Goal: Transaction & Acquisition: Purchase product/service

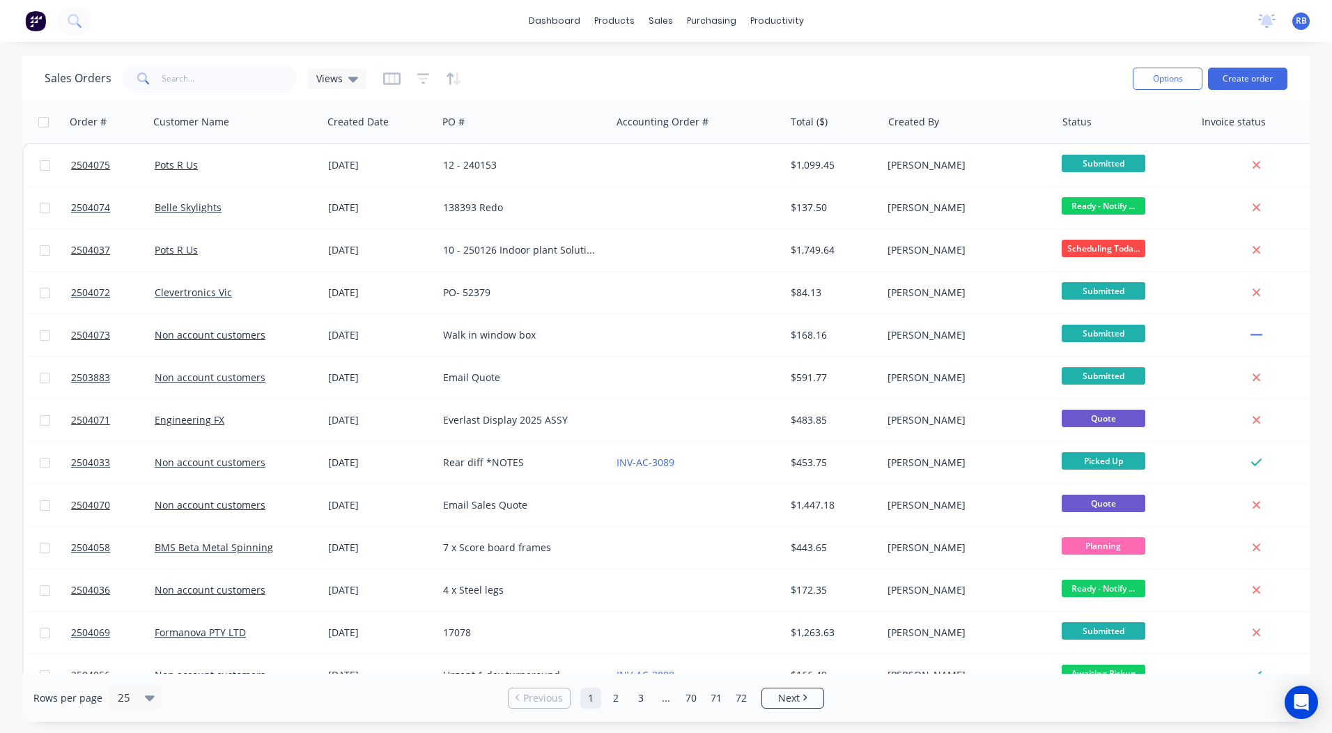
scroll to position [414, 0]
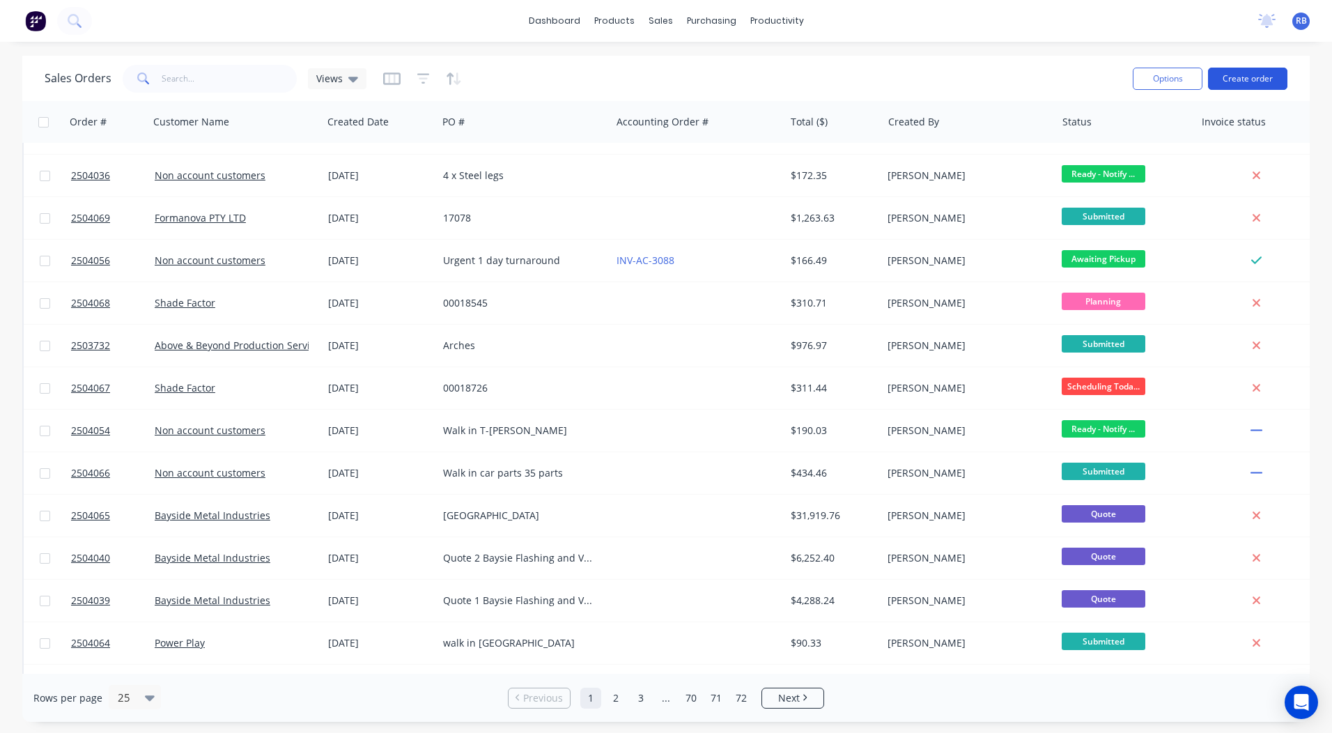
click at [1233, 77] on button "Create order" at bounding box center [1247, 79] width 79 height 22
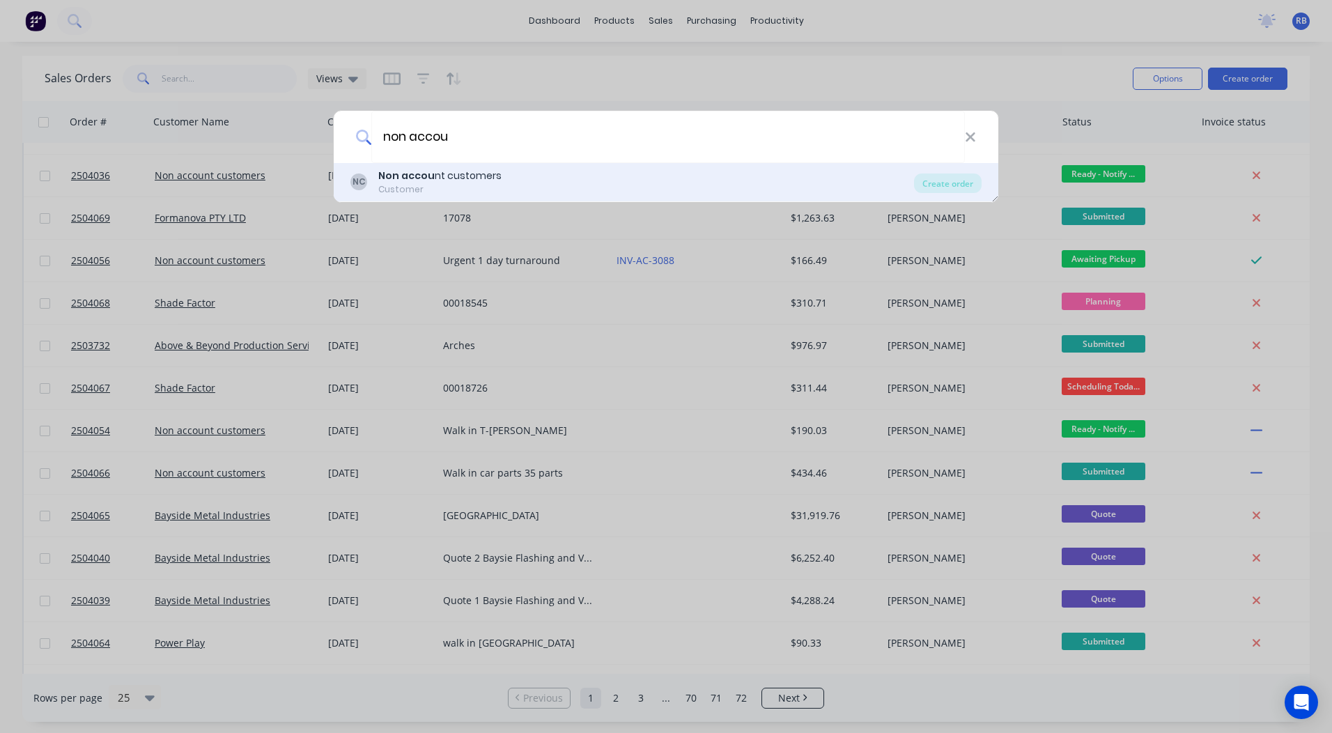
type input "non accou"
click at [396, 177] on b "Non accou" at bounding box center [406, 176] width 56 height 14
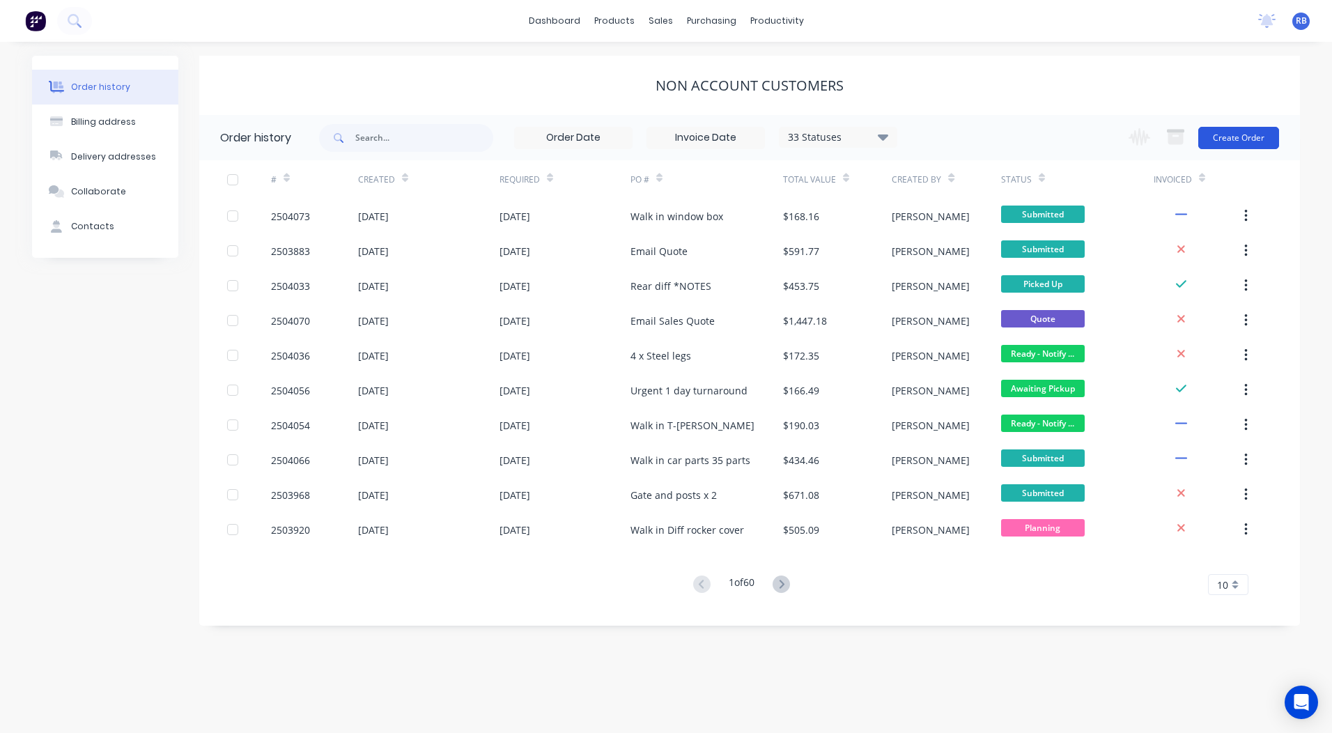
click at [1232, 134] on button "Create Order" at bounding box center [1238, 138] width 81 height 22
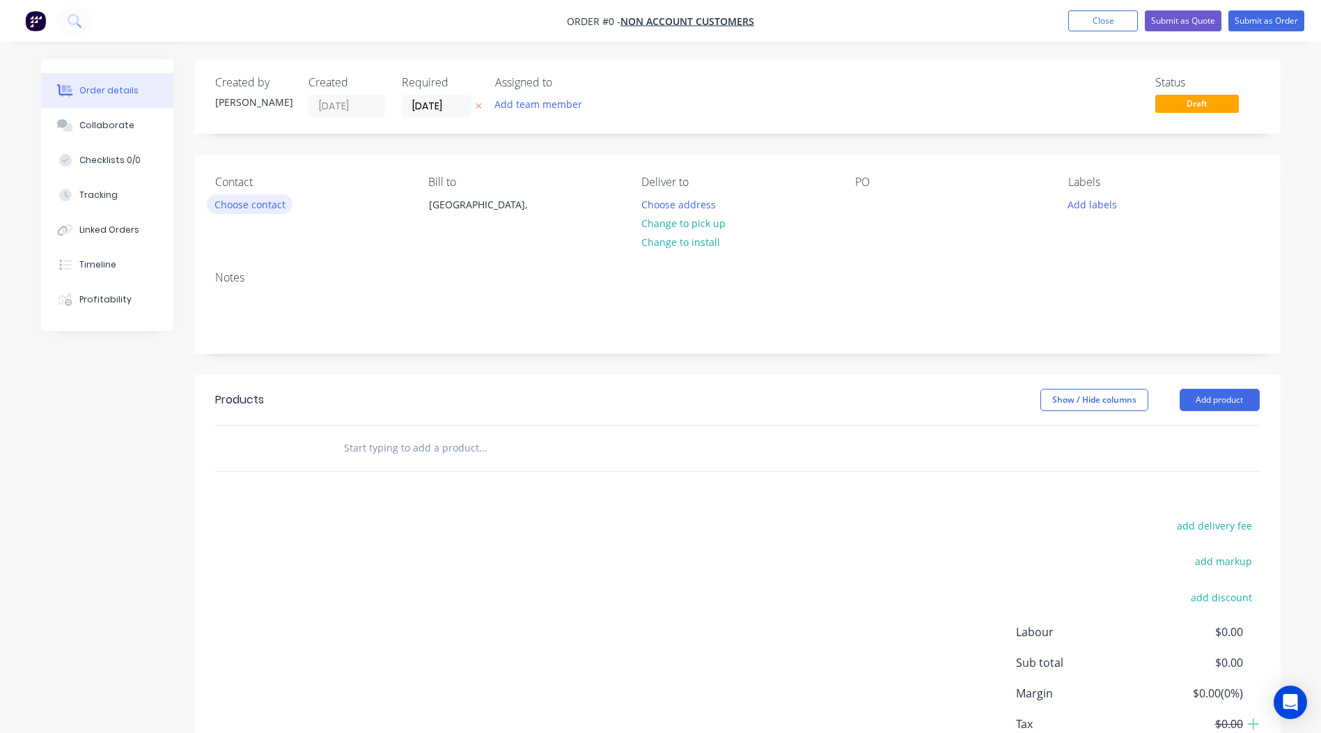
click at [261, 210] on button "Choose contact" at bounding box center [250, 203] width 86 height 19
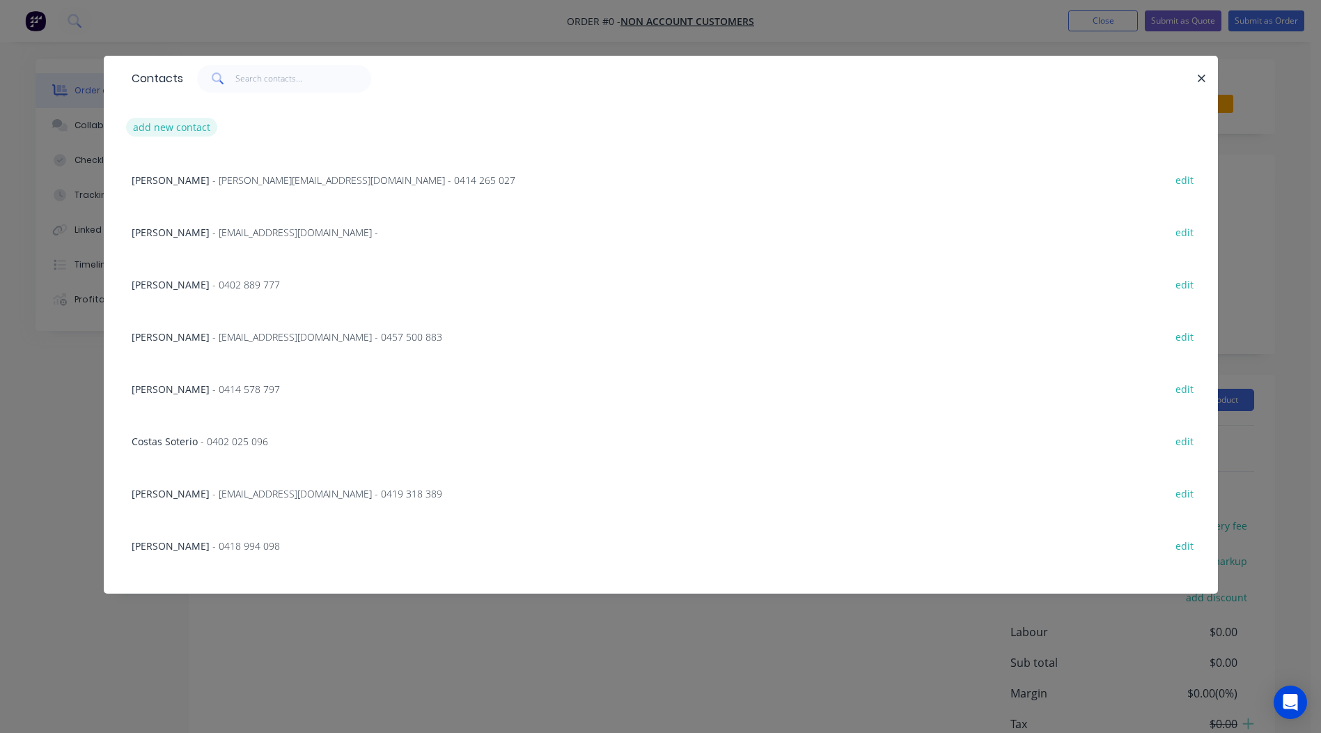
click at [180, 133] on button "add new contact" at bounding box center [172, 127] width 92 height 19
select select "AU"
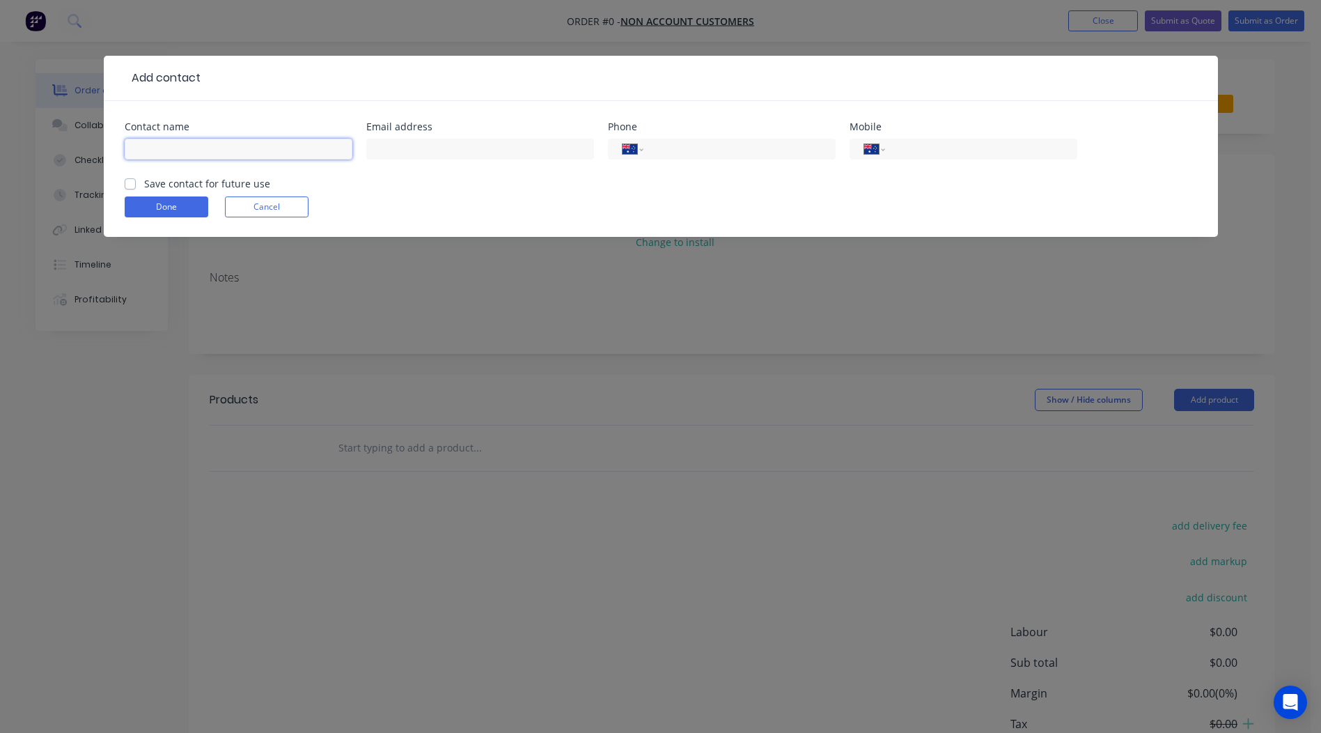
click at [187, 146] on input "text" at bounding box center [239, 149] width 228 height 21
type input "[PERSON_NAME]"
click at [417, 143] on input "text" at bounding box center [480, 149] width 228 height 21
type input "[PERSON_NAME][EMAIL_ADDRESS][DOMAIN_NAME]"
click at [945, 148] on input "tel" at bounding box center [978, 149] width 167 height 16
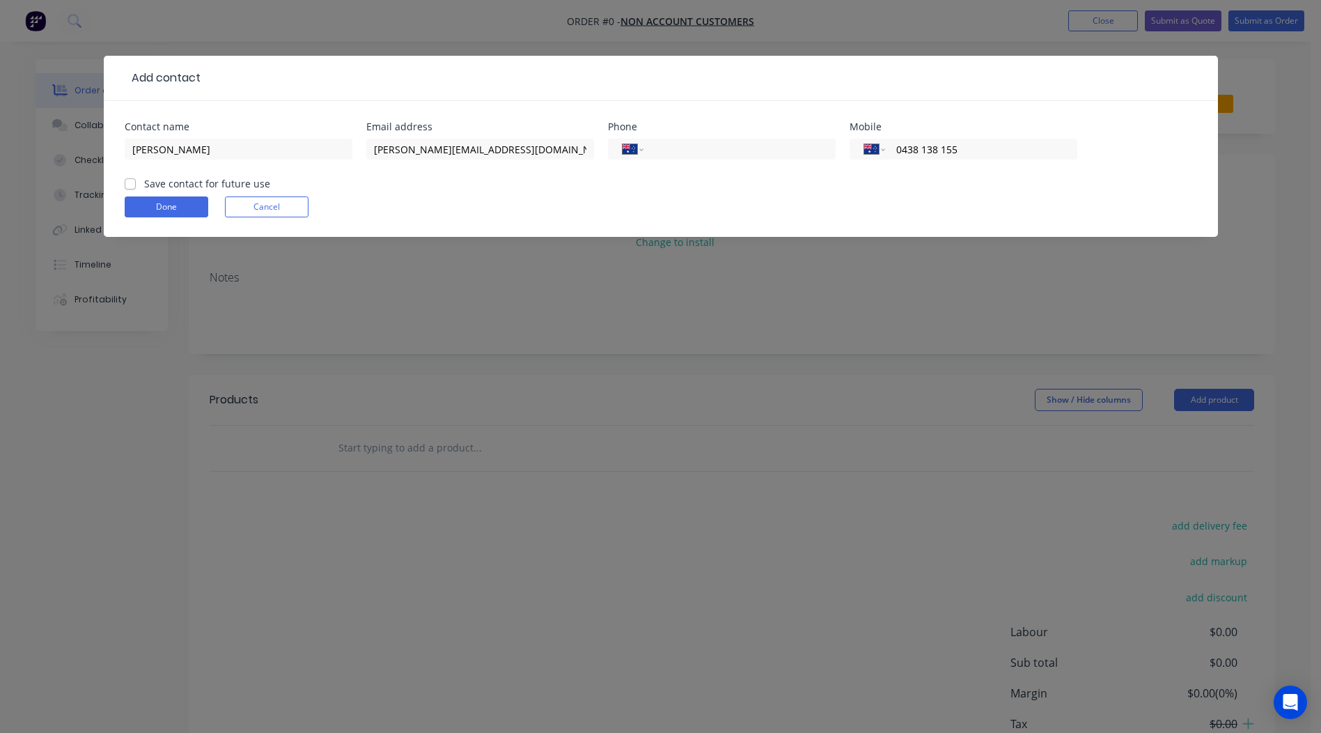
type input "0438 138 155"
click at [144, 180] on label "Save contact for future use" at bounding box center [207, 183] width 126 height 15
click at [134, 180] on input "Save contact for future use" at bounding box center [130, 182] width 11 height 13
checkbox input "true"
click at [139, 210] on button "Done" at bounding box center [167, 206] width 84 height 21
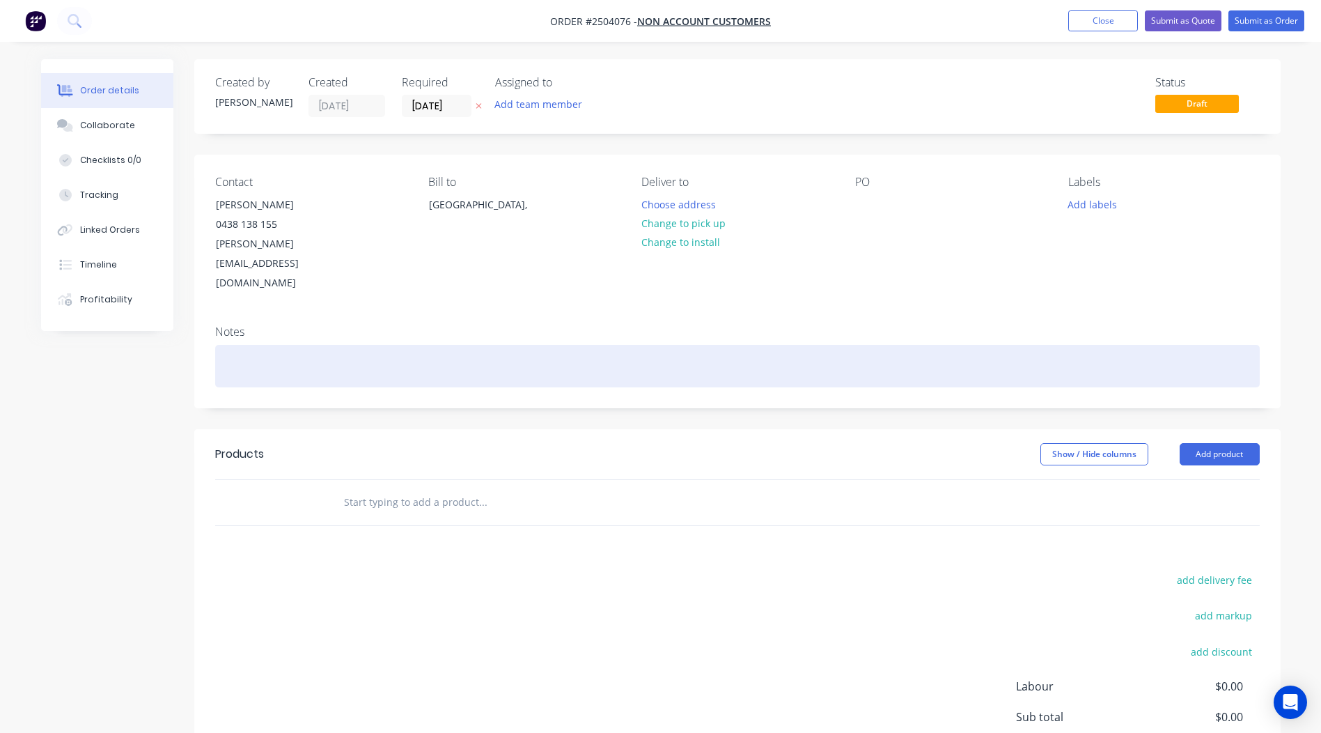
click at [286, 345] on div at bounding box center [737, 366] width 1045 height 42
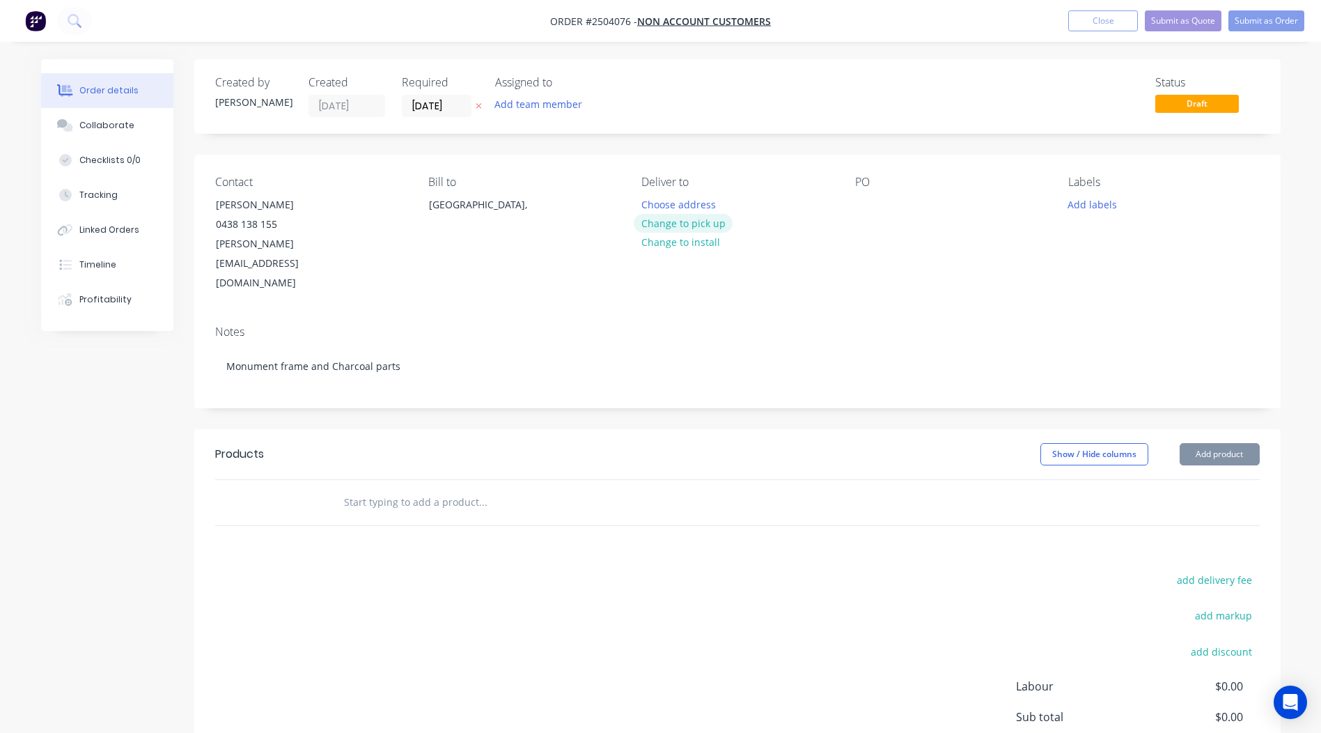
click at [681, 215] on button "Change to pick up" at bounding box center [683, 223] width 99 height 19
click at [1203, 443] on button "Add product" at bounding box center [1220, 454] width 80 height 22
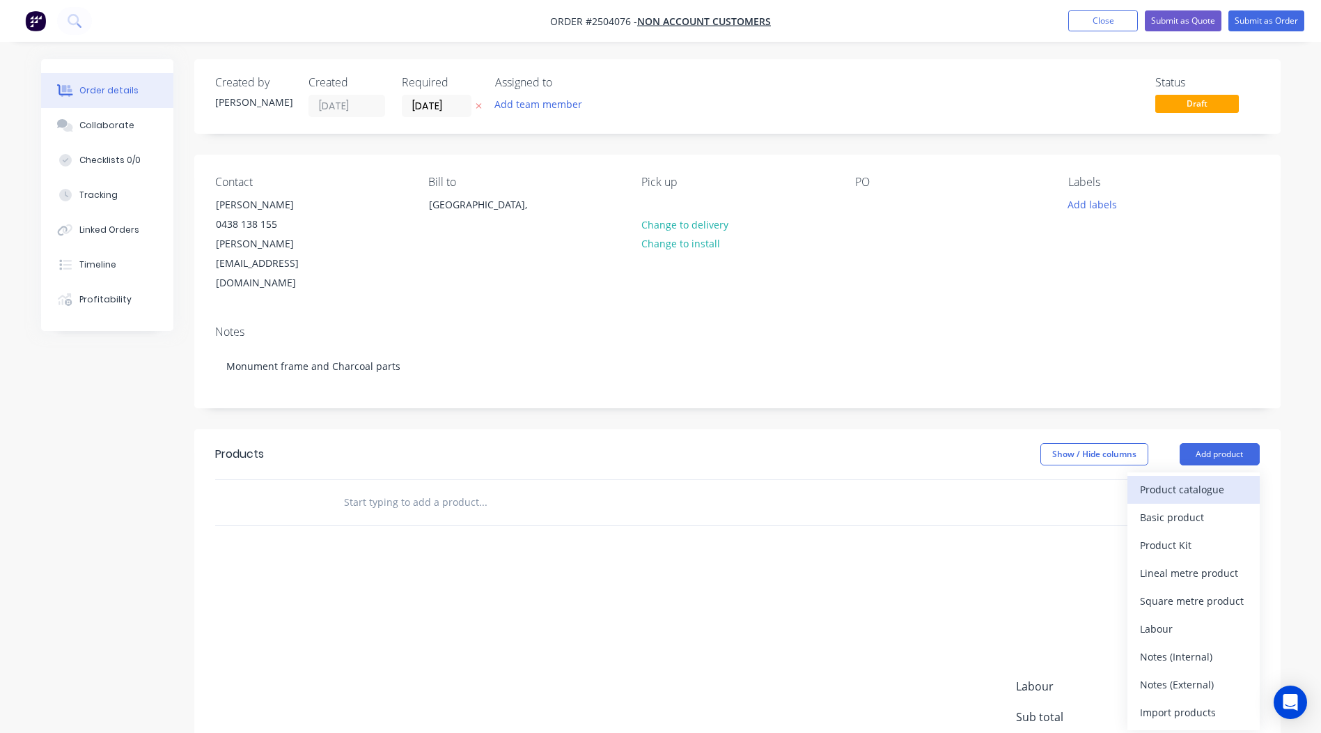
click at [1183, 476] on button "Product catalogue" at bounding box center [1194, 490] width 132 height 28
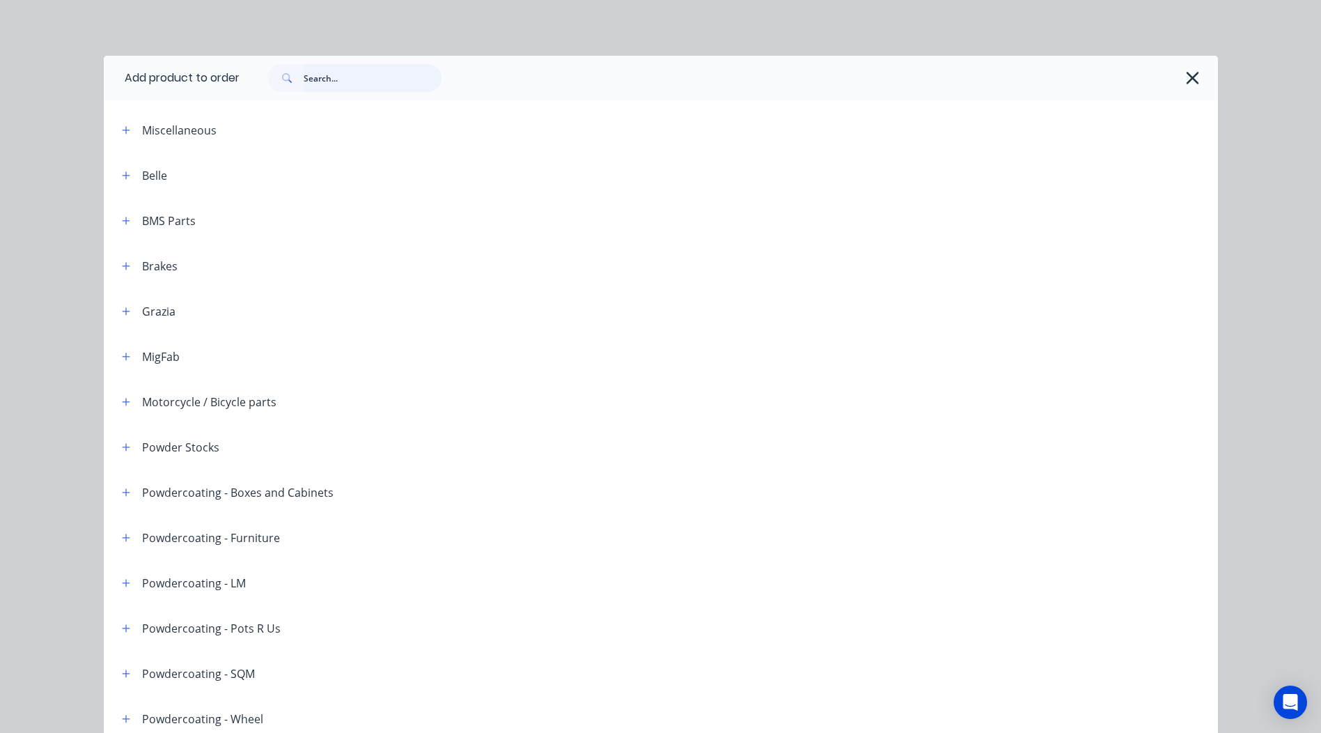
click at [309, 86] on input "text" at bounding box center [373, 78] width 138 height 28
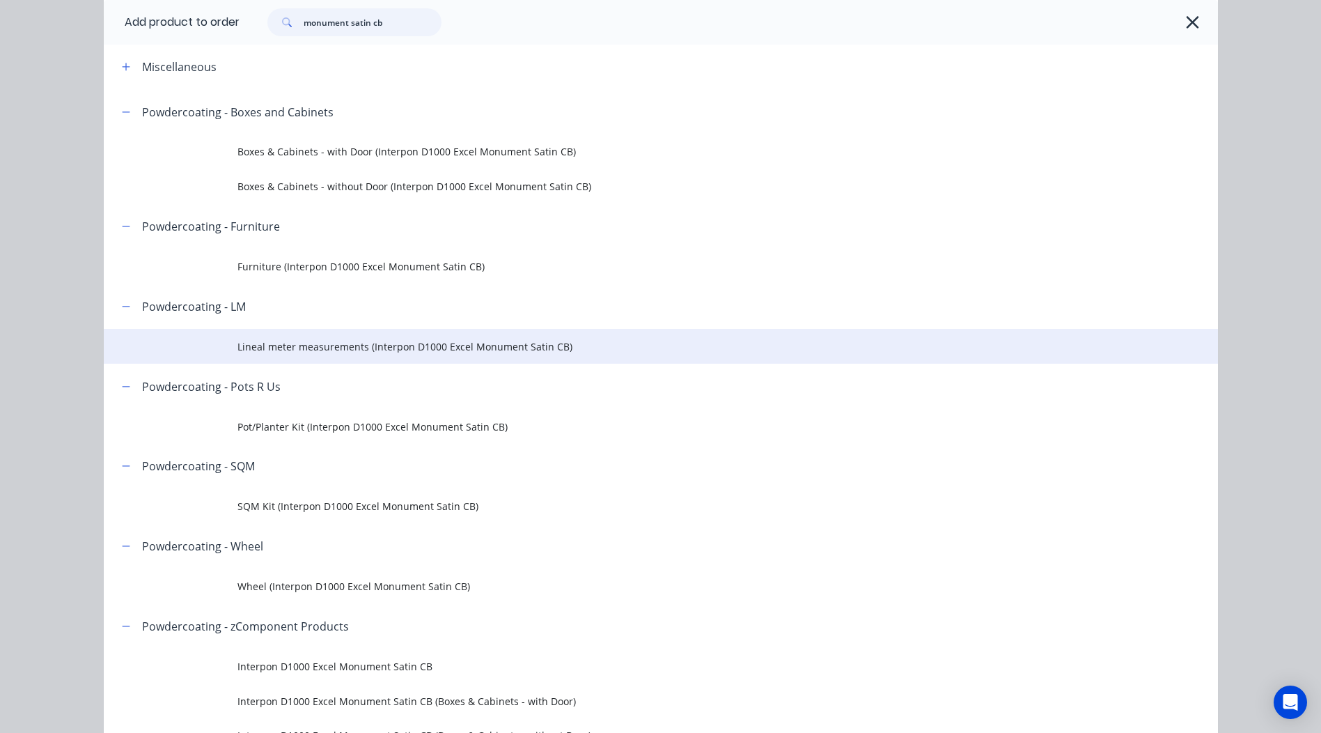
scroll to position [70, 0]
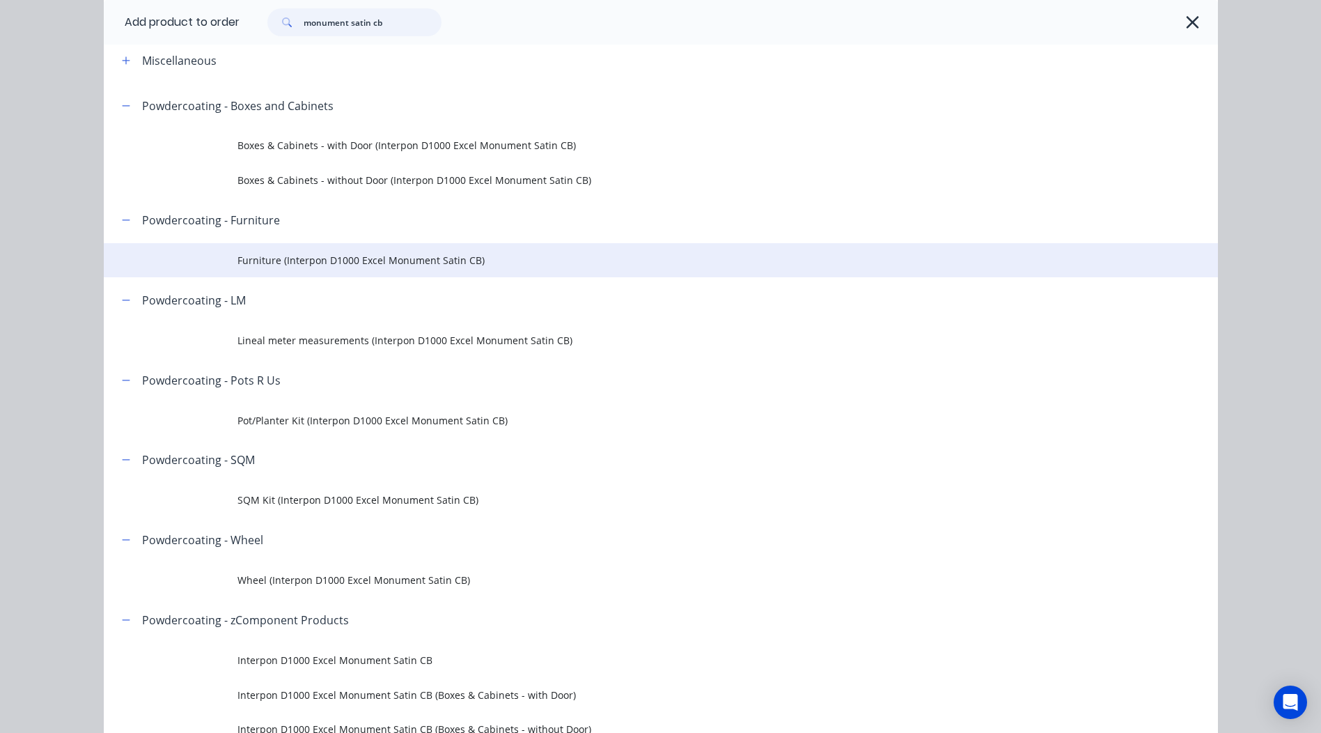
type input "monument satin cb"
click at [326, 266] on span "Furniture (Interpon D1000 Excel Monument Satin CB)" at bounding box center [630, 260] width 784 height 15
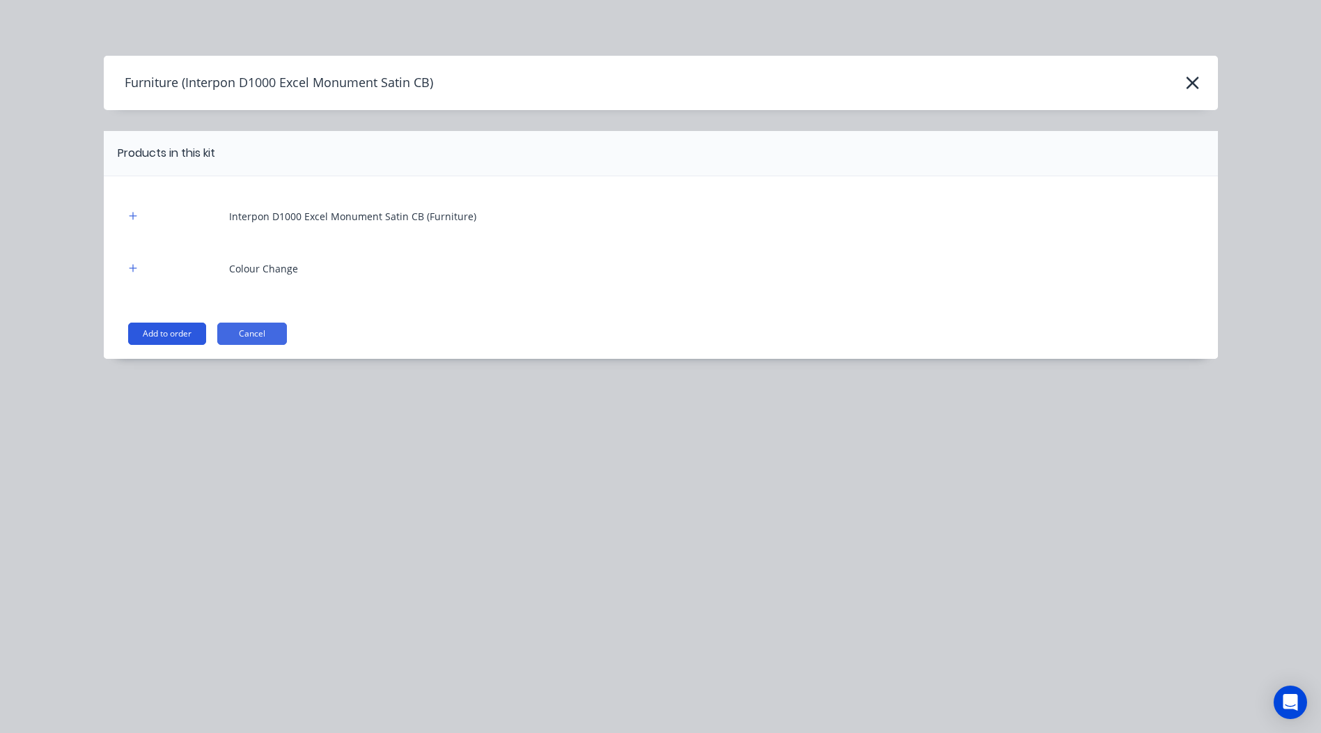
click at [184, 327] on button "Add to order" at bounding box center [167, 334] width 78 height 22
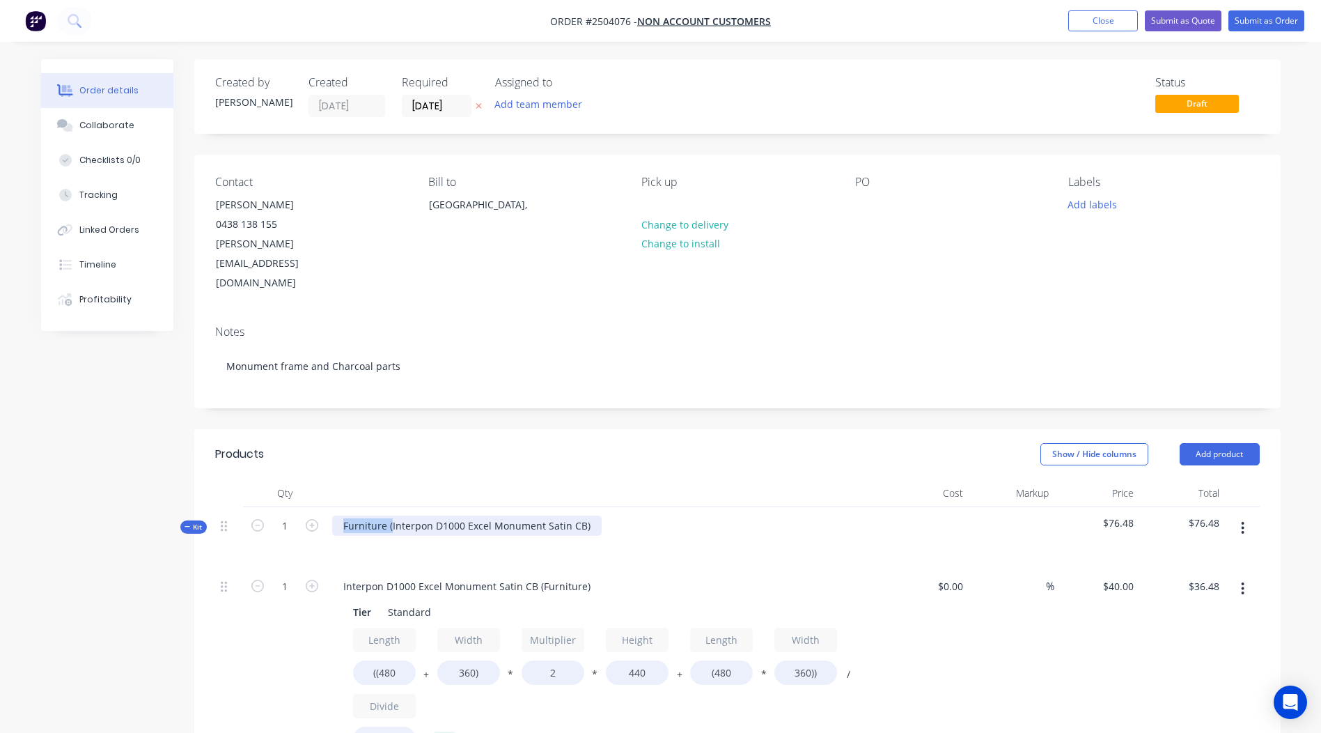
drag, startPoint x: 391, startPoint y: 486, endPoint x: 95, endPoint y: 516, distance: 296.9
click at [95, 516] on div "Created by Rory Created 10/09/25 Required 10/09/25 Assigned to Add team member …" at bounding box center [661, 673] width 1240 height 1228
click at [538, 515] on div "Interpon D1000 Excel Monument Satin CB)" at bounding box center [442, 525] width 220 height 20
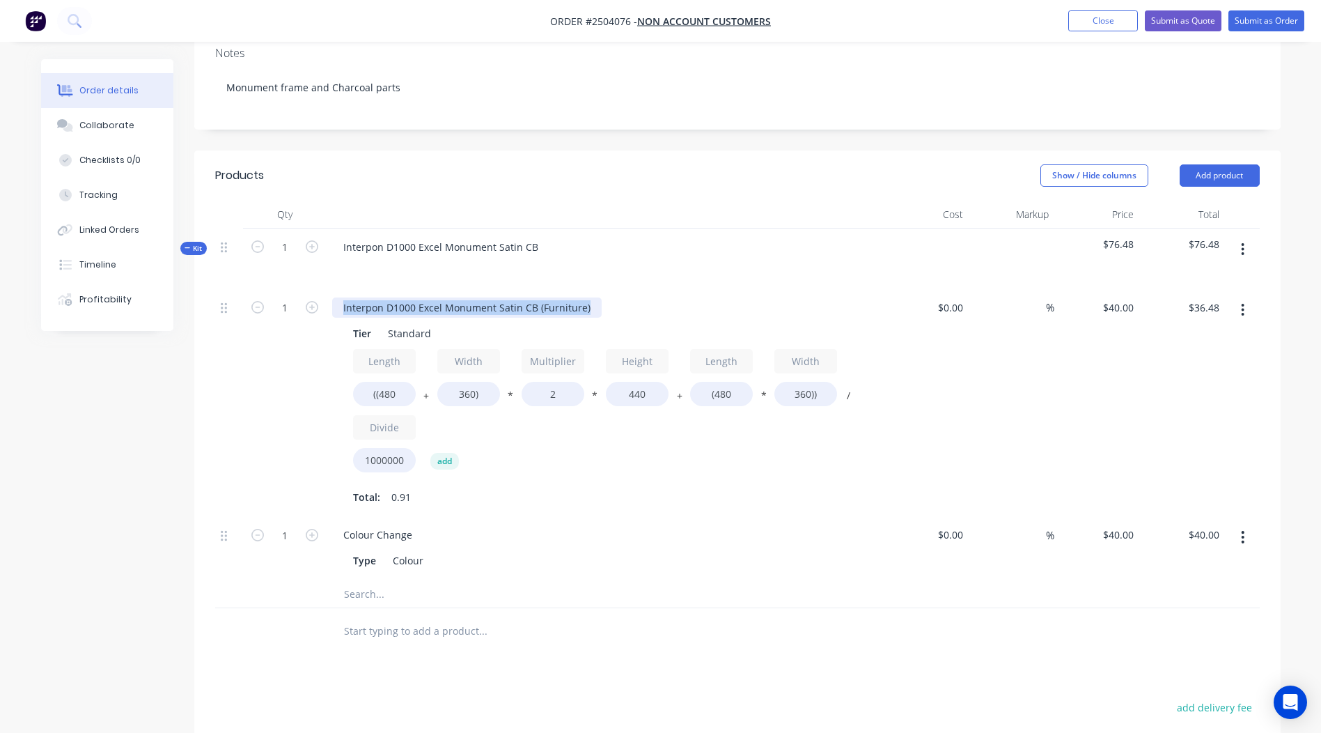
drag, startPoint x: 550, startPoint y: 279, endPoint x: 0, endPoint y: 334, distance: 553.0
click at [0, 329] on html "Order #2504076 - Non account customers Add product Close Submit as Quote Submit…" at bounding box center [660, 364] width 1321 height 1287
click at [810, 525] on div "Colour Change" at bounding box center [605, 535] width 546 height 20
click at [414, 382] on input "((480" at bounding box center [384, 394] width 63 height 24
type input "((2100"
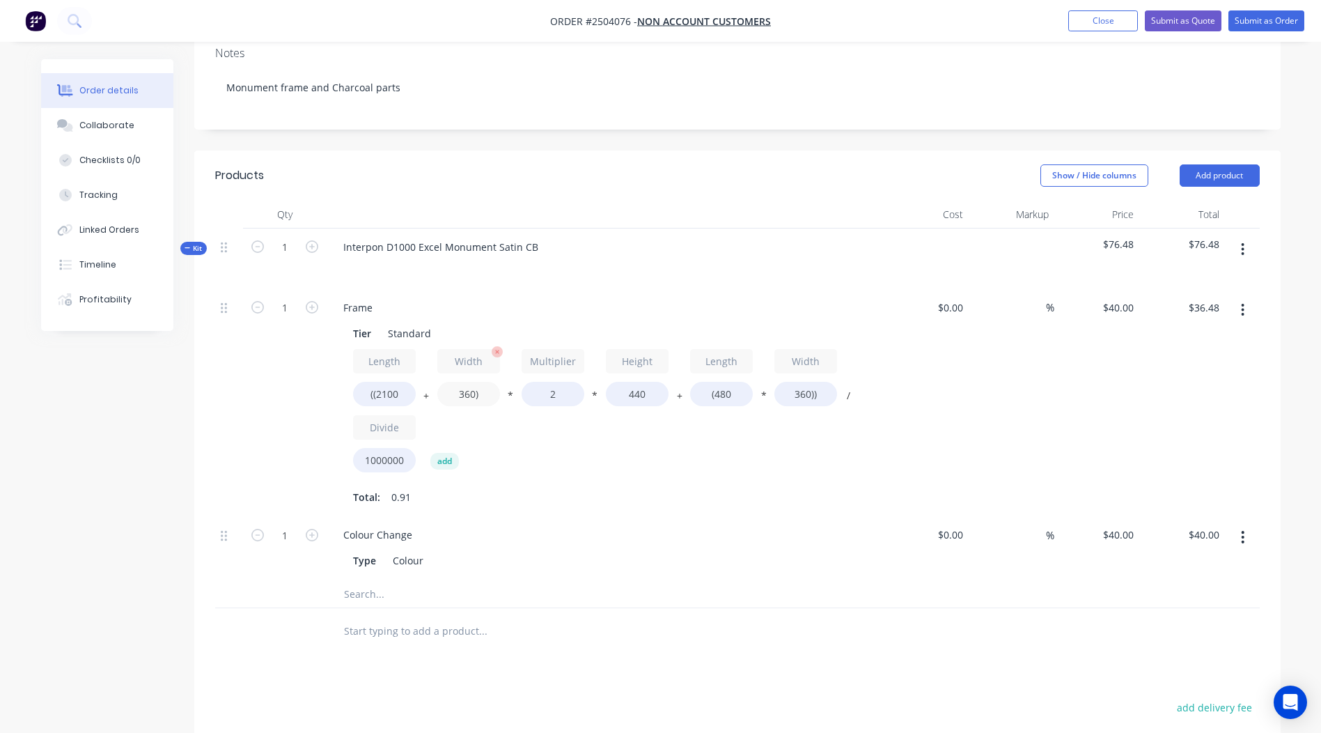
type input "$93.50"
click at [474, 382] on input "360)" at bounding box center [468, 394] width 63 height 24
type input "1400)"
type input "$130.11"
drag, startPoint x: 665, startPoint y: 356, endPoint x: 320, endPoint y: 380, distance: 345.7
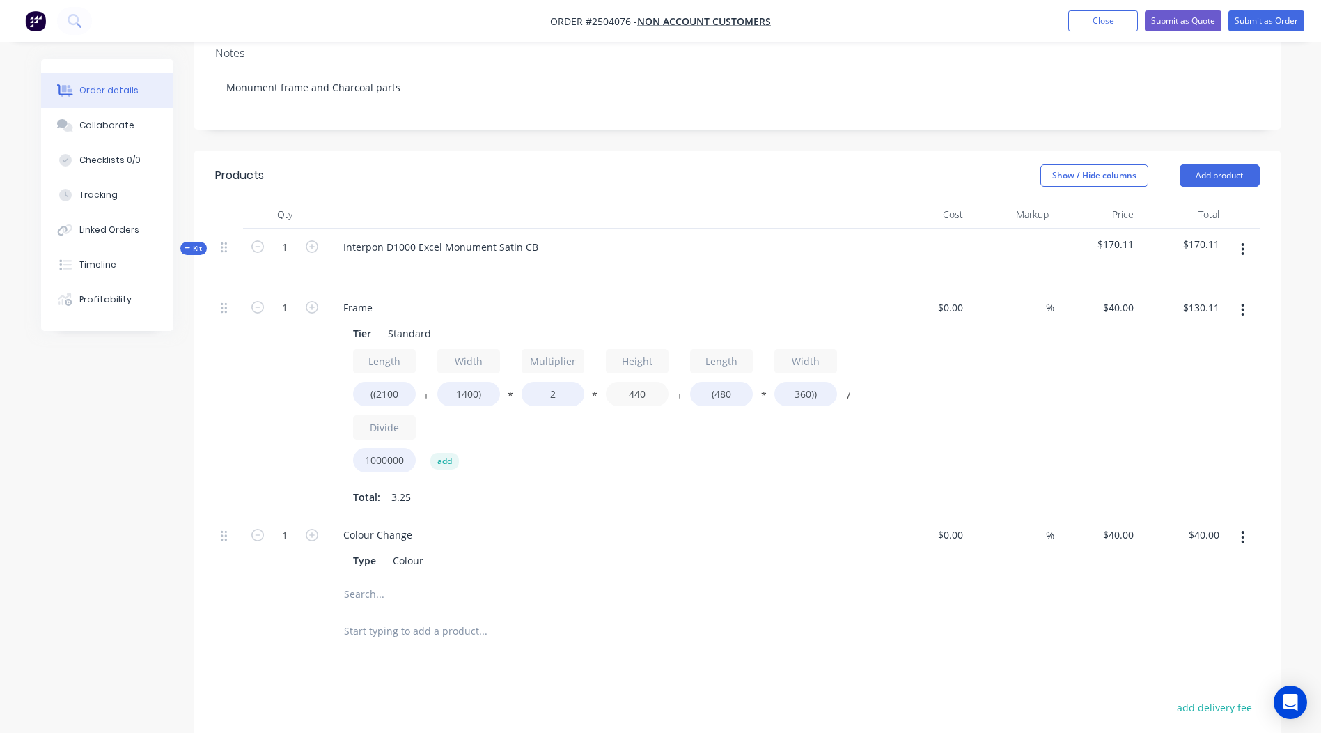
click at [392, 378] on div "Length ((2100 + Width 1400) * Multiplier 2 * Height 440 + Length (480 * Width 3…" at bounding box center [605, 414] width 504 height 130
type input "50"
type input "$20.91"
click at [733, 382] on input "(480" at bounding box center [721, 394] width 63 height 24
type input "(2100"
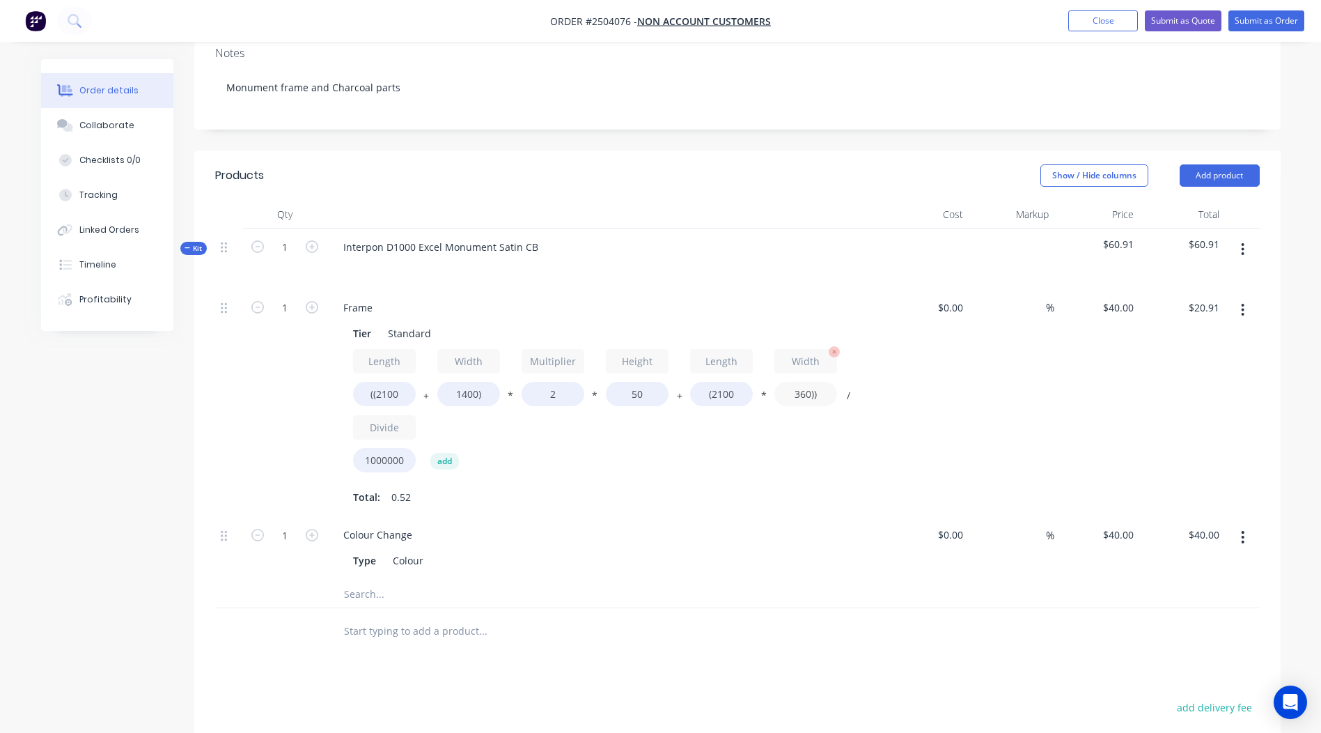
type input "$44.24"
click at [807, 382] on input "360))" at bounding box center [806, 394] width 63 height 24
type input "1400))"
type input "$131.60"
click at [1044, 343] on div "%" at bounding box center [1012, 403] width 86 height 228
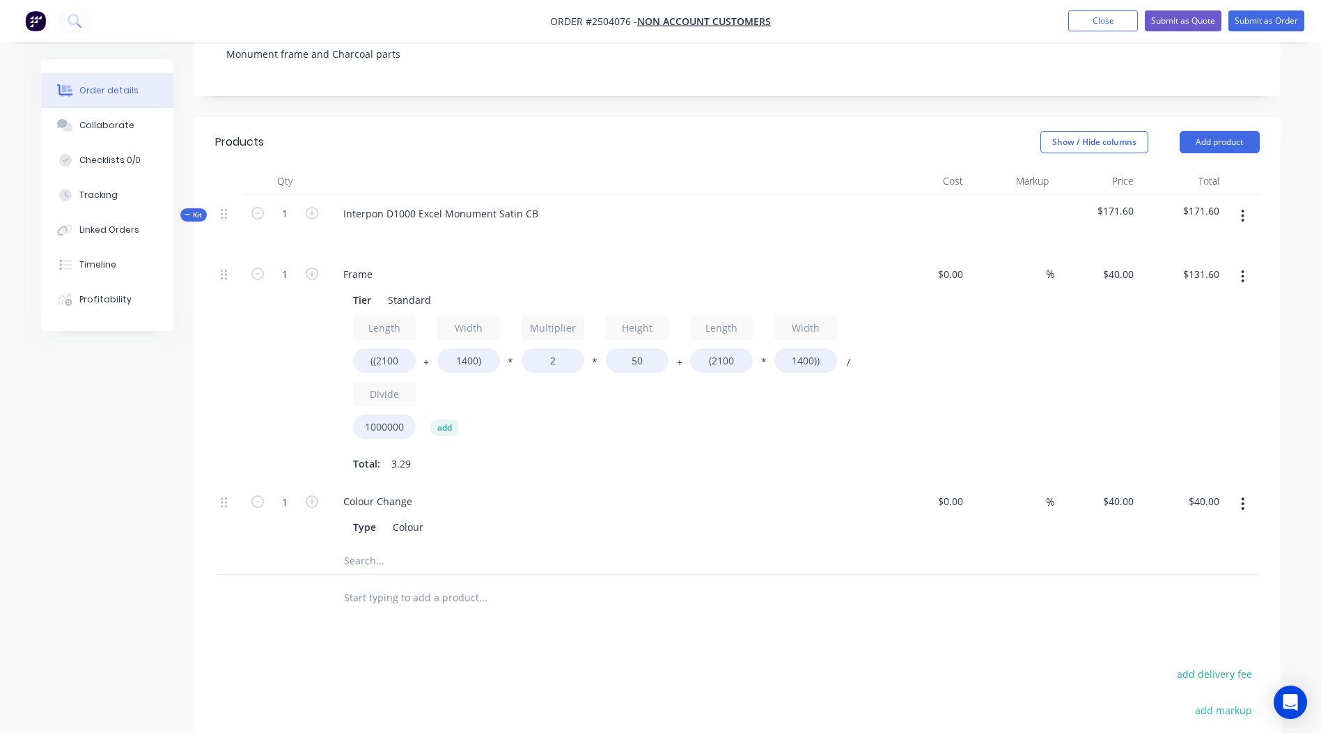
scroll to position [288, 0]
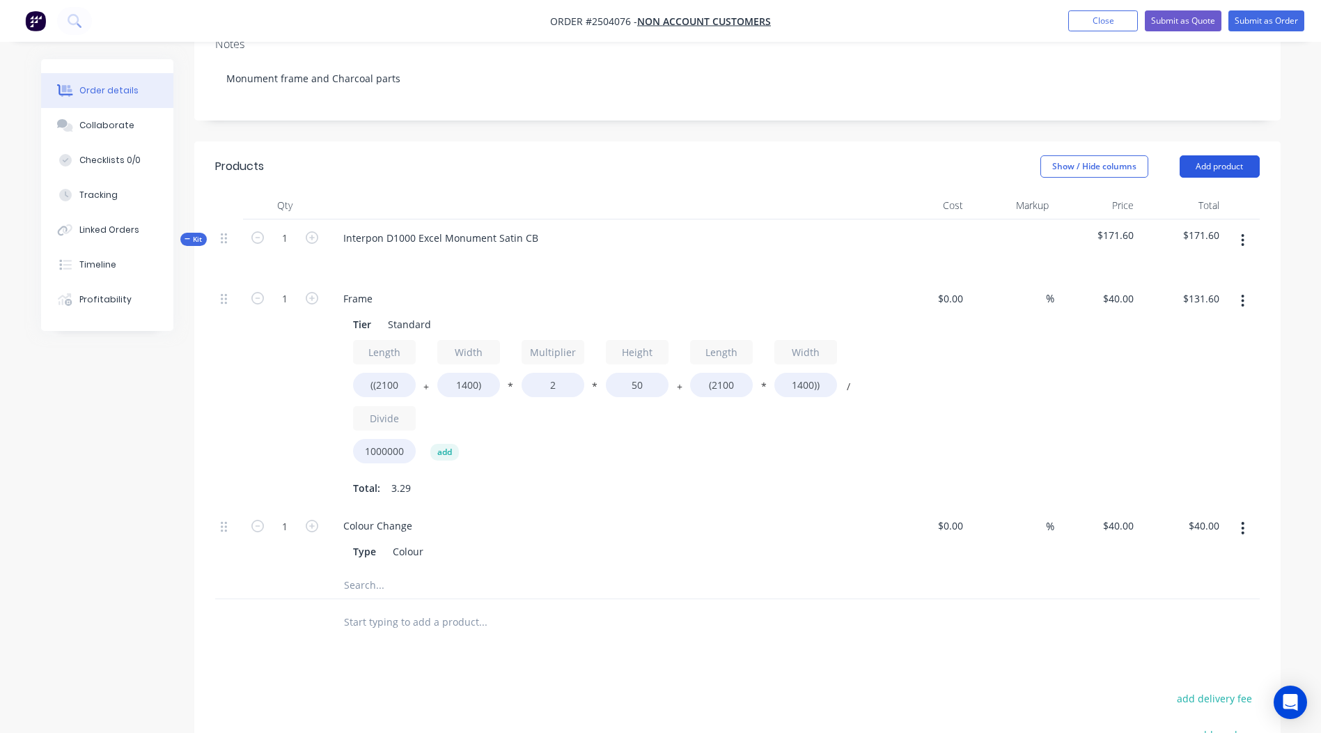
click at [1213, 155] on button "Add product" at bounding box center [1220, 166] width 80 height 22
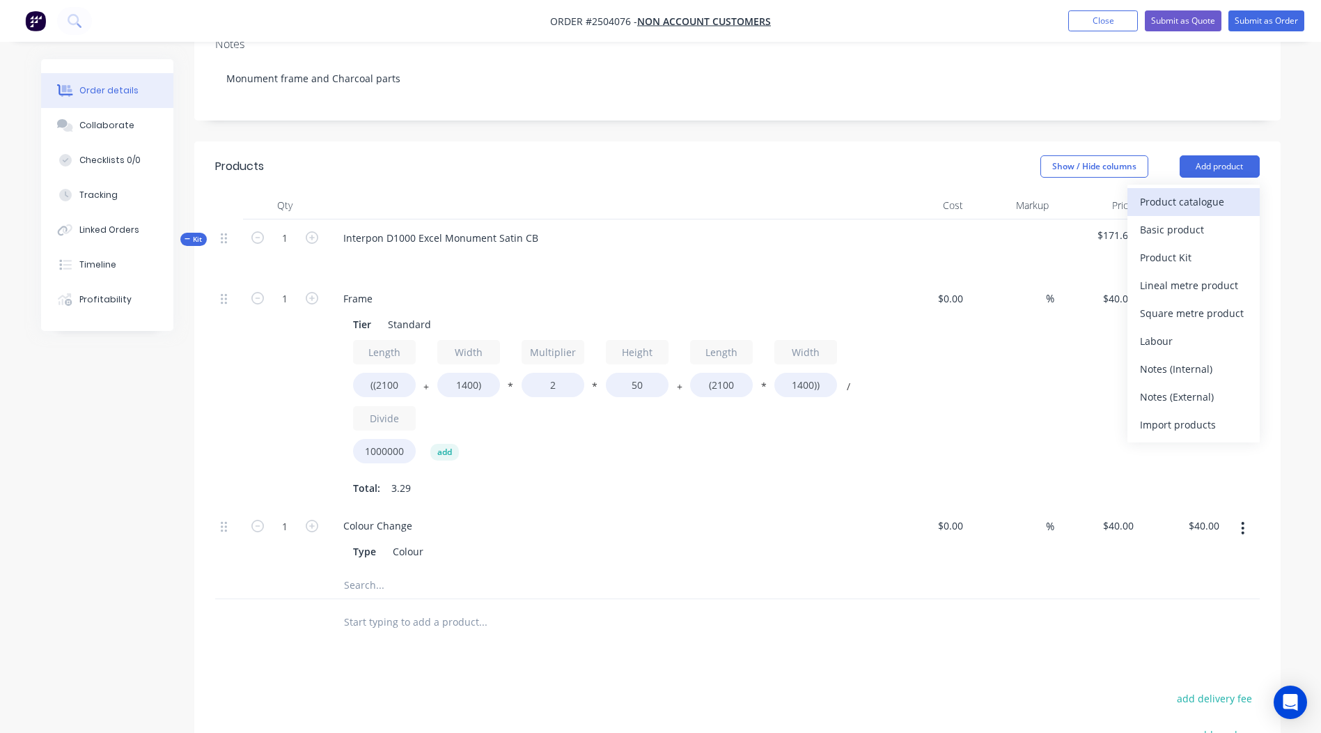
click at [1207, 192] on div "Product catalogue" at bounding box center [1193, 202] width 107 height 20
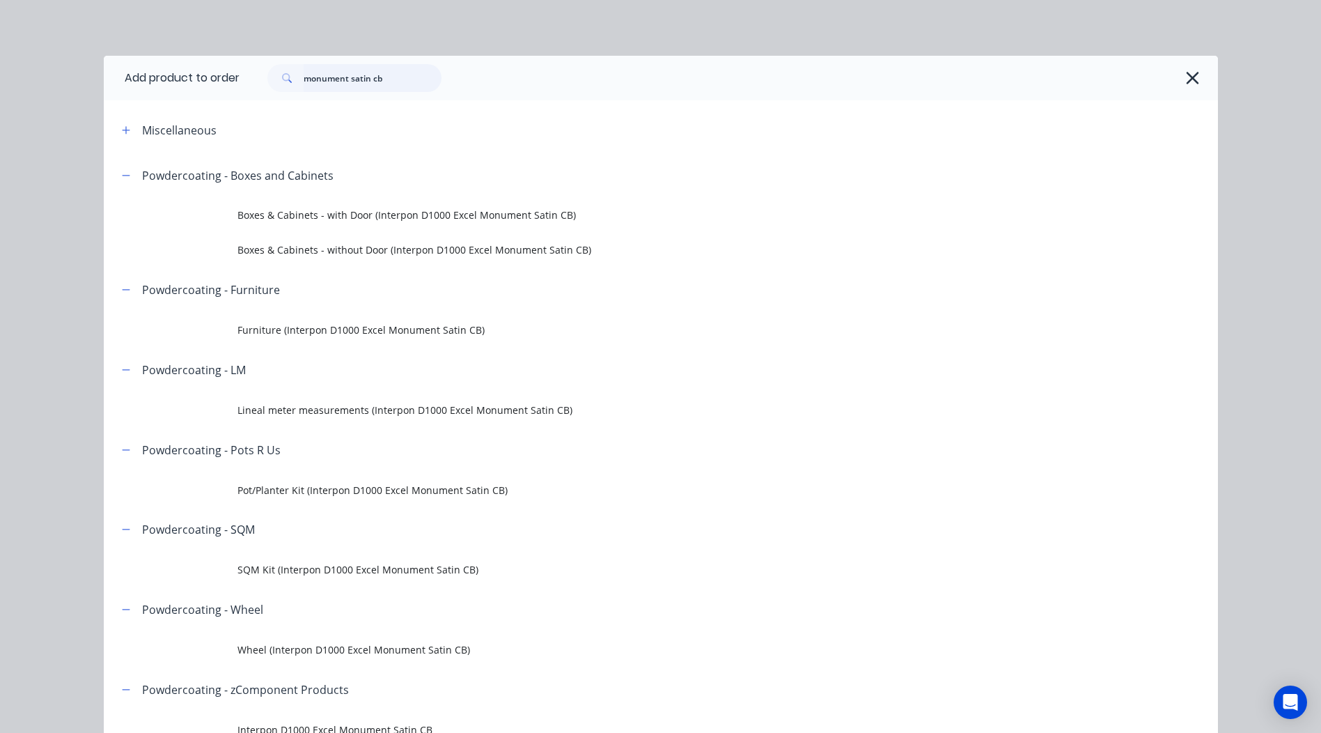
click at [0, 102] on html "Order #2504076 - Non account customers Add product Close Submit as Quote Submit…" at bounding box center [660, 365] width 1321 height 1307
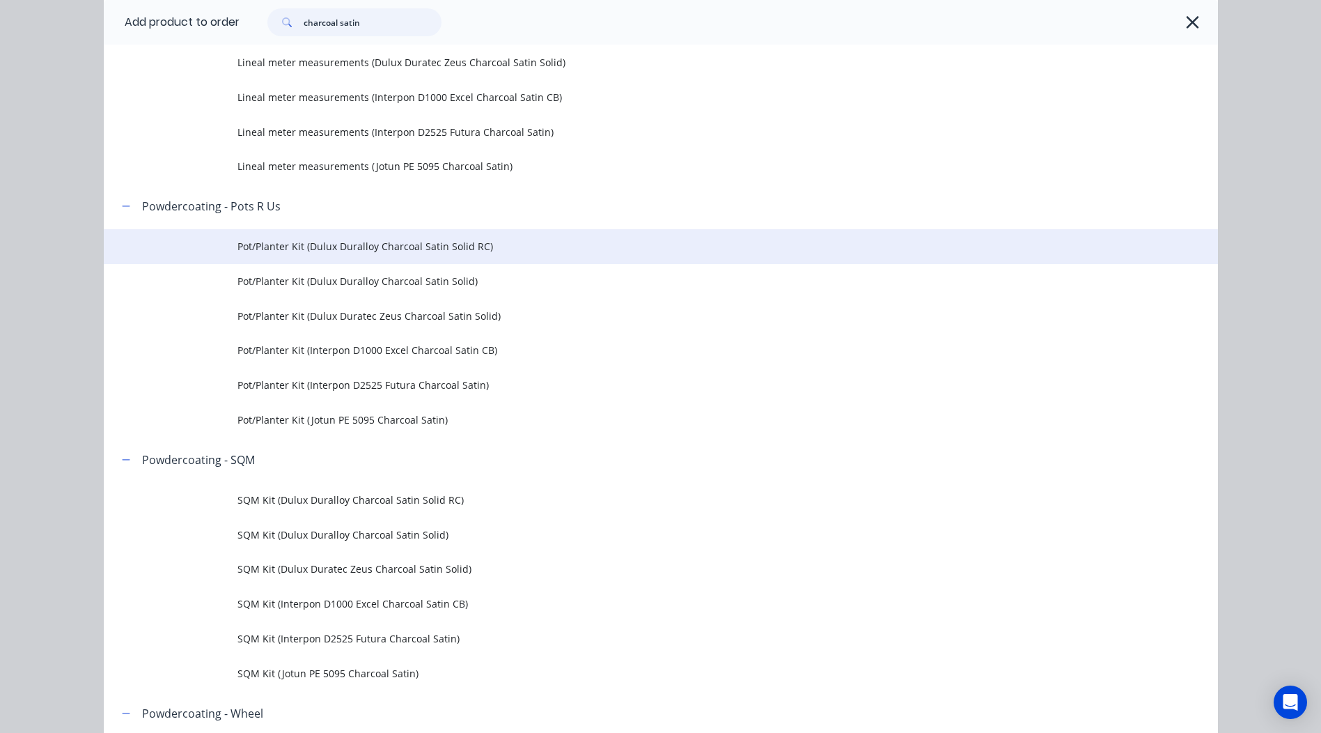
scroll to position [1045, 0]
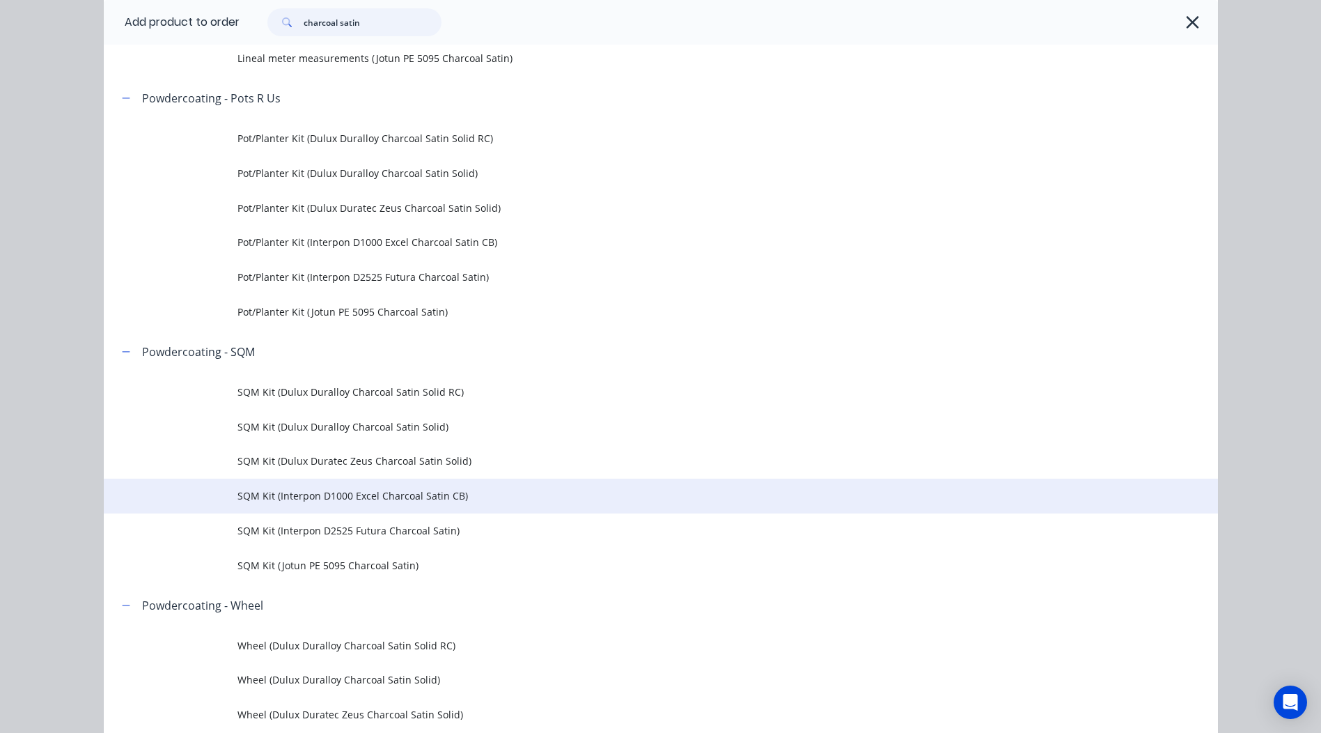
type input "charcoal satin"
click at [490, 496] on span "SQM Kit (Interpon D1000 Excel Charcoal Satin CB)" at bounding box center [630, 495] width 784 height 15
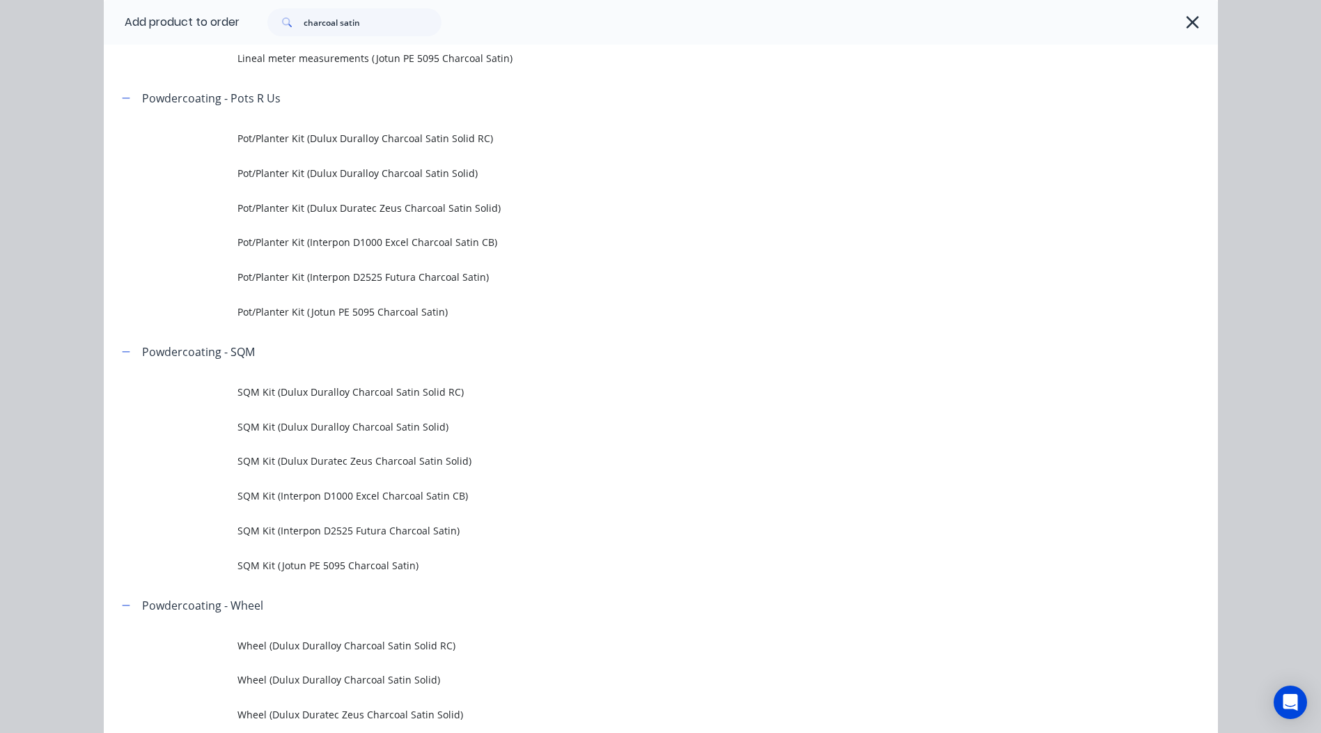
scroll to position [0, 0]
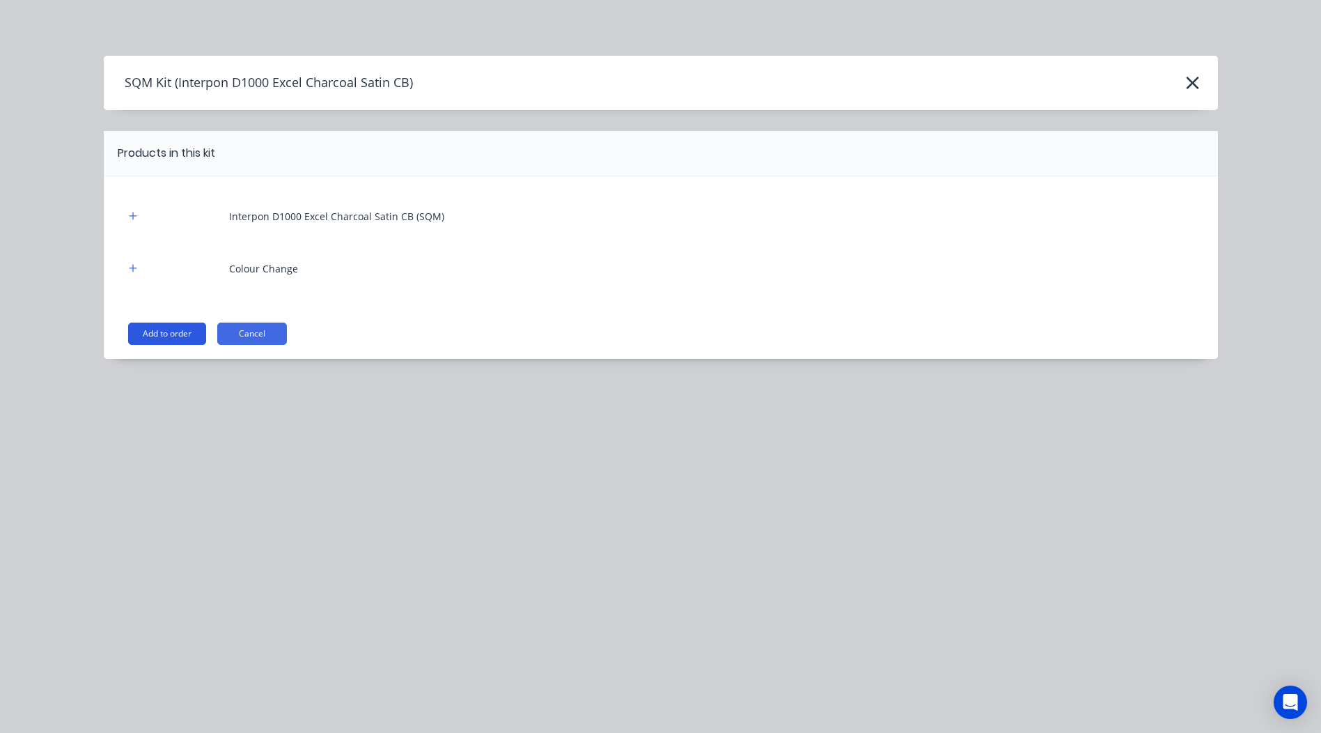
click at [166, 347] on div "Interpon D1000 Excel Charcoal Satin CB (SQM) Colour Change Add to order Cancel" at bounding box center [661, 267] width 1115 height 183
click at [168, 341] on button "Add to order" at bounding box center [167, 334] width 78 height 22
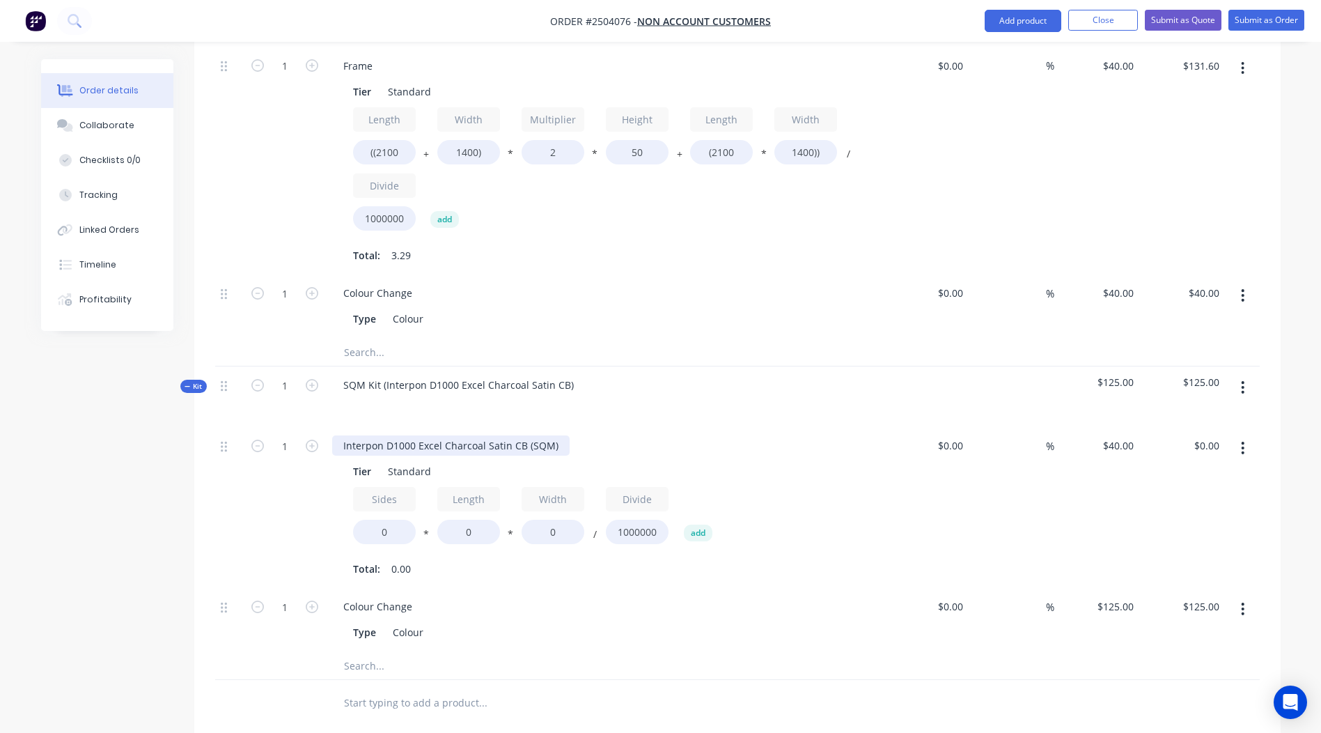
scroll to position [566, 0]
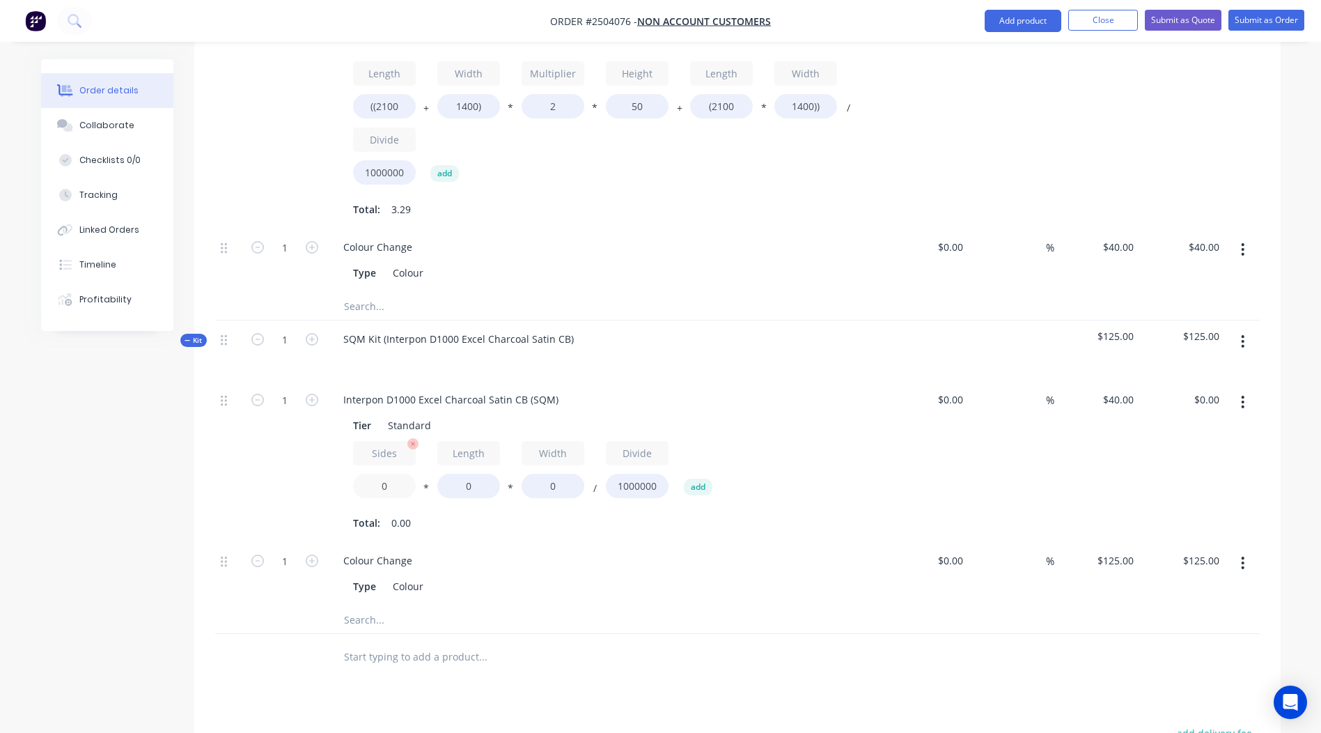
click at [395, 474] on input "0" at bounding box center [384, 486] width 63 height 24
type input "1"
drag, startPoint x: 475, startPoint y: 446, endPoint x: 356, endPoint y: 456, distance: 119.5
click at [362, 456] on div "Sides 1 * Length 0 * Width 0 / Divide 1000000 add" at bounding box center [605, 472] width 504 height 63
type input "1050"
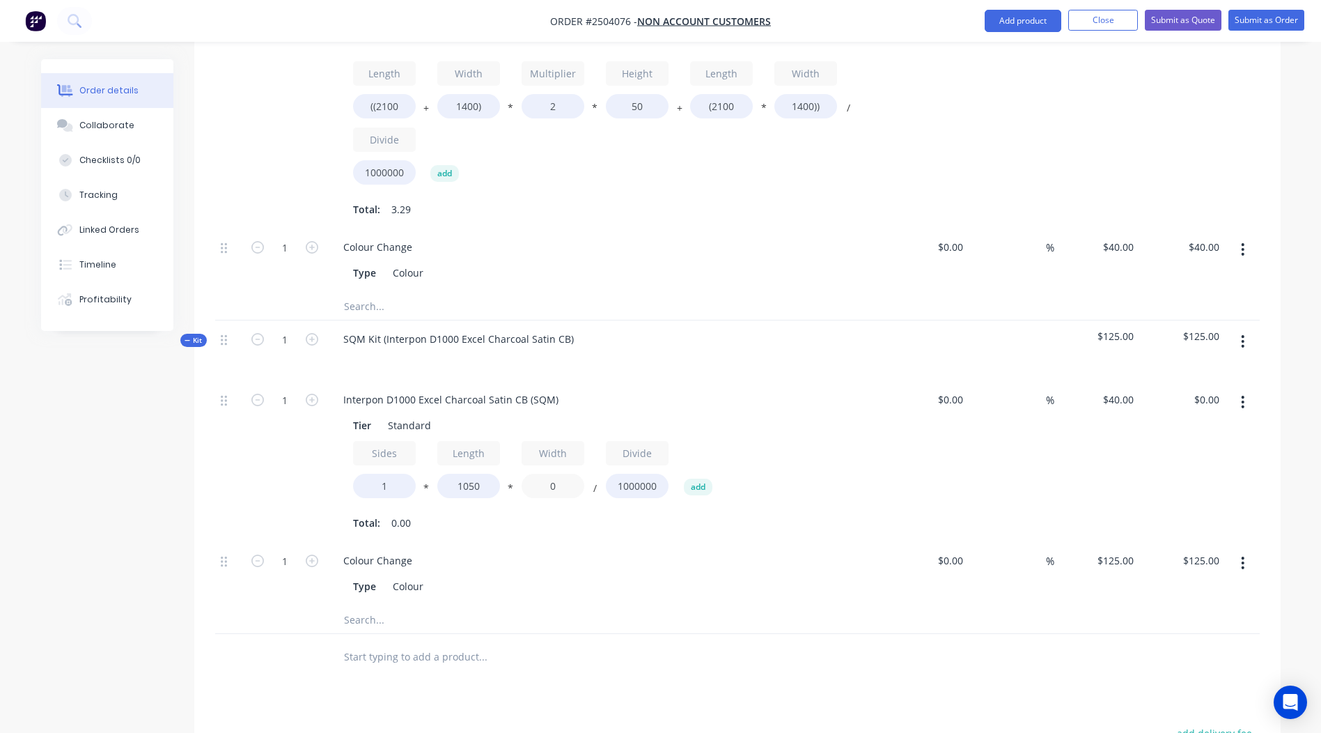
drag, startPoint x: 584, startPoint y: 447, endPoint x: 232, endPoint y: 483, distance: 353.6
click at [291, 478] on div "1 Interpon D1000 Excel Charcoal Satin CB (SQM) Tier Standard Sides 1 * Length 1…" at bounding box center [737, 461] width 1045 height 161
type input "1050"
type input "$44.10"
click at [1261, 394] on div "Qty Cost Markup Price Total Kit 1 Interpon D1000 Excel Monument Satin CB $171.6…" at bounding box center [737, 296] width 1087 height 767
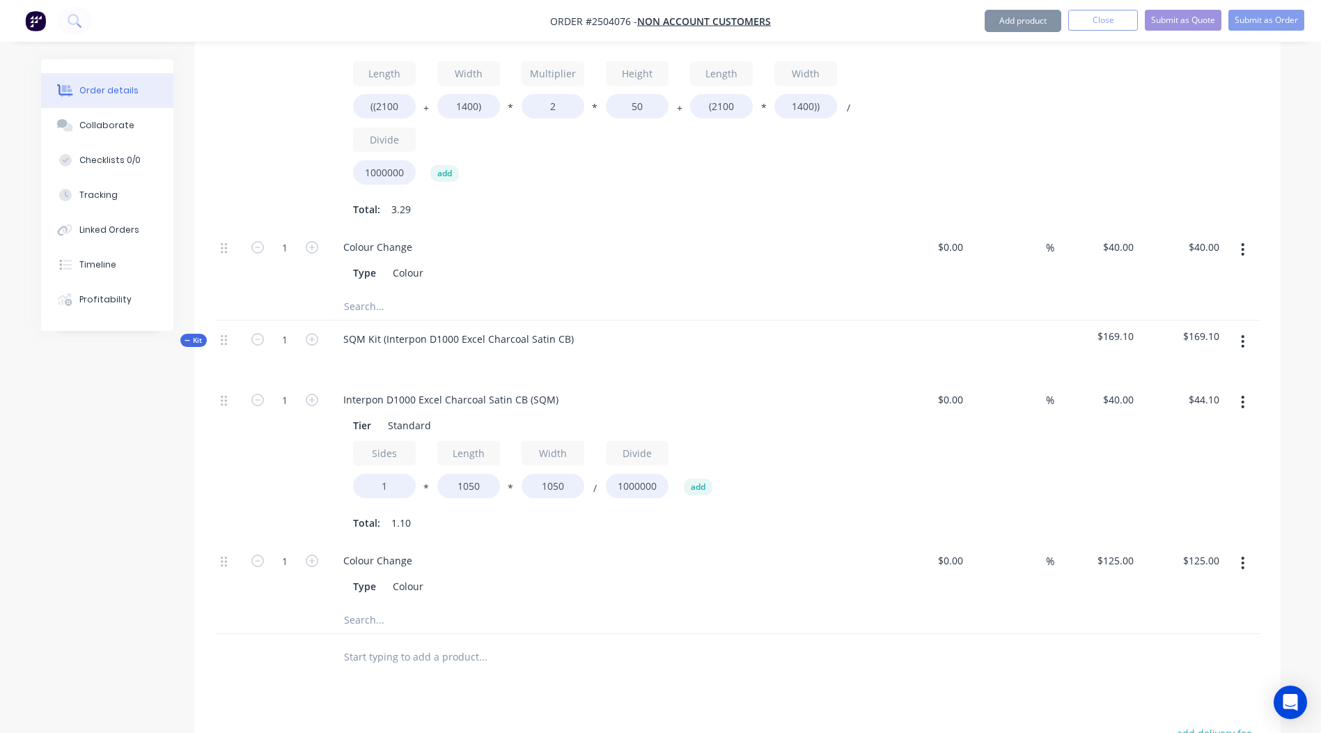
scroll to position [608, 0]
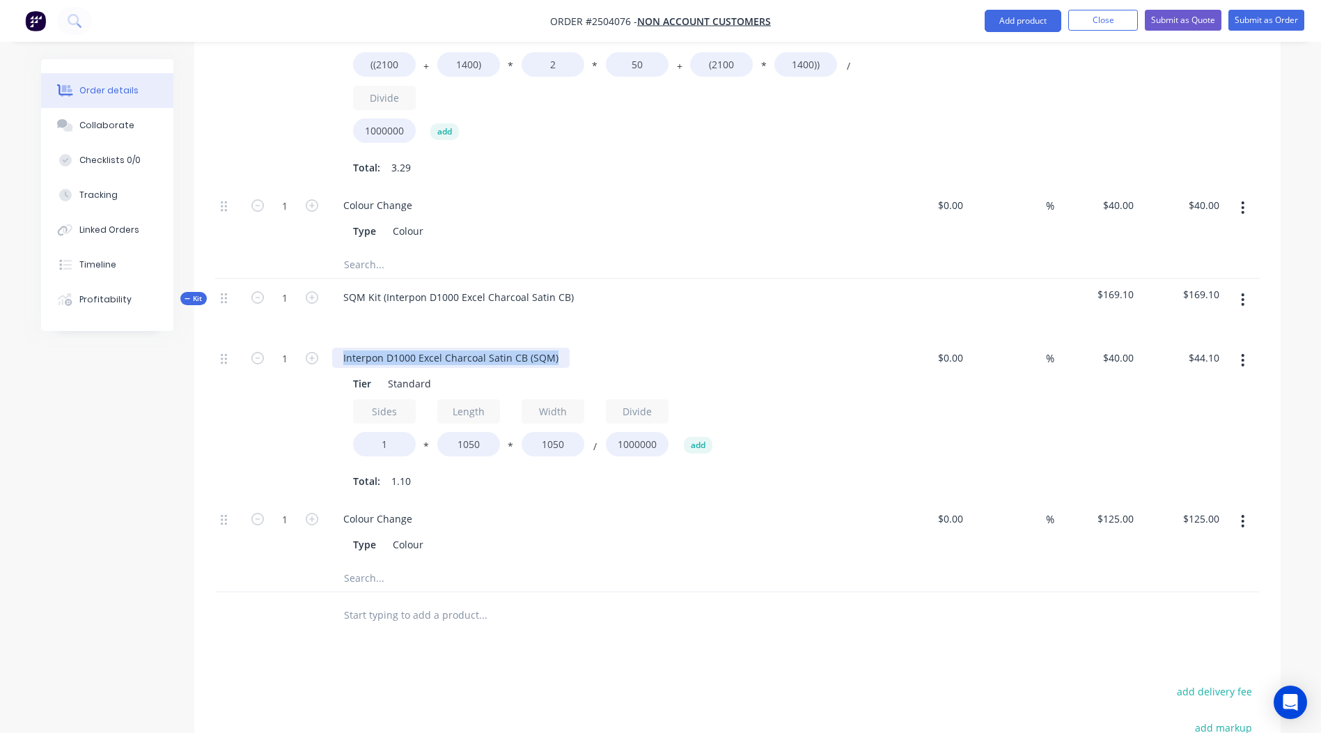
drag, startPoint x: 556, startPoint y: 314, endPoint x: 0, endPoint y: 387, distance: 560.6
click at [0, 382] on html "Order #2504076 - Non account customers Add product Close Submit as Quote Submit…" at bounding box center [660, 192] width 1321 height 1601
click at [866, 612] on div "Products Show / Hide columns Add product Qty Cost Markup Price Total Kit 1 Inte…" at bounding box center [737, 396] width 1087 height 1151
click at [1243, 354] on icon "button" at bounding box center [1243, 360] width 3 height 13
click at [1207, 387] on div "Duplicate" at bounding box center [1193, 397] width 107 height 20
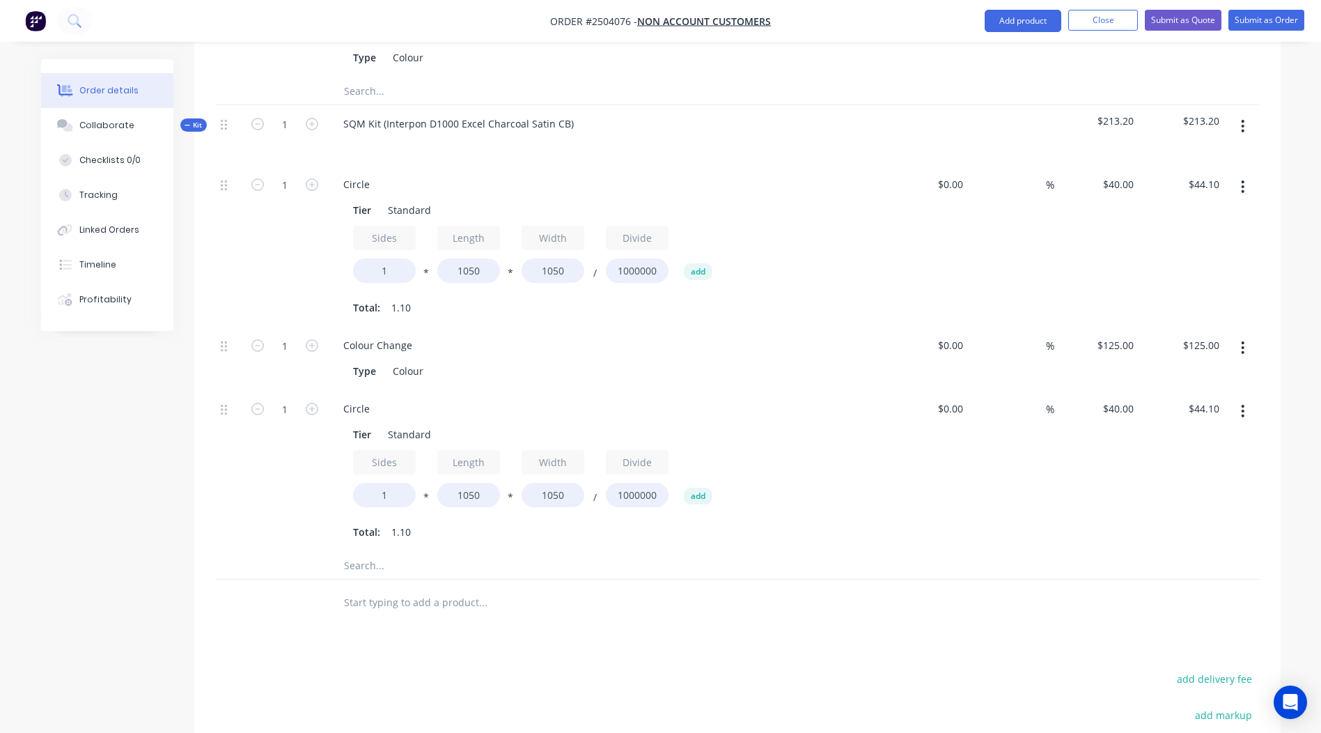
scroll to position [817, 0]
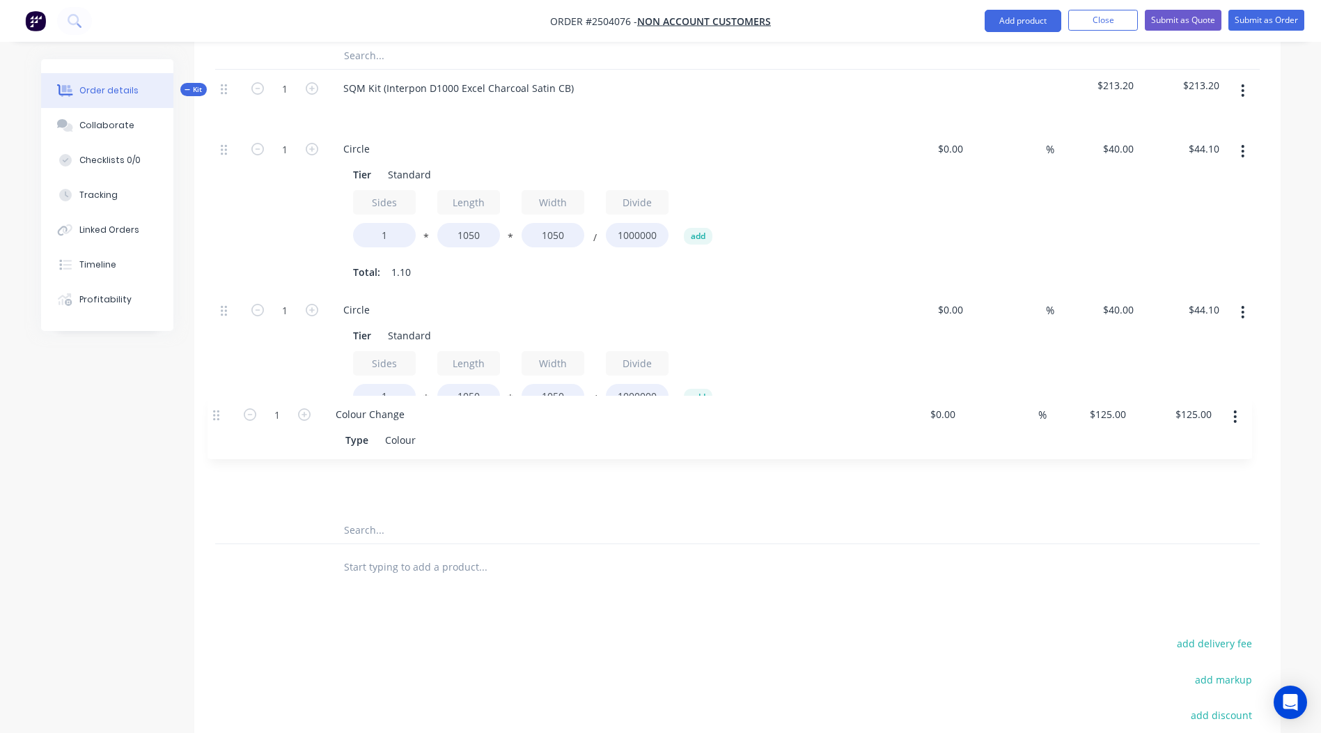
drag, startPoint x: 223, startPoint y: 274, endPoint x: 222, endPoint y: 404, distance: 130.3
click at [214, 430] on div "Qty Cost Markup Price Total Kit 1 Interpon D1000 Excel Monument Satin CB $171.6…" at bounding box center [737, 126] width 1087 height 928
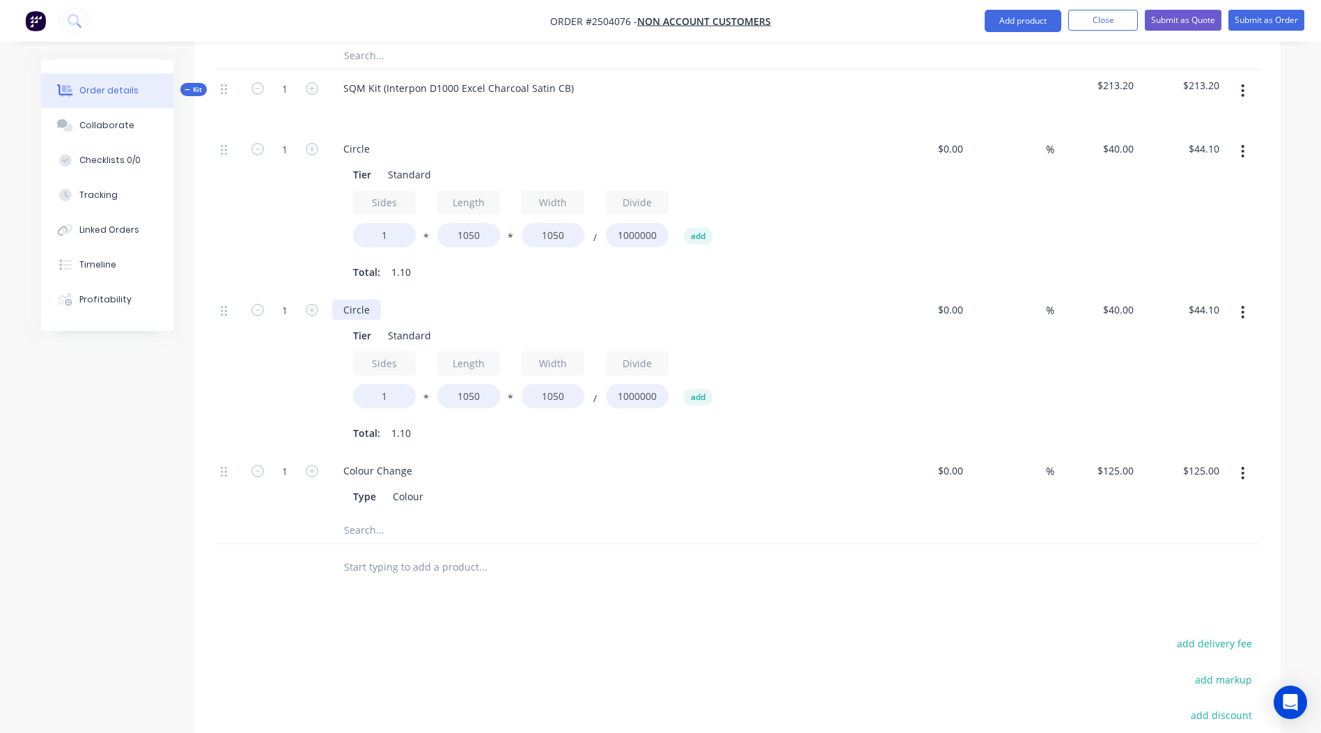
drag, startPoint x: 371, startPoint y: 270, endPoint x: 0, endPoint y: 296, distance: 372.2
click at [65, 293] on div "Order details Collaborate Checklists 0/0 Tracking Linked Orders Timeline Profit…" at bounding box center [661, 93] width 1268 height 1702
click at [333, 357] on div "Tier Standard Sides 1 * Length 1050 * Width 1050 / Divide 1000000 add Total: 1.…" at bounding box center [605, 383] width 546 height 121
type input "2"
type input "$88.20"
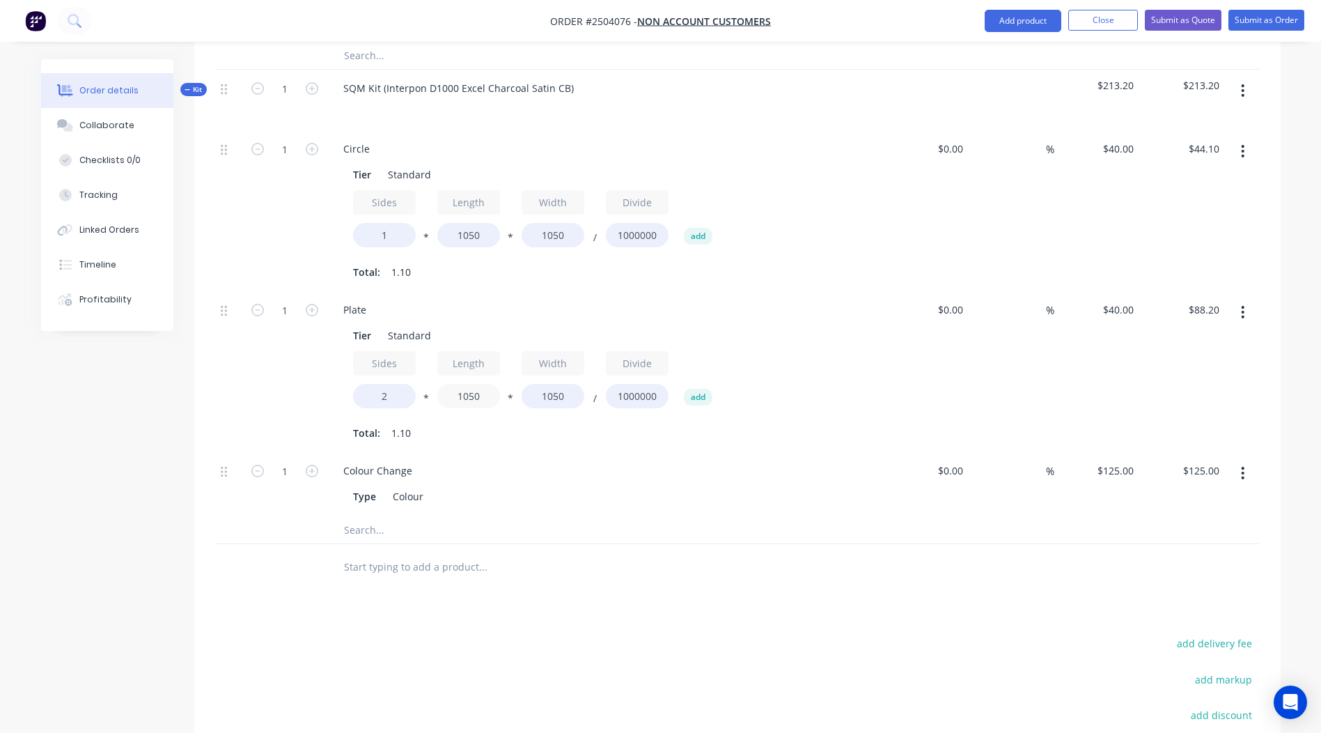
drag, startPoint x: 486, startPoint y: 358, endPoint x: 226, endPoint y: 371, distance: 260.2
click at [281, 371] on div "1 Plate Tier Standard Sides 2 * Length 1050 * Width 1050 / Divide 1000000 add T…" at bounding box center [737, 371] width 1045 height 161
type input "2005"
type input "$168.42"
drag, startPoint x: 482, startPoint y: 373, endPoint x: 398, endPoint y: 375, distance: 83.6
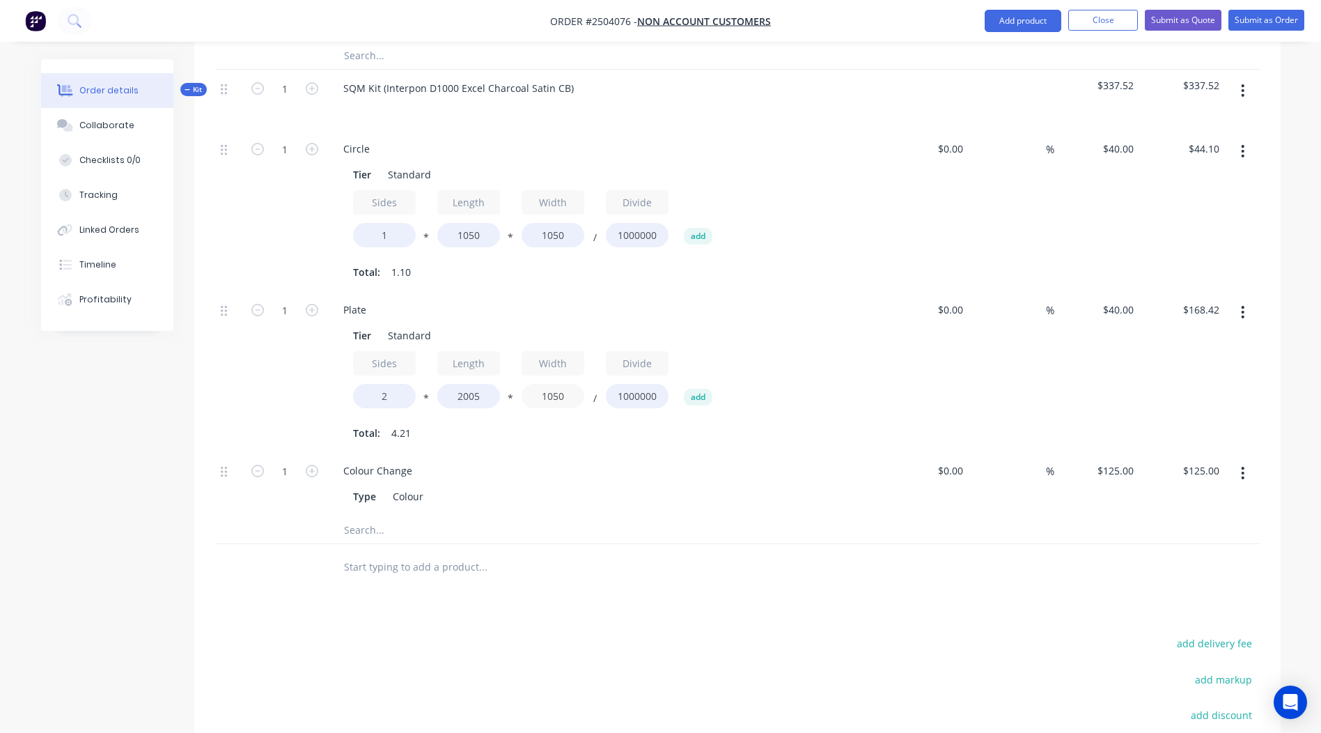
click at [398, 375] on div "Sides 2 * Length 2005 * Width 1050 / Divide 1000000 add" at bounding box center [605, 382] width 504 height 63
type input "600"
click at [1068, 544] on div at bounding box center [737, 566] width 1045 height 45
type input "$96.24"
click at [1253, 300] on button "button" at bounding box center [1243, 312] width 33 height 25
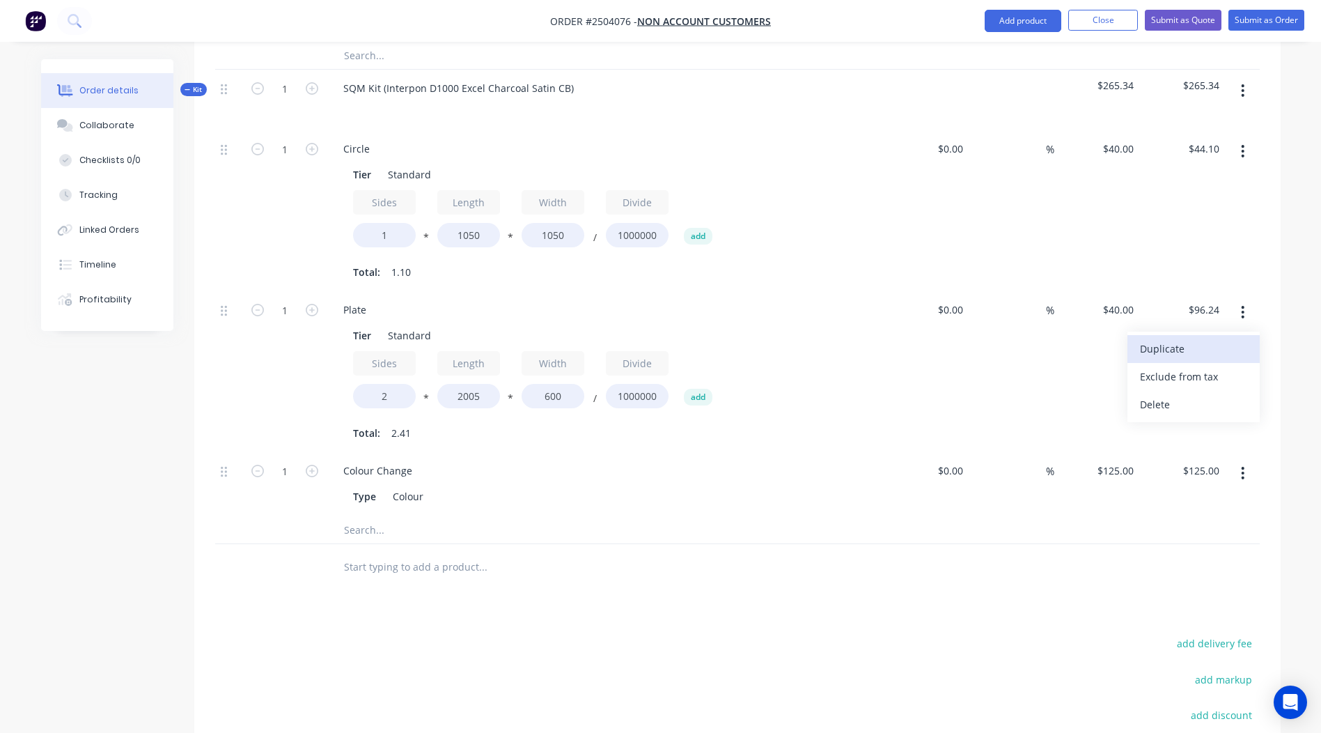
click at [1207, 339] on div "Duplicate" at bounding box center [1193, 349] width 107 height 20
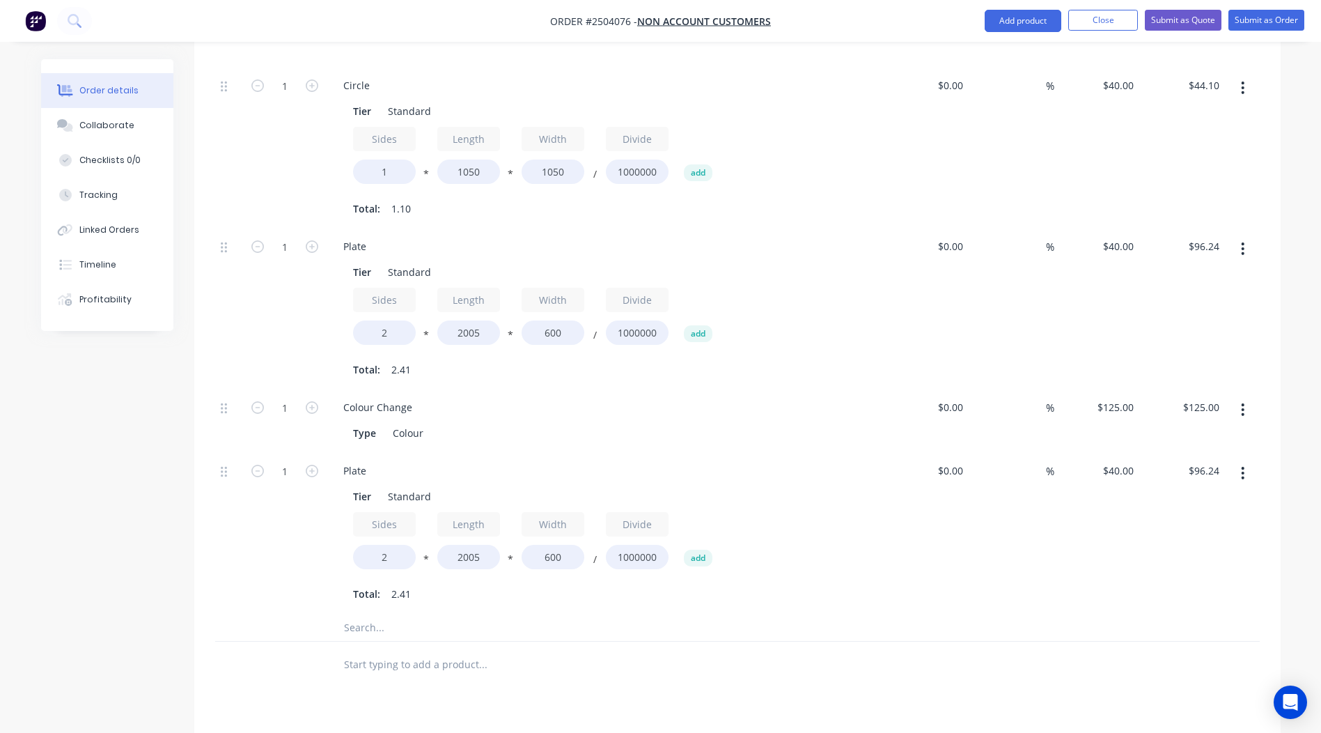
scroll to position [956, 0]
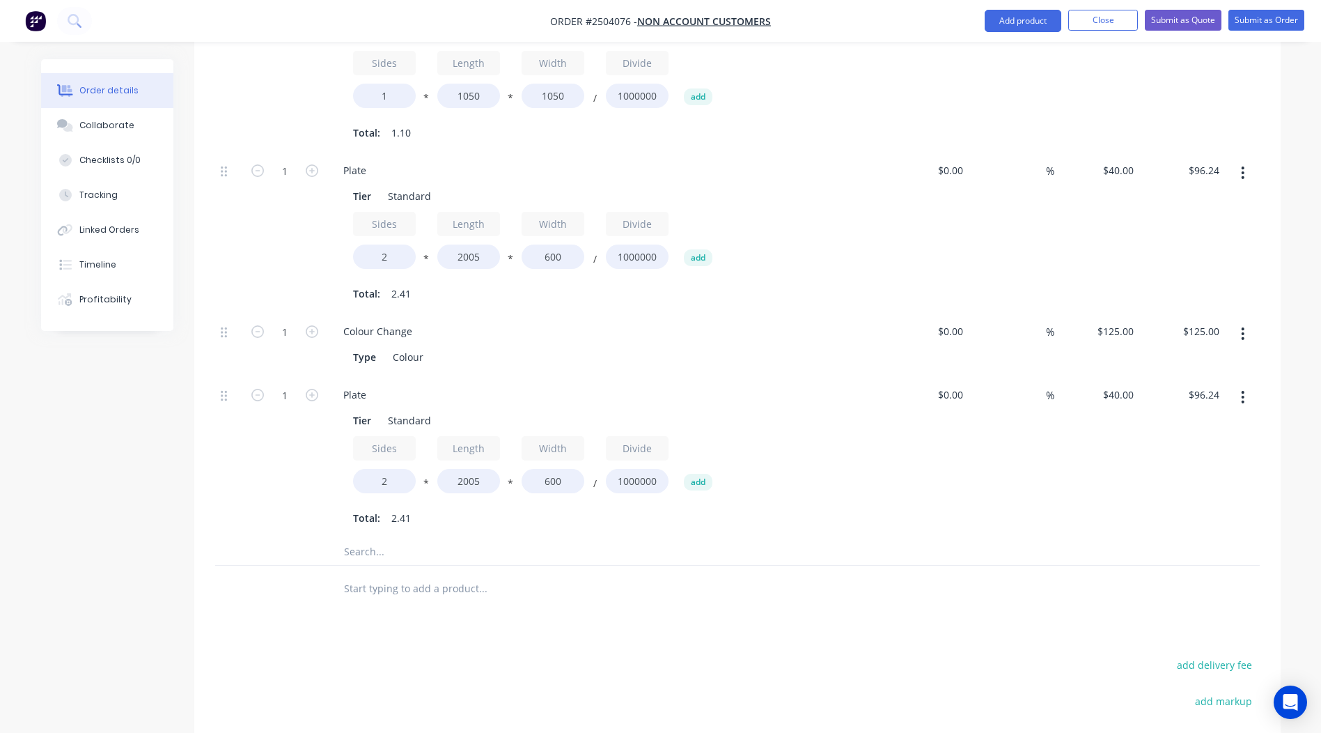
click at [215, 313] on div at bounding box center [229, 344] width 28 height 63
click at [231, 313] on div at bounding box center [229, 344] width 28 height 63
click at [219, 313] on div at bounding box center [229, 344] width 28 height 63
click at [223, 326] on icon at bounding box center [224, 332] width 6 height 13
drag, startPoint x: 481, startPoint y: 436, endPoint x: 130, endPoint y: 445, distance: 351.2
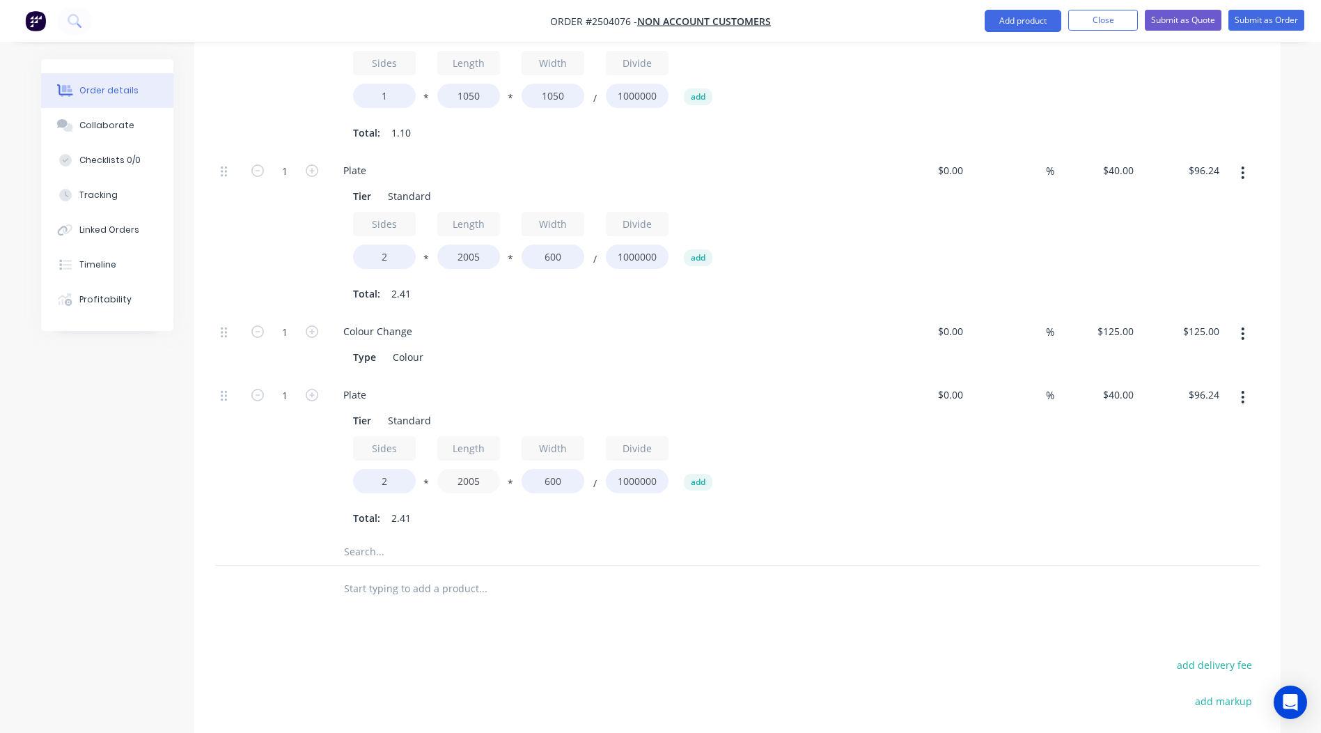
click at [138, 445] on div "Created by Rory Created 10/09/25 Required 10/09/25 Assigned to Add team member …" at bounding box center [661, 34] width 1240 height 1863
type input "1925"
type input "$92.40"
drag, startPoint x: 261, startPoint y: 460, endPoint x: 165, endPoint y: 459, distance: 95.4
click at [217, 460] on div "1 Plate Tier Standard Sides 2 * Length 1925 * Width 600 / Divide 1000000 add To…" at bounding box center [737, 456] width 1045 height 161
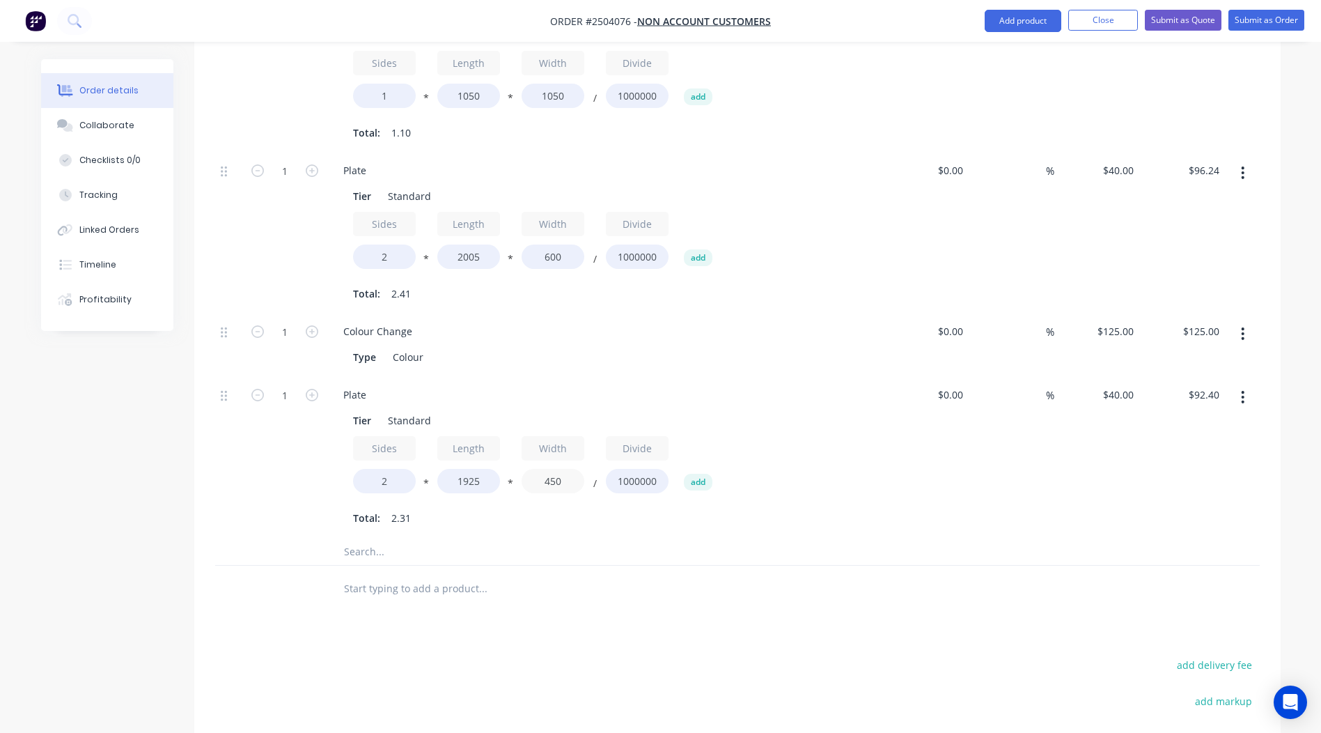
type input "450"
type input "$69.30"
click at [697, 574] on div at bounding box center [541, 588] width 418 height 28
click at [1252, 385] on button "button" at bounding box center [1243, 397] width 33 height 25
click at [1221, 424] on div "Duplicate" at bounding box center [1193, 434] width 107 height 20
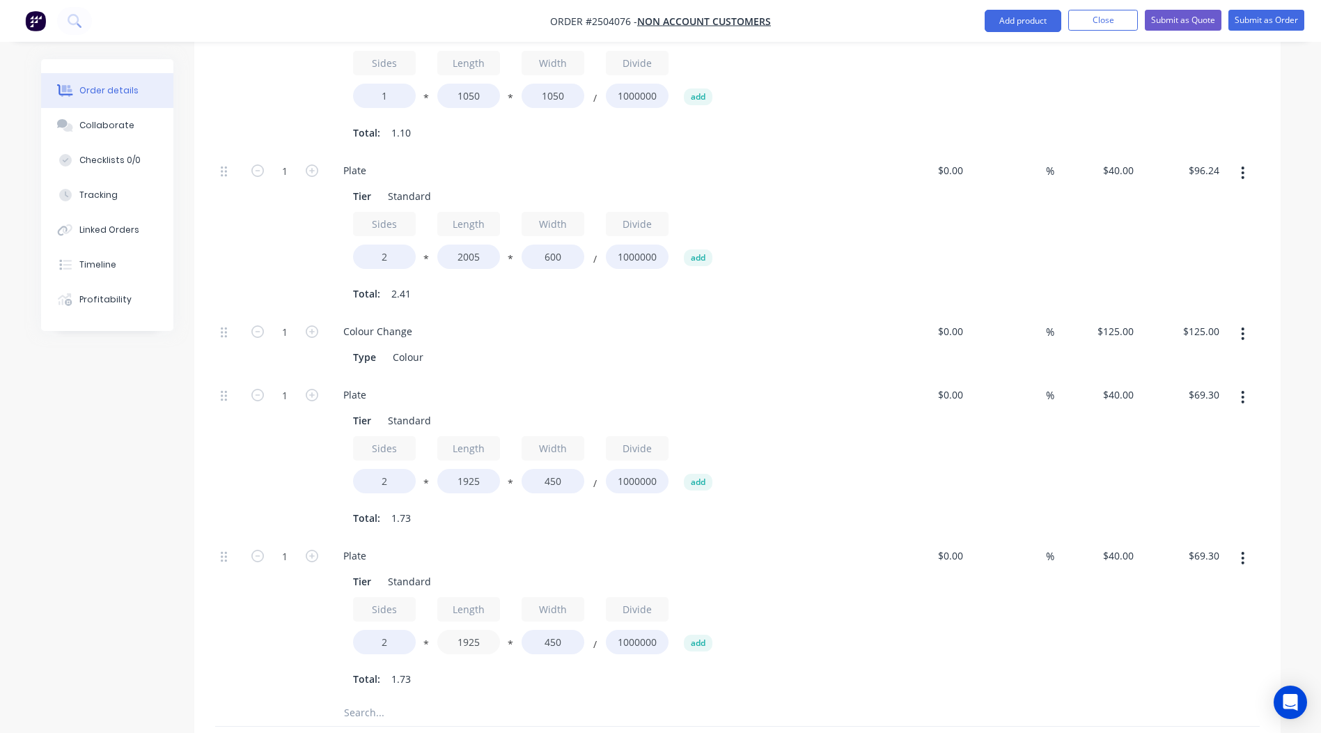
drag, startPoint x: 495, startPoint y: 598, endPoint x: 50, endPoint y: 609, distance: 445.2
click at [70, 610] on div "Created by Rory Created 10/09/25 Required 10/09/25 Assigned to Add team member …" at bounding box center [661, 115] width 1240 height 2024
type input "450"
type input "$16.20"
drag, startPoint x: 564, startPoint y: 602, endPoint x: 244, endPoint y: 602, distance: 320.4
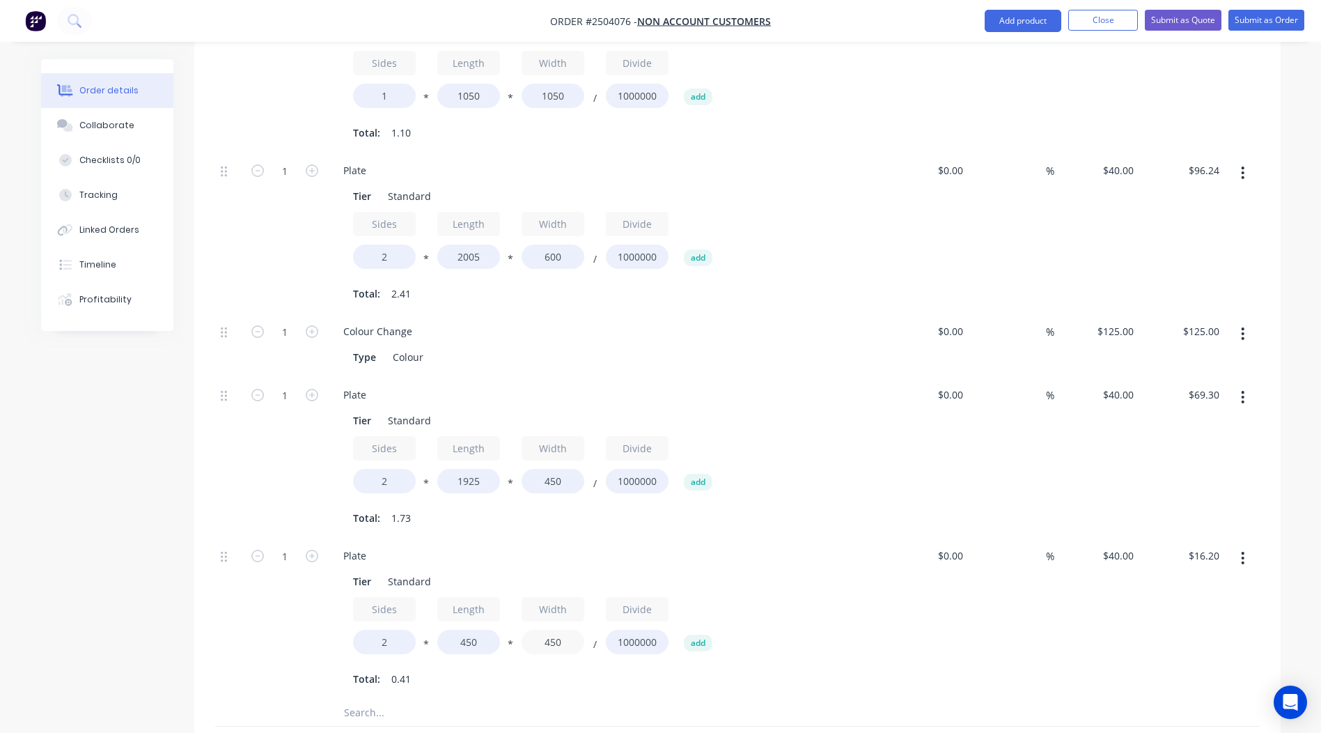
click at [301, 609] on div "1 Plate Tier Standard Sides 2 * Length 450 * Width 450 / Divide 1000000 add Tot…" at bounding box center [737, 617] width 1045 height 161
type input "600"
type input "$21.60"
click at [1225, 698] on div at bounding box center [737, 712] width 1045 height 29
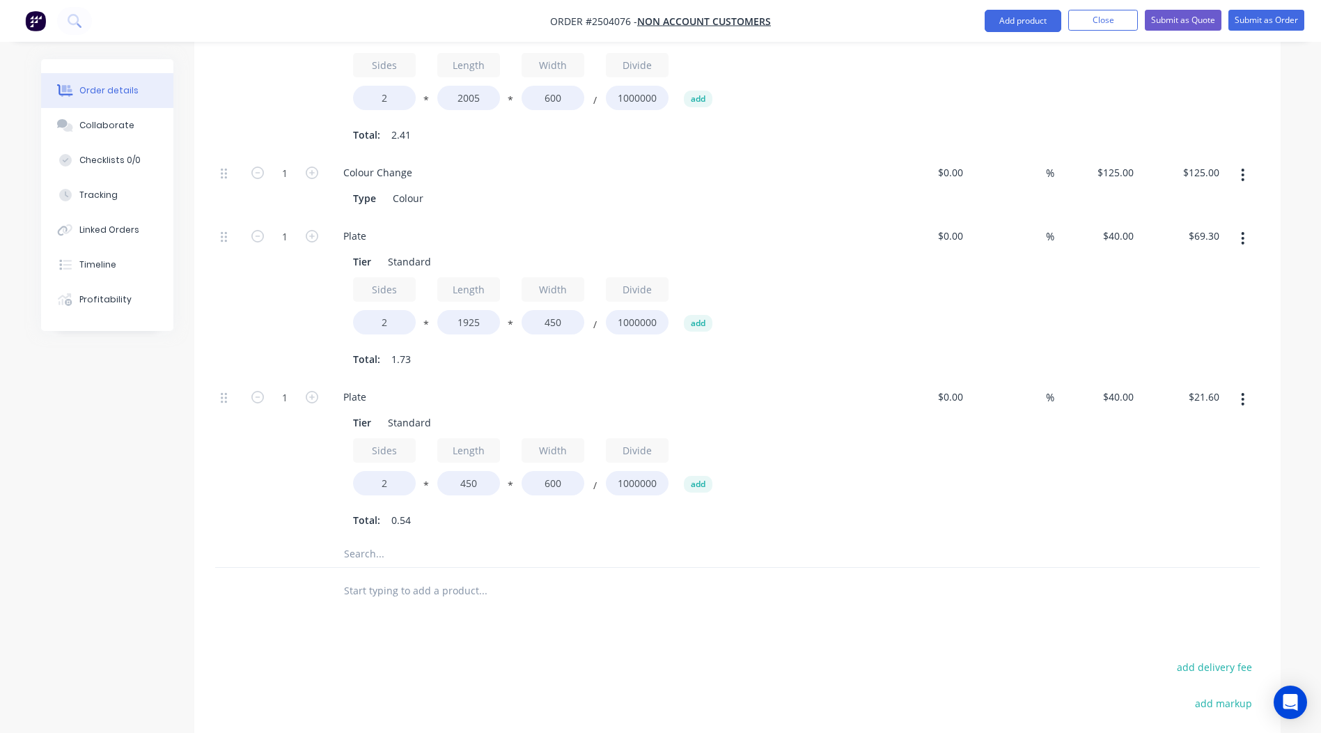
scroll to position [1121, 0]
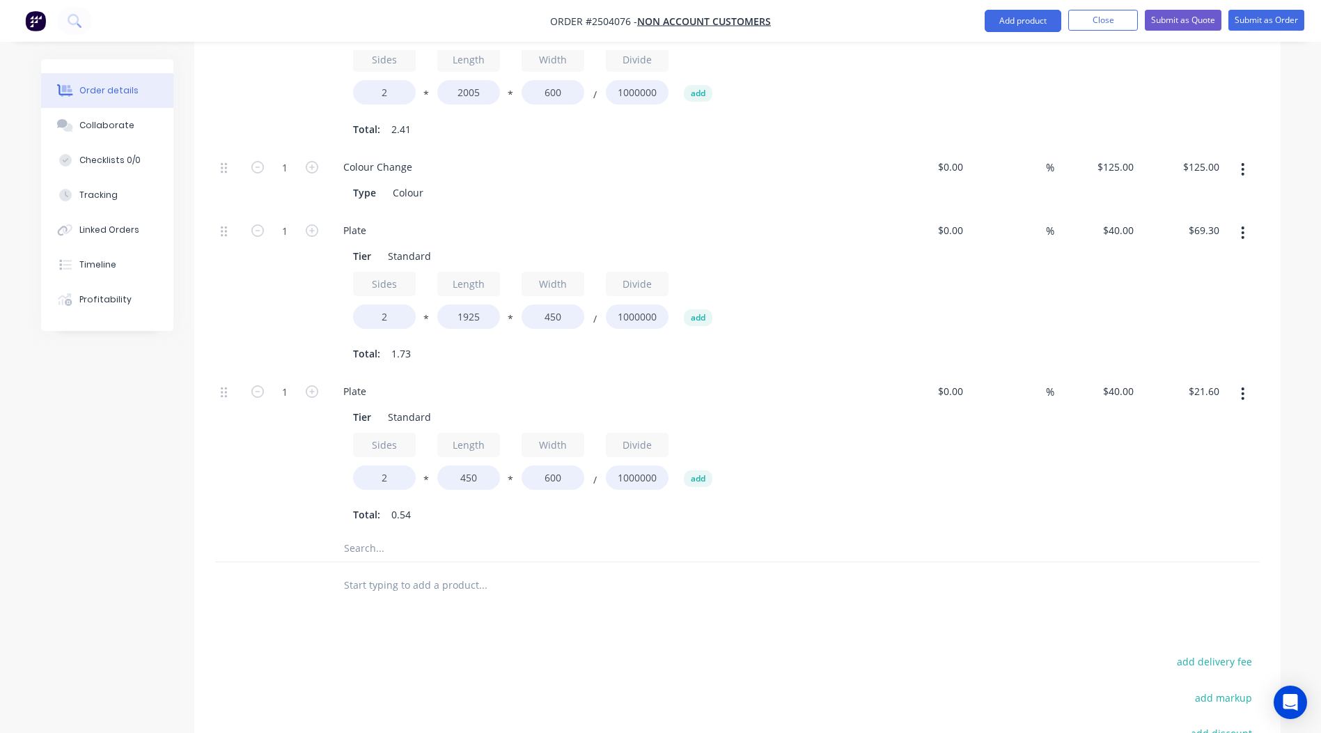
click at [1250, 381] on button "button" at bounding box center [1243, 393] width 33 height 25
click at [1202, 417] on button "Duplicate" at bounding box center [1194, 431] width 132 height 28
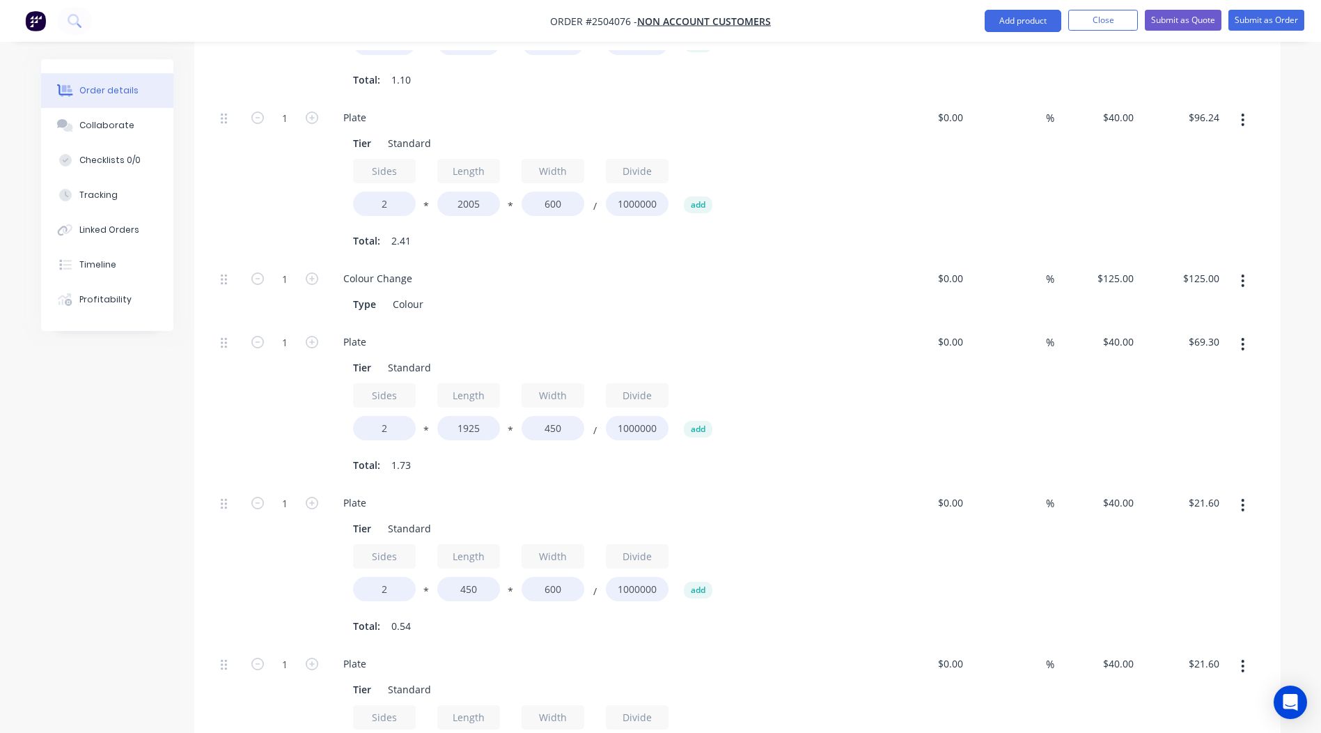
scroll to position [912, 0]
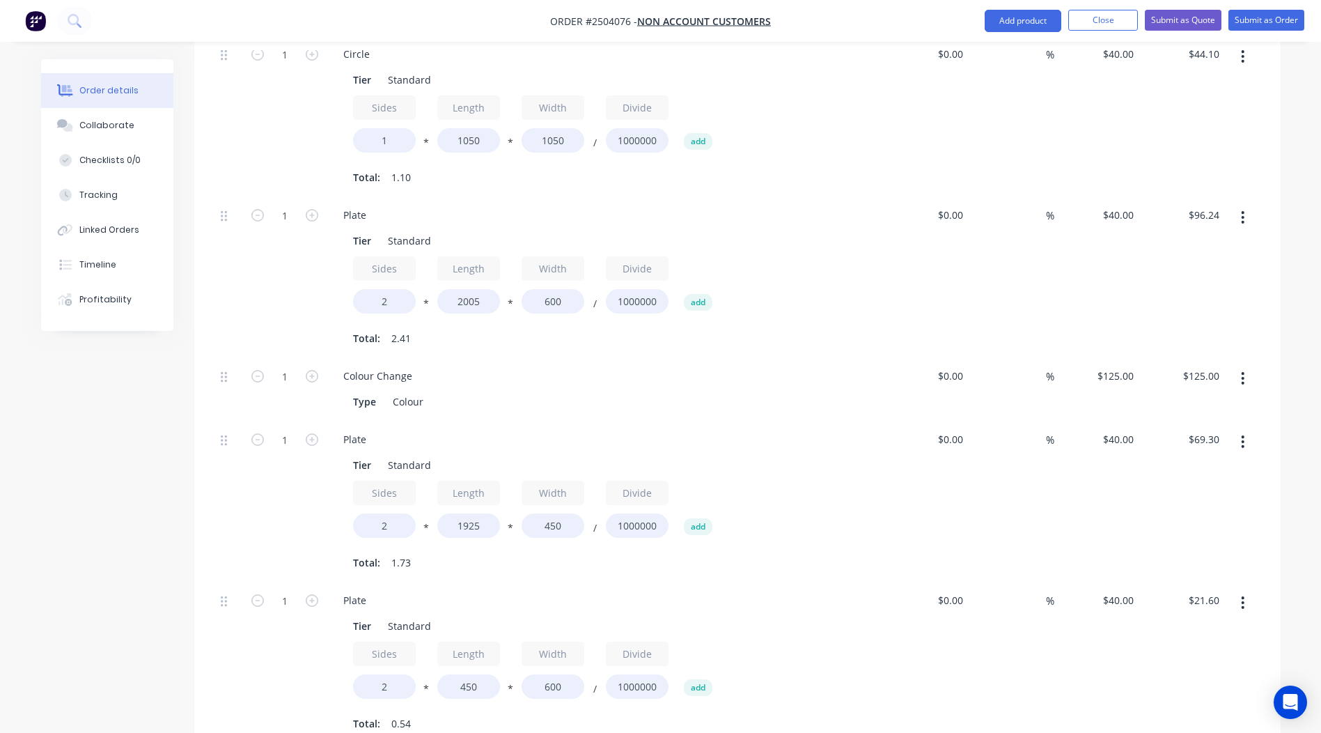
click at [314, 207] on button "button" at bounding box center [312, 214] width 18 height 15
type input "2"
type input "$192.48"
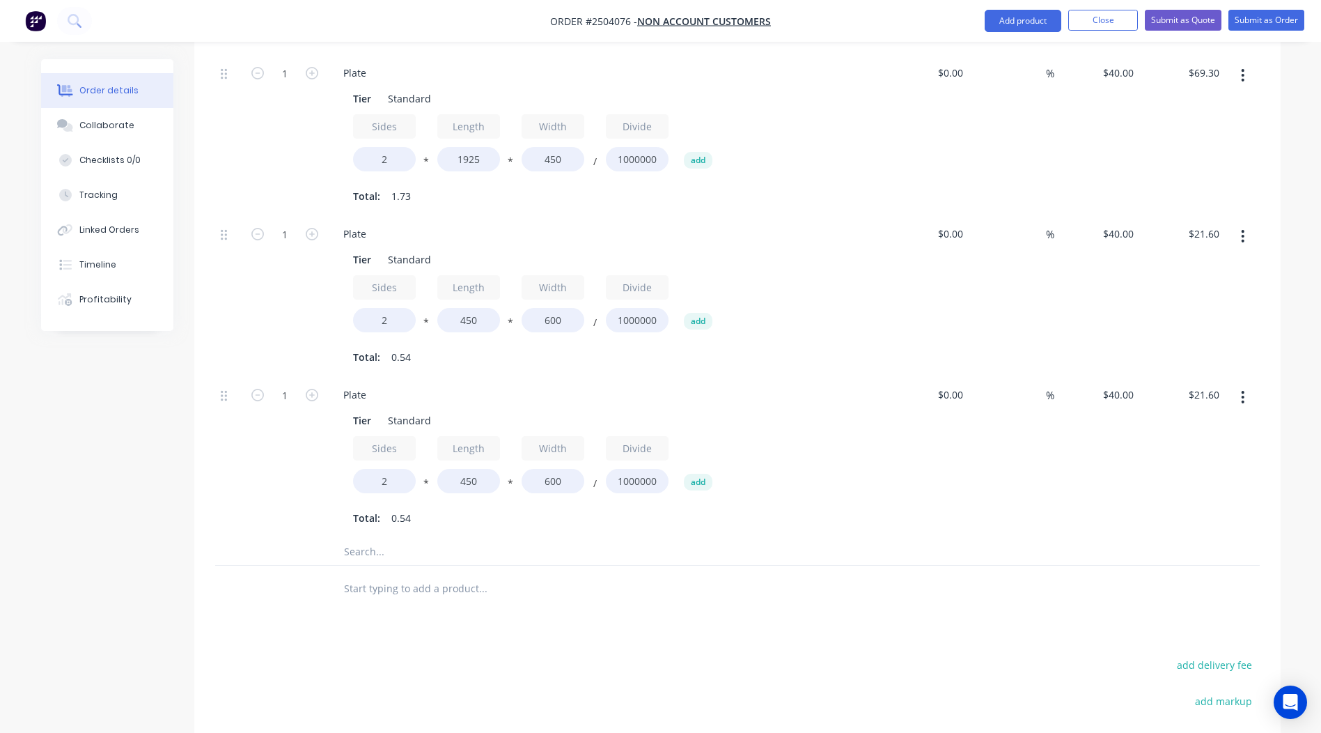
scroll to position [1399, 0]
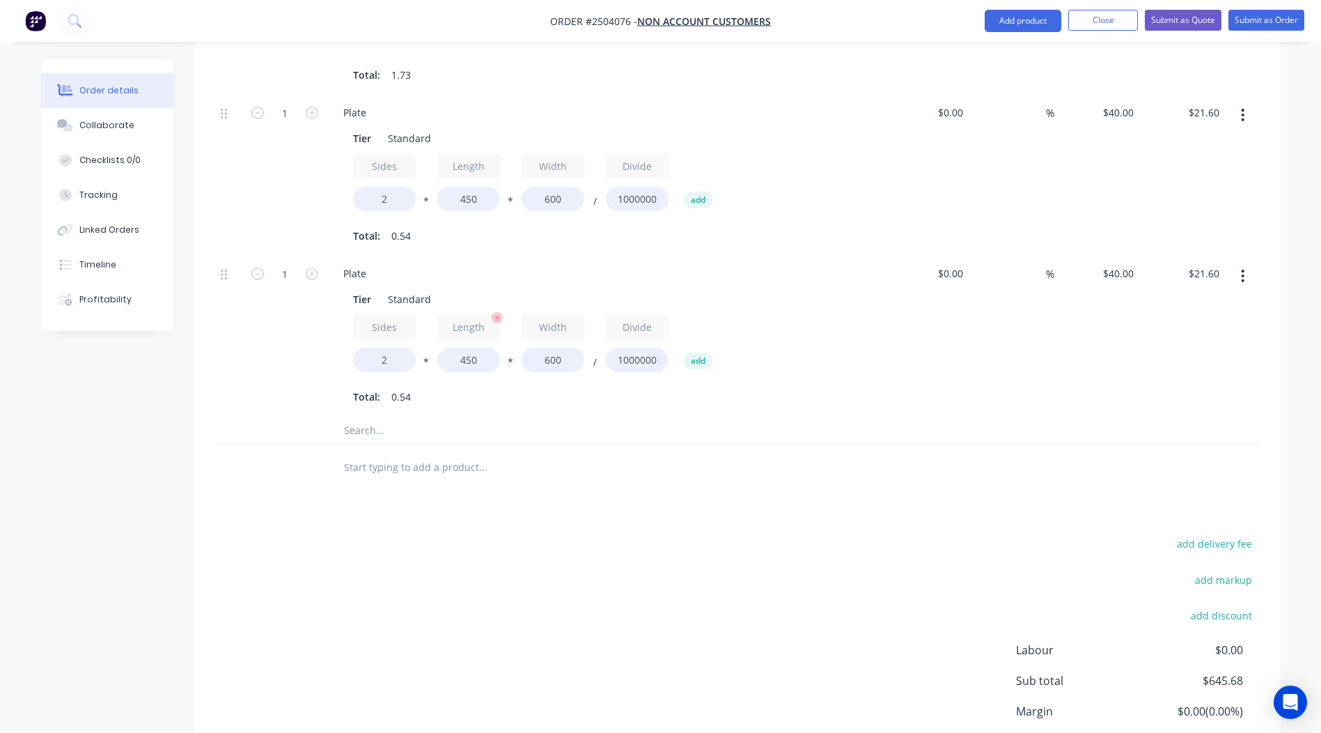
drag, startPoint x: 495, startPoint y: 309, endPoint x: 473, endPoint y: 318, distance: 23.2
click at [473, 318] on div "Length 450" at bounding box center [468, 343] width 63 height 57
drag, startPoint x: 480, startPoint y: 318, endPoint x: 294, endPoint y: 334, distance: 186.7
click at [306, 334] on div "1 Plate Tier Standard Sides 2 * Length 450 * Width 600 / Divide 1000000 add Tot…" at bounding box center [737, 335] width 1045 height 161
type input "450"
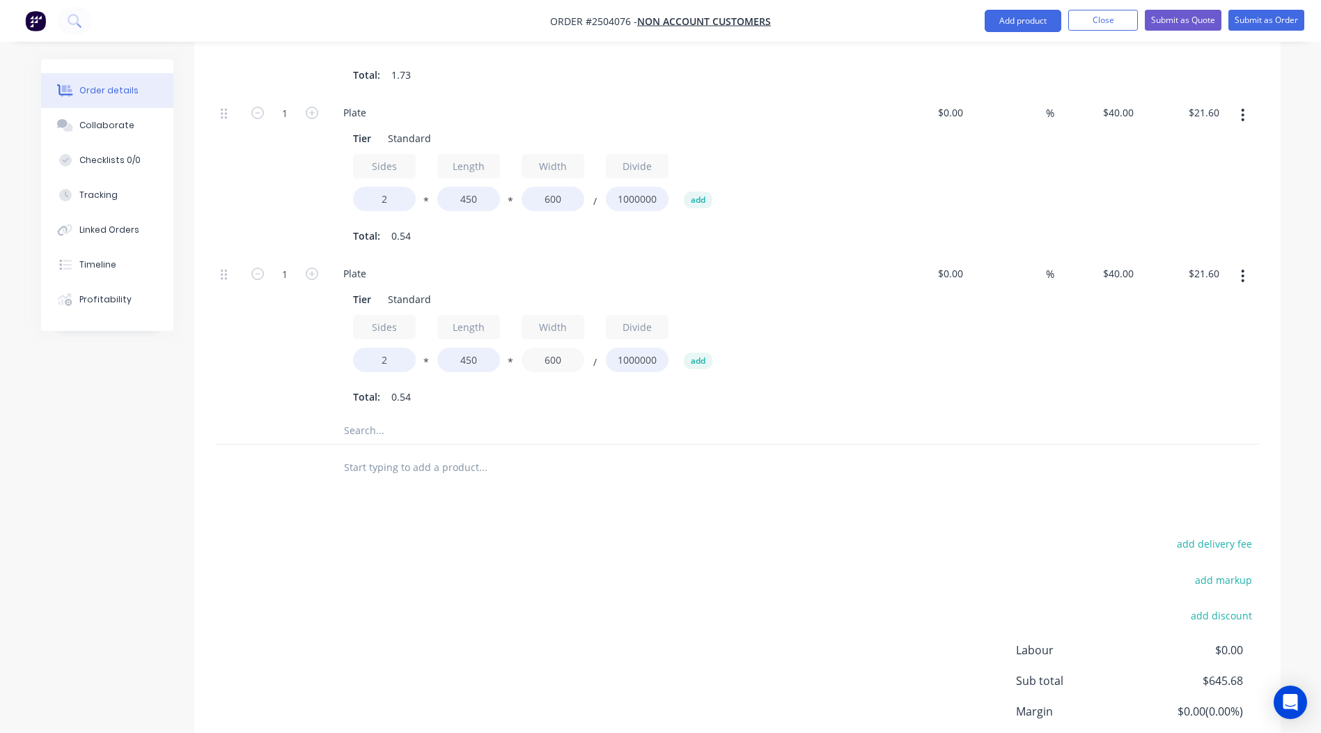
click at [424, 330] on div "Sides 2 * Length 450 * Width 600 / Divide 1000000 add" at bounding box center [605, 346] width 504 height 63
type input "30"
type input "$1.08"
click at [306, 267] on icon "button" at bounding box center [312, 273] width 13 height 13
type input "2"
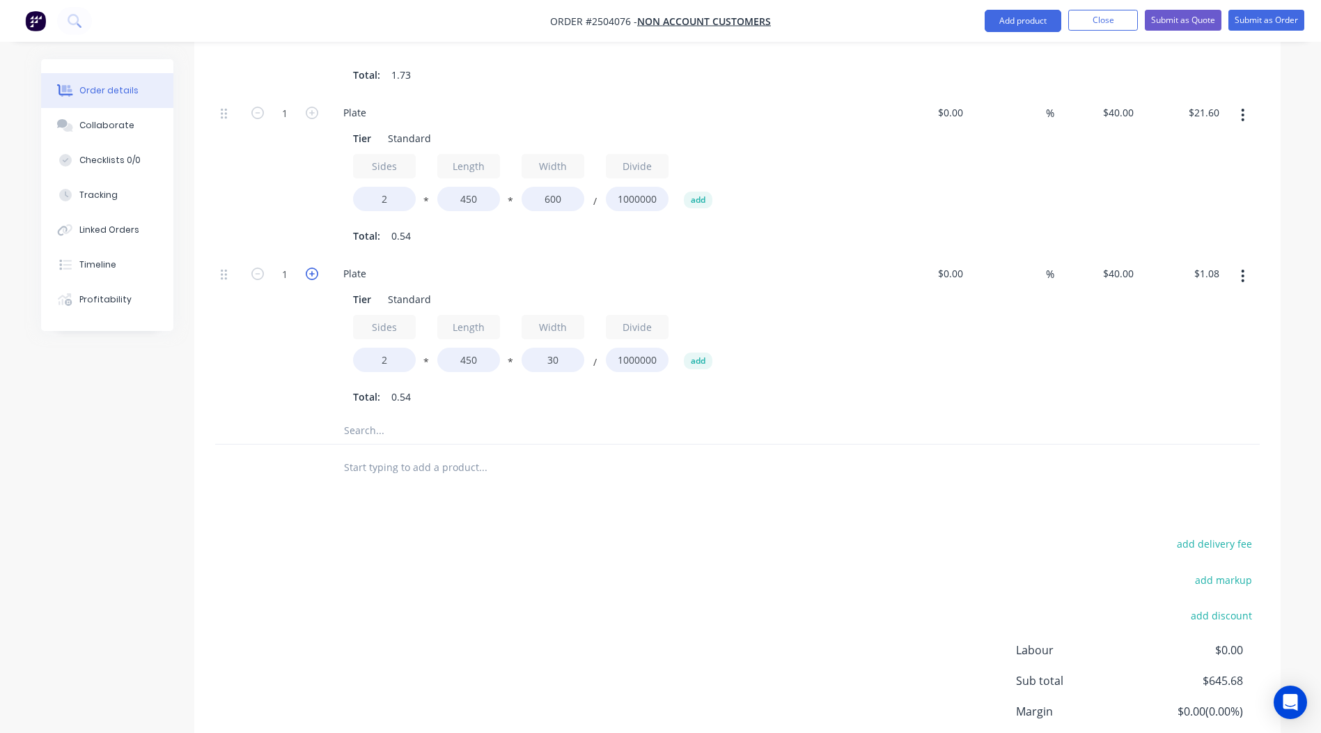
type input "$2.16"
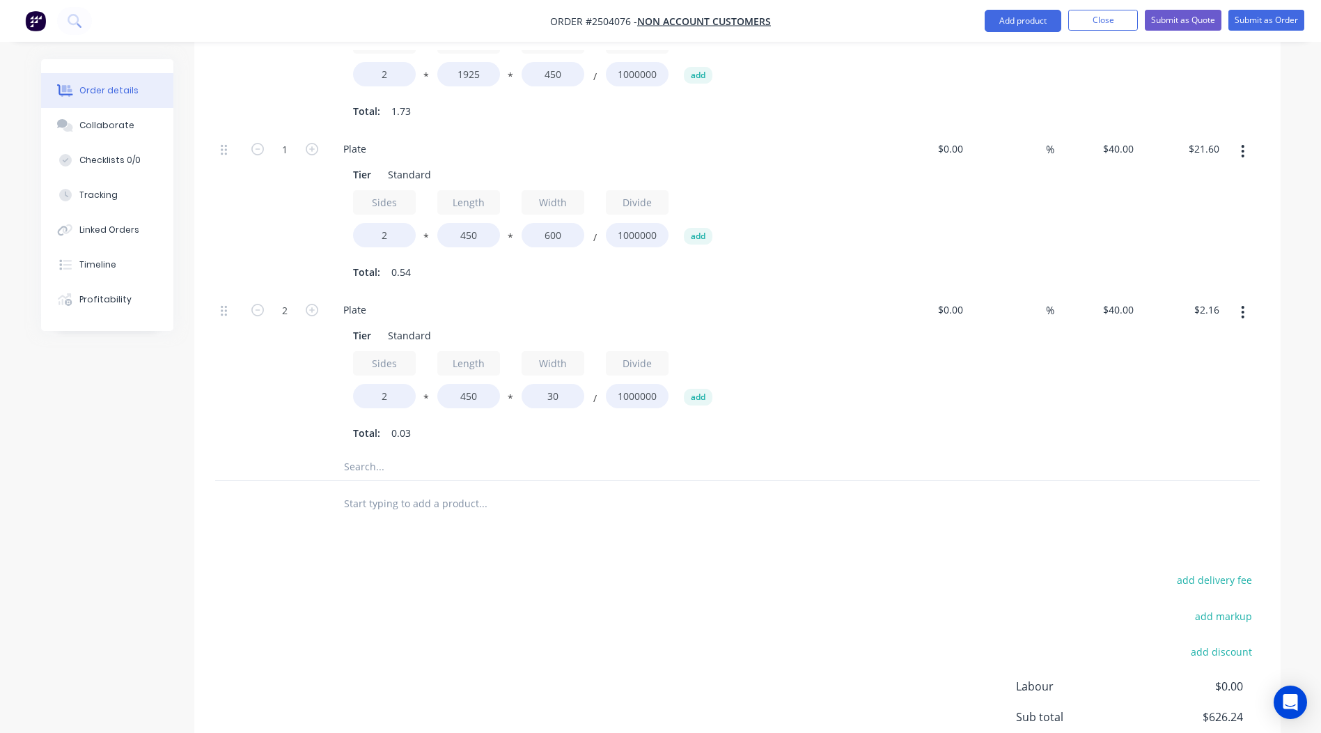
scroll to position [1330, 0]
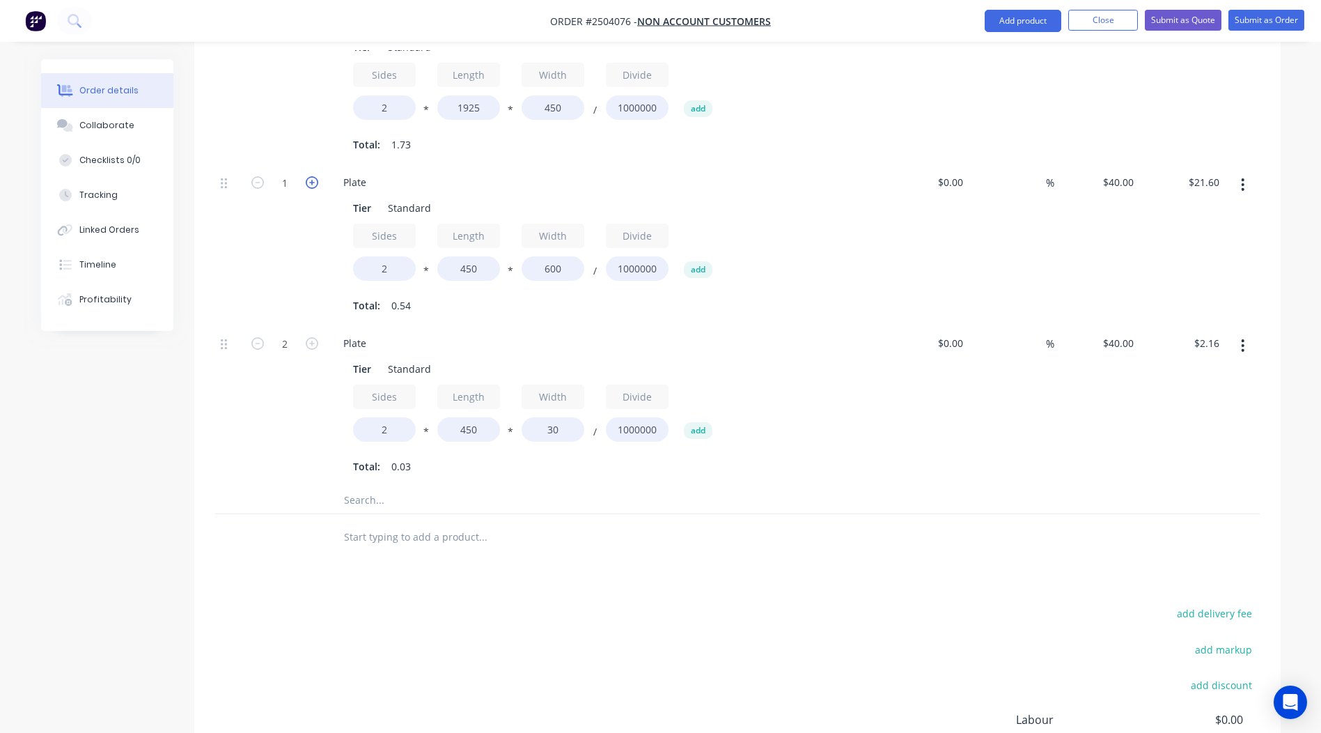
click at [313, 176] on icon "button" at bounding box center [312, 182] width 13 height 13
type input "2"
type input "$43.20"
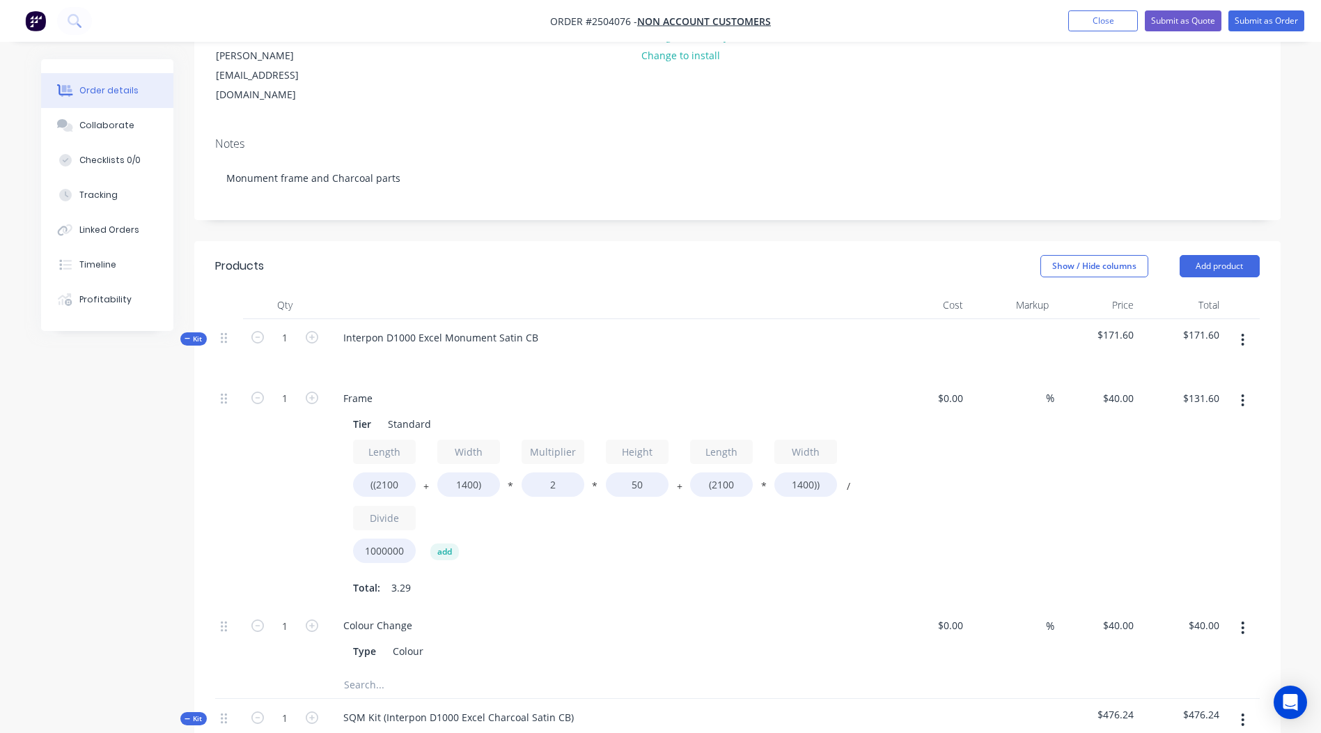
scroll to position [164, 0]
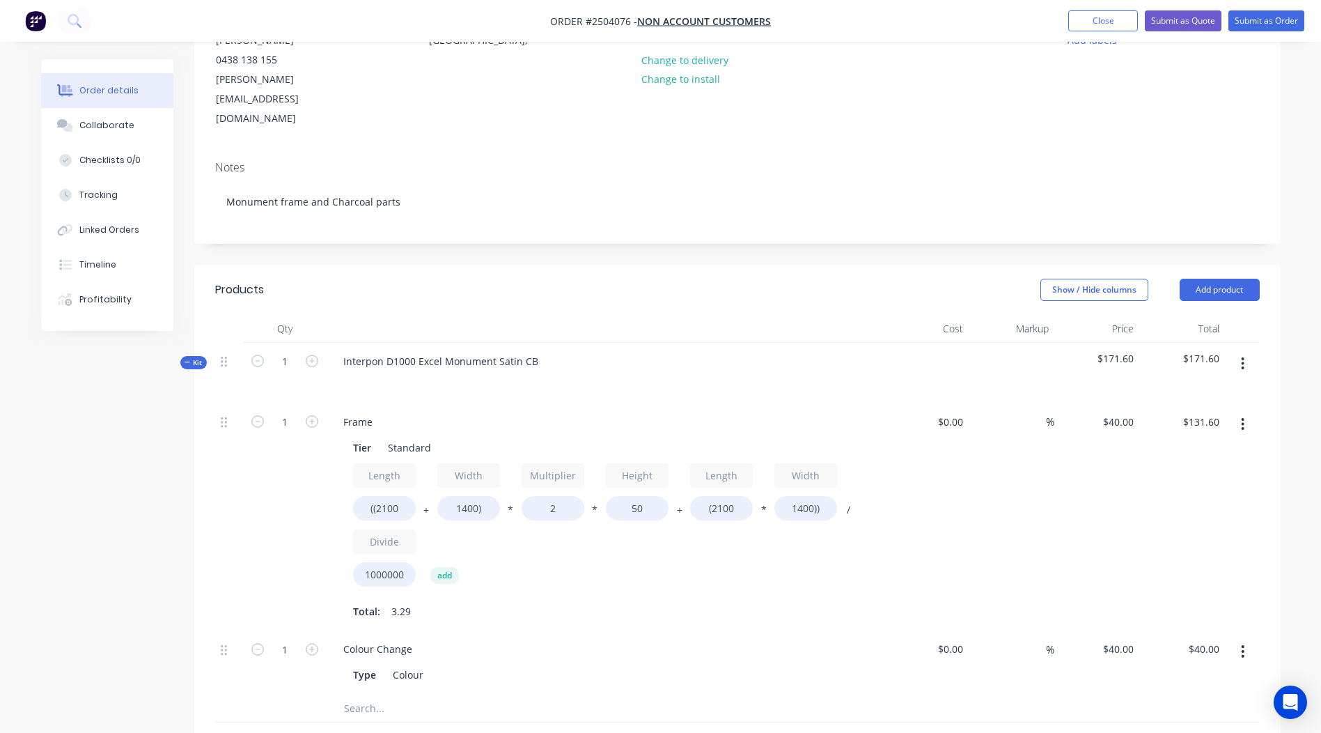
click at [1252, 351] on button "button" at bounding box center [1243, 363] width 33 height 25
click at [1193, 343] on div "$171.60" at bounding box center [1183, 373] width 86 height 61
click at [1246, 351] on button "button" at bounding box center [1243, 363] width 33 height 25
click at [1198, 386] on button "Add product to kit" at bounding box center [1194, 400] width 132 height 28
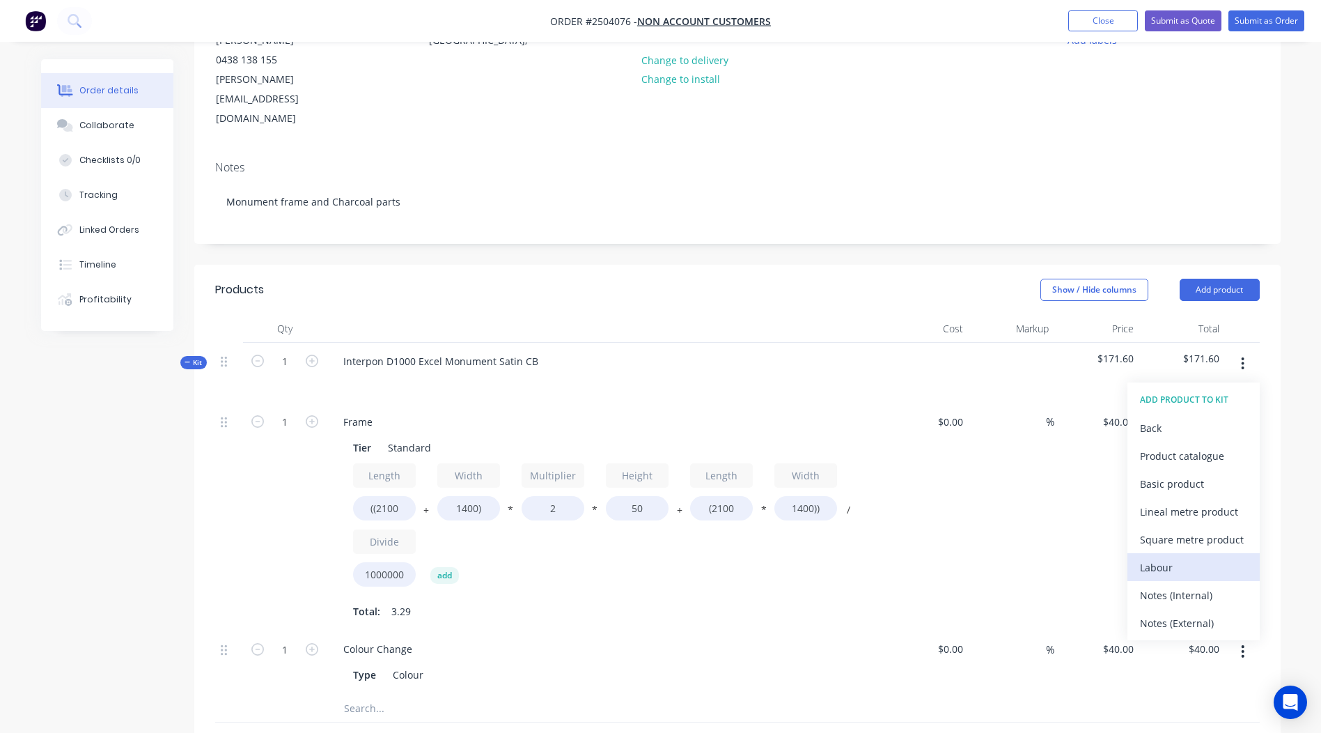
click at [1160, 553] on button "Labour" at bounding box center [1194, 567] width 132 height 28
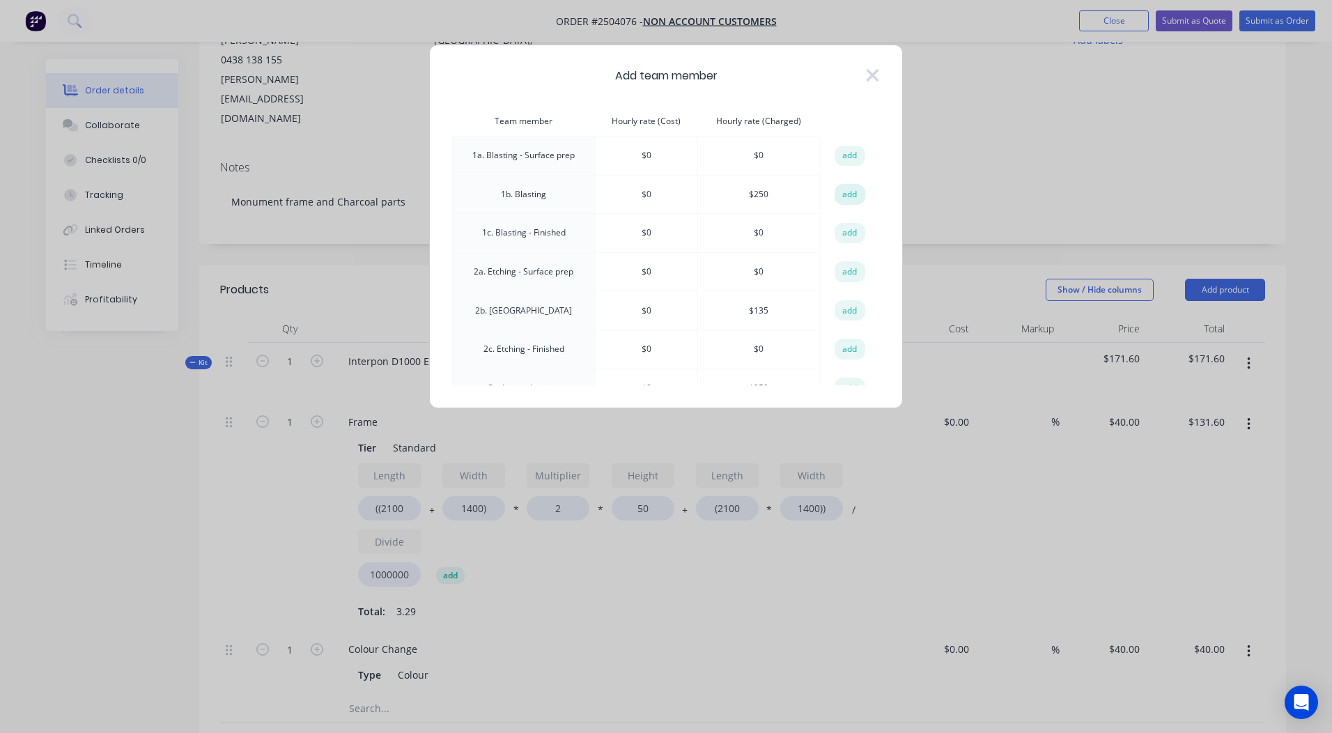
click at [845, 194] on button "add" at bounding box center [849, 194] width 31 height 21
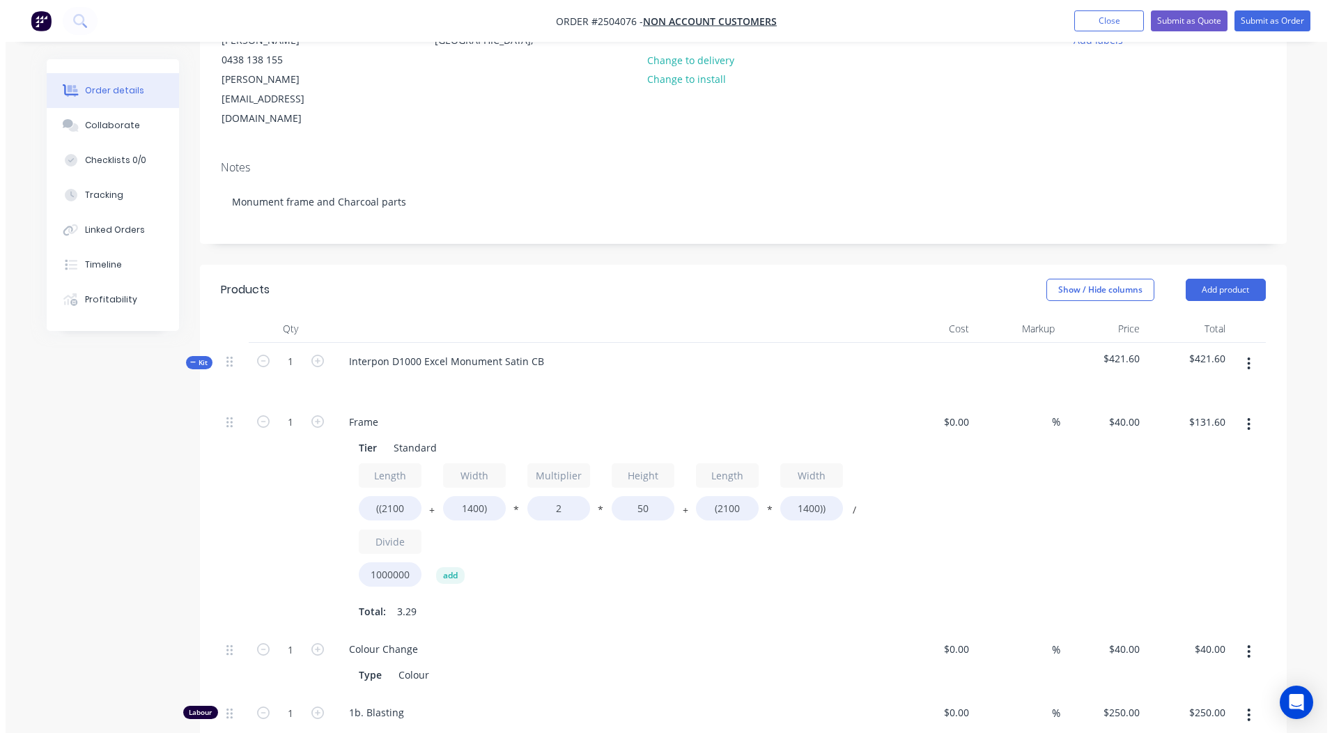
scroll to position [209, 0]
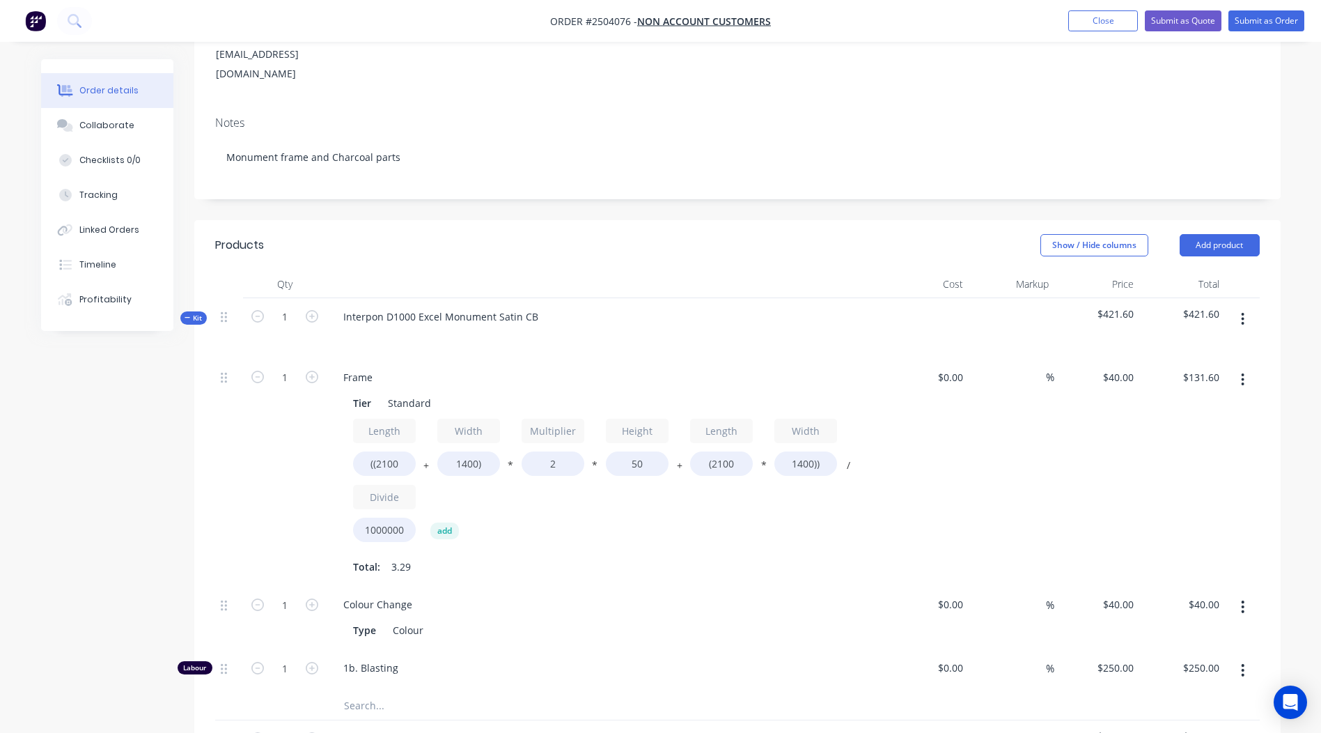
click at [1255, 306] on button "button" at bounding box center [1243, 318] width 33 height 25
click at [1177, 346] on div "Add product to kit" at bounding box center [1193, 356] width 107 height 20
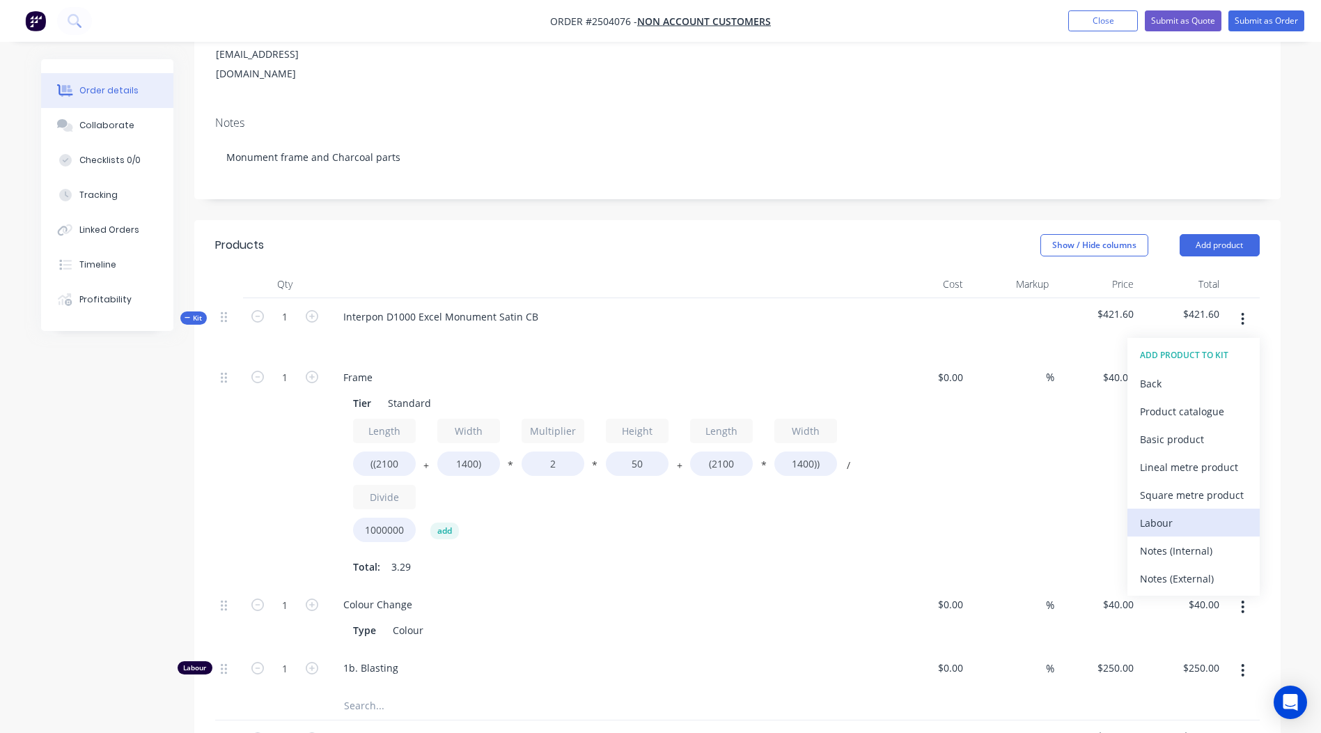
click at [1185, 513] on div "Labour" at bounding box center [1193, 523] width 107 height 20
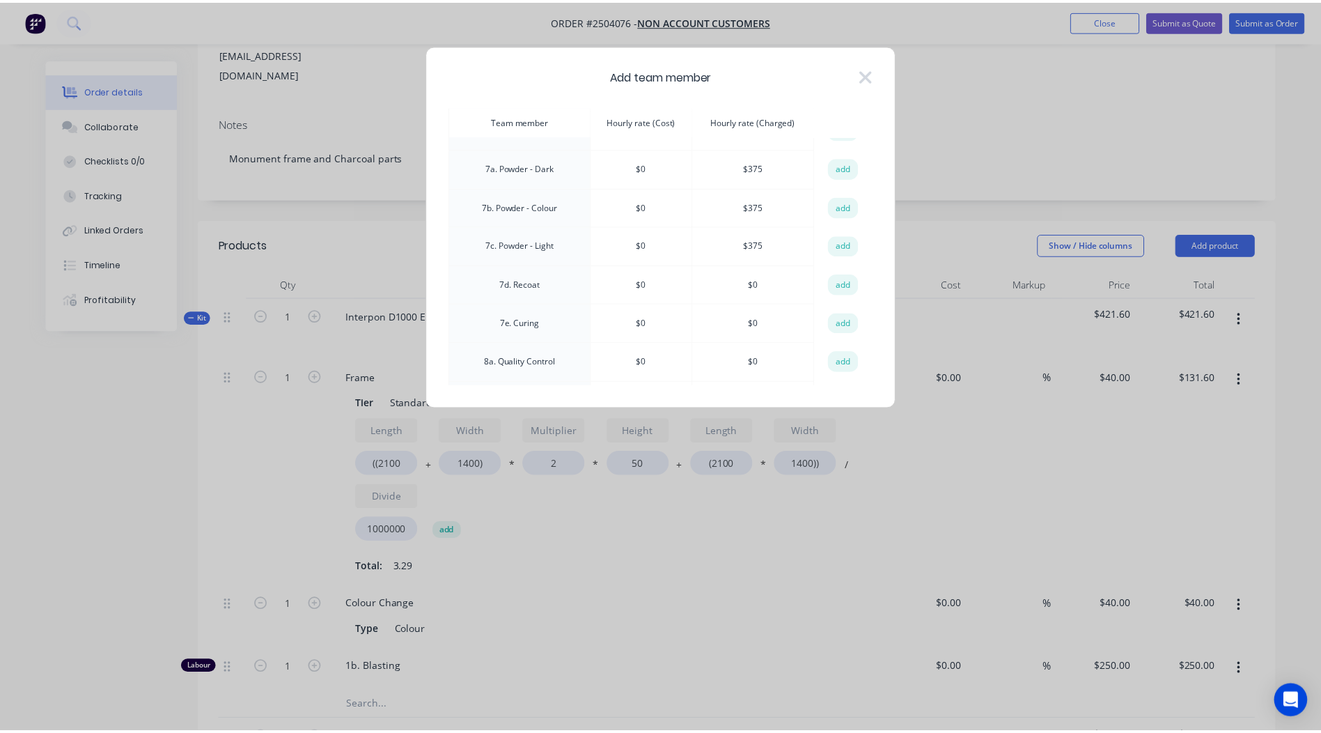
scroll to position [348, 0]
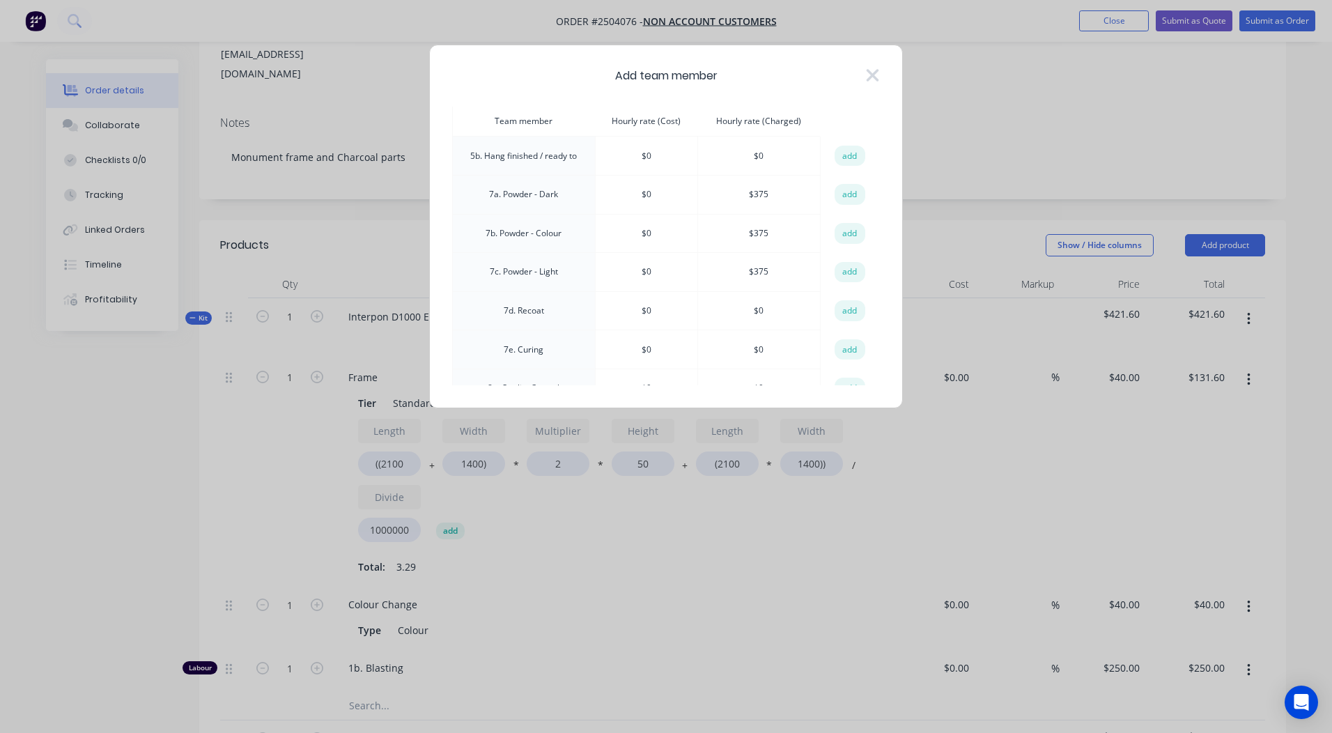
click at [834, 158] on button "add" at bounding box center [849, 156] width 31 height 21
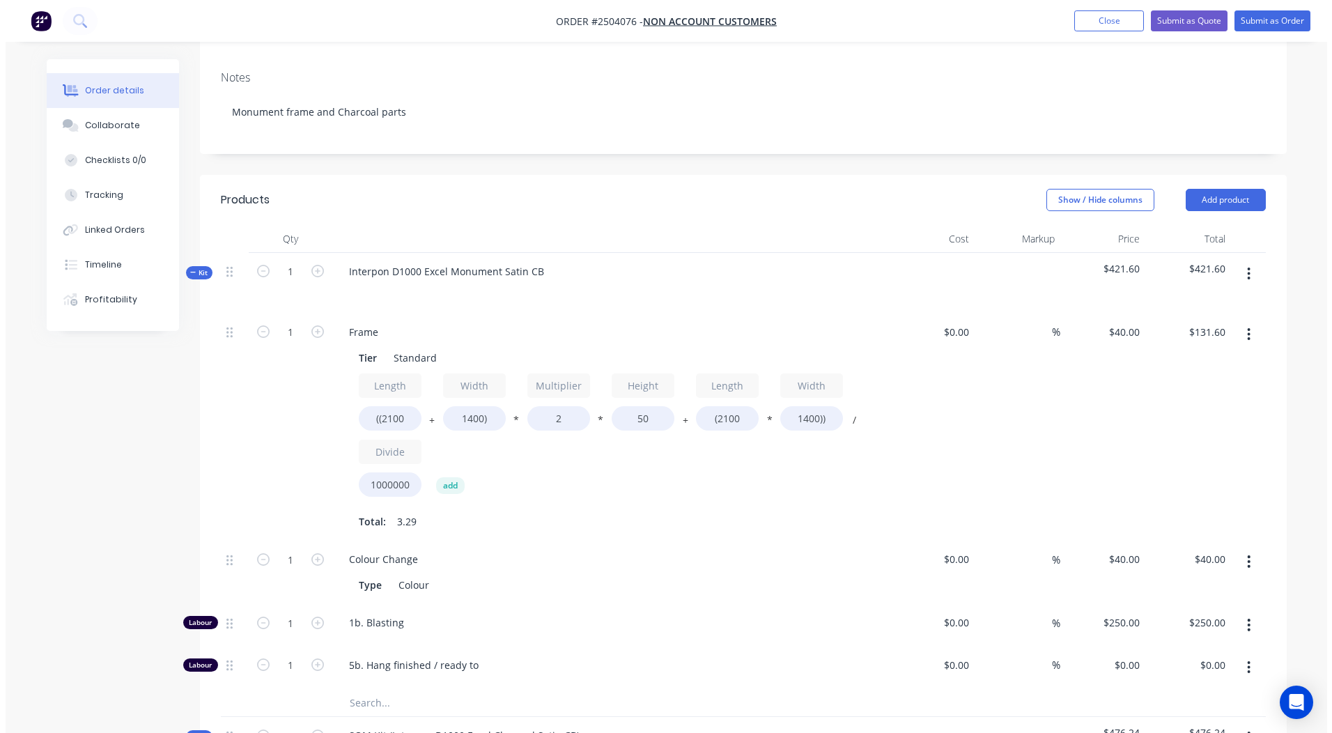
scroll to position [279, 0]
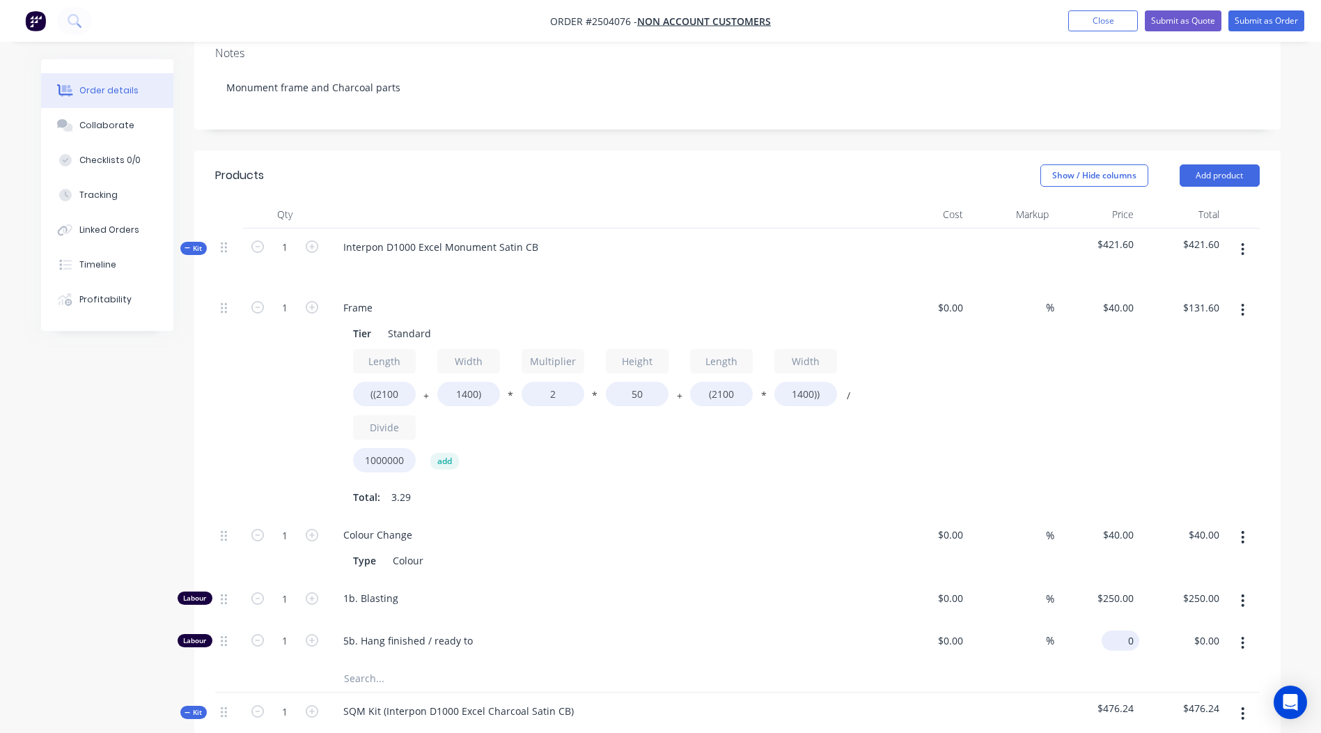
click at [1132, 630] on input "0" at bounding box center [1124, 640] width 32 height 20
click at [381, 664] on input "text" at bounding box center [482, 678] width 279 height 28
type input "$125.00"
type input "Heavy handling"
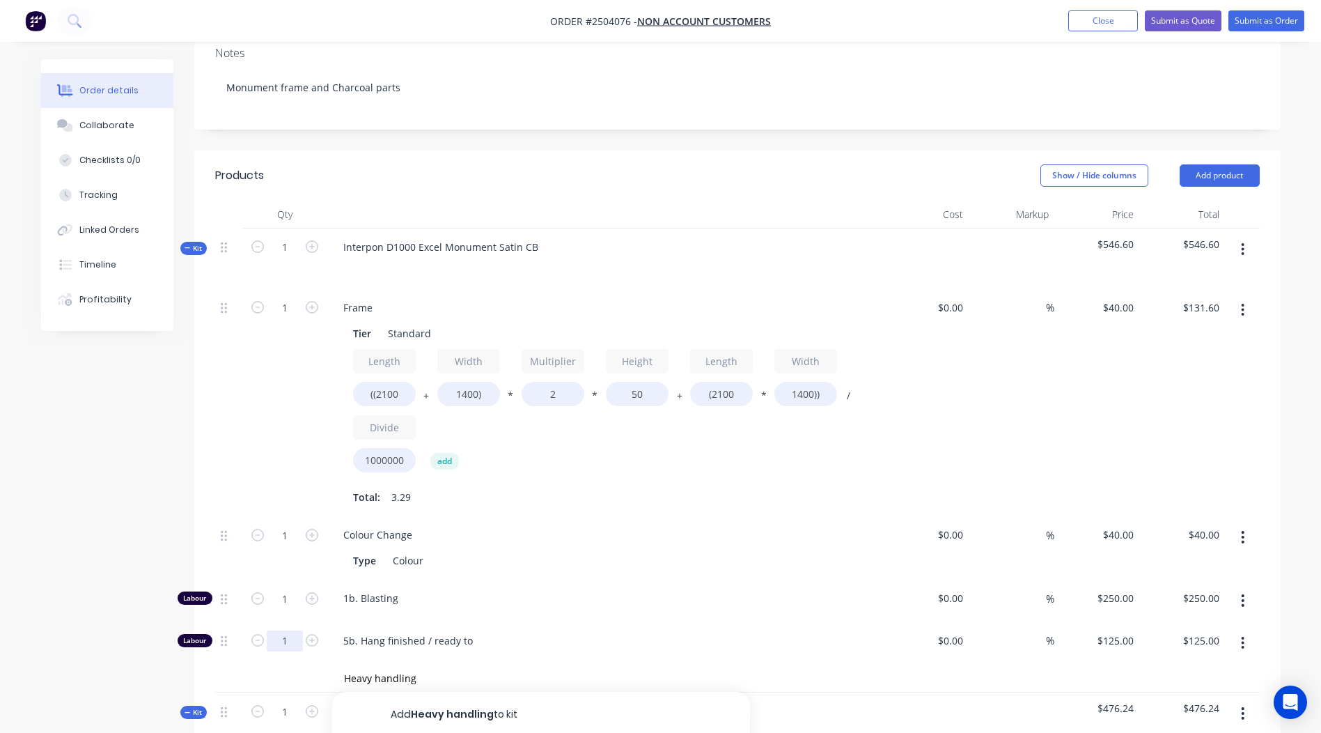
click at [288, 630] on input "1" at bounding box center [285, 640] width 36 height 21
type input "0.5"
type input "$62.50"
click at [1236, 237] on button "button" at bounding box center [1243, 249] width 33 height 25
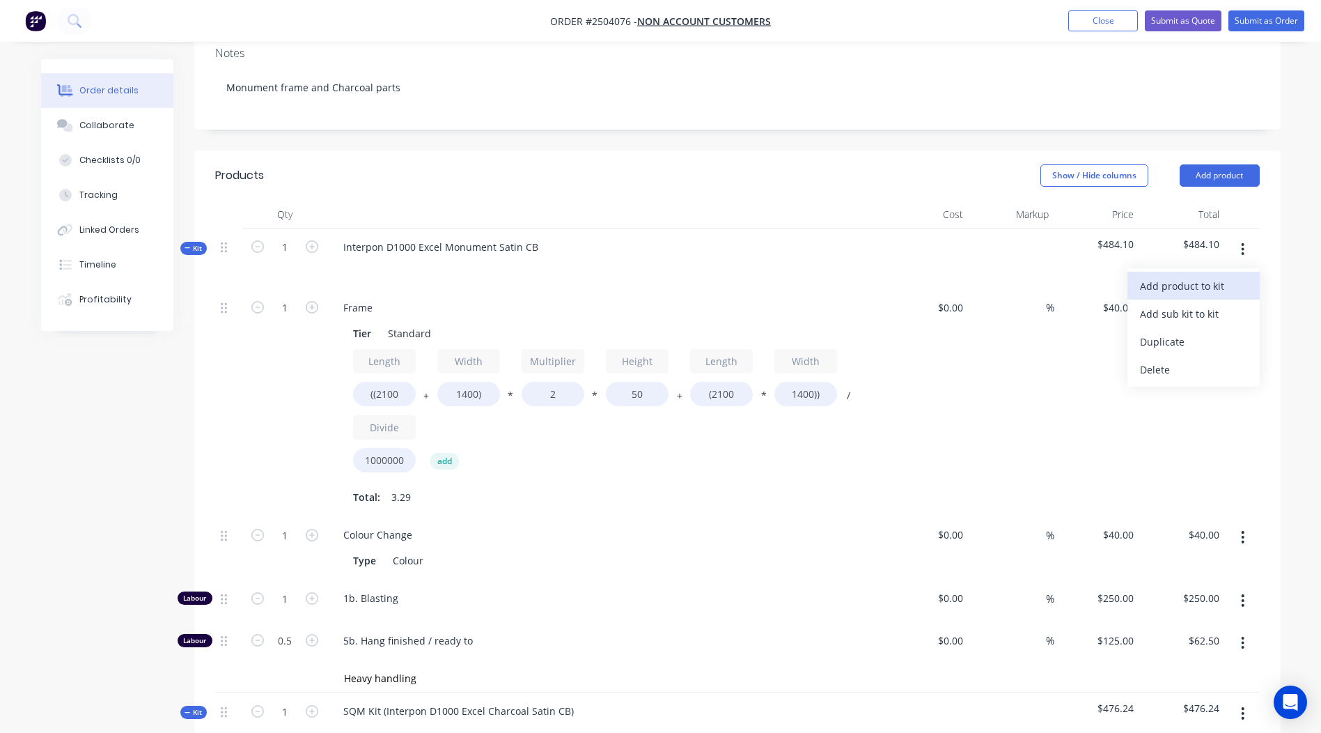
click at [1212, 276] on div "Add product to kit" at bounding box center [1193, 286] width 107 height 20
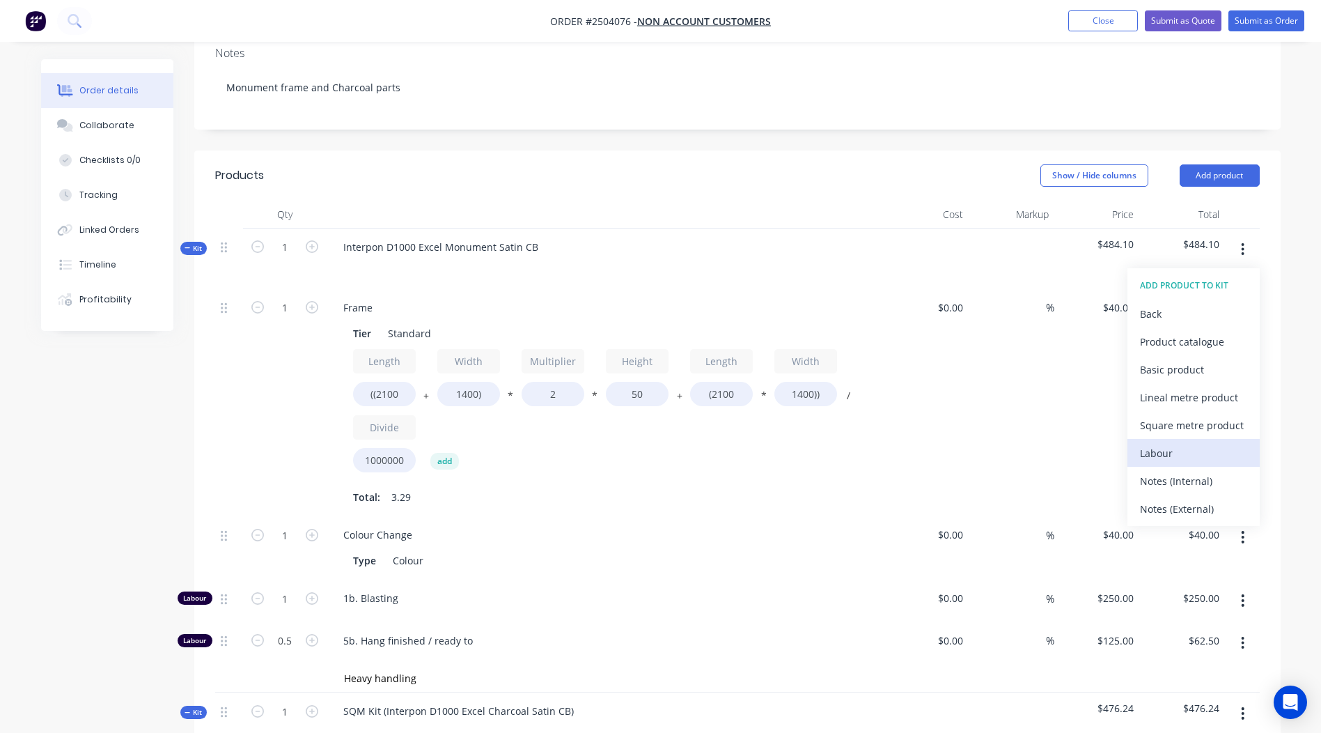
click at [1211, 443] on div "Labour" at bounding box center [1193, 453] width 107 height 20
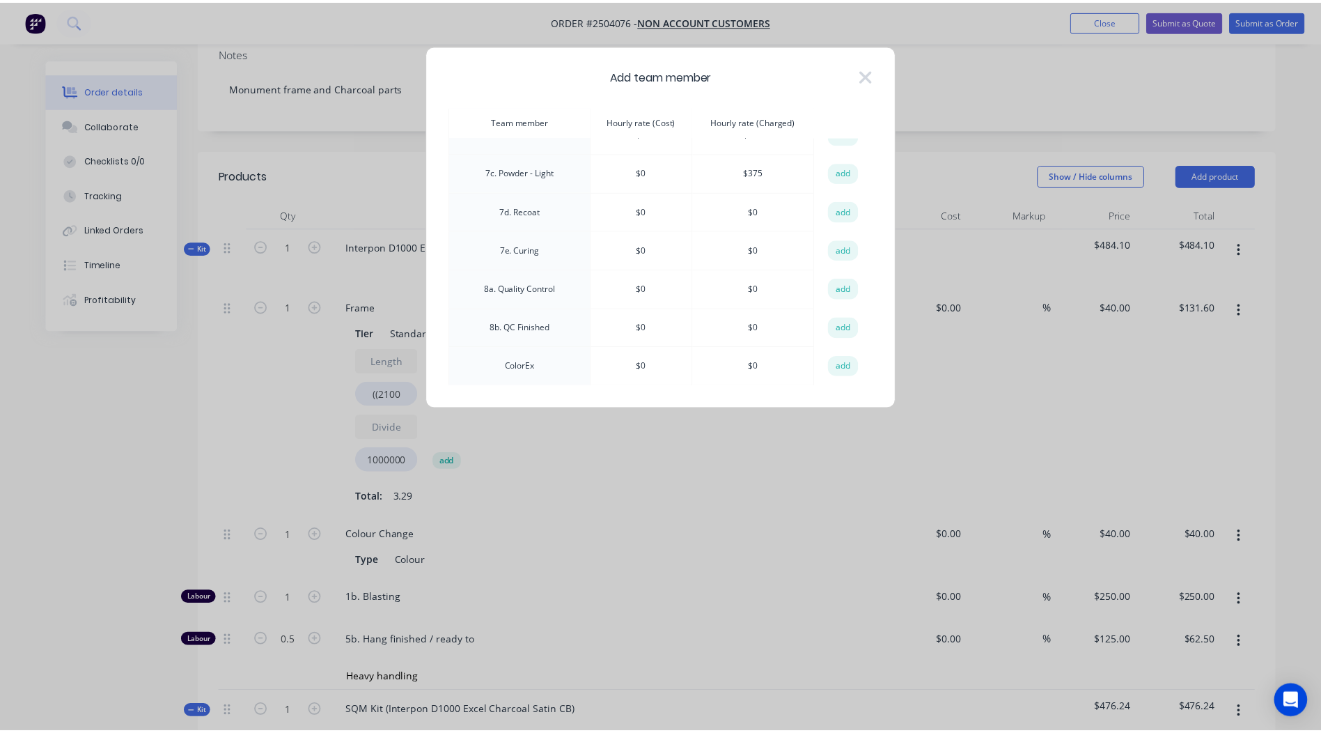
scroll to position [441, 0]
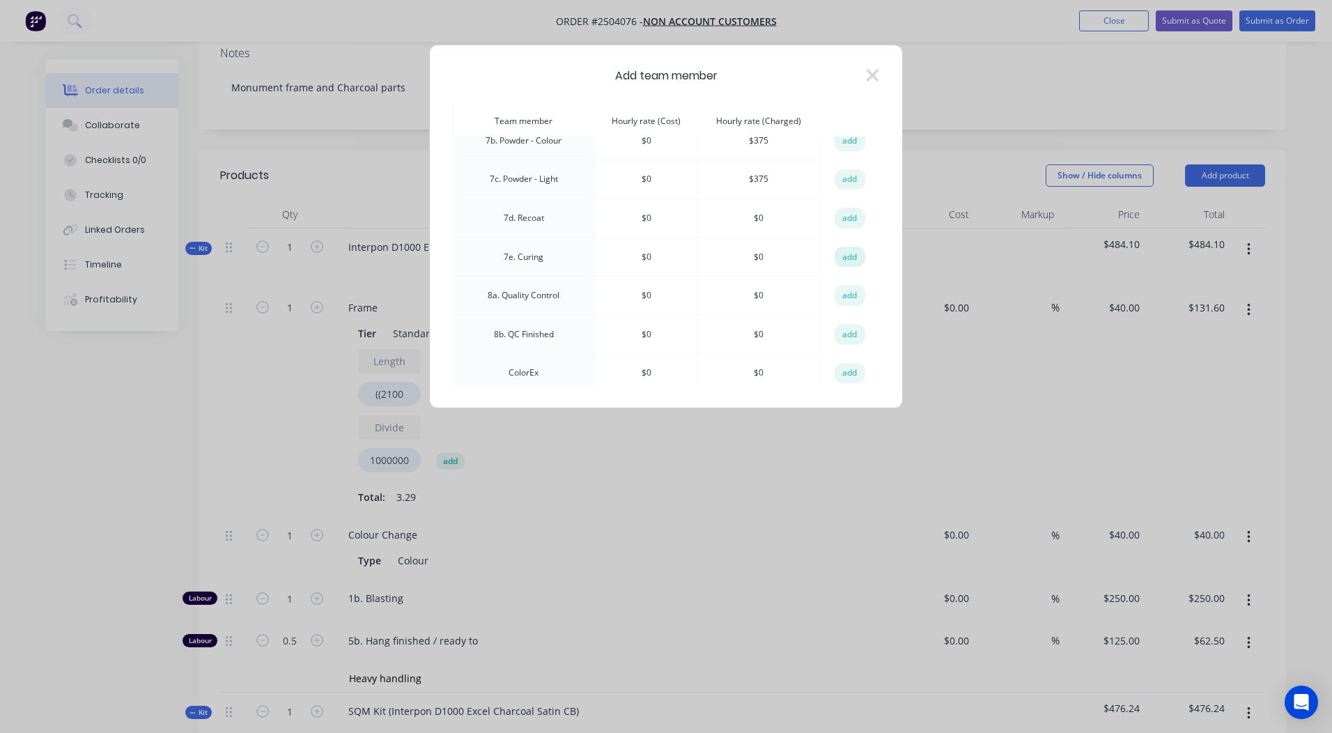
click at [853, 258] on button "add" at bounding box center [849, 257] width 31 height 21
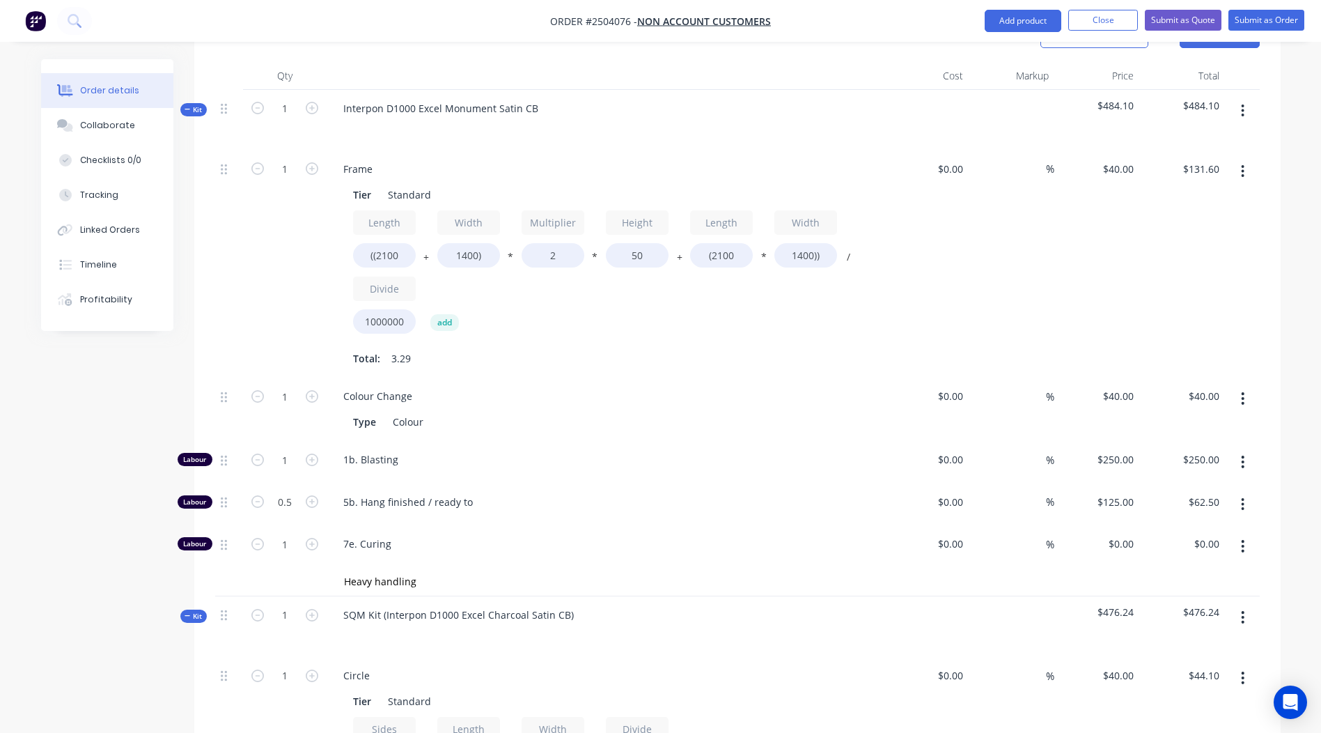
scroll to position [418, 0]
click at [1115, 525] on div "0 0" at bounding box center [1098, 546] width 86 height 42
type input "$125.00"
click at [284, 533] on input "1" at bounding box center [285, 543] width 36 height 21
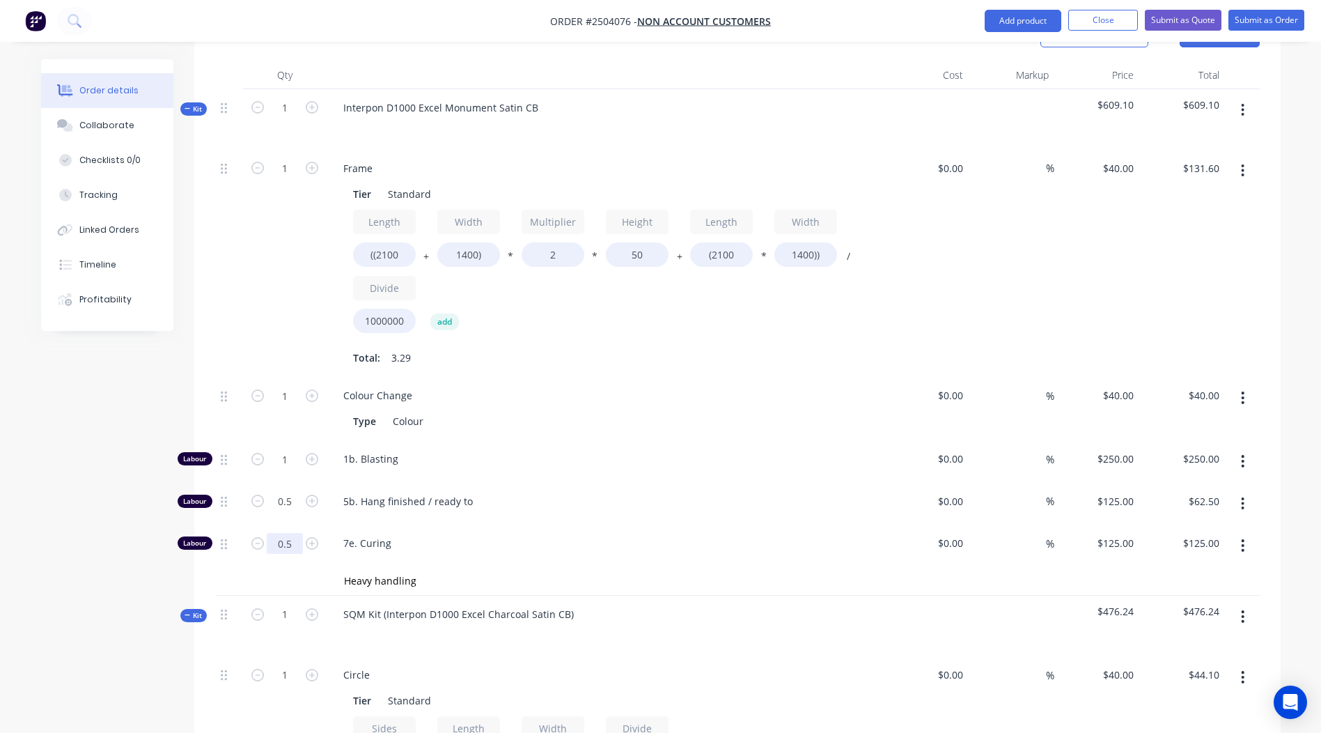
type input "0.5"
type input "$62.50"
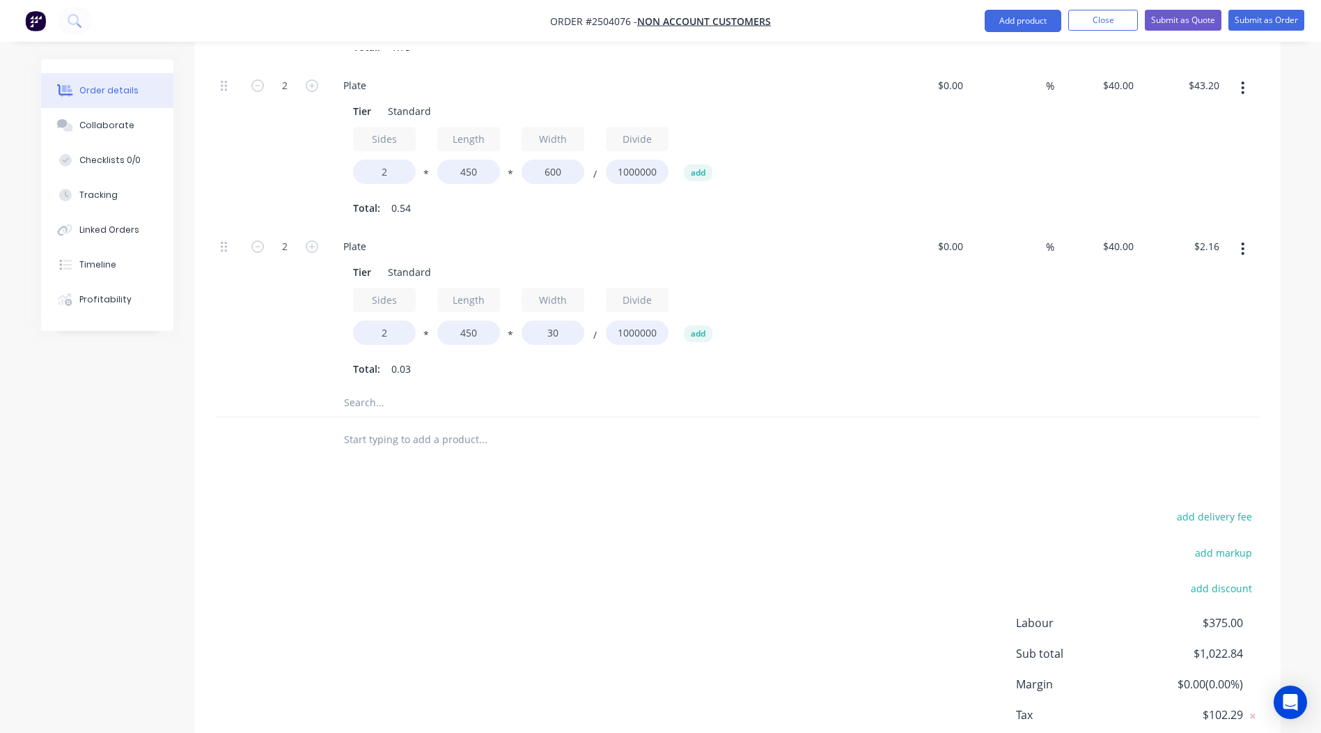
scroll to position [0, 0]
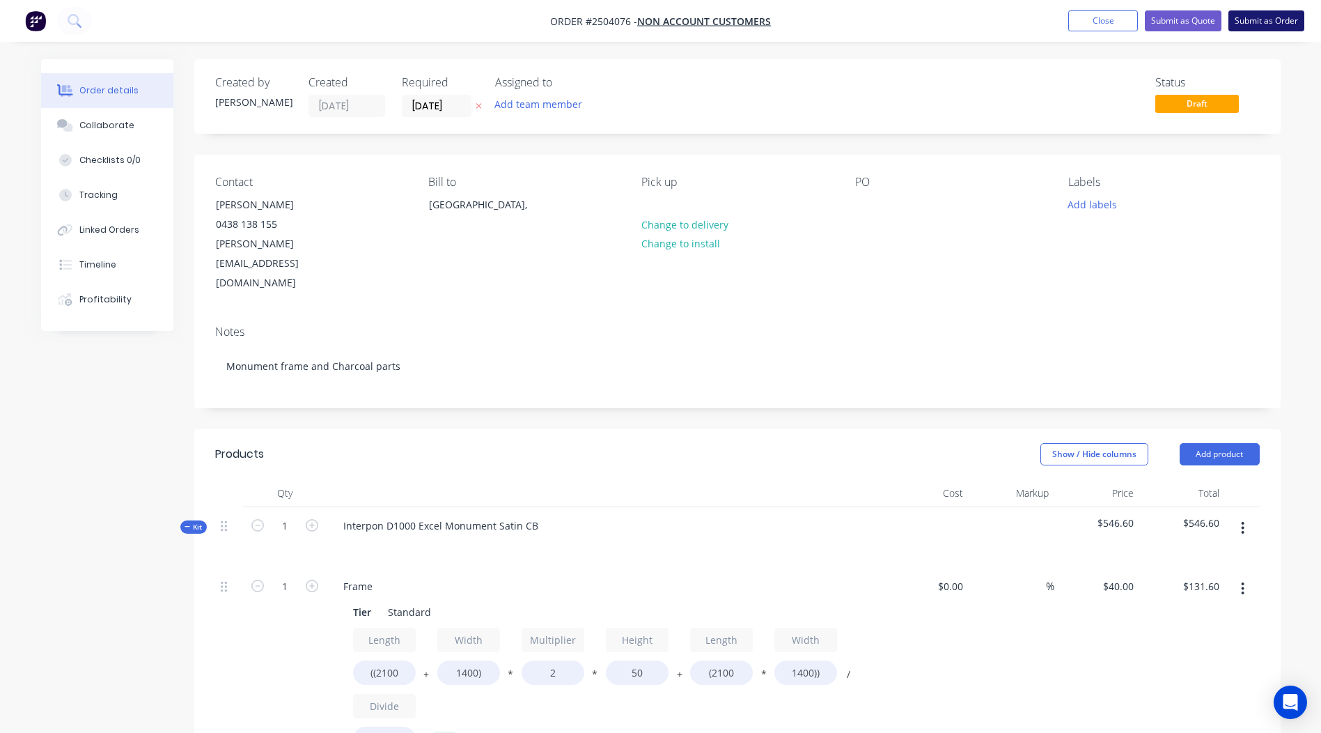
click at [1271, 19] on button "Submit as Order" at bounding box center [1267, 20] width 76 height 21
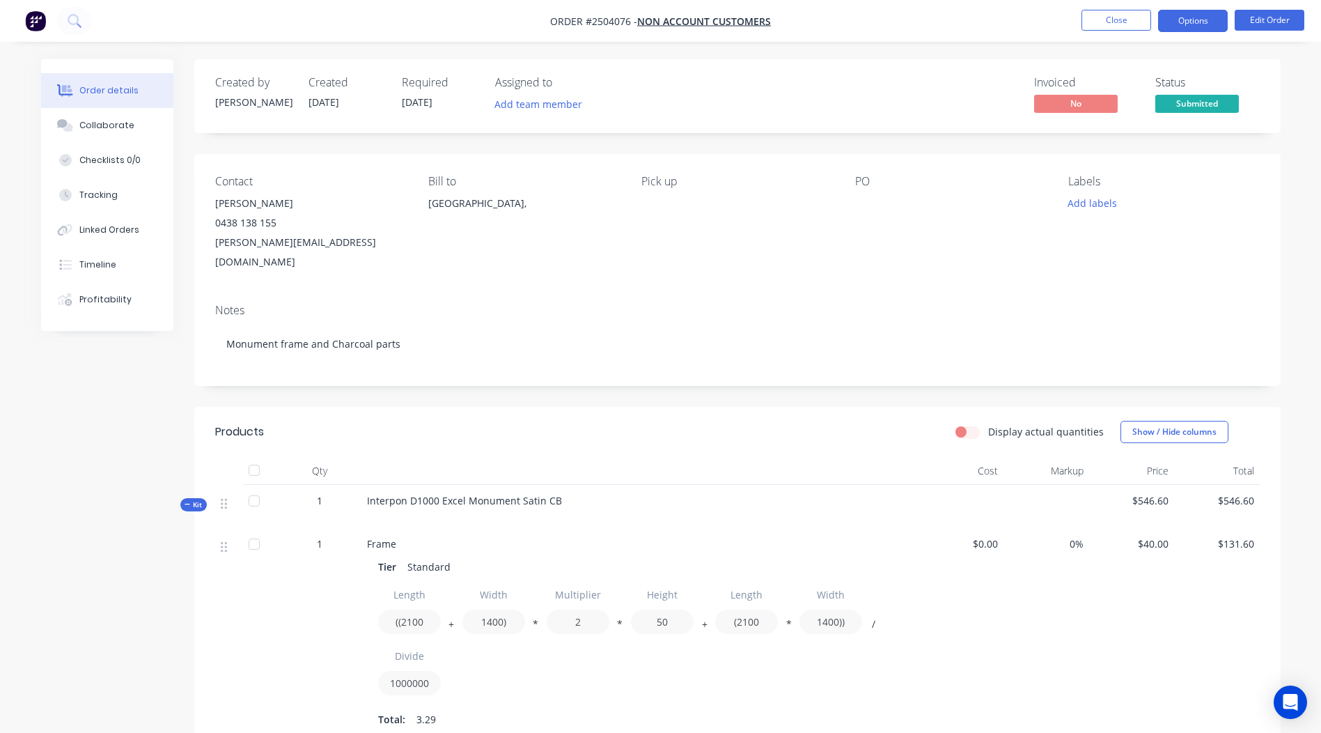
click at [1196, 20] on button "Options" at bounding box center [1193, 21] width 70 height 22
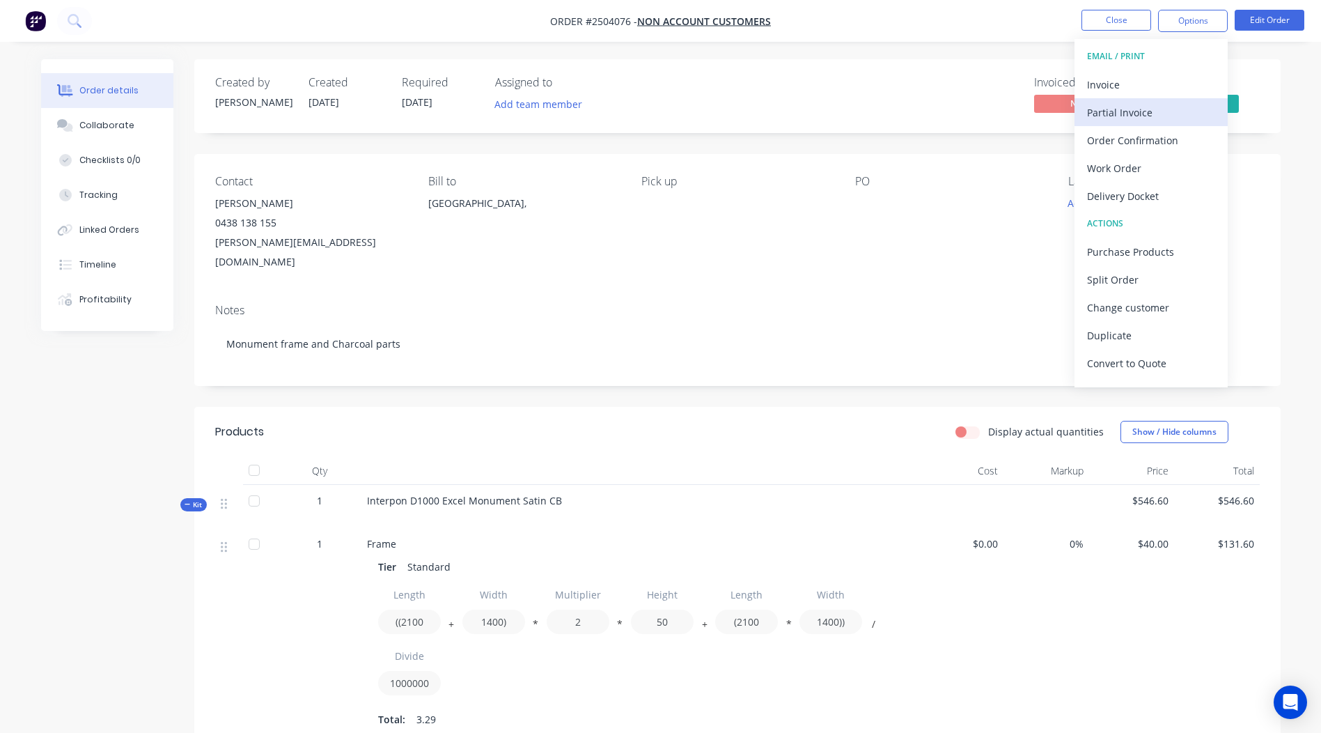
click at [1152, 113] on div "Partial Invoice" at bounding box center [1151, 112] width 128 height 20
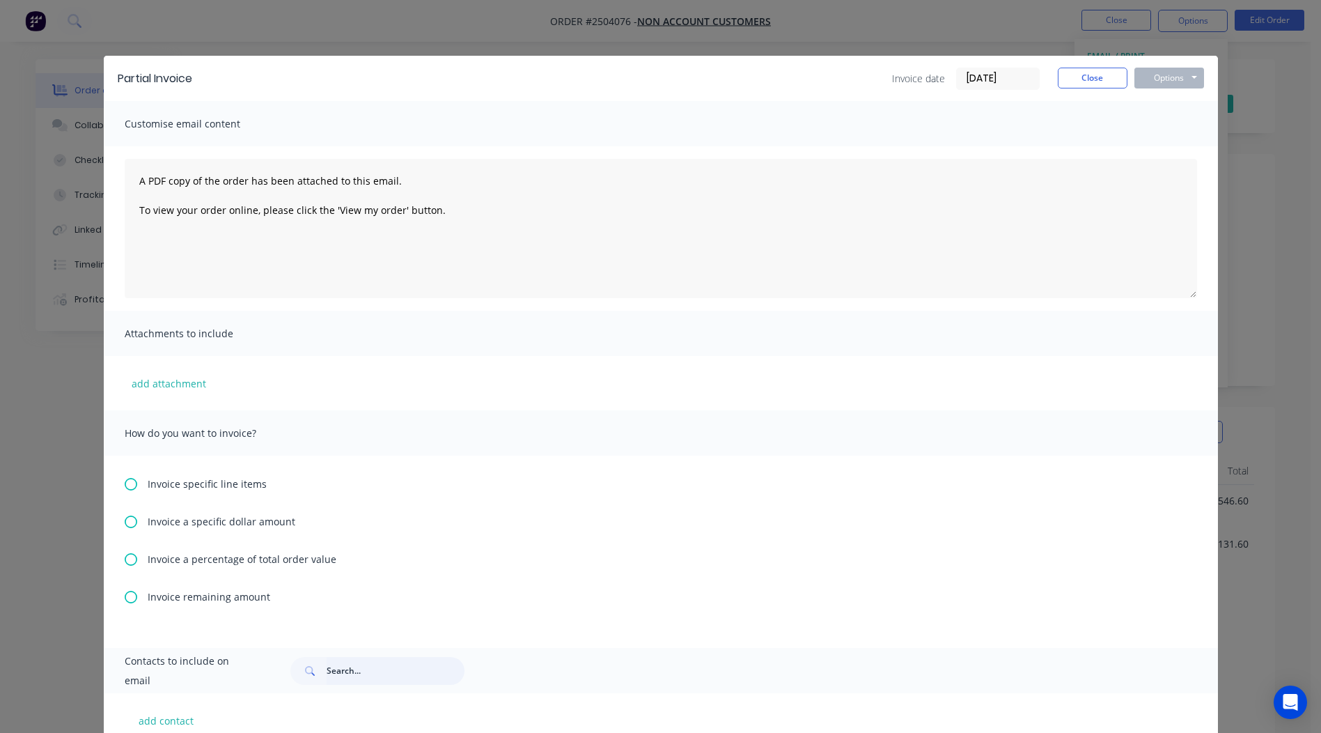
click at [339, 661] on input "text" at bounding box center [396, 671] width 138 height 28
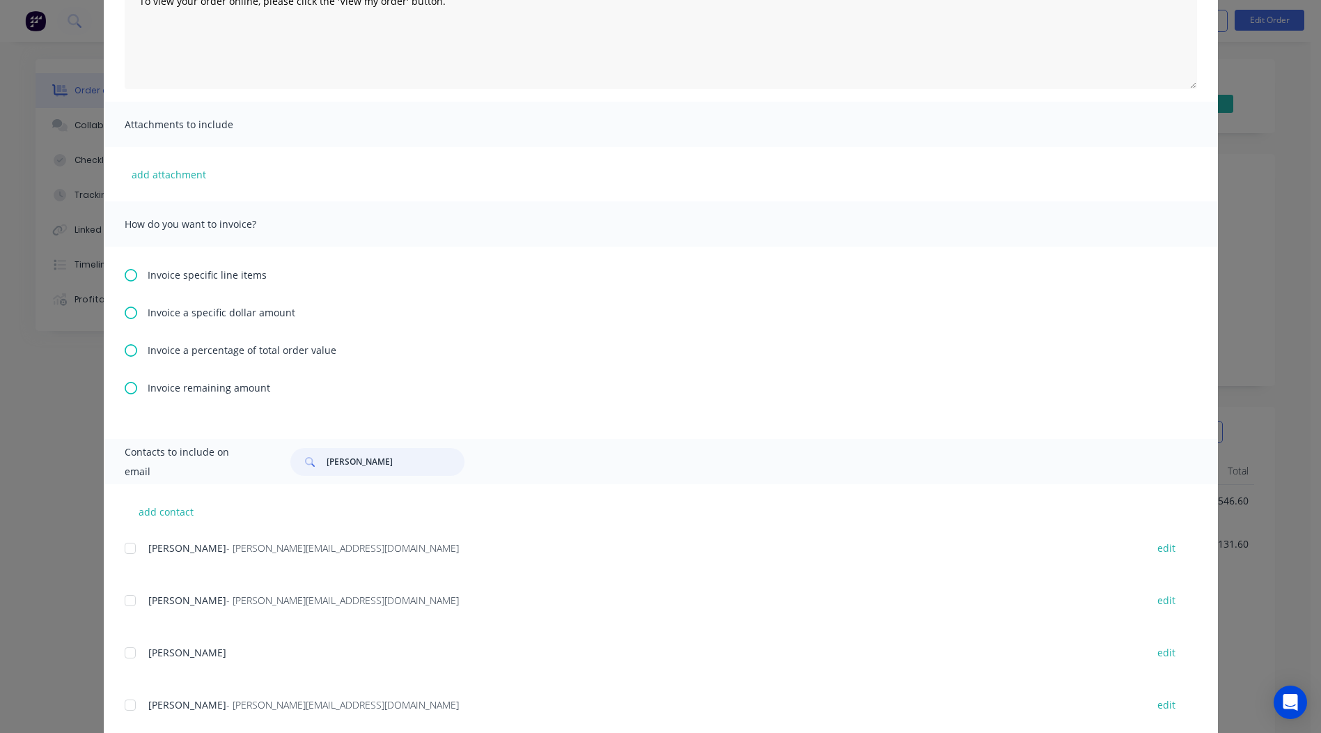
scroll to position [243, 0]
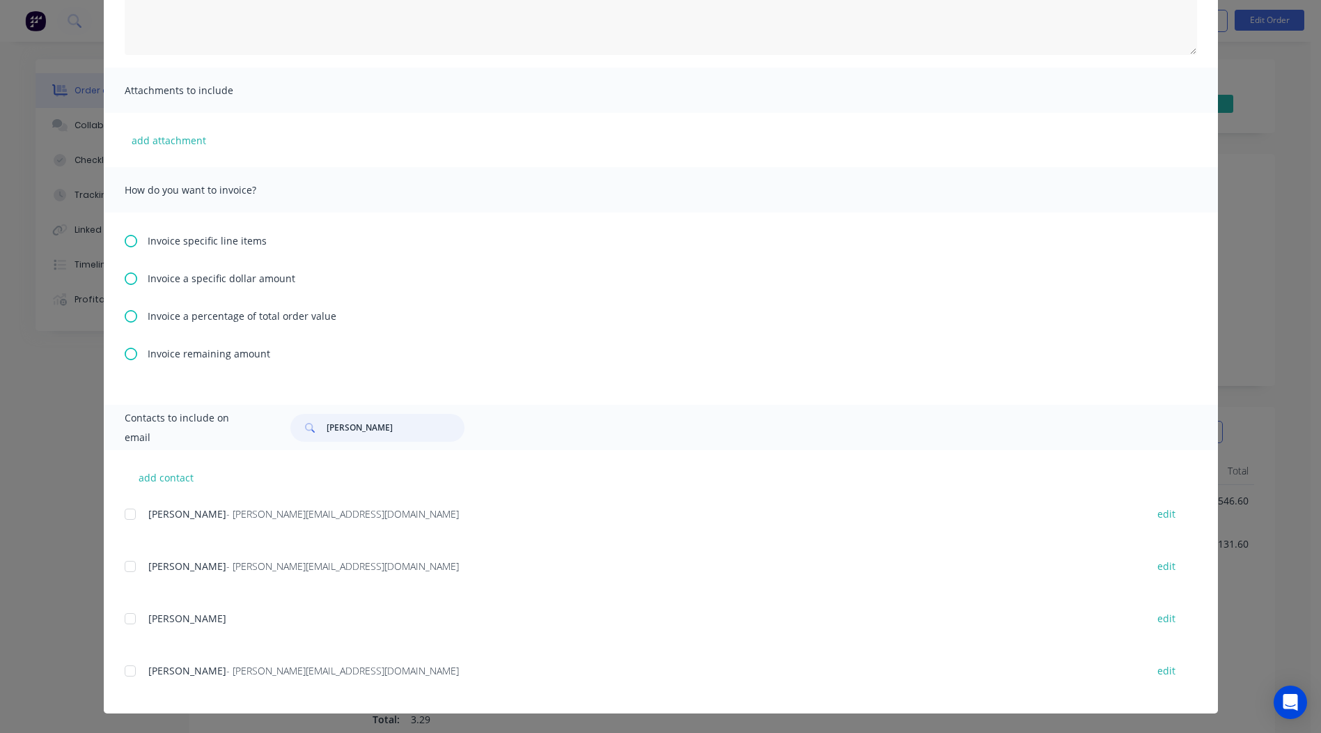
click at [130, 515] on div at bounding box center [130, 514] width 28 height 28
type input "scott"
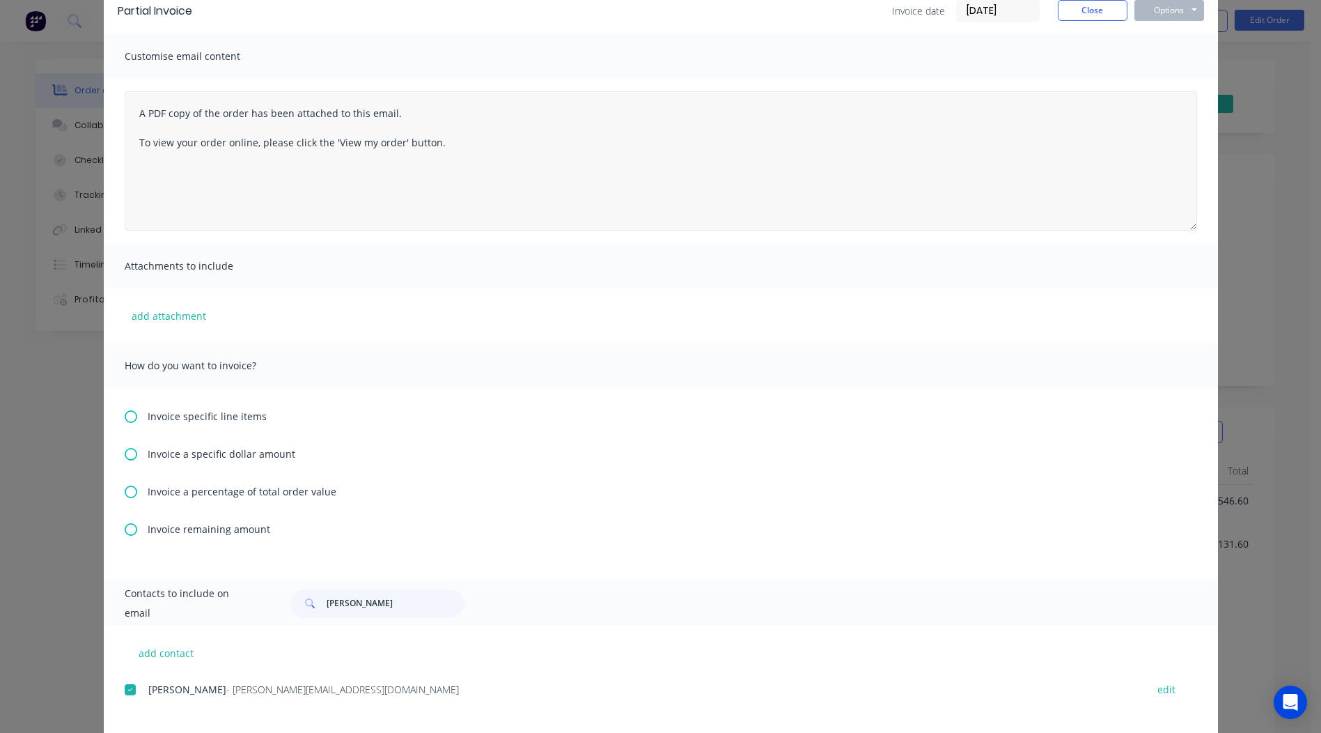
scroll to position [70, 0]
click at [178, 492] on span "Invoice a percentage of total order value" at bounding box center [242, 489] width 189 height 15
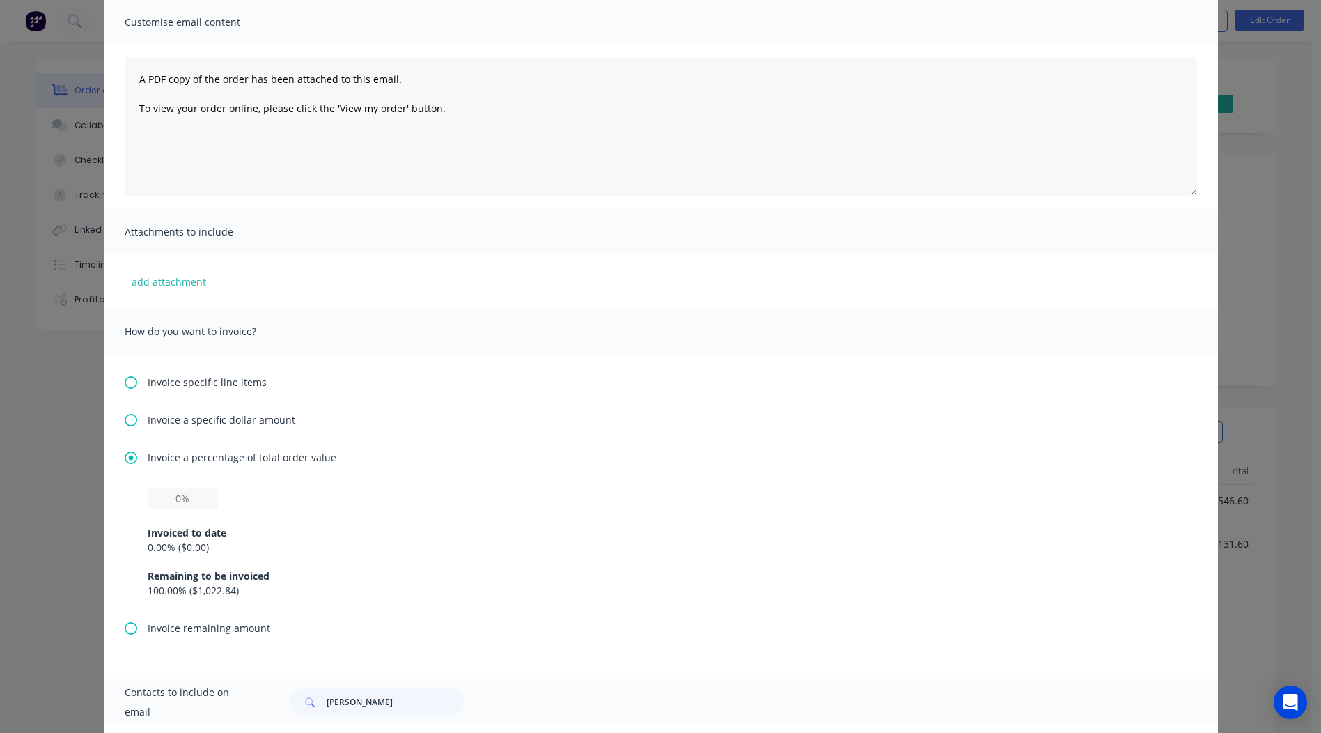
scroll to position [139, 0]
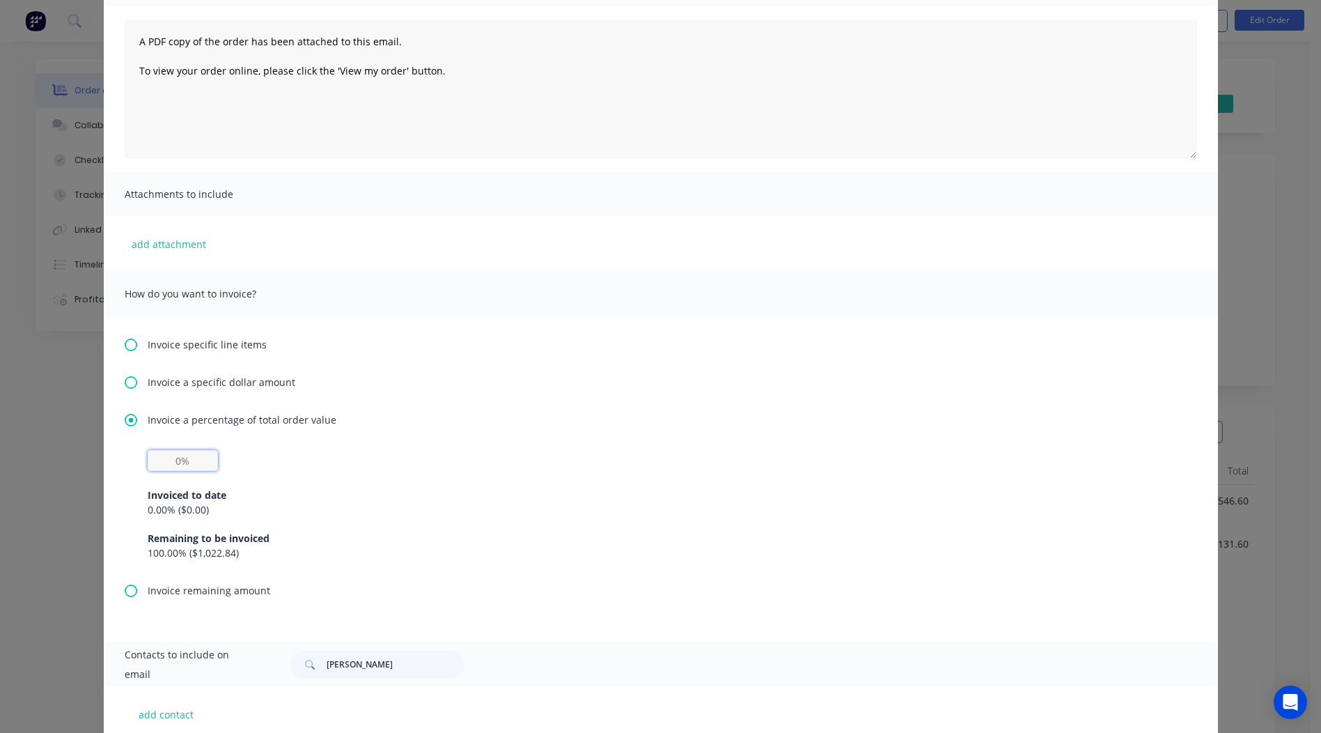
click at [177, 463] on input "text" at bounding box center [183, 460] width 70 height 21
type input "50%"
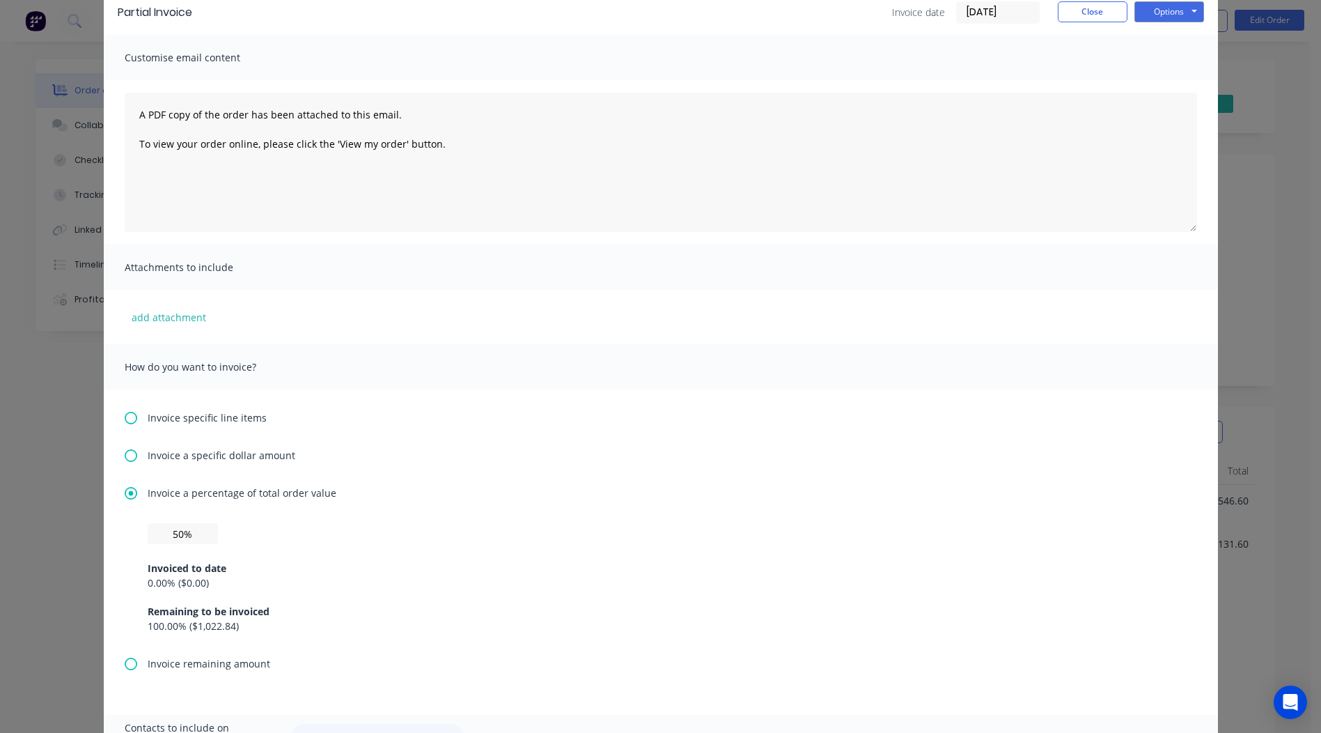
scroll to position [0, 0]
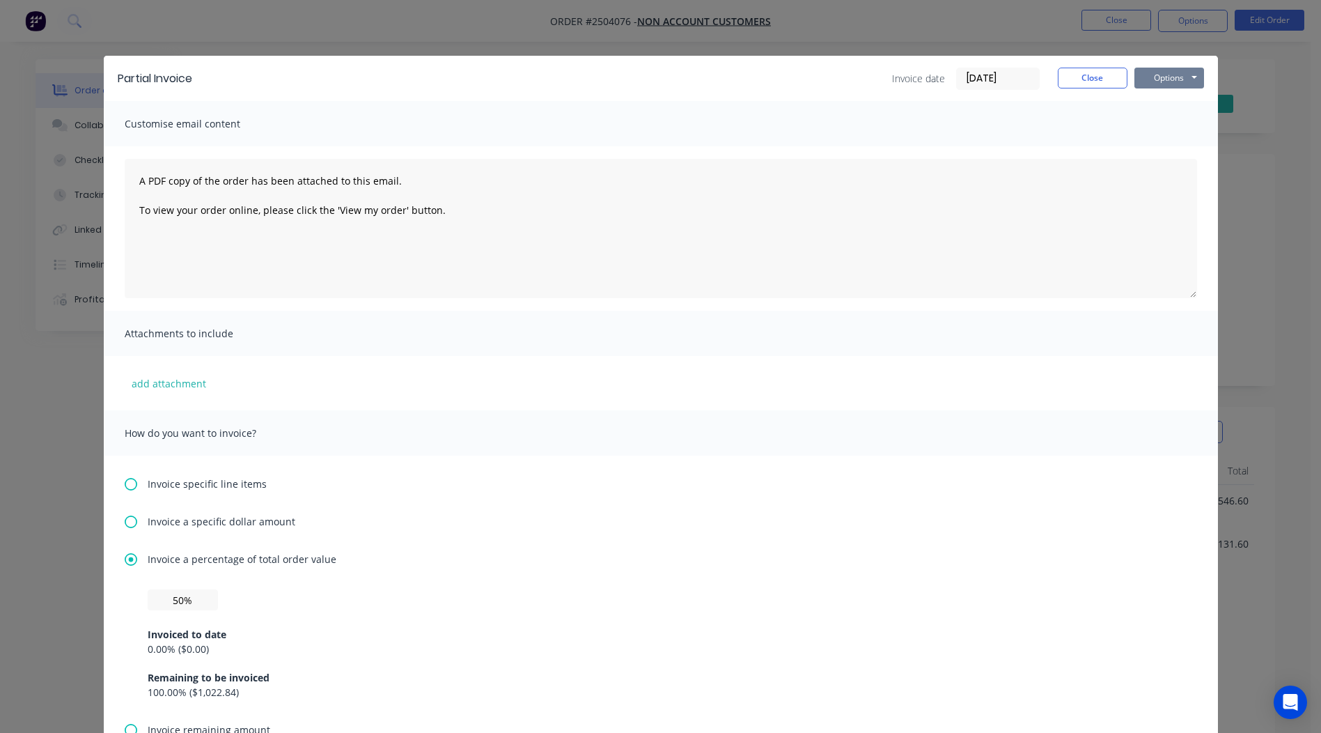
click at [1153, 76] on button "Options" at bounding box center [1170, 78] width 70 height 21
click at [1183, 121] on button "Print" at bounding box center [1179, 125] width 89 height 23
click at [1080, 77] on button "Close" at bounding box center [1093, 78] width 70 height 21
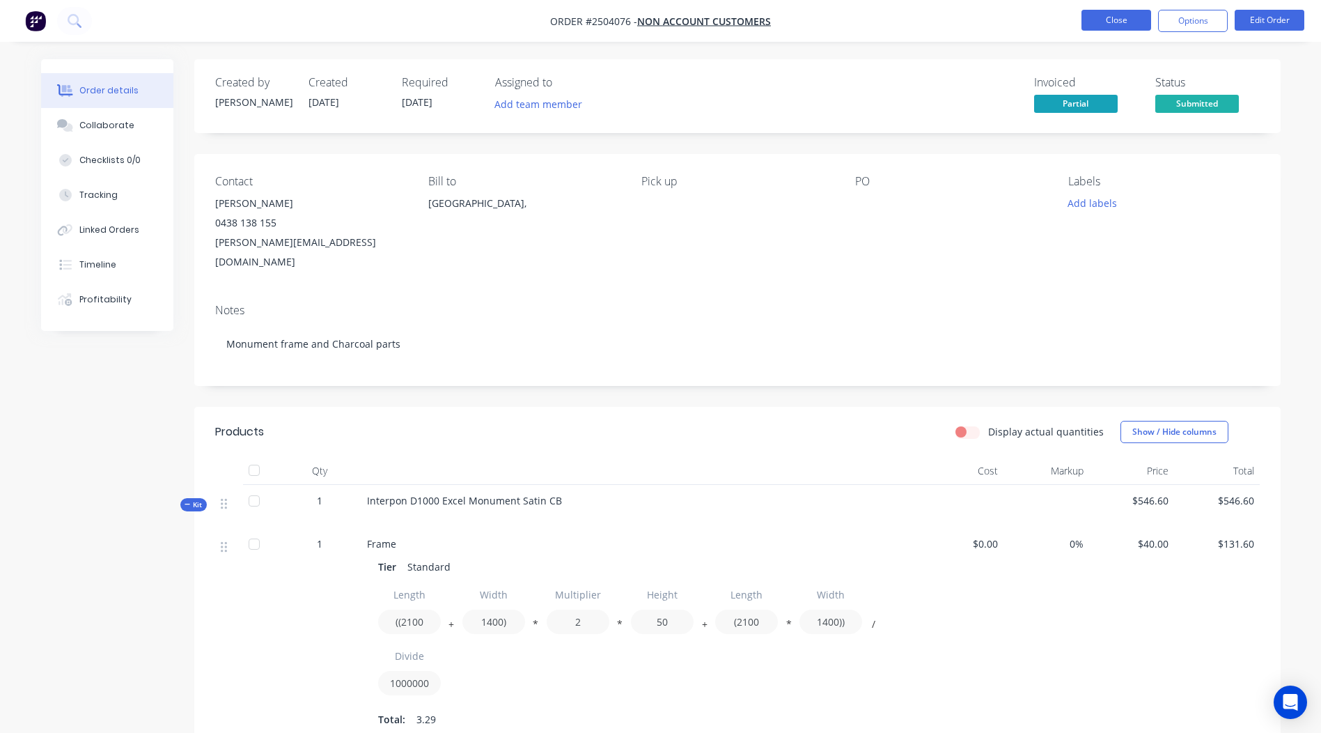
click at [1107, 21] on button "Close" at bounding box center [1117, 20] width 70 height 21
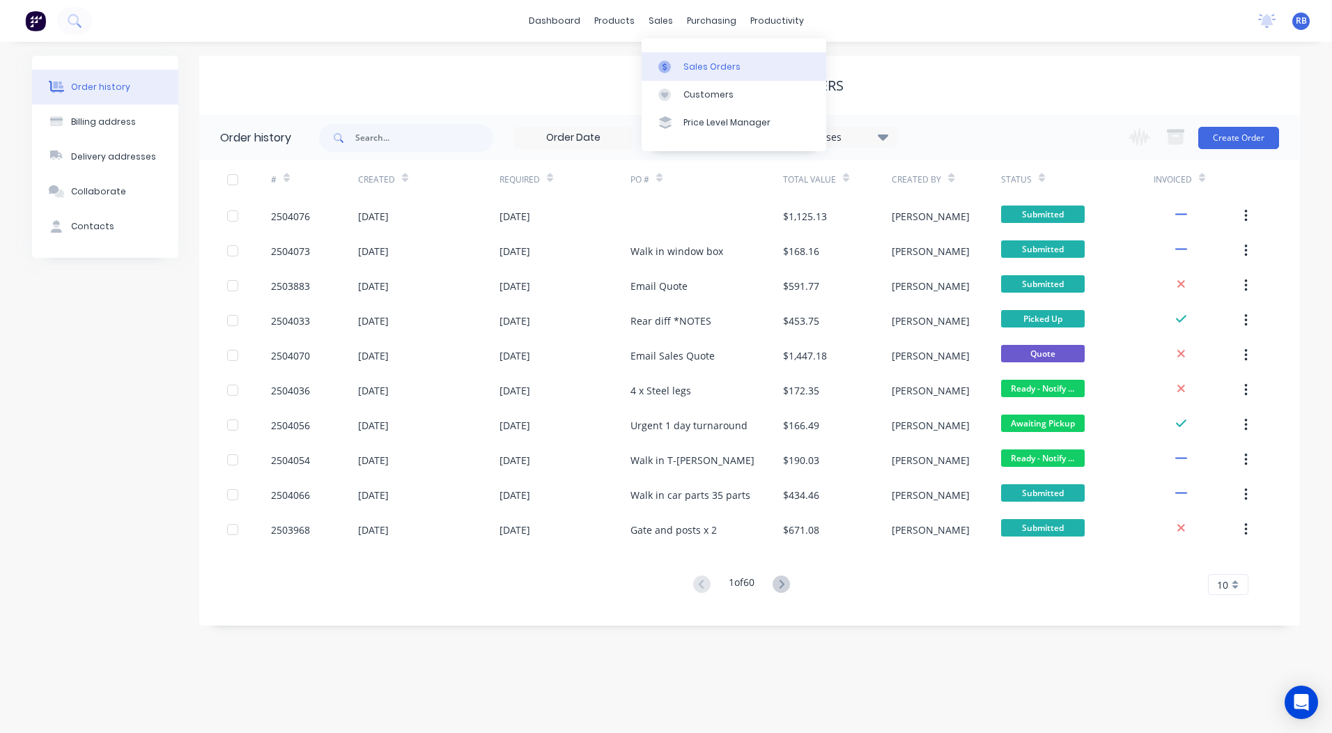
click at [677, 61] on div at bounding box center [668, 67] width 21 height 13
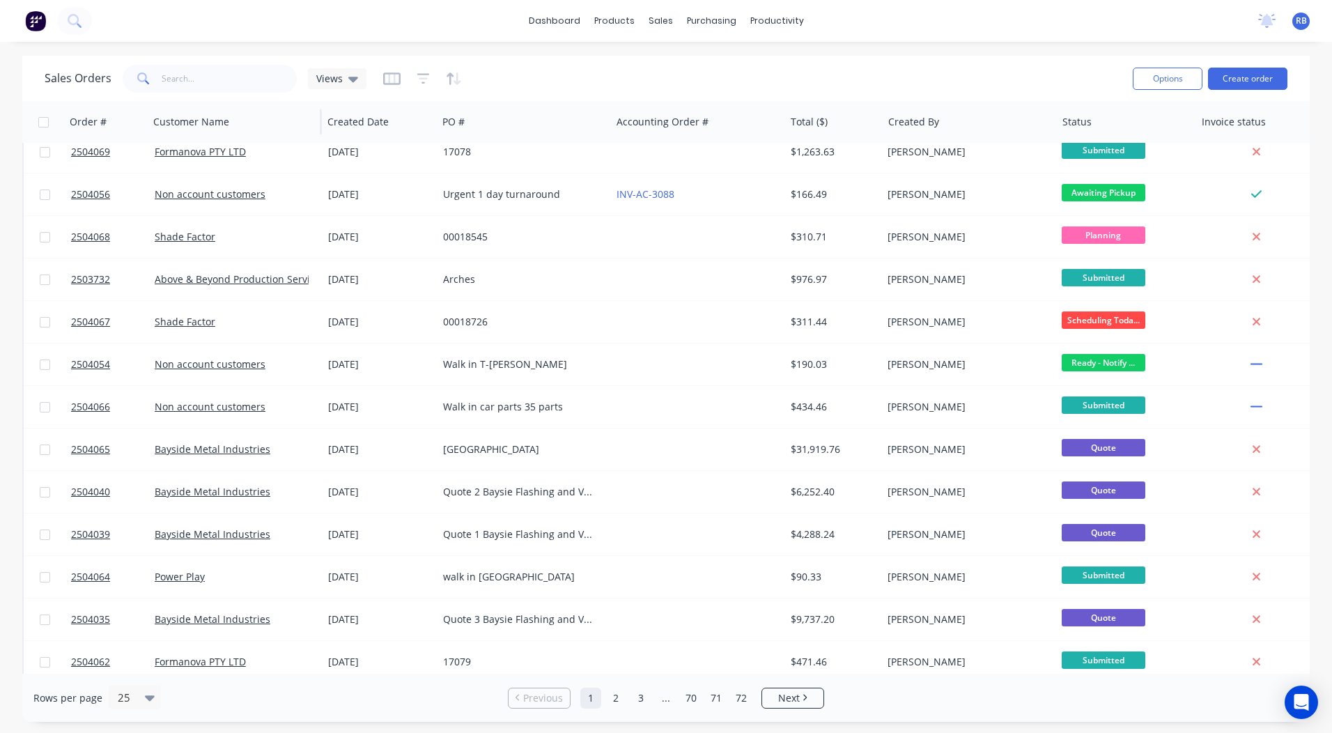
scroll to position [538, 0]
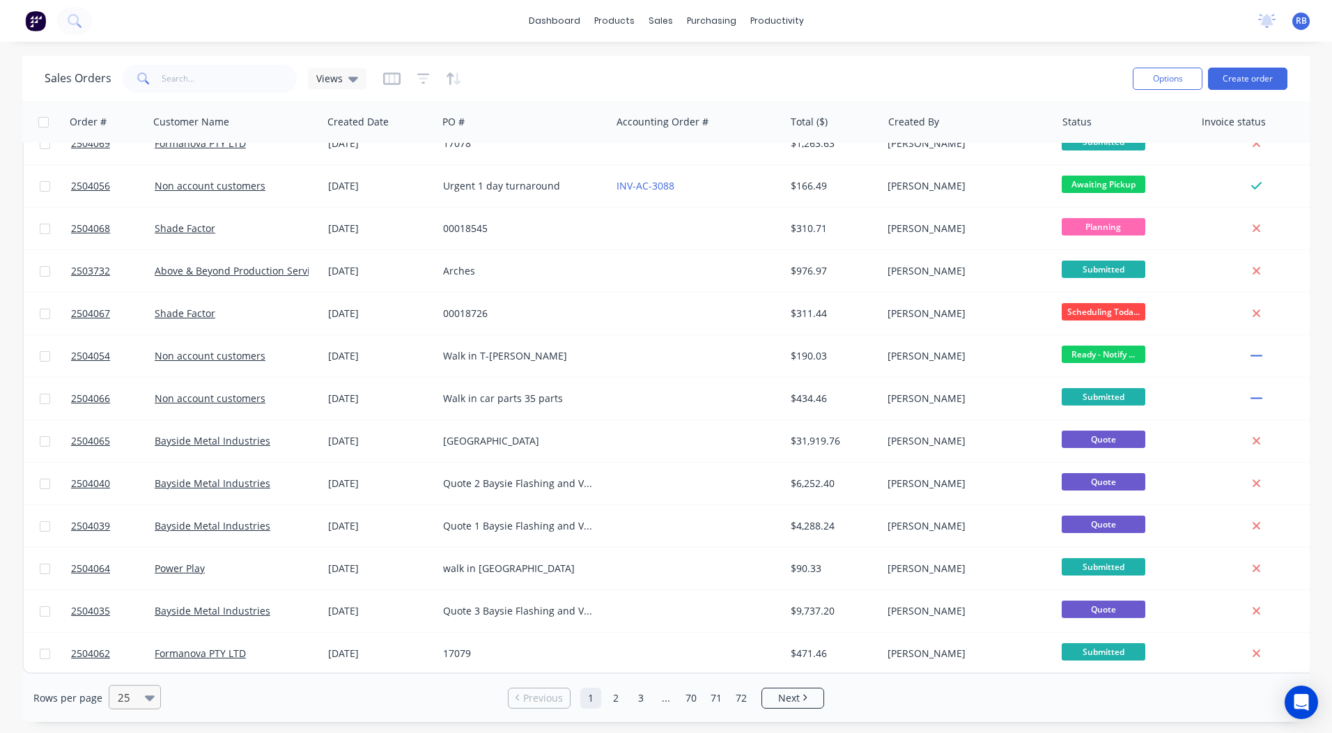
drag, startPoint x: 137, startPoint y: 685, endPoint x: 150, endPoint y: 692, distance: 15.0
click at [137, 685] on div "25" at bounding box center [128, 696] width 33 height 23
click at [153, 695] on div at bounding box center [152, 697] width 15 height 15
click at [151, 694] on icon at bounding box center [150, 697] width 10 height 15
click at [126, 665] on div "100" at bounding box center [133, 664] width 52 height 26
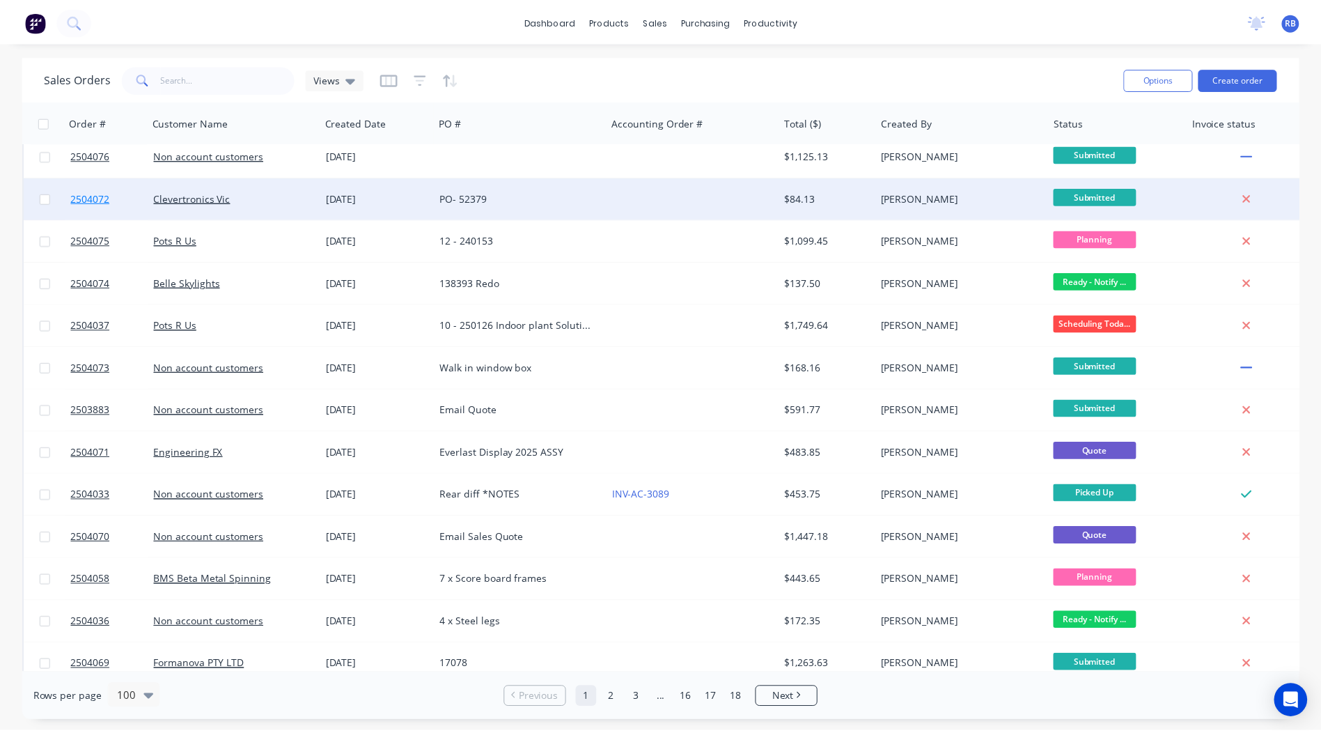
scroll to position [11, 0]
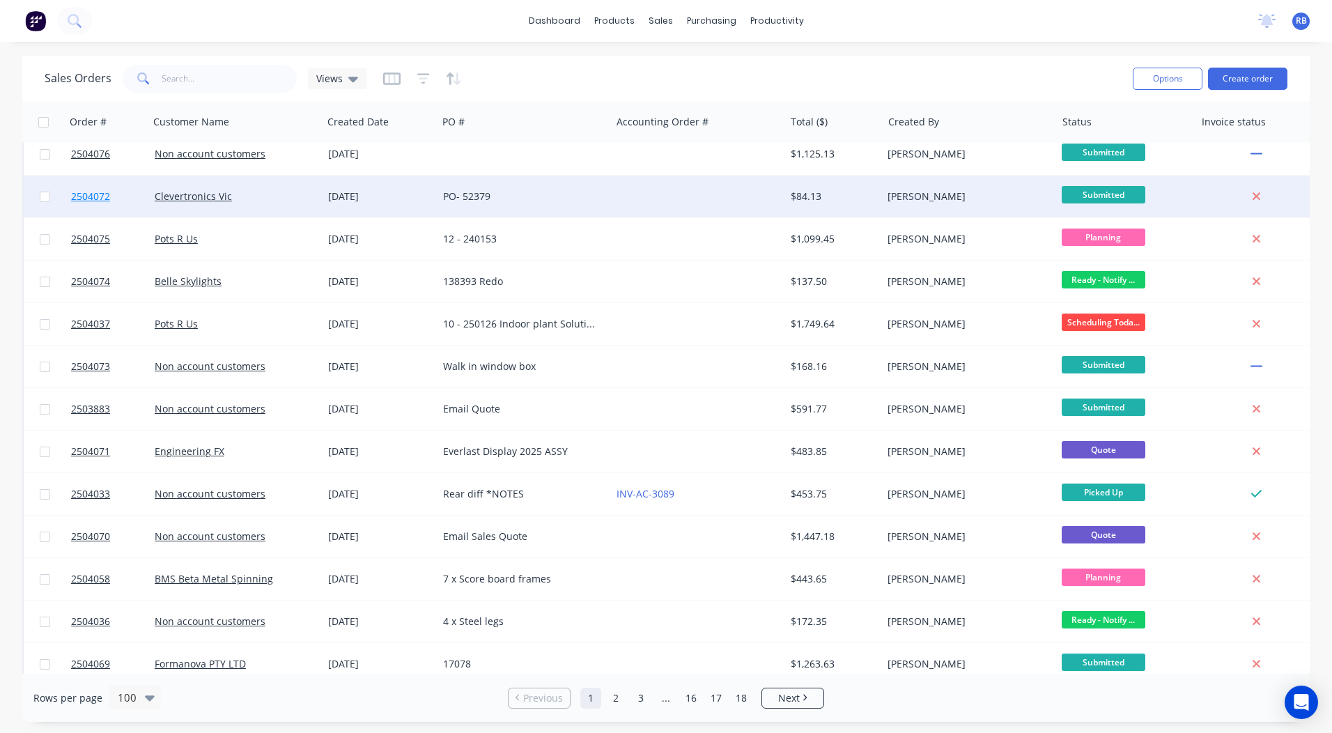
click at [86, 194] on span "2504072" at bounding box center [90, 196] width 39 height 14
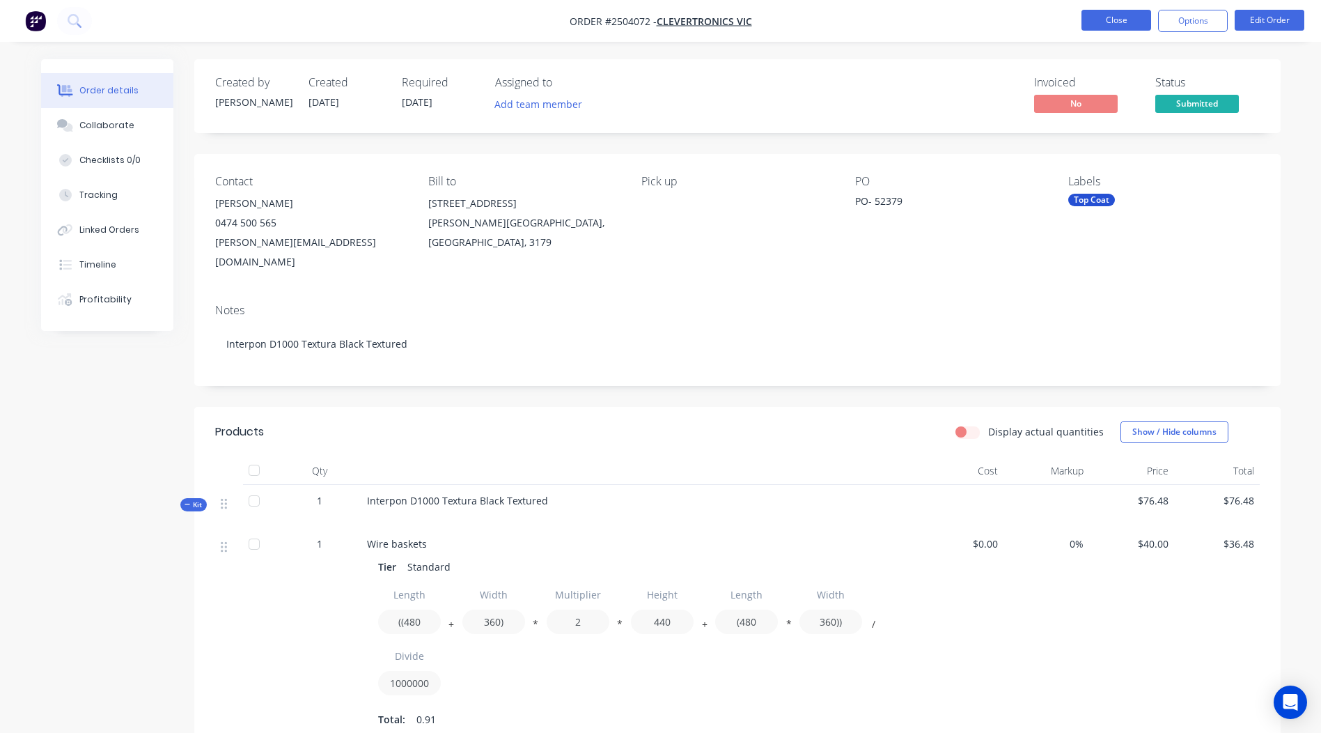
click at [1119, 28] on button "Close" at bounding box center [1117, 20] width 70 height 21
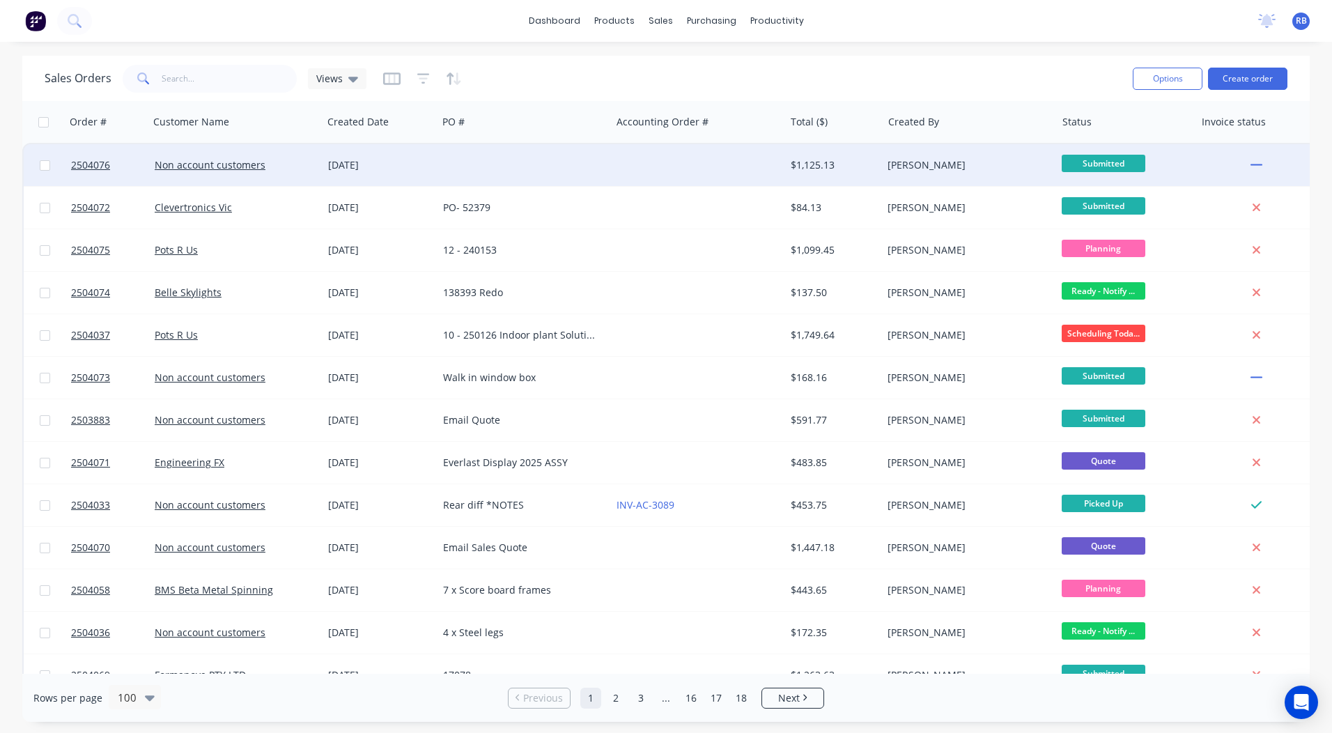
click at [560, 166] on div at bounding box center [523, 165] width 173 height 42
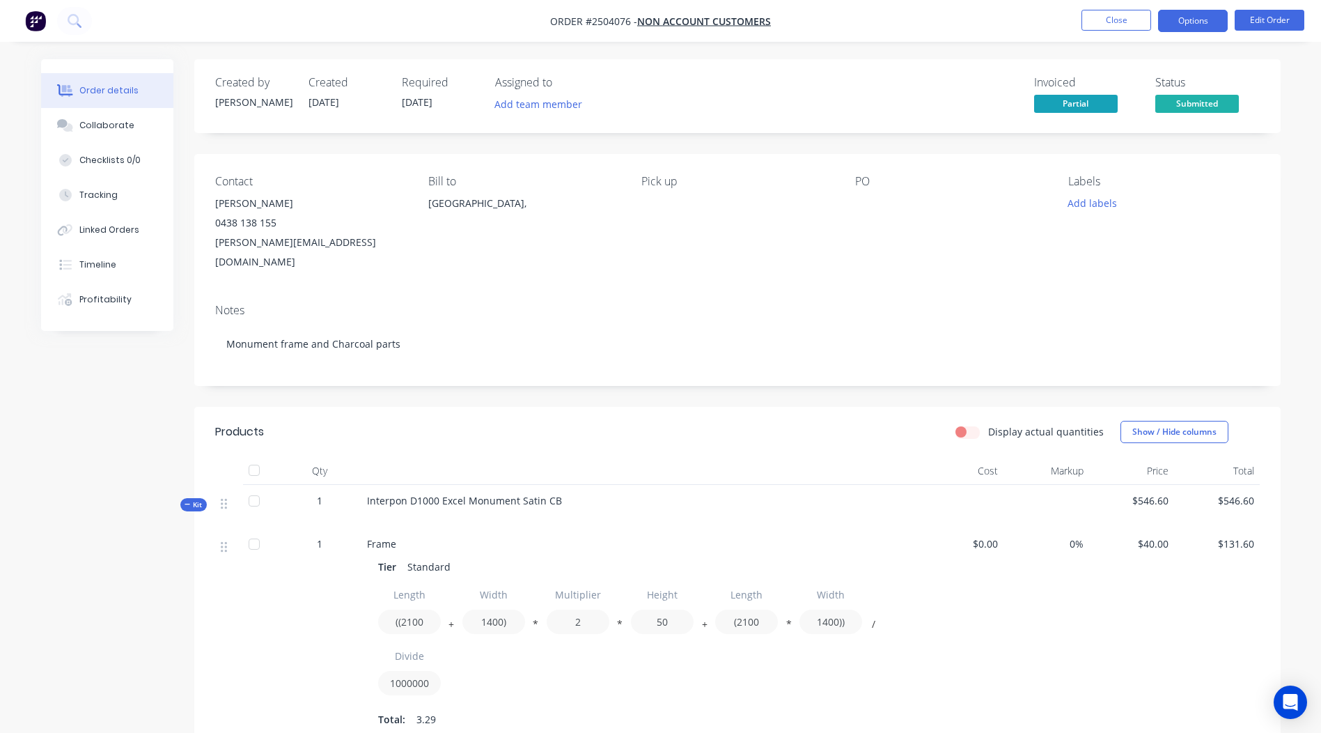
click at [1205, 27] on button "Options" at bounding box center [1193, 21] width 70 height 22
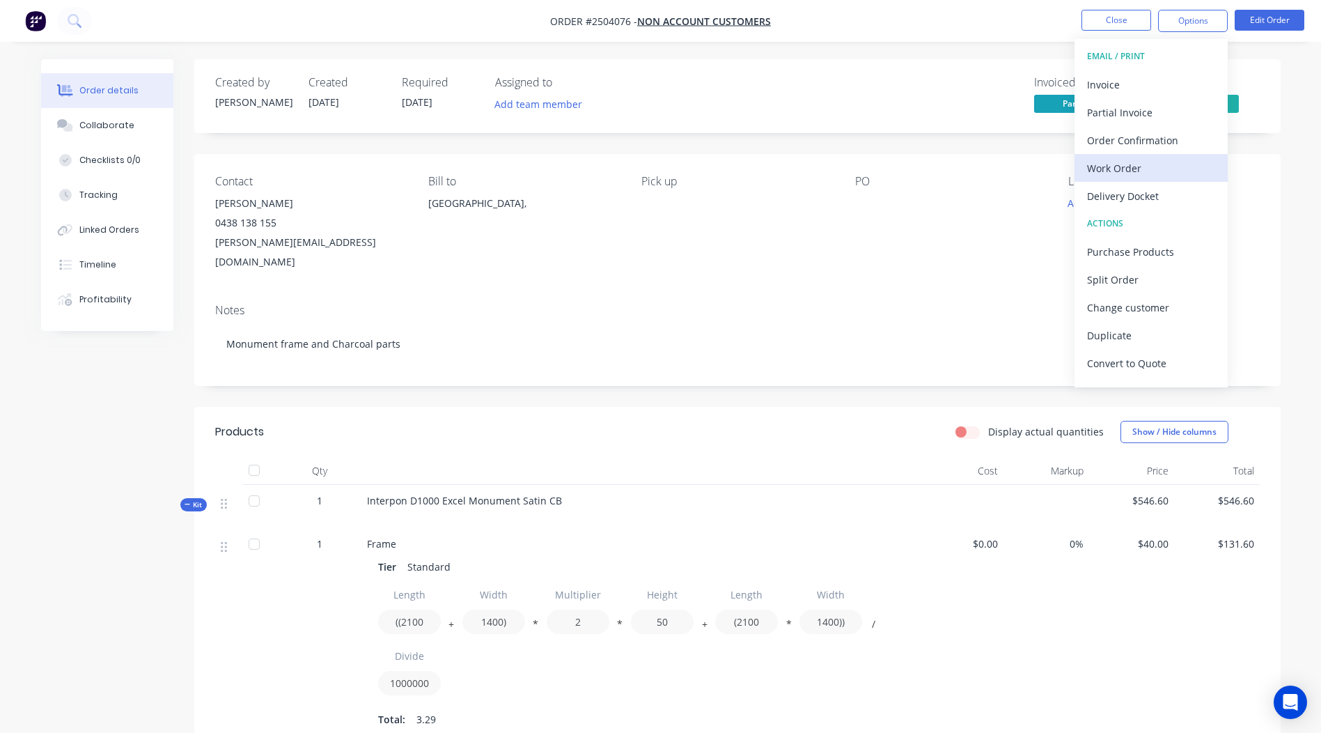
click at [1137, 164] on div "Work Order" at bounding box center [1151, 168] width 128 height 20
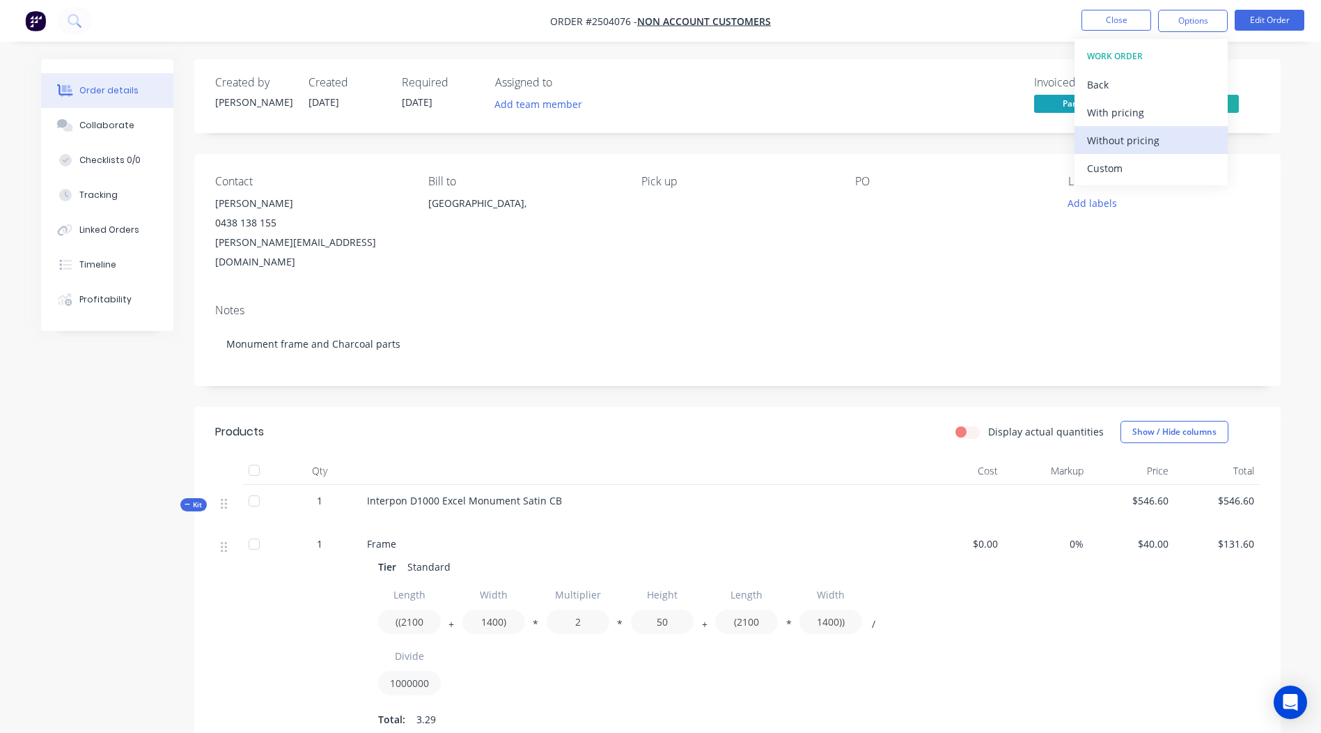
click at [1155, 134] on div "Without pricing" at bounding box center [1151, 140] width 128 height 20
click at [1255, 15] on button "Edit Order" at bounding box center [1270, 20] width 70 height 21
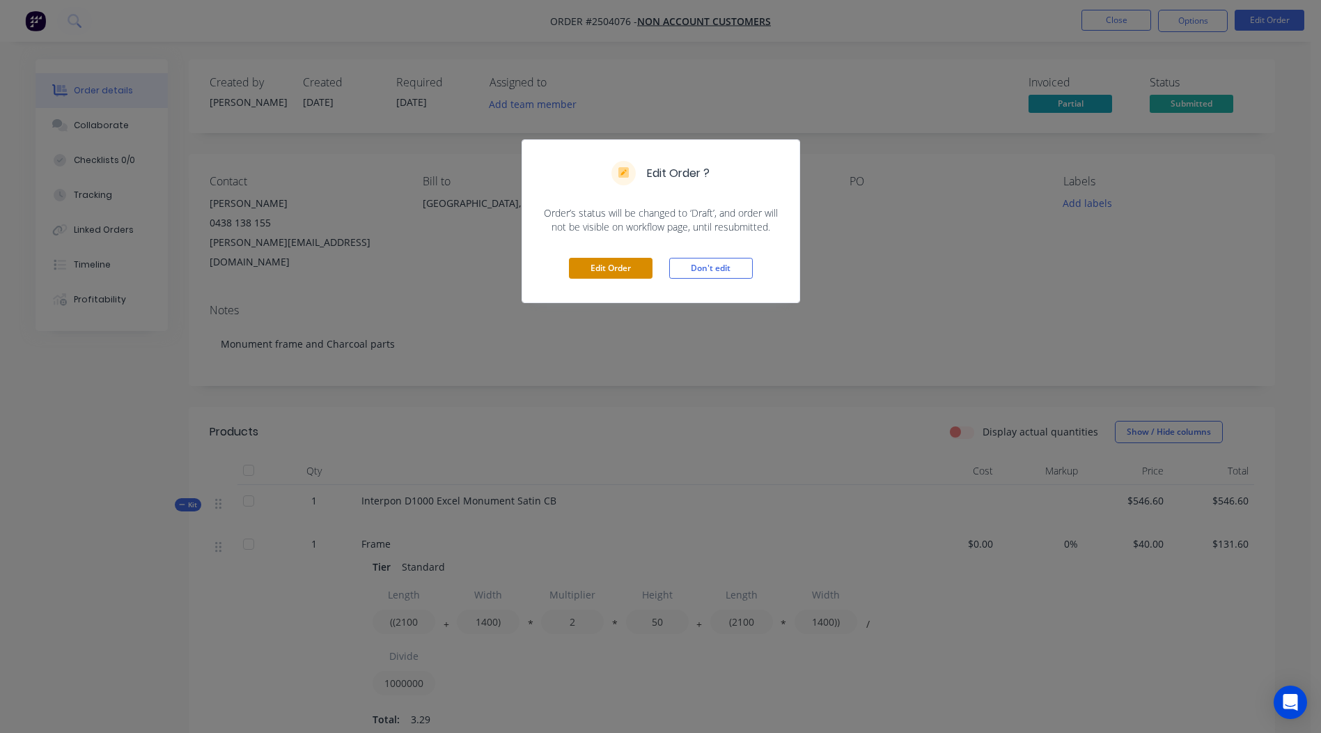
click at [627, 266] on button "Edit Order" at bounding box center [611, 268] width 84 height 21
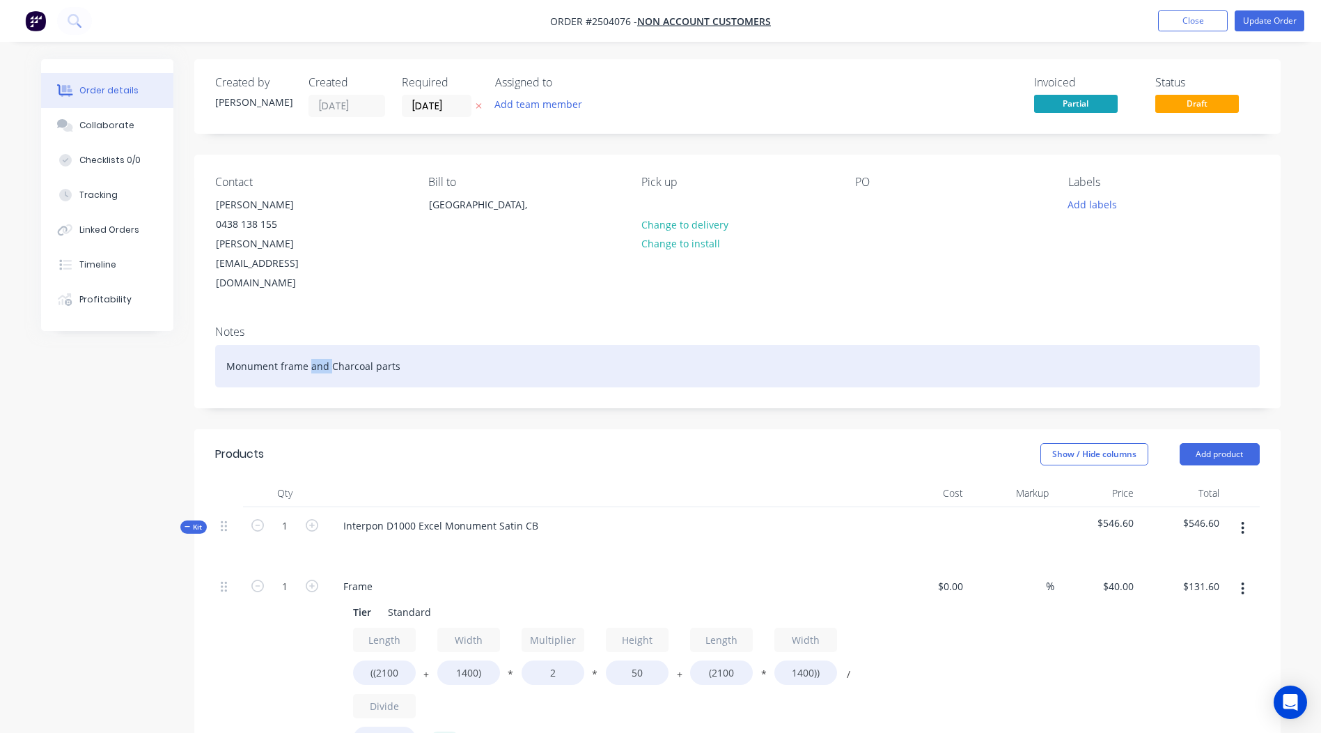
drag, startPoint x: 329, startPoint y: 327, endPoint x: 308, endPoint y: 334, distance: 21.8
click at [308, 345] on div "Monument frame and Charcoal parts" at bounding box center [737, 366] width 1045 height 42
drag, startPoint x: 414, startPoint y: 328, endPoint x: 379, endPoint y: 332, distance: 35.7
click at [379, 345] on div "Monument frame only / Charcoal parts" at bounding box center [737, 366] width 1045 height 42
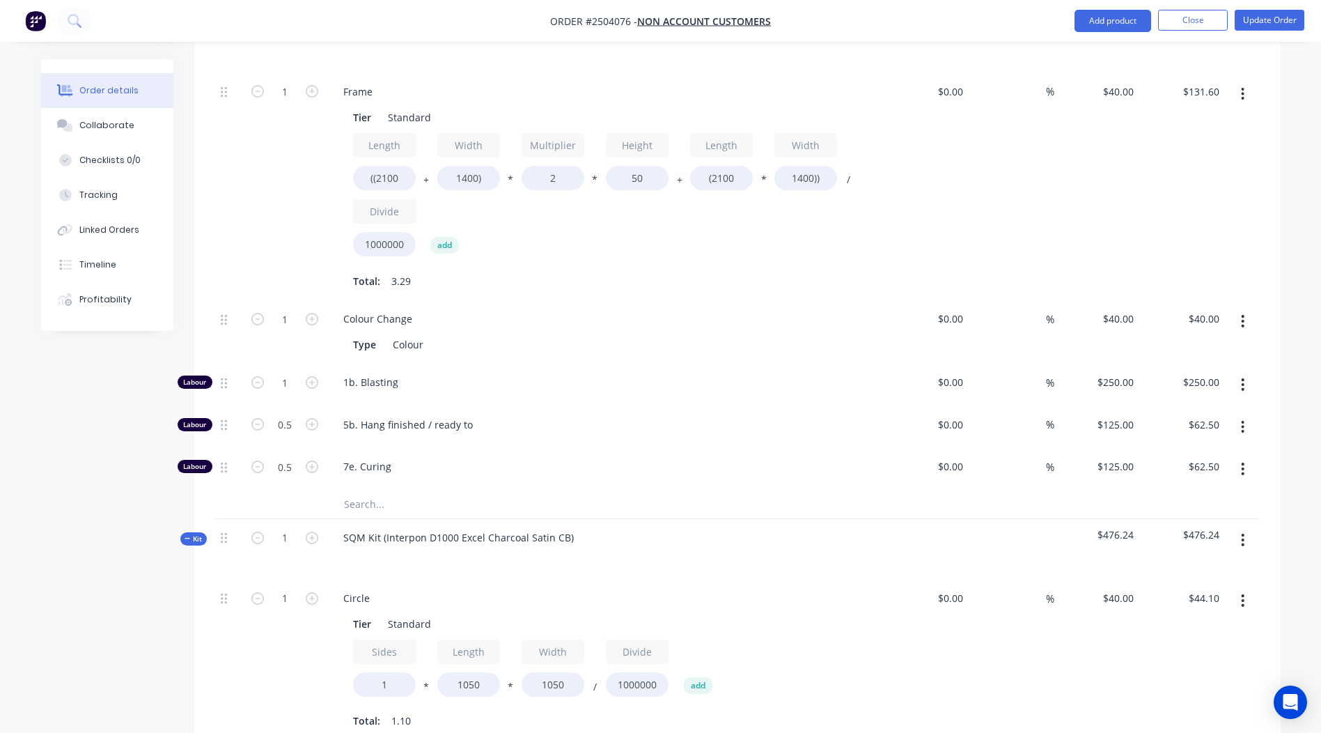
scroll to position [557, 0]
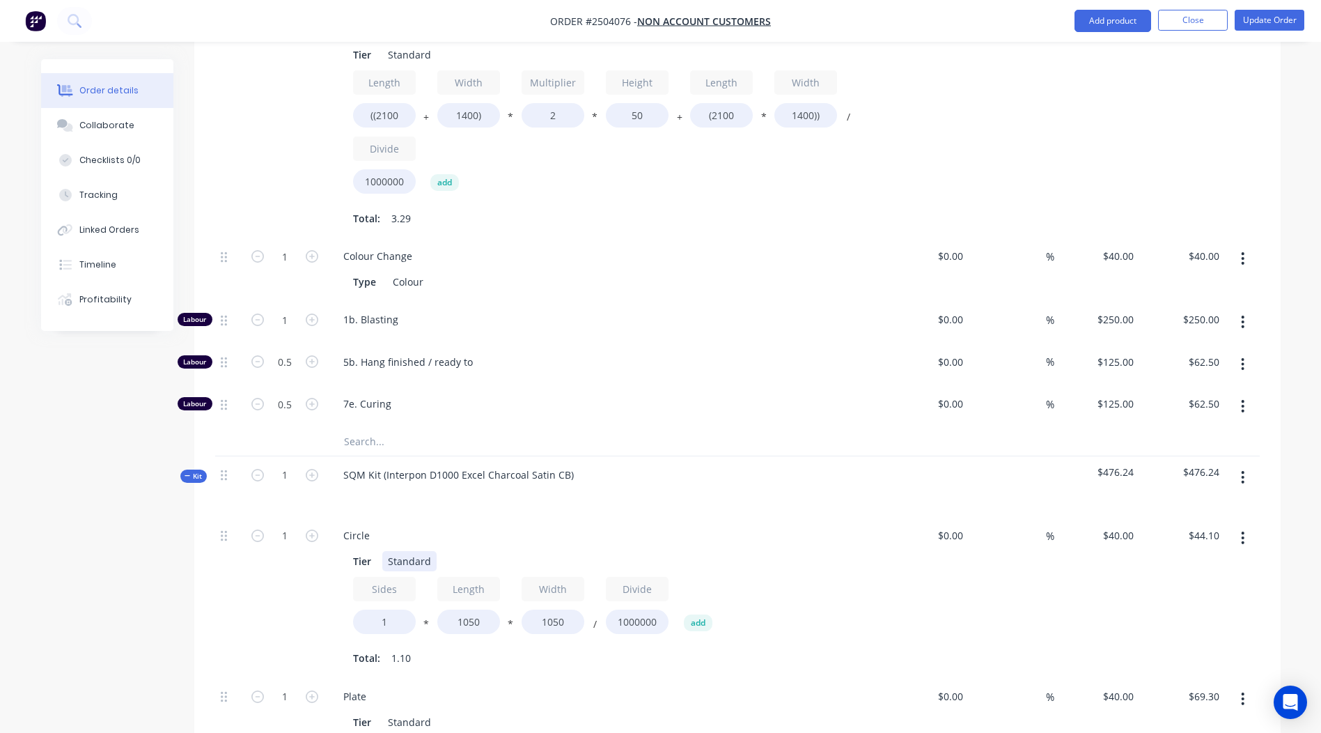
click at [384, 517] on div "Circle Tier Standard Sides 1 * Length 1050 * Width 1050 / Divide 1000000 add To…" at bounding box center [605, 597] width 557 height 161
click at [381, 525] on div "Circle" at bounding box center [605, 535] width 546 height 20
click at [382, 525] on div "Circle" at bounding box center [605, 535] width 546 height 20
click at [373, 525] on div "Circle" at bounding box center [356, 535] width 49 height 20
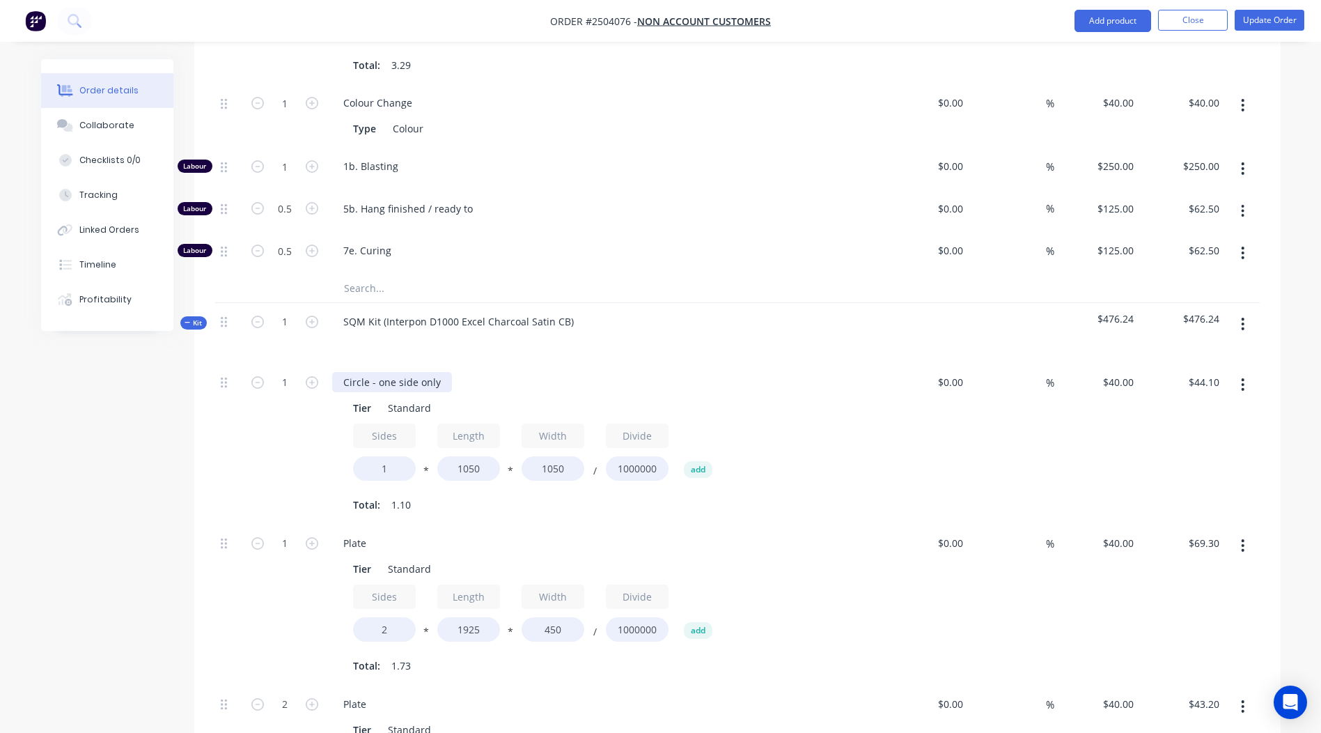
scroll to position [662, 0]
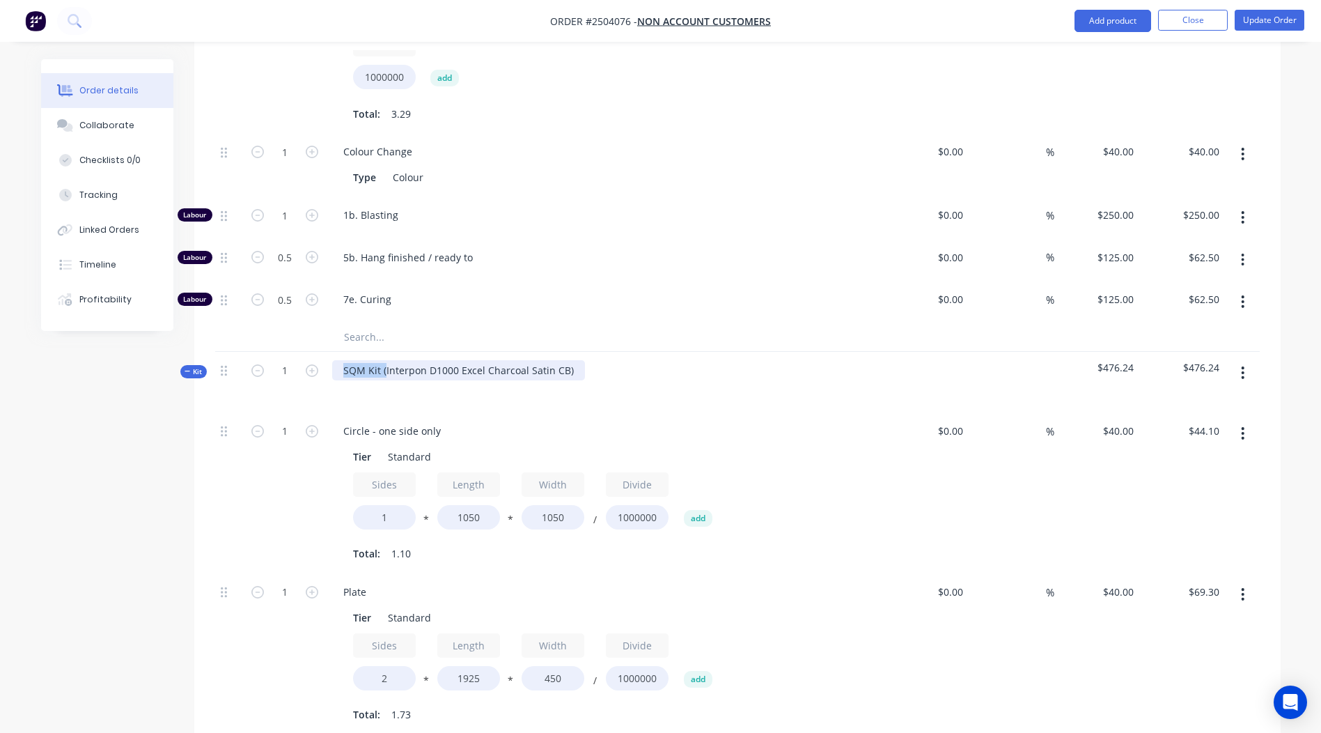
drag, startPoint x: 385, startPoint y: 328, endPoint x: 223, endPoint y: 352, distance: 163.4
click at [223, 352] on div "Kit 1 SQM Kit (Interpon D1000 Excel Charcoal Satin CB) $476.24 $476.24" at bounding box center [737, 382] width 1045 height 61
click at [534, 352] on div "Interpon D1000 Excel Charcoal Satin CB)" at bounding box center [605, 382] width 557 height 61
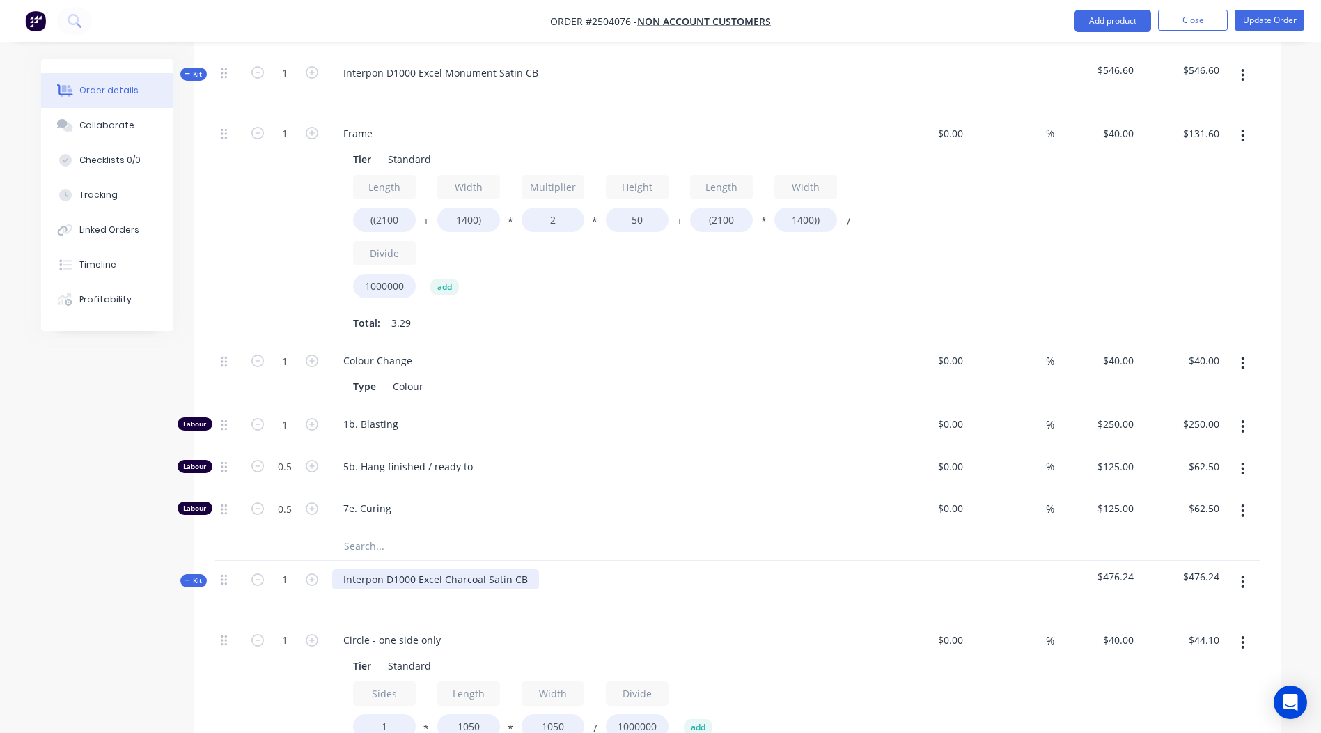
scroll to position [383, 0]
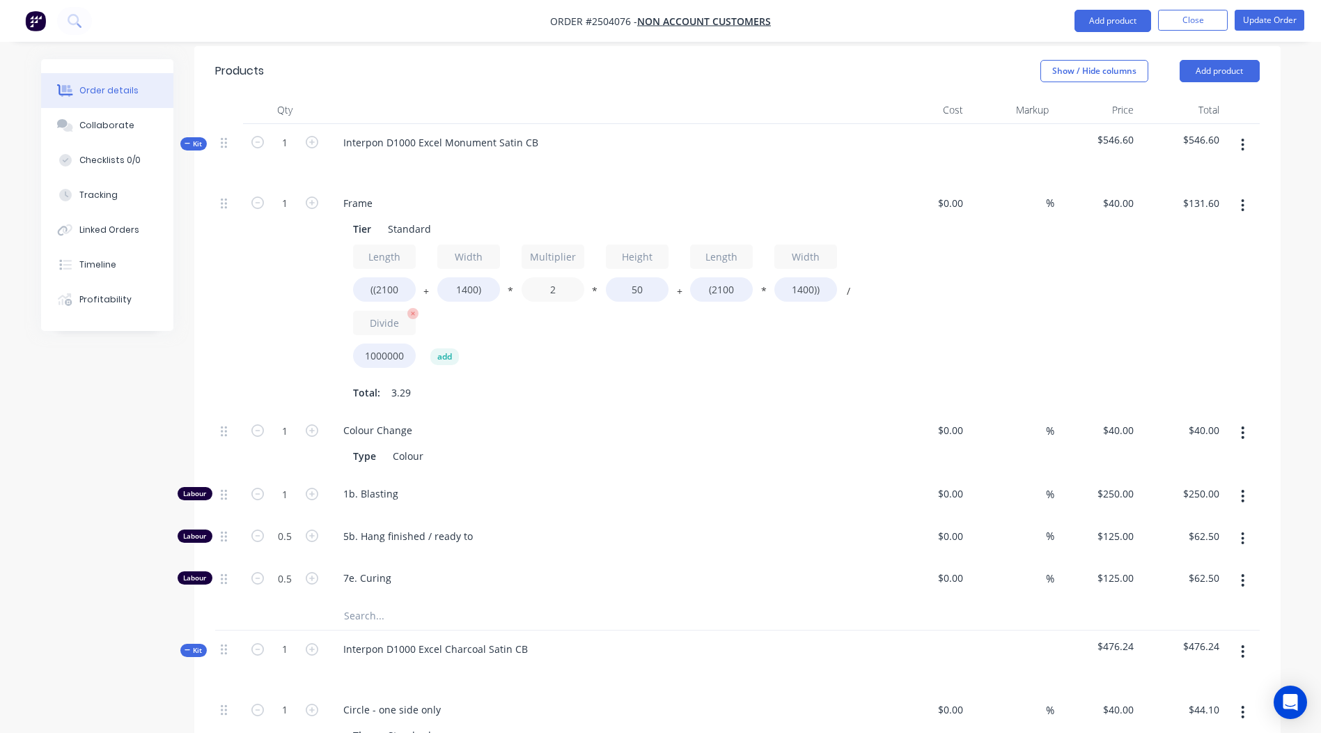
drag, startPoint x: 541, startPoint y: 264, endPoint x: 412, endPoint y: 269, distance: 128.3
click at [423, 269] on div "Length ((2100 + Width 1400) * Multiplier 2 * Height 50 + Length (2100 * Width 1…" at bounding box center [605, 309] width 504 height 130
type input "1.4"
type input "$127.40"
click at [1191, 246] on div "$127.40 $131.60" at bounding box center [1183, 299] width 86 height 228
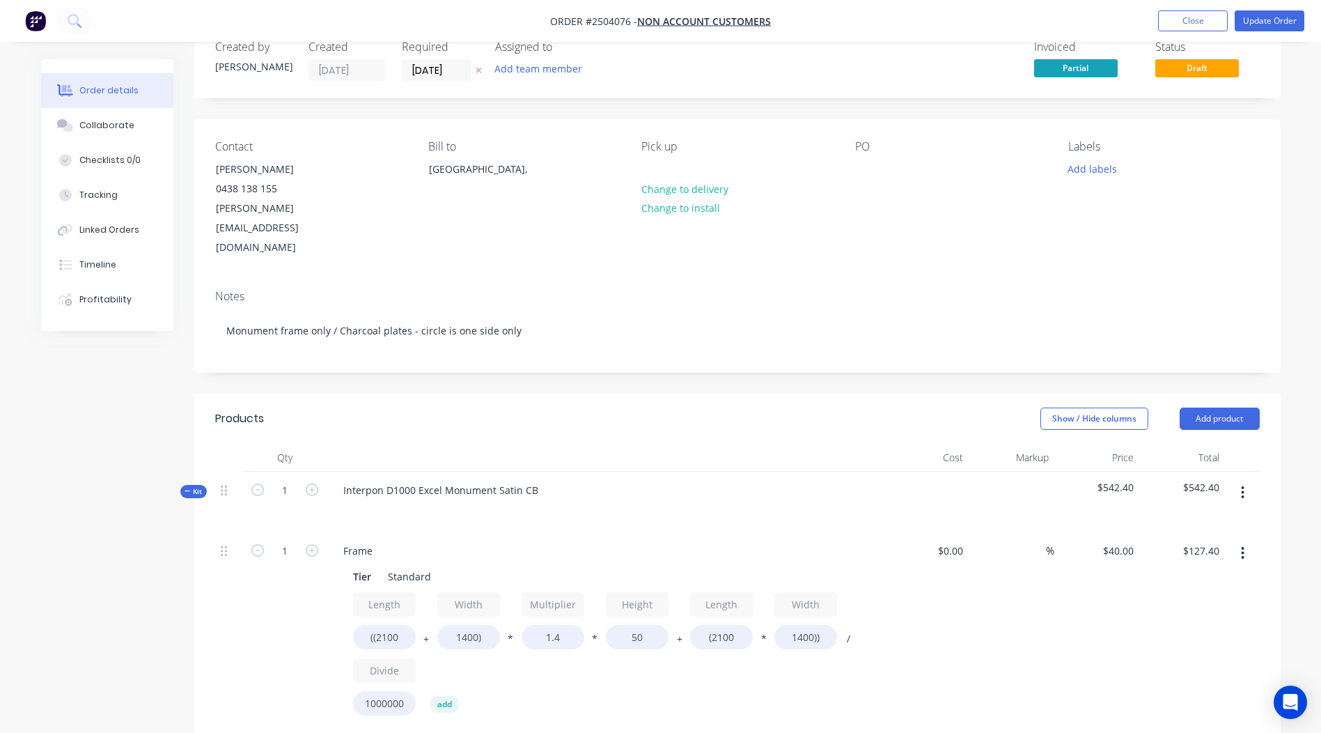
scroll to position [0, 0]
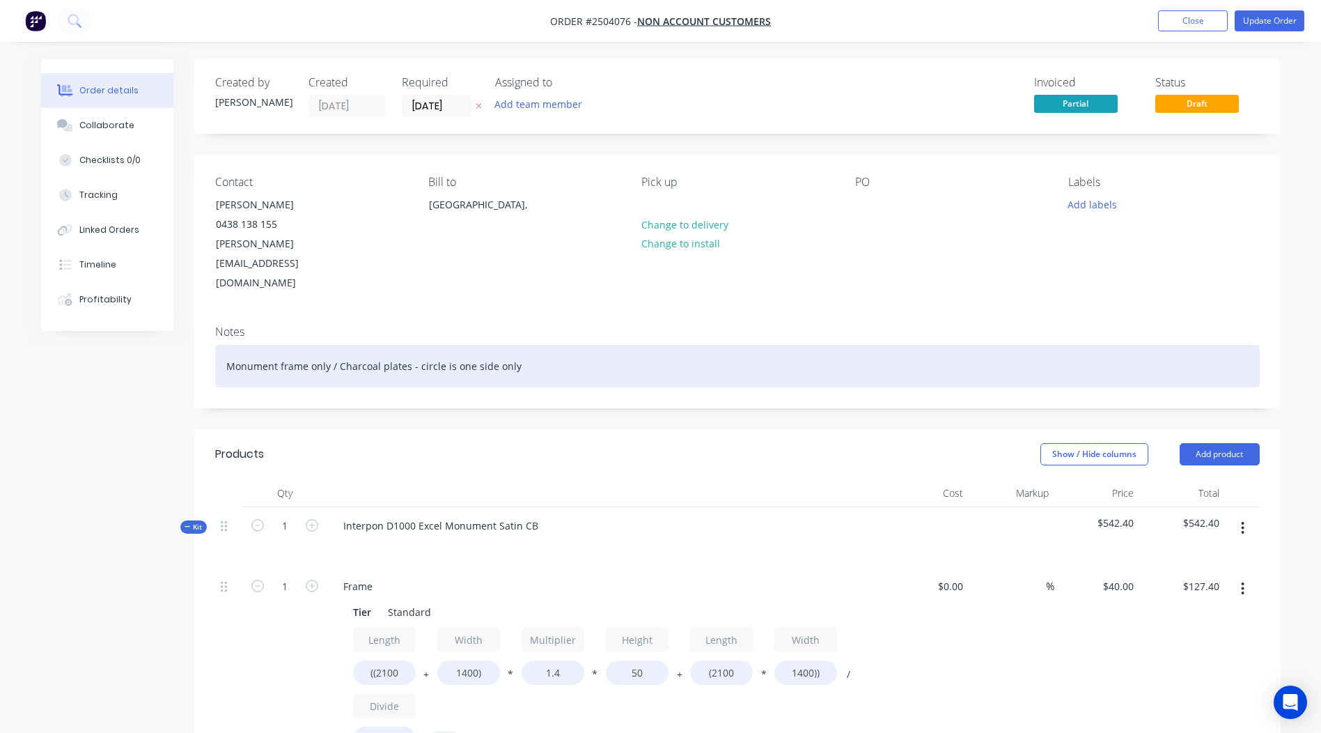
click at [216, 345] on div "Monument frame only / Charcoal plates - circle is one side only" at bounding box center [737, 366] width 1045 height 42
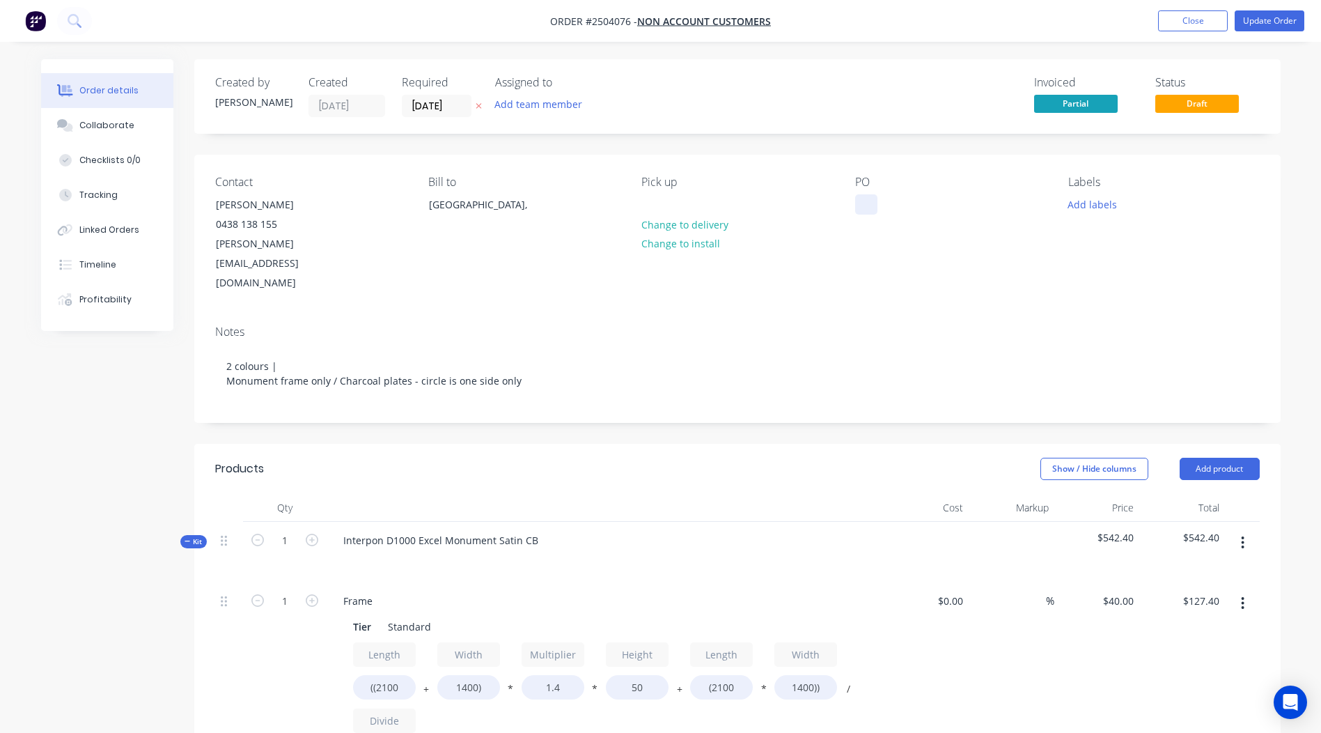
click at [869, 205] on div at bounding box center [866, 204] width 22 height 20
click at [1084, 199] on button "Add labels" at bounding box center [1093, 203] width 64 height 19
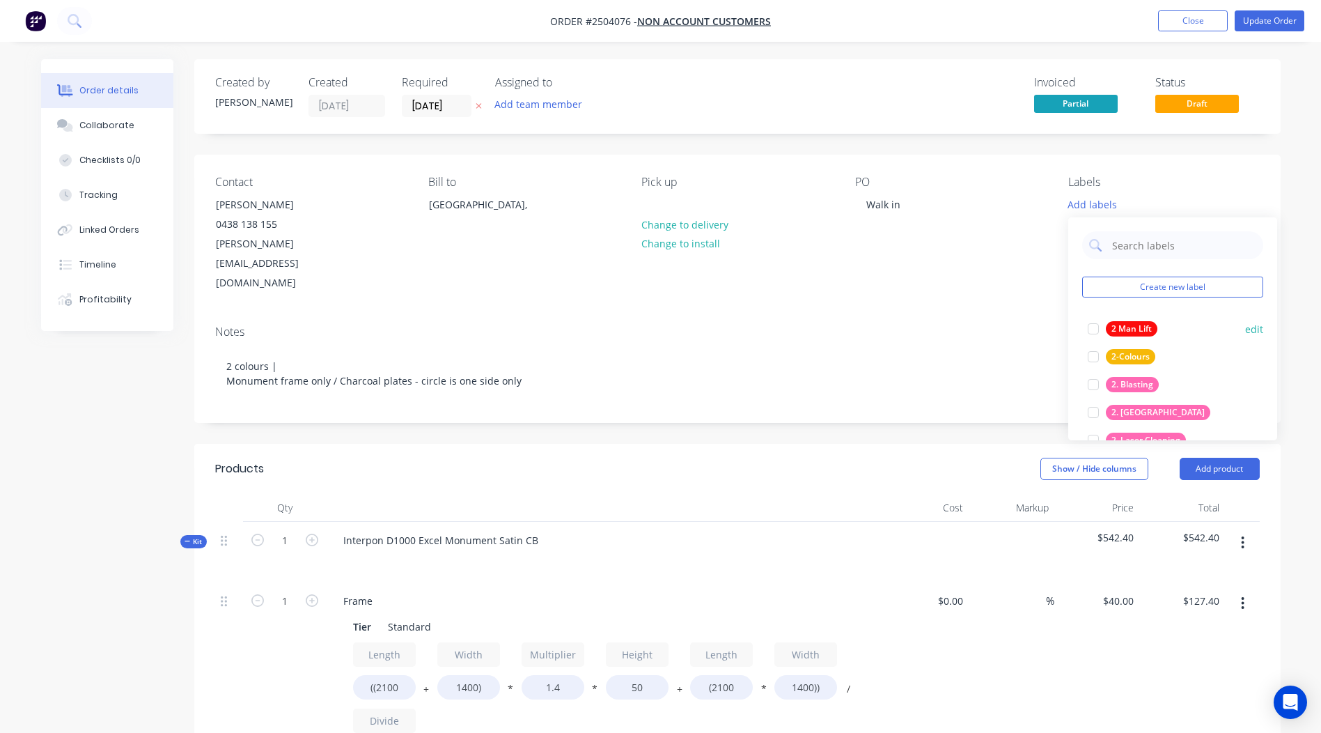
click at [1135, 329] on div "2 Man Lift" at bounding box center [1132, 328] width 52 height 15
click at [1137, 352] on div "2-Colours" at bounding box center [1130, 349] width 49 height 15
click at [1148, 375] on div "2. Blasting" at bounding box center [1132, 377] width 53 height 15
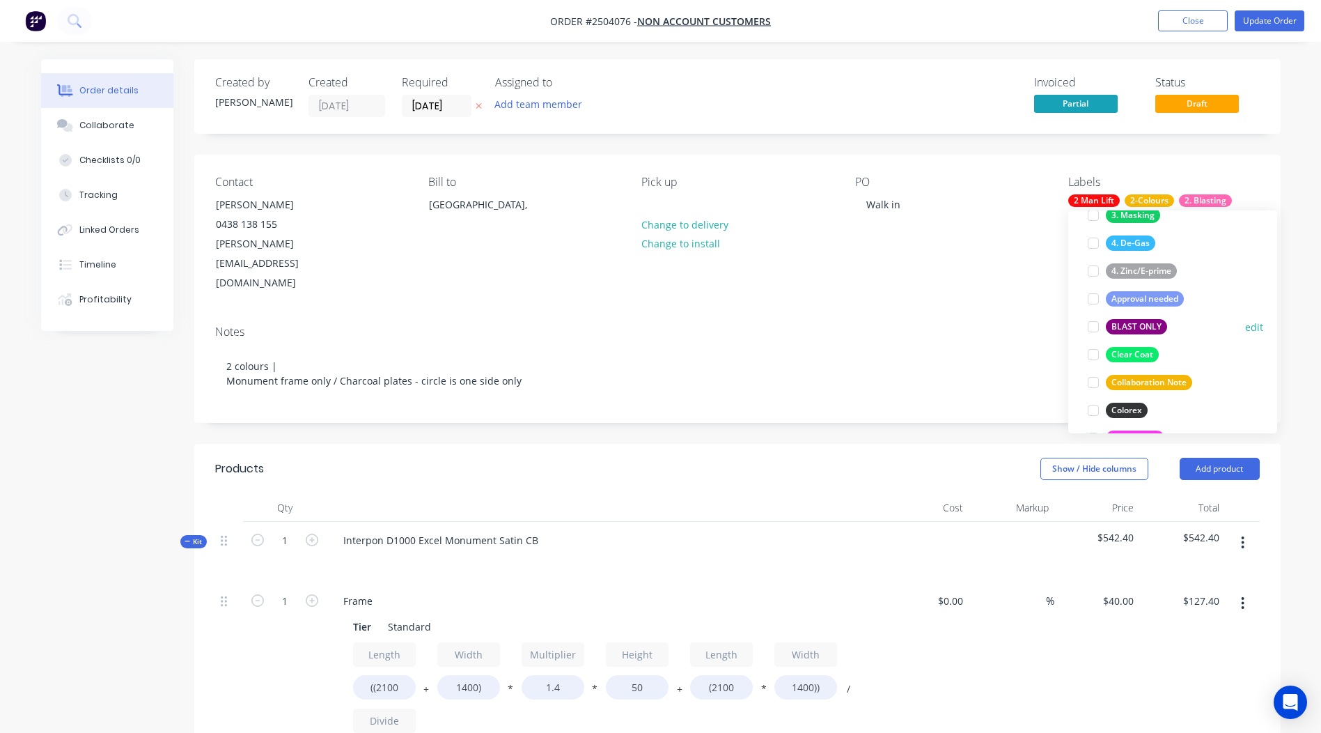
scroll to position [279, 0]
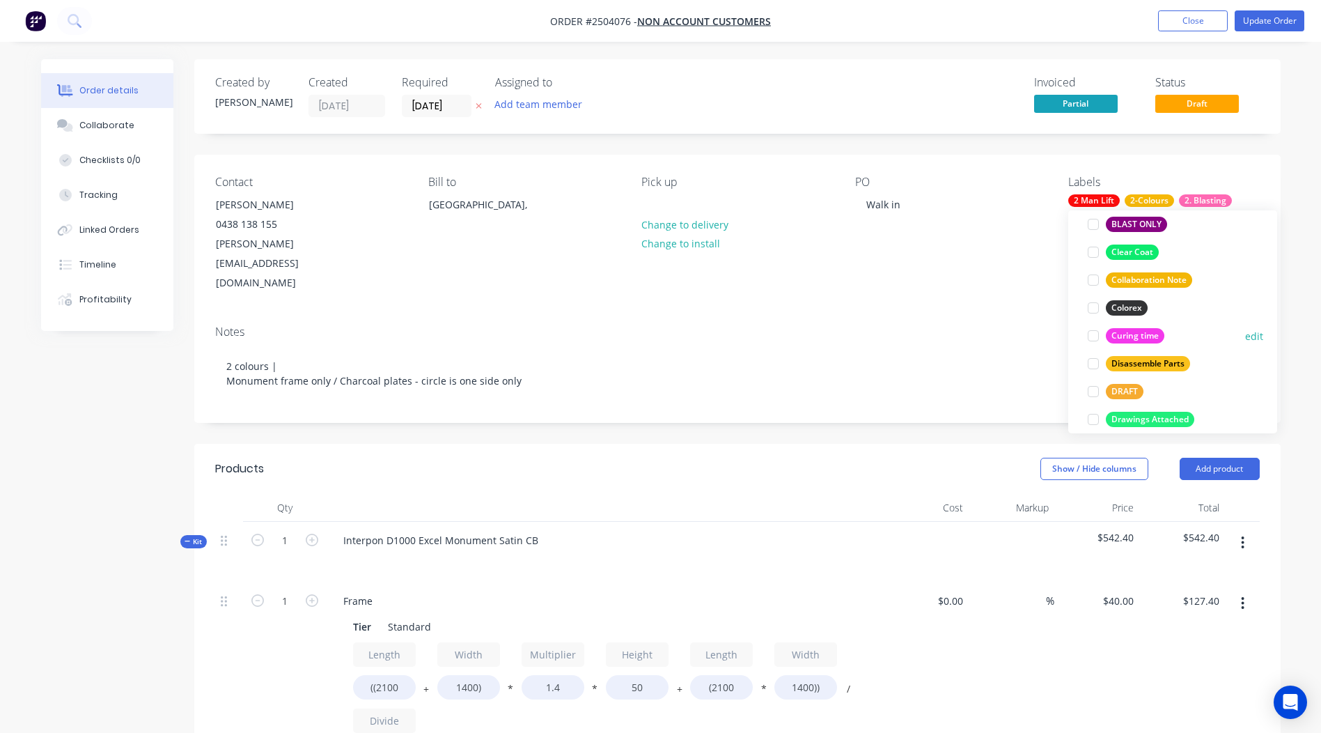
click at [1133, 341] on div "Curing time" at bounding box center [1135, 335] width 59 height 15
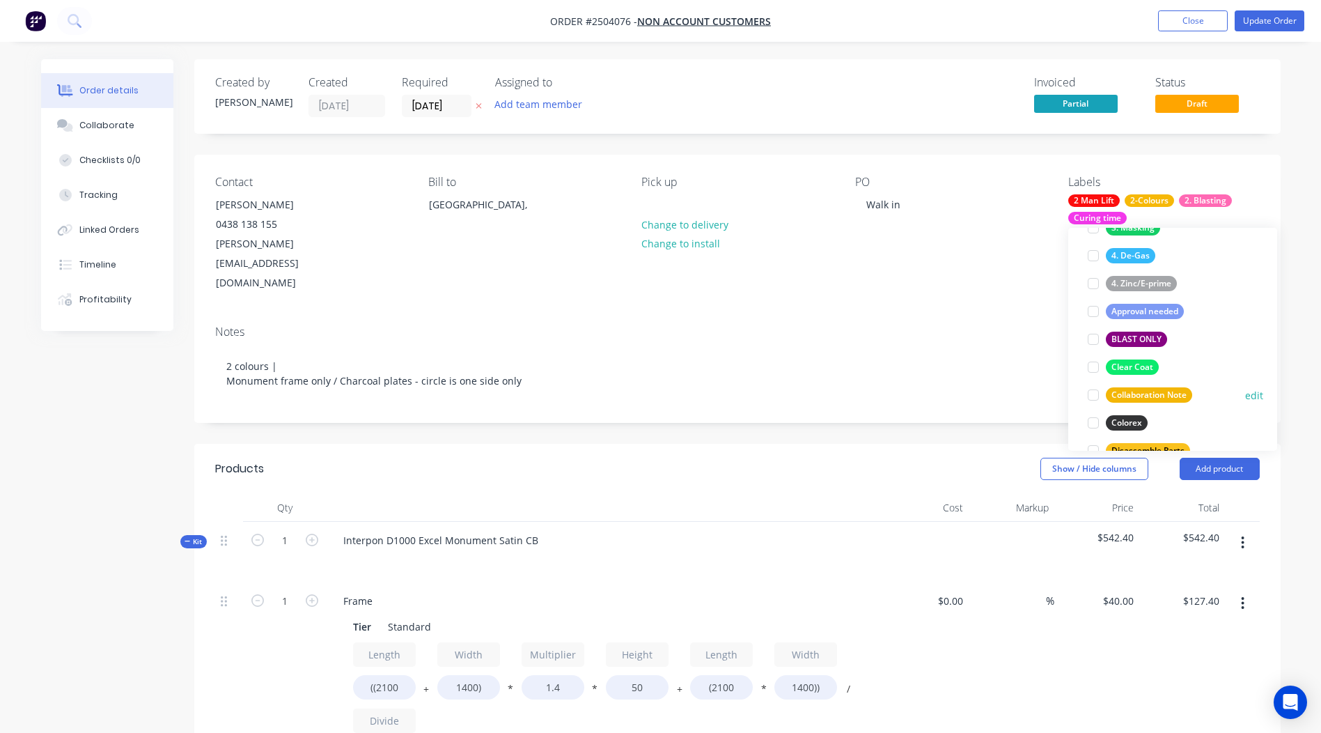
click at [1158, 394] on div "Collaboration Note" at bounding box center [1149, 394] width 86 height 15
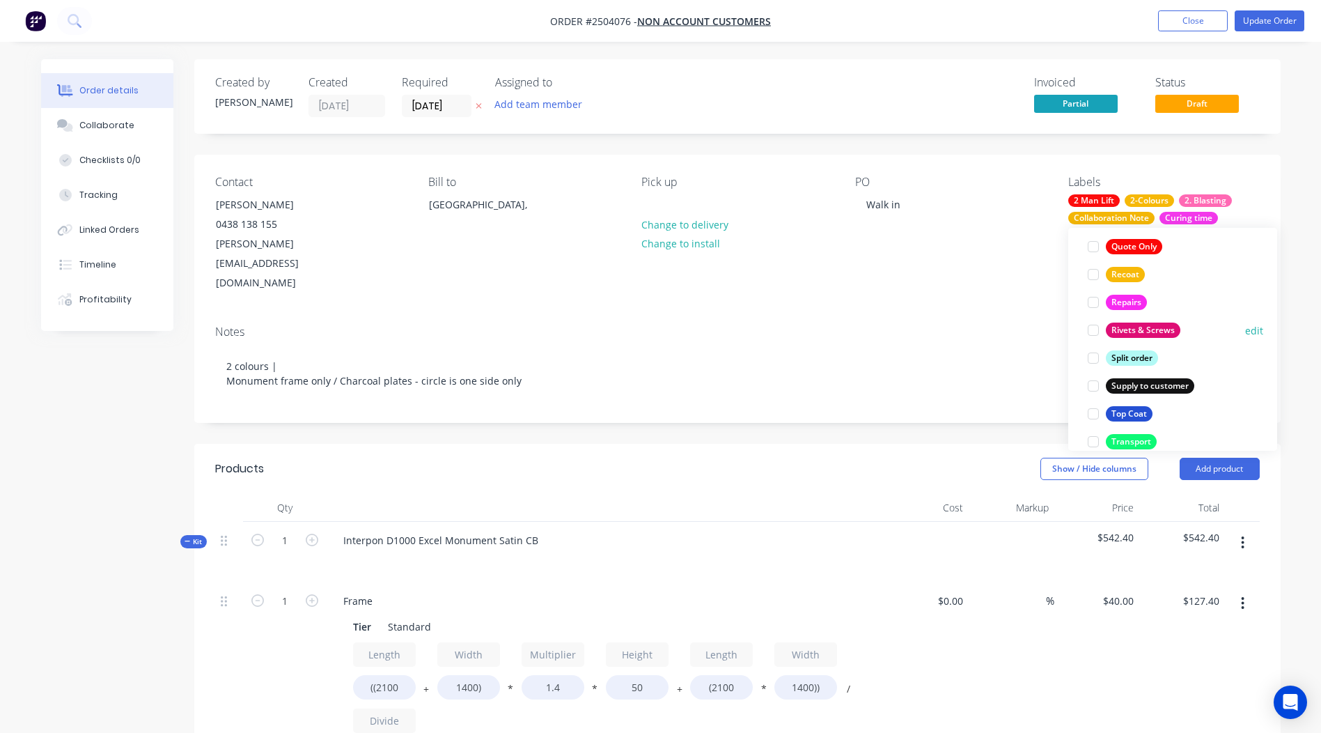
scroll to position [933, 0]
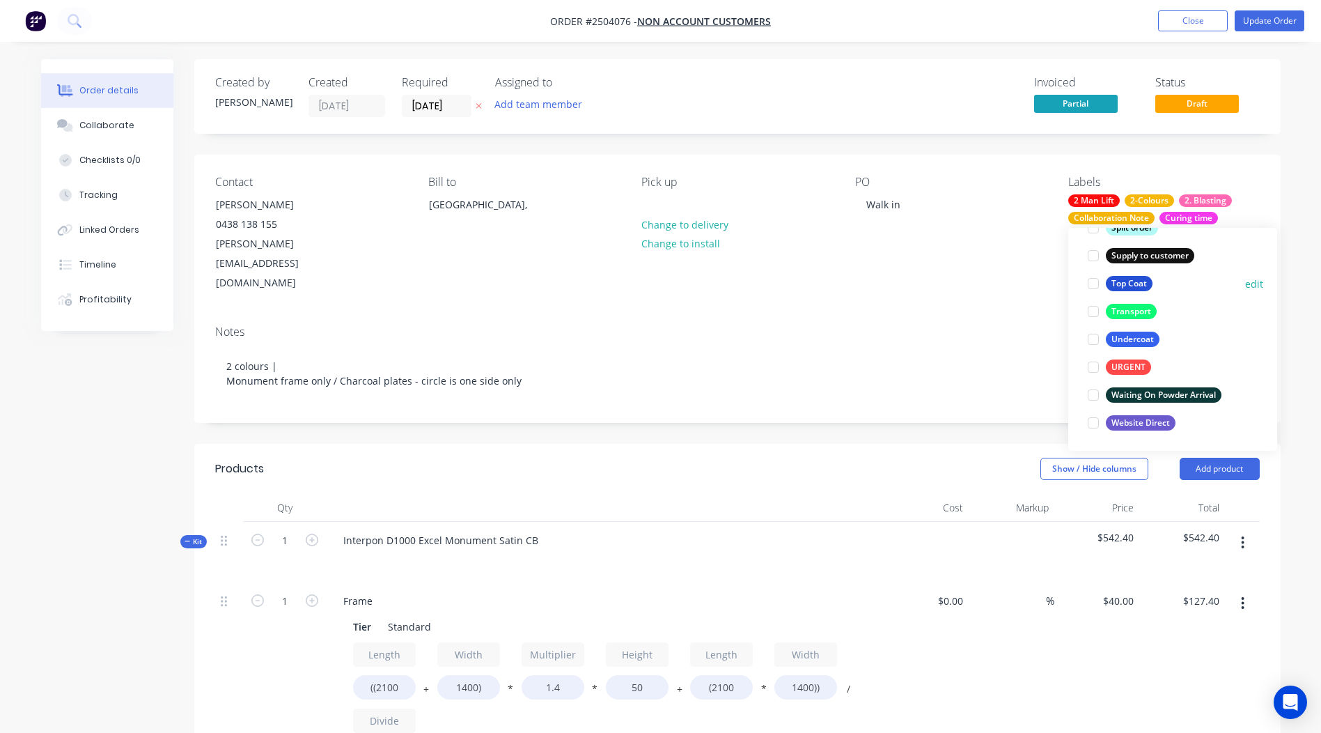
click at [1144, 286] on div "Top Coat" at bounding box center [1129, 283] width 47 height 15
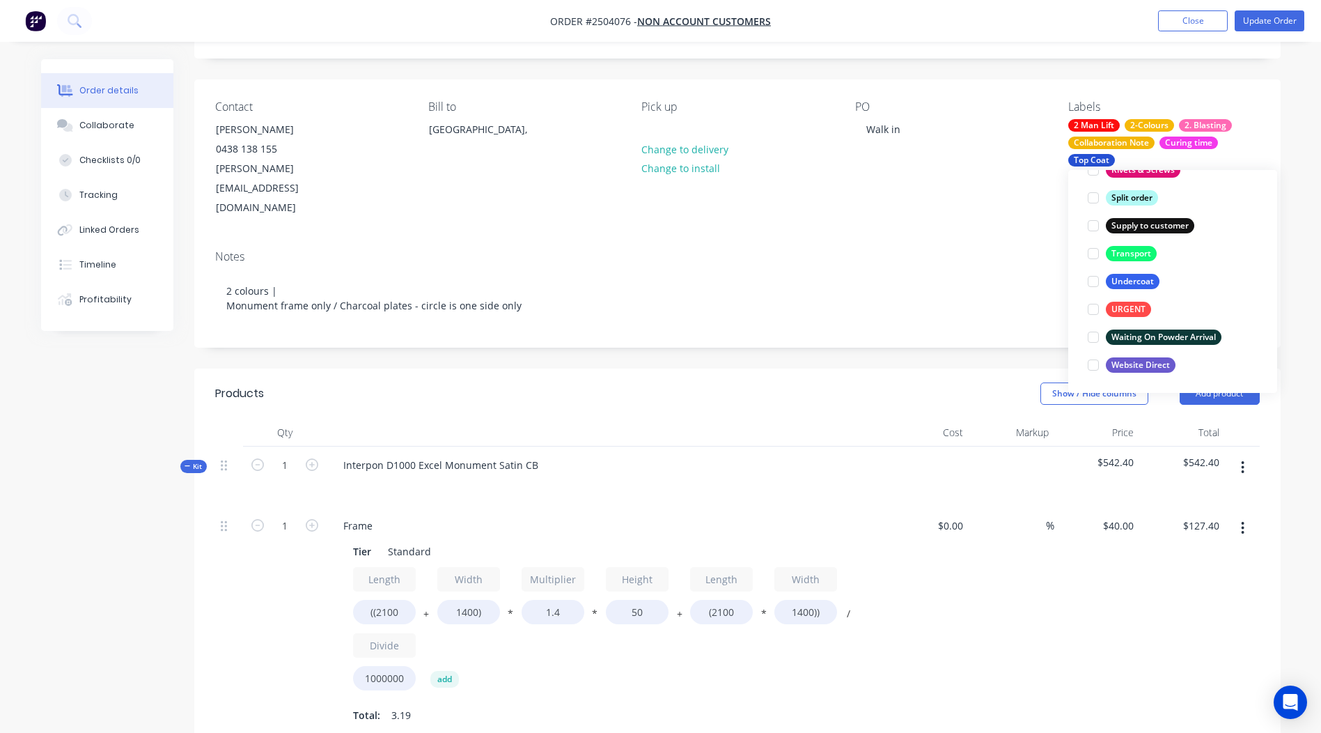
scroll to position [73, 0]
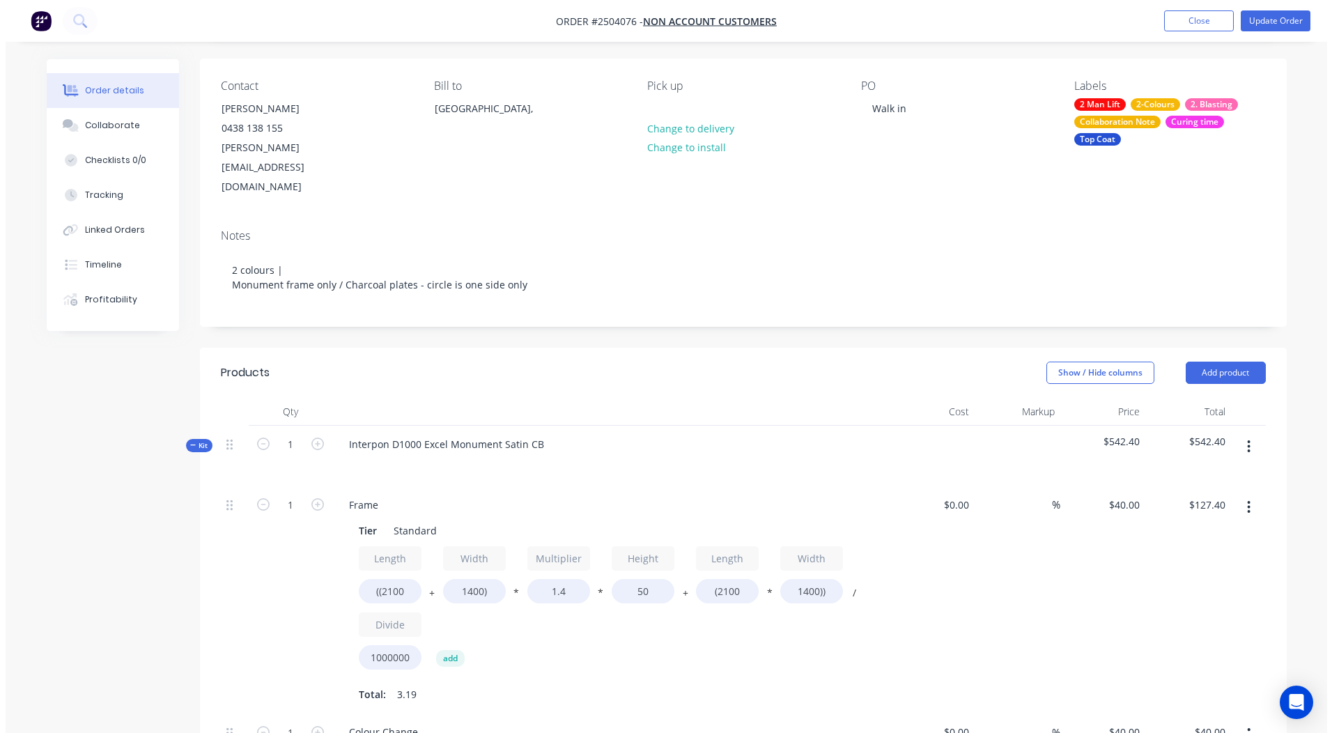
scroll to position [0, 0]
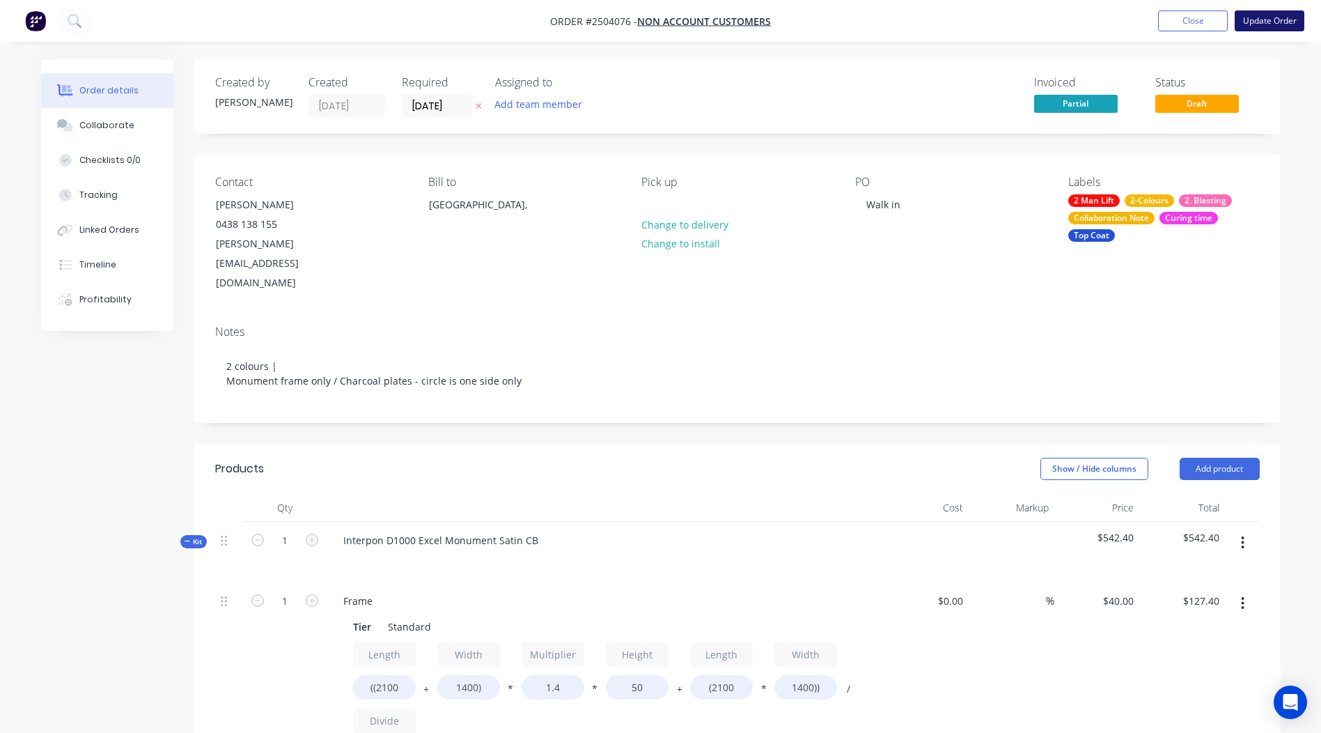
click at [1264, 17] on button "Update Order" at bounding box center [1270, 20] width 70 height 21
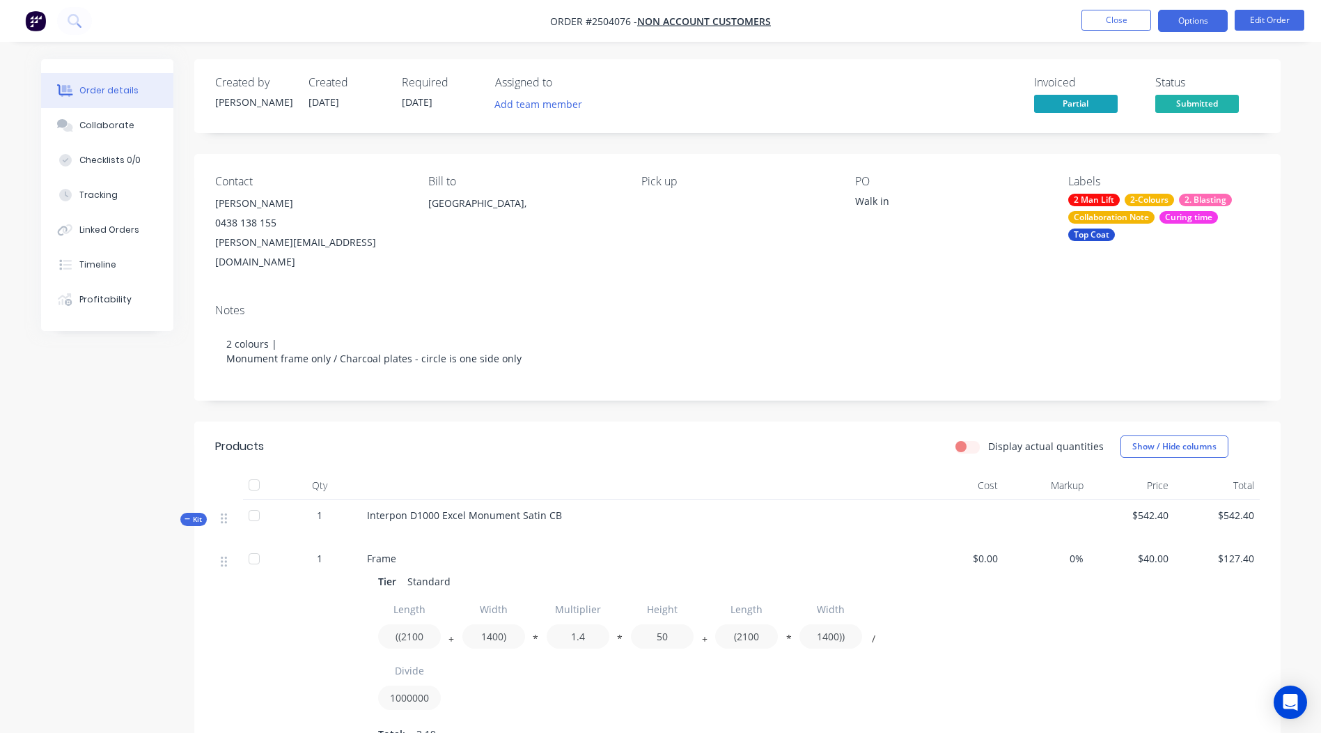
click at [1200, 29] on button "Options" at bounding box center [1193, 21] width 70 height 22
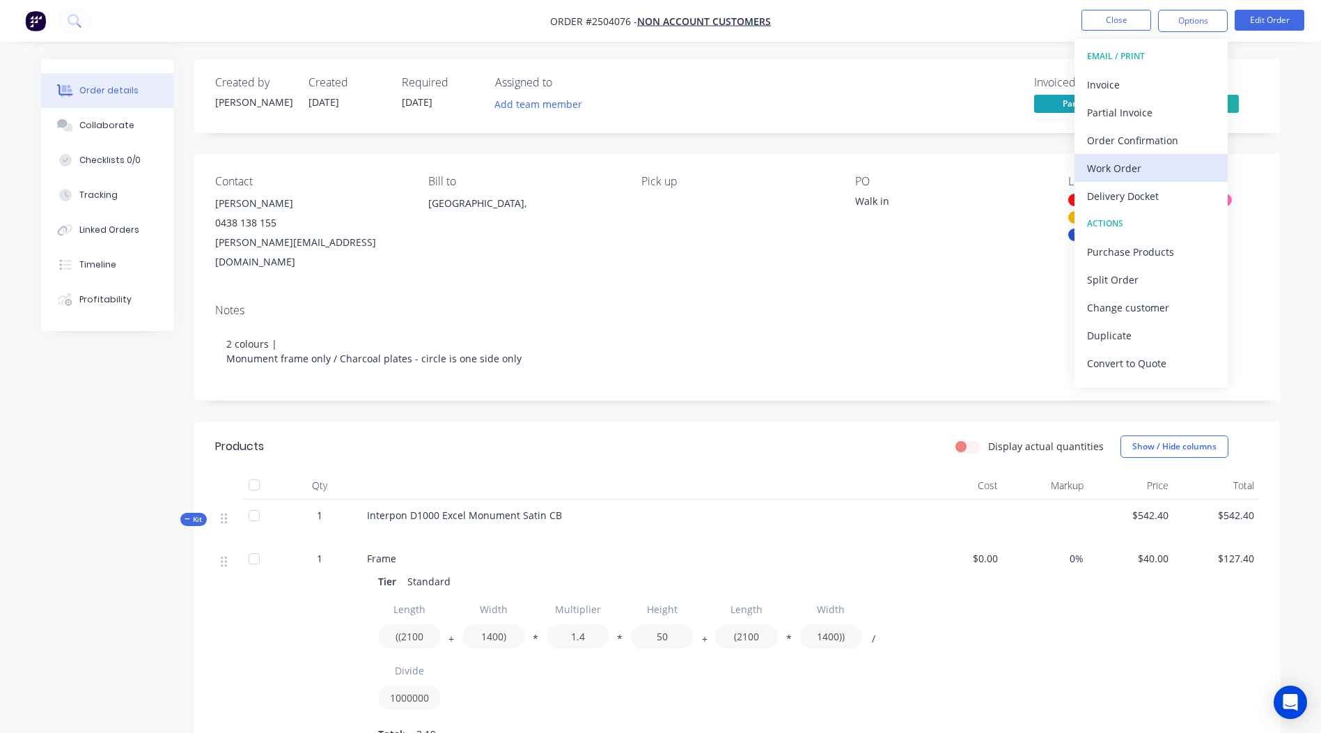
click at [1146, 157] on button "Work Order" at bounding box center [1151, 168] width 153 height 28
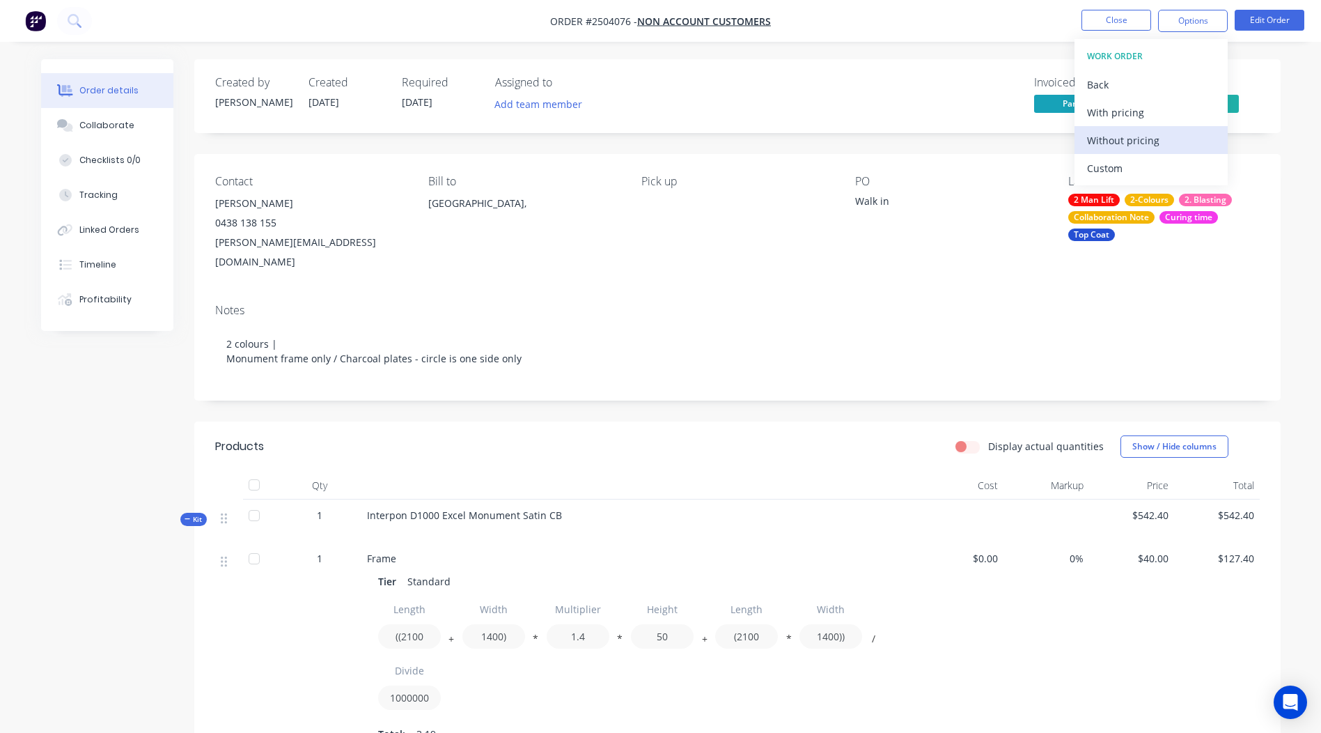
click at [1161, 132] on div "Without pricing" at bounding box center [1151, 140] width 128 height 20
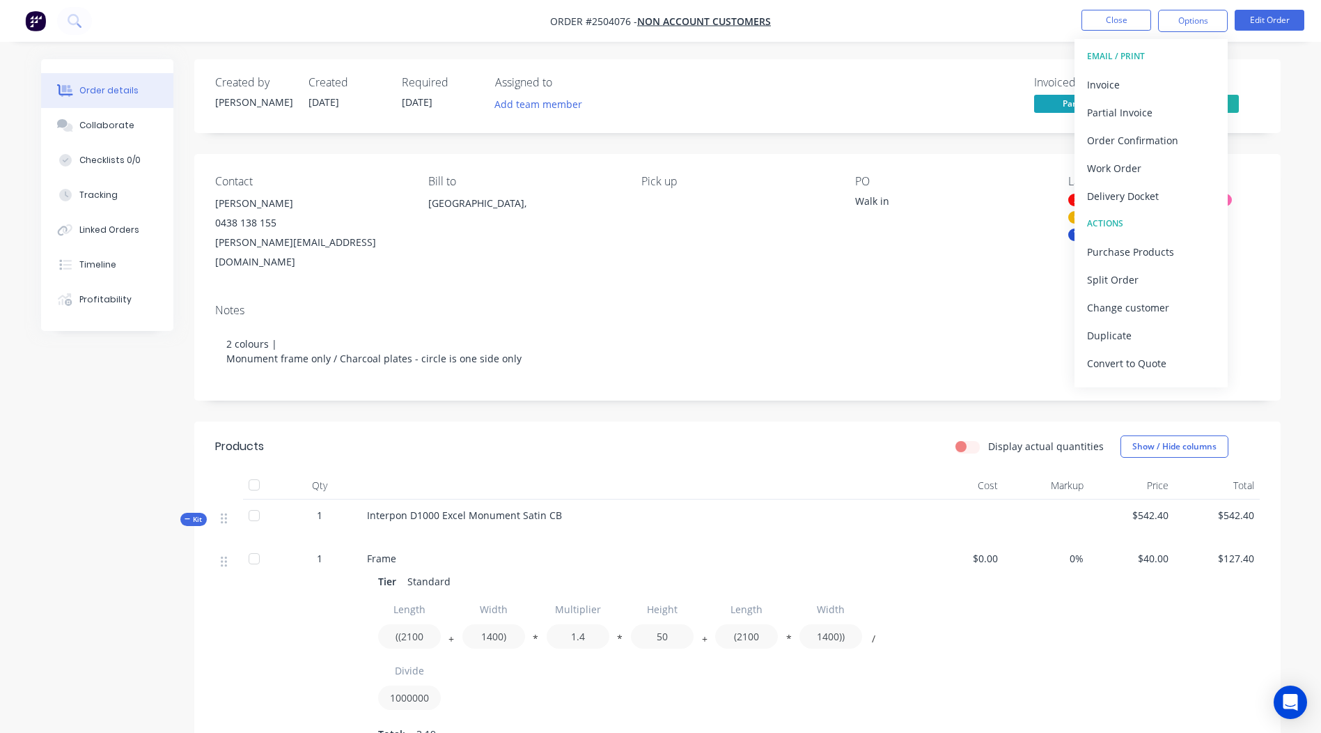
click at [945, 159] on div "Contact Scott Baker 0438 138 155 scott@bakerbuildinggroup.com.au Bill to Austra…" at bounding box center [737, 223] width 1087 height 139
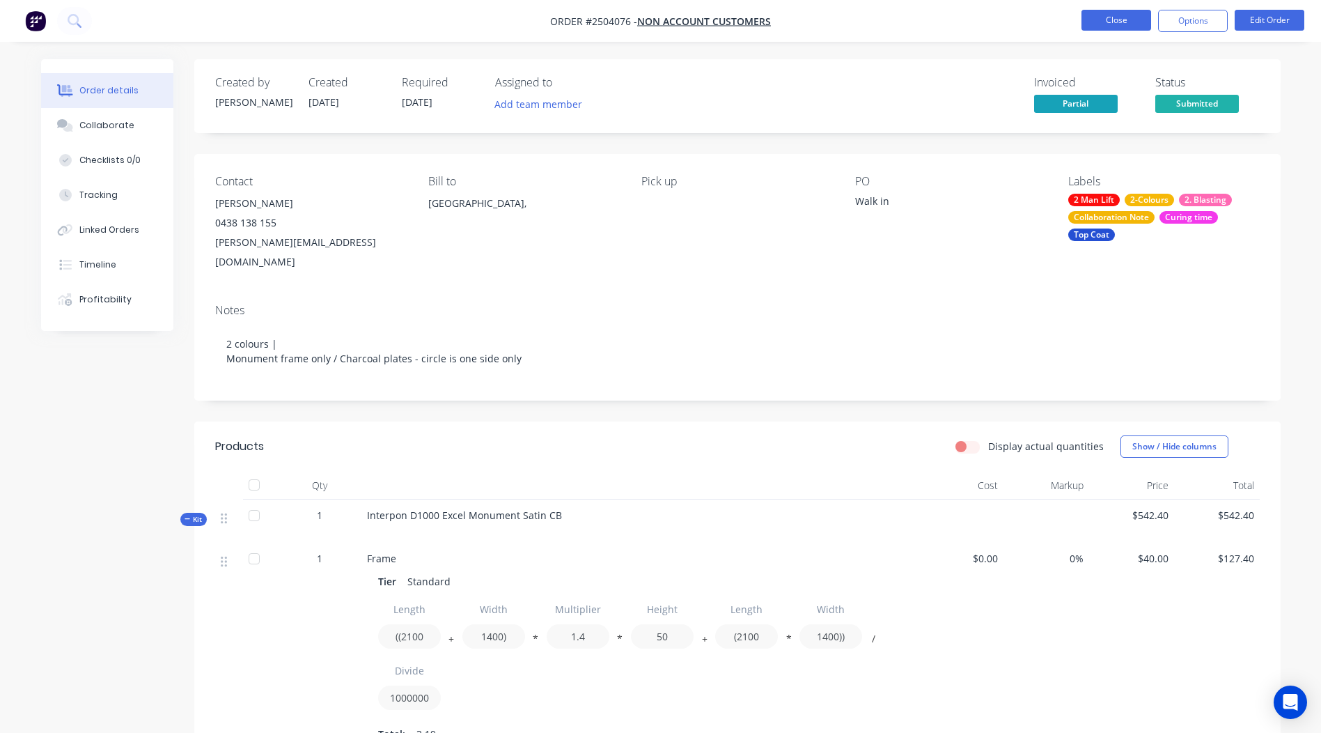
click at [1110, 19] on button "Close" at bounding box center [1117, 20] width 70 height 21
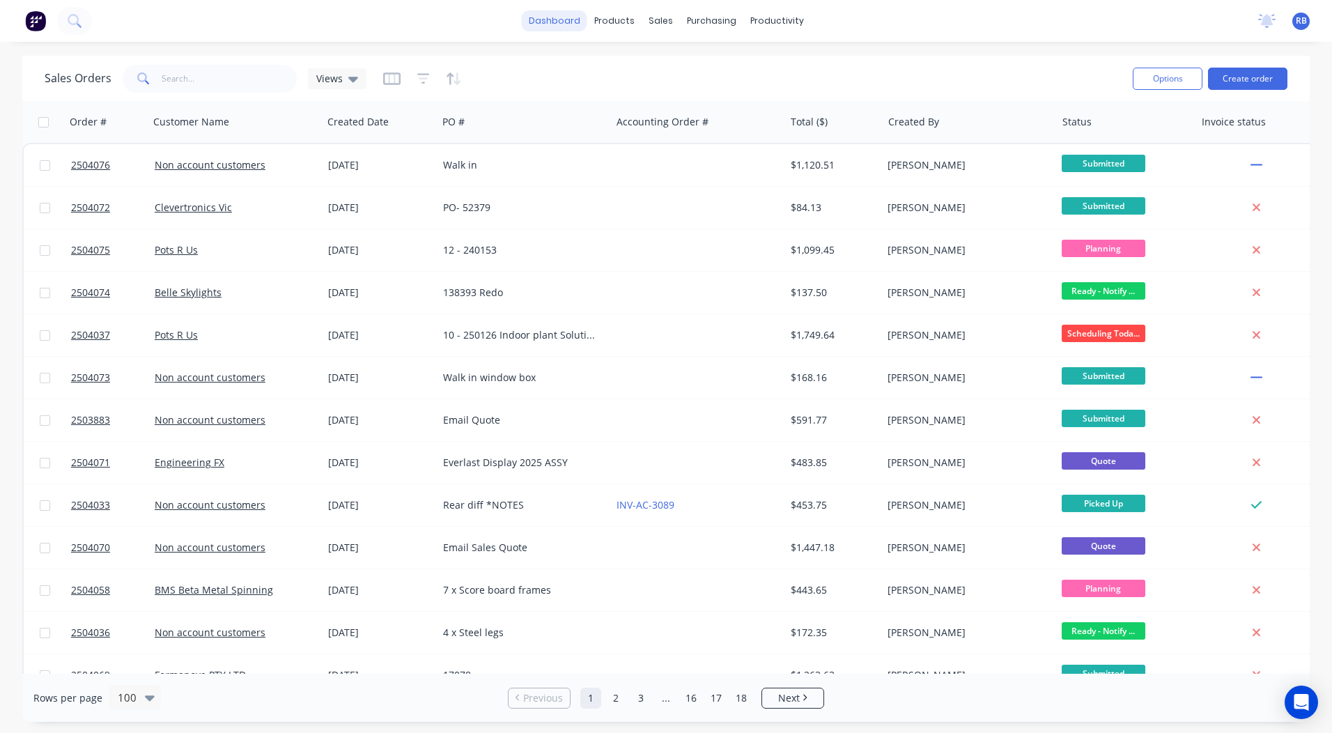
click at [573, 15] on link "dashboard" at bounding box center [554, 20] width 65 height 21
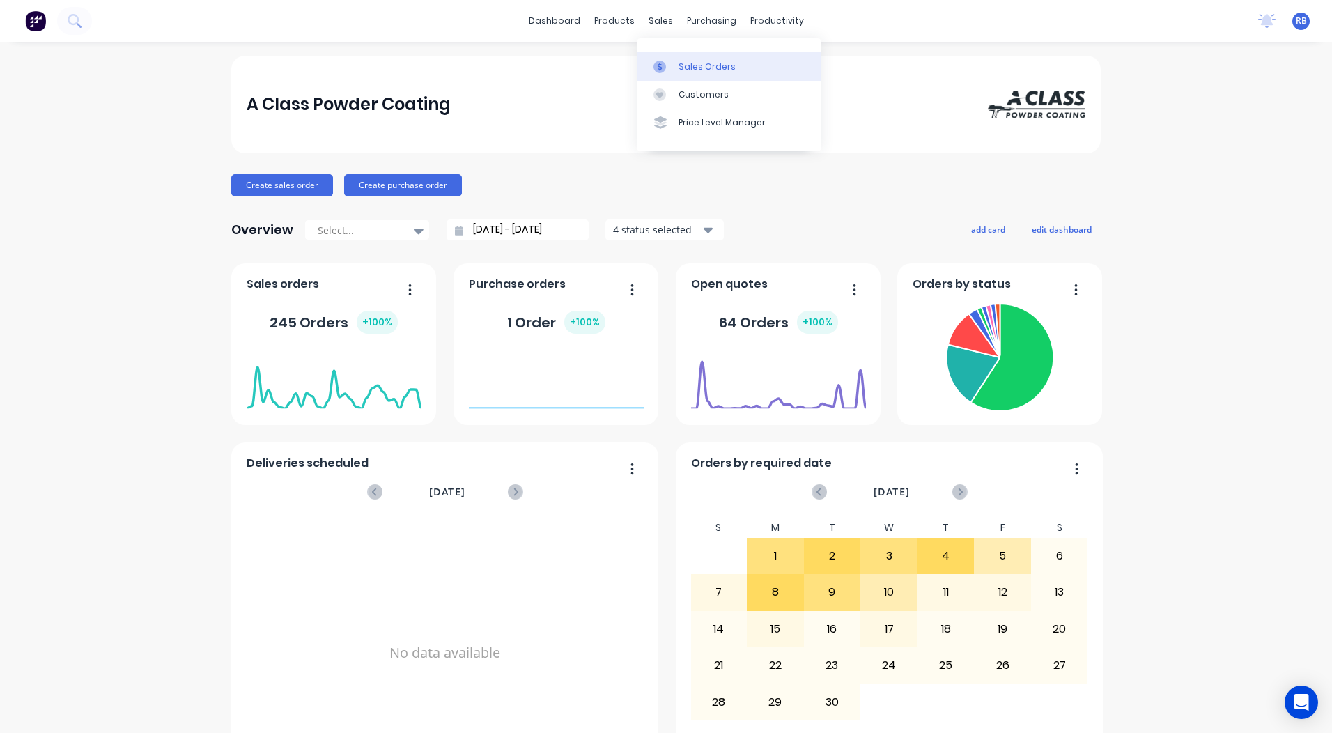
click at [695, 62] on div "Sales Orders" at bounding box center [706, 67] width 57 height 13
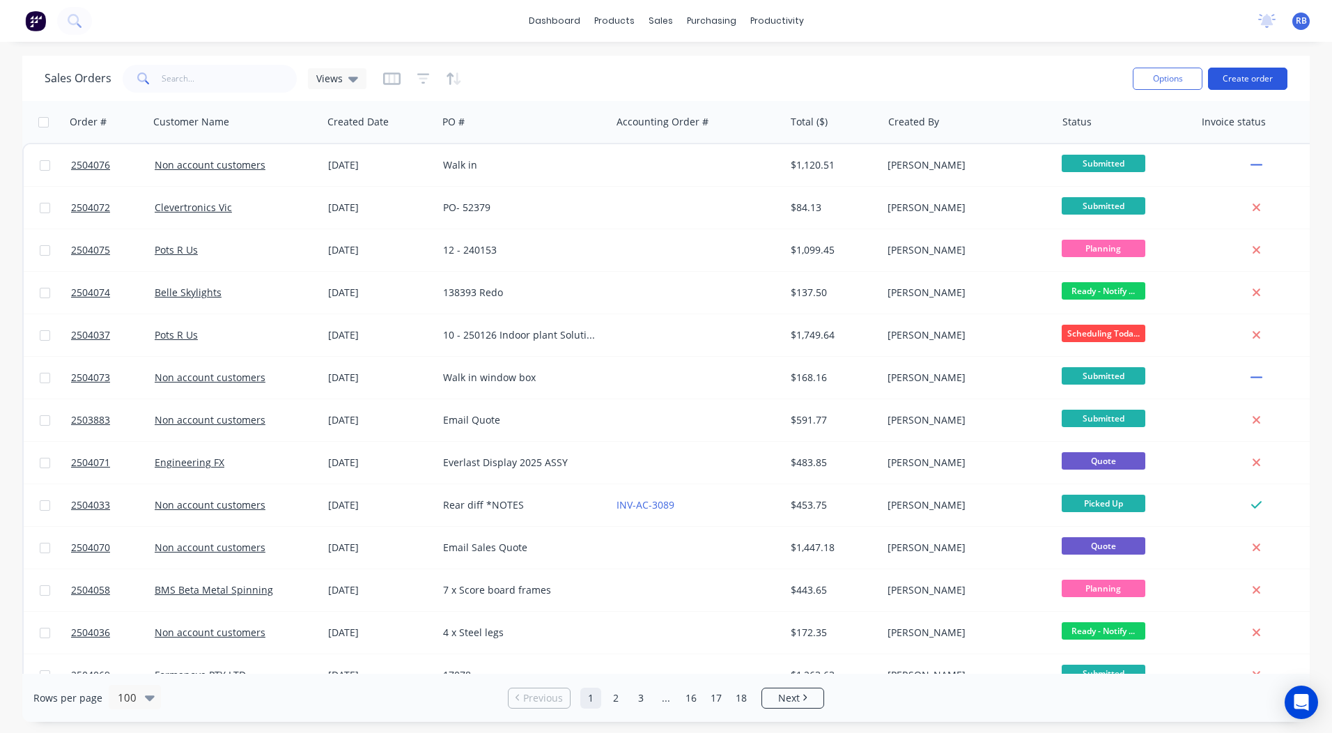
click at [1255, 86] on button "Create order" at bounding box center [1247, 79] width 79 height 22
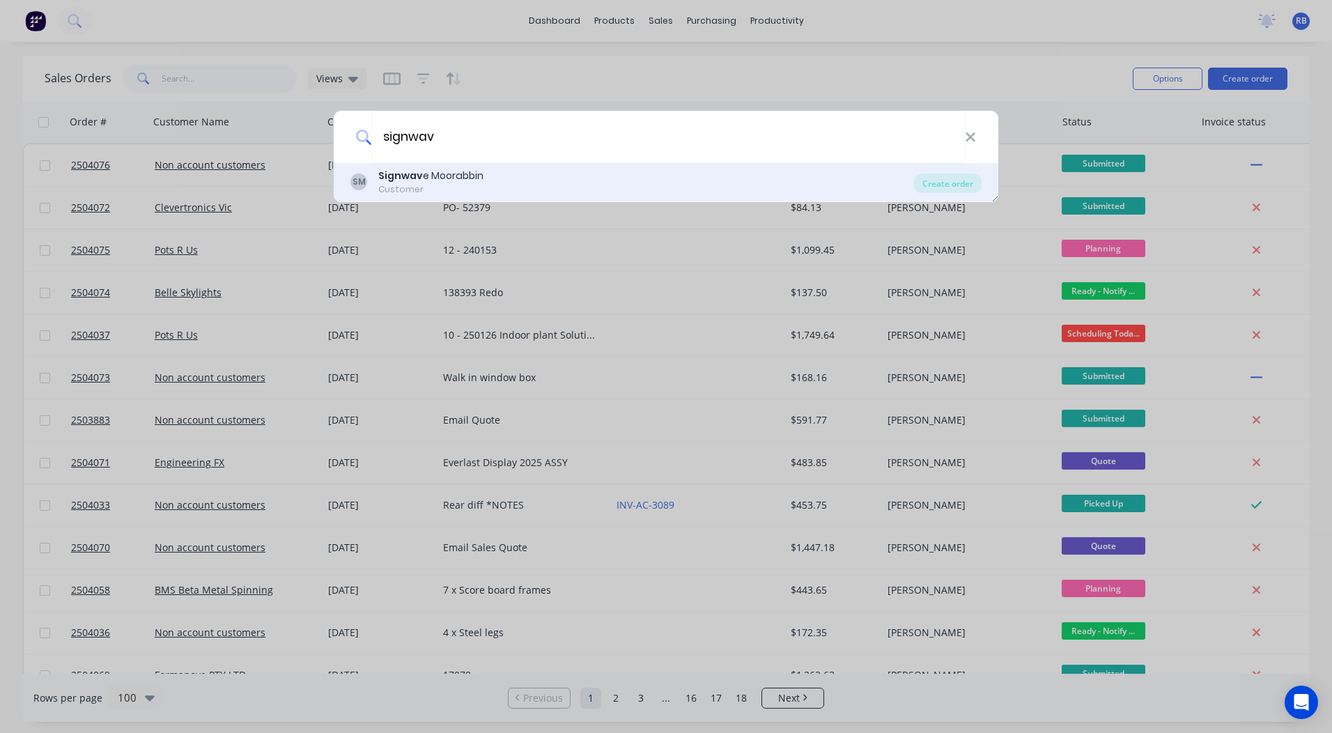
type input "signwav"
click at [450, 183] on div "Customer" at bounding box center [430, 189] width 105 height 13
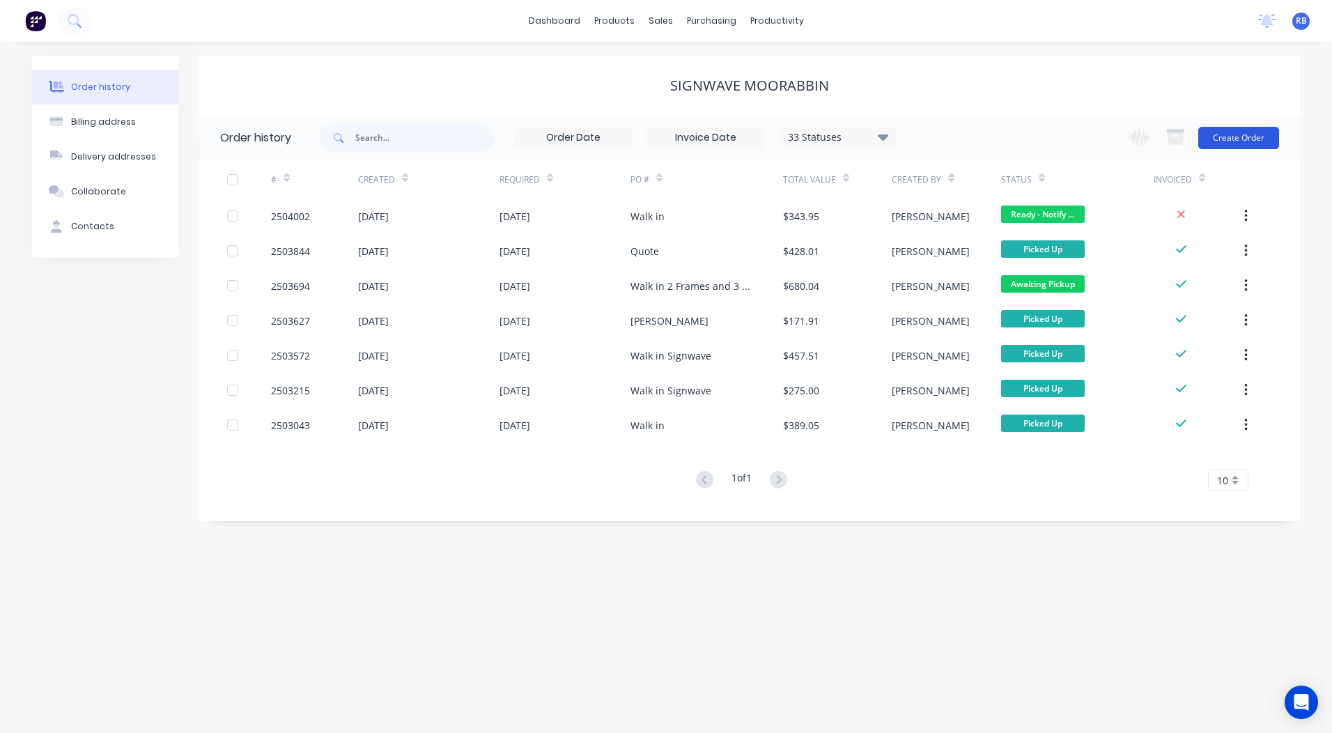
click at [1233, 135] on button "Create Order" at bounding box center [1238, 138] width 81 height 22
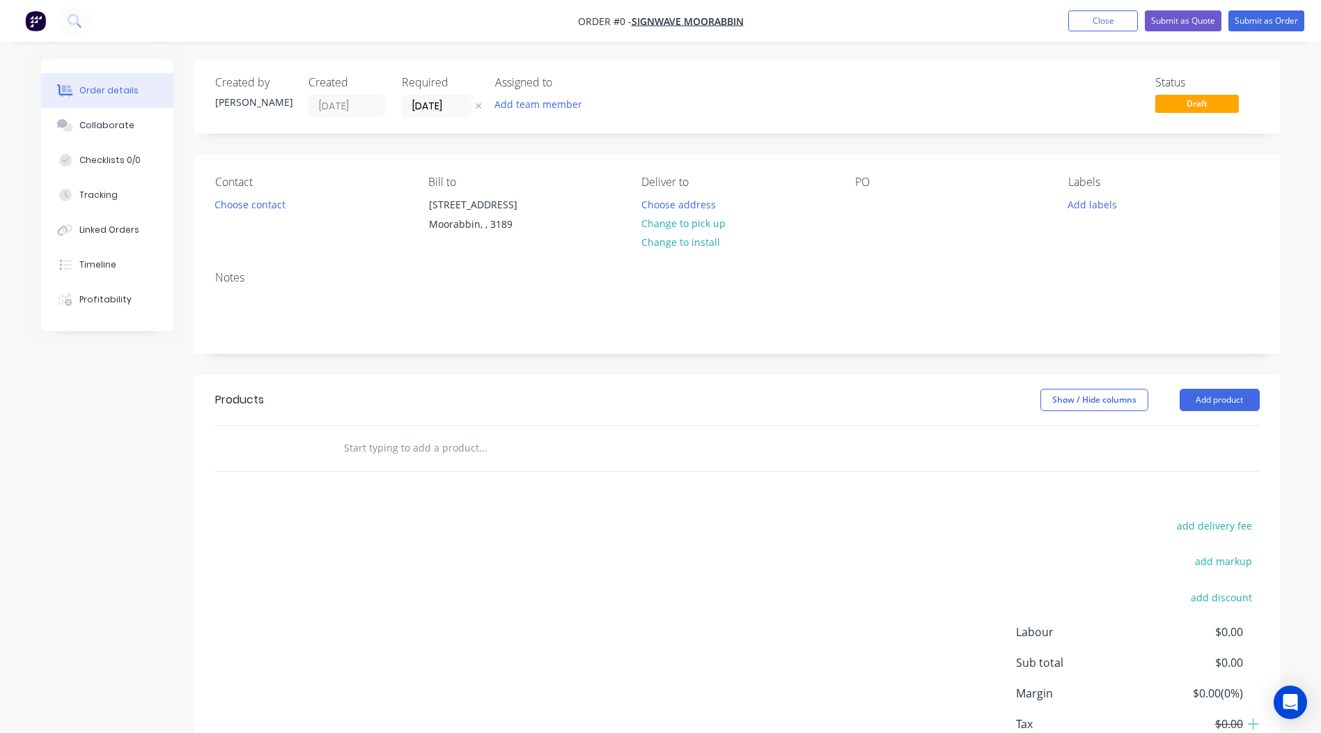
click at [194, 213] on div "Contact Choose contact Bill to 4/1-7 Friars Road Moorabbin, , 3189 Deliver to C…" at bounding box center [737, 207] width 1087 height 105
click at [236, 205] on button "Choose contact" at bounding box center [250, 203] width 86 height 19
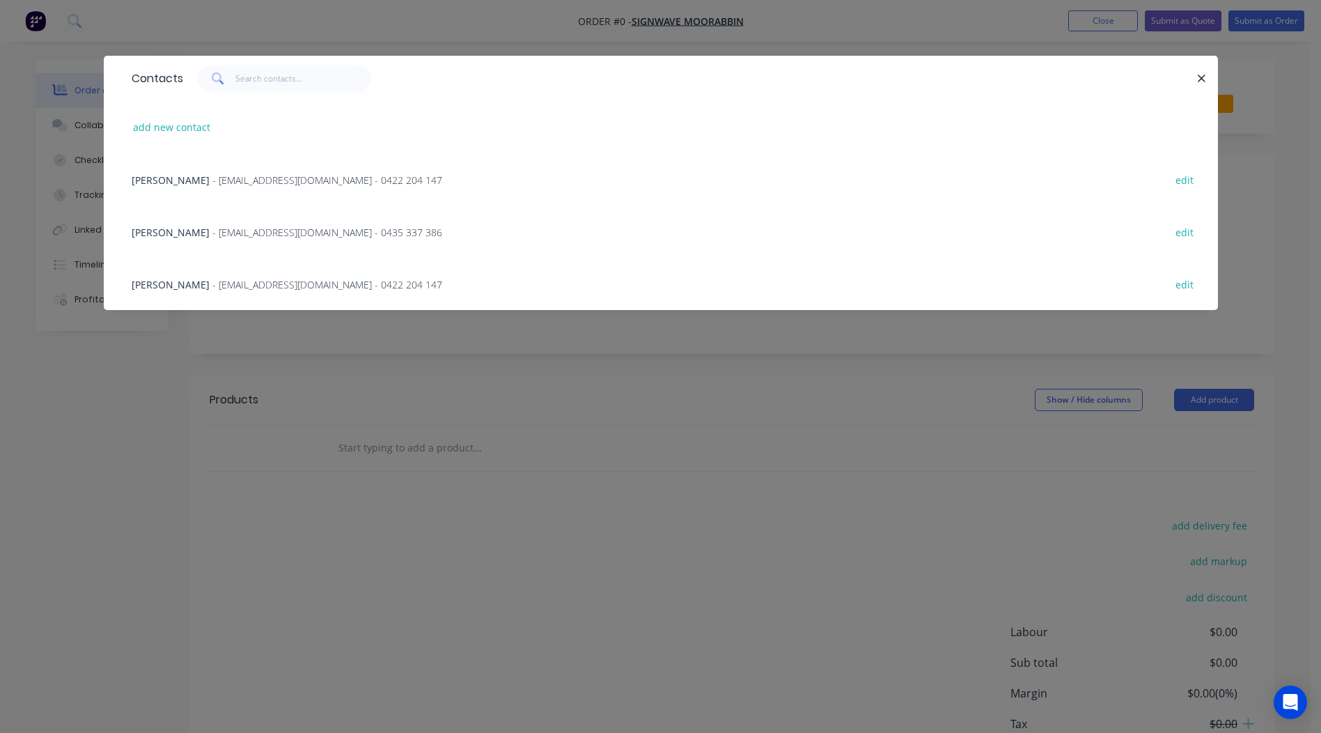
click at [218, 177] on span "- 820@signwave.com.au - 0422 204 147" at bounding box center [327, 179] width 230 height 13
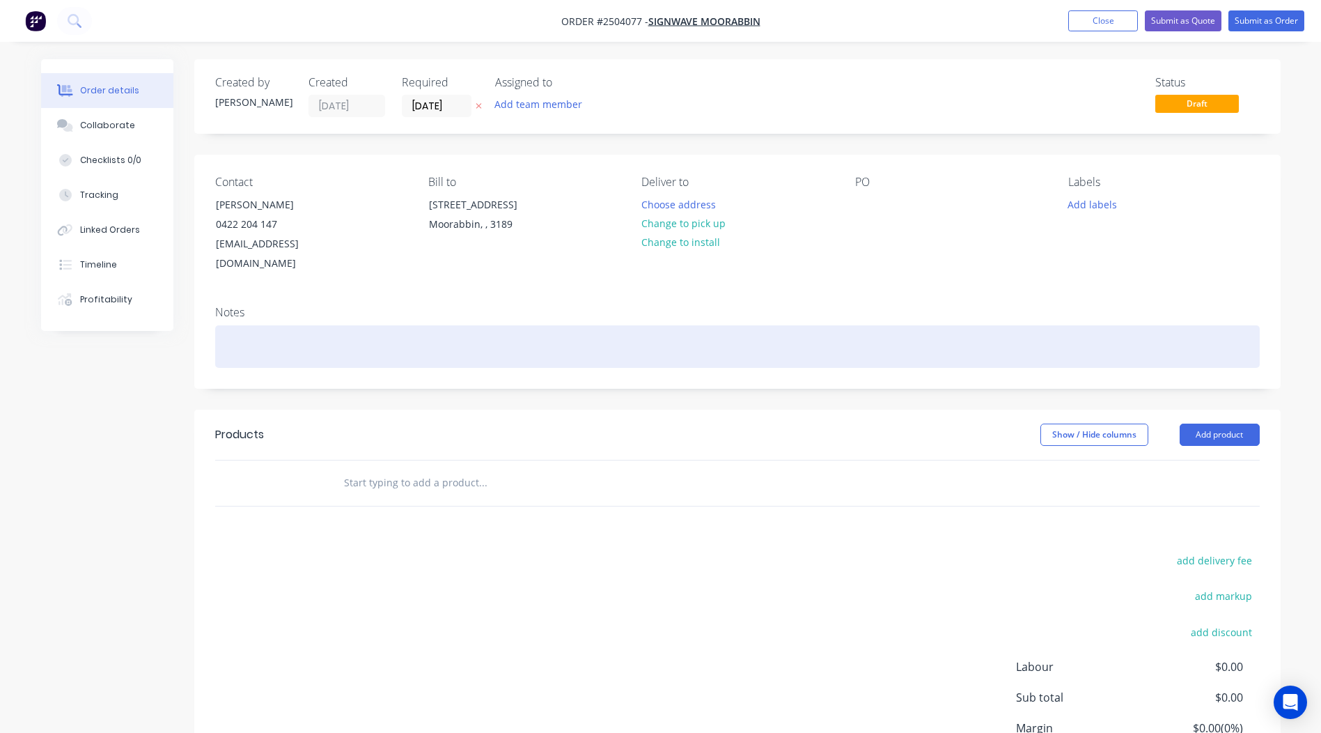
click at [249, 325] on div at bounding box center [737, 346] width 1045 height 42
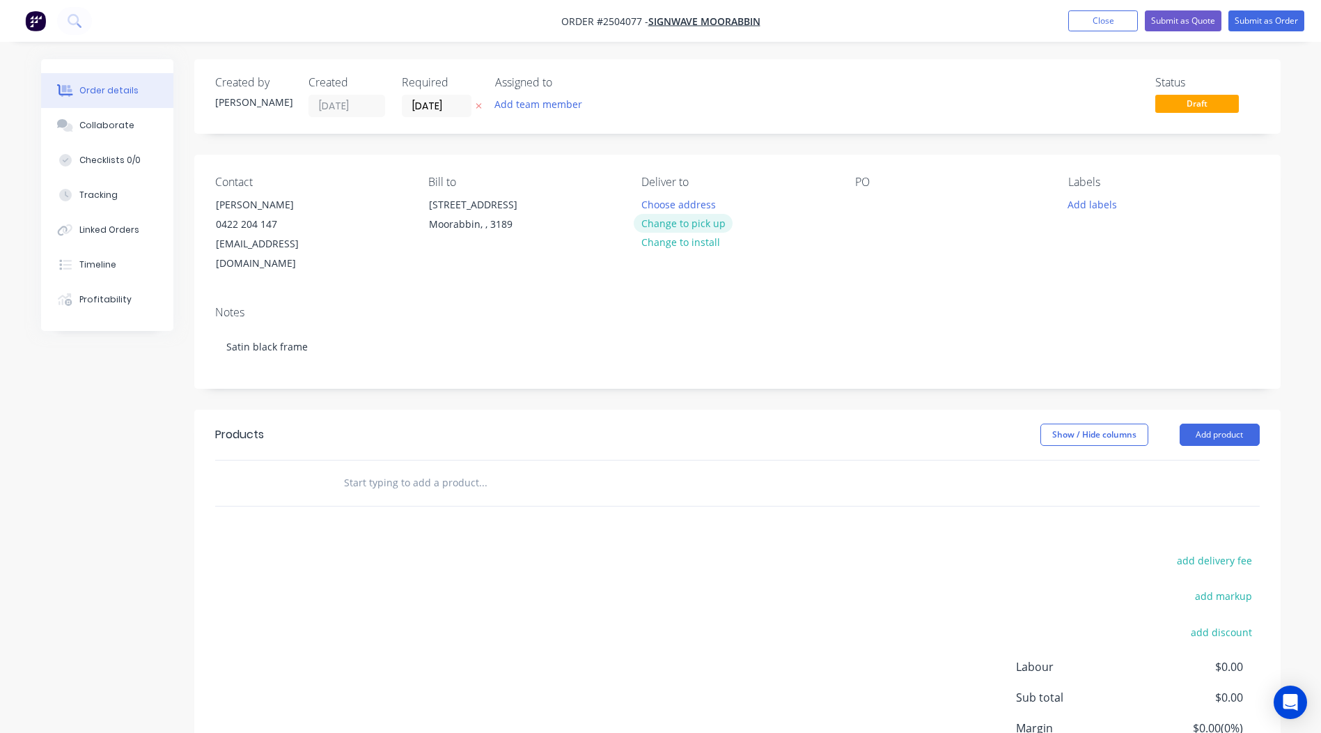
click at [649, 224] on button "Change to pick up" at bounding box center [683, 223] width 99 height 19
click at [853, 197] on div "Contact John Wilie 0422 204 147 820@signwave.com.au Bill to 4/1-7 Friars Road M…" at bounding box center [737, 225] width 1087 height 140
click at [858, 194] on div at bounding box center [866, 204] width 22 height 20
click at [1193, 424] on button "Add product" at bounding box center [1220, 435] width 80 height 22
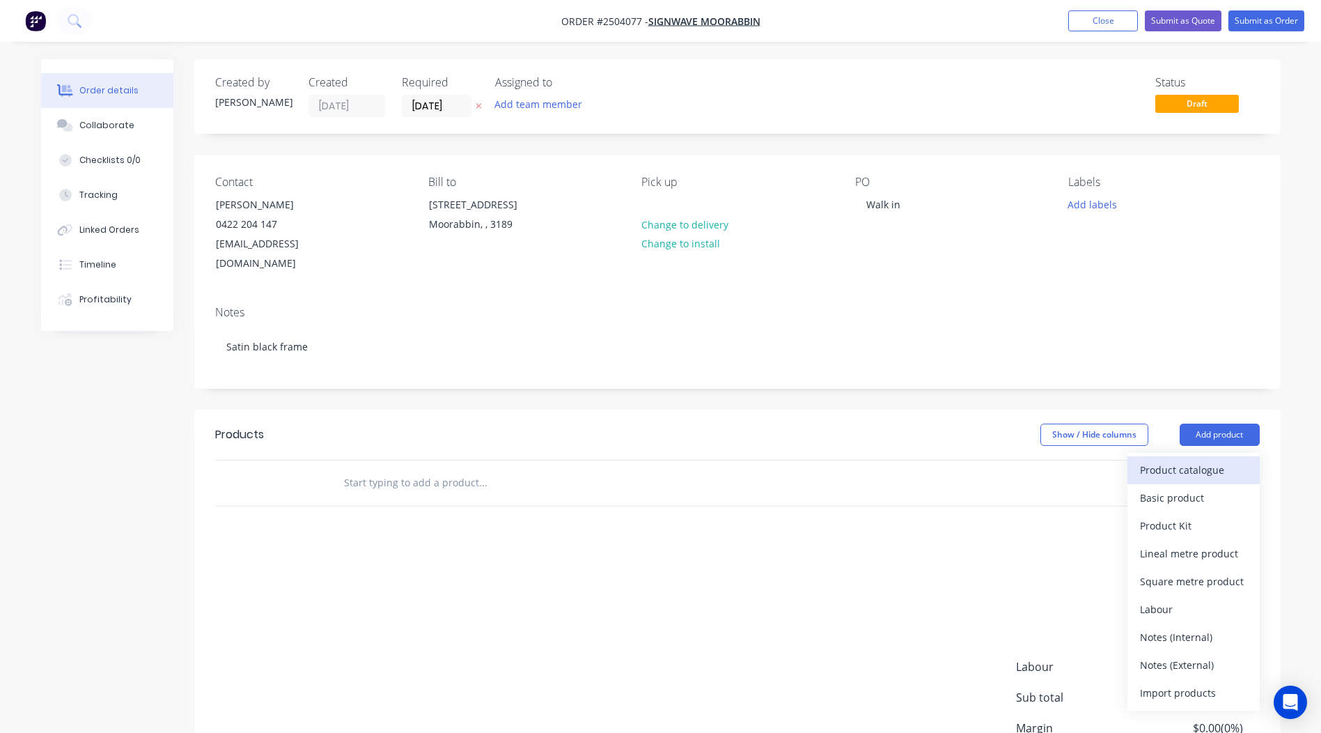
click at [1211, 460] on div "Product catalogue" at bounding box center [1193, 470] width 107 height 20
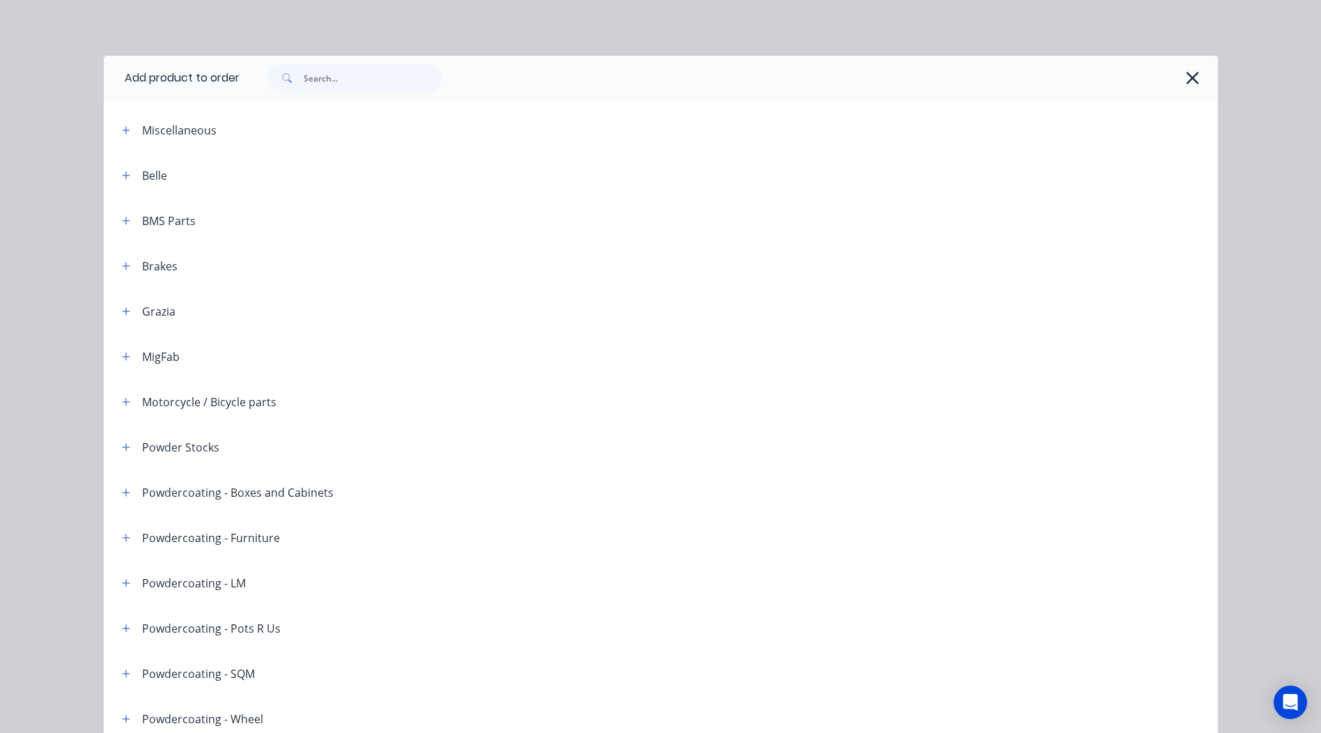
click at [376, 93] on div at bounding box center [729, 78] width 979 height 45
click at [376, 84] on input "text" at bounding box center [373, 78] width 138 height 28
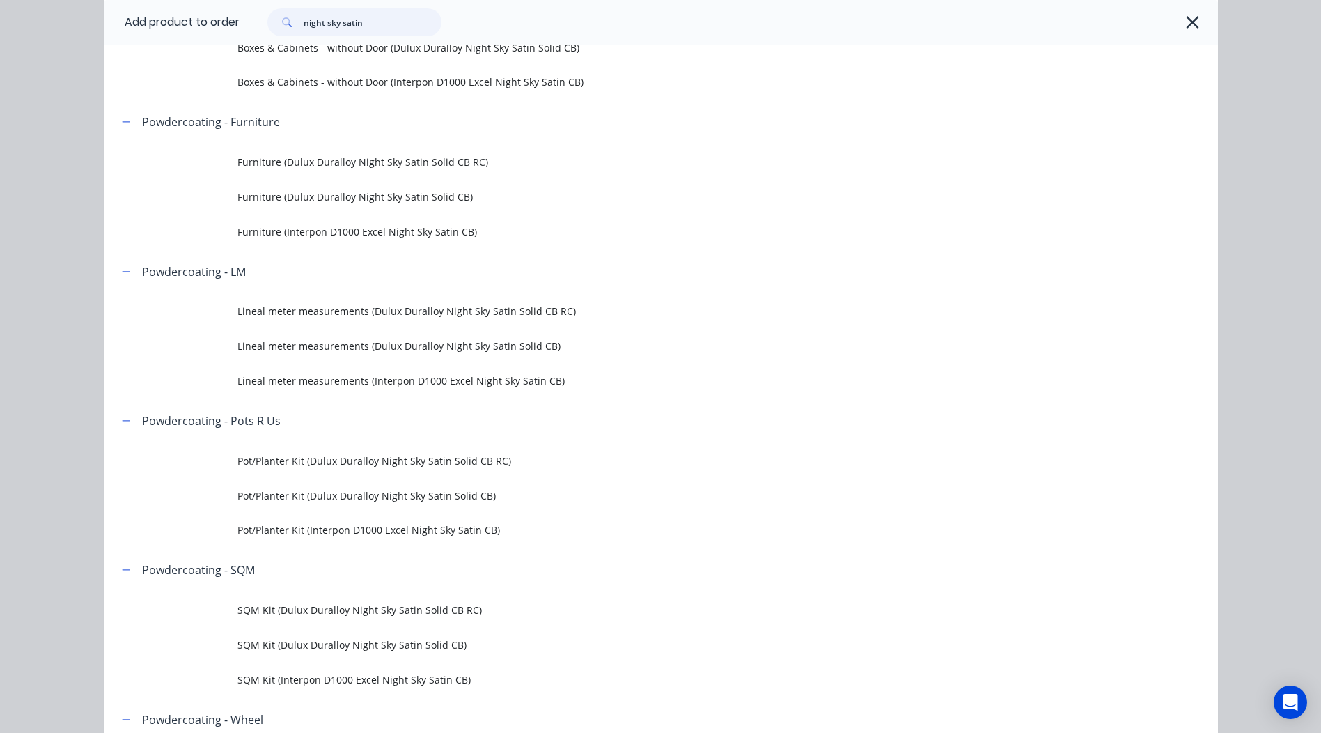
scroll to position [279, 0]
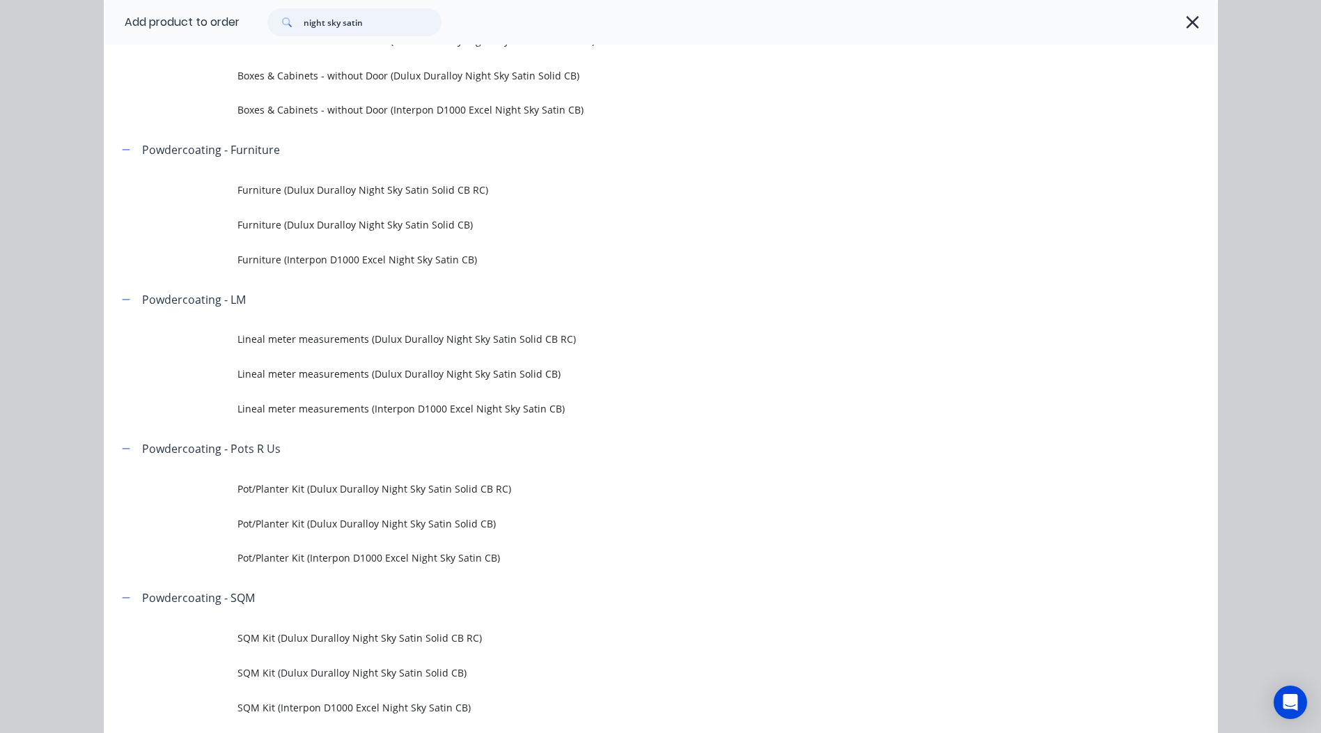
type input "night sky satin"
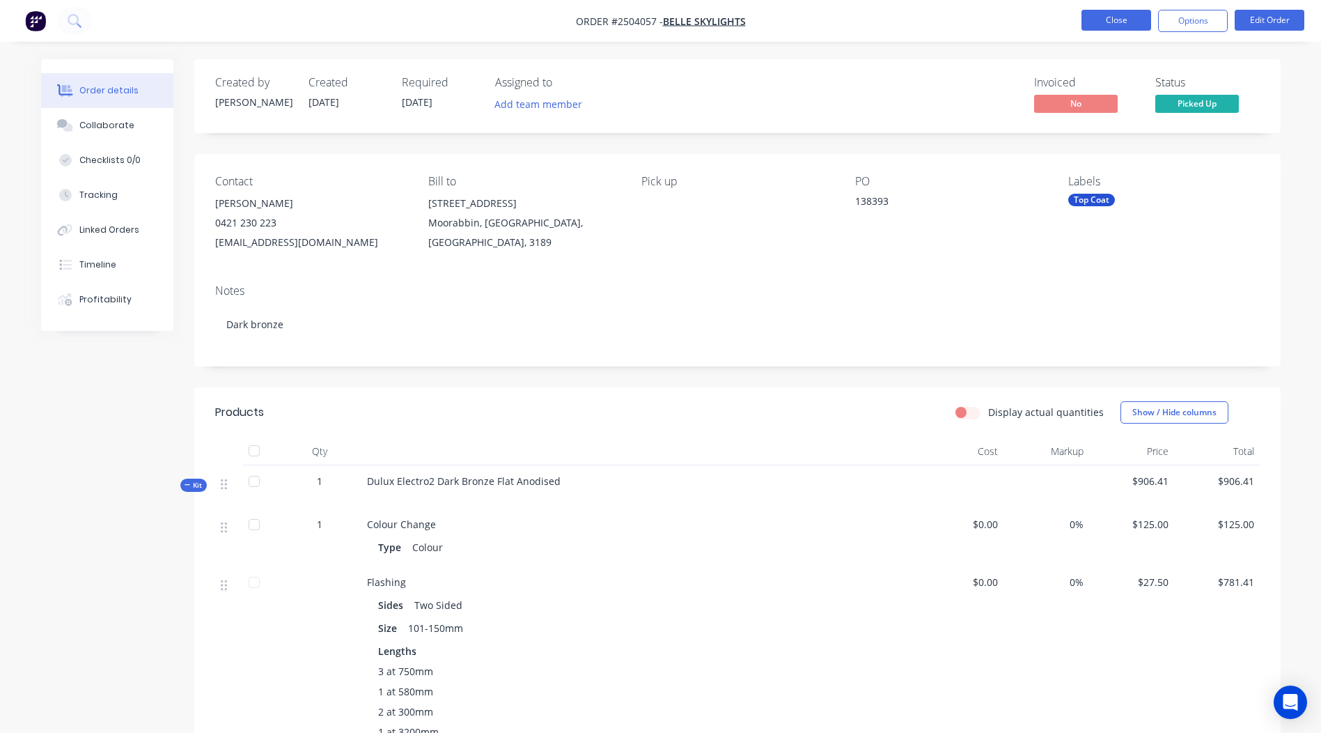
click at [1098, 17] on button "Close" at bounding box center [1117, 20] width 70 height 21
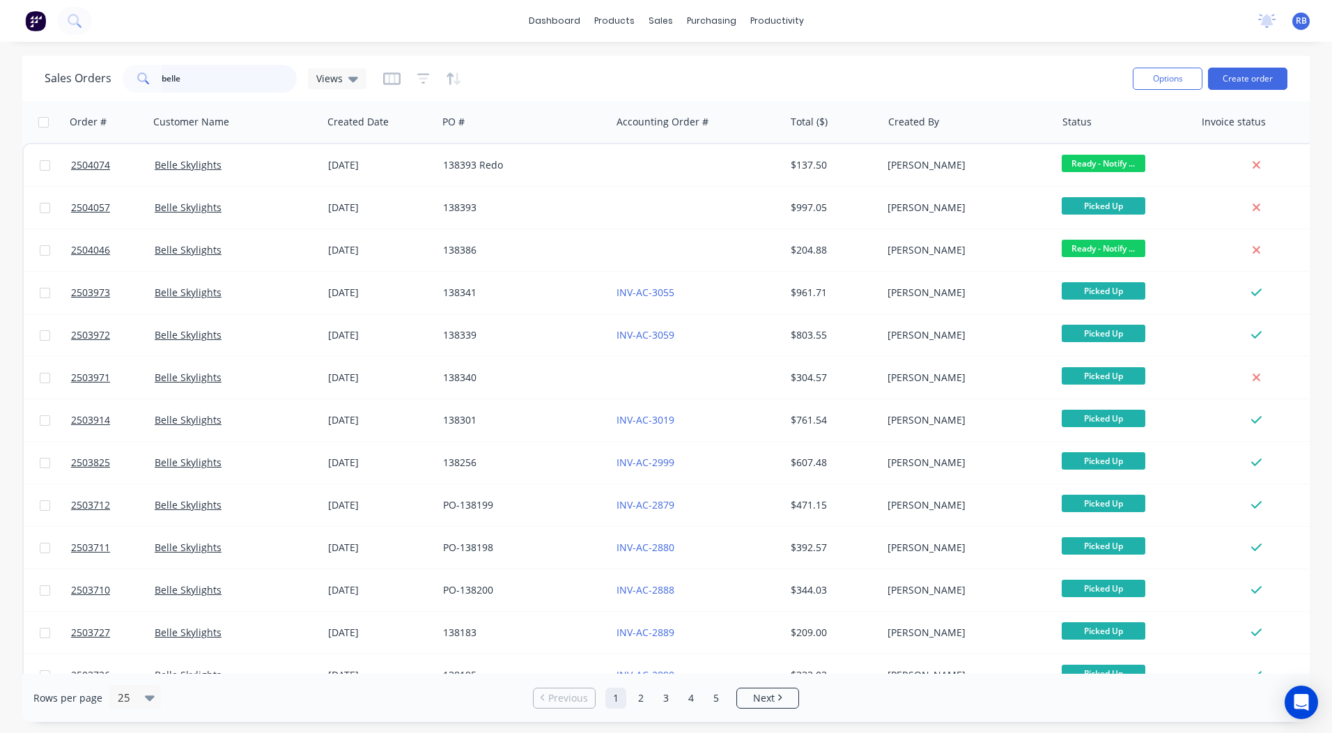
click at [213, 75] on input "belle" at bounding box center [230, 79] width 136 height 28
type input "[PERSON_NAME]"
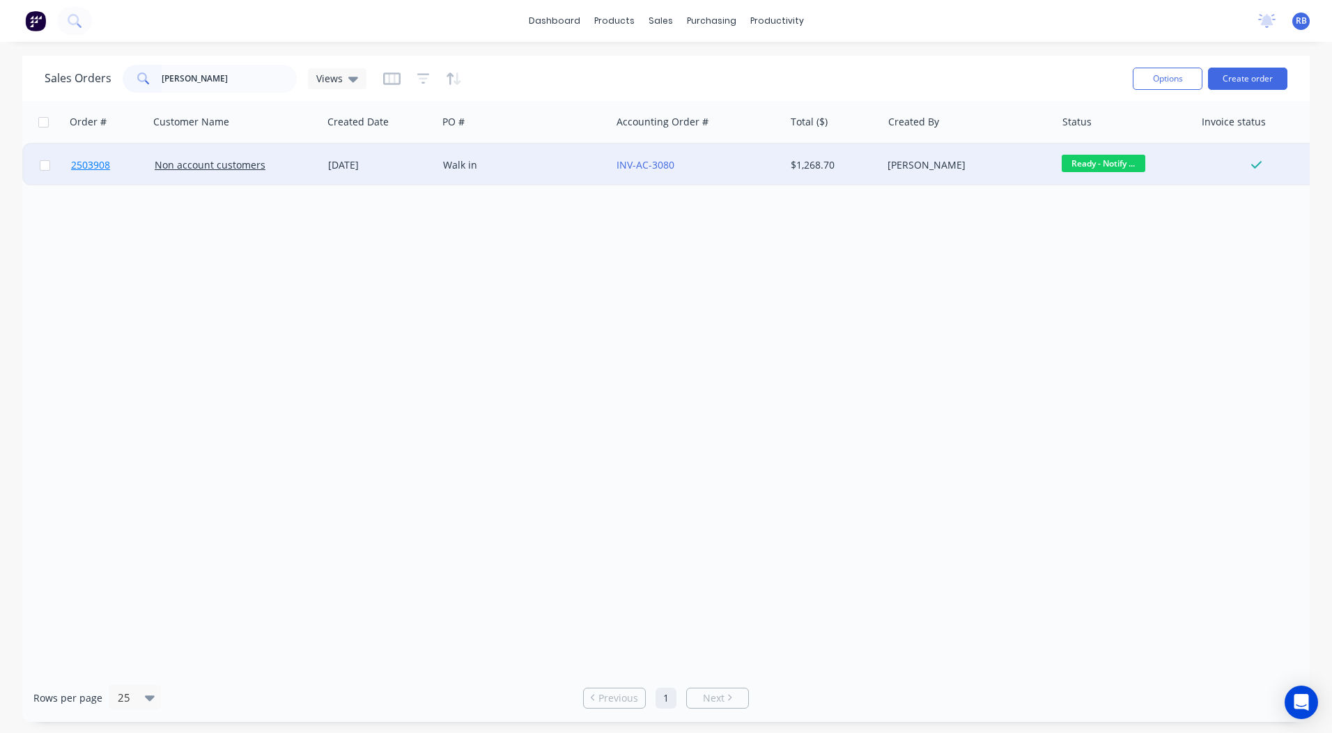
click at [87, 165] on span "2503908" at bounding box center [90, 165] width 39 height 14
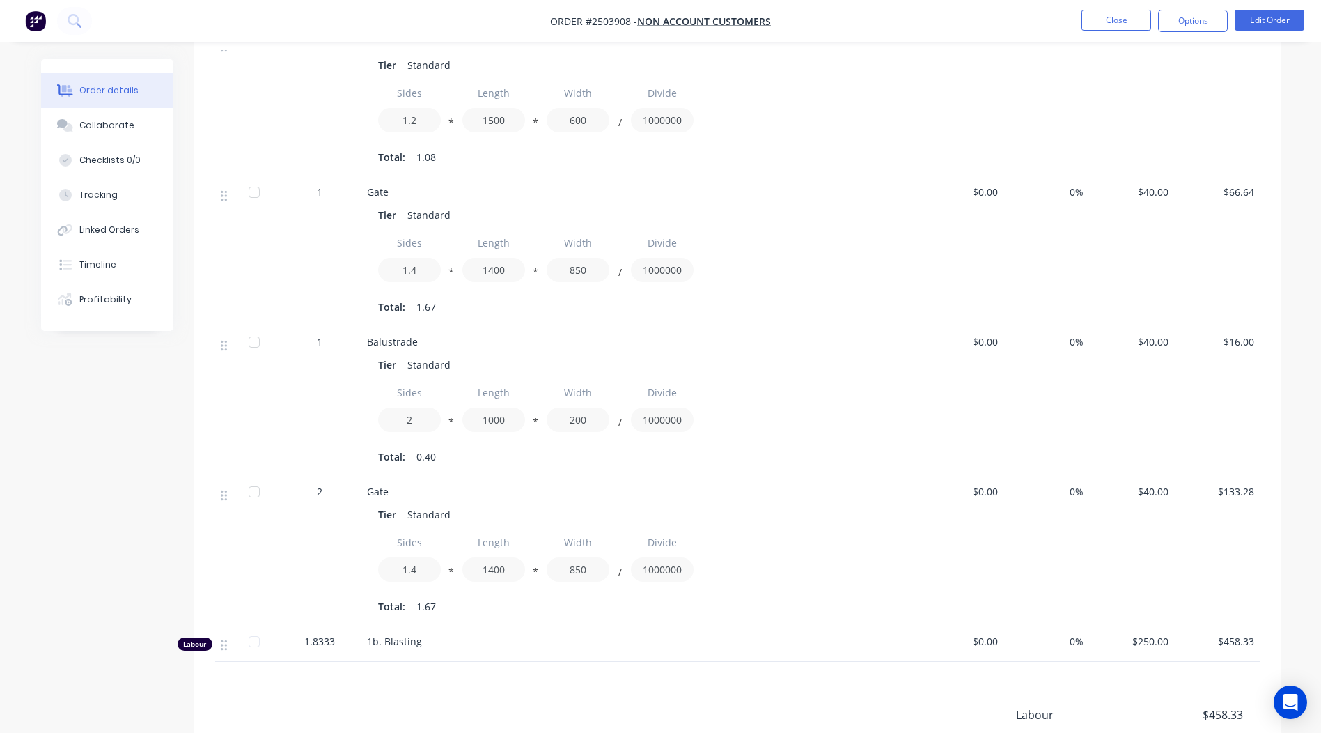
scroll to position [1045, 0]
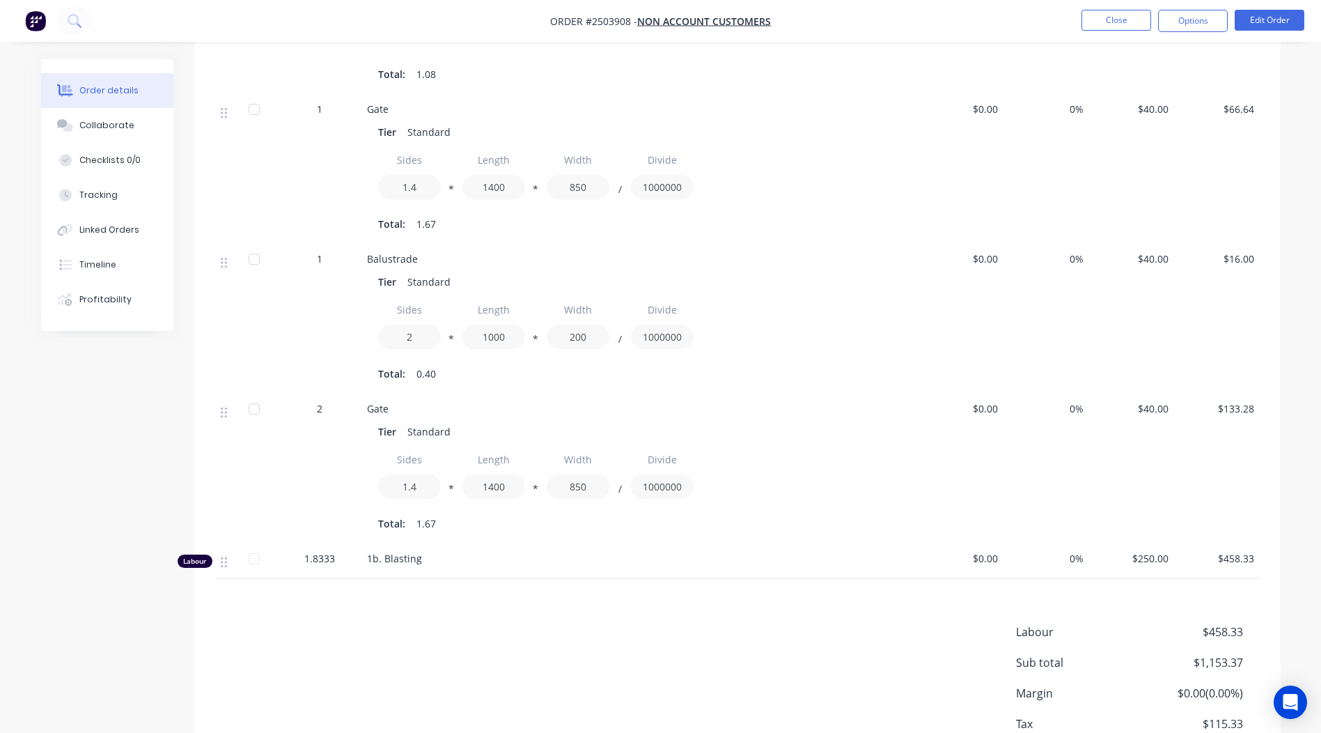
click at [568, 589] on div "Products Display actual quantities Show / Hide columns Qty Cost Markup Price To…" at bounding box center [737, 91] width 1087 height 1429
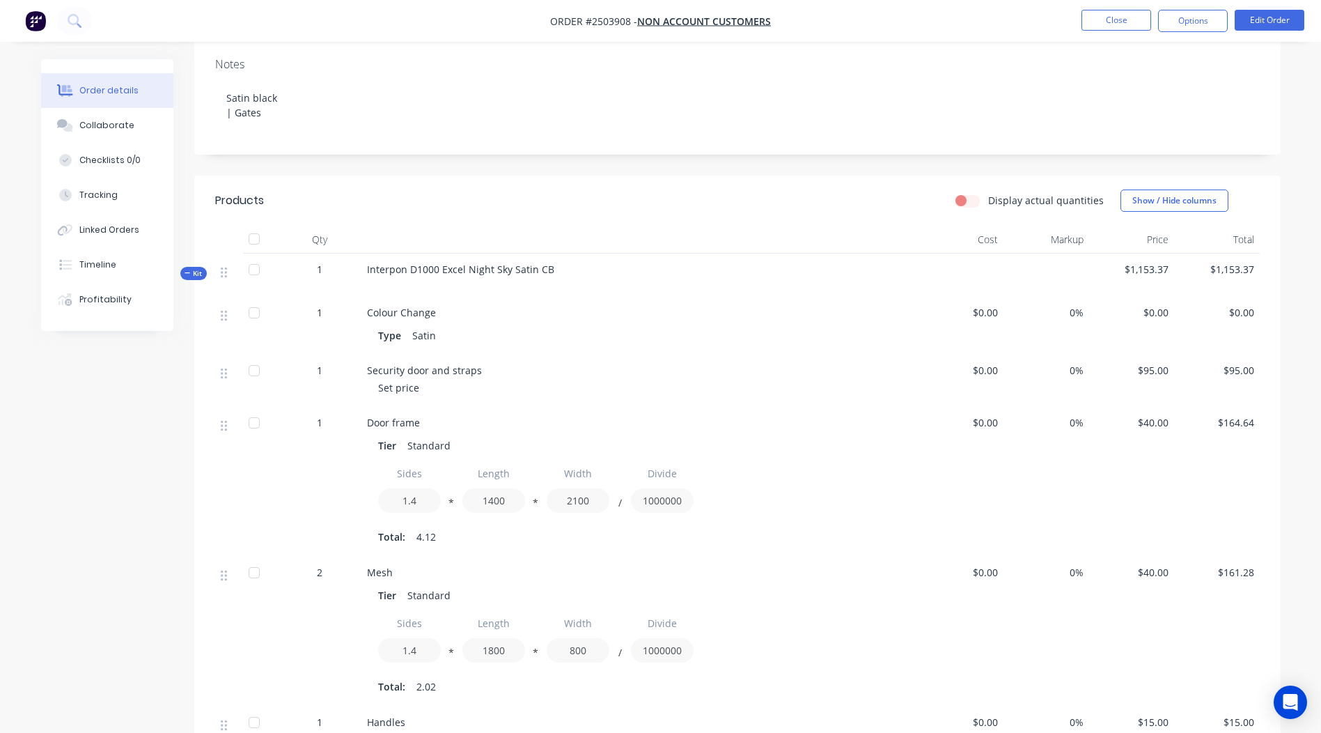
scroll to position [279, 0]
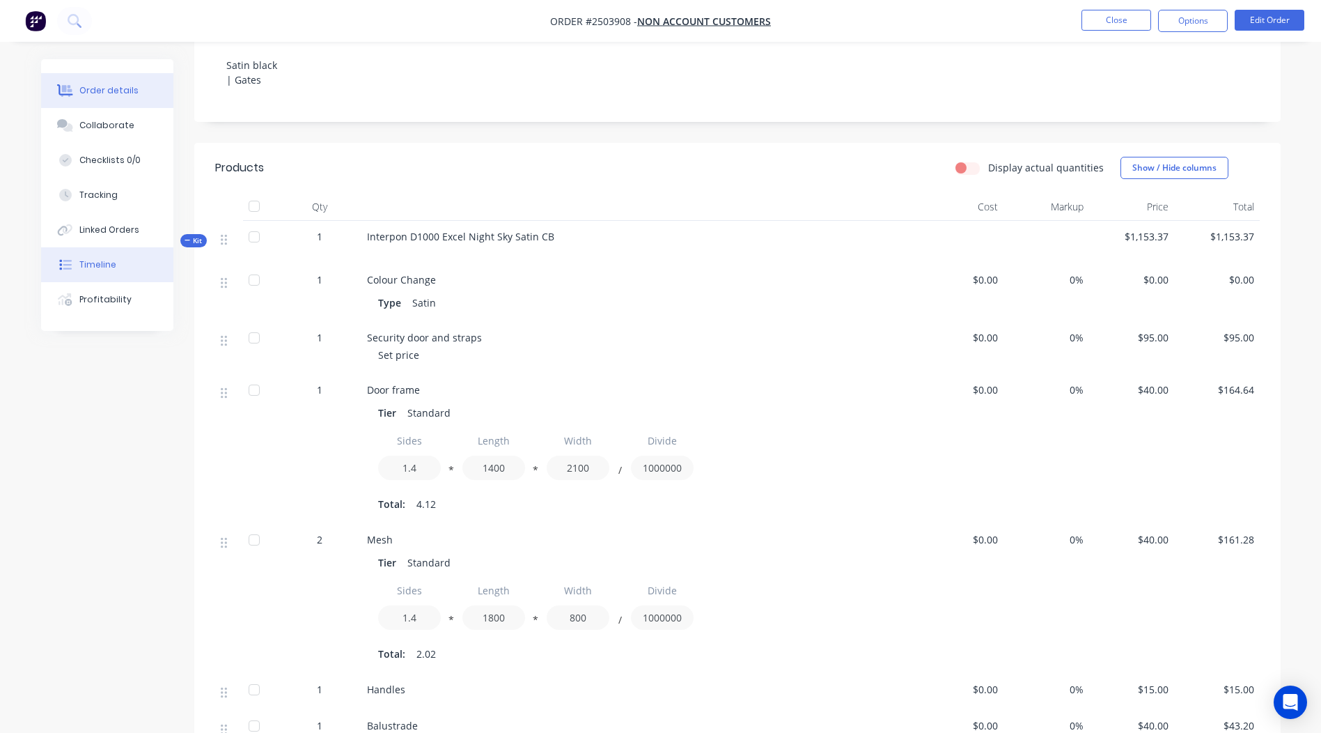
click at [102, 266] on div "Timeline" at bounding box center [97, 264] width 37 height 13
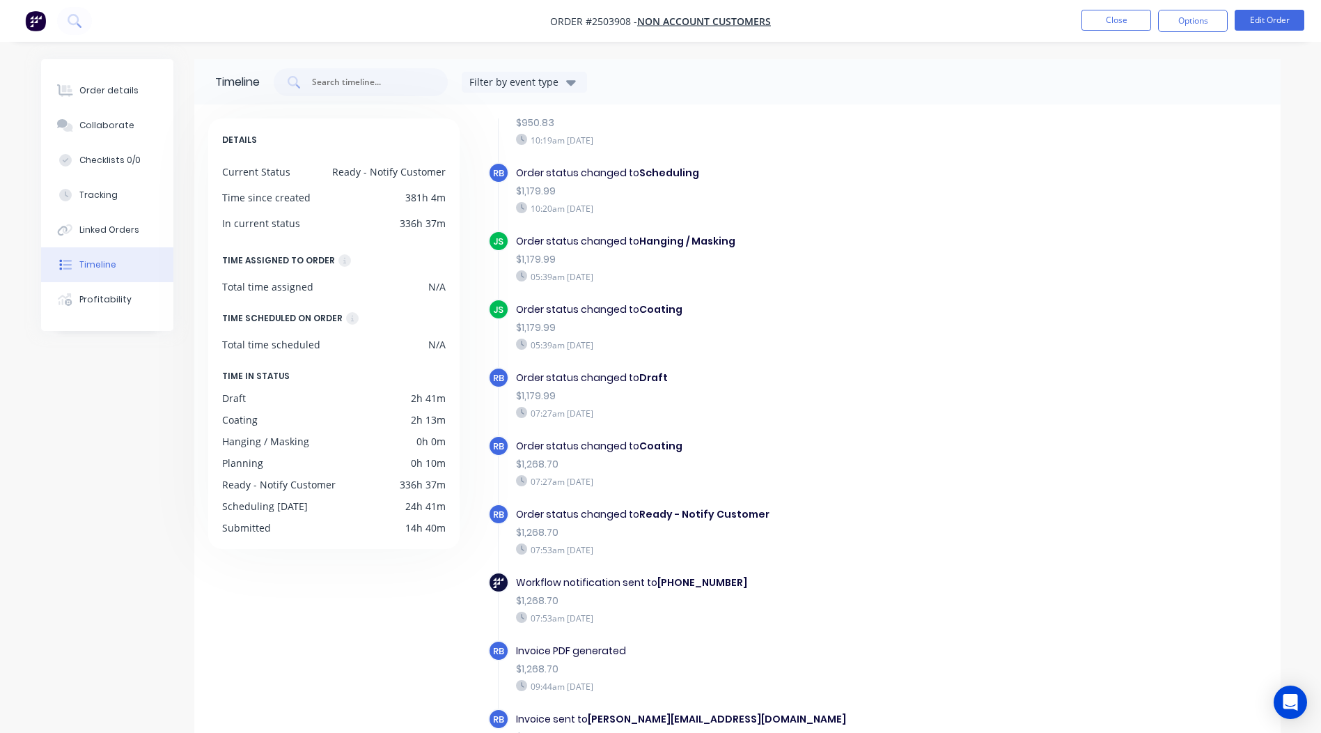
scroll to position [564, 0]
click at [105, 93] on div "Order details" at bounding box center [108, 90] width 59 height 13
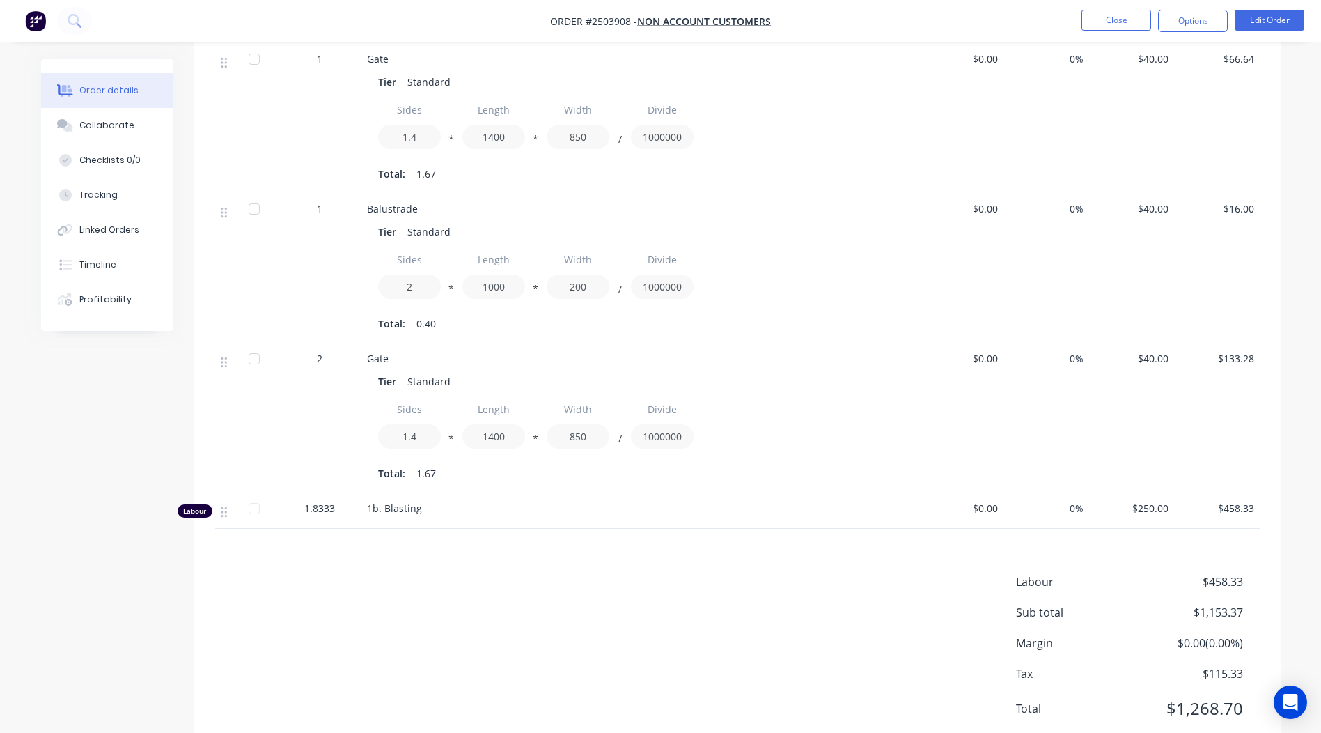
scroll to position [1119, 0]
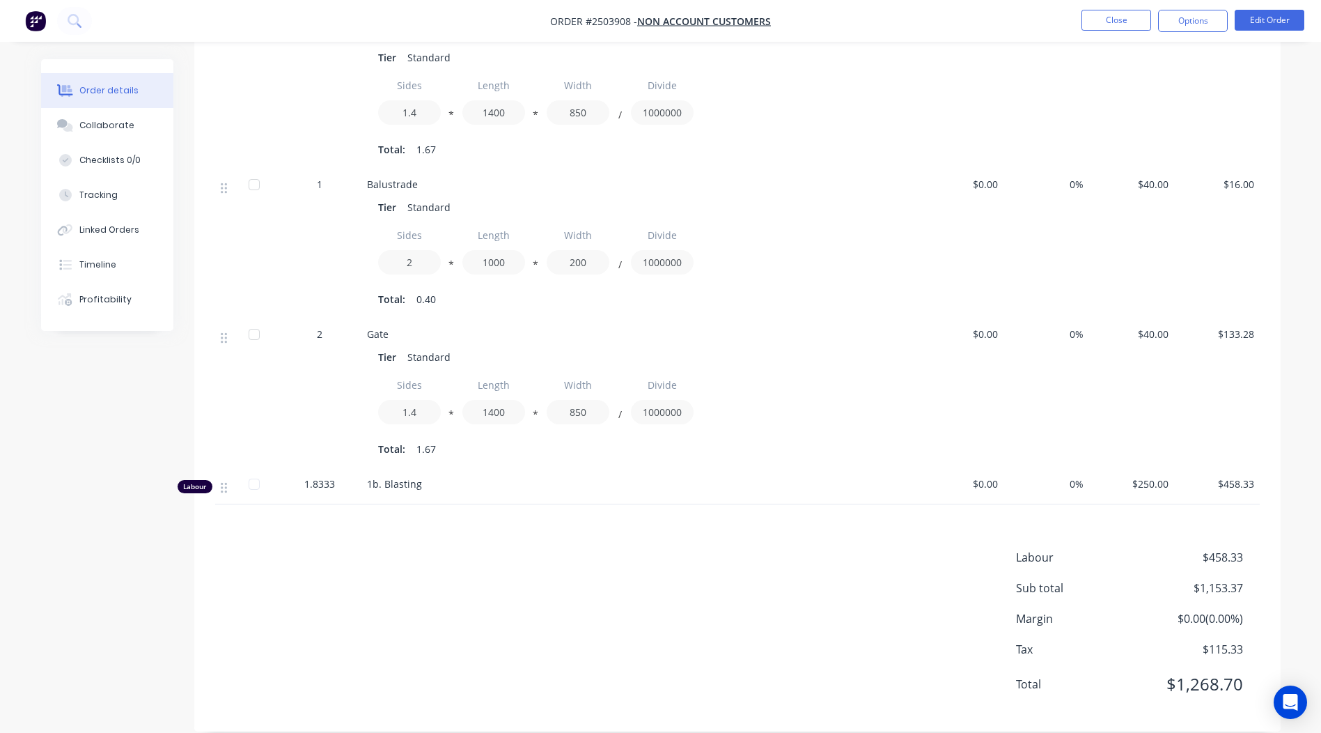
click at [449, 615] on div "Labour $458.33 Sub total $1,153.37 Margin $0.00 ( 0.00 %) Tax $115.33 Total $1,…" at bounding box center [737, 630] width 1045 height 162
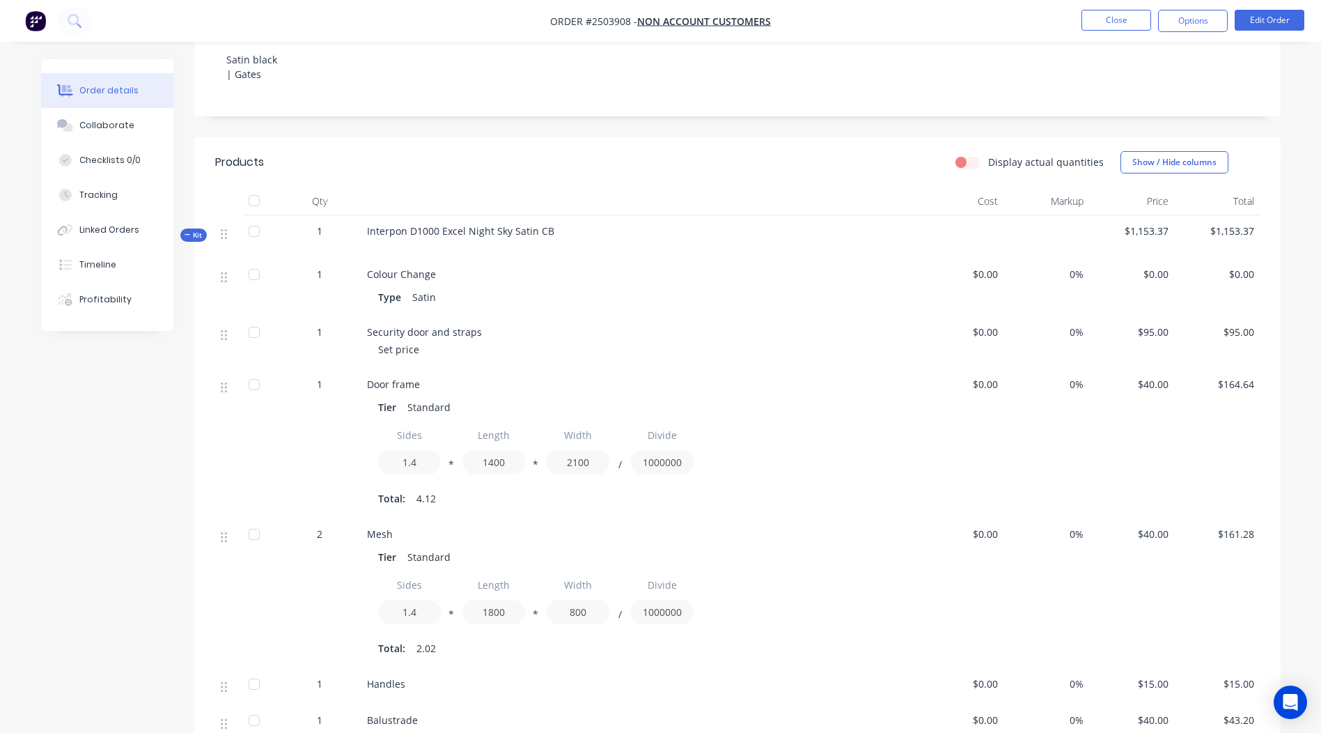
scroll to position [0, 0]
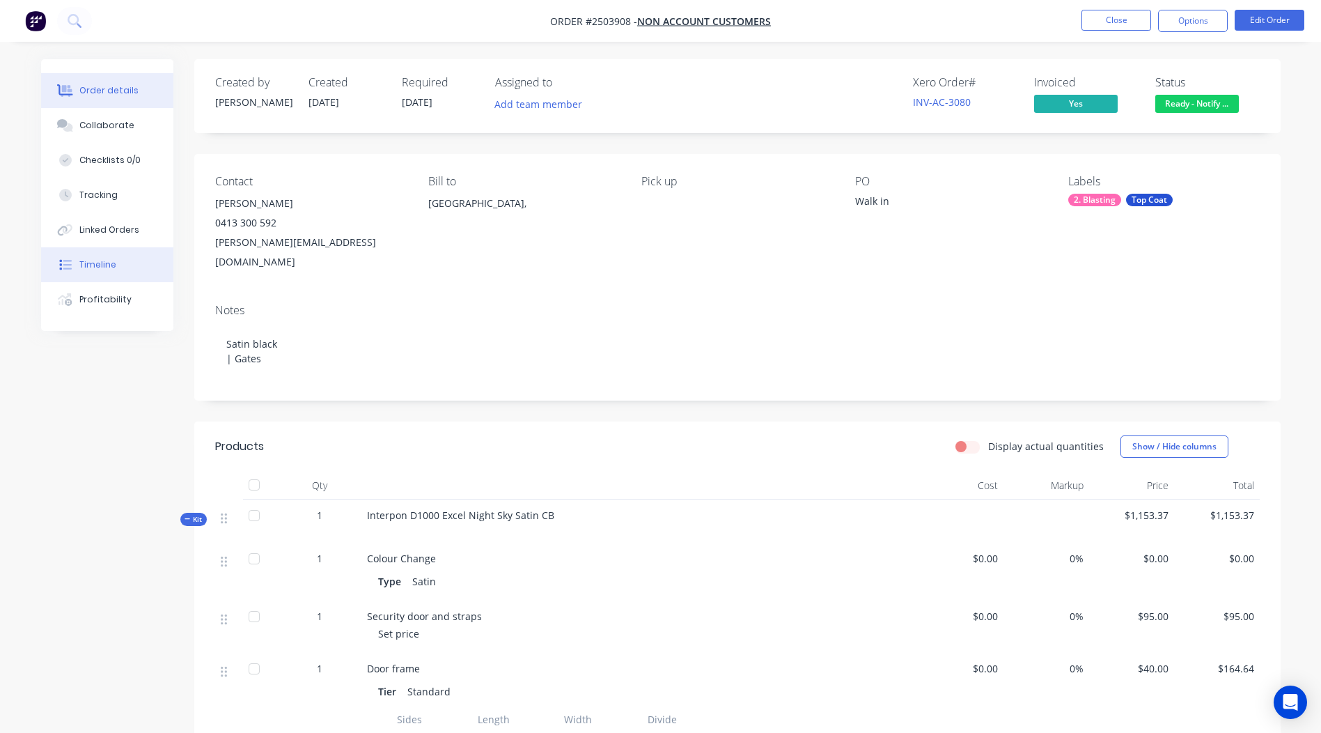
click at [104, 257] on button "Timeline" at bounding box center [107, 264] width 132 height 35
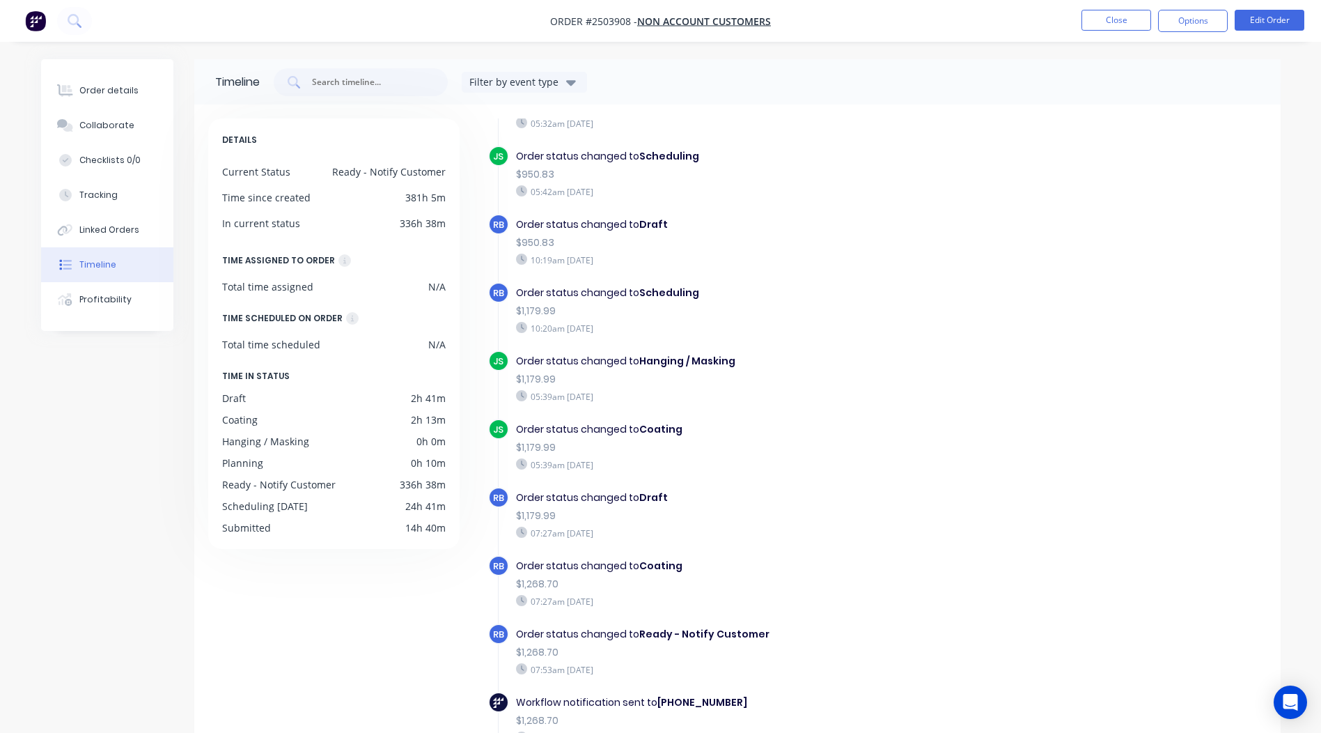
scroll to position [424, 0]
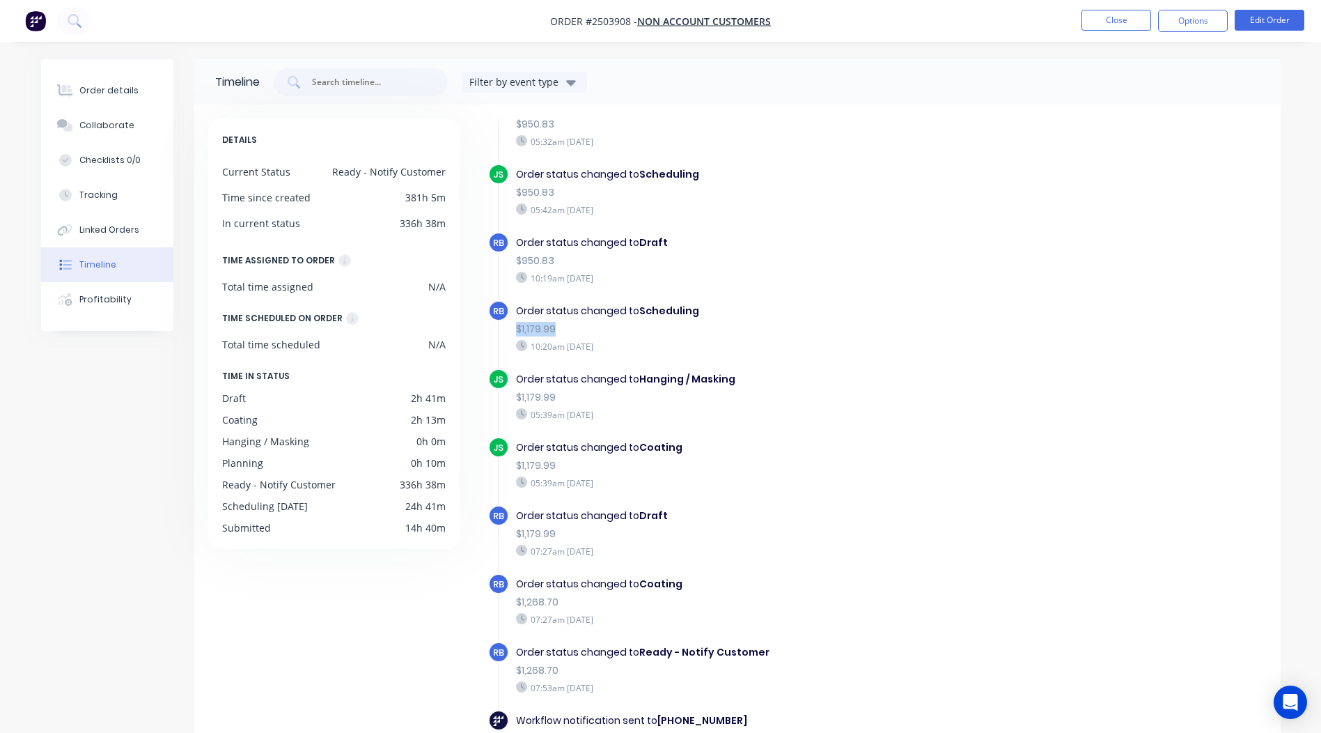
drag, startPoint x: 559, startPoint y: 328, endPoint x: 515, endPoint y: 334, distance: 43.6
click at [516, 334] on div "$1,179.99" at bounding box center [757, 329] width 482 height 15
click at [739, 335] on div "$1,179.99" at bounding box center [757, 329] width 482 height 15
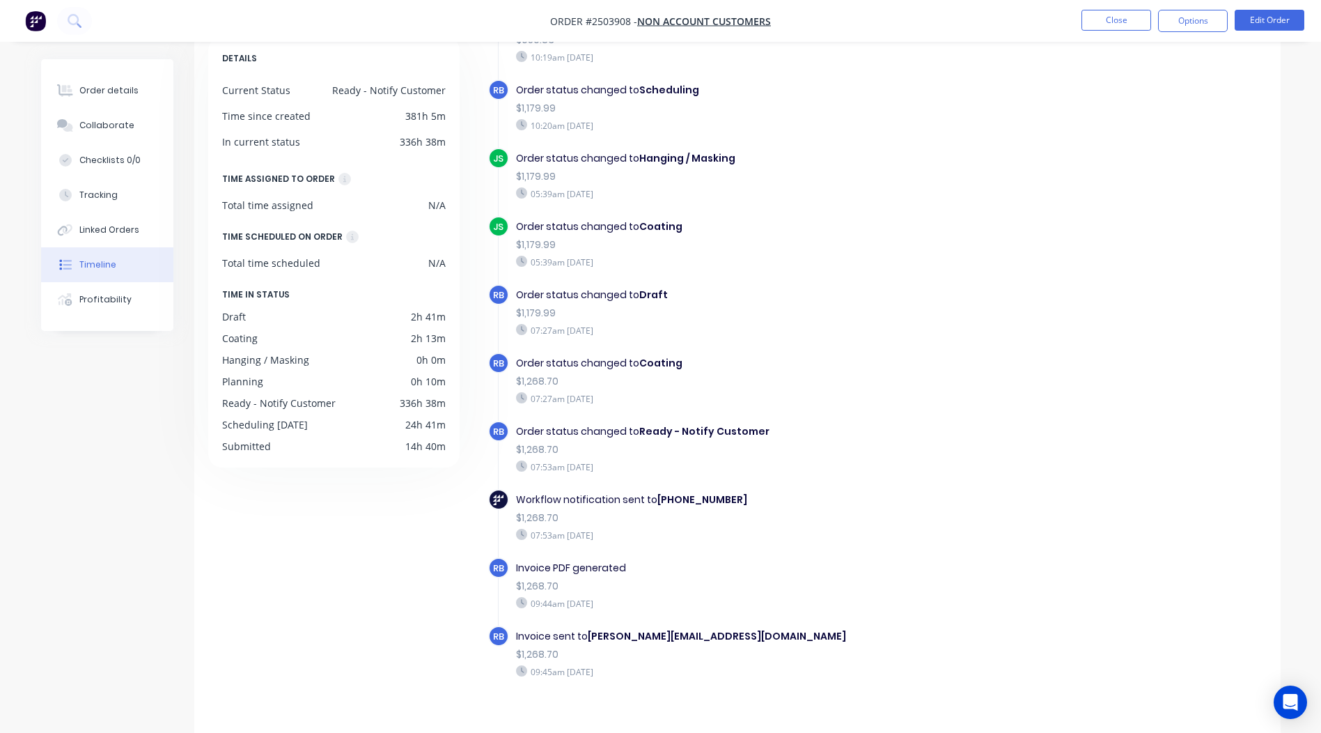
scroll to position [102, 0]
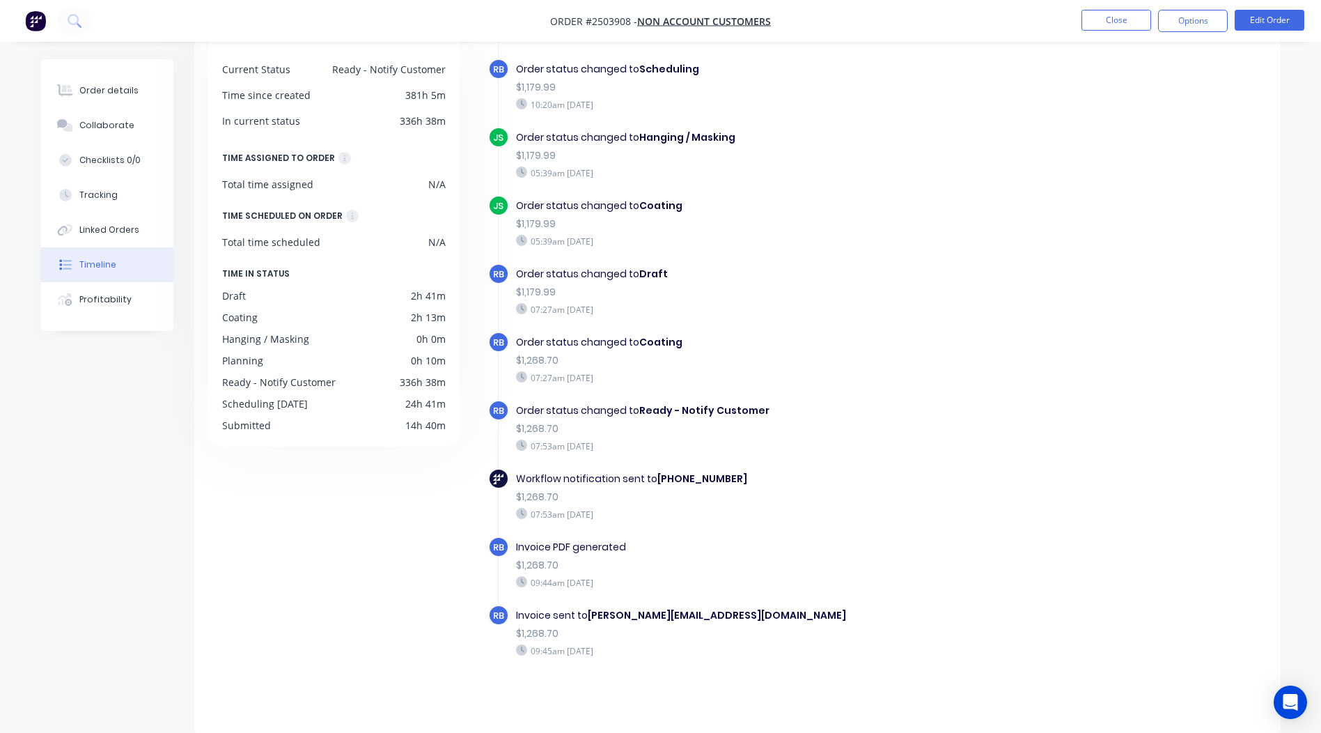
click at [709, 358] on div "$1,268.70" at bounding box center [757, 360] width 482 height 15
click at [823, 411] on div "Order status changed to Ready - Notify Customer" at bounding box center [757, 410] width 482 height 15
click at [566, 405] on div "Order status changed to Ready - Notify Customer" at bounding box center [757, 410] width 482 height 15
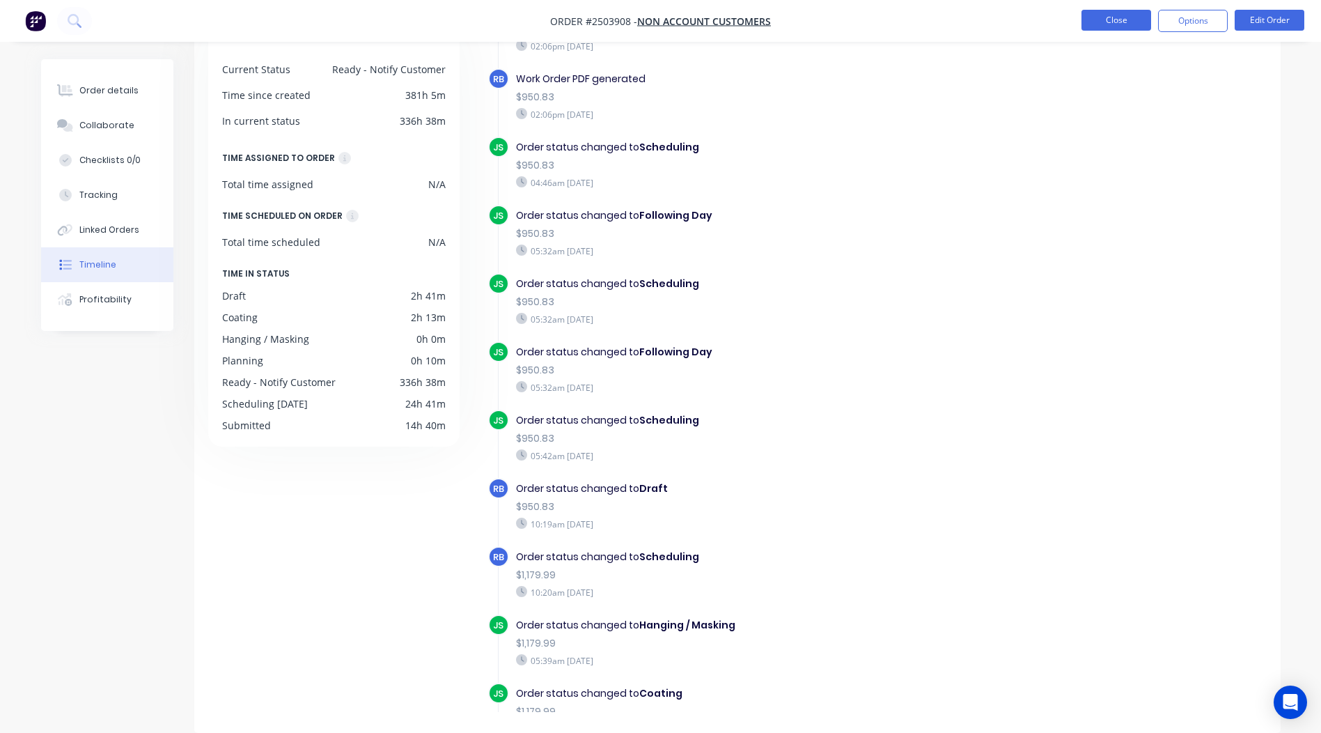
scroll to position [0, 0]
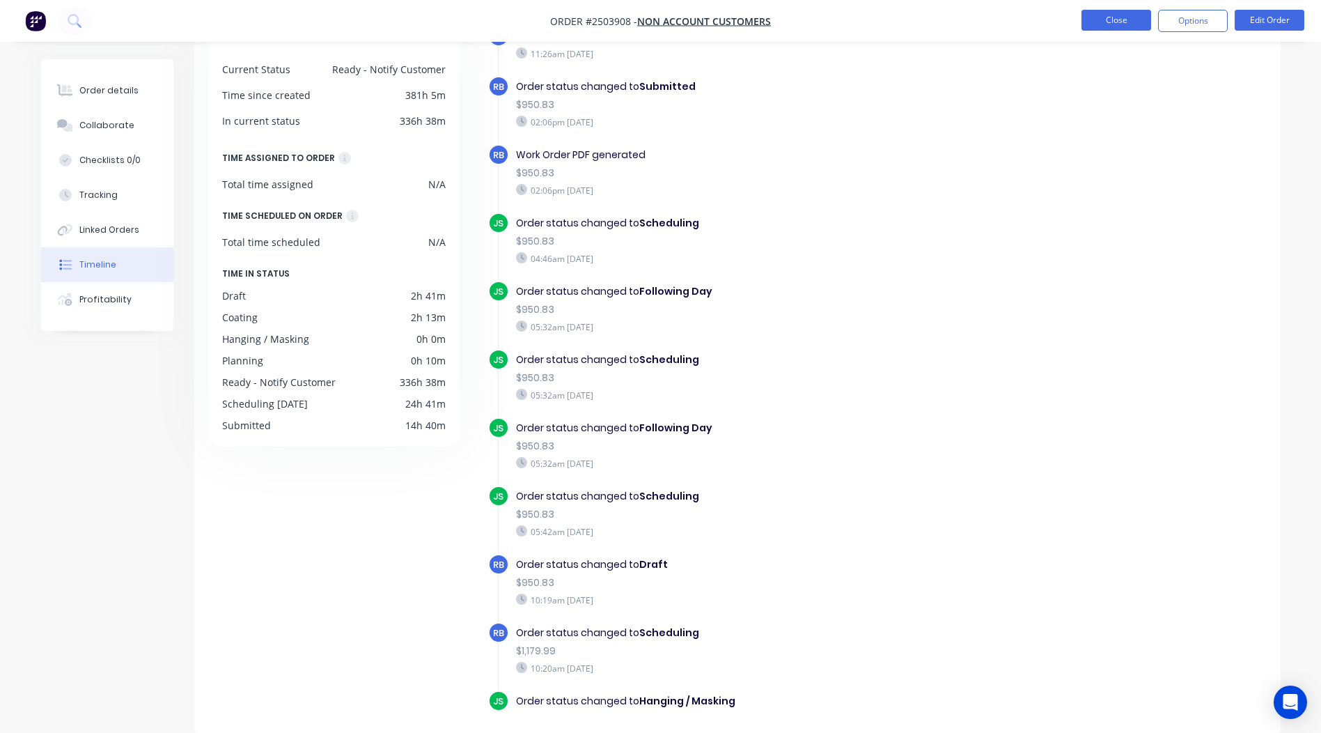
click at [1103, 17] on button "Close" at bounding box center [1117, 20] width 70 height 21
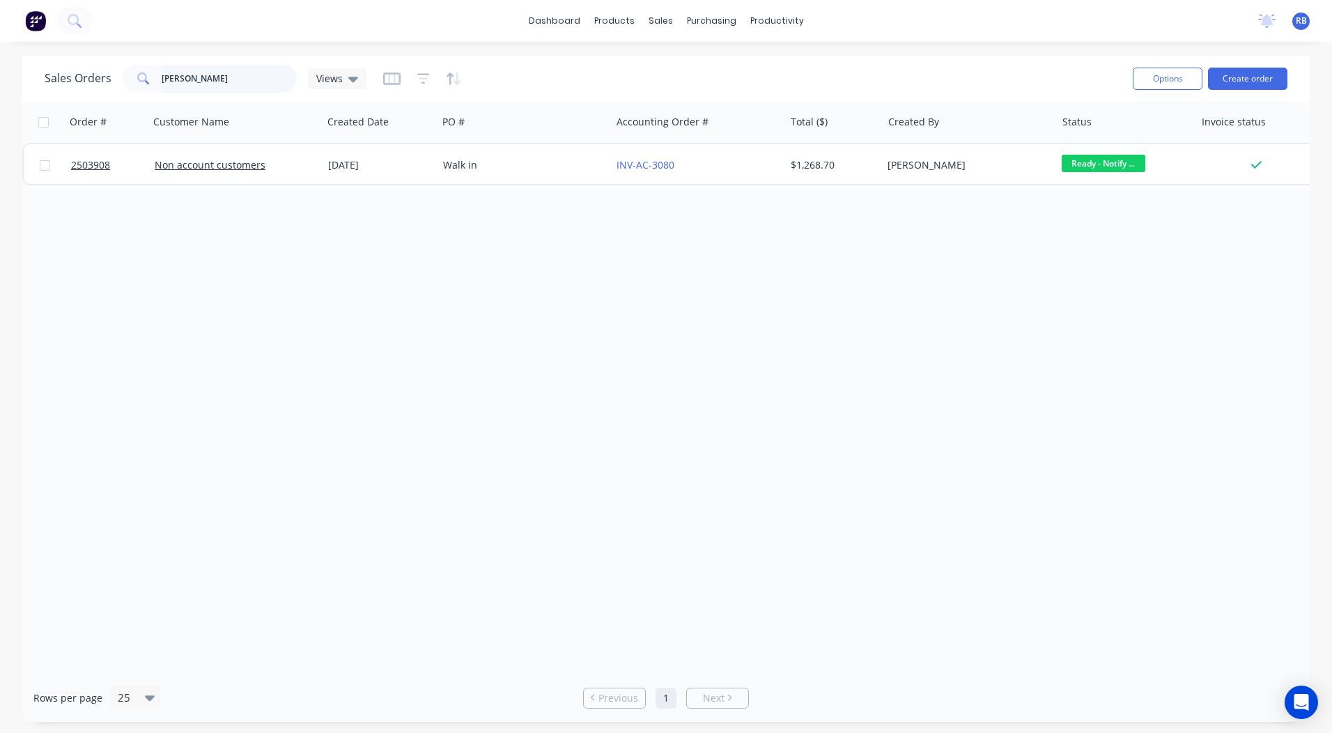
drag, startPoint x: 77, startPoint y: 104, endPoint x: 0, endPoint y: 110, distance: 76.8
click at [0, 109] on html "dashboard products sales purchasing productivity dashboard products Product Cat…" at bounding box center [666, 366] width 1332 height 733
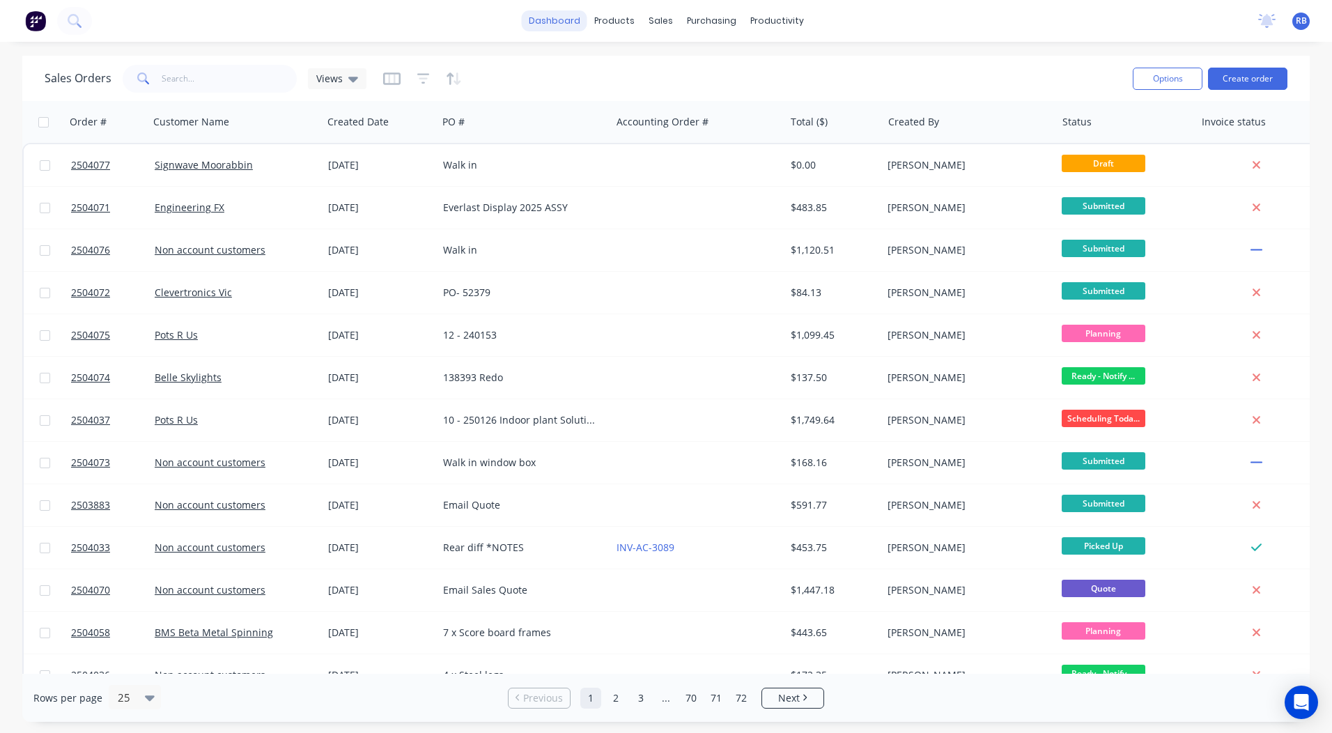
click at [557, 21] on link "dashboard" at bounding box center [554, 20] width 65 height 21
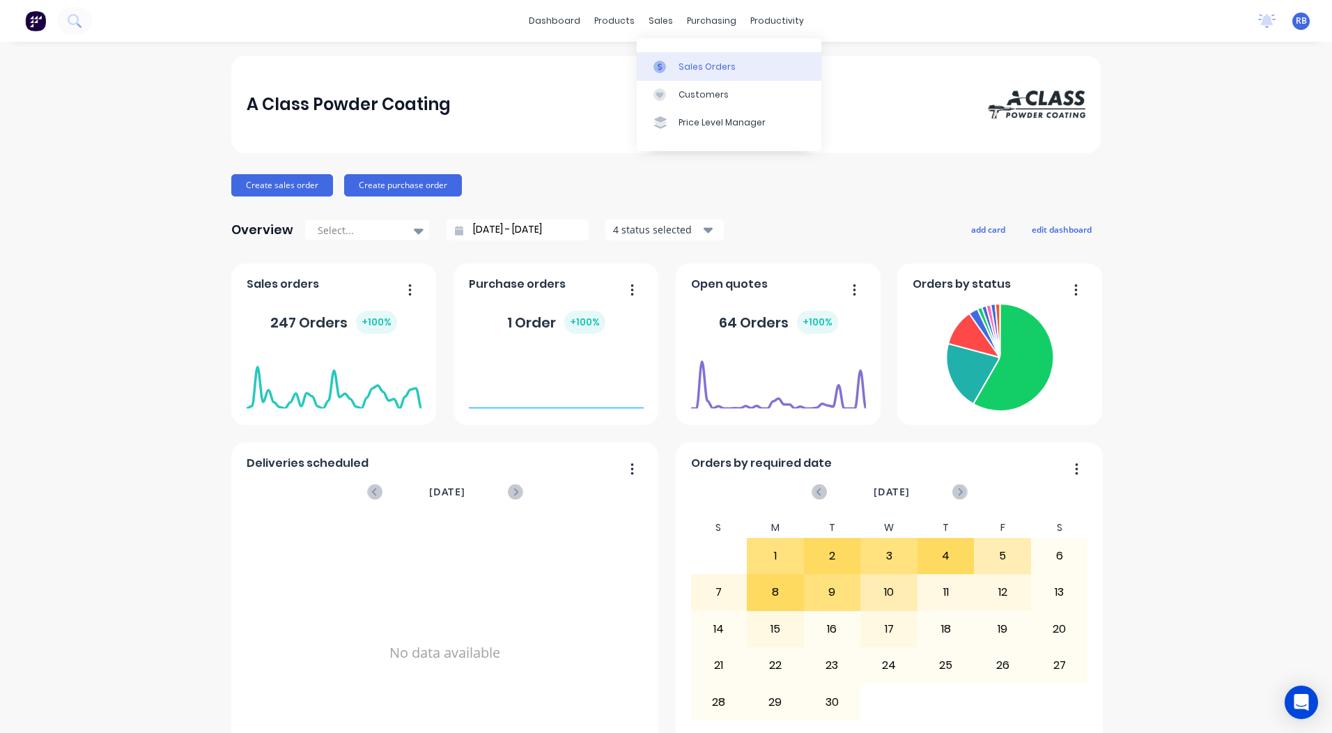
click at [696, 61] on div "Sales Orders" at bounding box center [706, 67] width 57 height 13
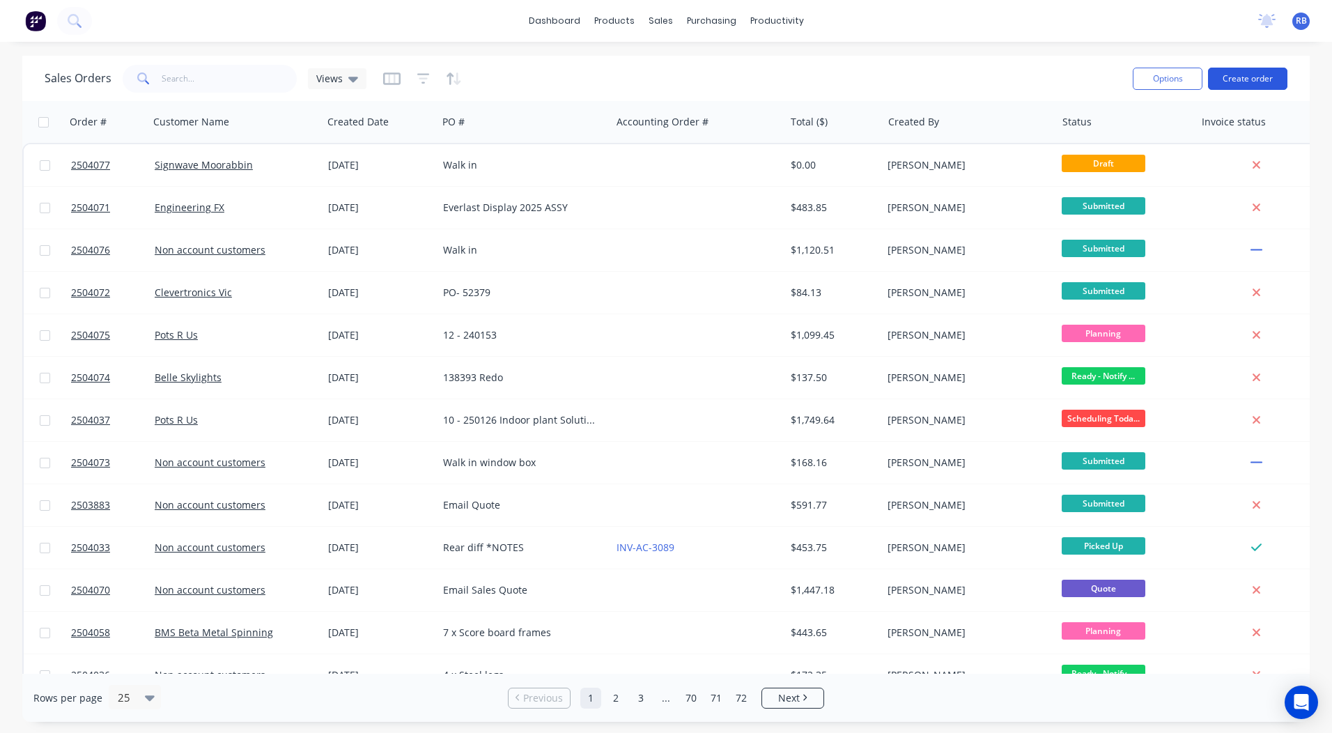
click at [1243, 79] on button "Create order" at bounding box center [1247, 79] width 79 height 22
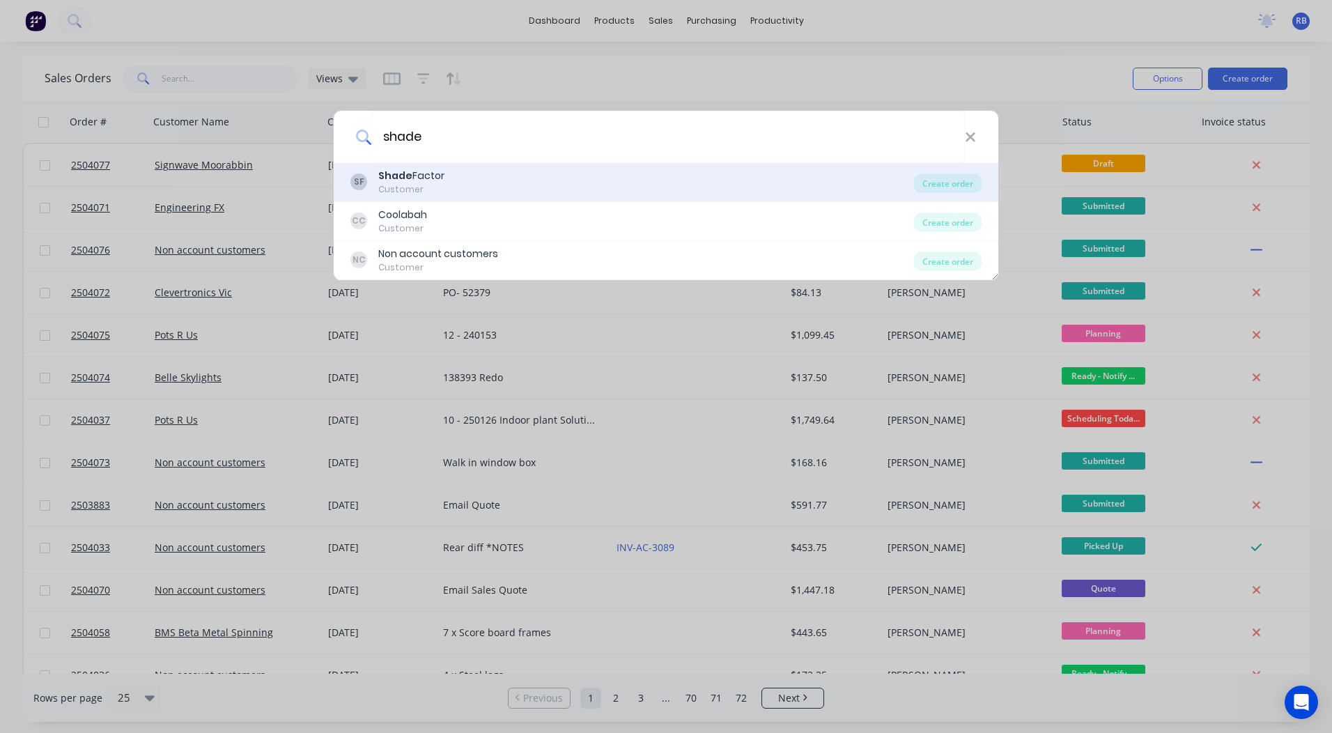
type input "shade"
click at [398, 176] on b "Shade" at bounding box center [395, 176] width 34 height 14
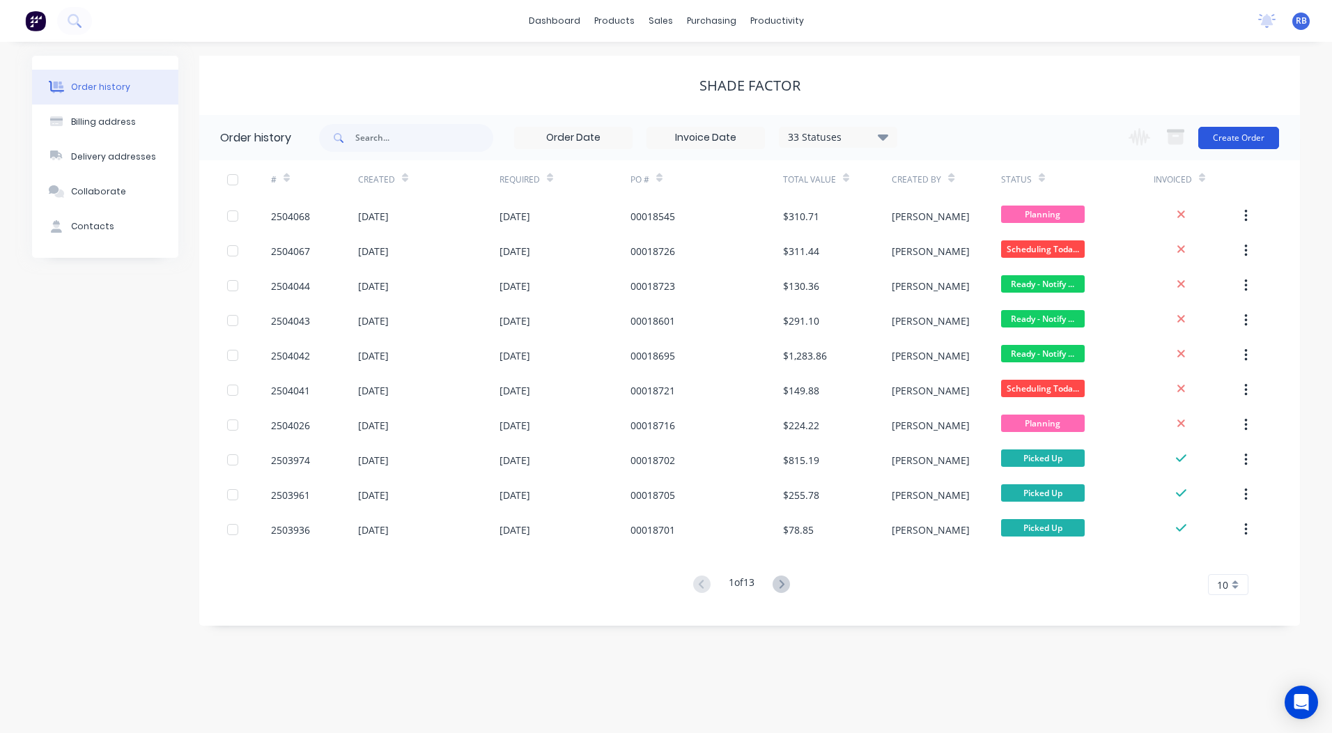
click at [1229, 134] on button "Create Order" at bounding box center [1238, 138] width 81 height 22
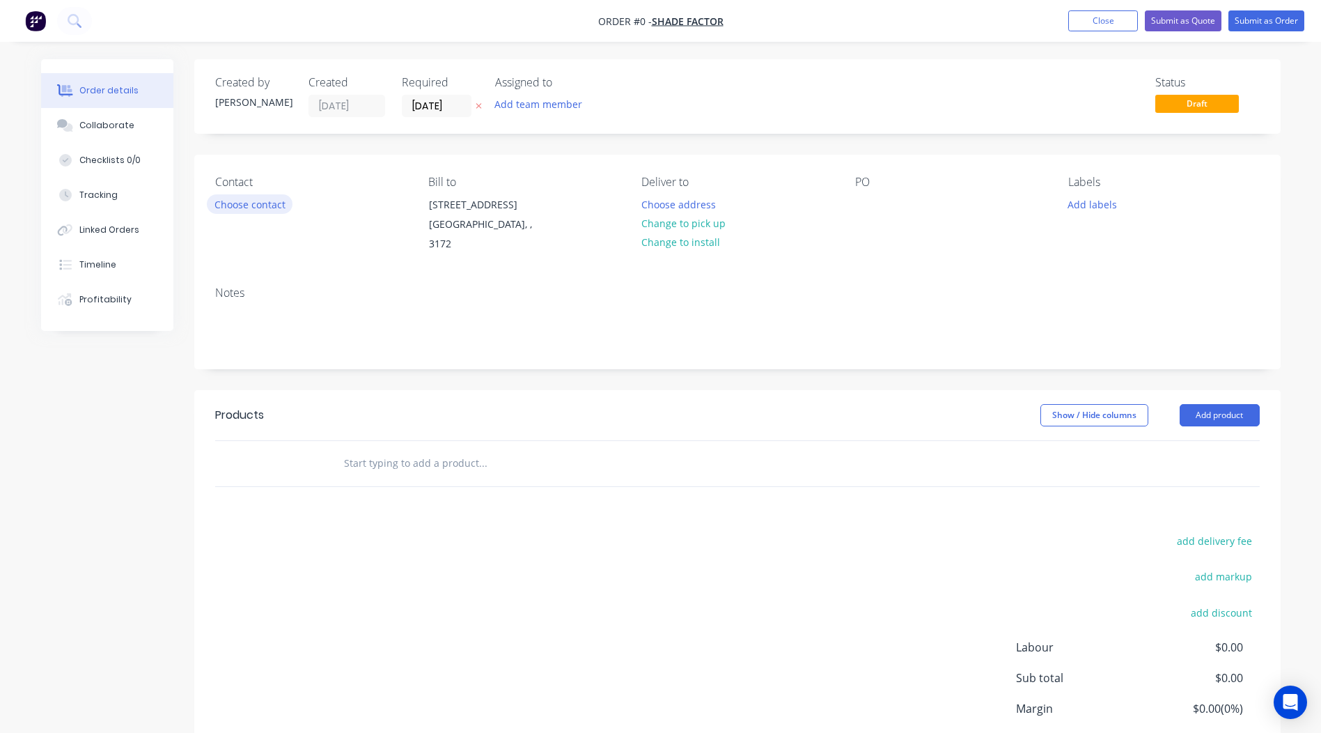
click at [266, 203] on button "Choose contact" at bounding box center [250, 203] width 86 height 19
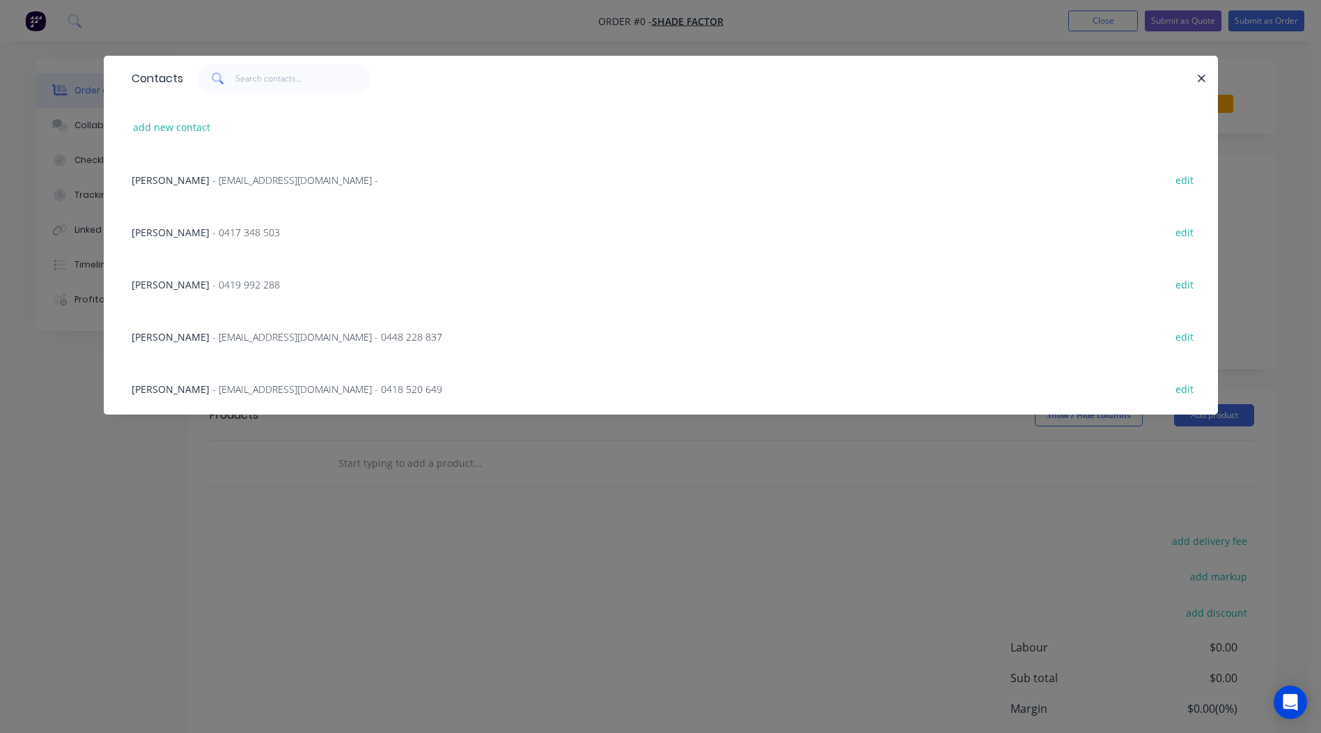
click at [212, 235] on span "- 0417 348 503" at bounding box center [246, 232] width 68 height 13
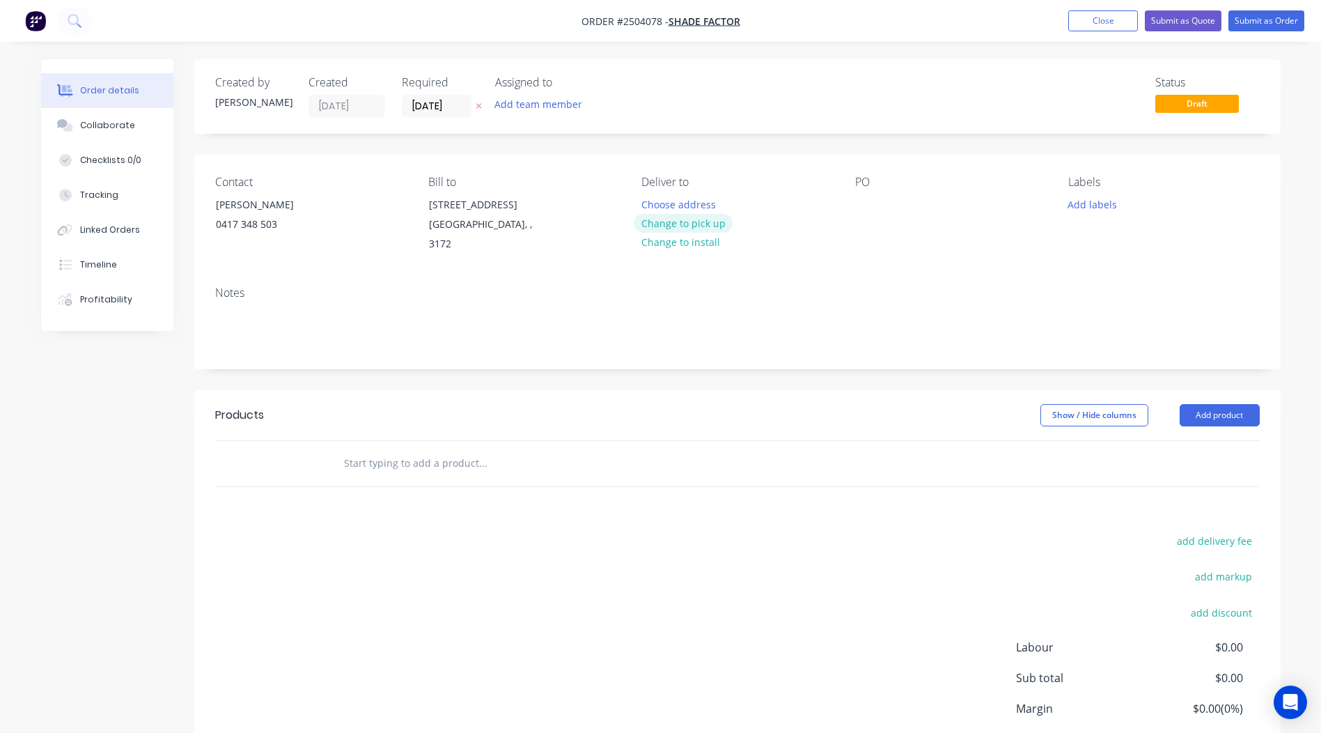
click at [707, 216] on button "Change to pick up" at bounding box center [683, 223] width 99 height 19
click at [860, 209] on div at bounding box center [866, 204] width 22 height 20
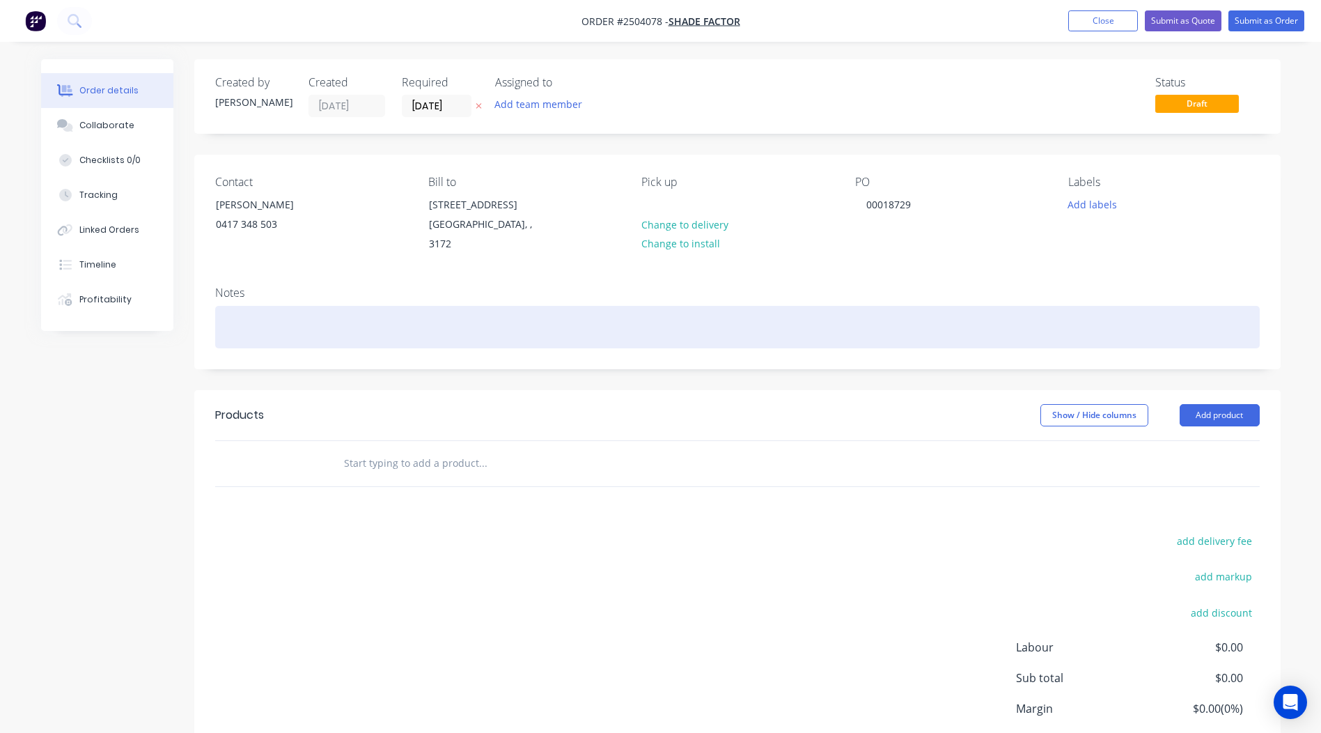
click at [215, 306] on div at bounding box center [737, 327] width 1045 height 42
drag, startPoint x: 266, startPoint y: 309, endPoint x: 110, endPoint y: 313, distance: 156.1
click at [164, 313] on div "Order details Collaborate Checklists 0/0 Tracking Linked Orders Timeline Profit…" at bounding box center [661, 450] width 1268 height 783
click at [298, 319] on div "[PERSON_NAME]" at bounding box center [737, 327] width 1045 height 42
drag, startPoint x: 303, startPoint y: 315, endPoint x: 19, endPoint y: 310, distance: 284.2
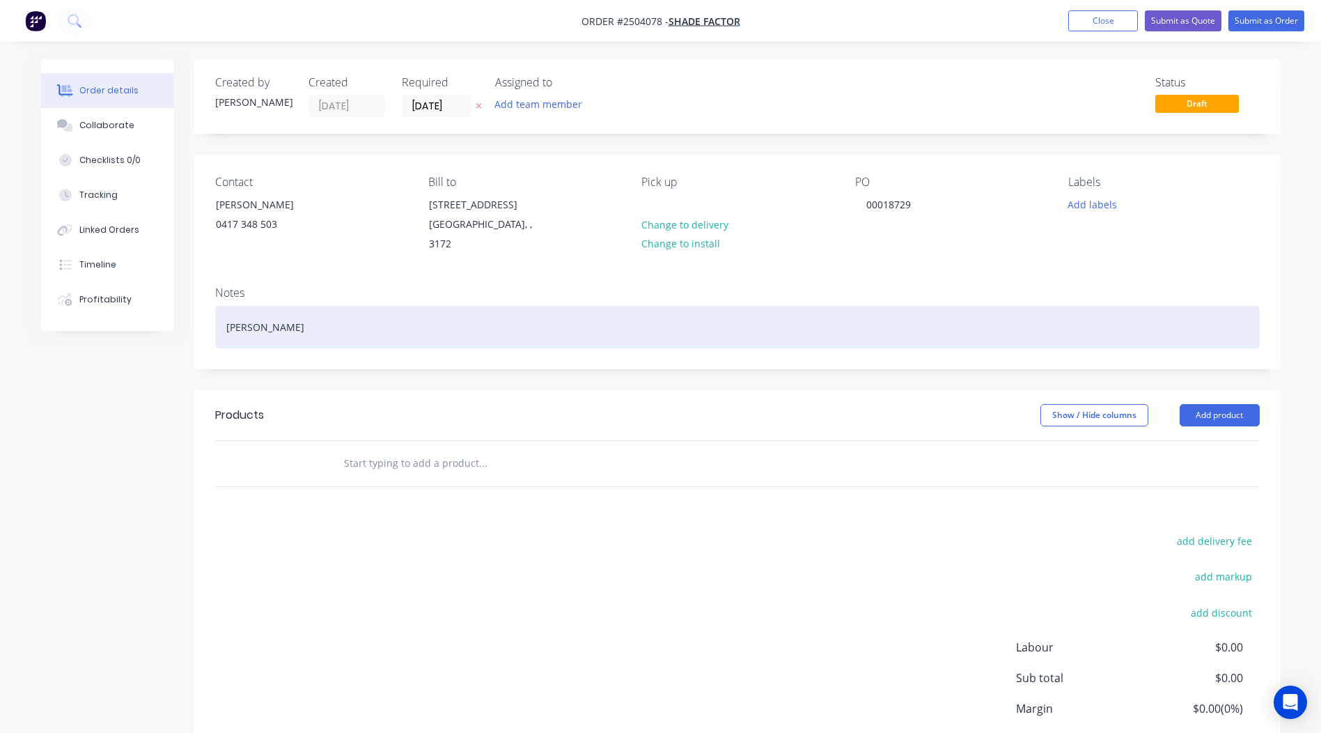
click at [65, 312] on div "Order details Collaborate Checklists 0/0 Tracking Linked Orders Timeline Profit…" at bounding box center [661, 450] width 1268 height 783
copy div "[PERSON_NAME]"
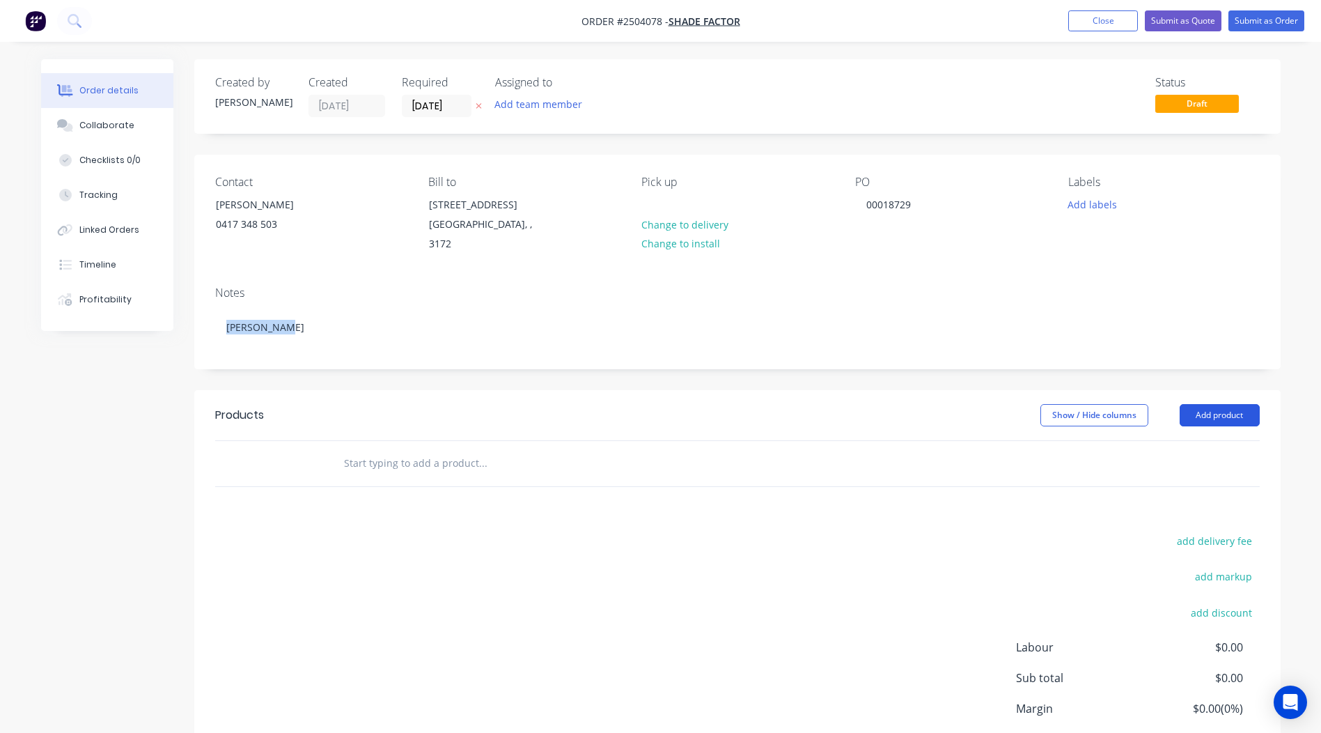
click at [1195, 404] on button "Add product" at bounding box center [1220, 415] width 80 height 22
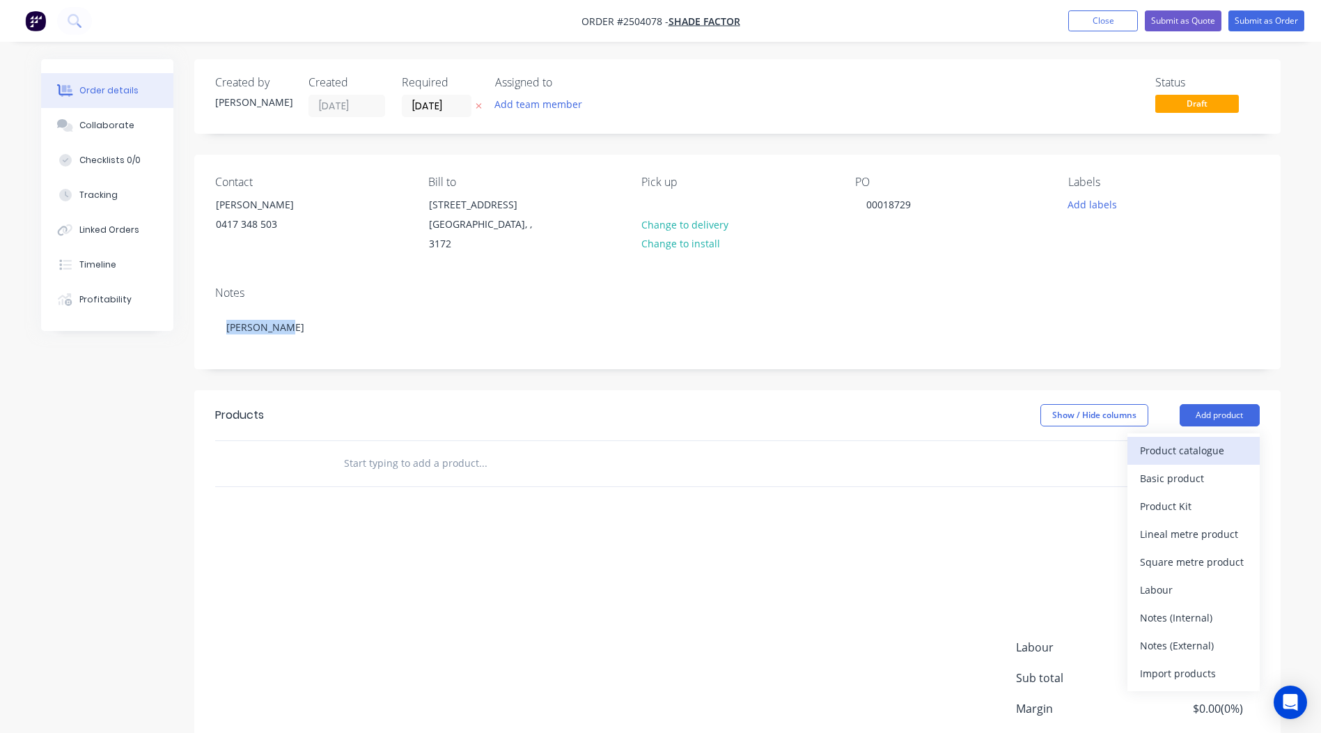
click at [1202, 447] on button "Product catalogue" at bounding box center [1194, 451] width 132 height 28
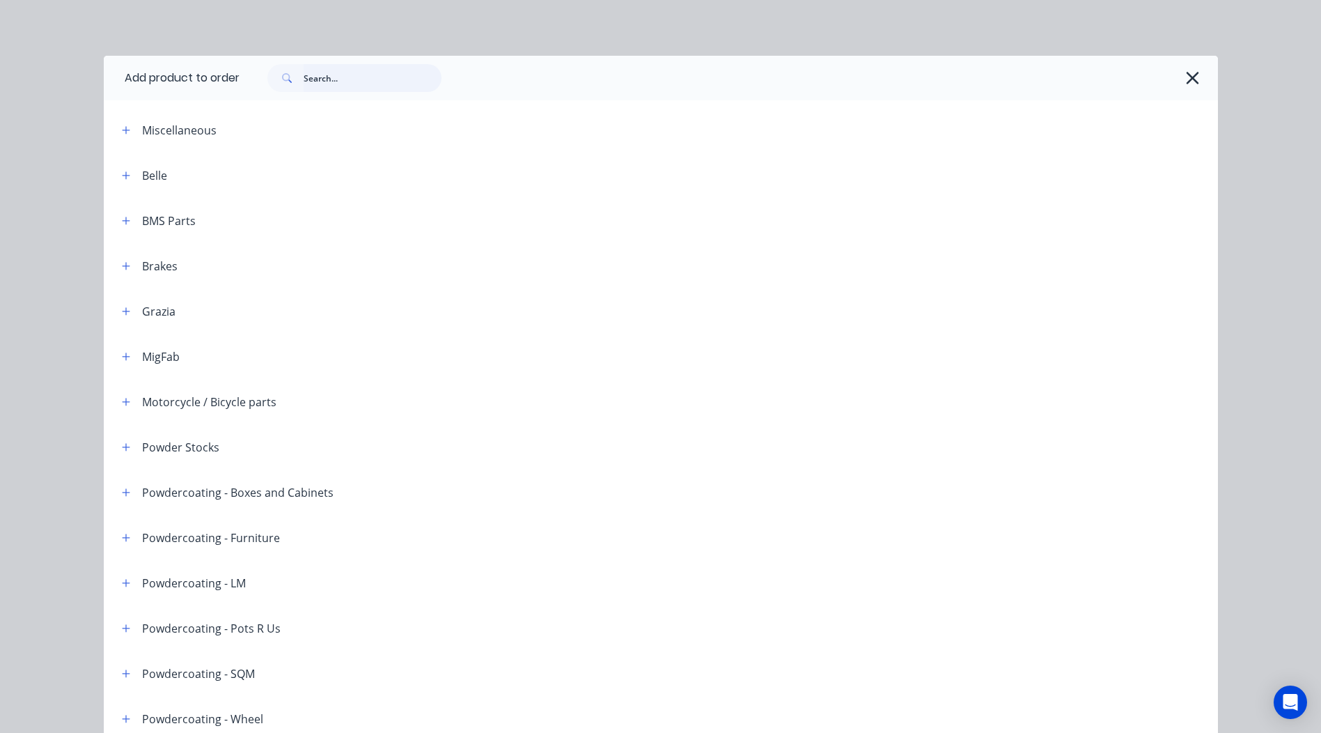
click at [365, 81] on input "text" at bounding box center [373, 78] width 138 height 28
paste input "[PERSON_NAME]"
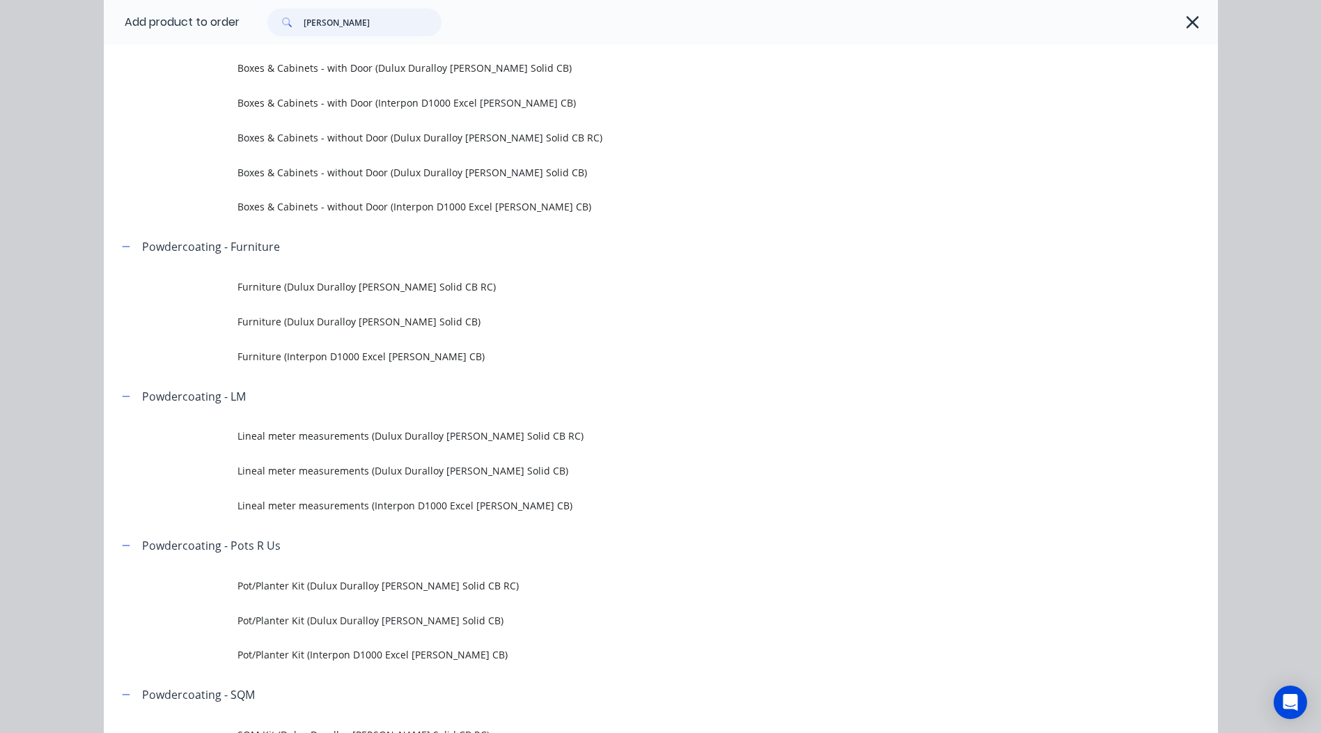
scroll to position [279, 0]
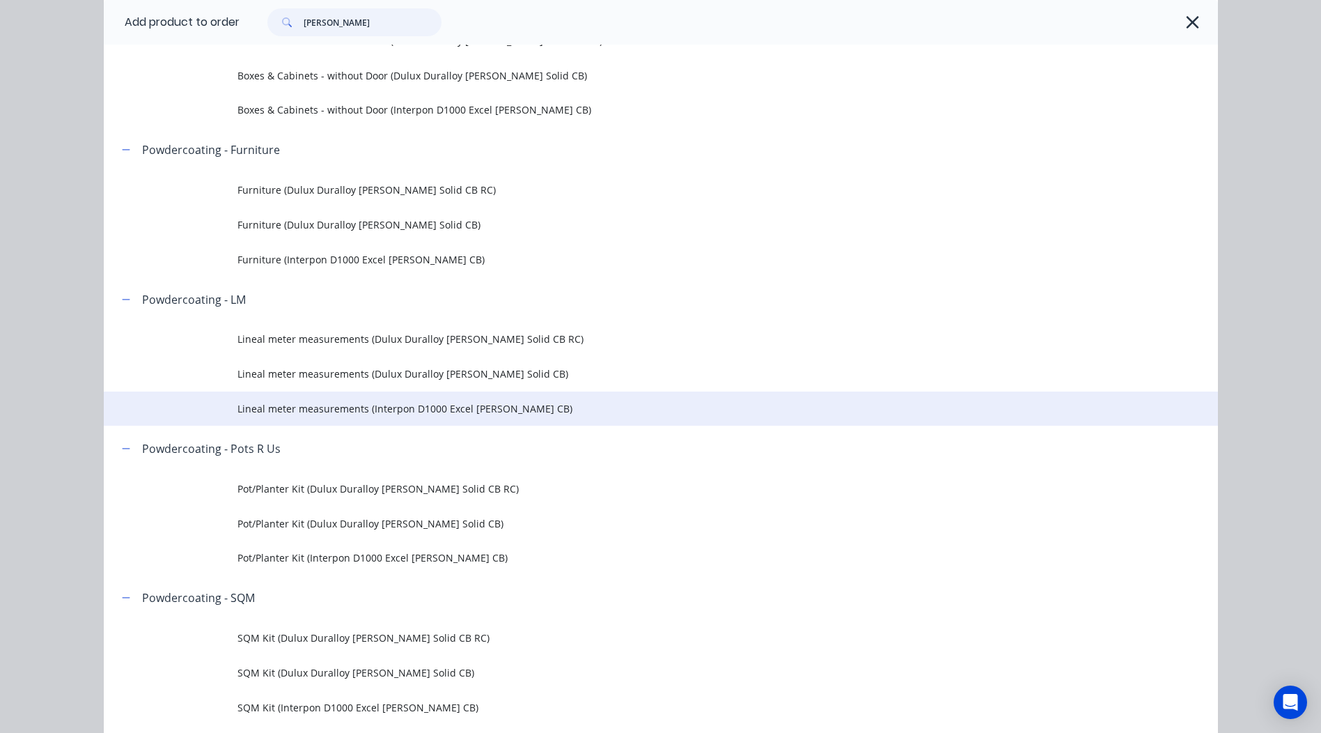
type input "[PERSON_NAME]"
click at [491, 403] on span "Lineal meter measurements (Interpon D1000 Excel [PERSON_NAME] CB)" at bounding box center [630, 408] width 784 height 15
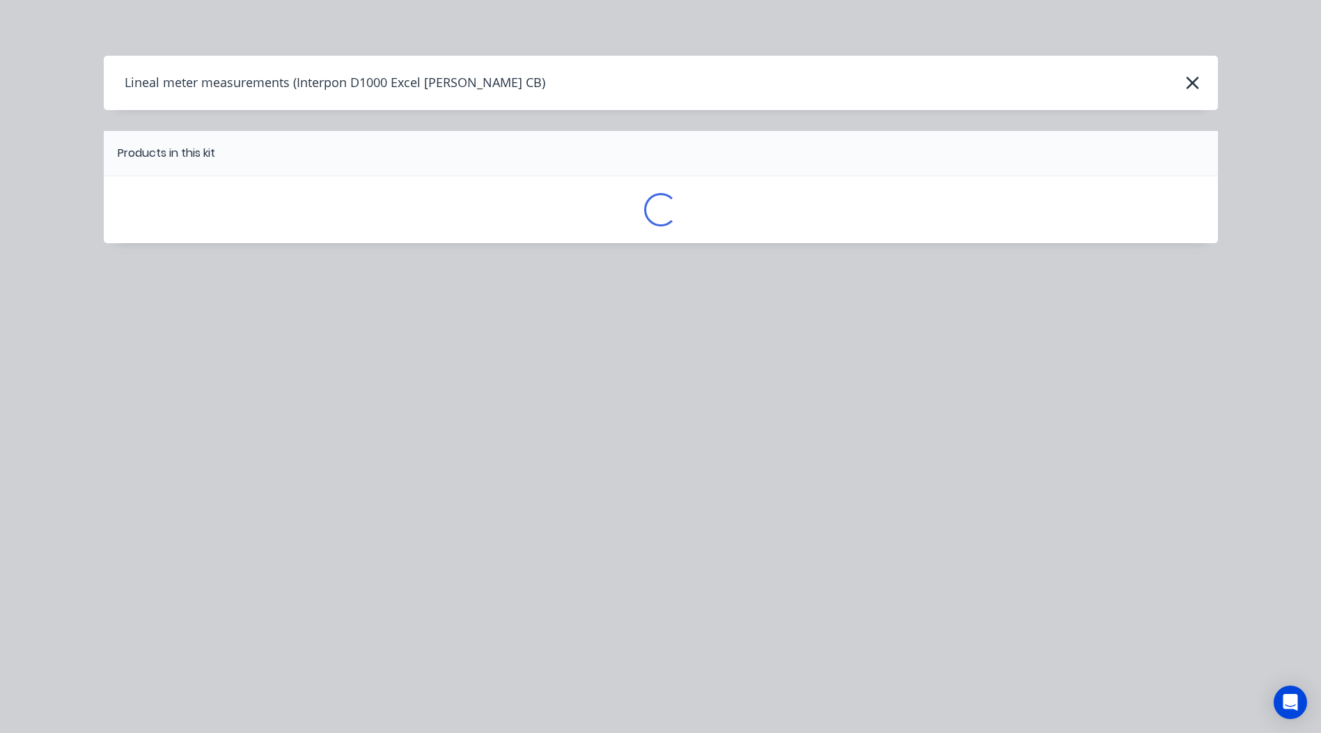
scroll to position [0, 0]
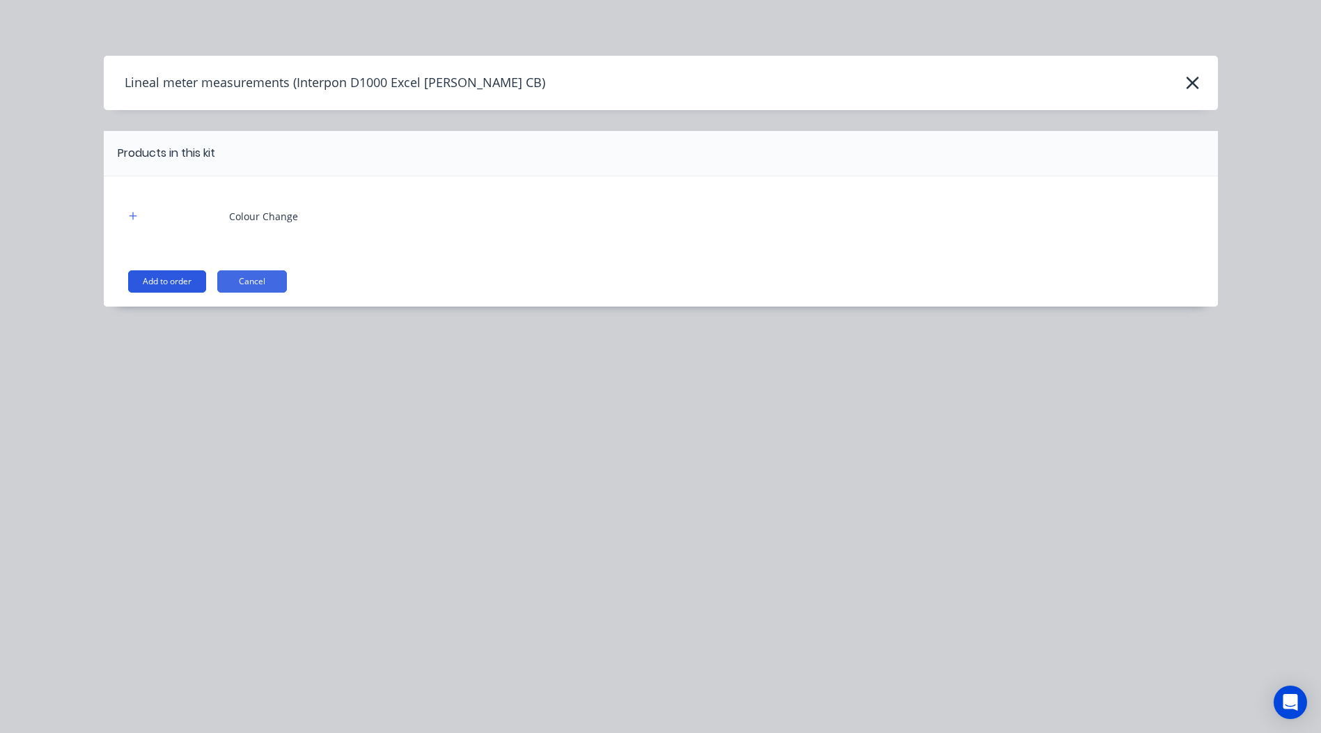
click at [160, 277] on button "Add to order" at bounding box center [167, 281] width 78 height 22
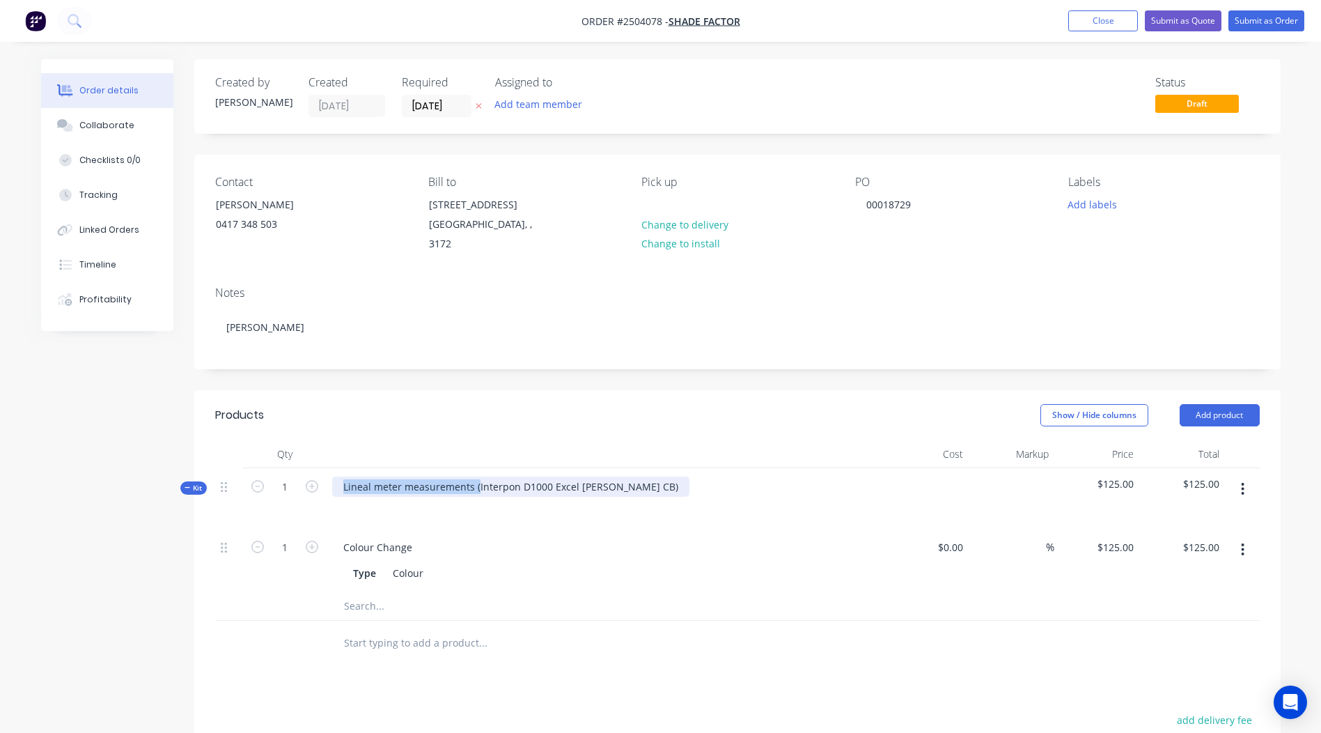
drag, startPoint x: 475, startPoint y: 470, endPoint x: 13, endPoint y: 519, distance: 465.1
click at [13, 519] on div "Order details Collaborate Checklists 0/0 Tracking Linked Orders Timeline Profit…" at bounding box center [660, 510] width 1321 height 1021
click at [515, 476] on div "Interpon D1000 Excel [PERSON_NAME] CB)" at bounding box center [442, 486] width 220 height 20
click at [568, 419] on header "Products Show / Hide columns Add product" at bounding box center [737, 415] width 1087 height 50
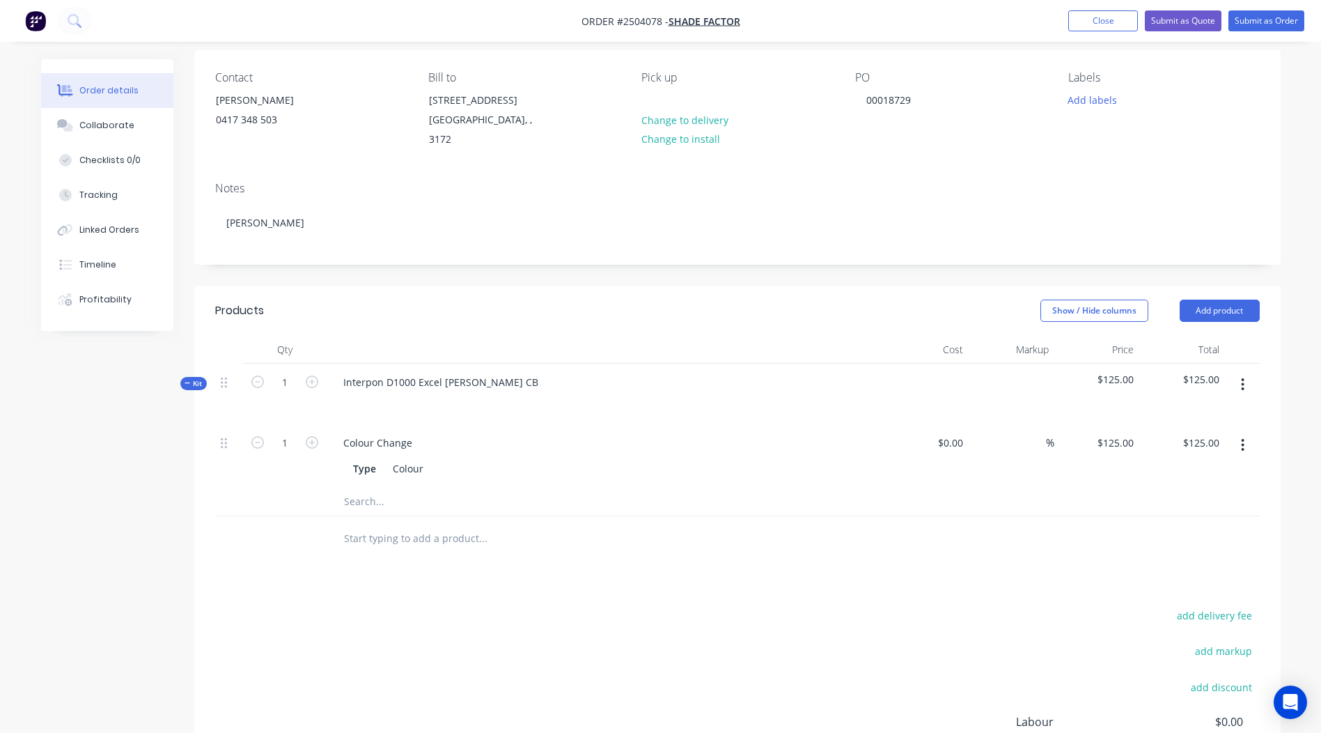
scroll to position [209, 0]
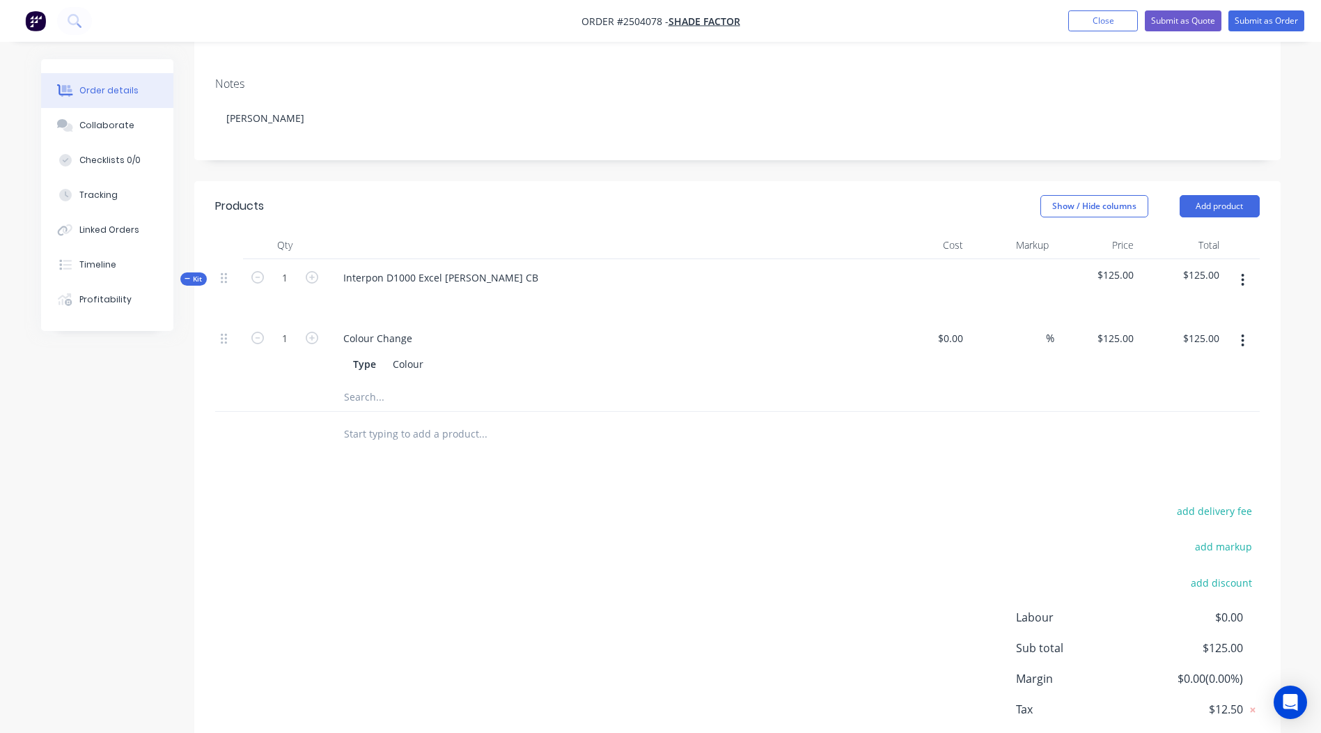
click at [1251, 278] on div at bounding box center [1242, 289] width 35 height 61
click at [1249, 273] on button "button" at bounding box center [1243, 279] width 33 height 25
click at [1216, 306] on div "Add product to kit" at bounding box center [1193, 316] width 107 height 20
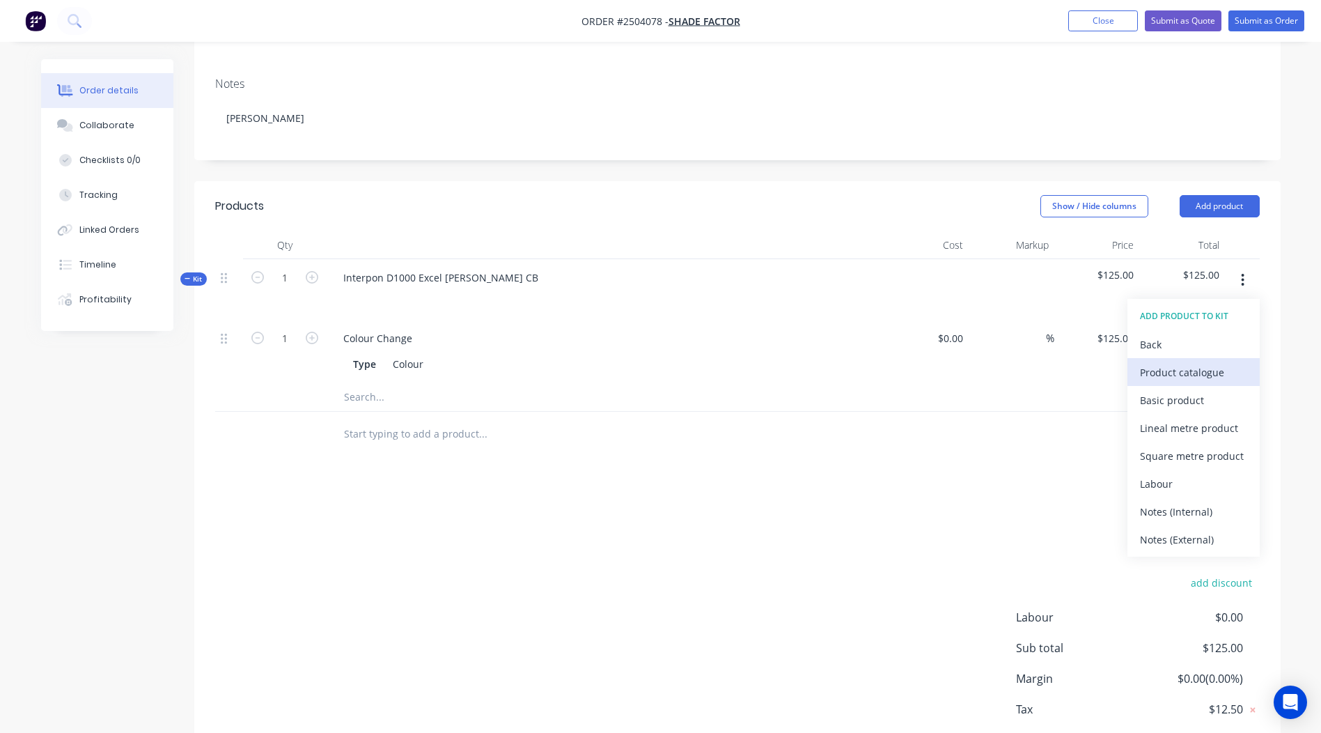
click at [1175, 368] on button "Product catalogue" at bounding box center [1194, 372] width 132 height 28
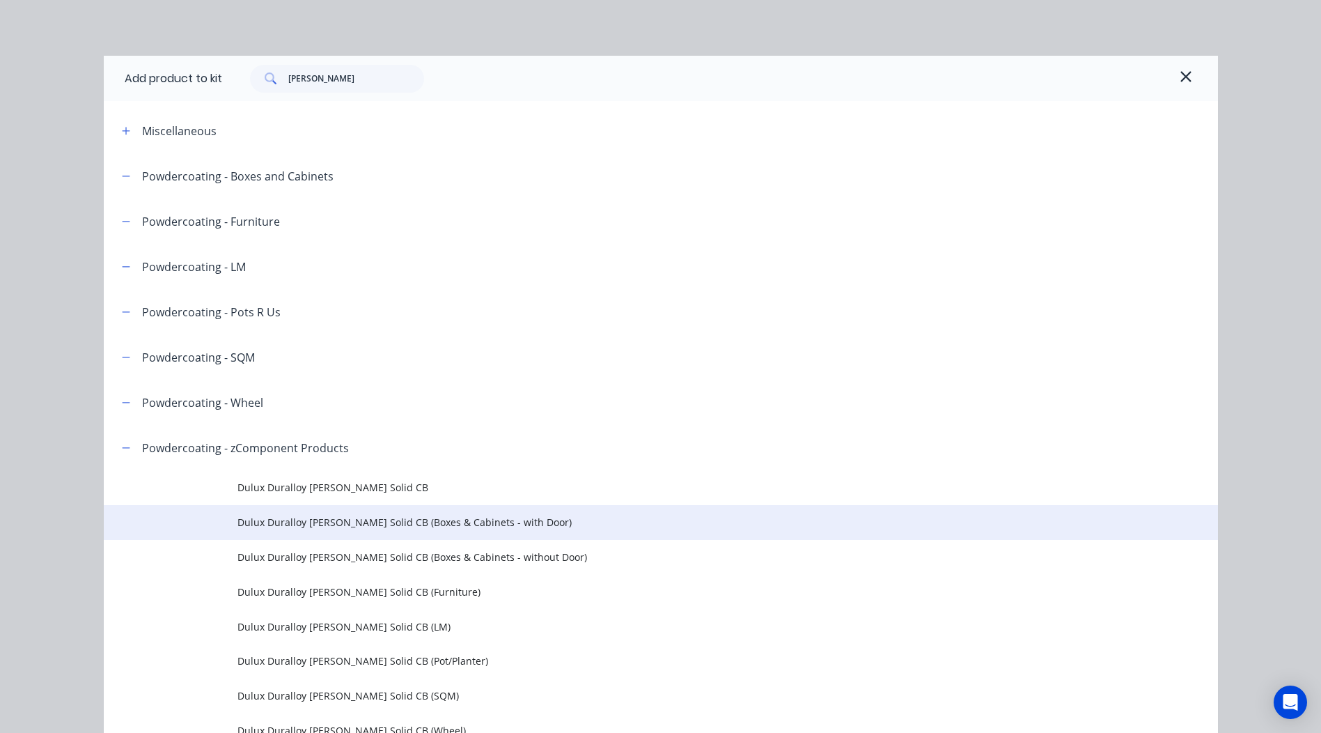
scroll to position [70, 0]
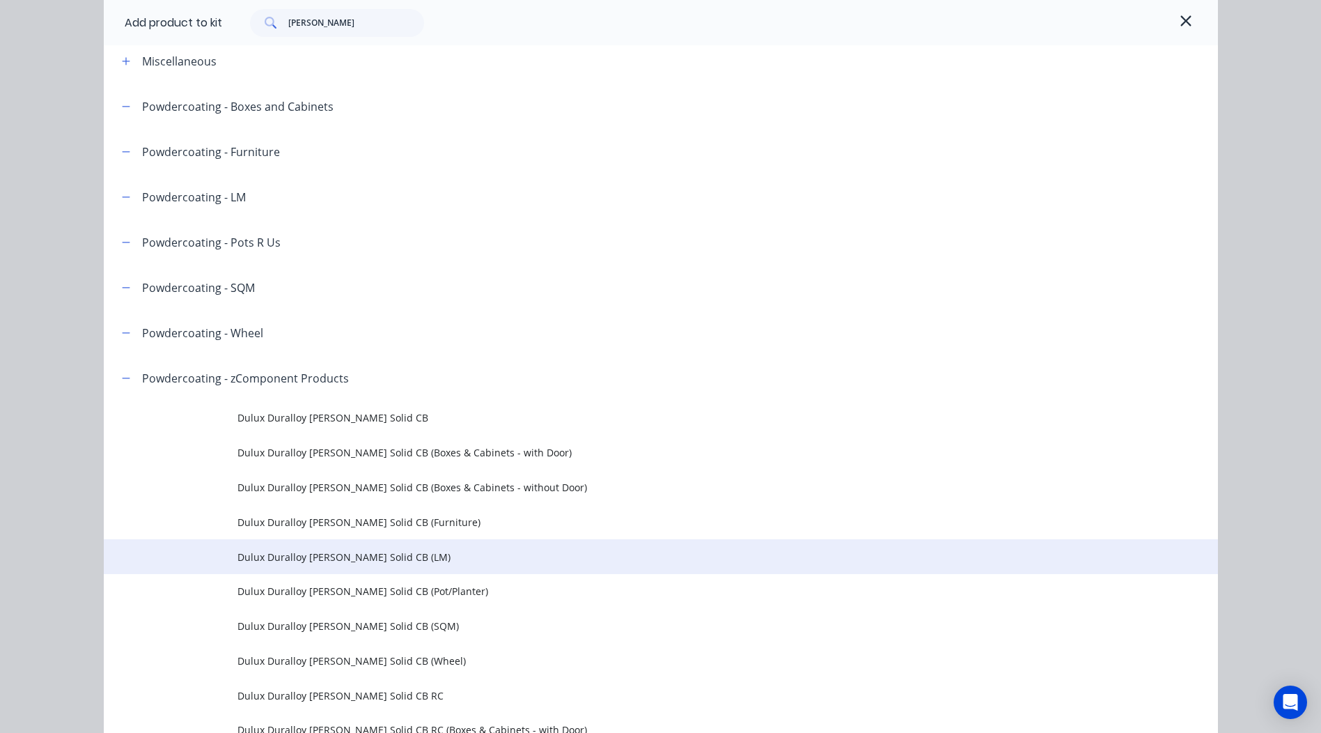
click at [400, 568] on td "Dulux Duralloy [PERSON_NAME] Solid CB (LM)" at bounding box center [728, 556] width 981 height 35
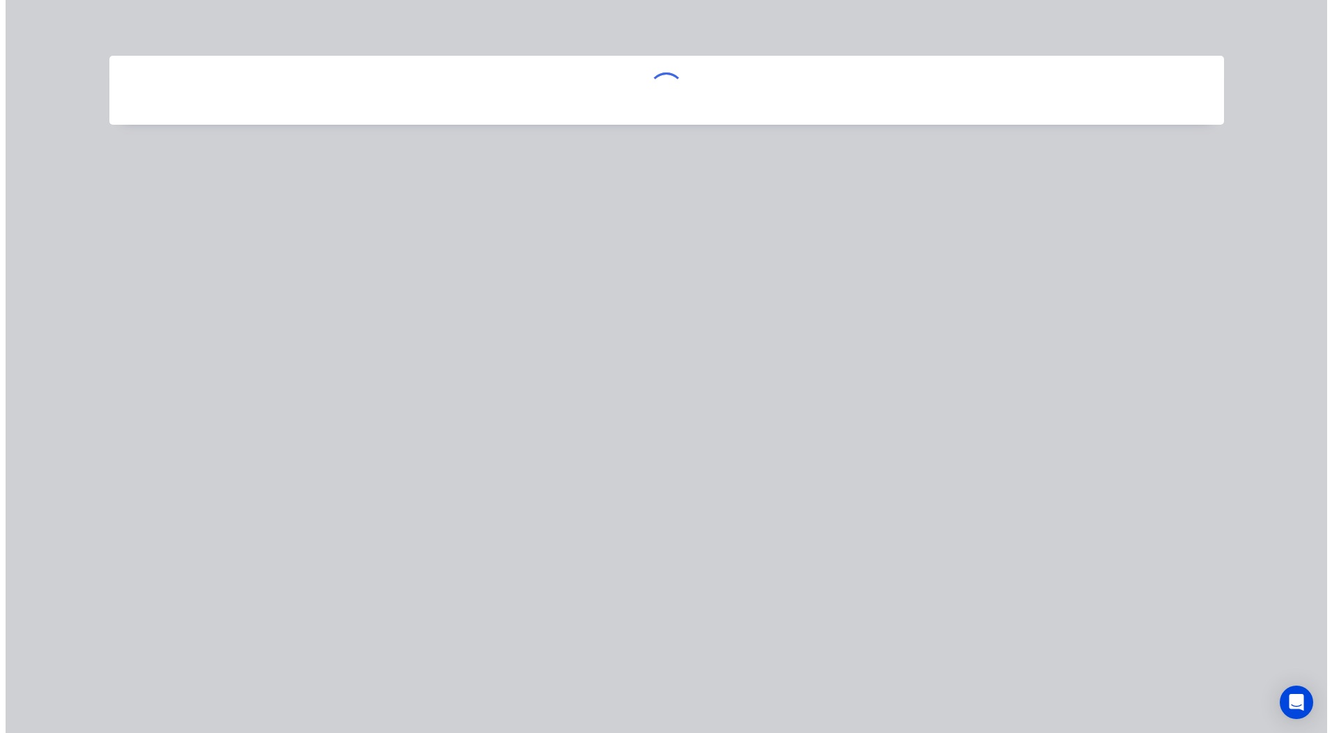
scroll to position [0, 0]
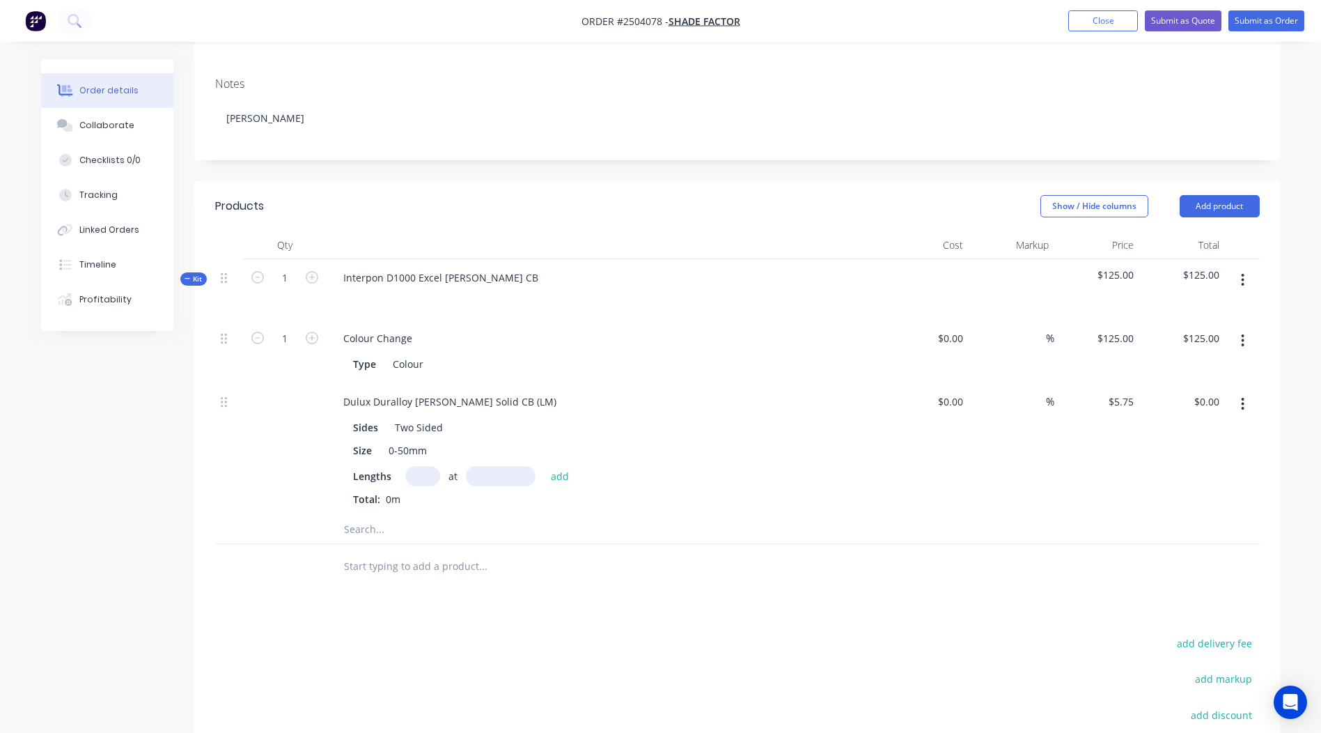
click at [432, 466] on input "text" at bounding box center [422, 476] width 35 height 20
type input "1"
click at [486, 466] on input "text" at bounding box center [501, 476] width 70 height 20
type input "2000"
click at [544, 466] on button "add" at bounding box center [560, 475] width 33 height 19
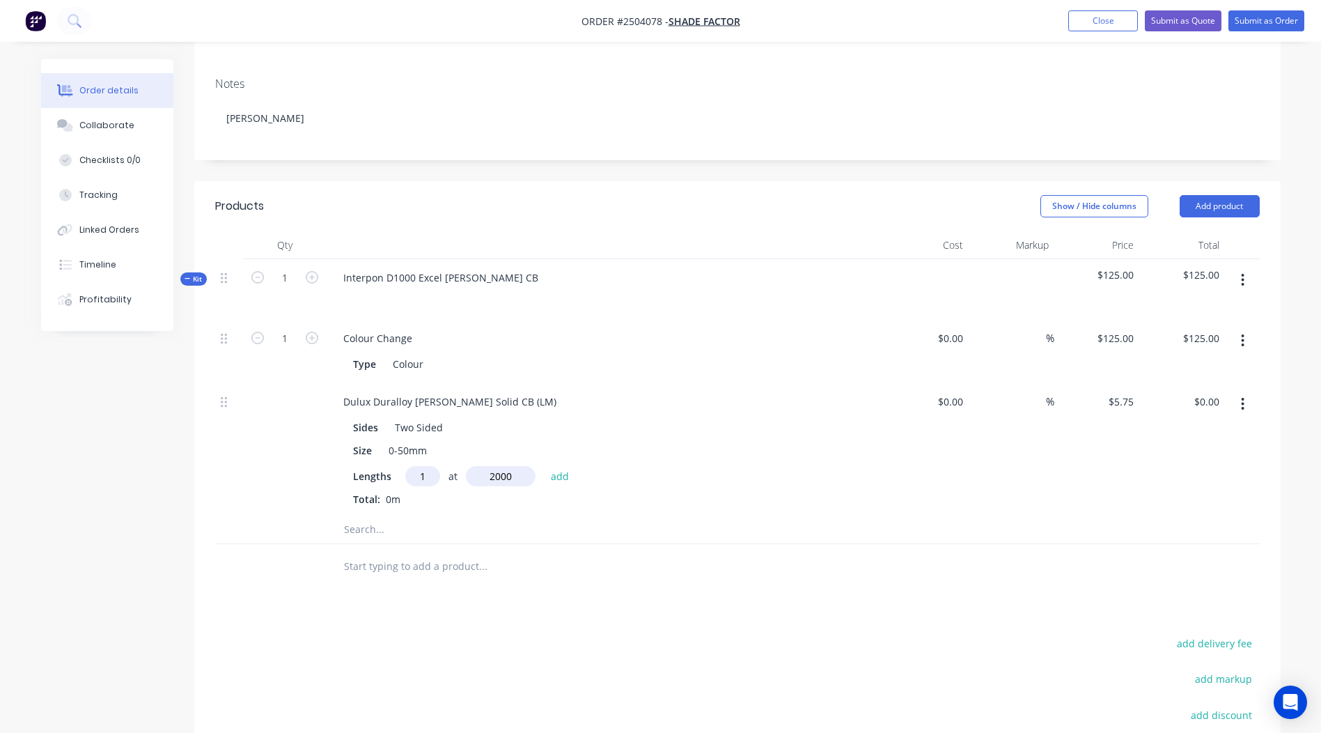
type input "$11.50"
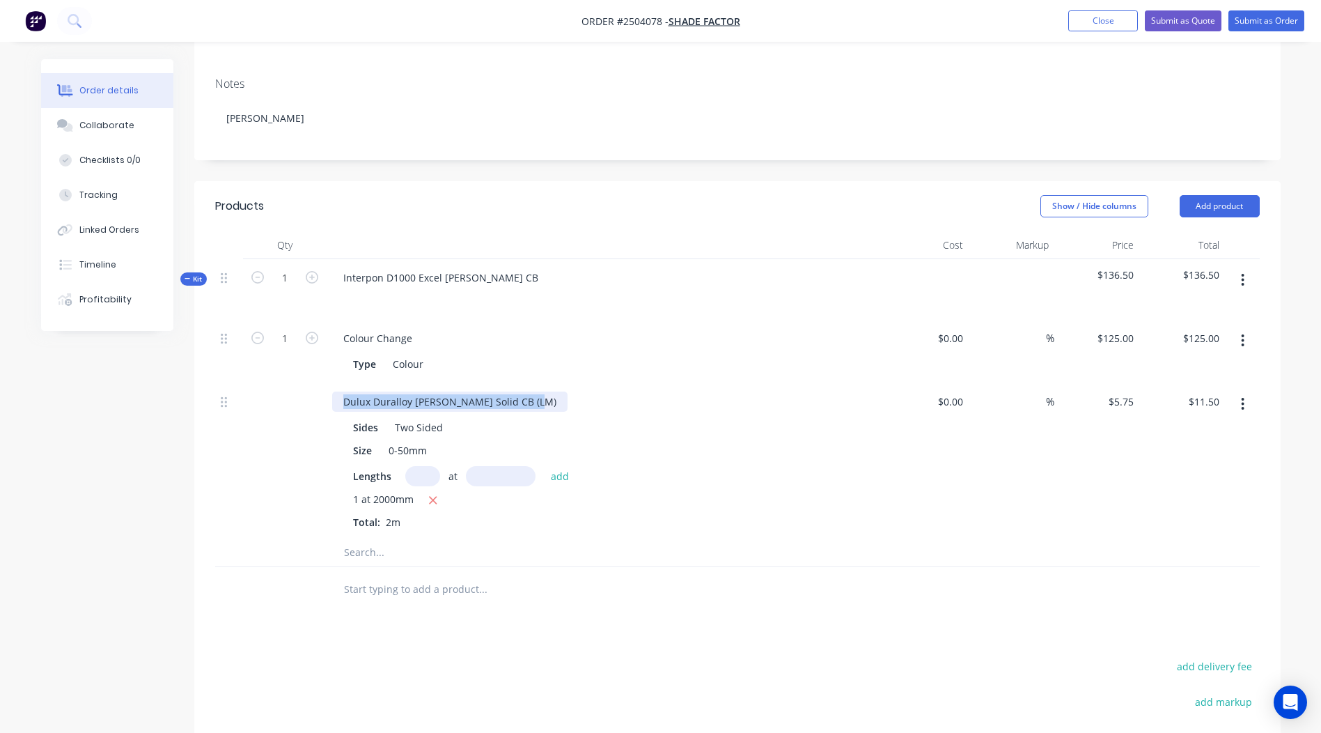
drag, startPoint x: 536, startPoint y: 383, endPoint x: 0, endPoint y: 489, distance: 546.0
click at [0, 461] on html "Order #2504078 - Shade Factor Add product Close Submit as Quote Submit as Order…" at bounding box center [660, 379] width 1321 height 1177
click at [1239, 267] on button "button" at bounding box center [1243, 279] width 33 height 25
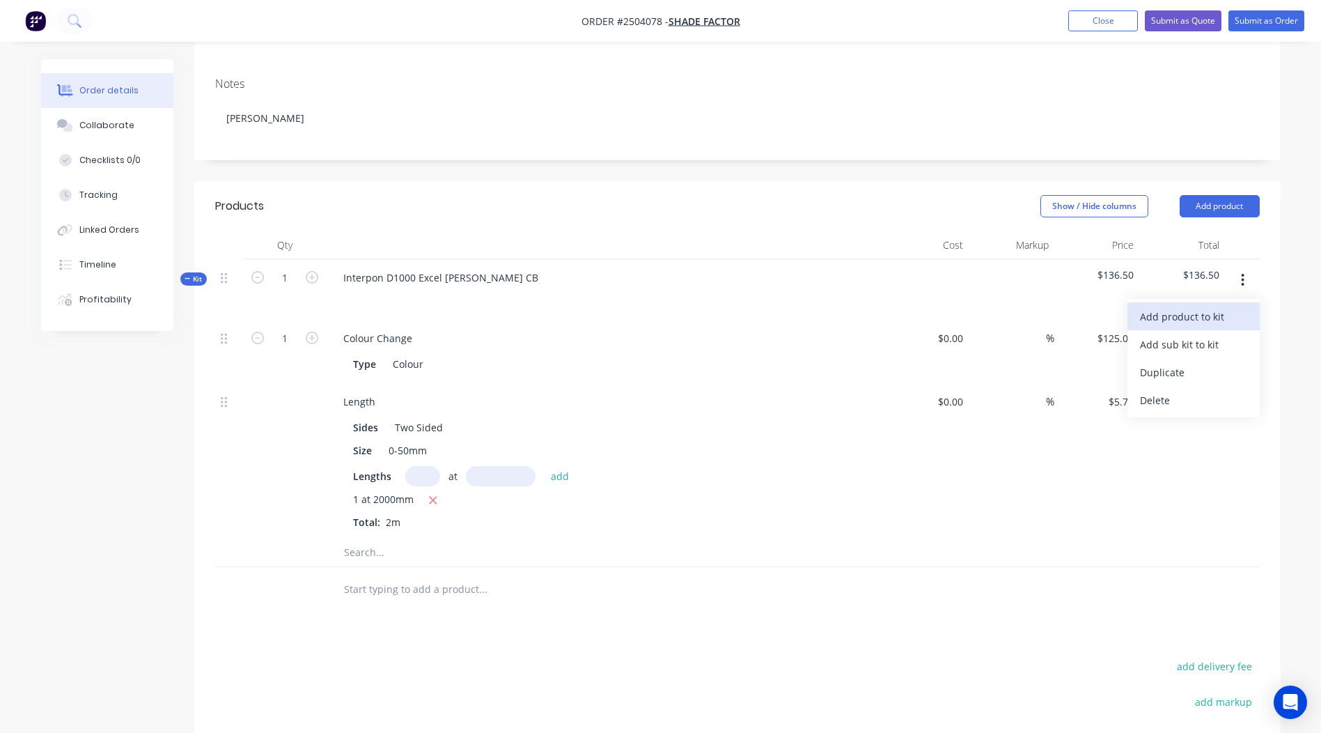
click at [1188, 302] on button "Add product to kit" at bounding box center [1194, 316] width 132 height 28
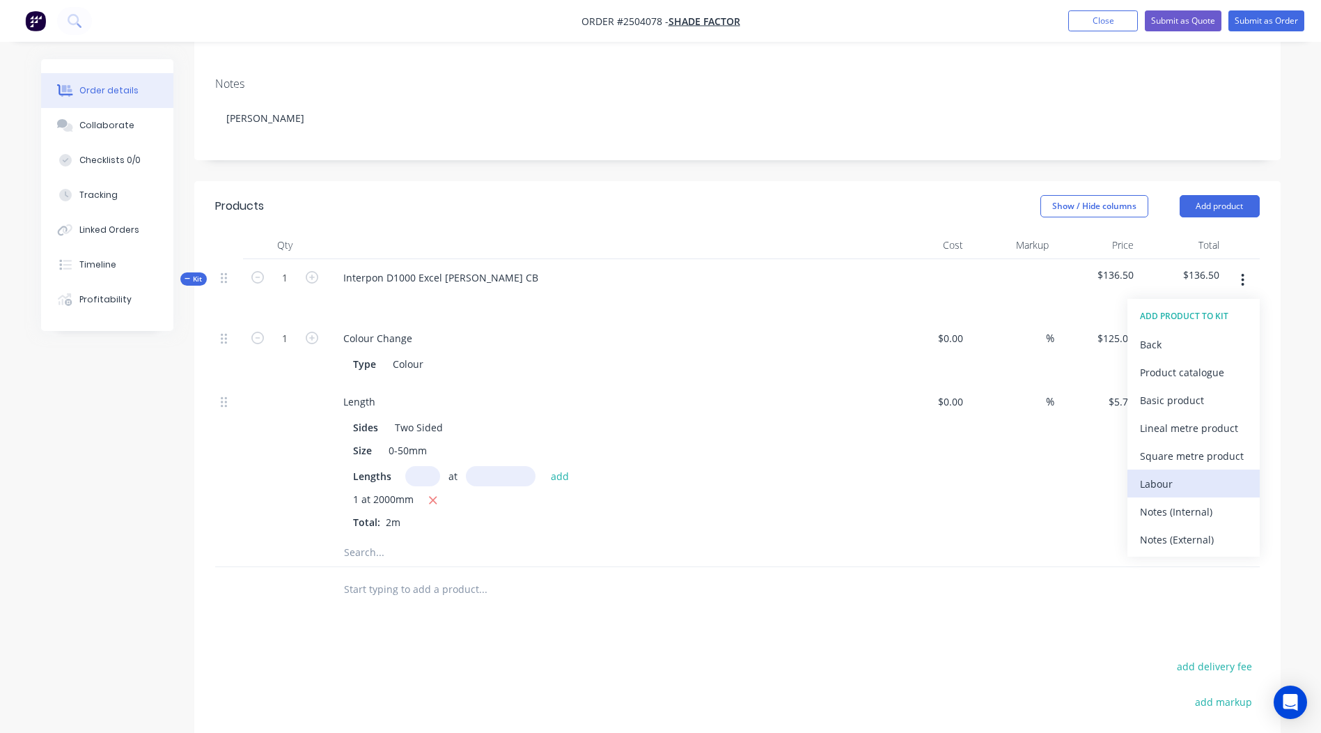
click at [1167, 474] on div "Labour" at bounding box center [1193, 484] width 107 height 20
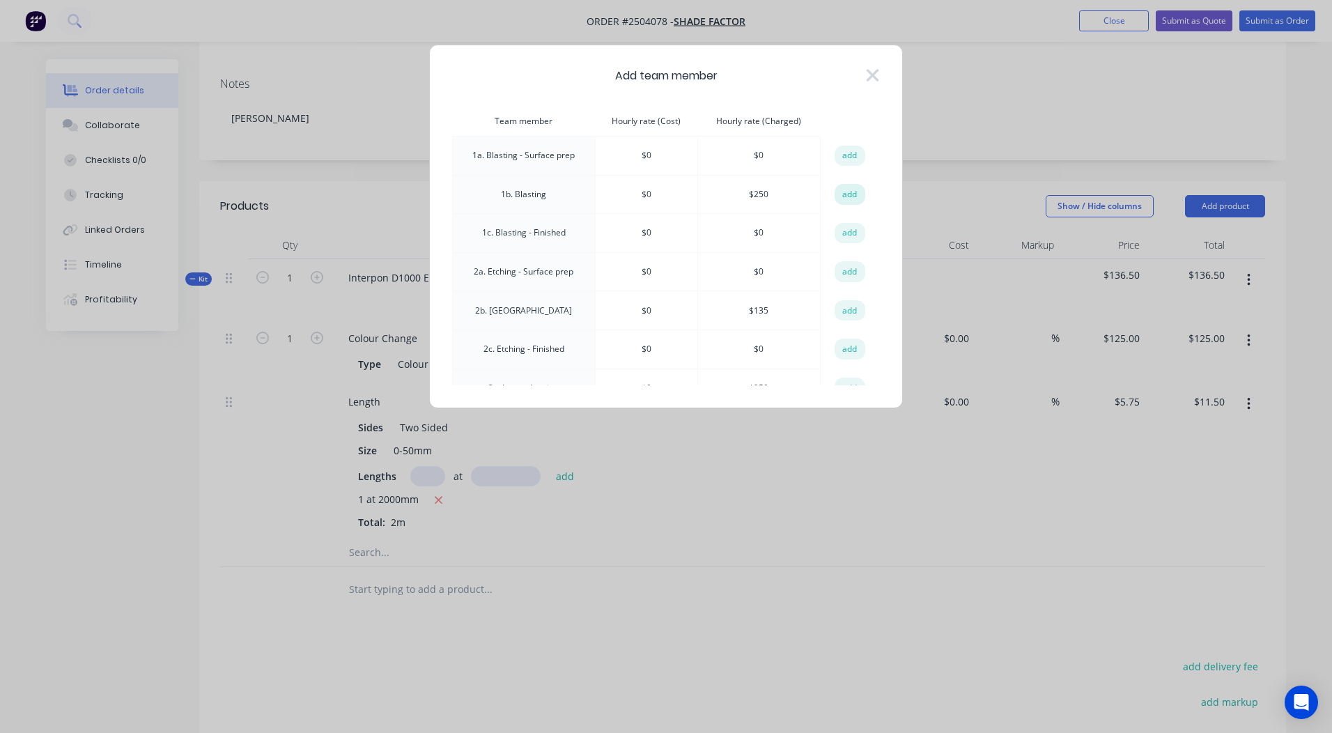
click at [841, 198] on button "add" at bounding box center [849, 194] width 31 height 21
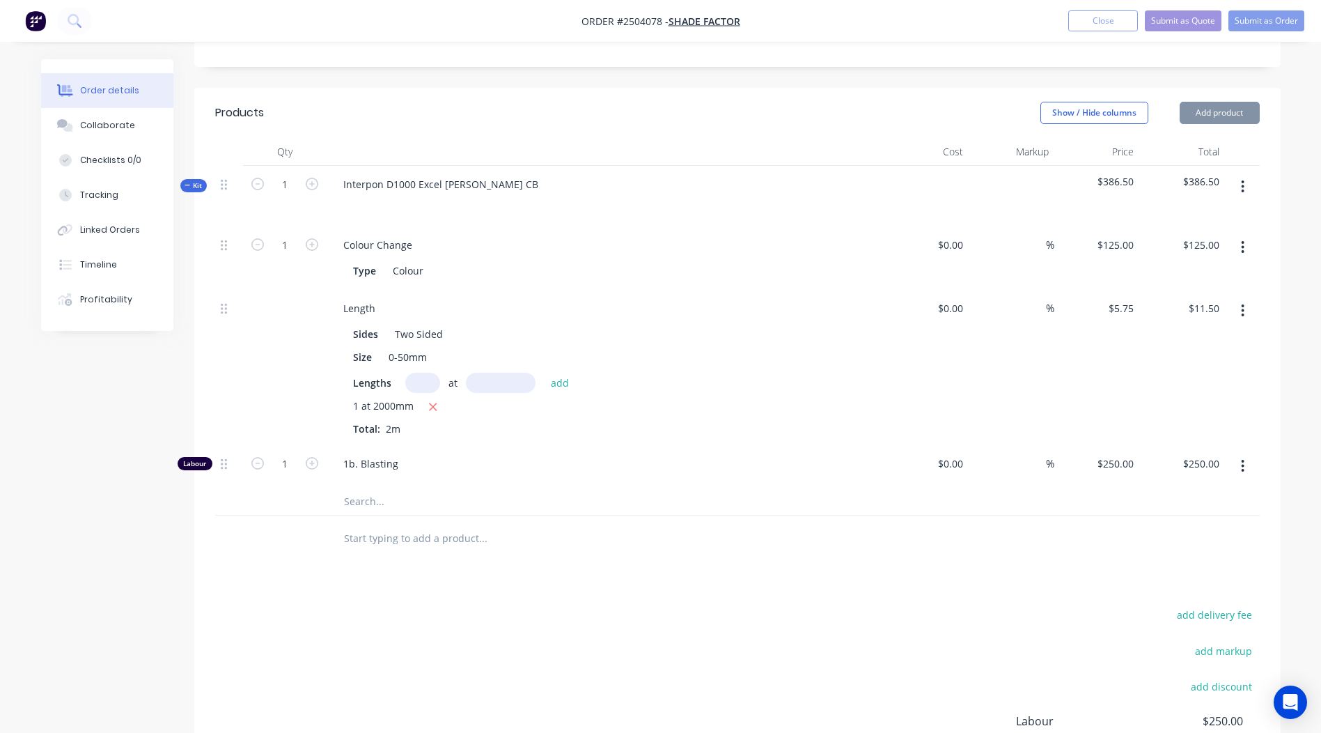
scroll to position [418, 0]
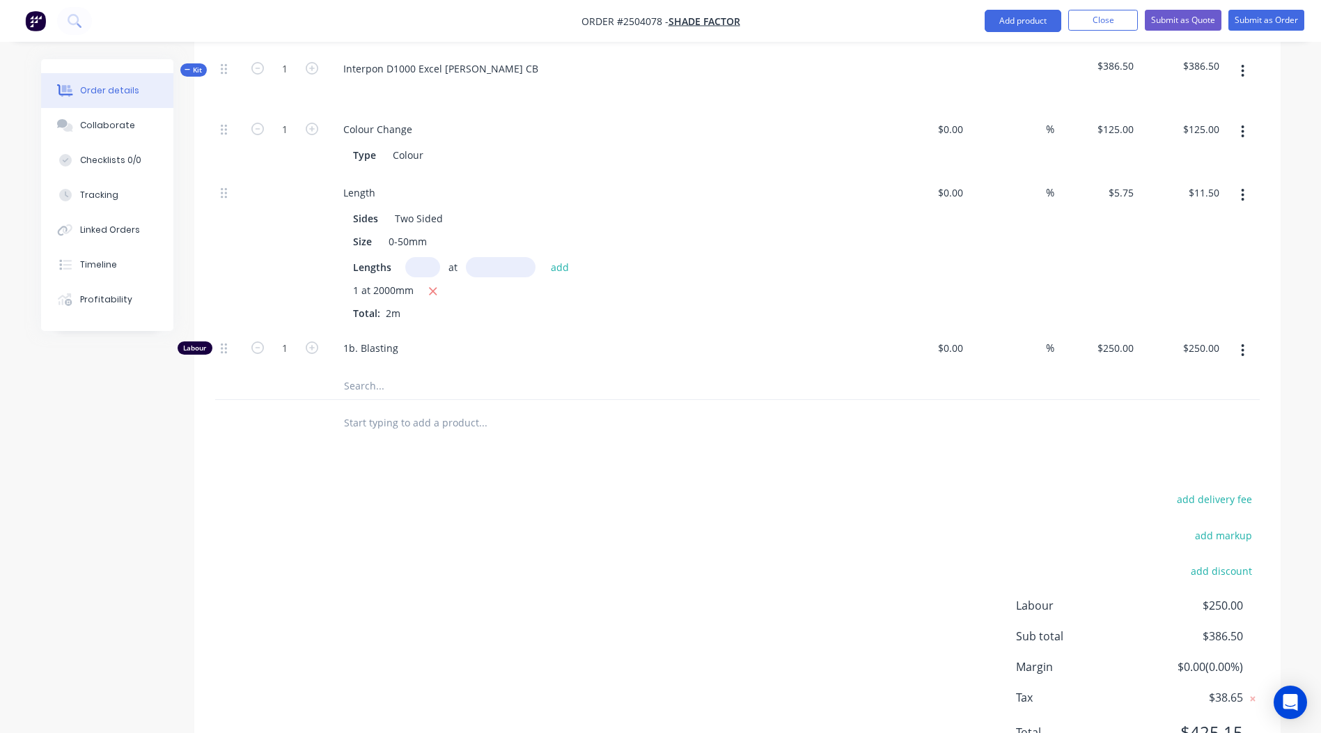
click at [299, 336] on div "1" at bounding box center [285, 346] width 36 height 21
click at [296, 338] on input "1" at bounding box center [285, 348] width 36 height 21
type input "0.167"
click at [624, 504] on div "add delivery fee add markup add discount Labour $250.00 Sub total $386.50 Margi…" at bounding box center [737, 624] width 1045 height 269
type input "$41.75"
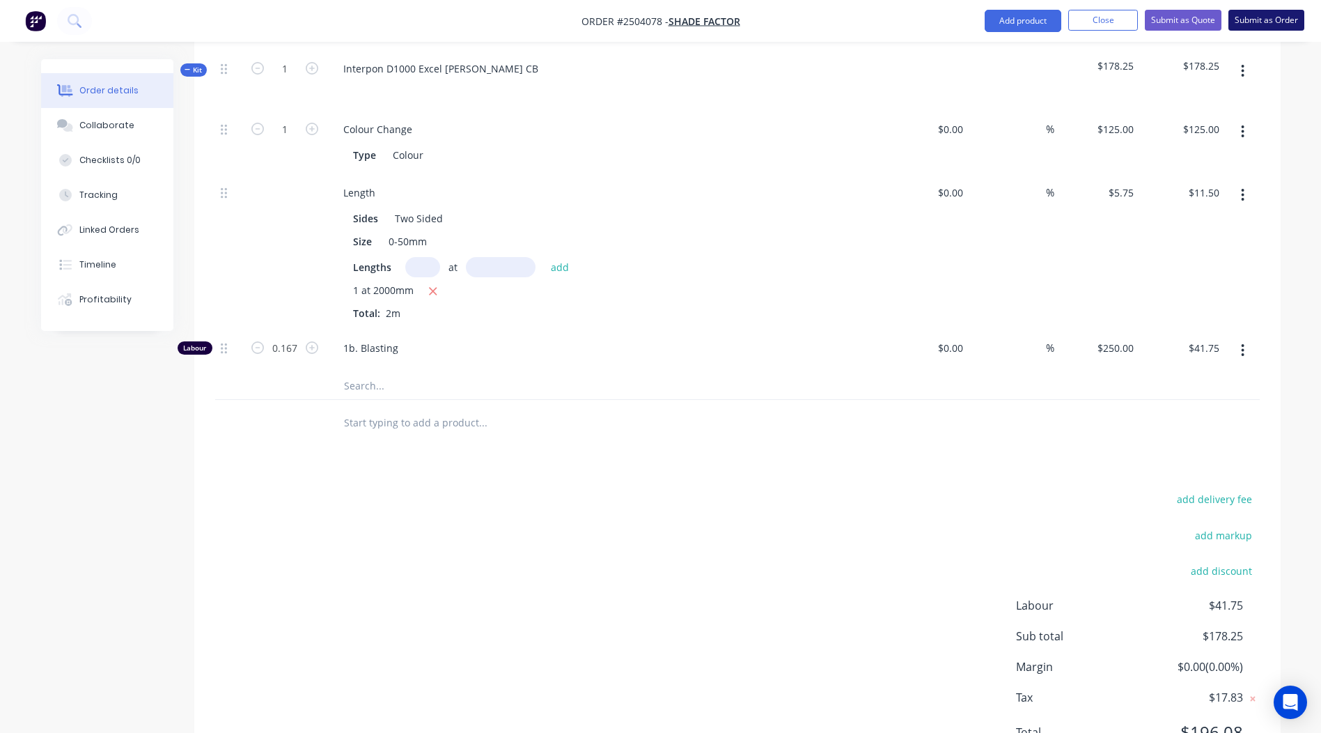
click at [1254, 22] on button "Submit as Order" at bounding box center [1267, 20] width 76 height 21
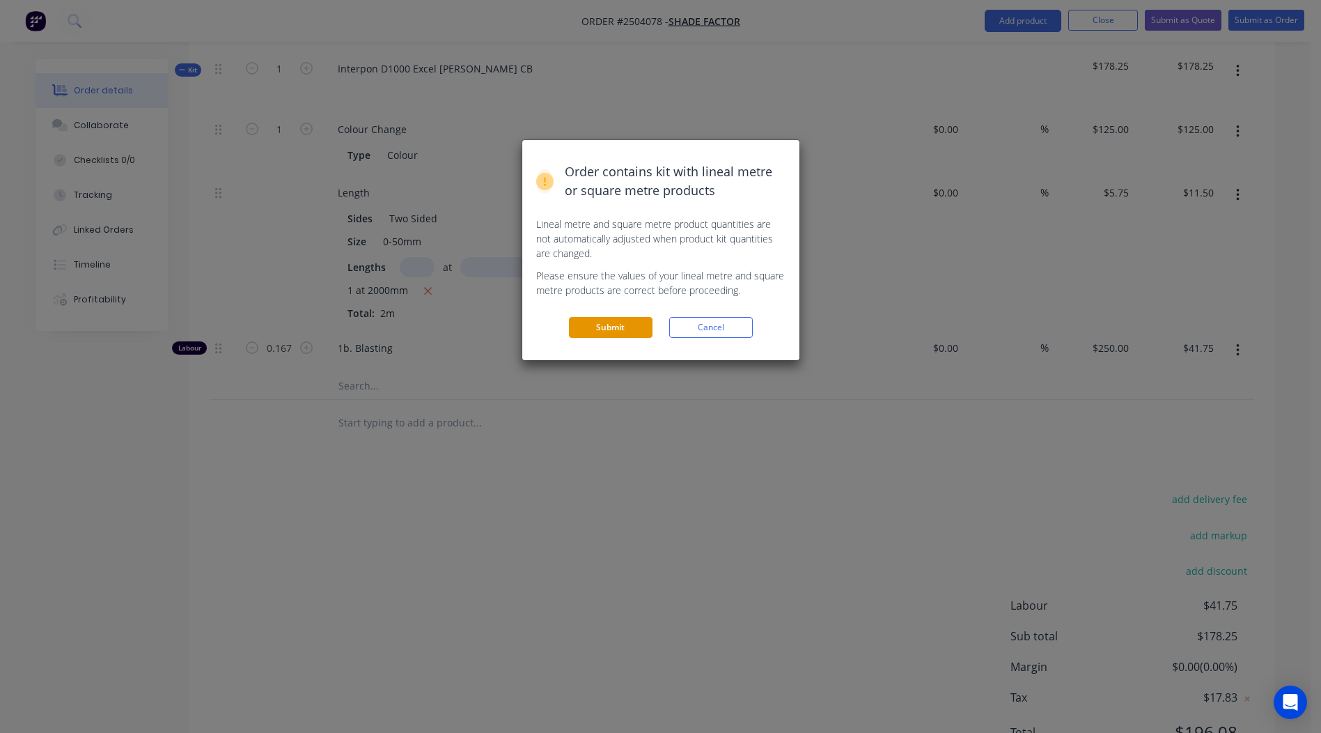
click at [623, 331] on button "Submit" at bounding box center [611, 327] width 84 height 21
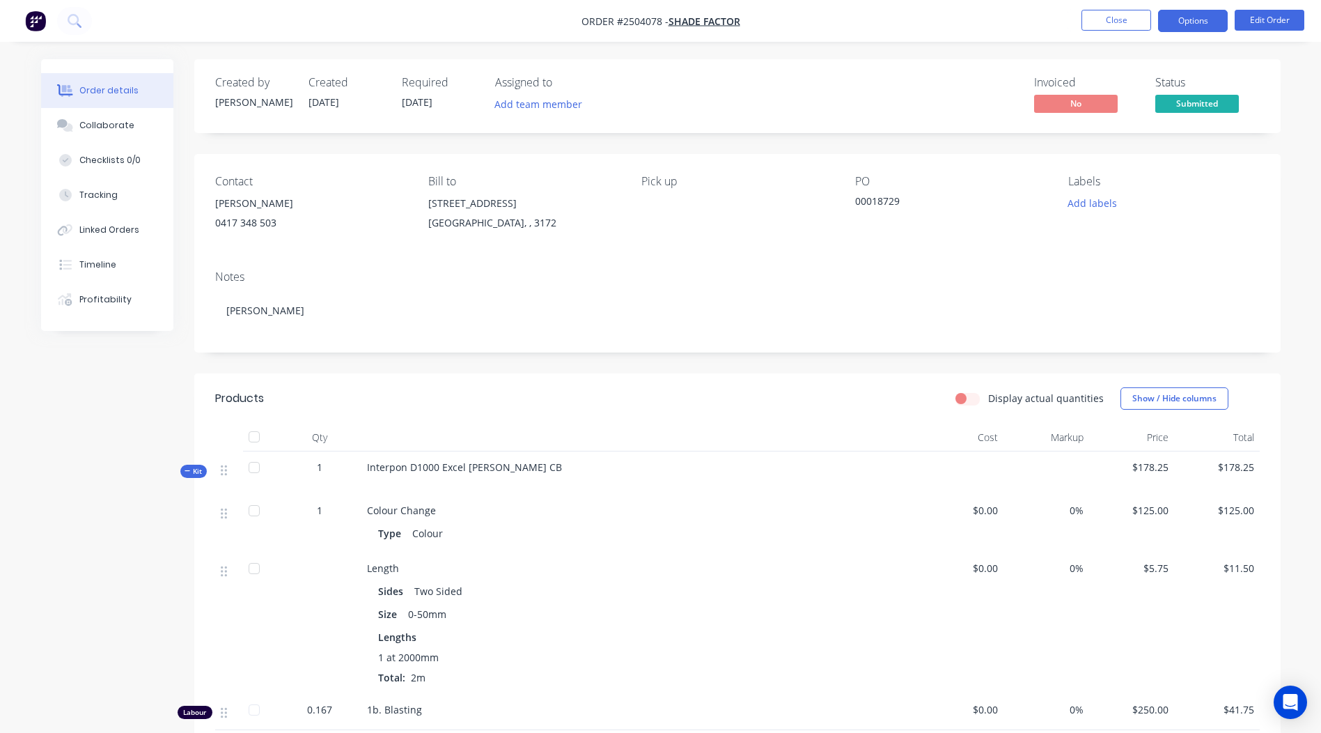
click at [1172, 22] on button "Options" at bounding box center [1193, 21] width 70 height 22
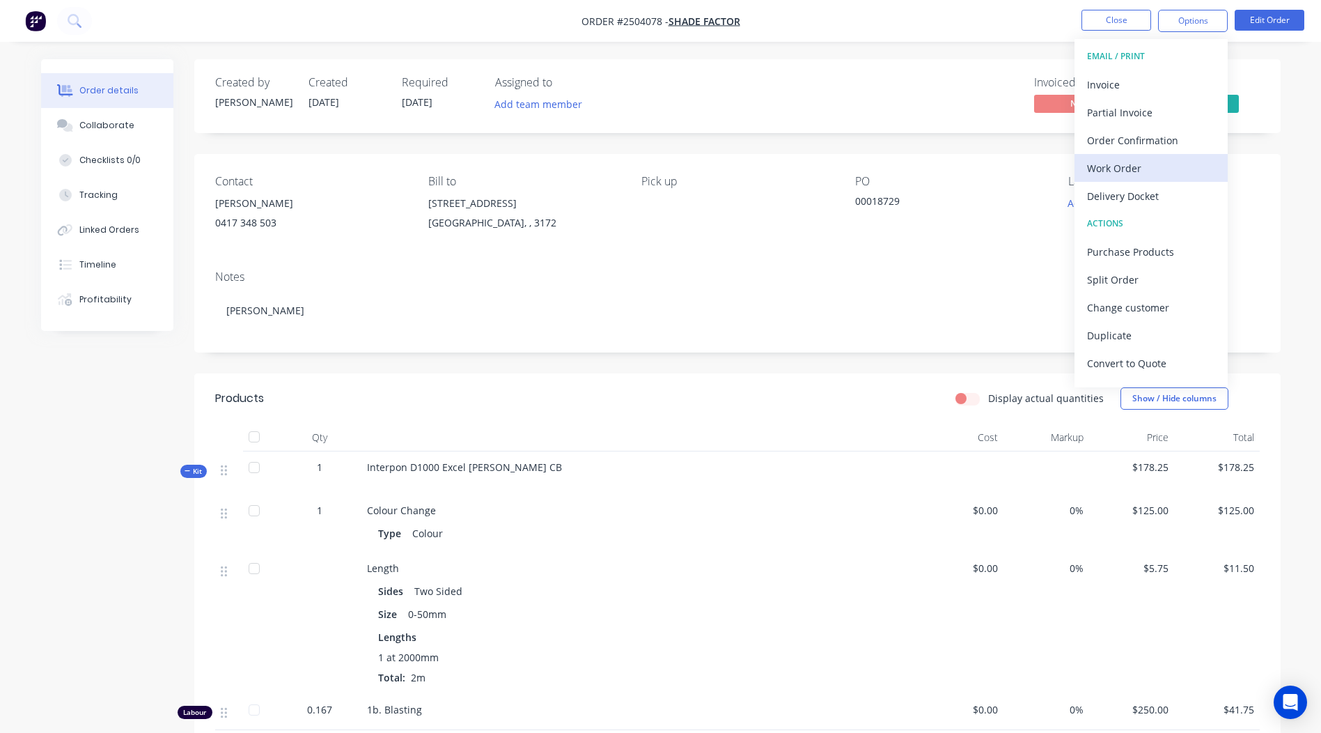
click at [1129, 169] on div "Work Order" at bounding box center [1151, 168] width 128 height 20
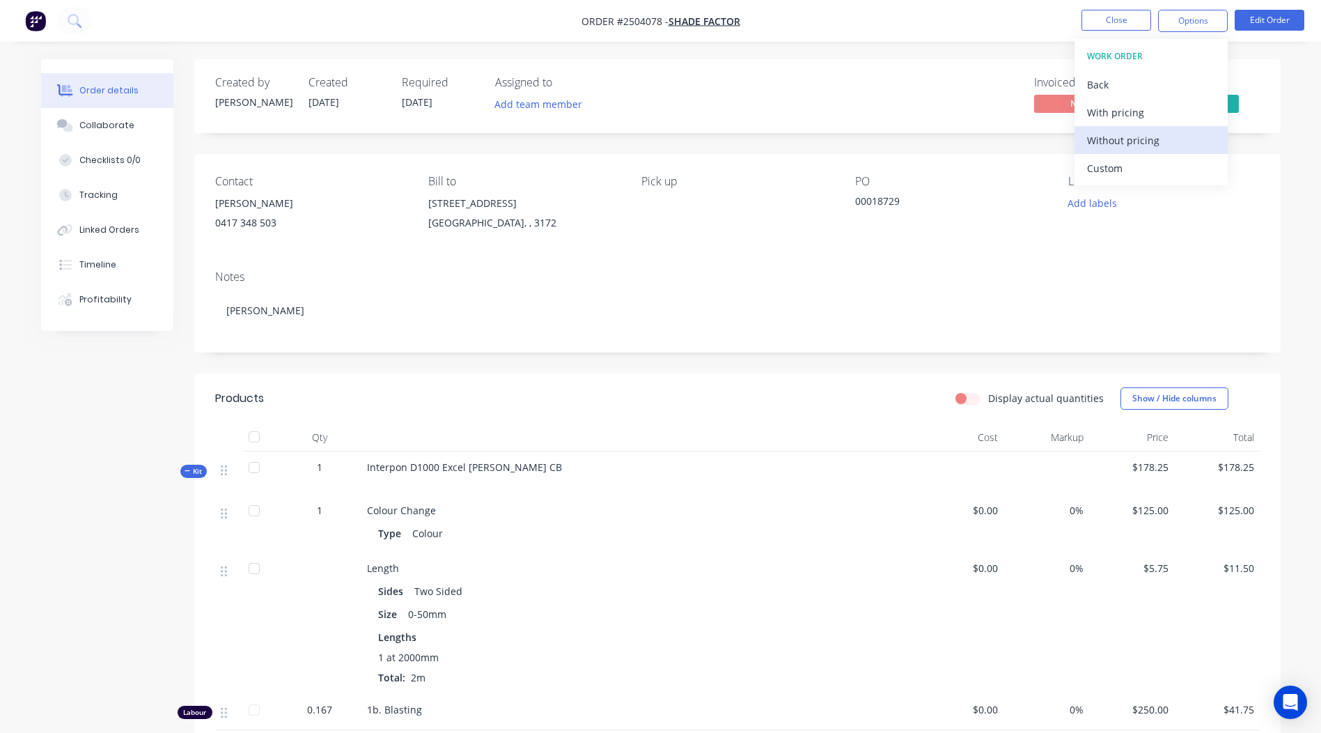
click at [1164, 141] on div "Without pricing" at bounding box center [1151, 140] width 128 height 20
click at [938, 152] on div "Created by [PERSON_NAME] Created [DATE] Required [DATE] Assigned to Add team me…" at bounding box center [737, 508] width 1087 height 898
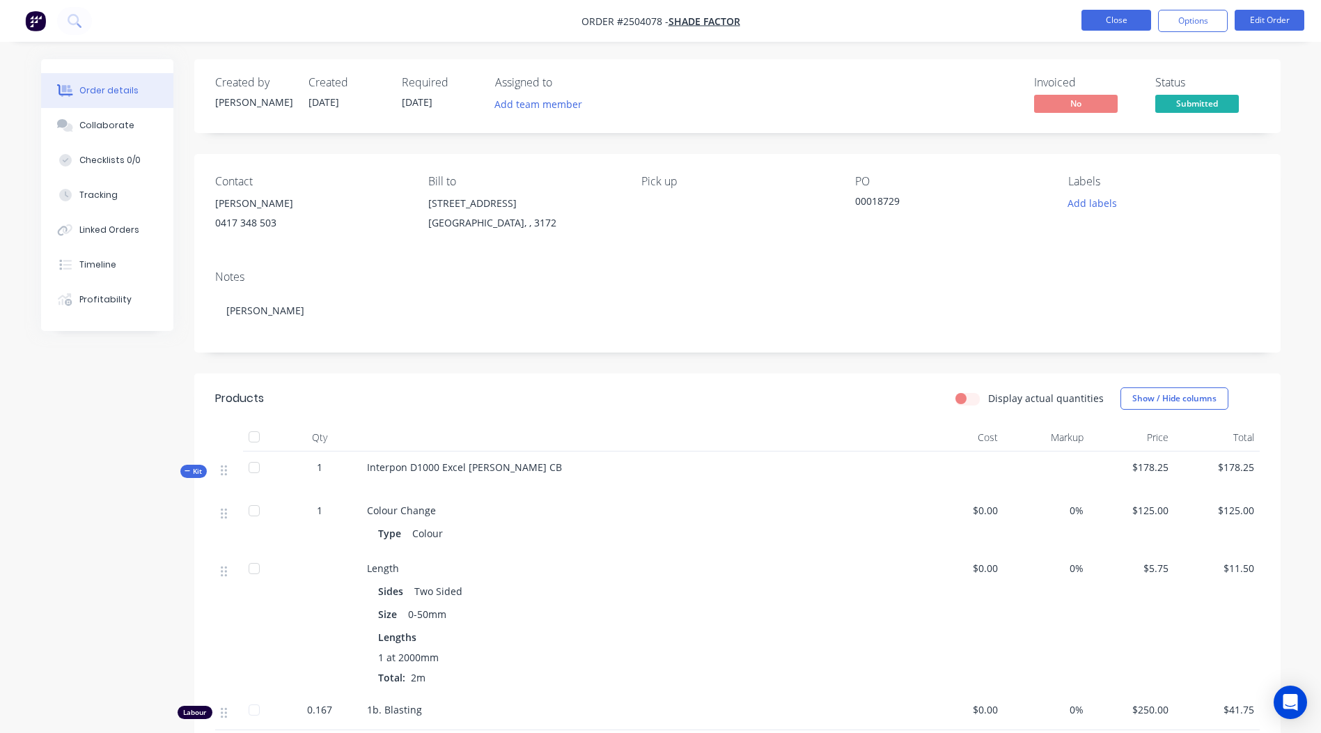
click at [1147, 14] on button "Close" at bounding box center [1117, 20] width 70 height 21
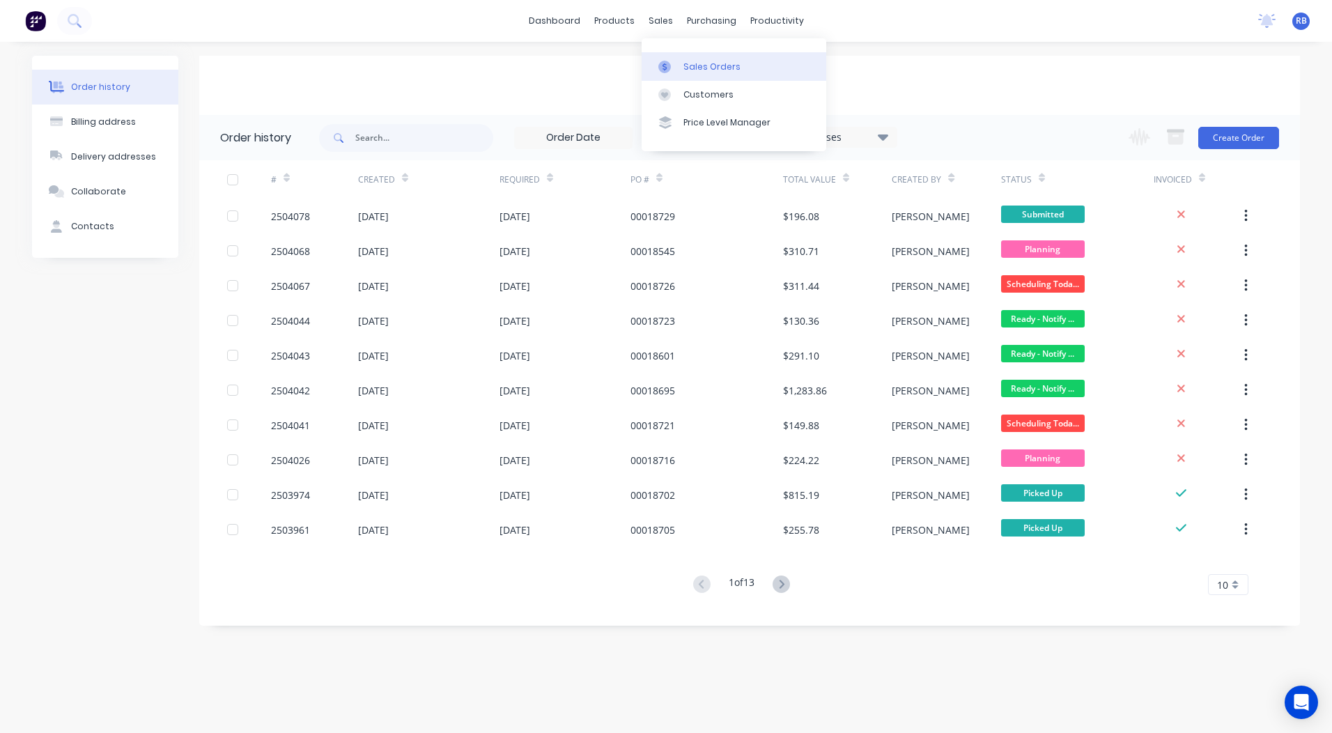
click at [702, 59] on link "Sales Orders" at bounding box center [734, 66] width 185 height 28
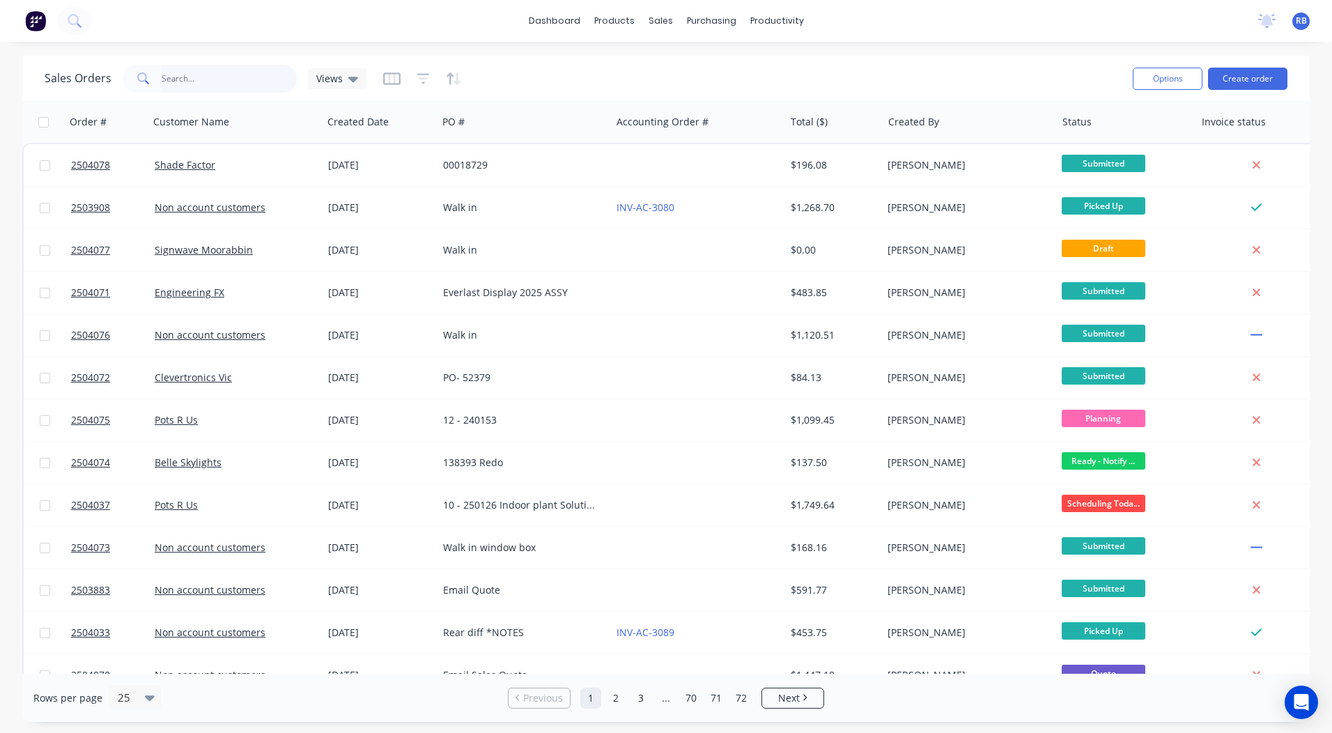
click at [218, 91] on input "text" at bounding box center [230, 79] width 136 height 28
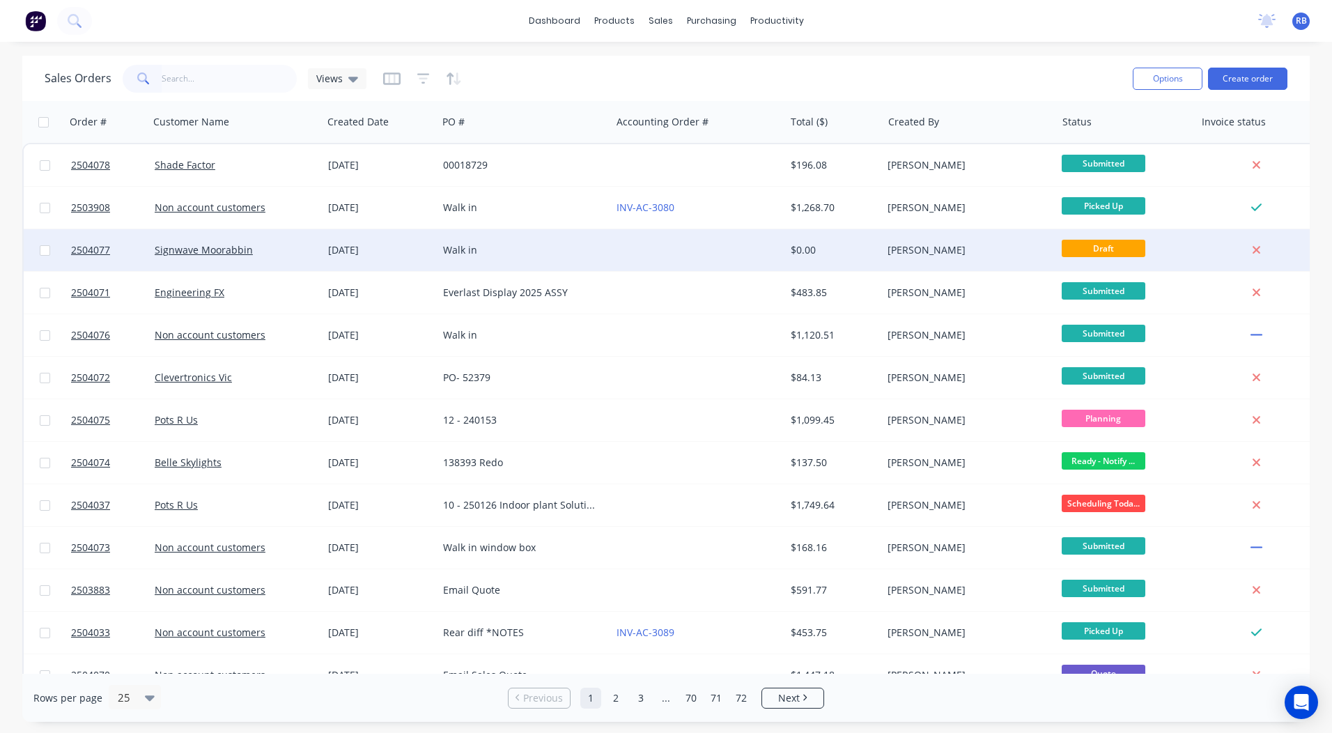
click at [303, 261] on div "Signwave Moorabbin" at bounding box center [235, 250] width 173 height 42
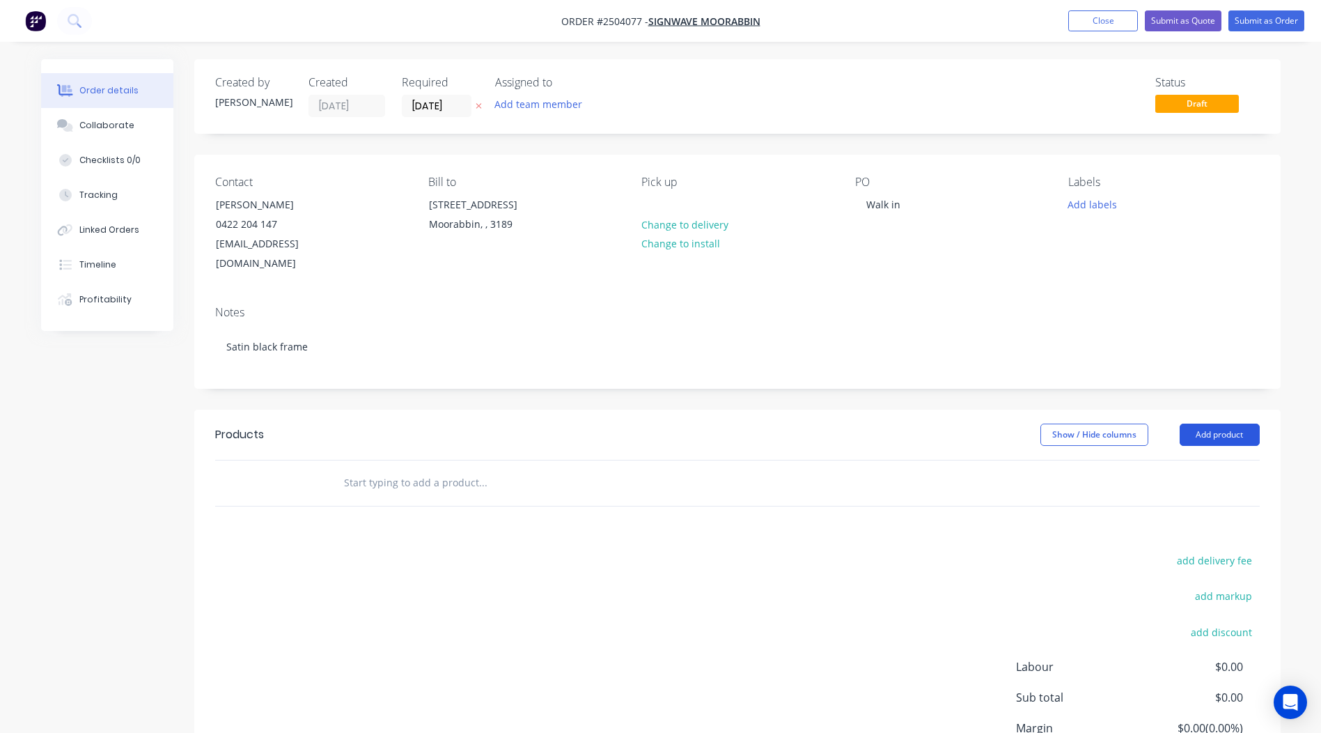
click at [1234, 424] on button "Add product" at bounding box center [1220, 435] width 80 height 22
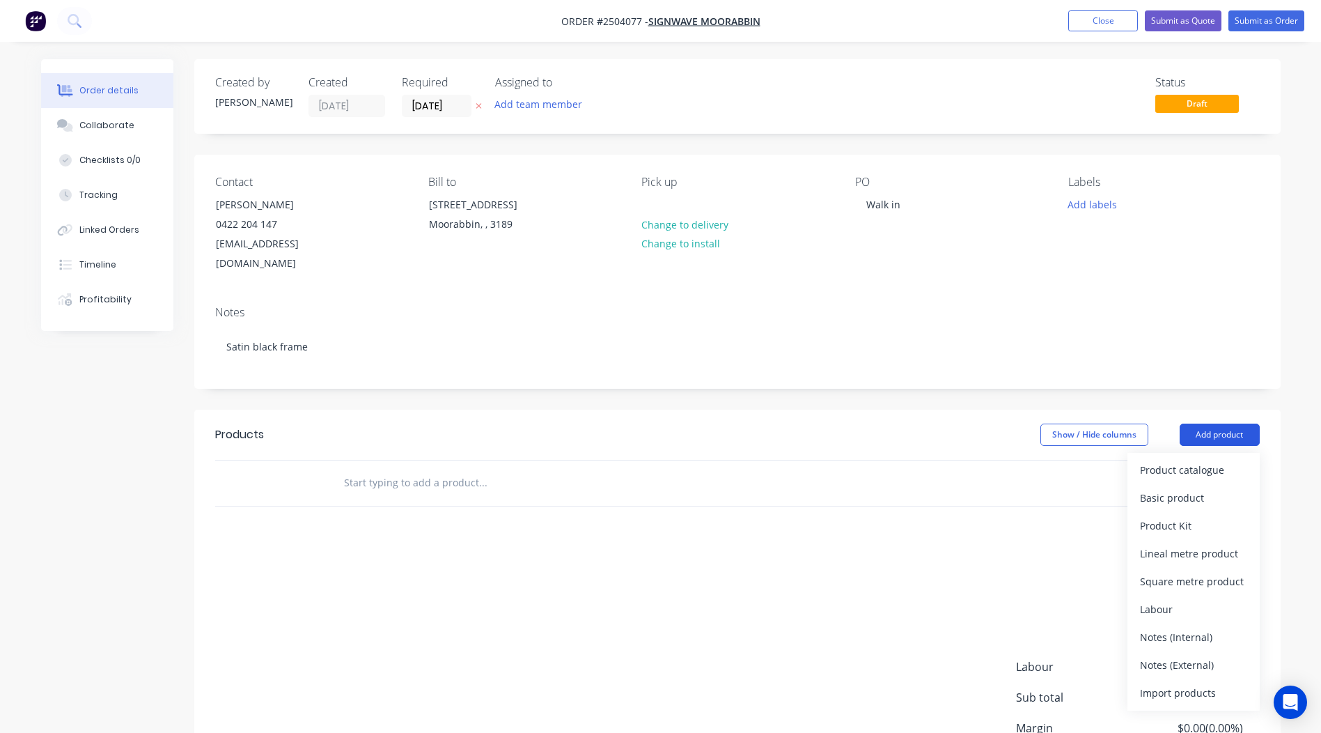
click at [1234, 453] on div "Product catalogue Basic product Product Kit Lineal metre product Square metre p…" at bounding box center [1194, 582] width 132 height 258
click at [1227, 456] on button "Product catalogue" at bounding box center [1194, 470] width 132 height 28
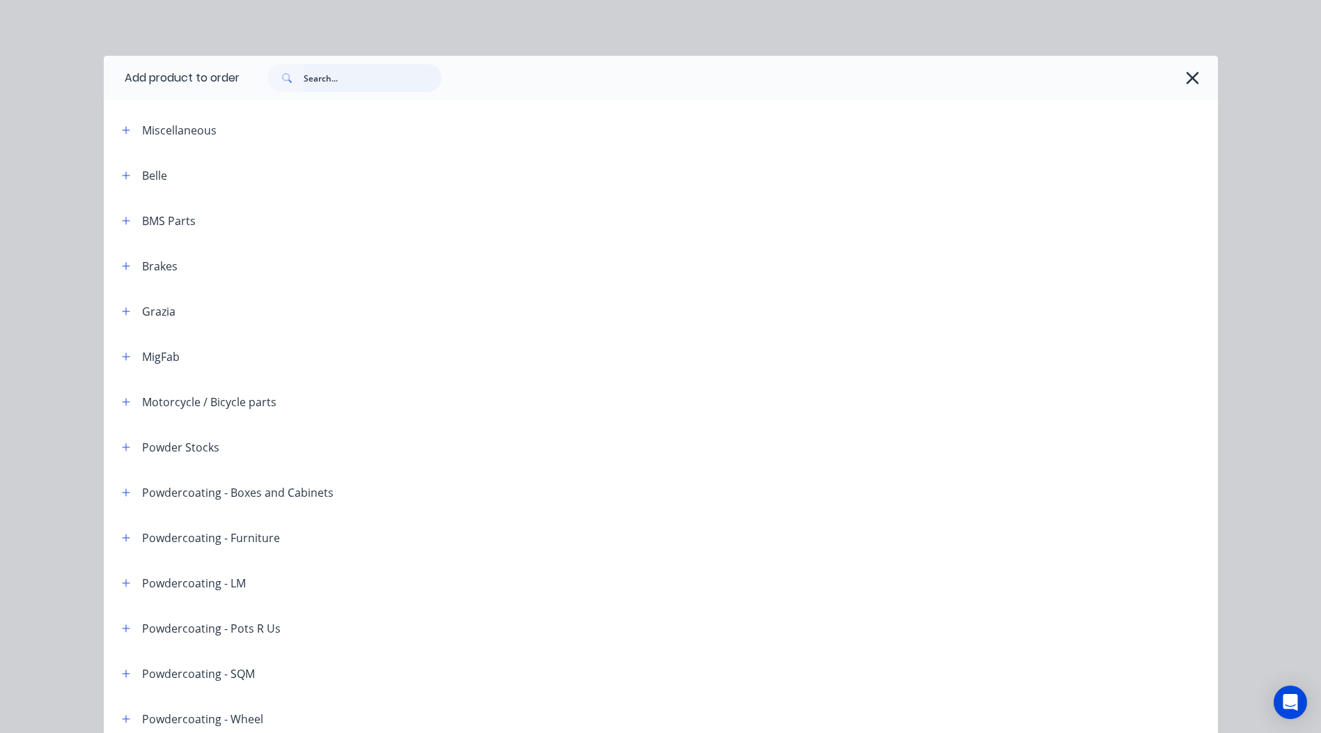
click at [395, 84] on input "text" at bounding box center [373, 78] width 138 height 28
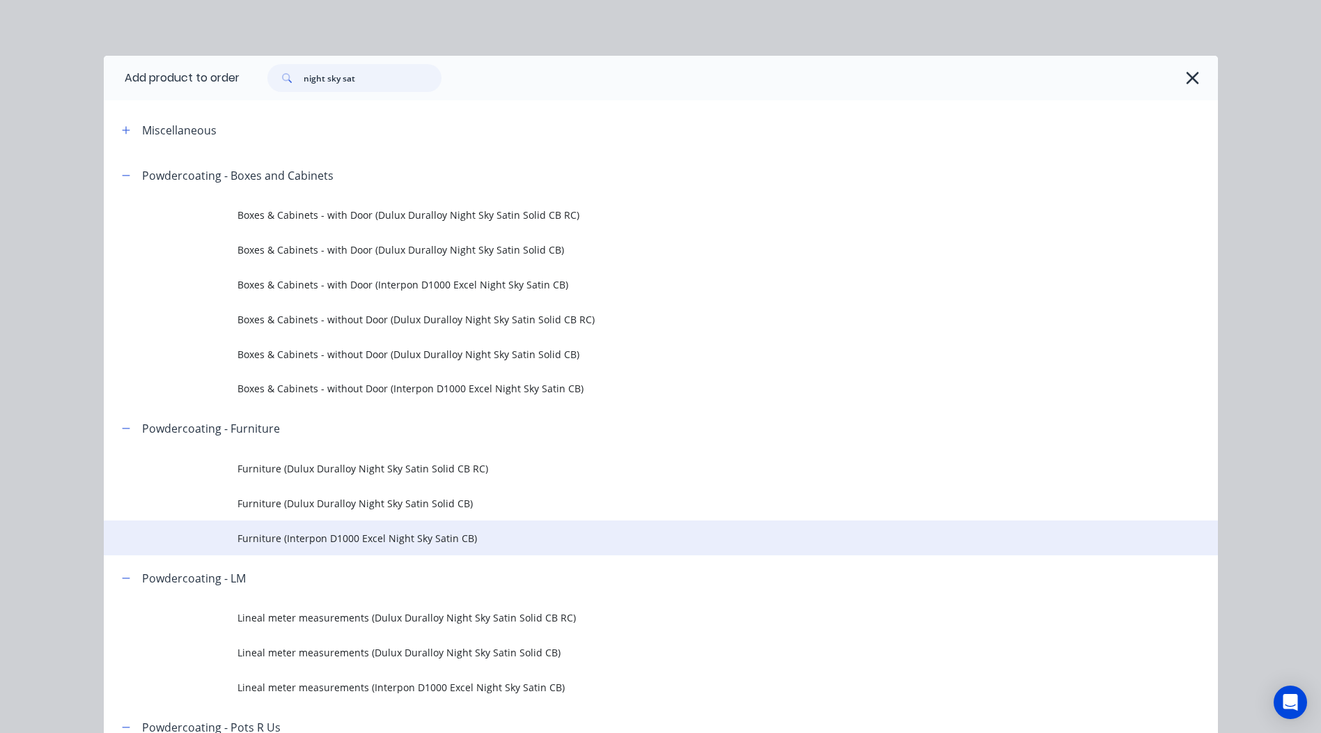
type input "night sky sat"
click at [412, 537] on span "Furniture (Interpon D1000 Excel Night Sky Satin CB)" at bounding box center [630, 538] width 784 height 15
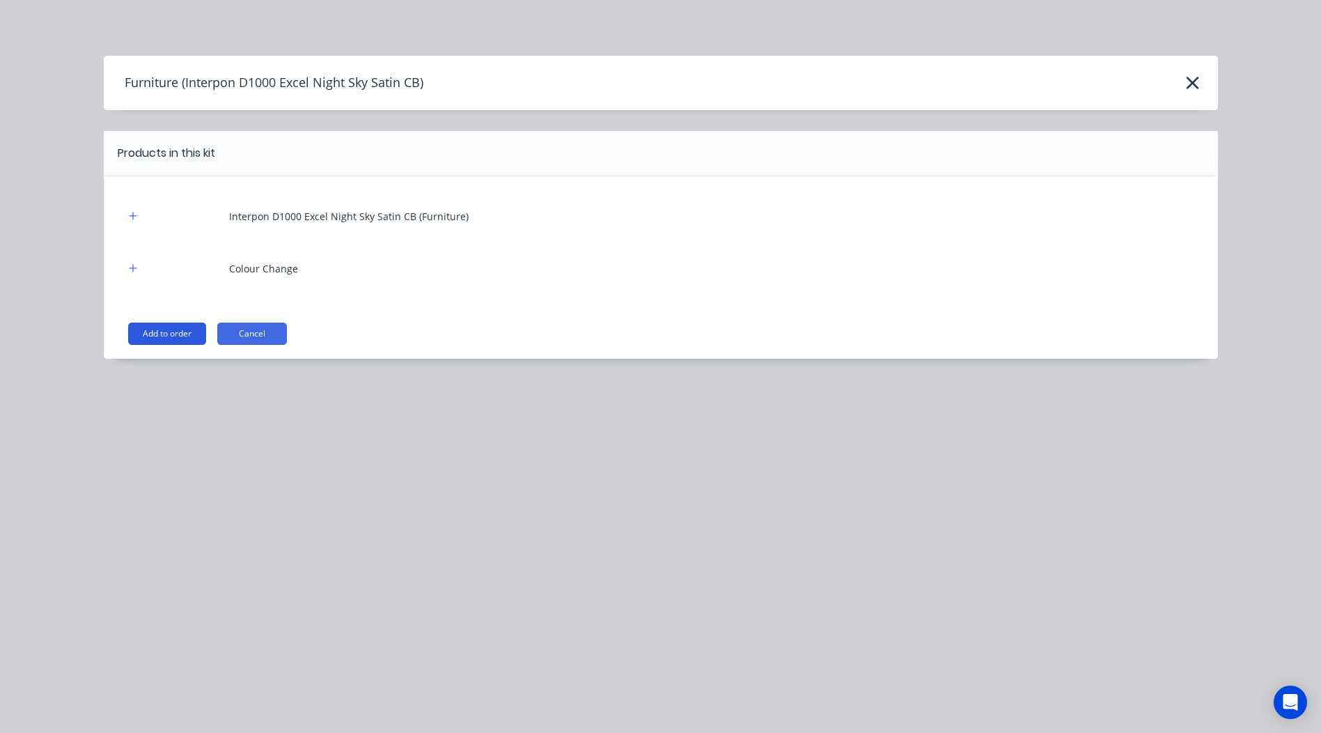
click at [175, 329] on button "Add to order" at bounding box center [167, 334] width 78 height 22
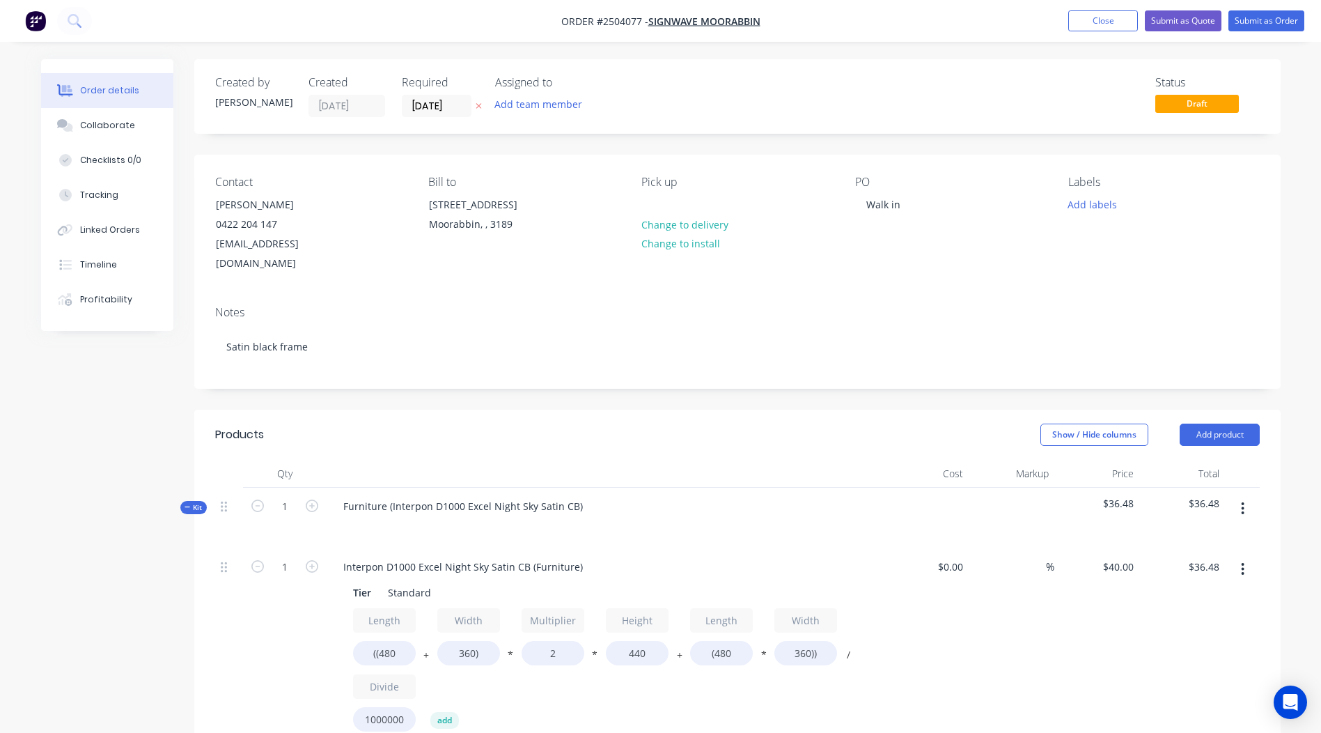
scroll to position [70, 0]
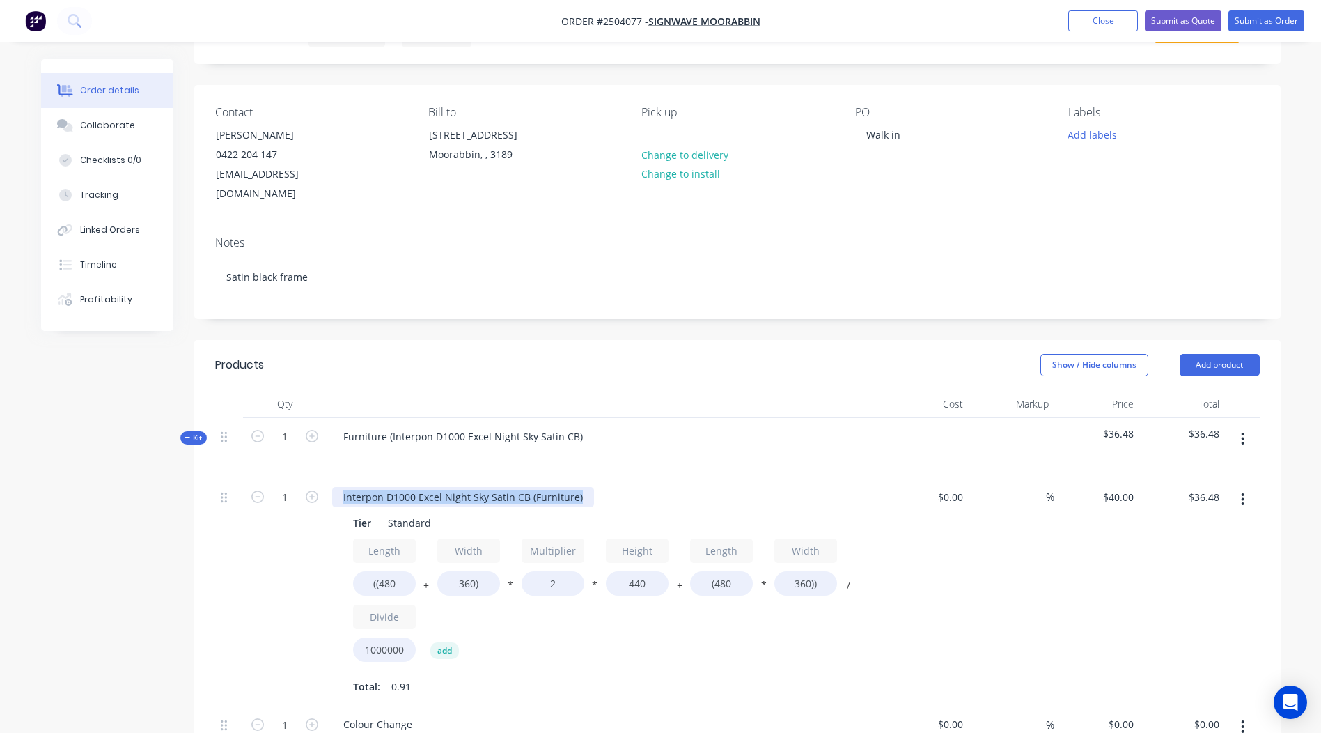
drag, startPoint x: 584, startPoint y: 474, endPoint x: 0, endPoint y: 472, distance: 584.4
click at [0, 483] on html "Order #2504077 - Signwave Moorabbin Add product Close Submit as Quote Submit as…" at bounding box center [660, 564] width 1321 height 1268
drag, startPoint x: 389, startPoint y: 414, endPoint x: -3, endPoint y: 469, distance: 396.0
click at [0, 469] on html "Order #2504077 - Signwave Moorabbin Add product Close Submit as Quote Submit as…" at bounding box center [660, 564] width 1321 height 1268
click at [532, 426] on div "Interpon D1000 Excel Night Sky Satin CB" at bounding box center [437, 436] width 210 height 20
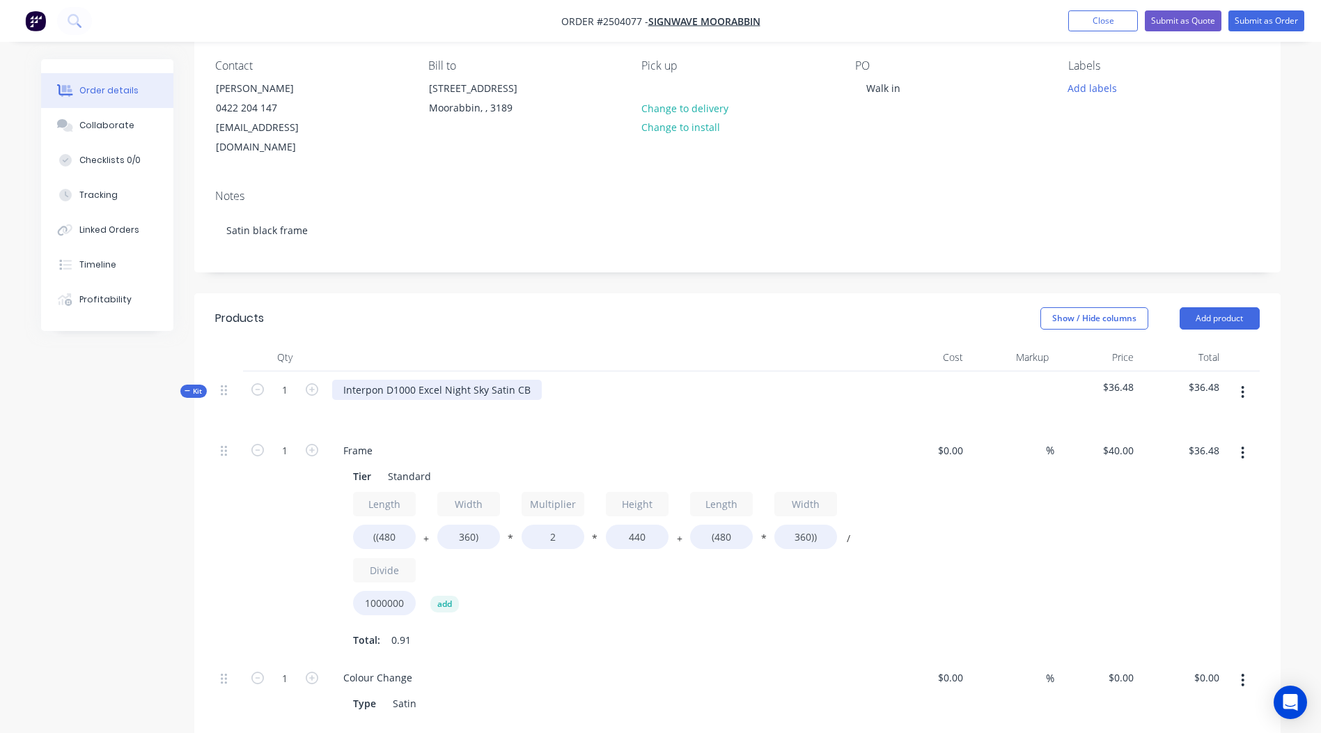
scroll to position [209, 0]
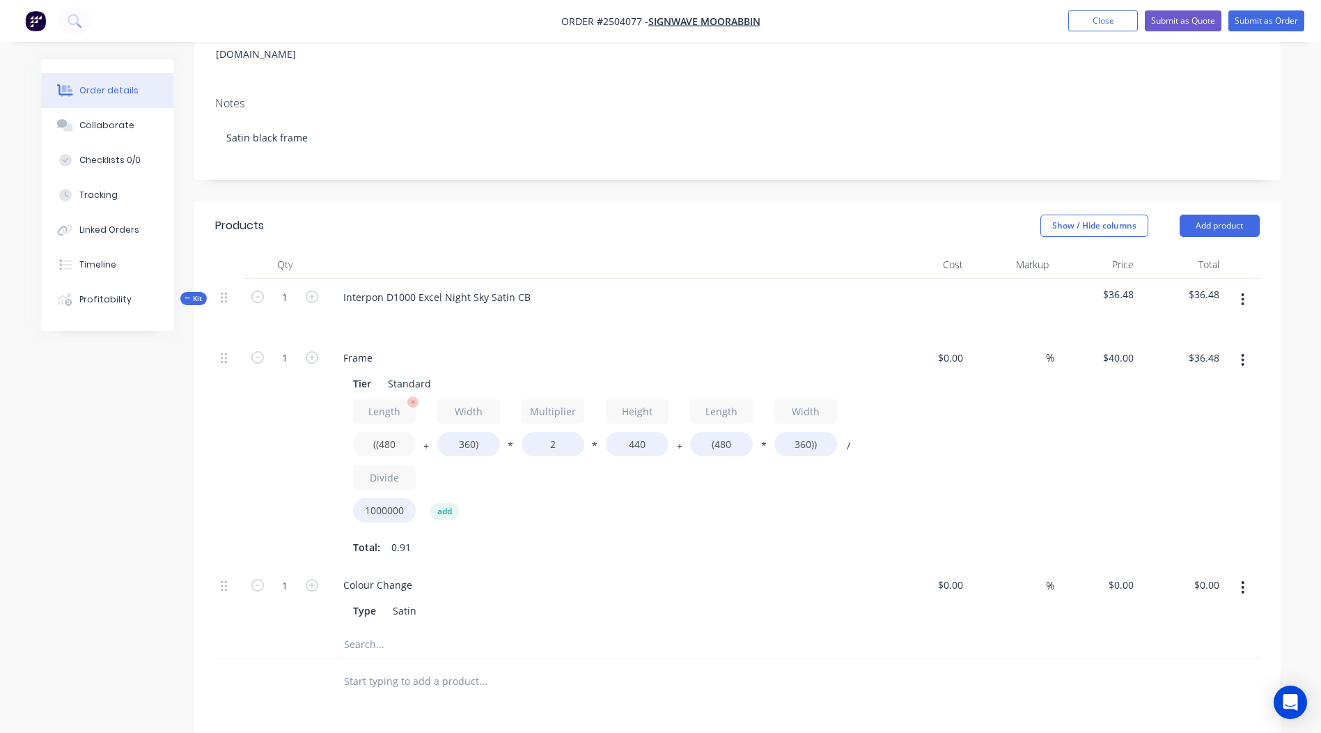
click at [407, 432] on input "((480" at bounding box center [384, 444] width 63 height 24
type input "((1250"
type input "$63.58"
click at [746, 432] on input "(480" at bounding box center [721, 444] width 63 height 24
type input "(1250"
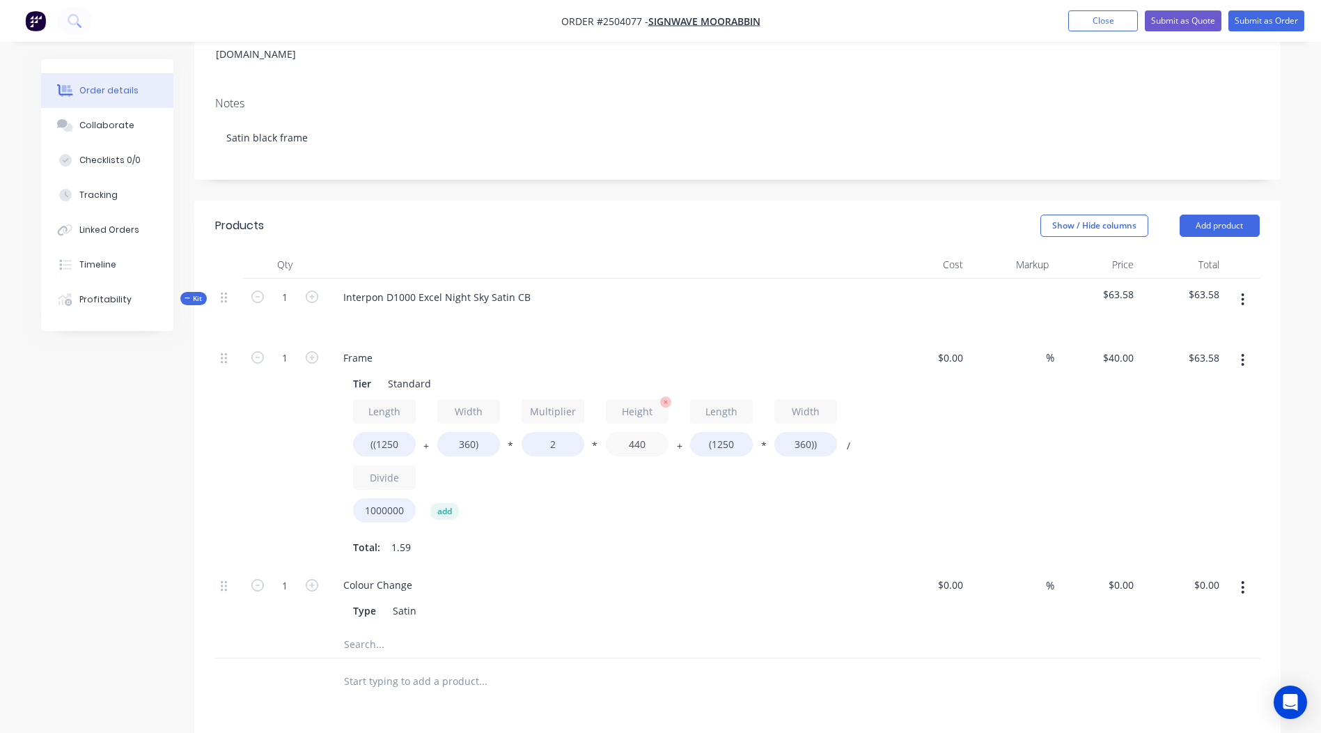
type input "$74.67"
drag, startPoint x: 652, startPoint y: 421, endPoint x: 479, endPoint y: 454, distance: 176.5
click at [479, 454] on div "Length ((1250 + Width 360) * Multiplier 2 * Height 440 + Length (1250 * Width 3…" at bounding box center [605, 464] width 504 height 130
type input "50"
type input "$24.44"
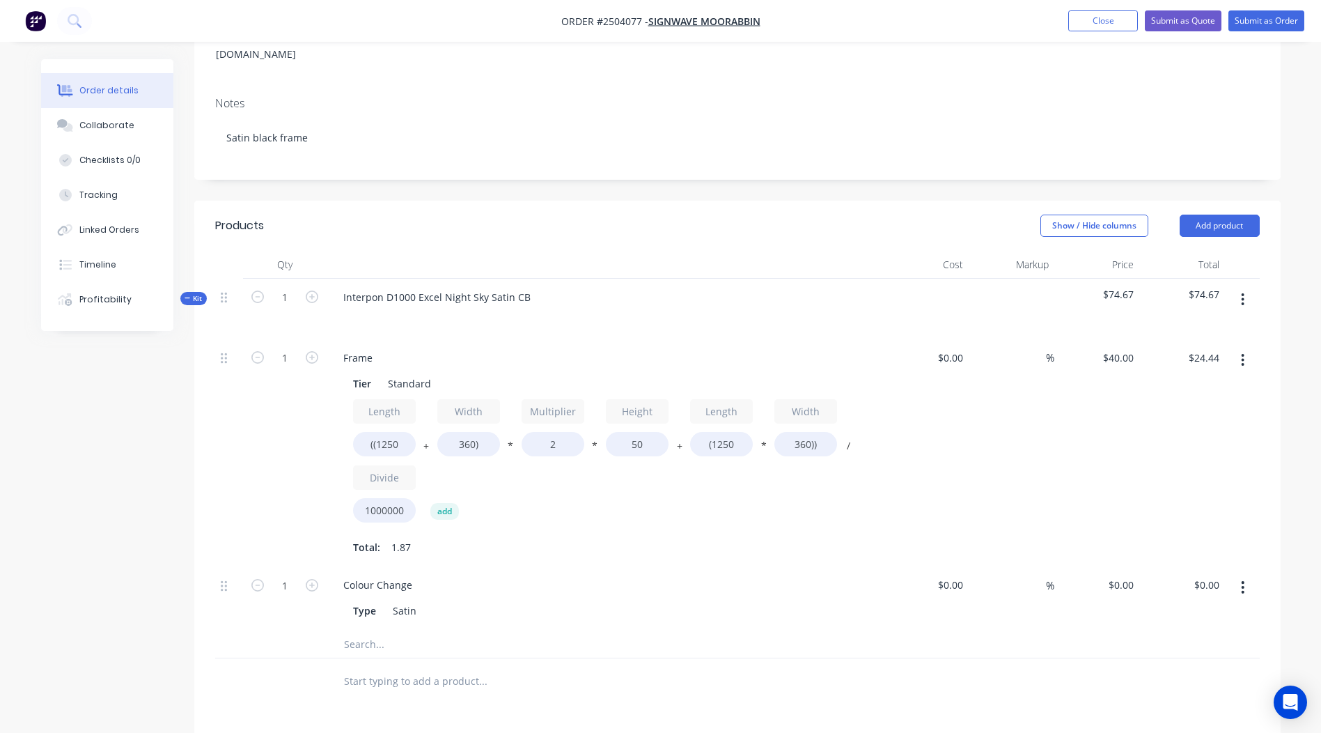
click at [1074, 472] on div "$40.00 $40.00" at bounding box center [1098, 453] width 86 height 228
click at [474, 432] on input "360)" at bounding box center [468, 444] width 63 height 24
type input "1650)"
type input "$29.60"
click at [811, 432] on input "360))" at bounding box center [806, 444] width 63 height 24
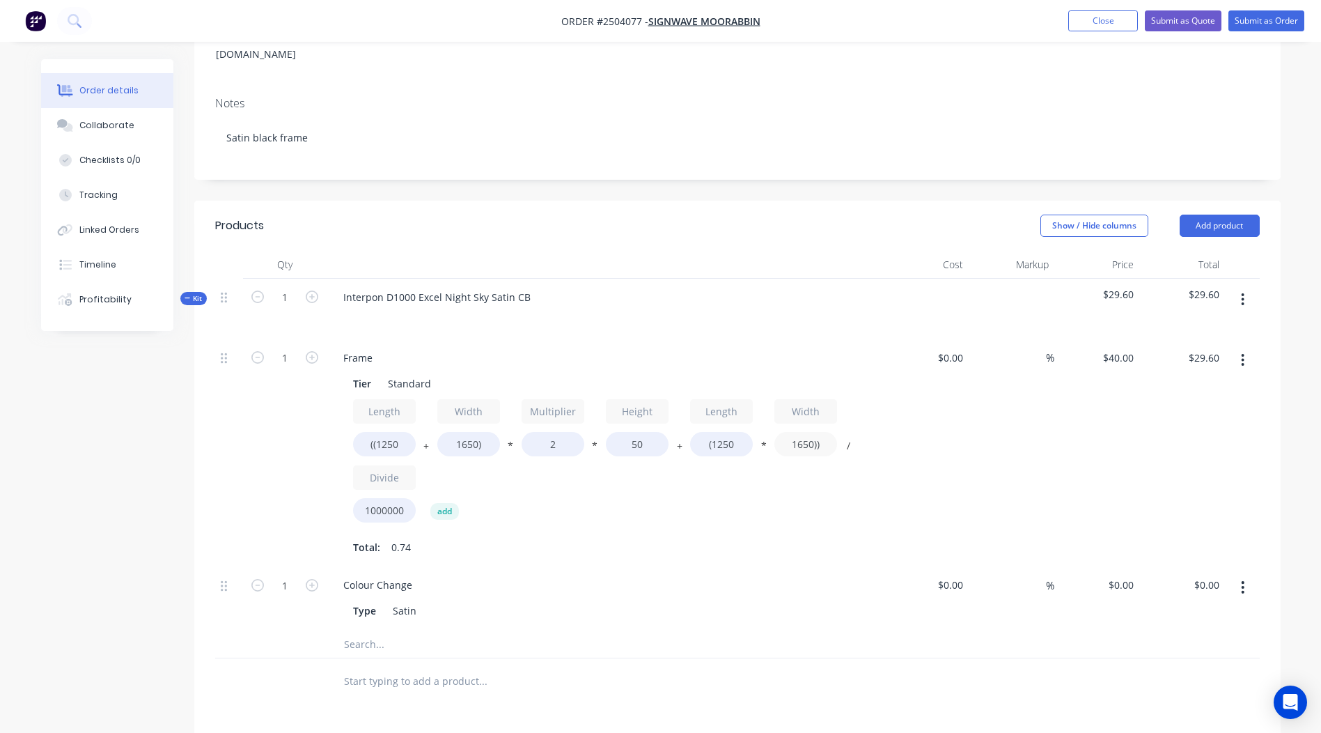
type input "1650))"
click at [1017, 428] on div "%" at bounding box center [1012, 453] width 86 height 228
type input "$94.10"
click at [302, 426] on div "1 Frame Tier Standard Length ((1250 + Width 1650) * Multiplier 2 * Height 50 + …" at bounding box center [737, 453] width 1045 height 228
type input "1.5"
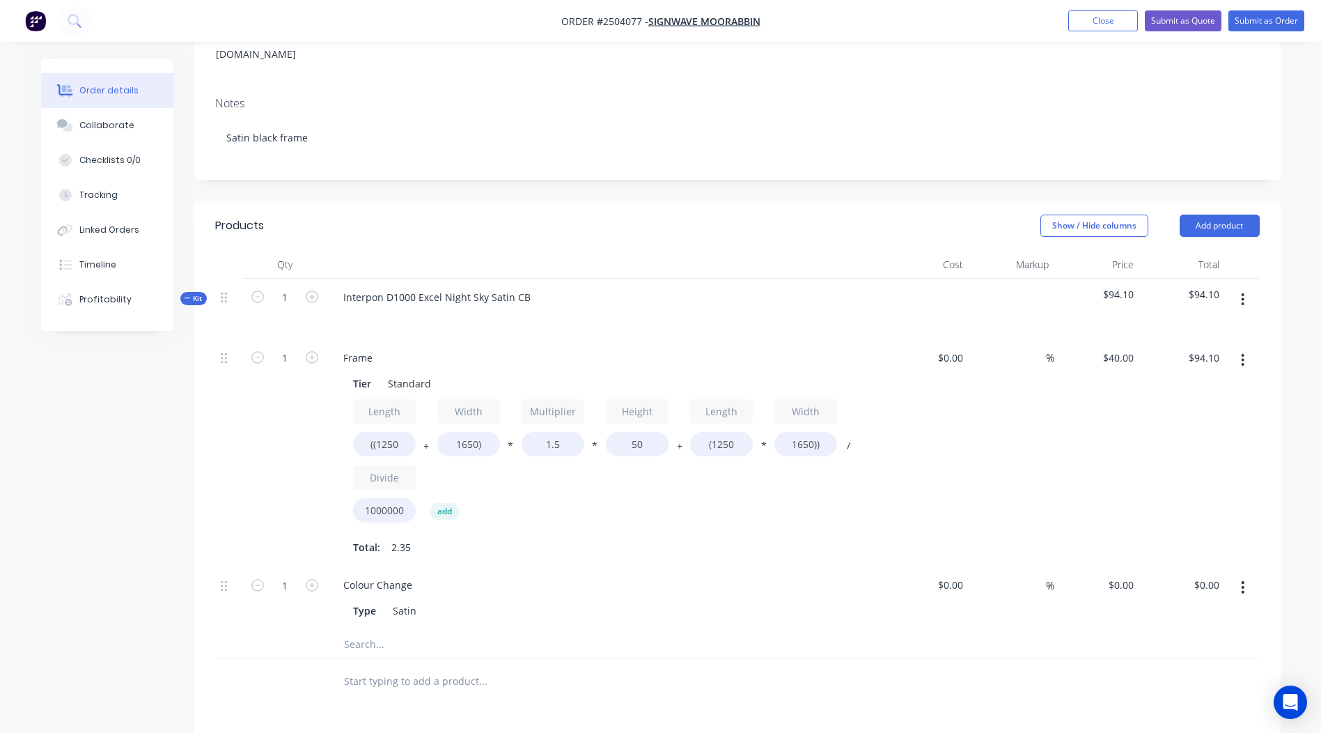
type input "$91.20"
drag, startPoint x: 1120, startPoint y: 423, endPoint x: 1131, endPoint y: 421, distance: 10.7
click at [1120, 422] on div "$40.00 $40.00" at bounding box center [1098, 453] width 86 height 228
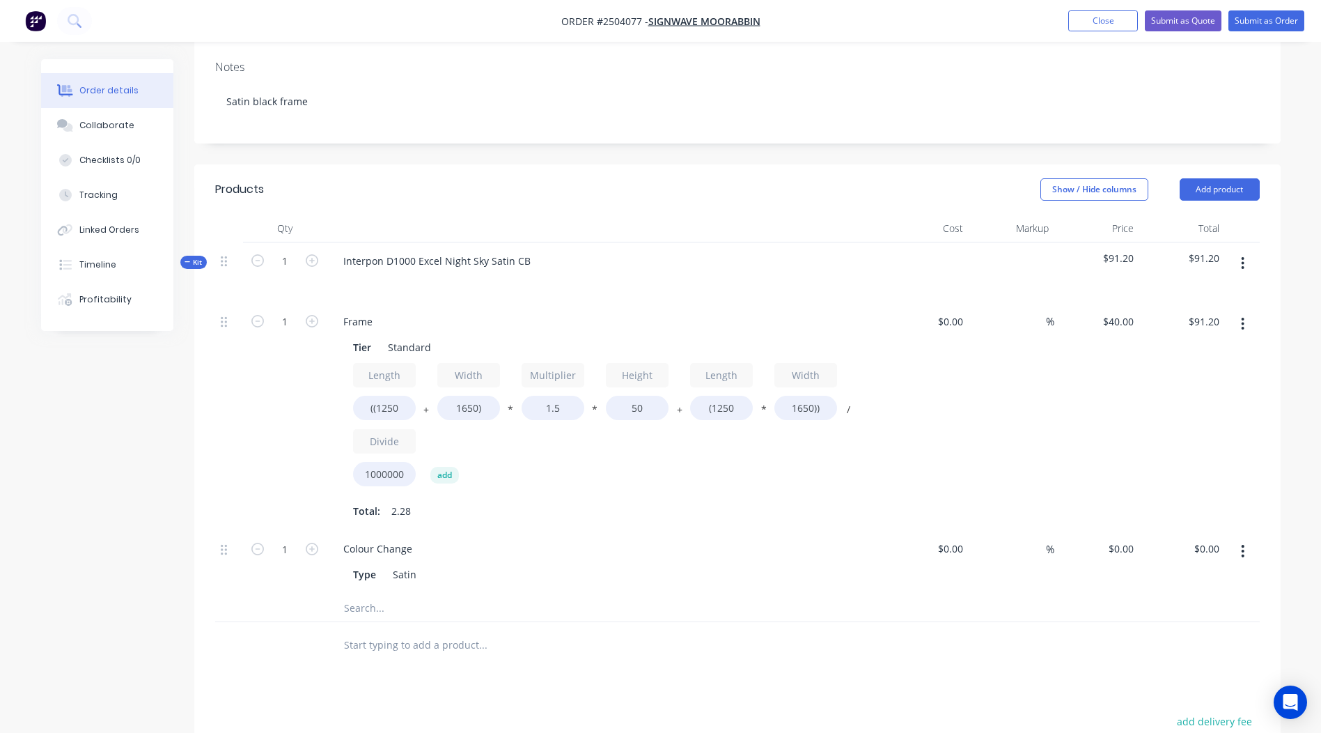
scroll to position [188, 0]
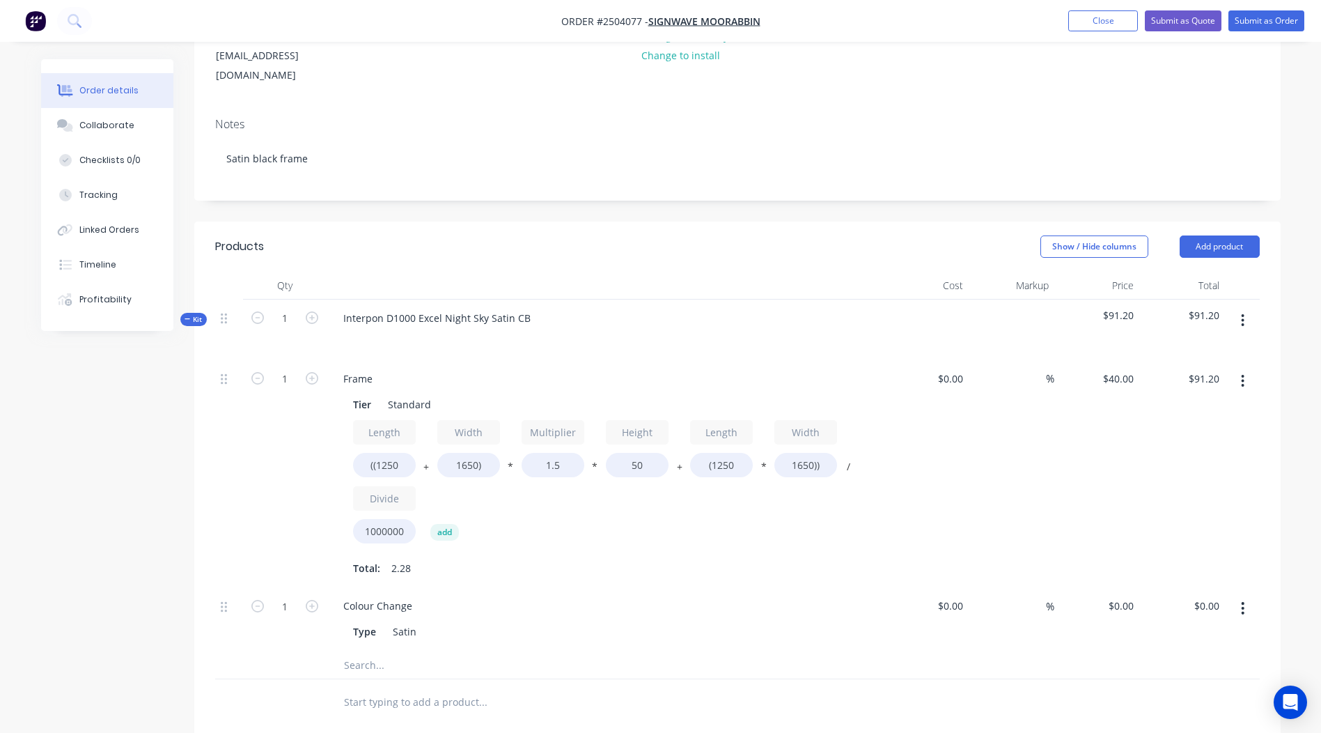
click at [1243, 314] on icon "button" at bounding box center [1243, 320] width 3 height 13
click at [1200, 371] on button "Add sub kit to kit" at bounding box center [1194, 385] width 132 height 28
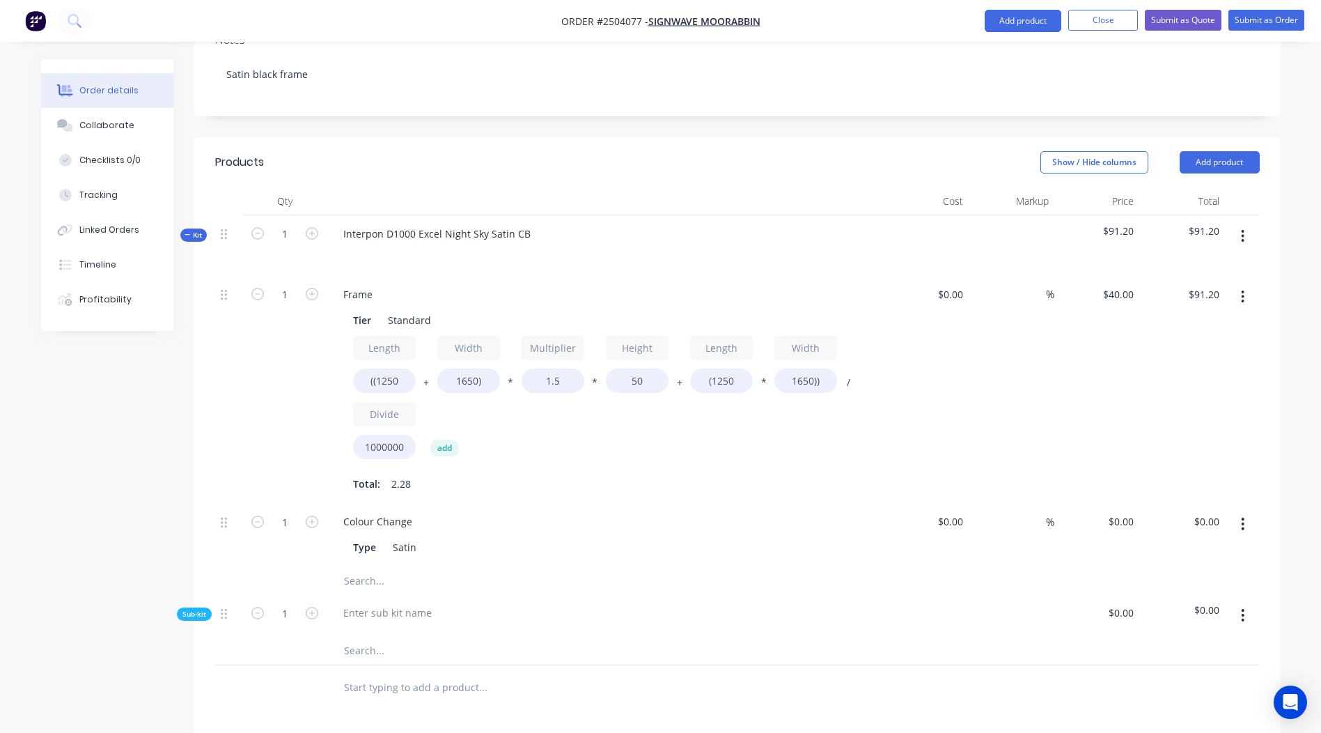
scroll to position [397, 0]
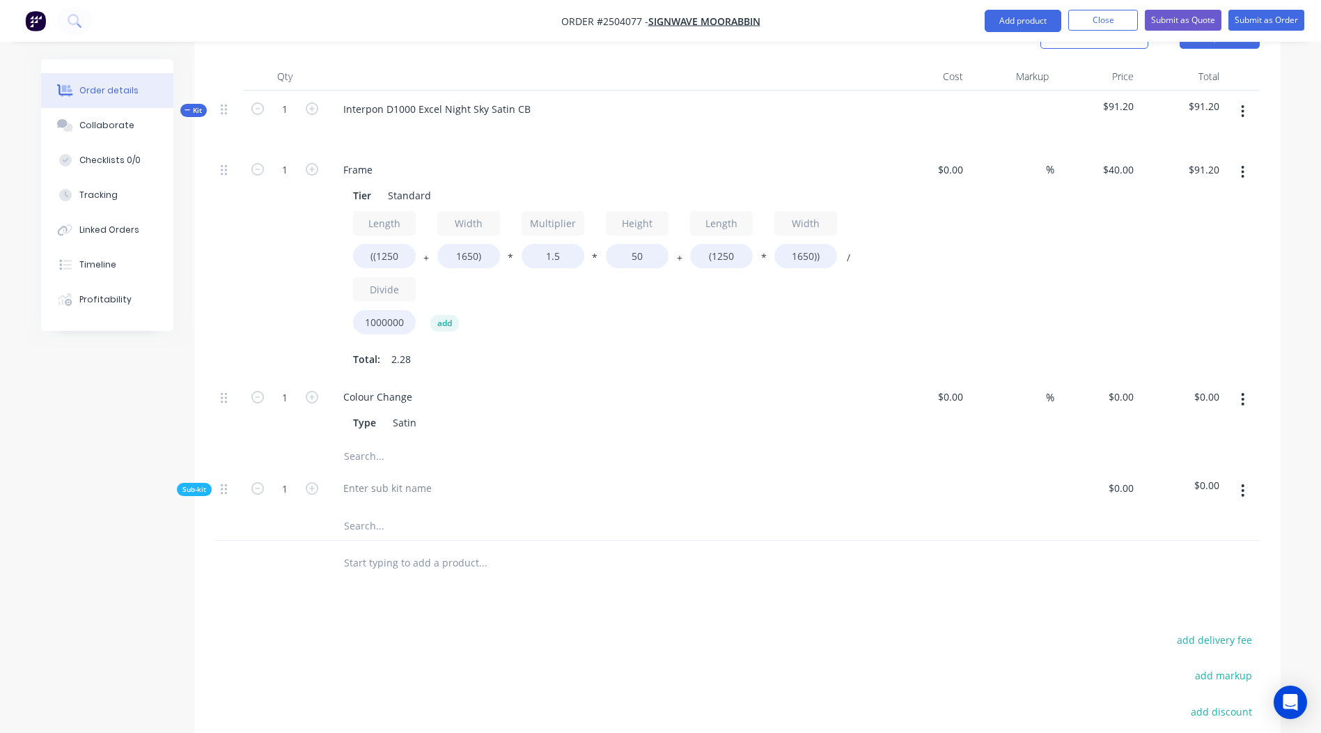
click at [1234, 478] on button "button" at bounding box center [1243, 490] width 33 height 25
click at [1204, 545] on div "Delete" at bounding box center [1193, 555] width 107 height 20
click at [1236, 99] on button "button" at bounding box center [1243, 111] width 33 height 25
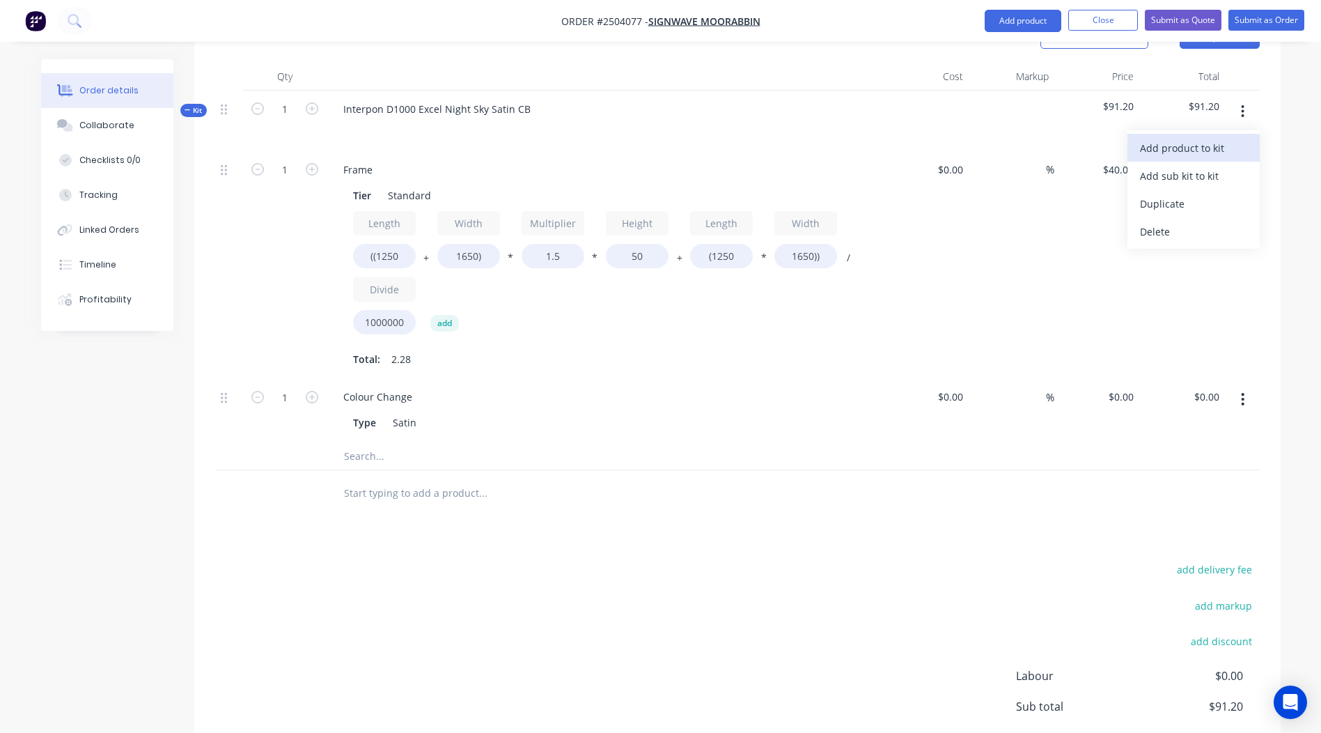
click at [1196, 138] on div "Add product to kit" at bounding box center [1193, 148] width 107 height 20
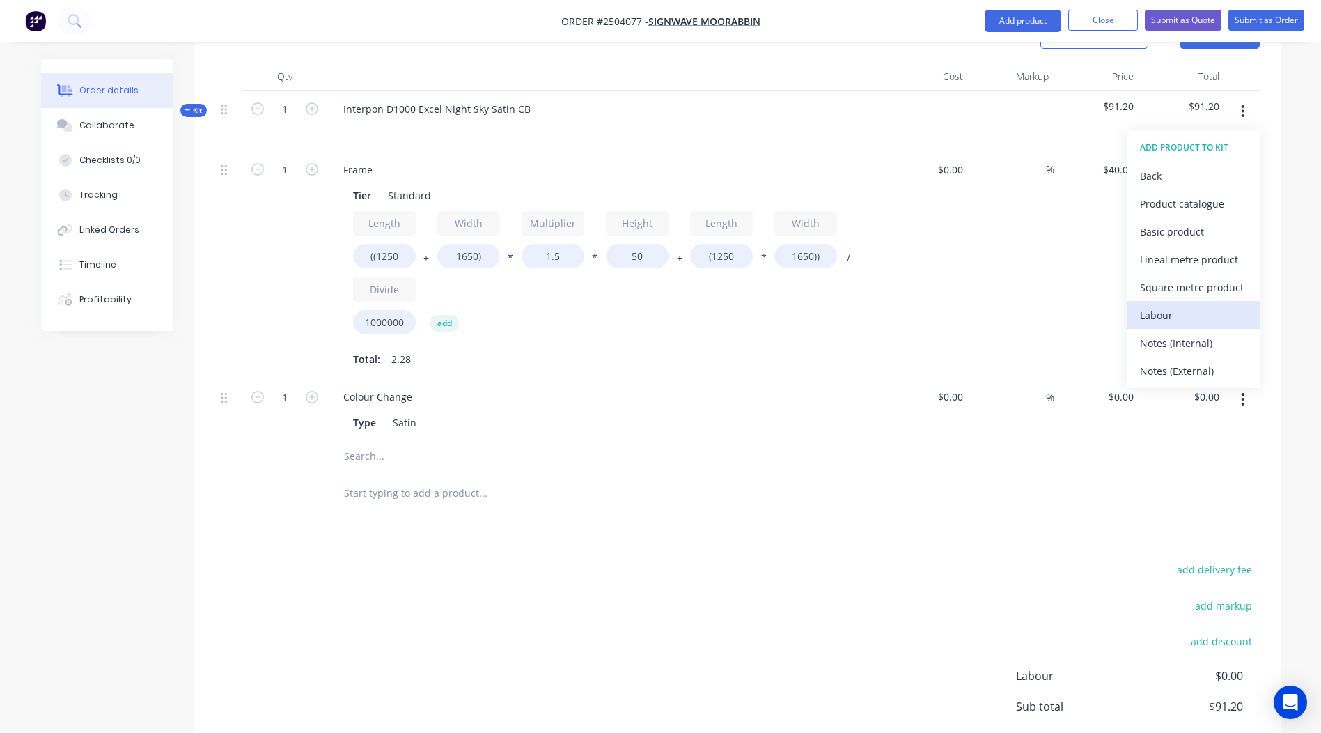
click at [1172, 305] on div "Labour" at bounding box center [1193, 315] width 107 height 20
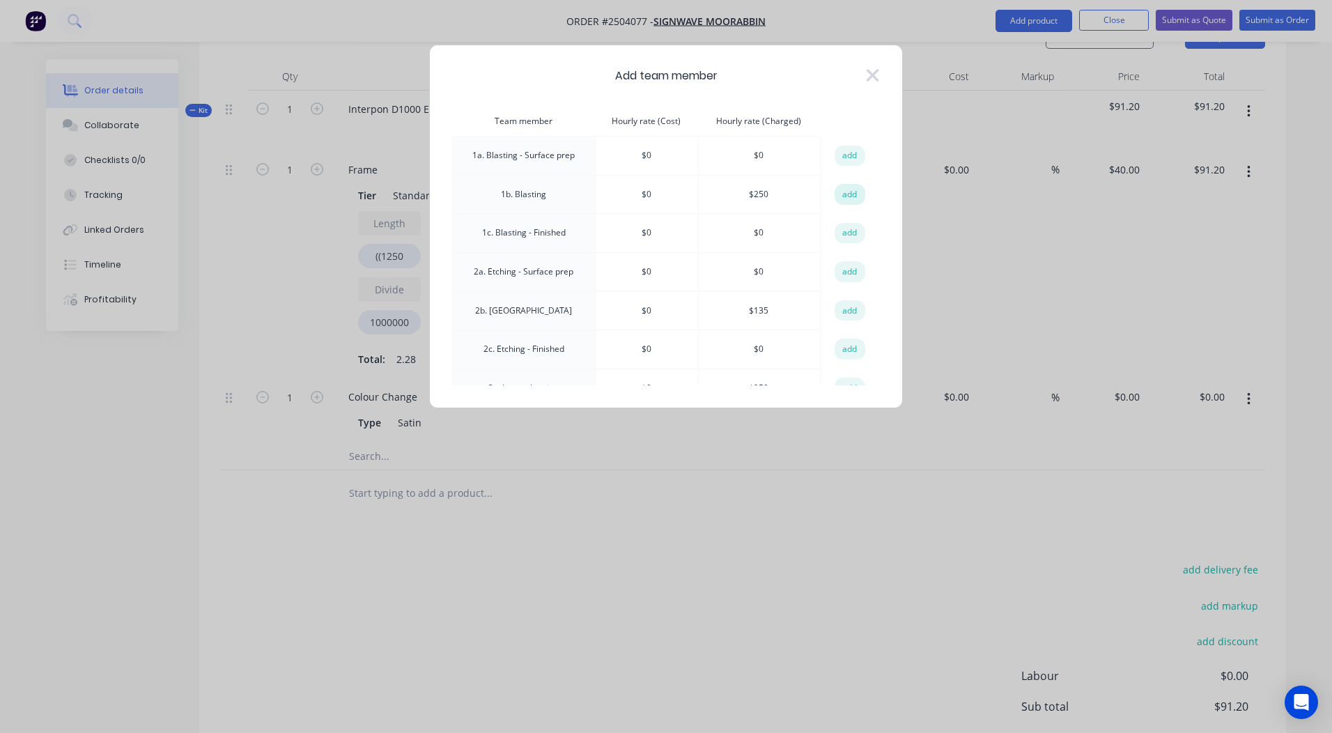
click at [834, 193] on button "add" at bounding box center [849, 194] width 31 height 21
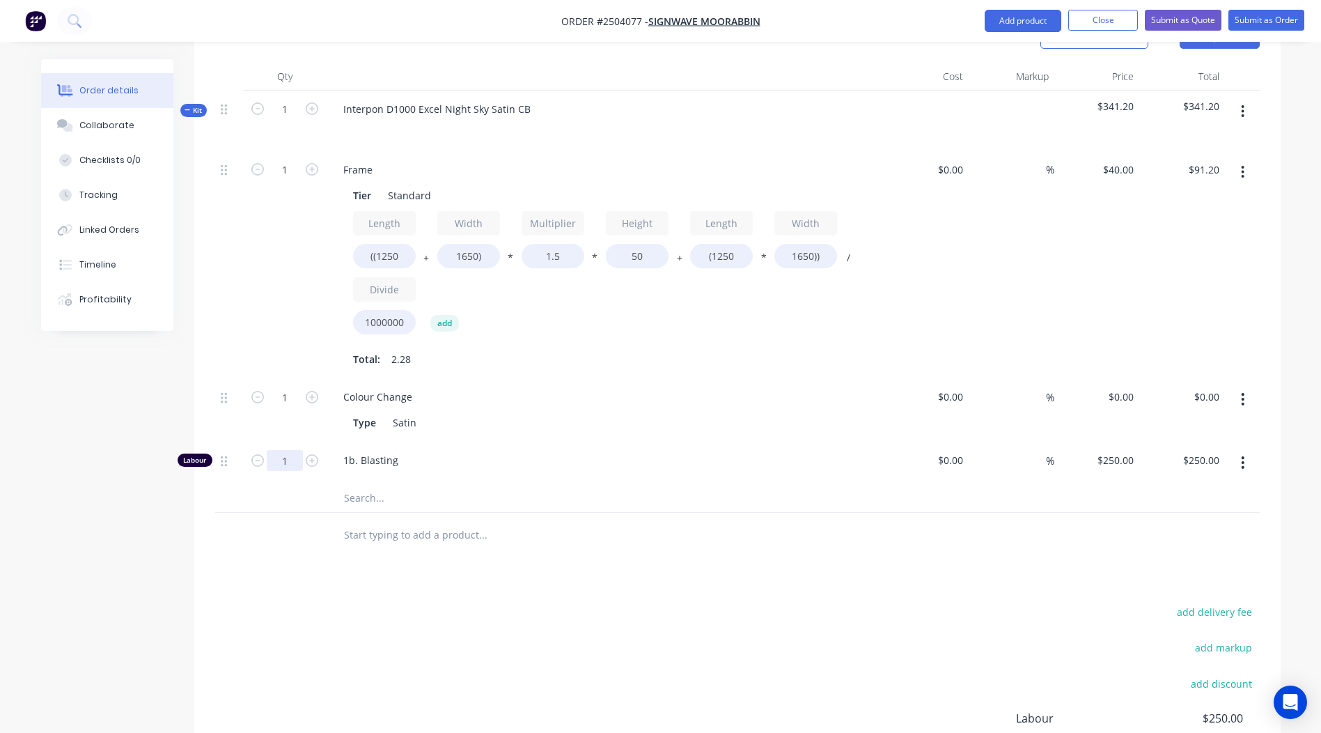
click at [273, 450] on input "1" at bounding box center [285, 460] width 36 height 21
type input "0.167"
click at [782, 532] on div at bounding box center [578, 535] width 502 height 45
type input "$41.75"
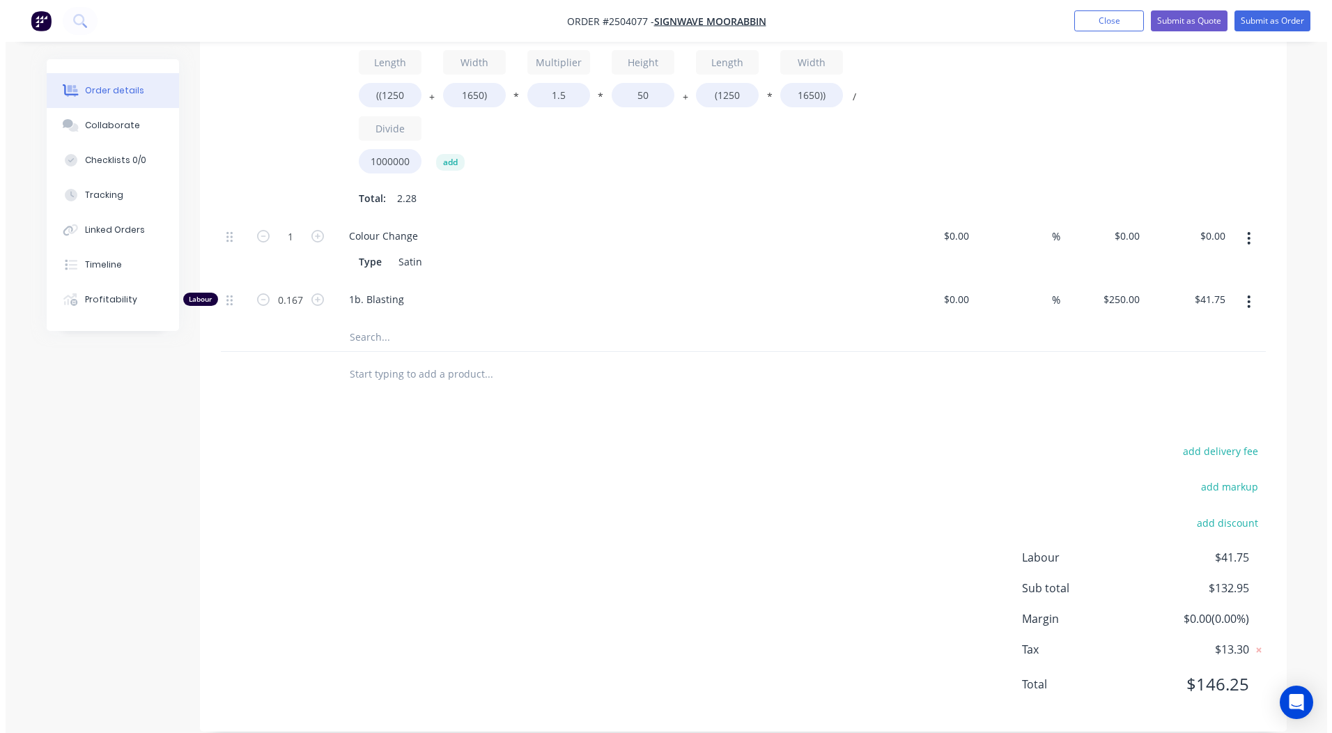
scroll to position [0, 0]
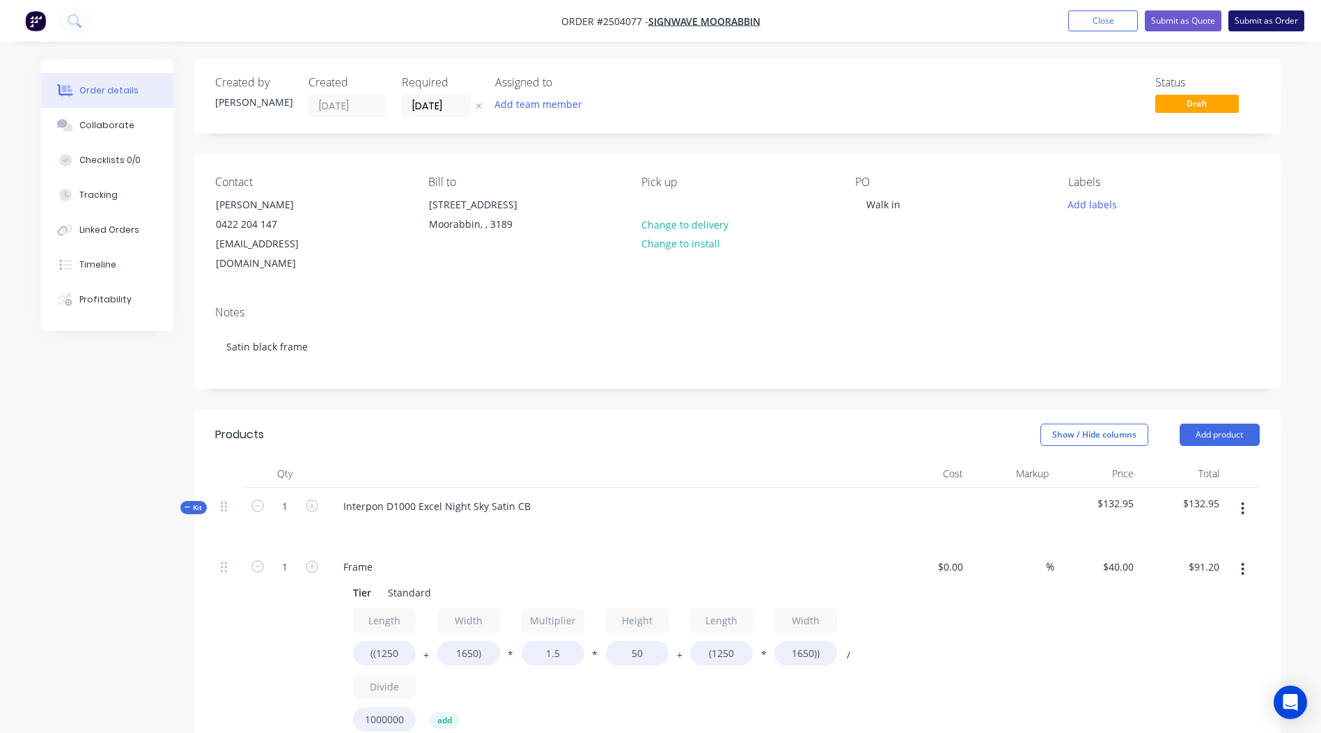
click at [1261, 27] on button "Submit as Order" at bounding box center [1267, 20] width 76 height 21
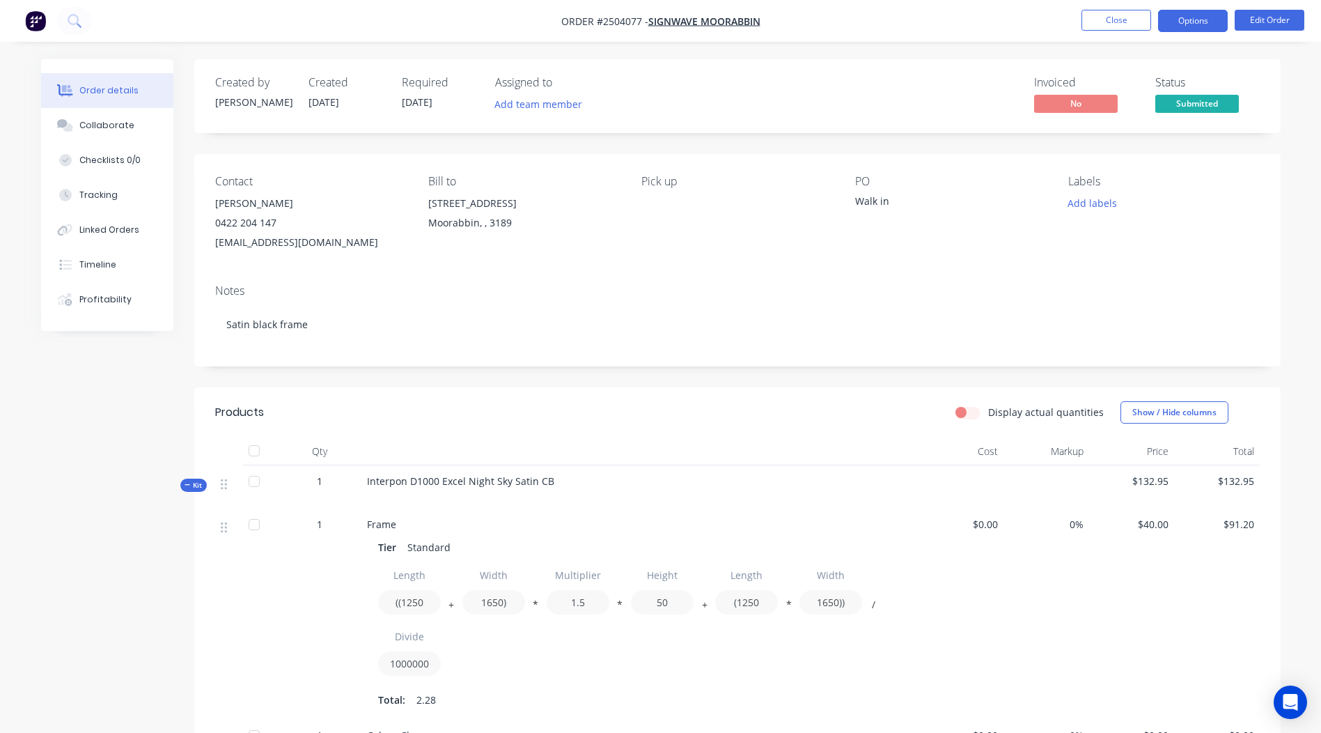
click at [1186, 13] on button "Options" at bounding box center [1193, 21] width 70 height 22
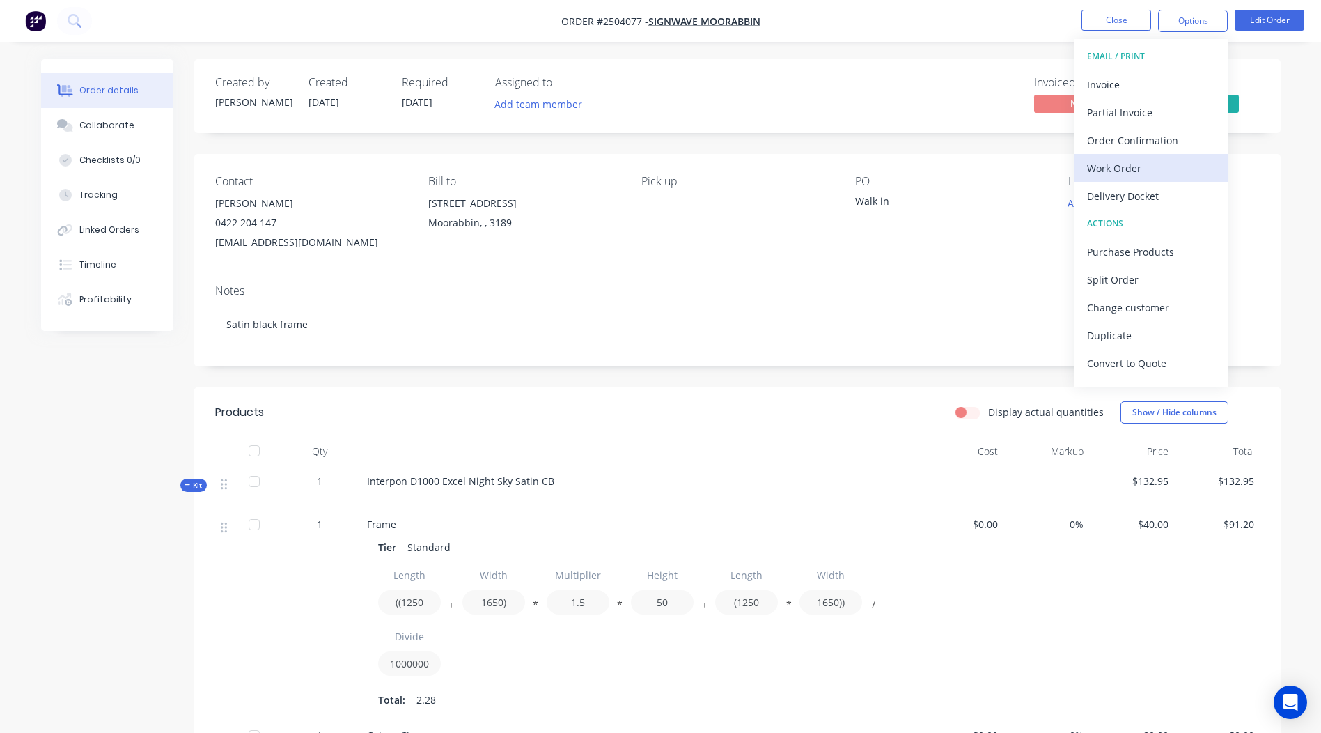
click at [1142, 162] on div "Work Order" at bounding box center [1151, 168] width 128 height 20
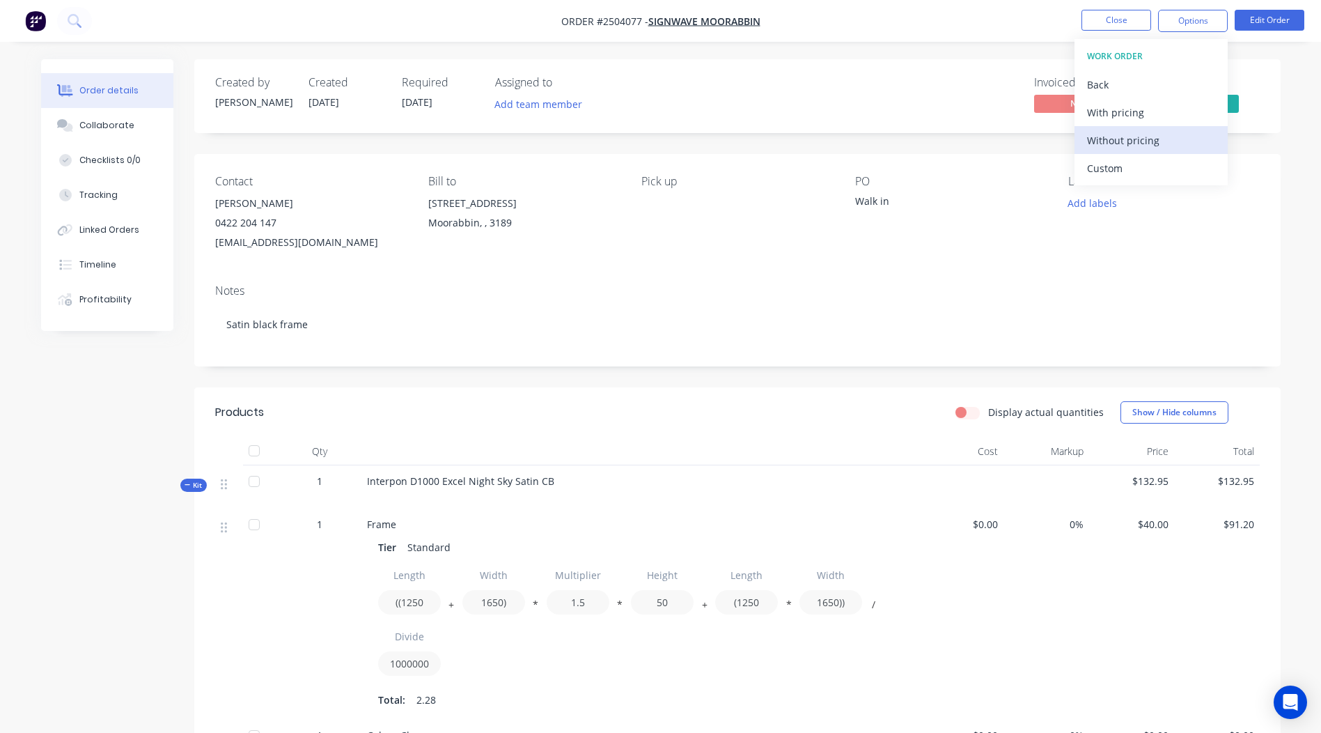
click at [1166, 130] on div "Without pricing" at bounding box center [1151, 140] width 128 height 20
click at [804, 130] on div "Created by [PERSON_NAME] Created [DATE] Required [DATE] Assigned to Add team me…" at bounding box center [737, 96] width 1087 height 74
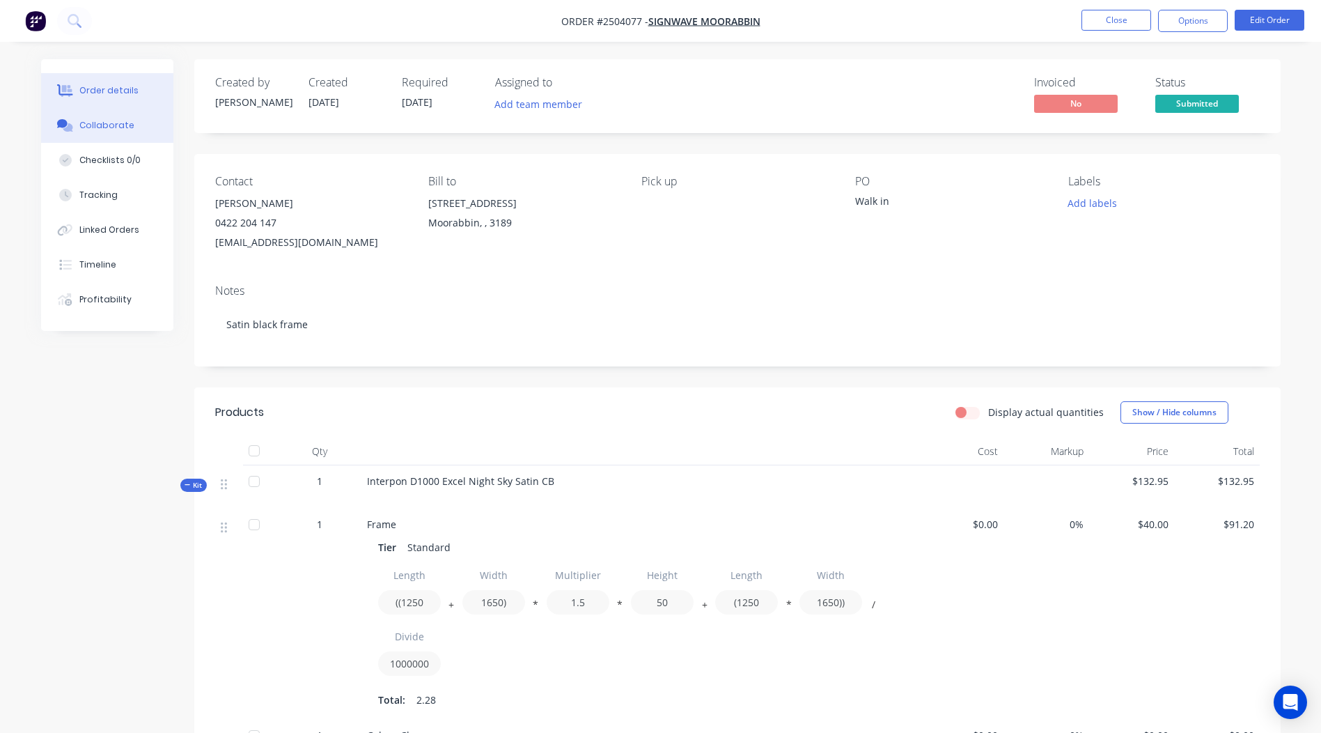
click at [106, 115] on button "Collaborate" at bounding box center [107, 125] width 132 height 35
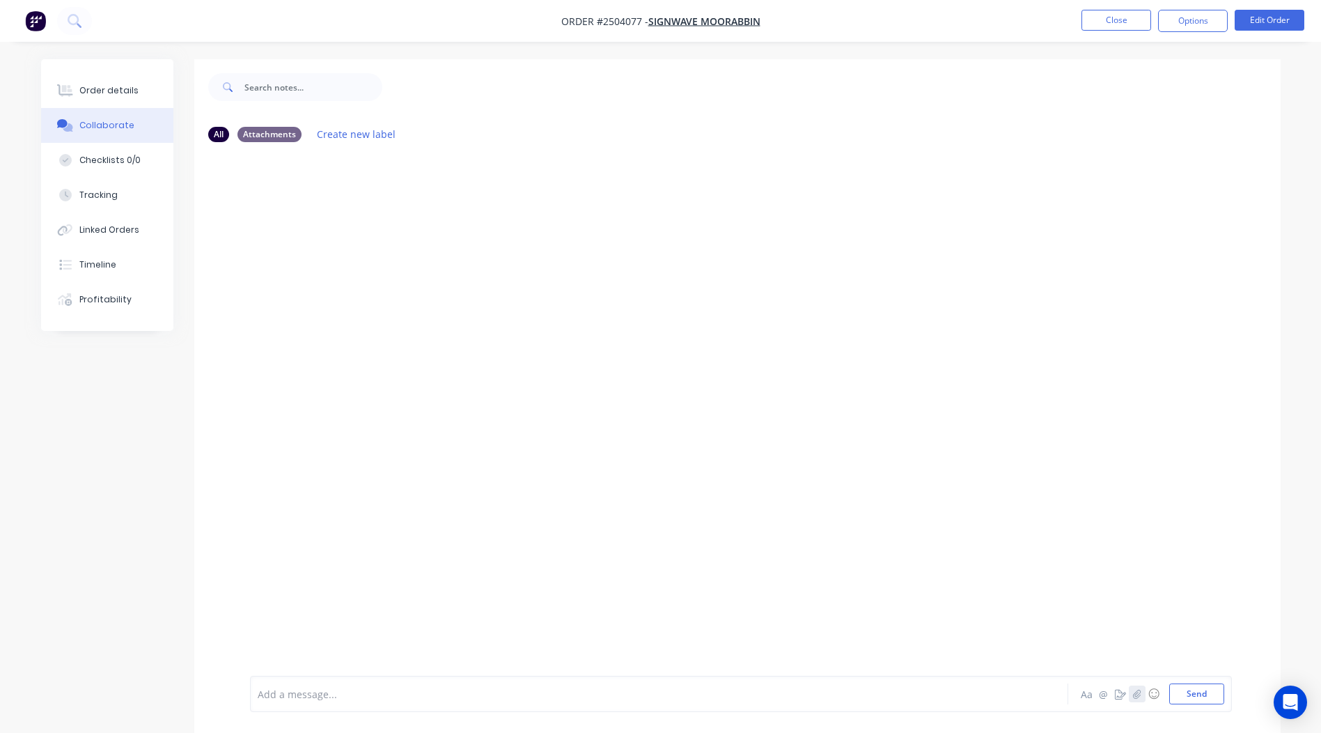
click at [1138, 697] on icon "button" at bounding box center [1137, 693] width 8 height 9
click at [1192, 694] on button "Send" at bounding box center [1197, 693] width 55 height 21
click at [410, 254] on div "Labels Download Delete" at bounding box center [434, 260] width 157 height 20
click at [410, 261] on div "Labels Download Delete" at bounding box center [434, 260] width 157 height 20
click at [363, 260] on icon "button" at bounding box center [361, 260] width 3 height 13
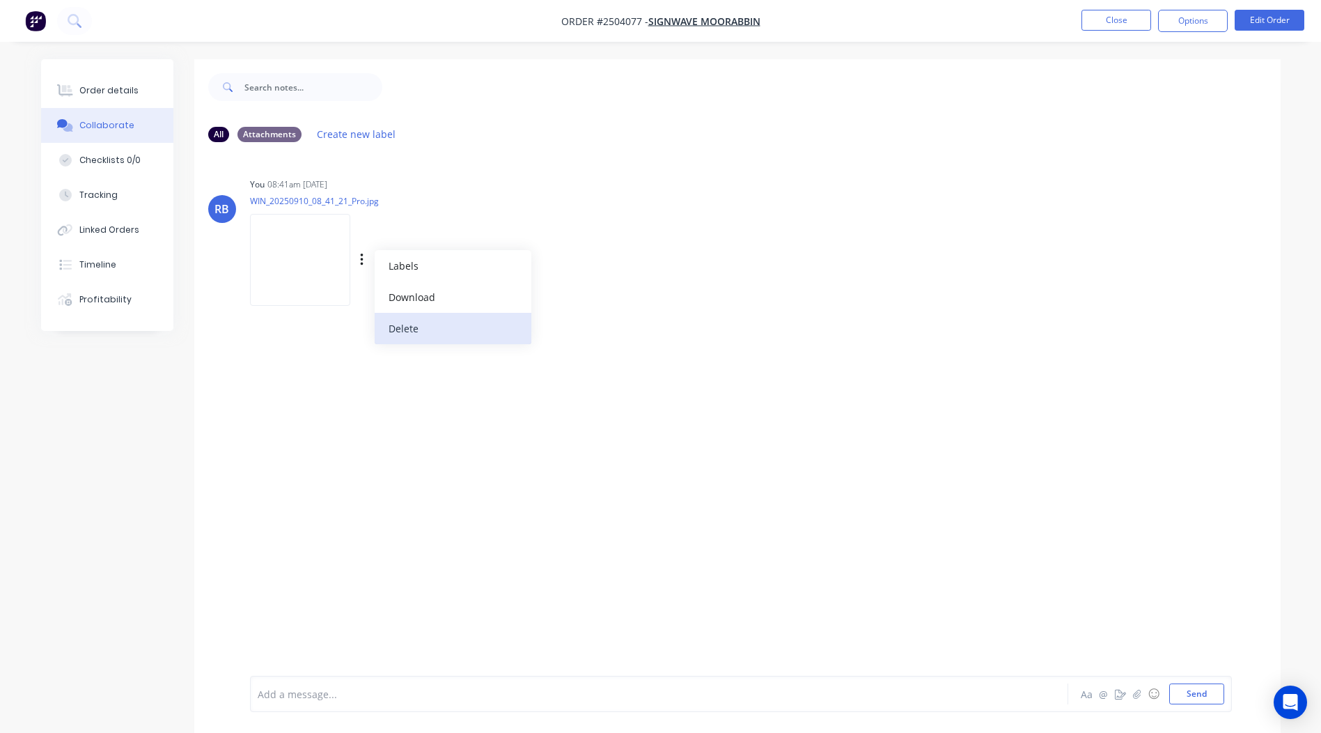
click at [467, 330] on button "Delete" at bounding box center [453, 328] width 157 height 31
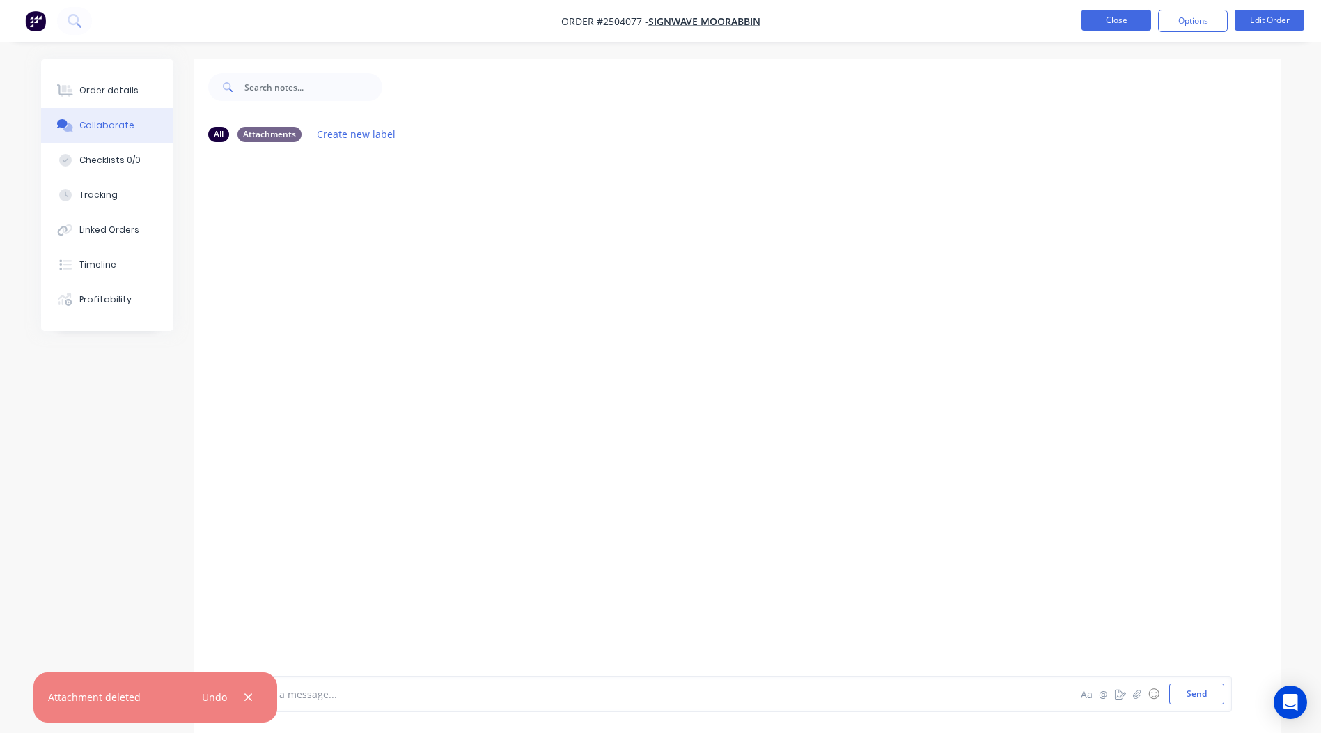
click at [1118, 27] on button "Close" at bounding box center [1117, 20] width 70 height 21
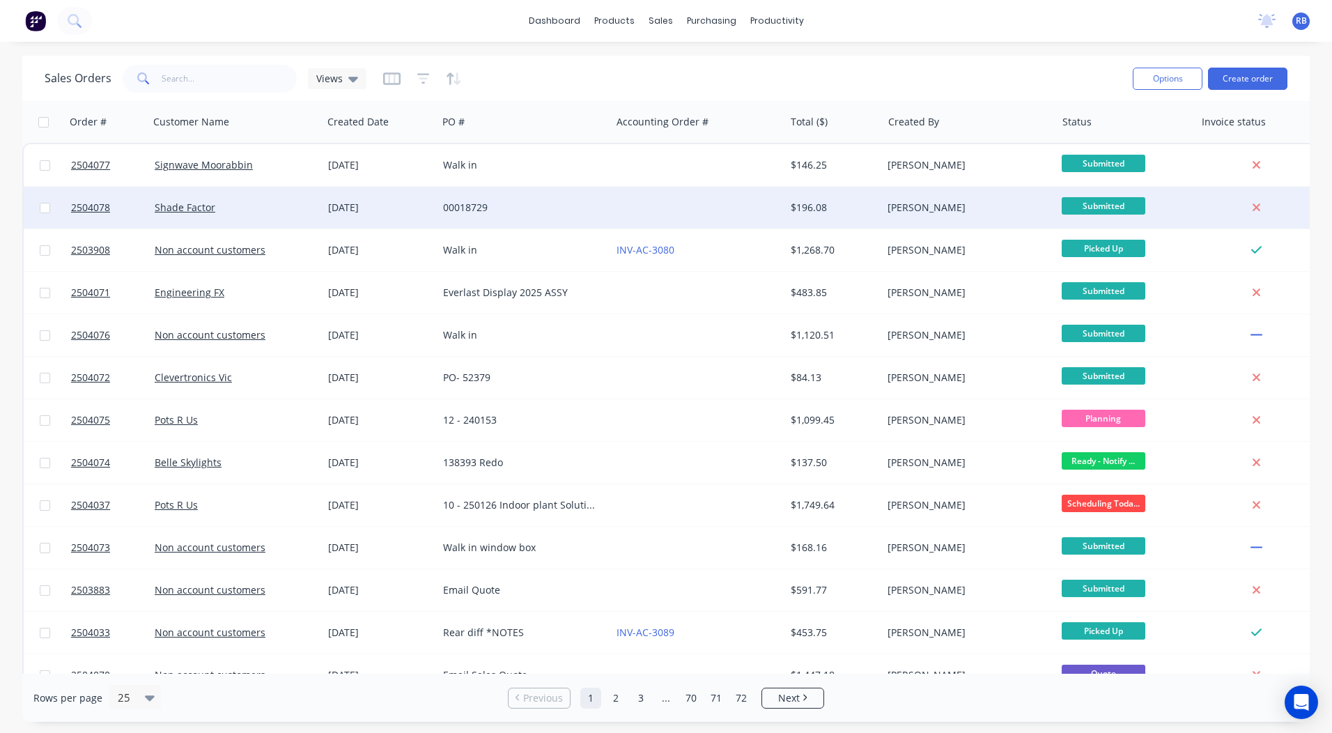
click at [570, 201] on div "00018729" at bounding box center [520, 208] width 155 height 14
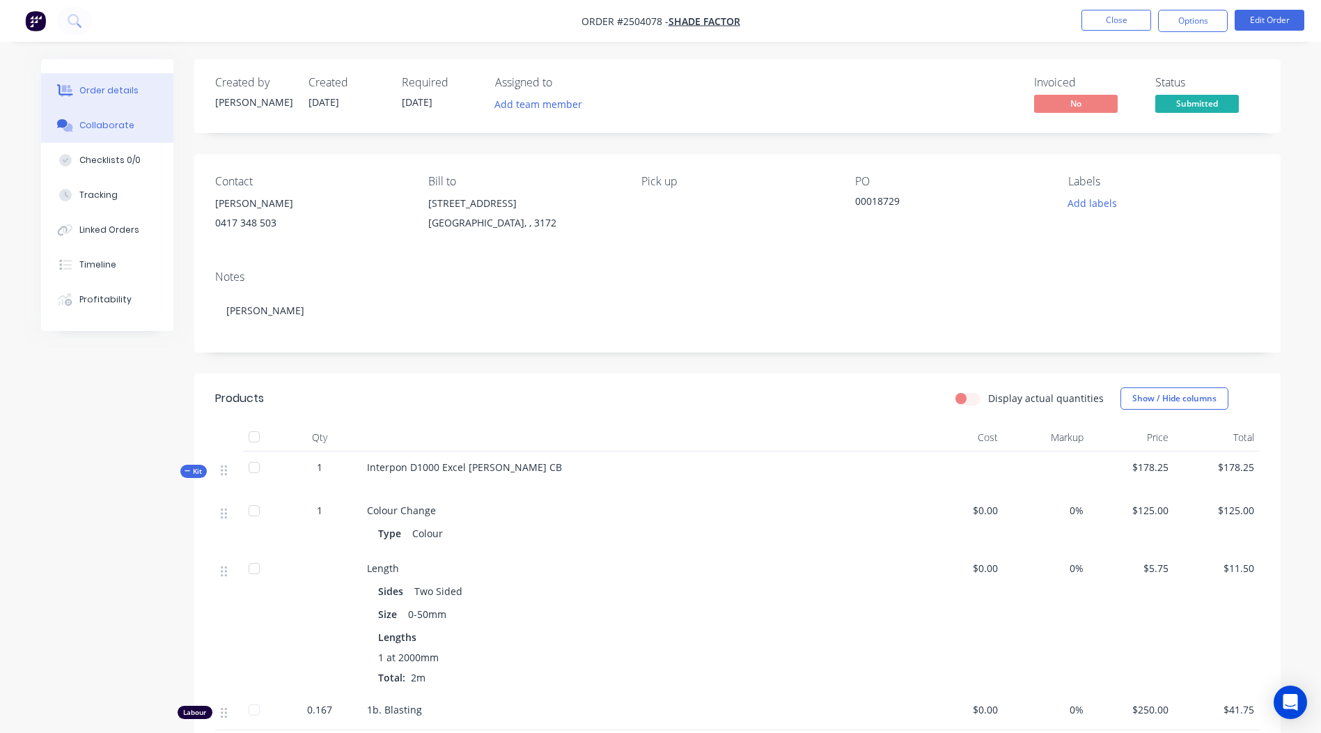
click at [109, 128] on div "Collaborate" at bounding box center [106, 125] width 55 height 13
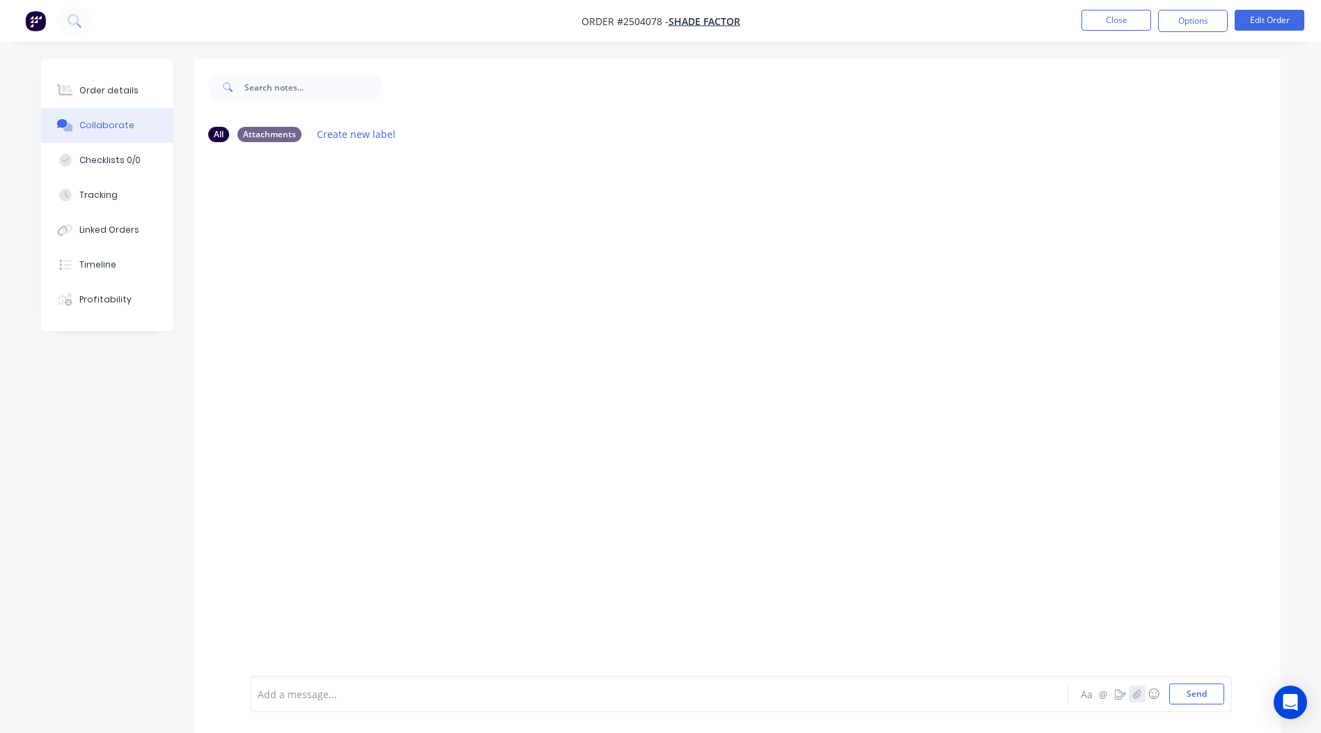
click at [1131, 695] on button "button" at bounding box center [1137, 693] width 17 height 17
click at [1192, 697] on button "Send" at bounding box center [1197, 693] width 55 height 21
click at [1141, 29] on button "Close" at bounding box center [1117, 20] width 70 height 21
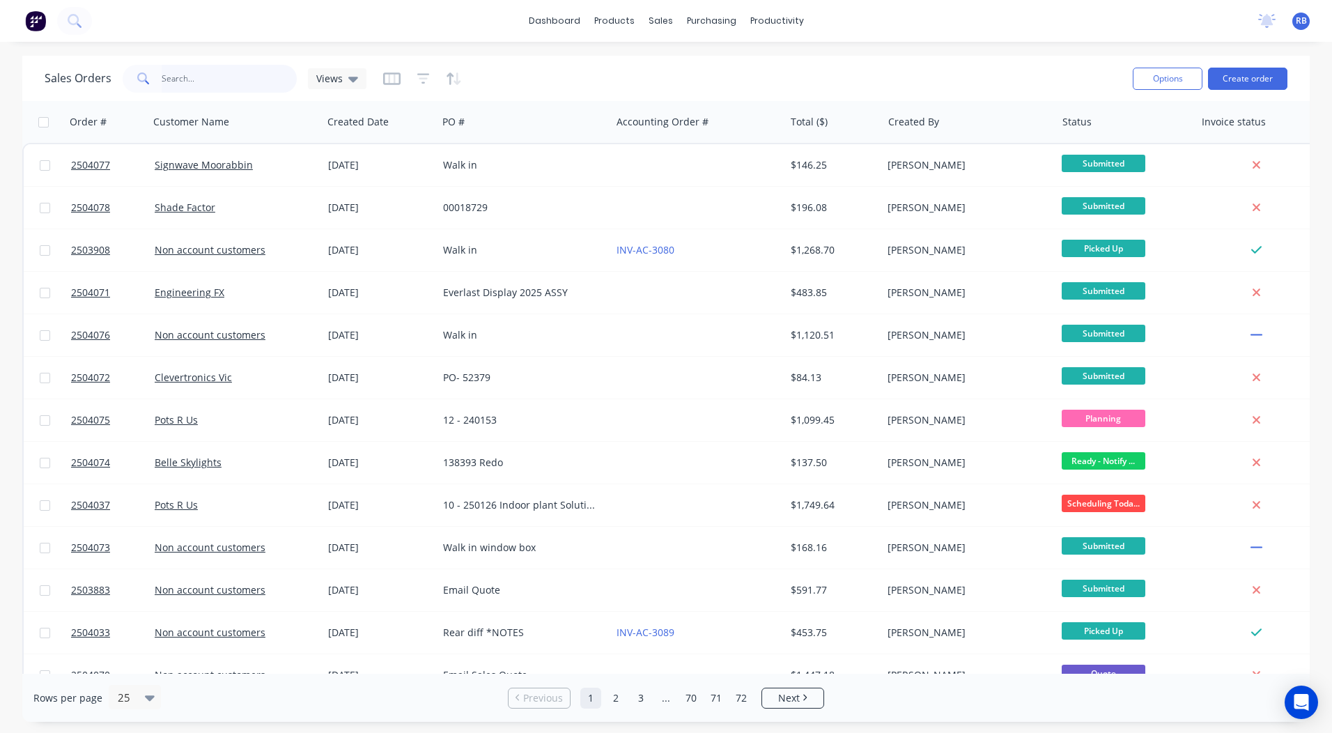
click at [188, 81] on input "text" at bounding box center [230, 79] width 136 height 28
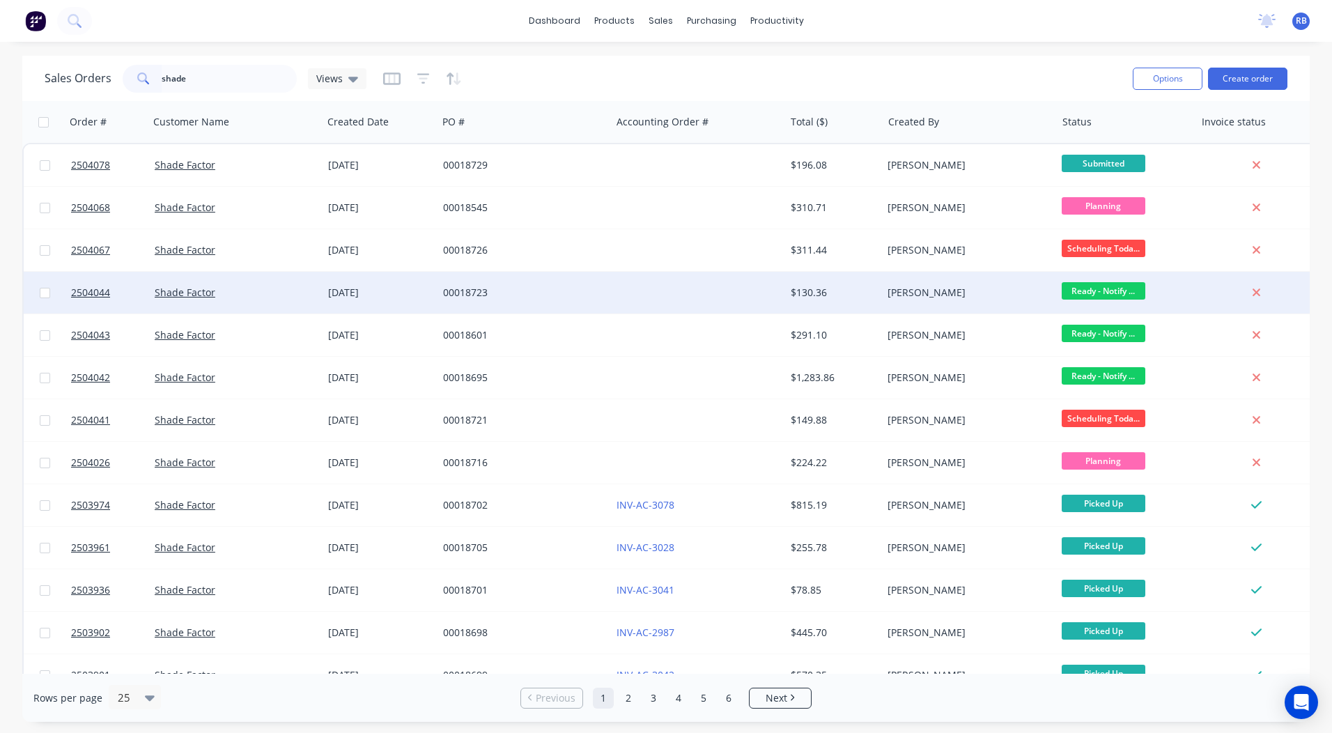
click at [1078, 286] on span "Ready - Notify ..." at bounding box center [1104, 290] width 84 height 17
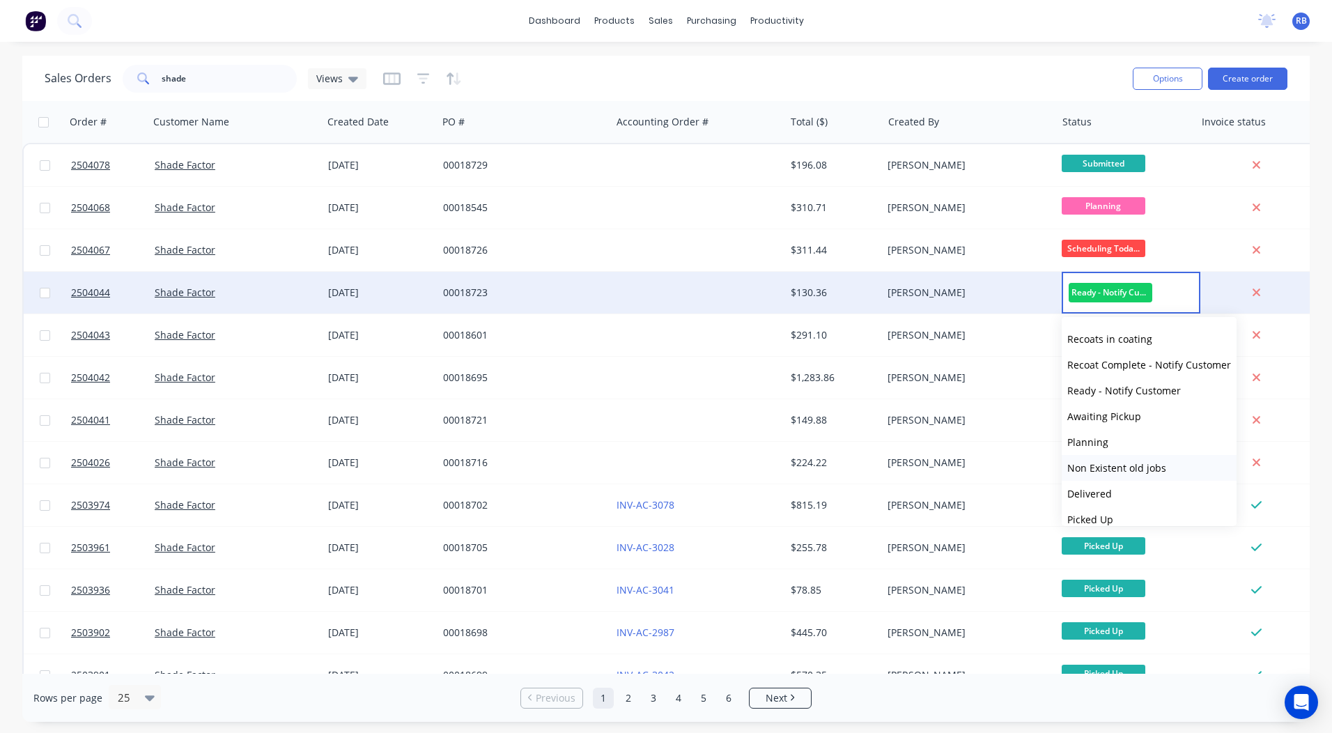
scroll to position [524, 0]
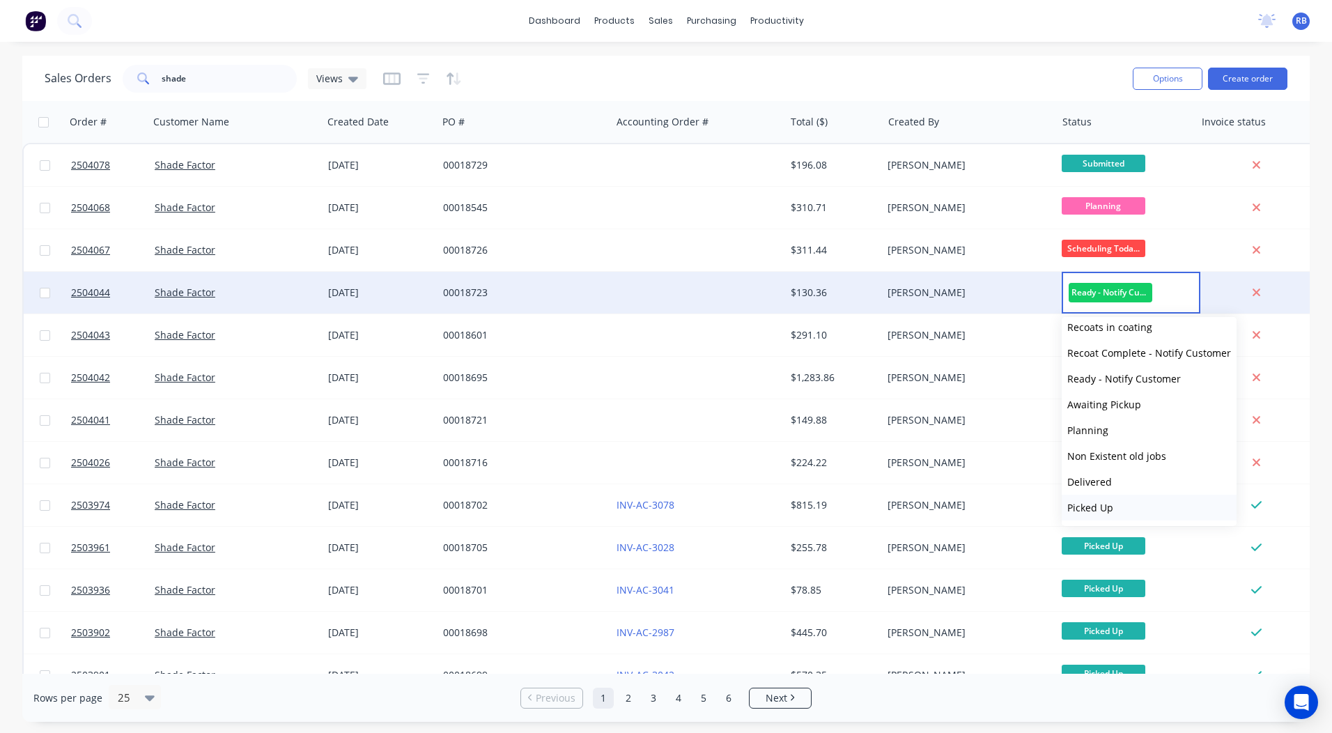
click at [1096, 503] on span "Picked Up" at bounding box center [1090, 507] width 46 height 13
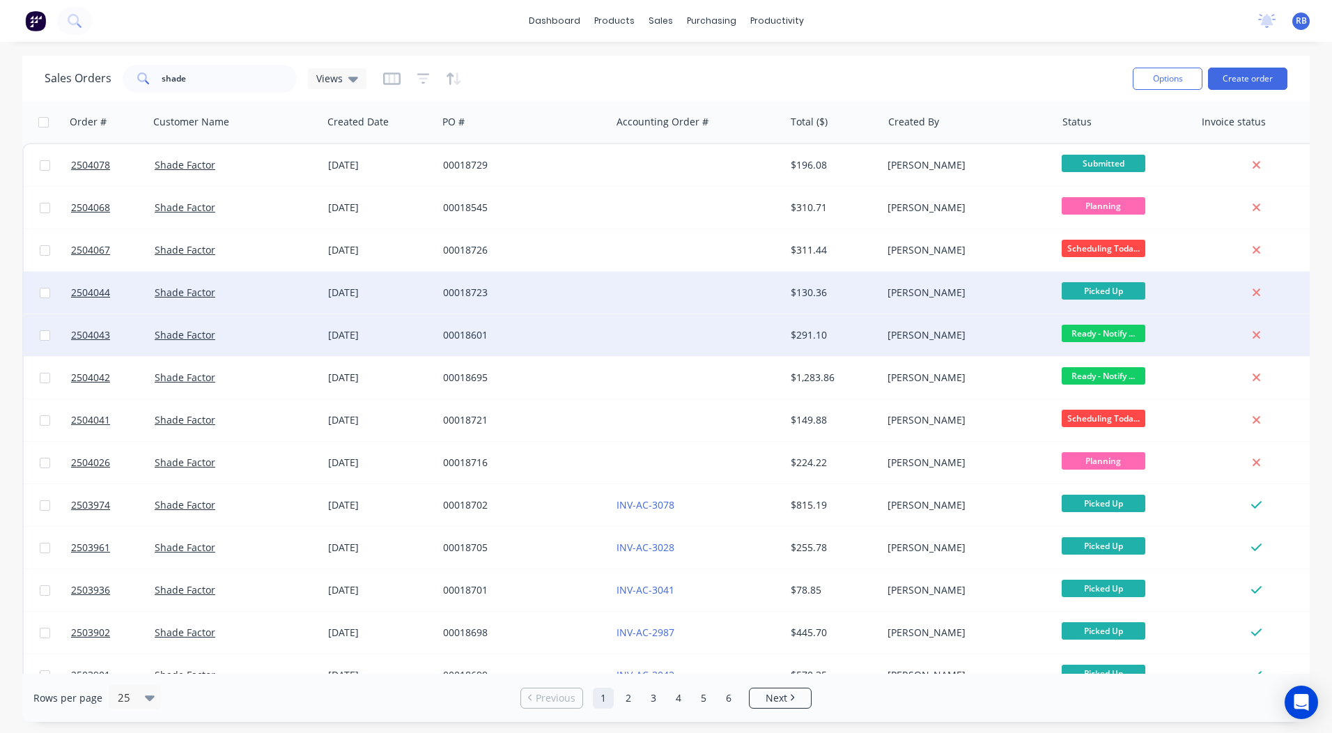
click at [1098, 336] on span "Ready - Notify ..." at bounding box center [1104, 333] width 84 height 17
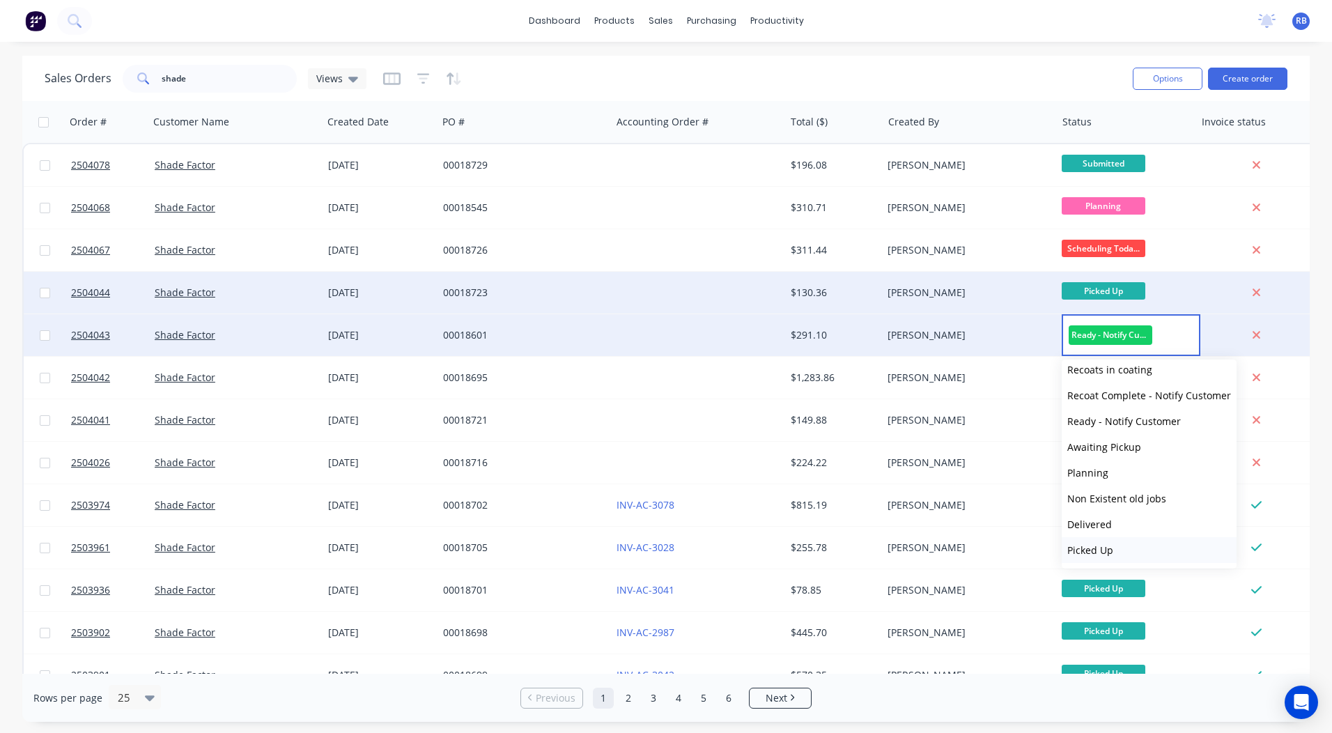
click at [1114, 544] on button "Picked Up" at bounding box center [1149, 550] width 175 height 26
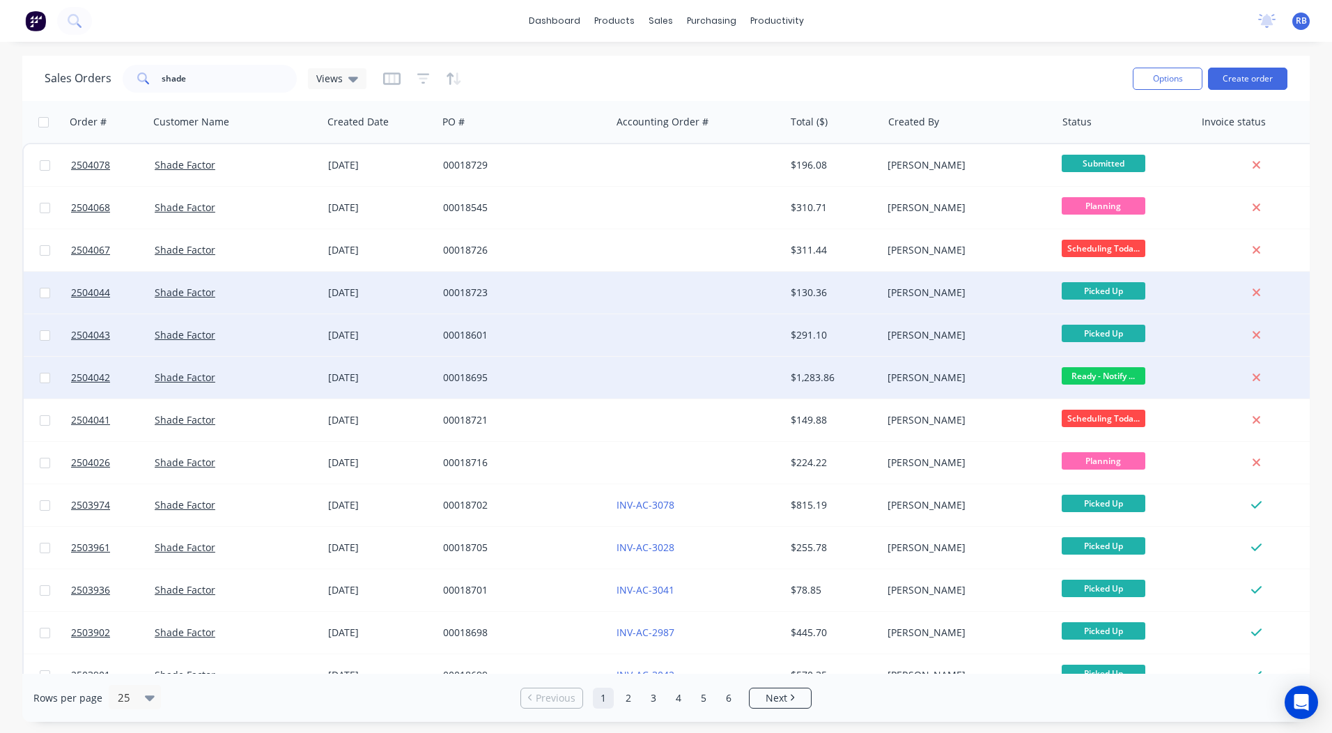
click at [1097, 372] on span "Ready - Notify ..." at bounding box center [1104, 375] width 84 height 17
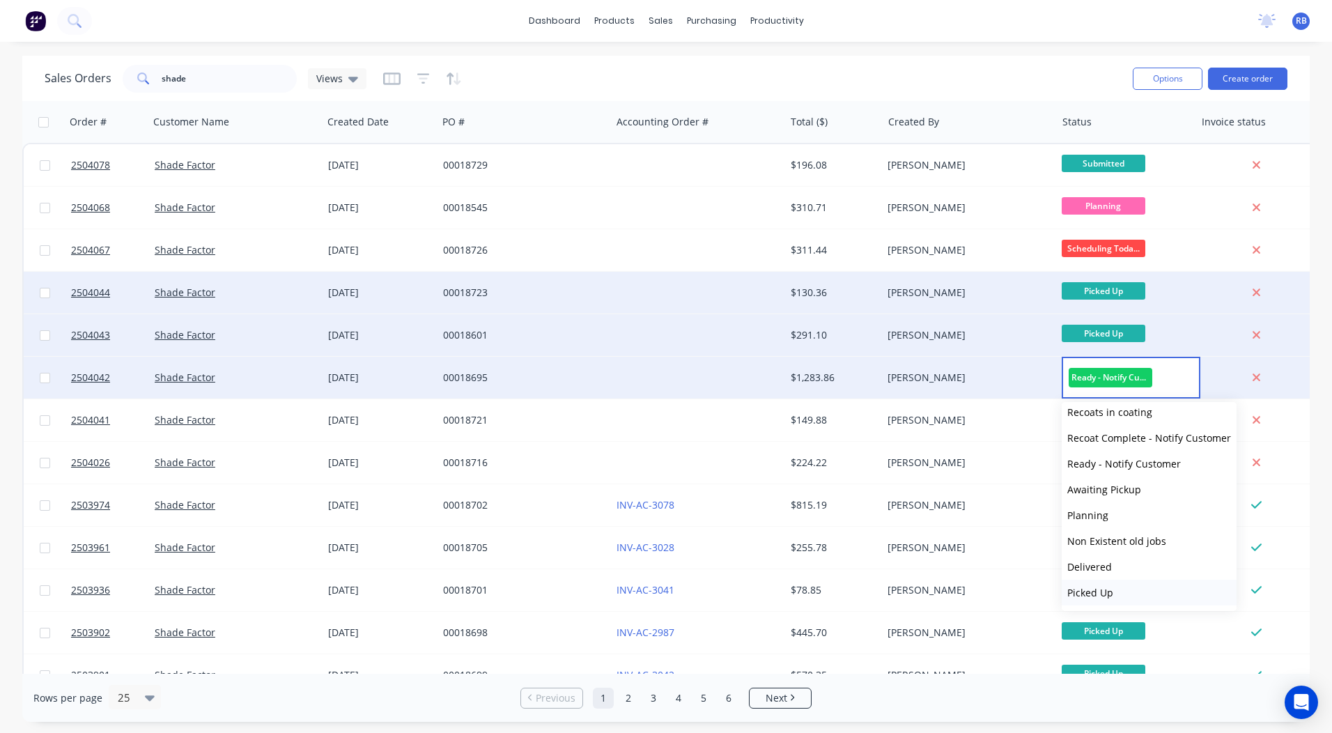
click at [1104, 587] on span "Picked Up" at bounding box center [1090, 592] width 46 height 13
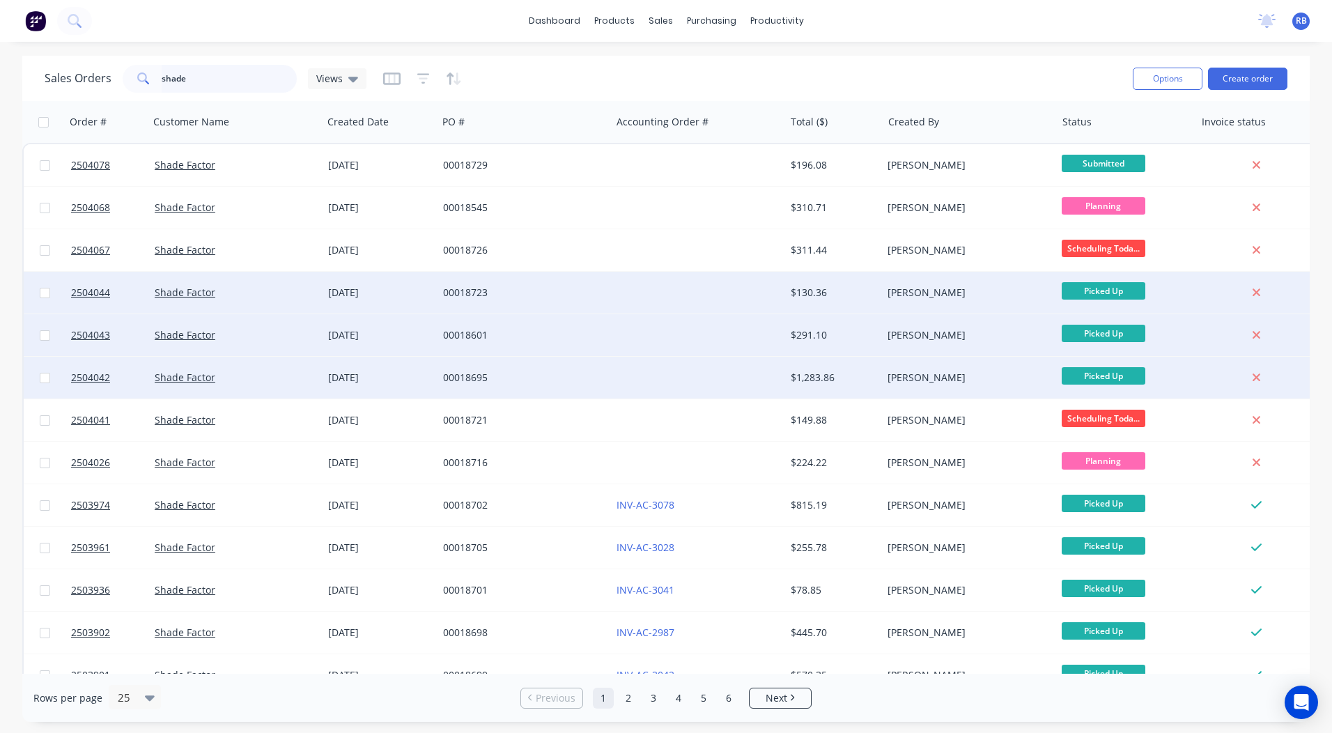
click at [0, 99] on html "dashboard products sales purchasing productivity dashboard products Product Cat…" at bounding box center [666, 366] width 1332 height 733
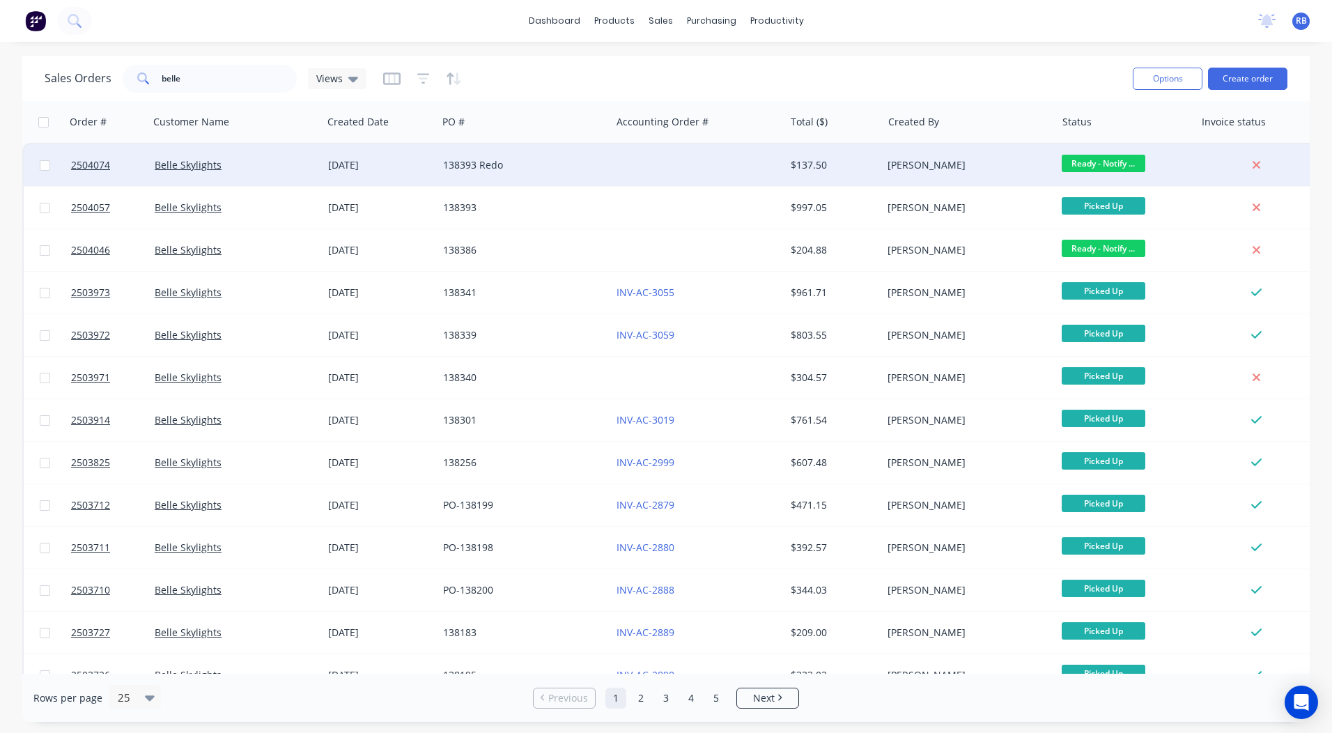
click at [1095, 165] on span "Ready - Notify ..." at bounding box center [1104, 163] width 84 height 17
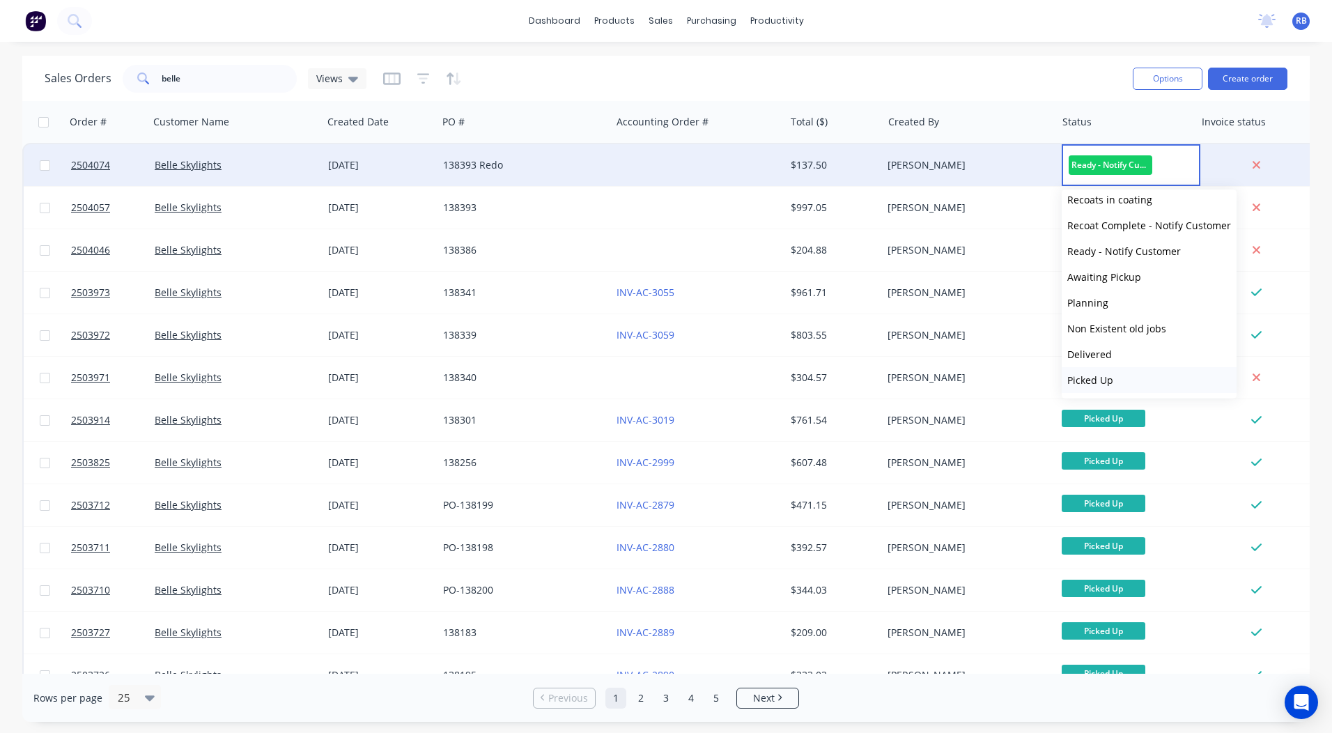
click at [1115, 383] on button "Picked Up" at bounding box center [1149, 380] width 175 height 26
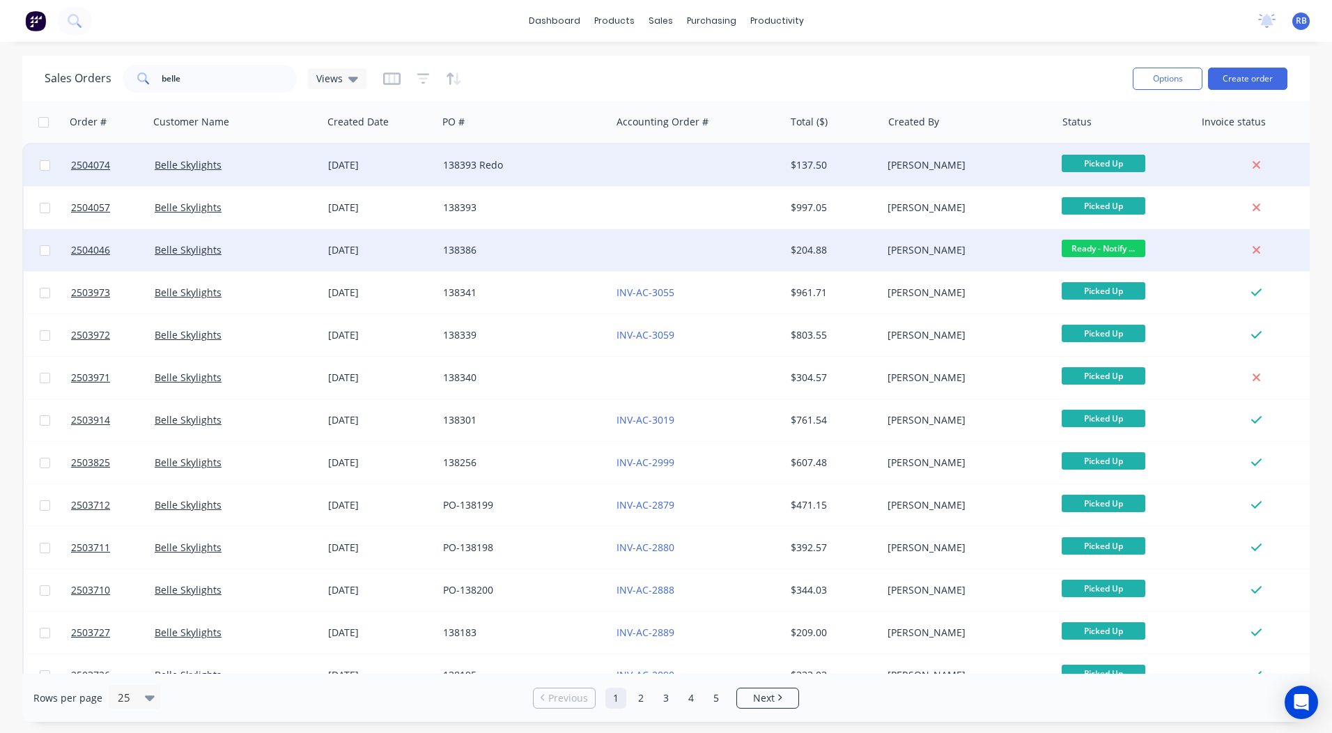
click at [1107, 251] on span "Ready - Notify ..." at bounding box center [1104, 248] width 84 height 17
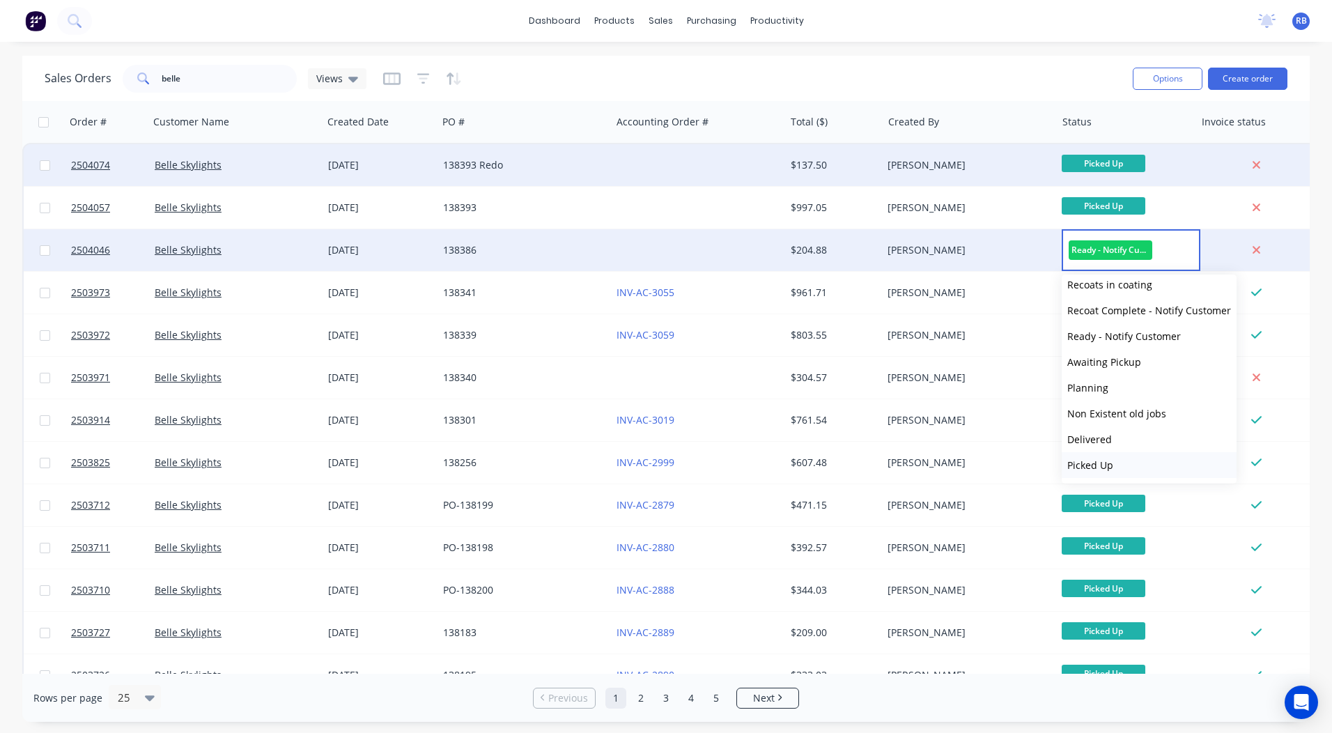
click at [1114, 469] on button "Picked Up" at bounding box center [1149, 465] width 175 height 26
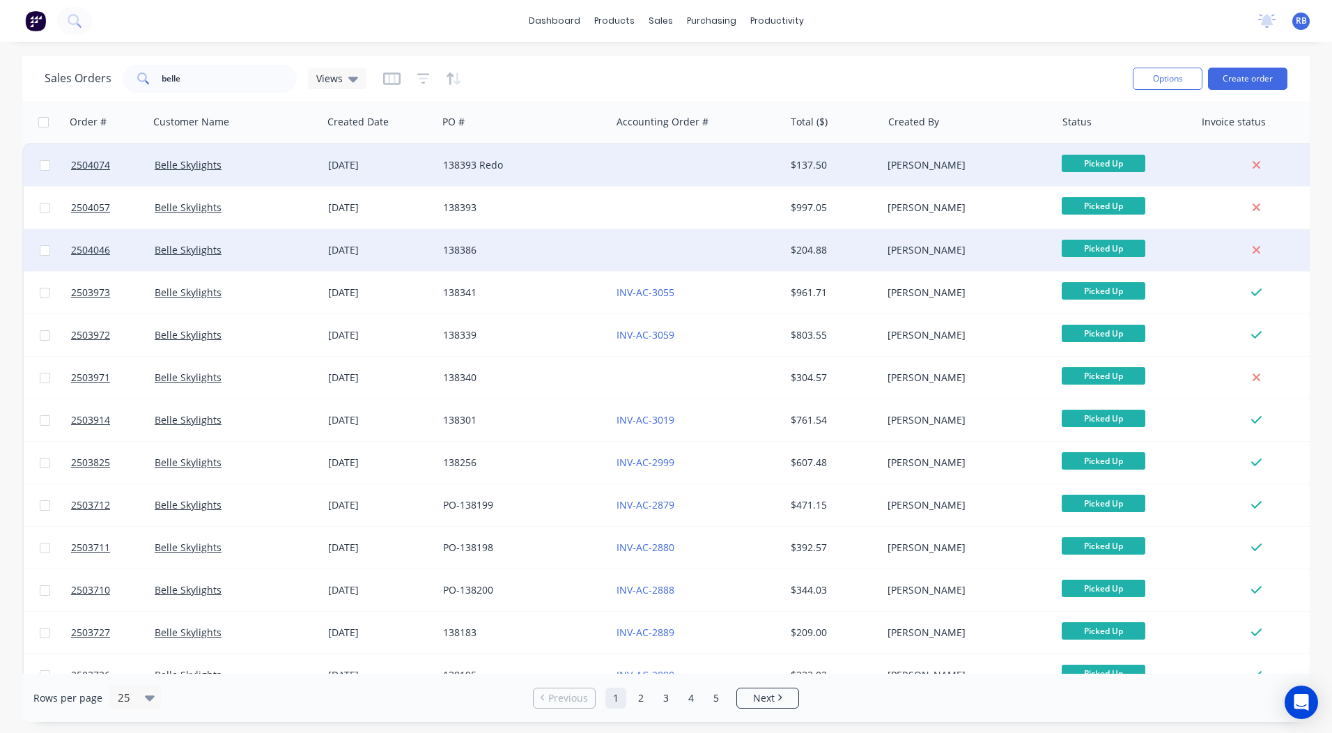
click at [980, 57] on div "Sales Orders belle Views Options Create order" at bounding box center [665, 78] width 1287 height 45
drag, startPoint x: 201, startPoint y: 75, endPoint x: 0, endPoint y: 38, distance: 204.0
click at [0, 132] on html "dashboard products sales purchasing productivity dashboard products Product Cat…" at bounding box center [666, 366] width 1332 height 733
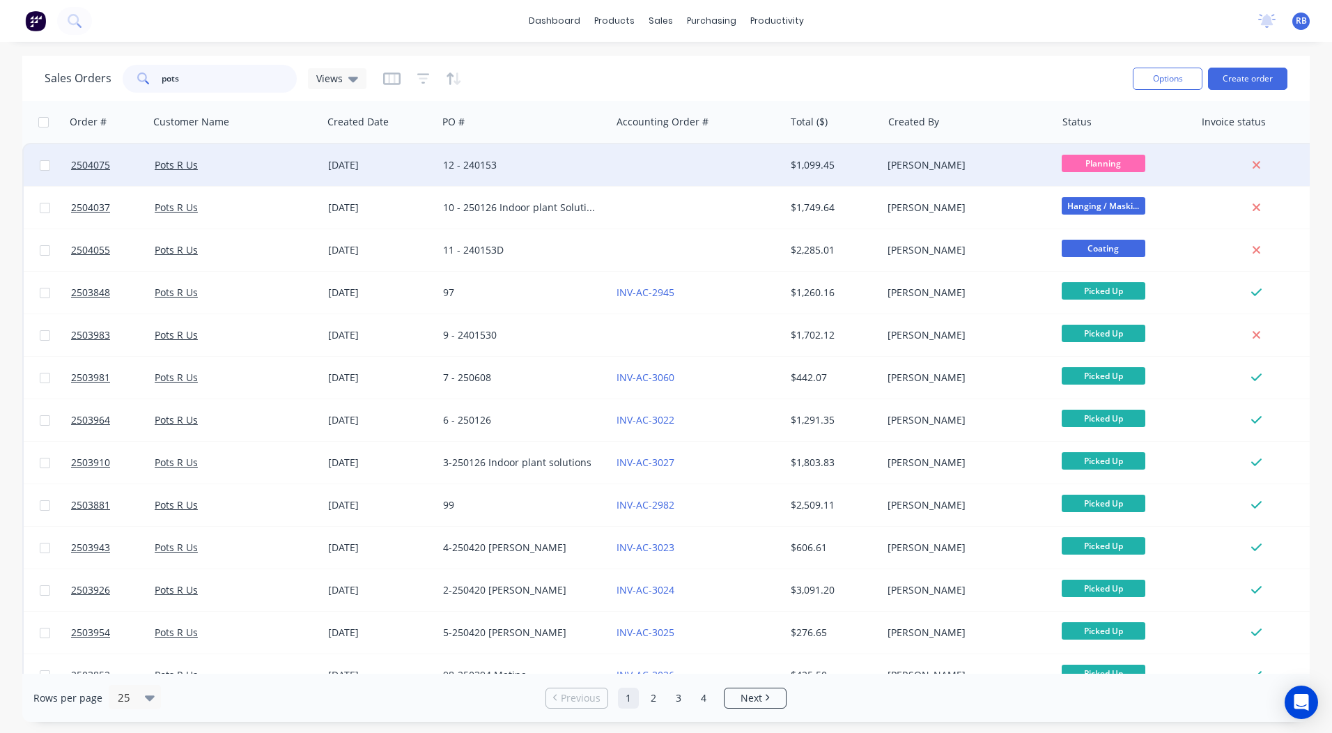
type input "pots"
click at [701, 155] on div at bounding box center [697, 165] width 173 height 42
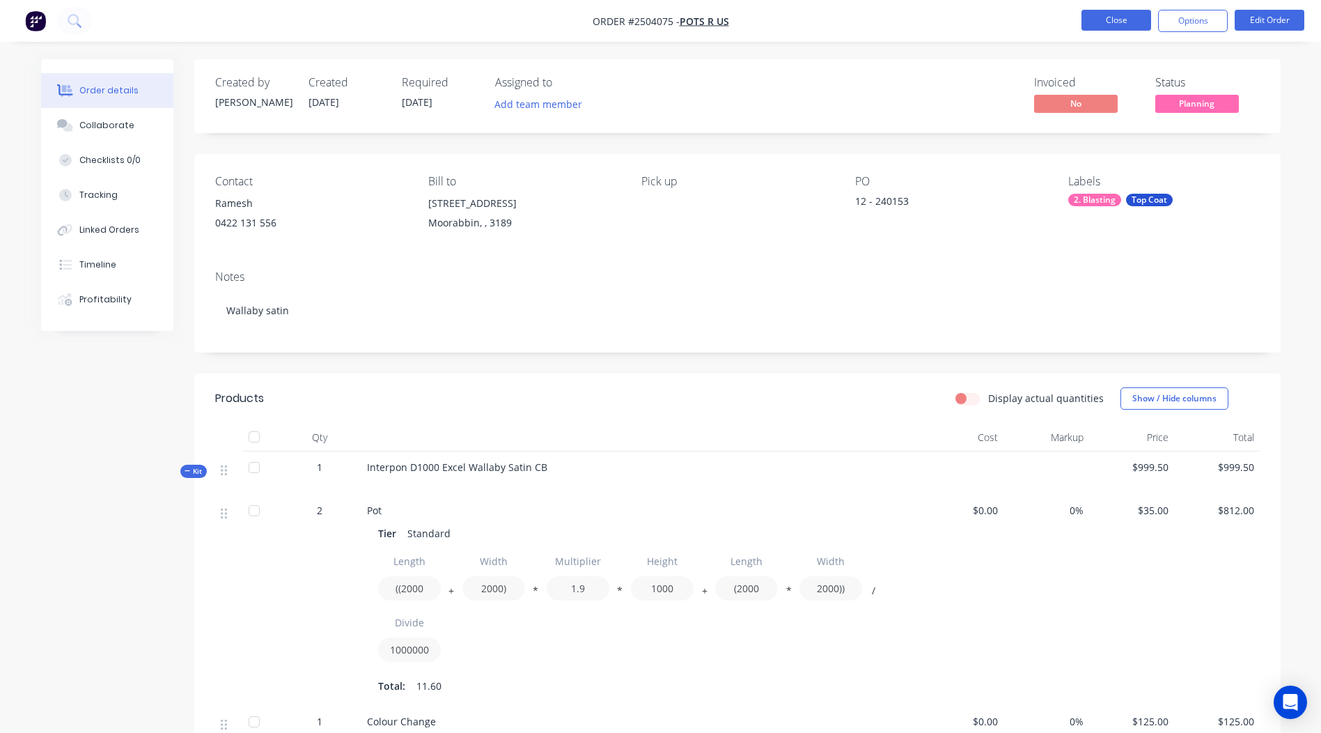
click at [1138, 22] on button "Close" at bounding box center [1117, 20] width 70 height 21
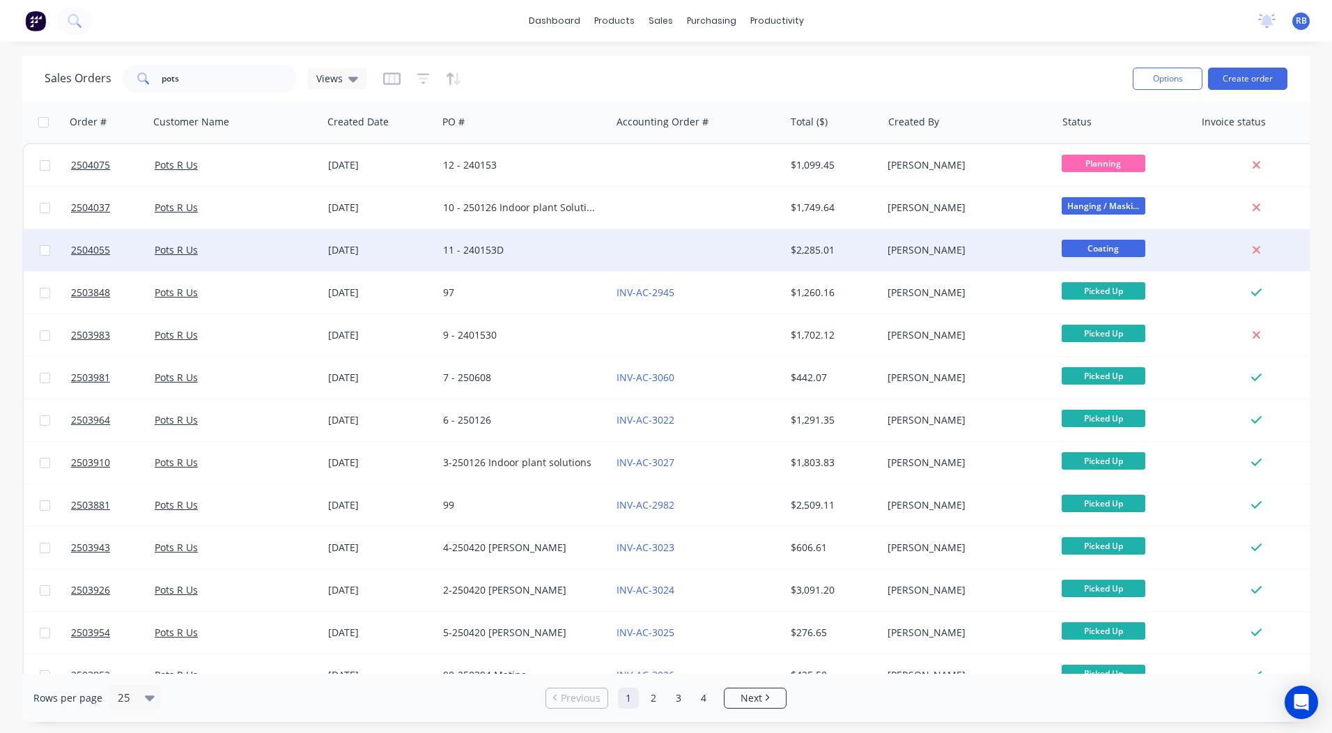
click at [885, 244] on div "[PERSON_NAME]" at bounding box center [968, 250] width 173 height 42
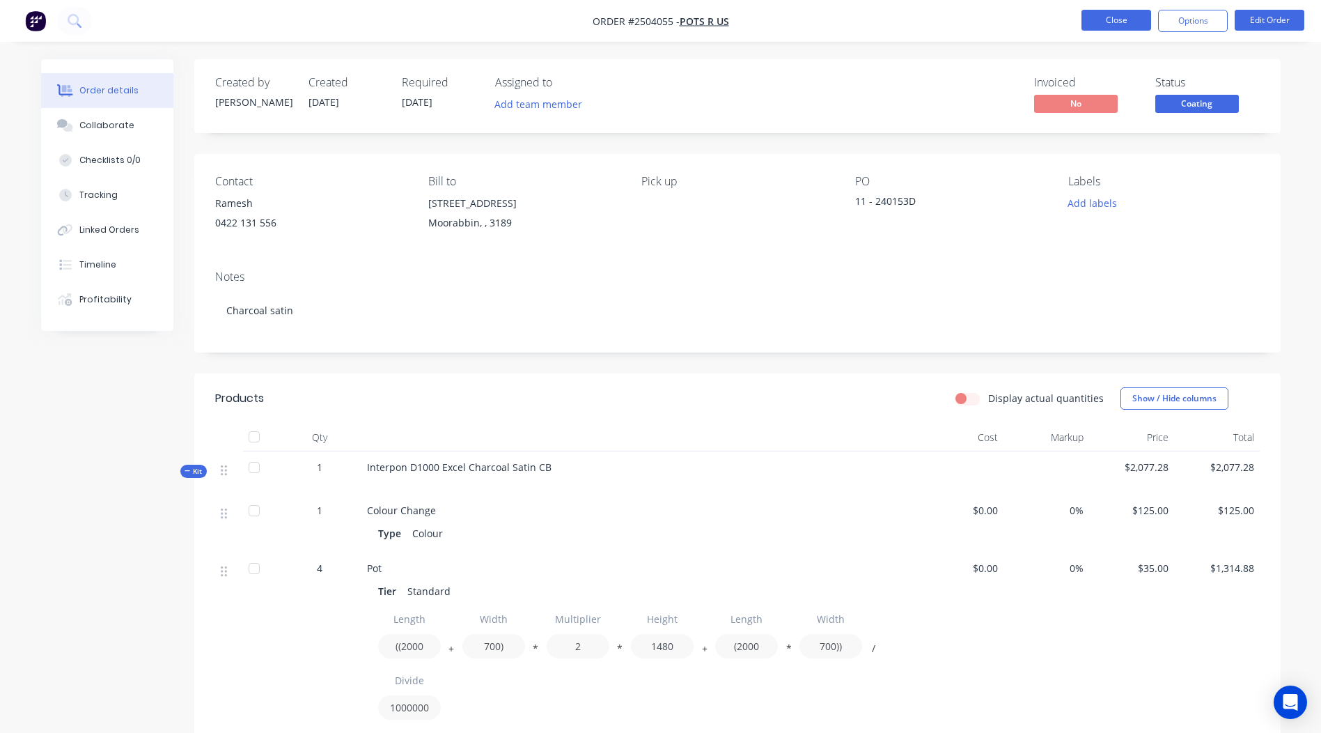
click at [1089, 20] on button "Close" at bounding box center [1117, 20] width 70 height 21
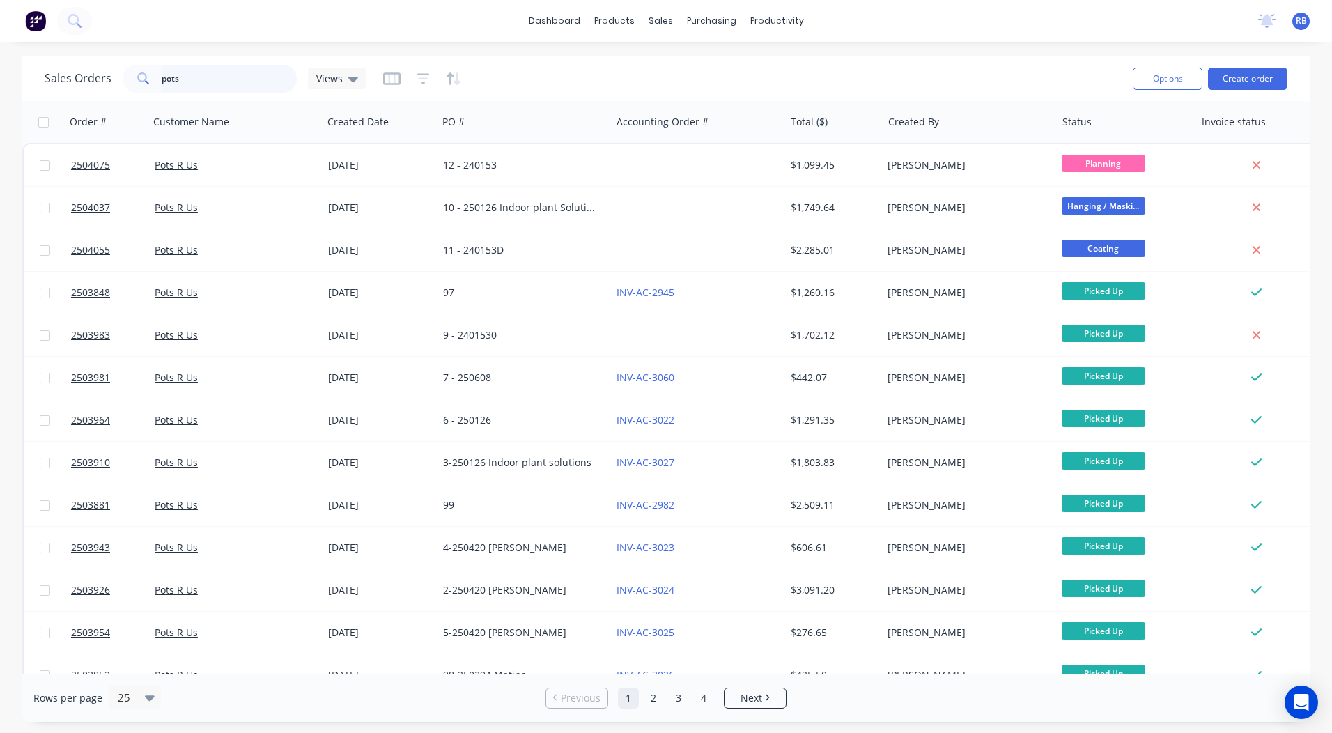
click at [127, 88] on div "pots" at bounding box center [210, 79] width 174 height 28
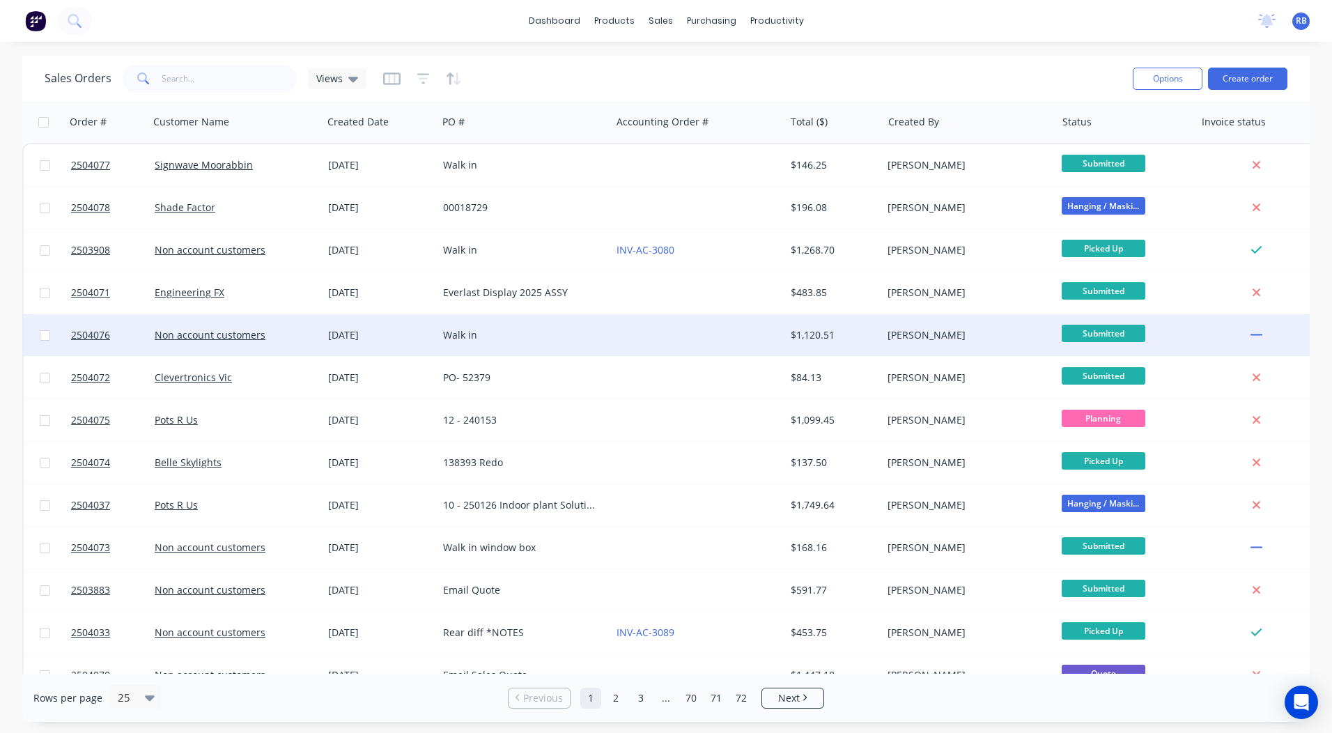
click at [692, 323] on div at bounding box center [697, 335] width 173 height 42
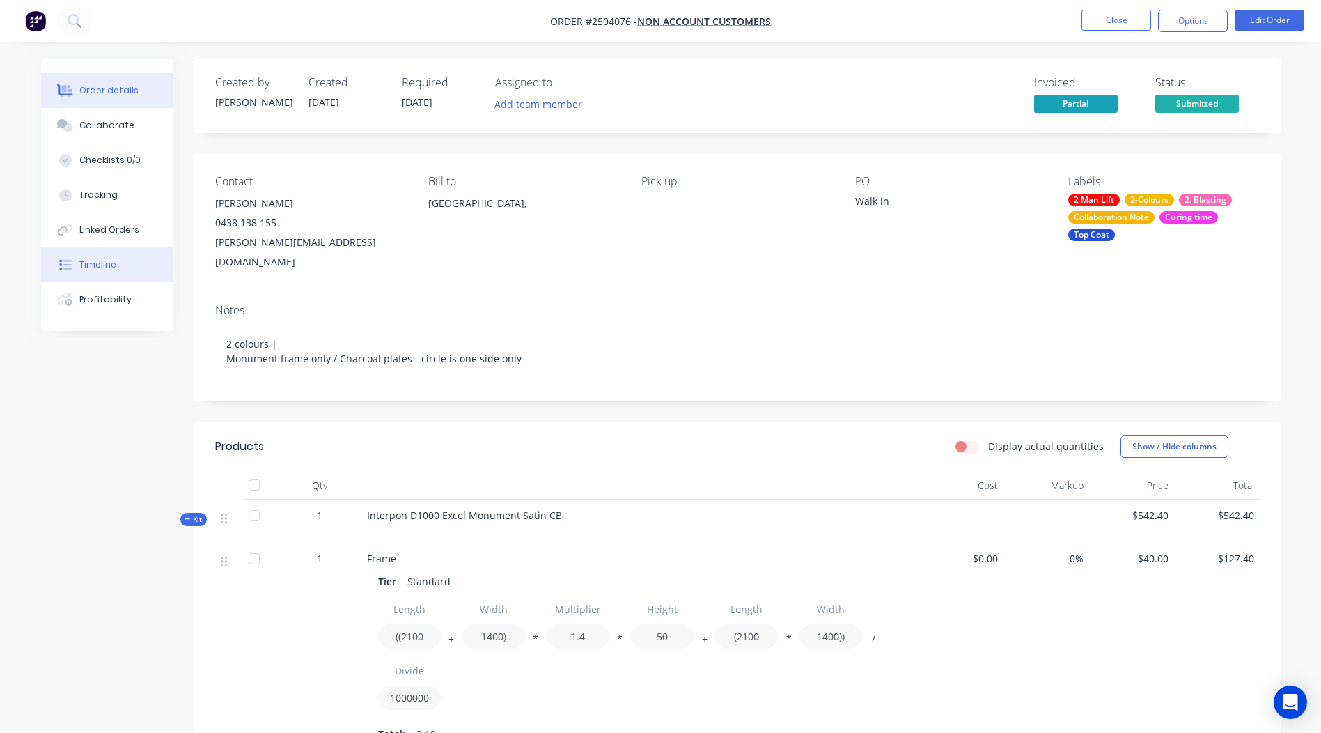
click at [122, 272] on button "Timeline" at bounding box center [107, 264] width 132 height 35
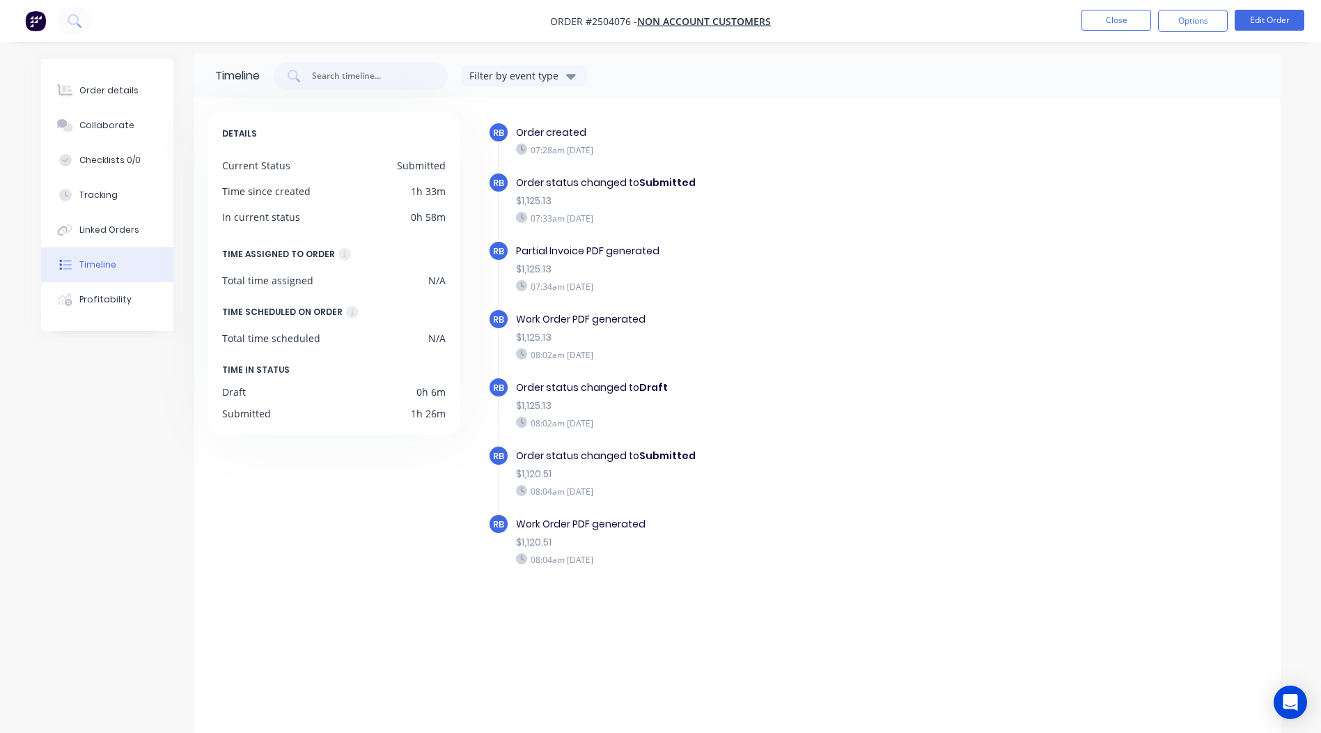
scroll to position [8, 0]
click at [1131, 14] on button "Close" at bounding box center [1117, 20] width 70 height 21
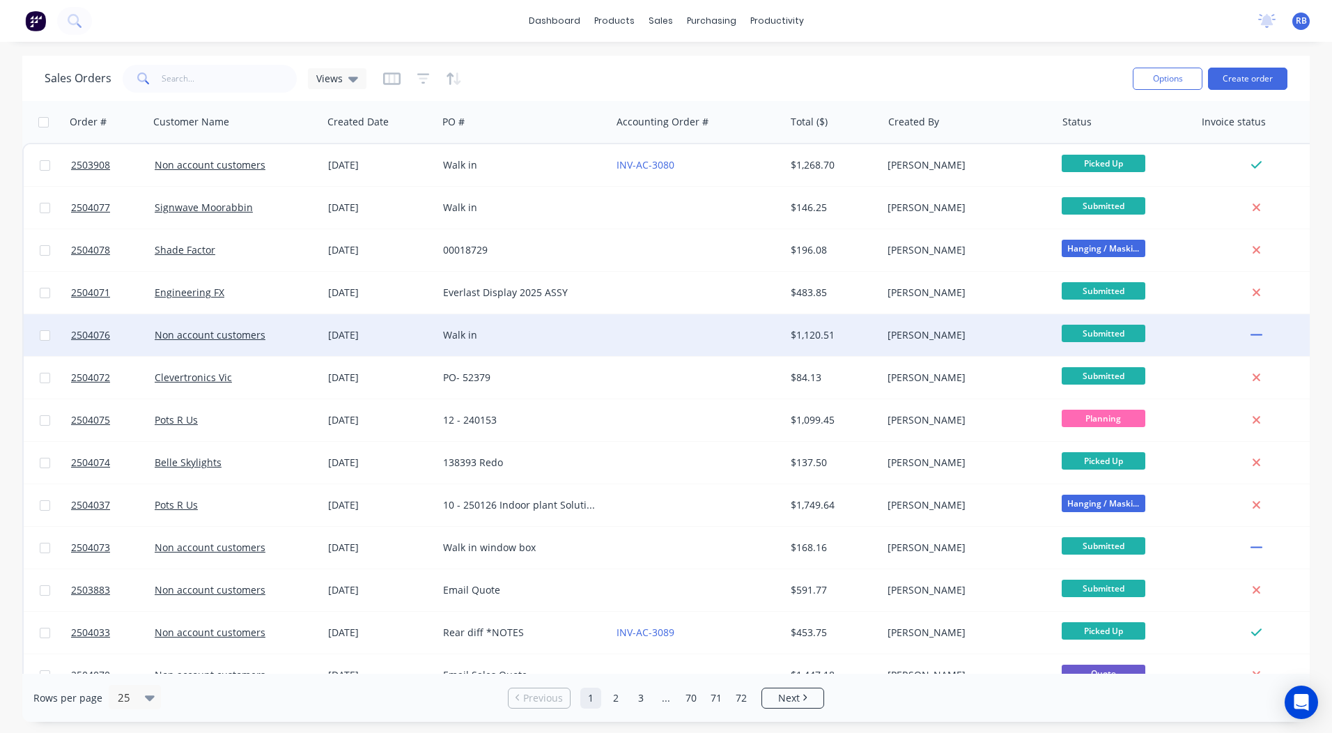
click at [891, 339] on div "[PERSON_NAME]" at bounding box center [964, 335] width 155 height 14
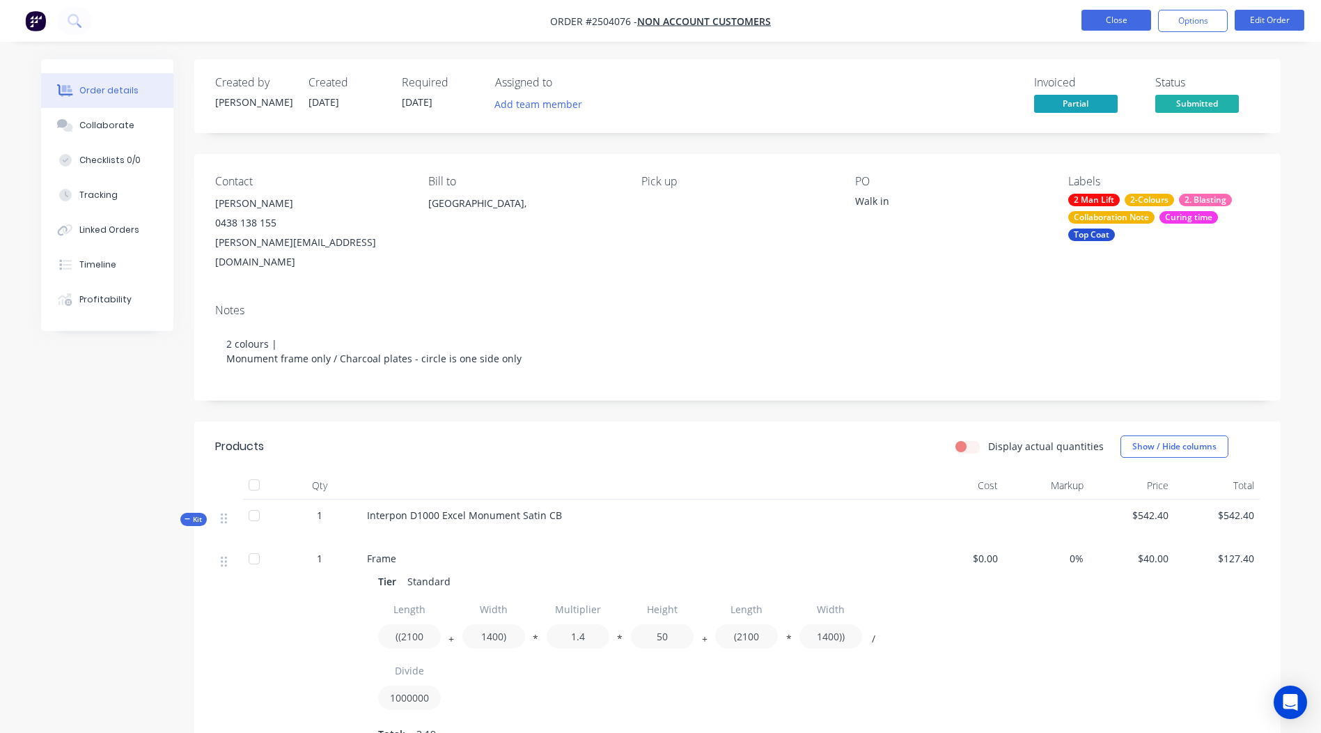
click at [1101, 22] on button "Close" at bounding box center [1117, 20] width 70 height 21
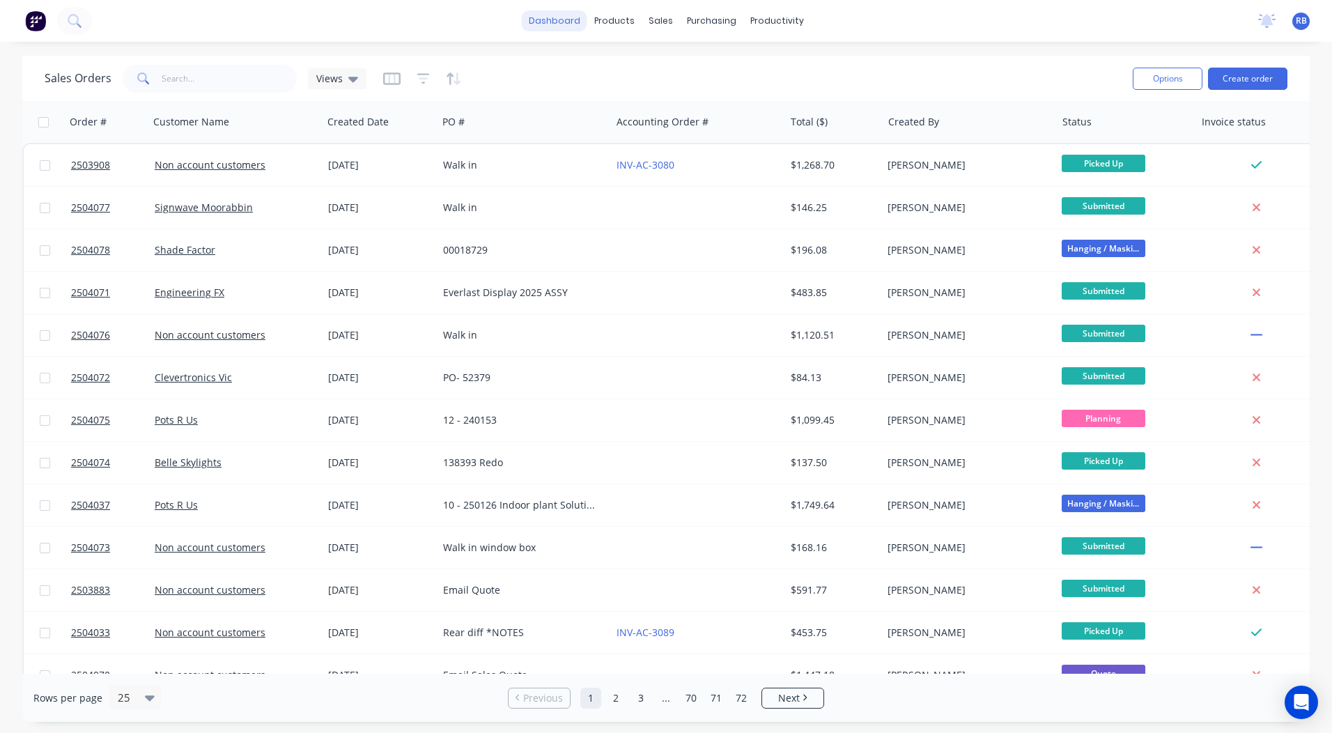
click at [555, 17] on link "dashboard" at bounding box center [554, 20] width 65 height 21
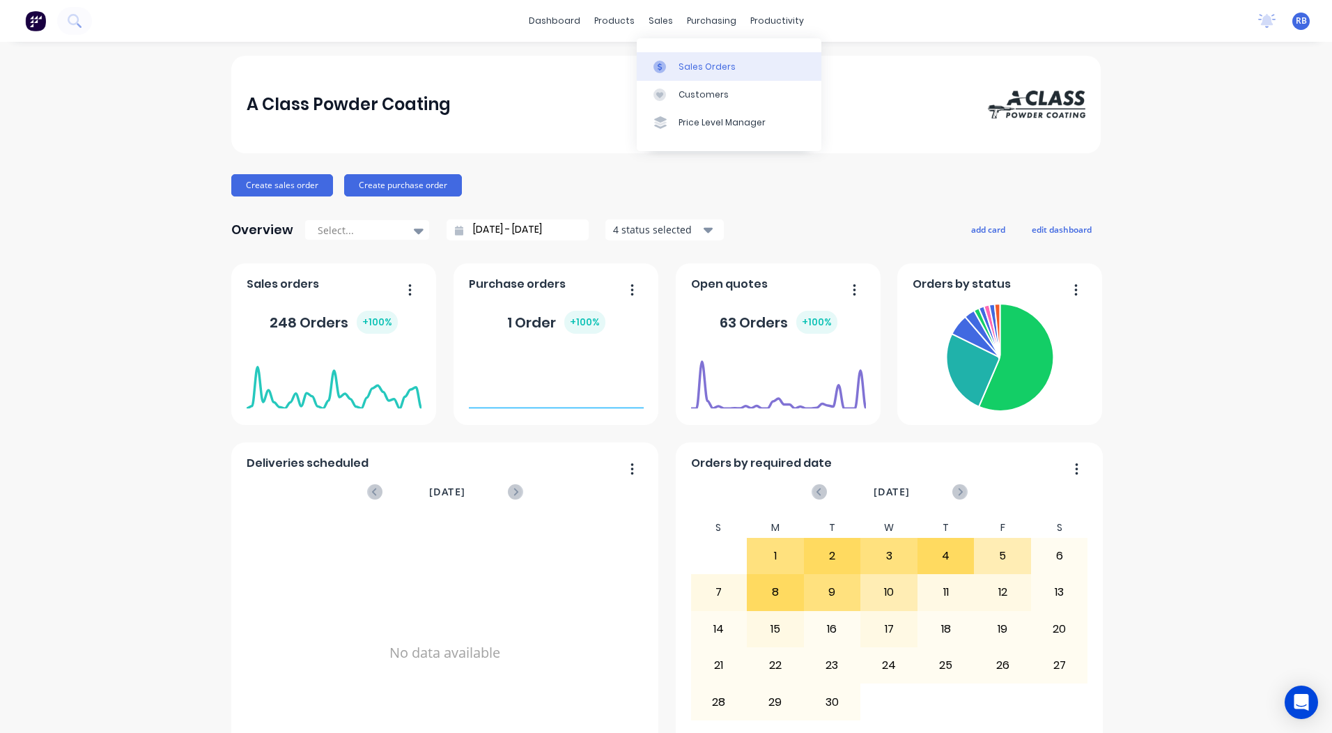
click at [661, 57] on link "Sales Orders" at bounding box center [729, 66] width 185 height 28
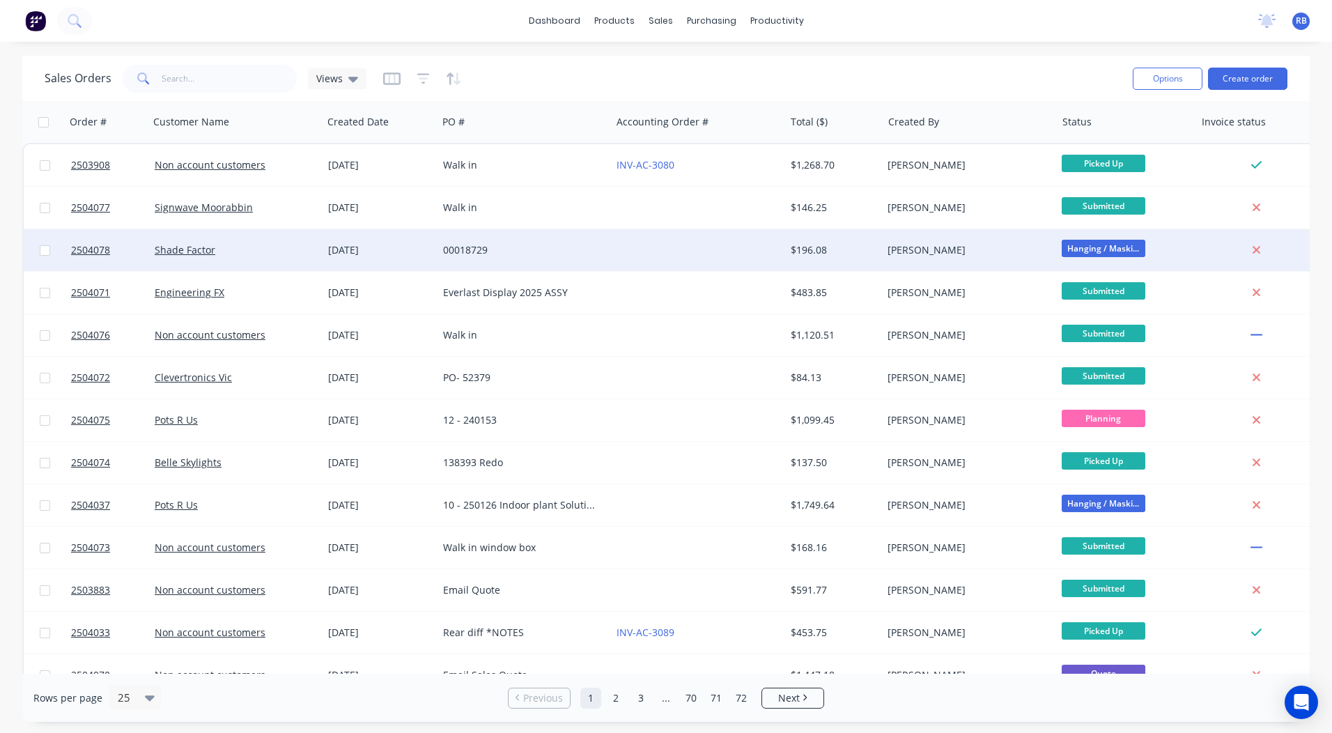
click at [617, 257] on div at bounding box center [697, 250] width 173 height 42
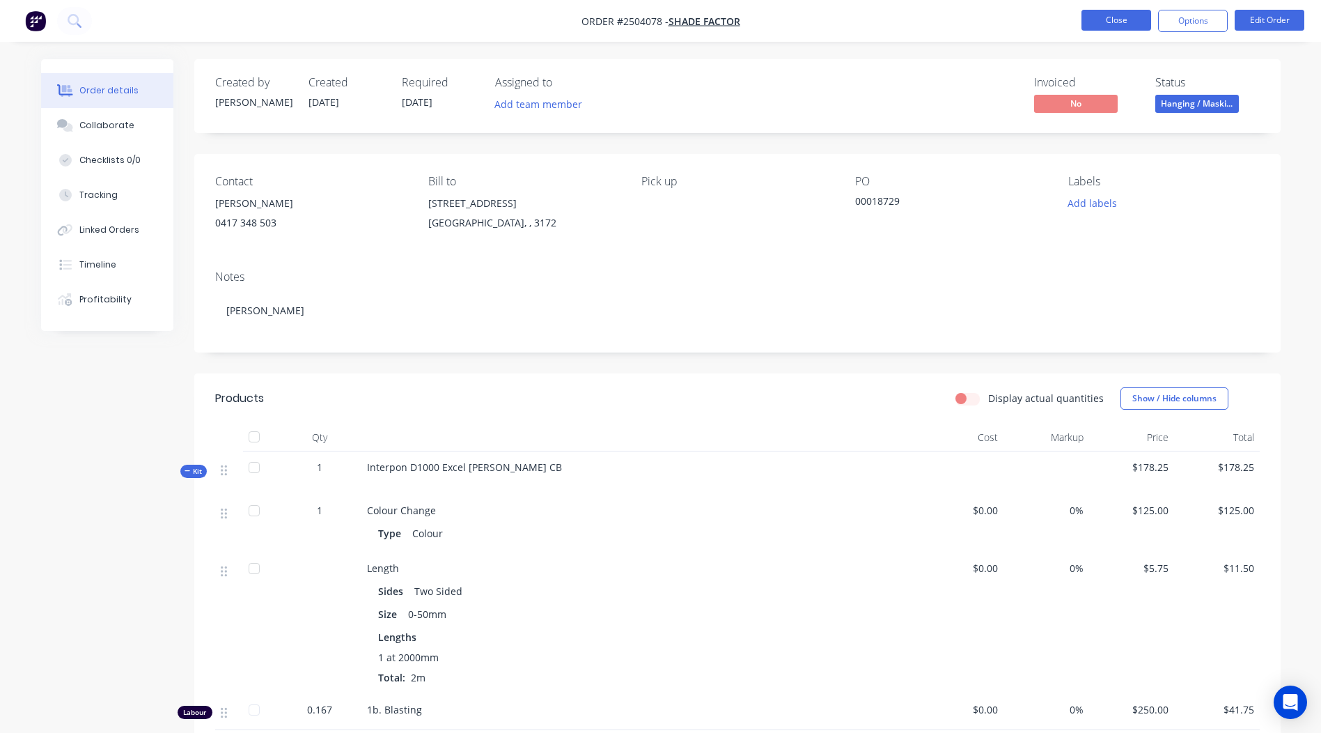
click at [1139, 17] on button "Close" at bounding box center [1117, 20] width 70 height 21
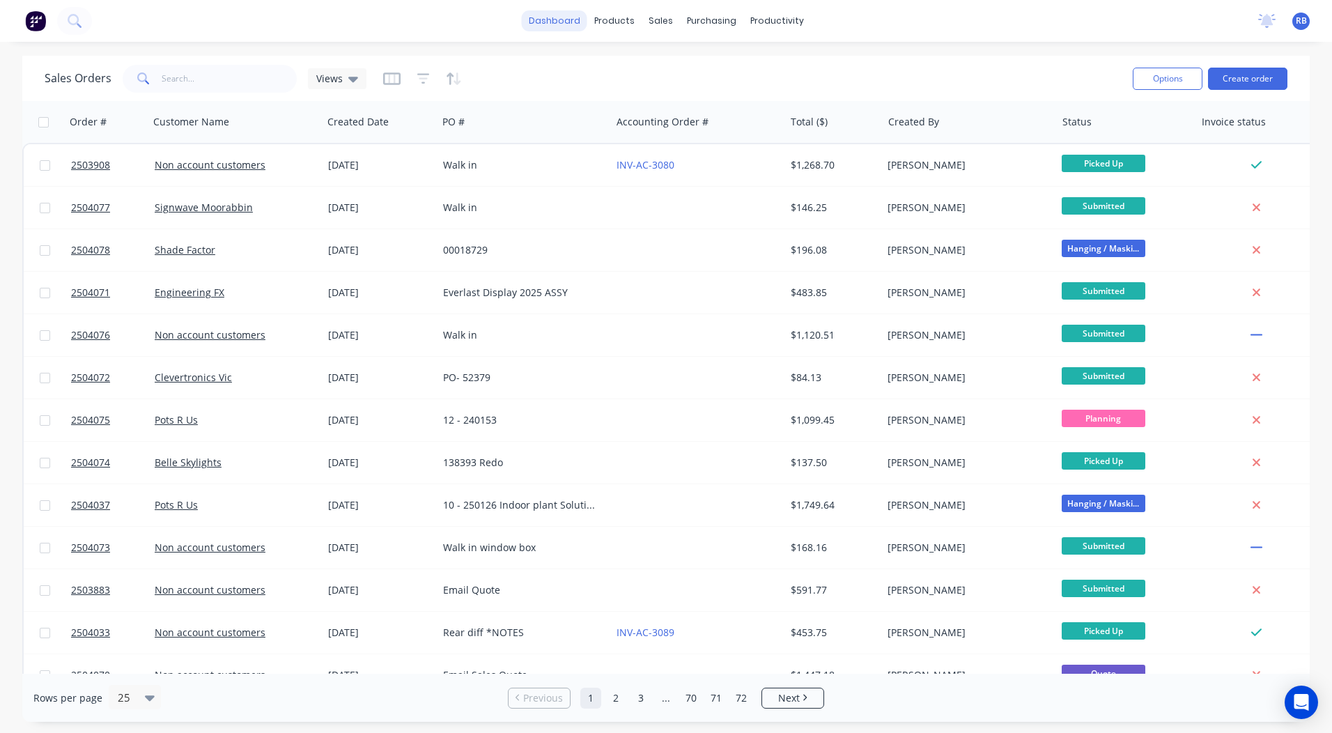
click at [533, 14] on link "dashboard" at bounding box center [554, 20] width 65 height 21
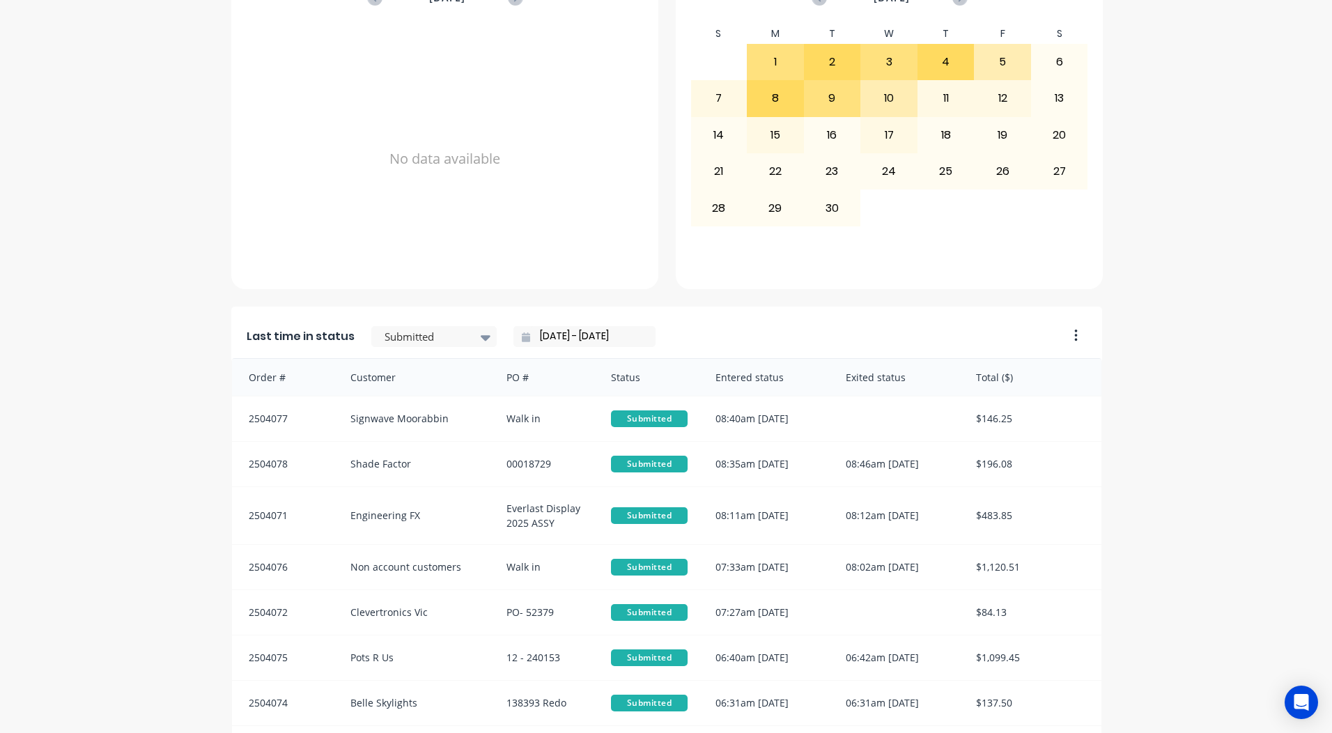
scroll to position [601, 0]
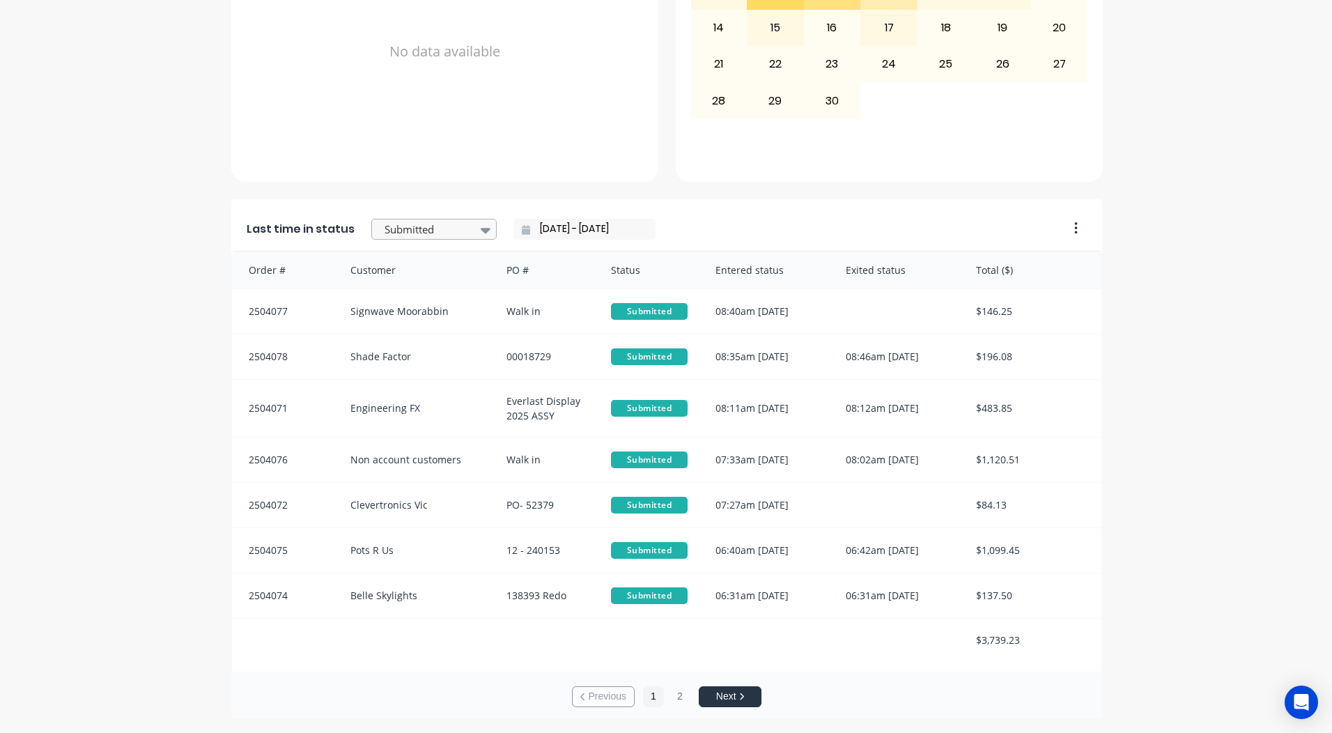
click at [419, 236] on div at bounding box center [427, 229] width 88 height 17
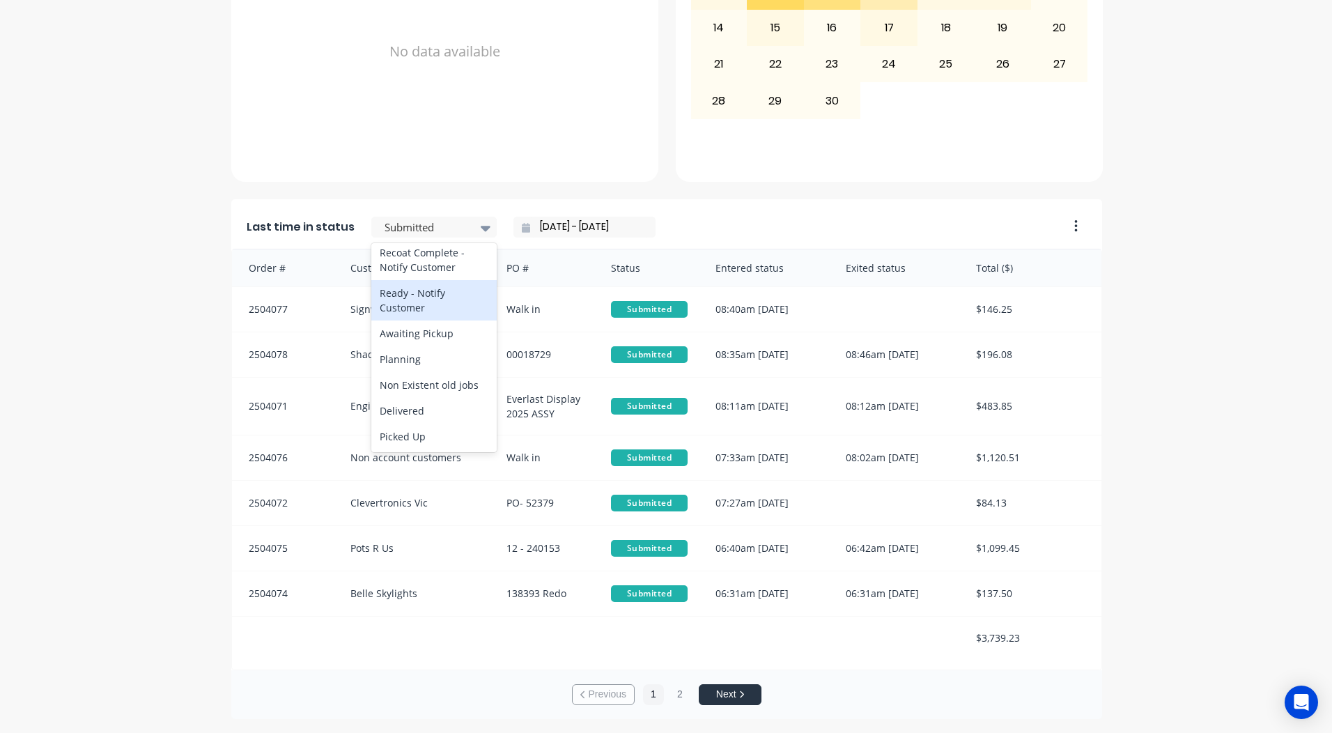
click at [731, 242] on div "Last time in status 32 results available. Use Up and Down to choose options, pr…" at bounding box center [645, 223] width 828 height 52
click at [545, 230] on input "[DATE] - [DATE]" at bounding box center [590, 227] width 120 height 21
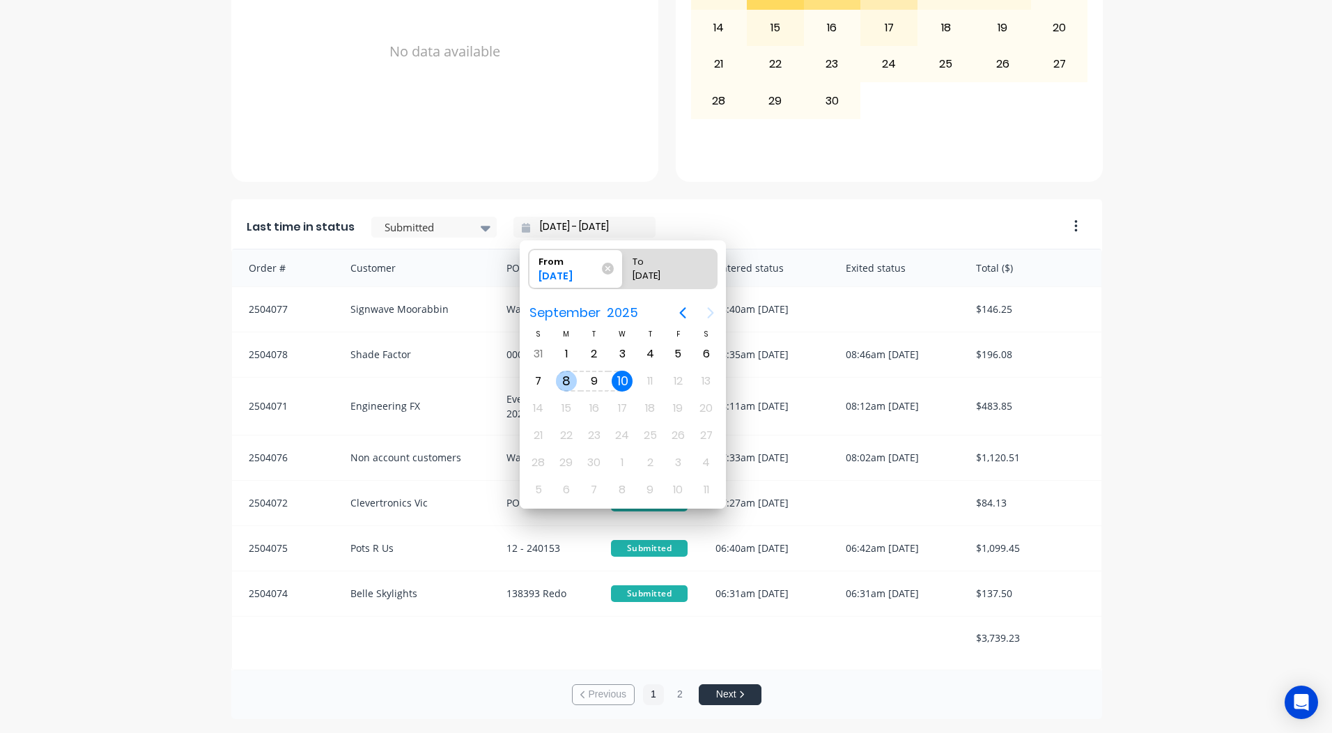
click at [558, 375] on div "8" at bounding box center [566, 381] width 21 height 21
type input "[DATE] - [DATE]"
radio input "false"
radio input "true"
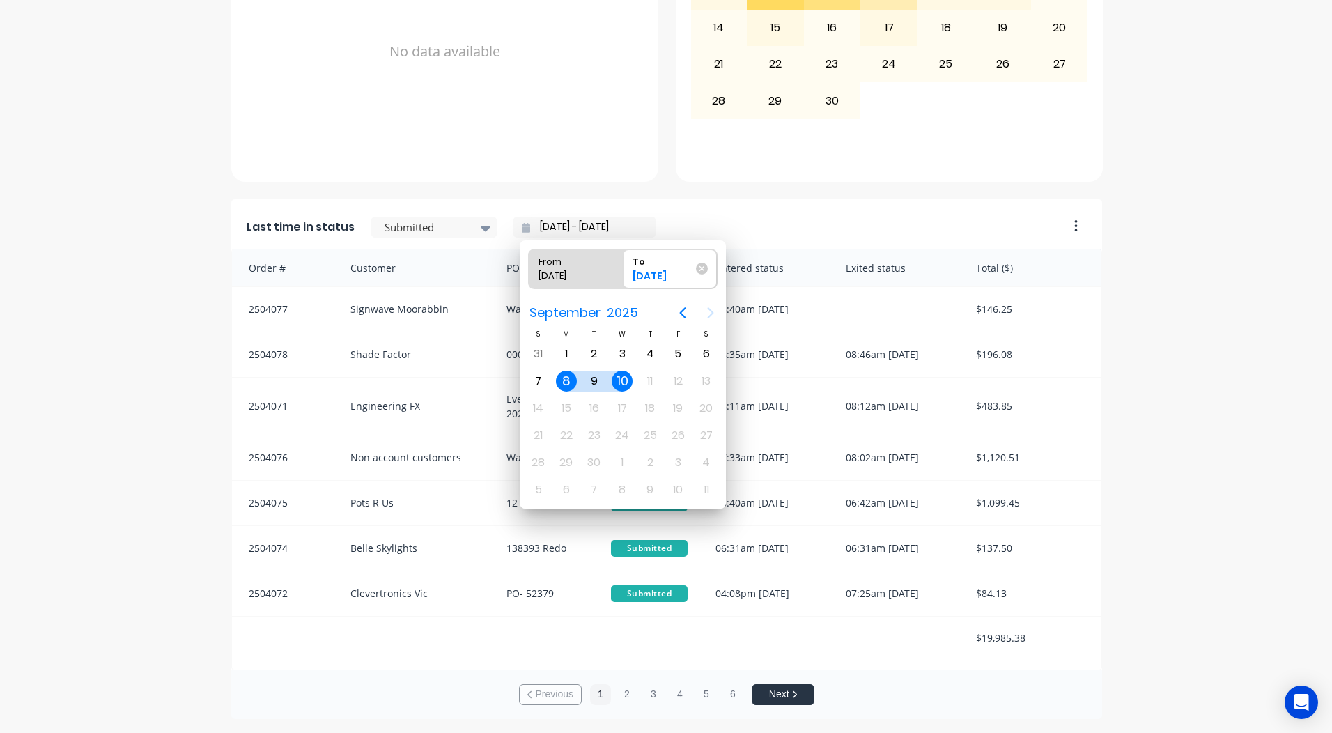
click at [1146, 408] on div "A Class Powder Coating Create sales order Create purchase order Overview Select…" at bounding box center [666, 87] width 1332 height 1264
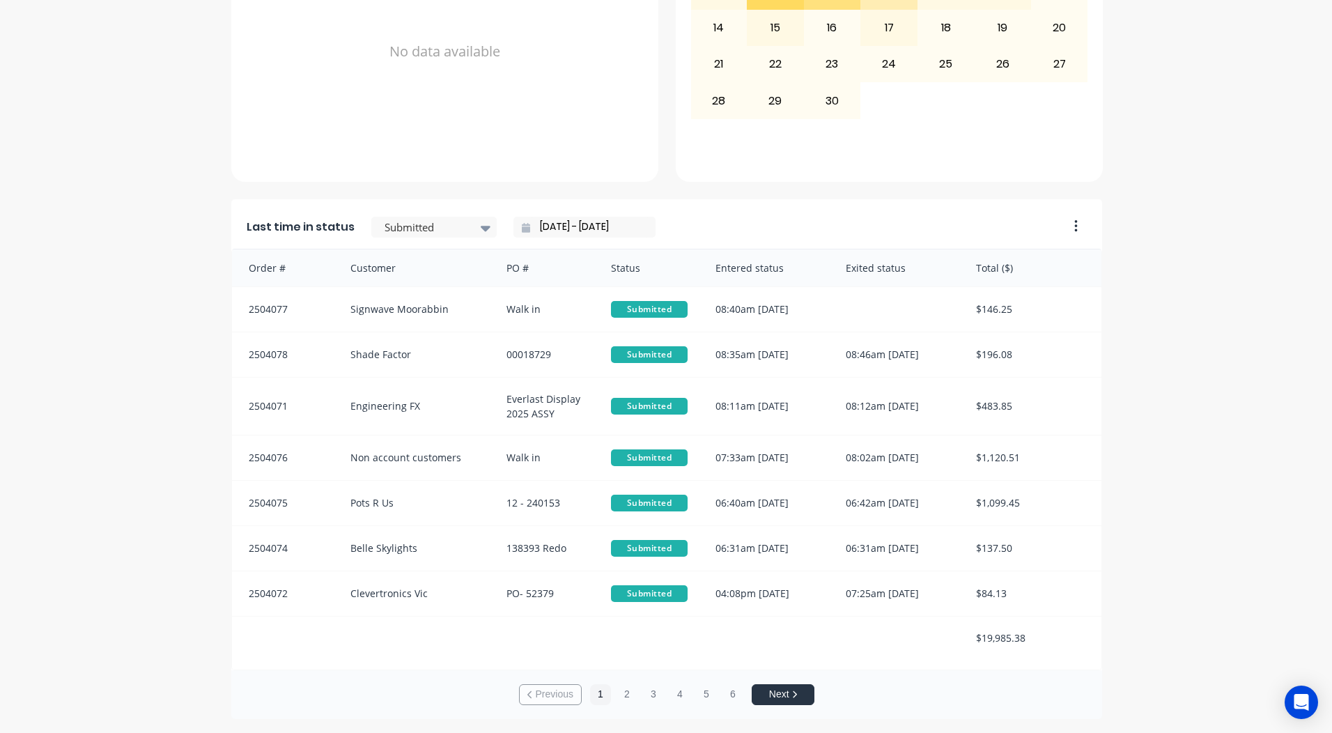
scroll to position [0, 0]
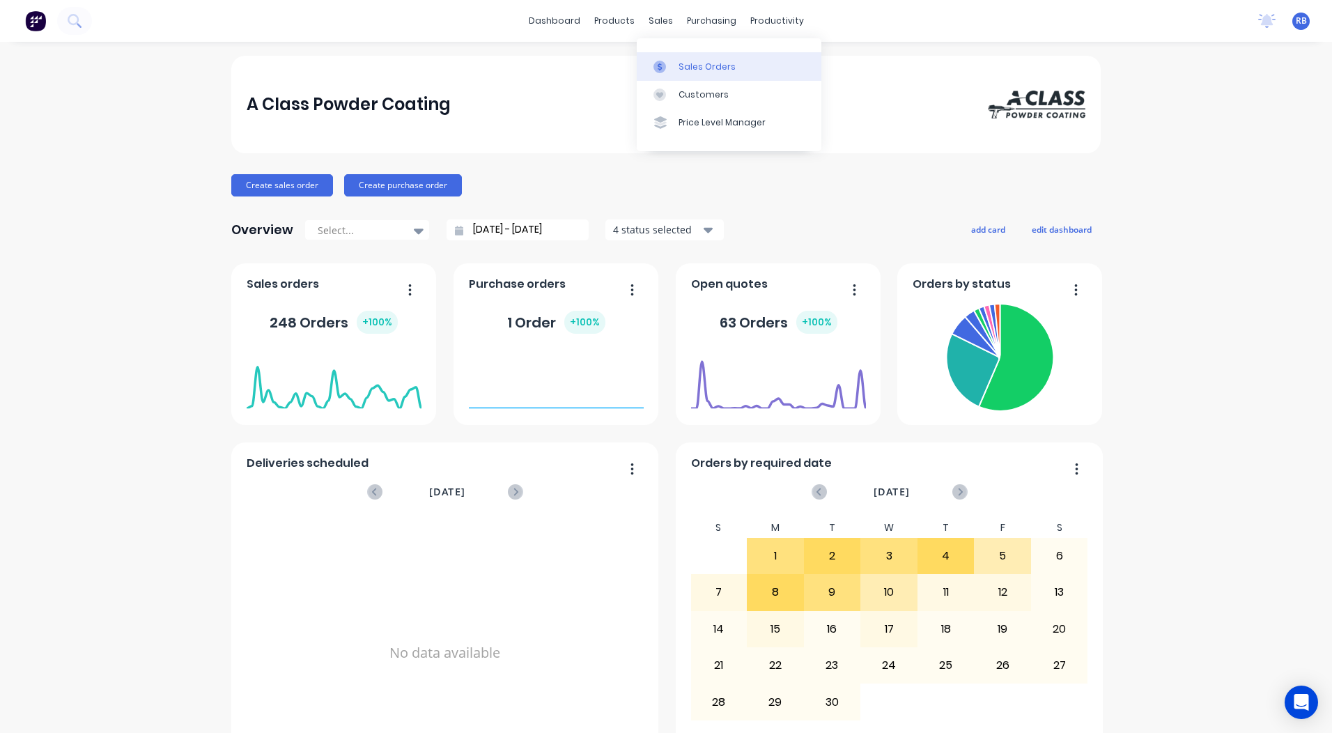
click at [692, 52] on link "Sales Orders" at bounding box center [729, 66] width 185 height 28
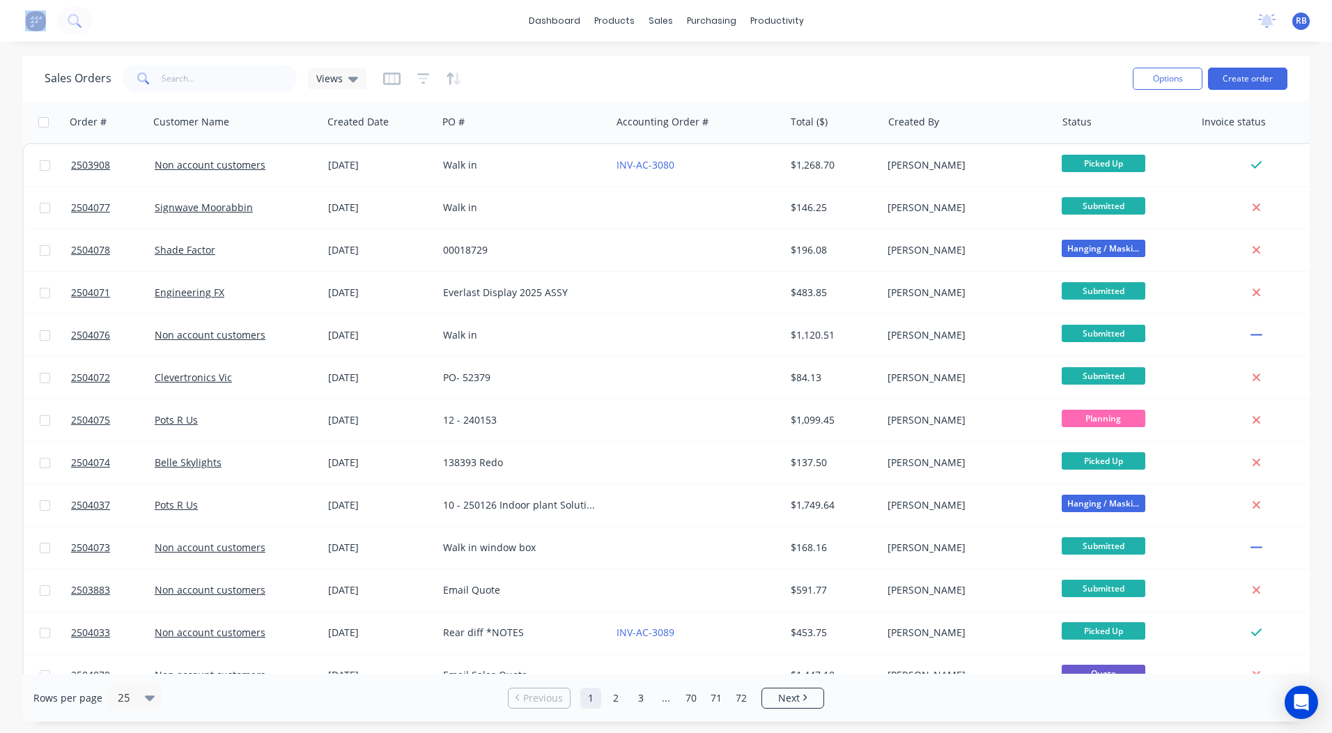
drag, startPoint x: 3, startPoint y: 36, endPoint x: 56, endPoint y: 33, distance: 52.4
click at [56, 33] on div "dashboard products sales purchasing productivity dashboard products Product Cat…" at bounding box center [666, 21] width 1332 height 42
click at [575, 15] on link "dashboard" at bounding box center [554, 20] width 65 height 21
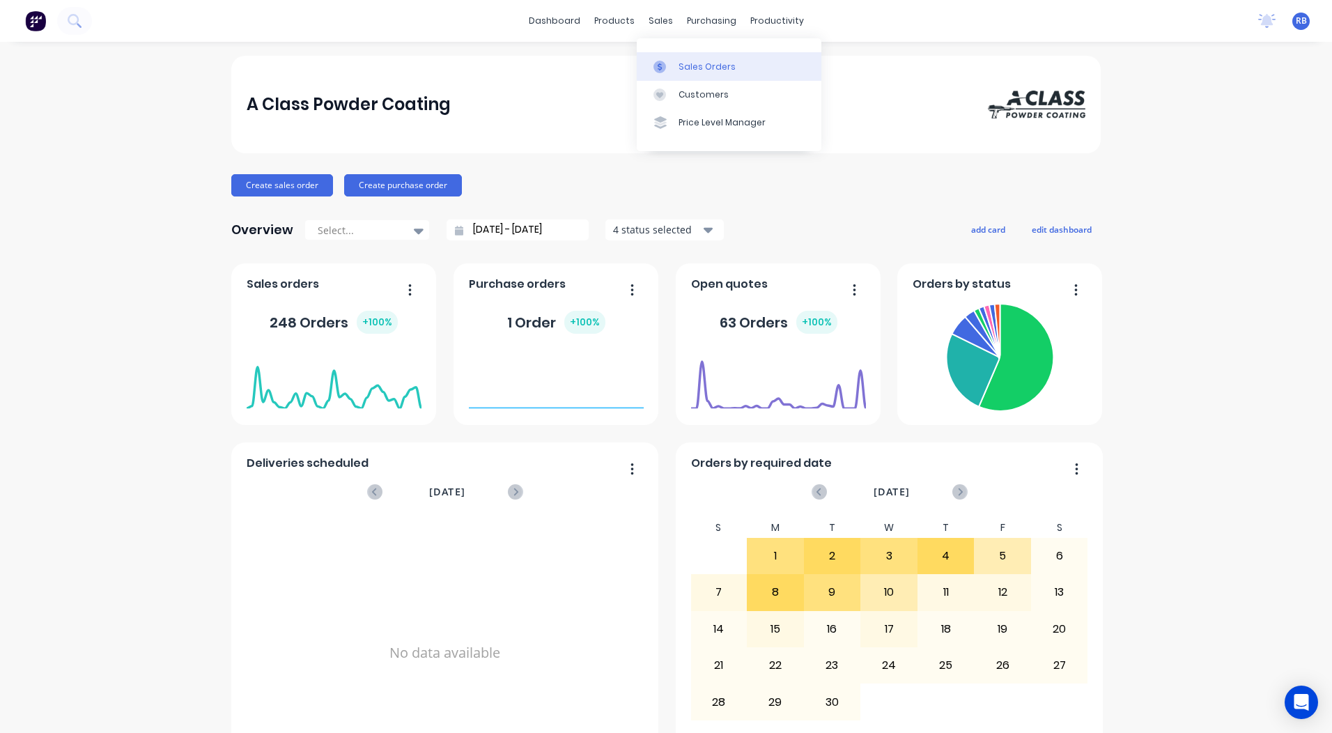
click at [683, 55] on link "Sales Orders" at bounding box center [729, 66] width 185 height 28
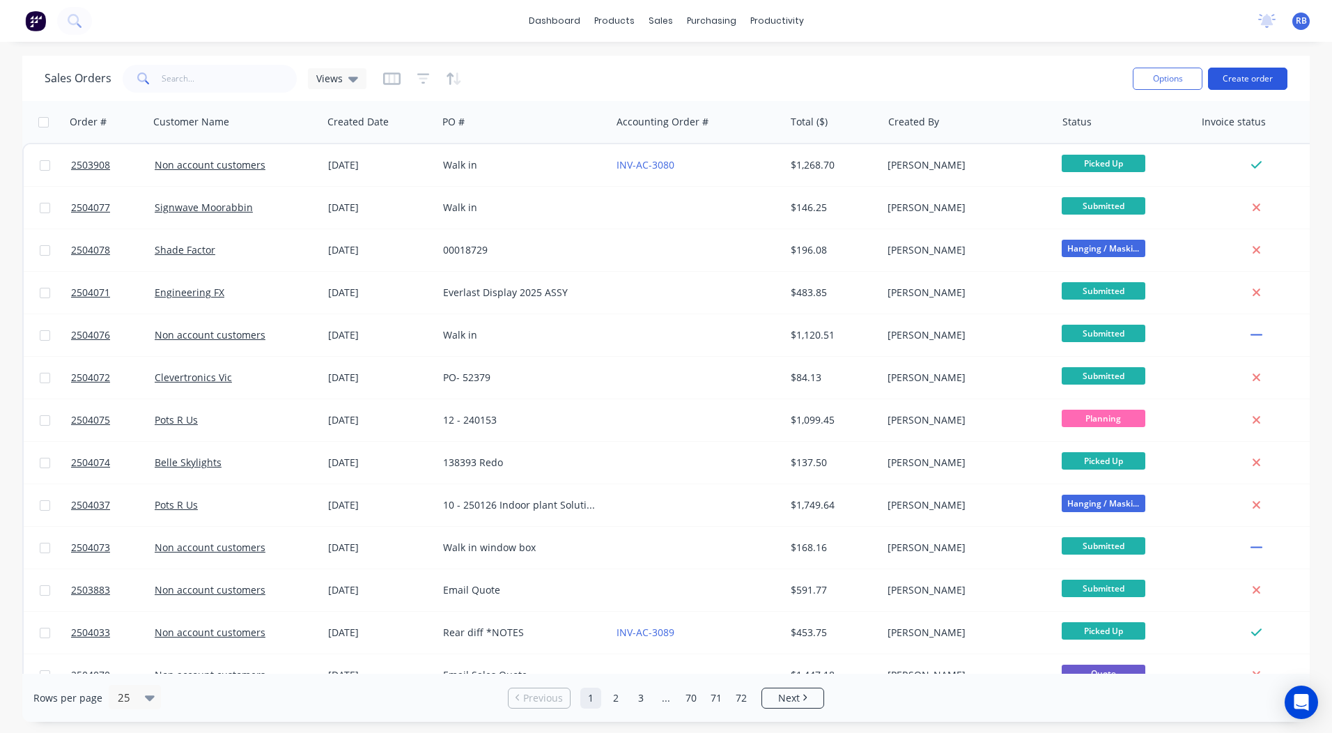
click at [1249, 79] on button "Create order" at bounding box center [1247, 79] width 79 height 22
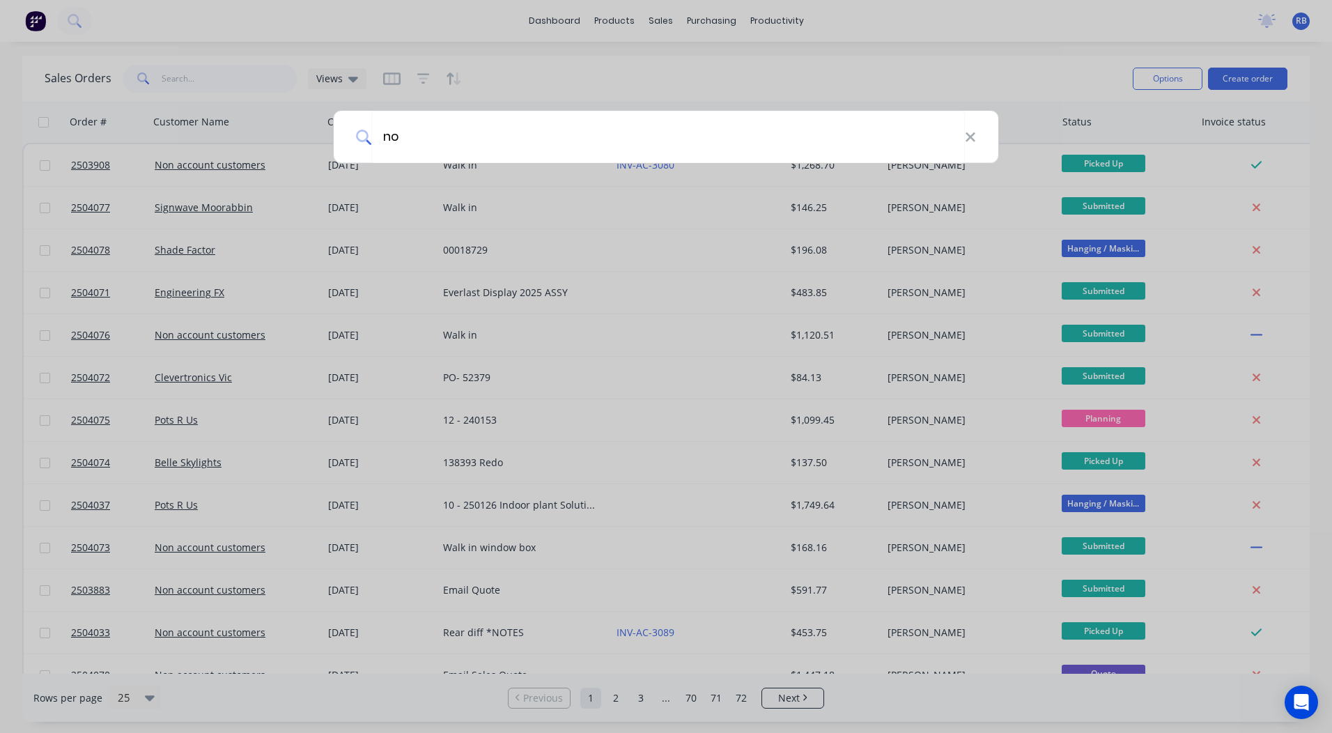
type input "n"
type input "all te"
select select "AU"
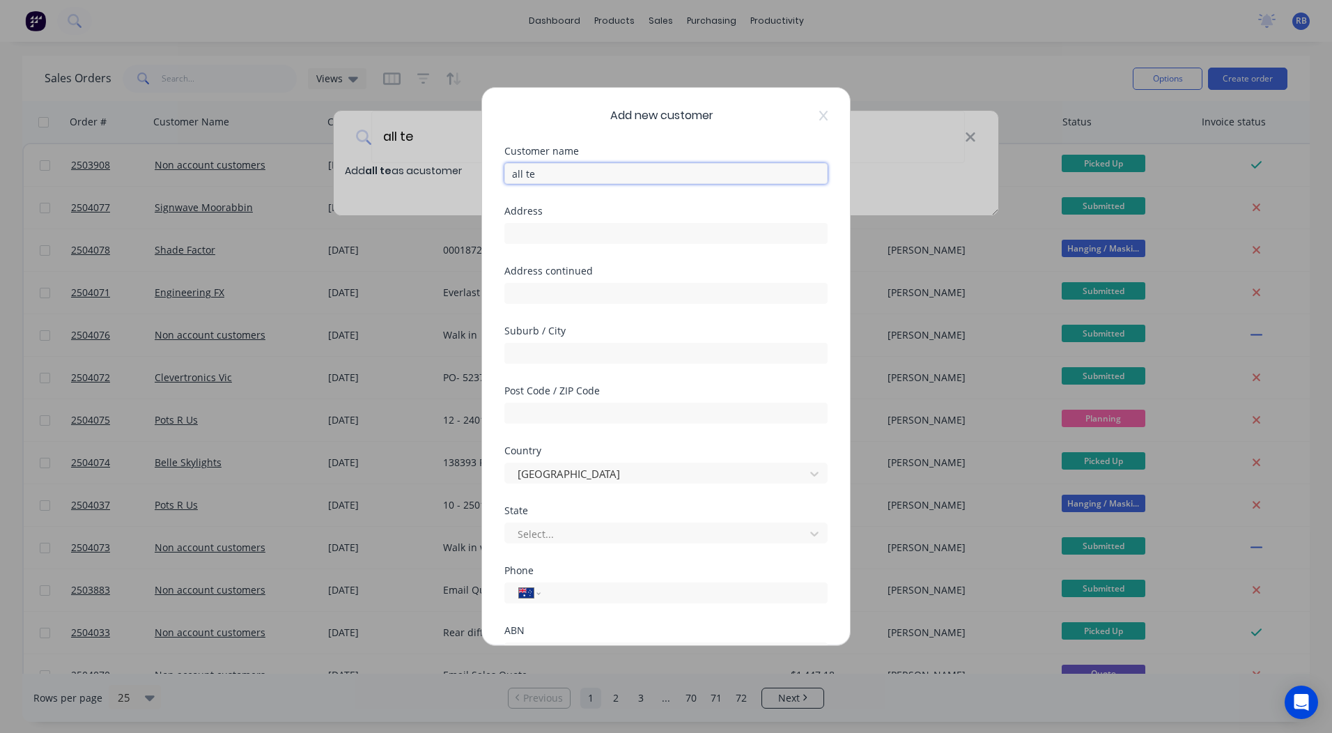
drag, startPoint x: 556, startPoint y: 167, endPoint x: 114, endPoint y: 193, distance: 443.1
click at [114, 193] on div "Add new customer Customer name all te Address Address continued Suburb / City P…" at bounding box center [666, 366] width 1332 height 733
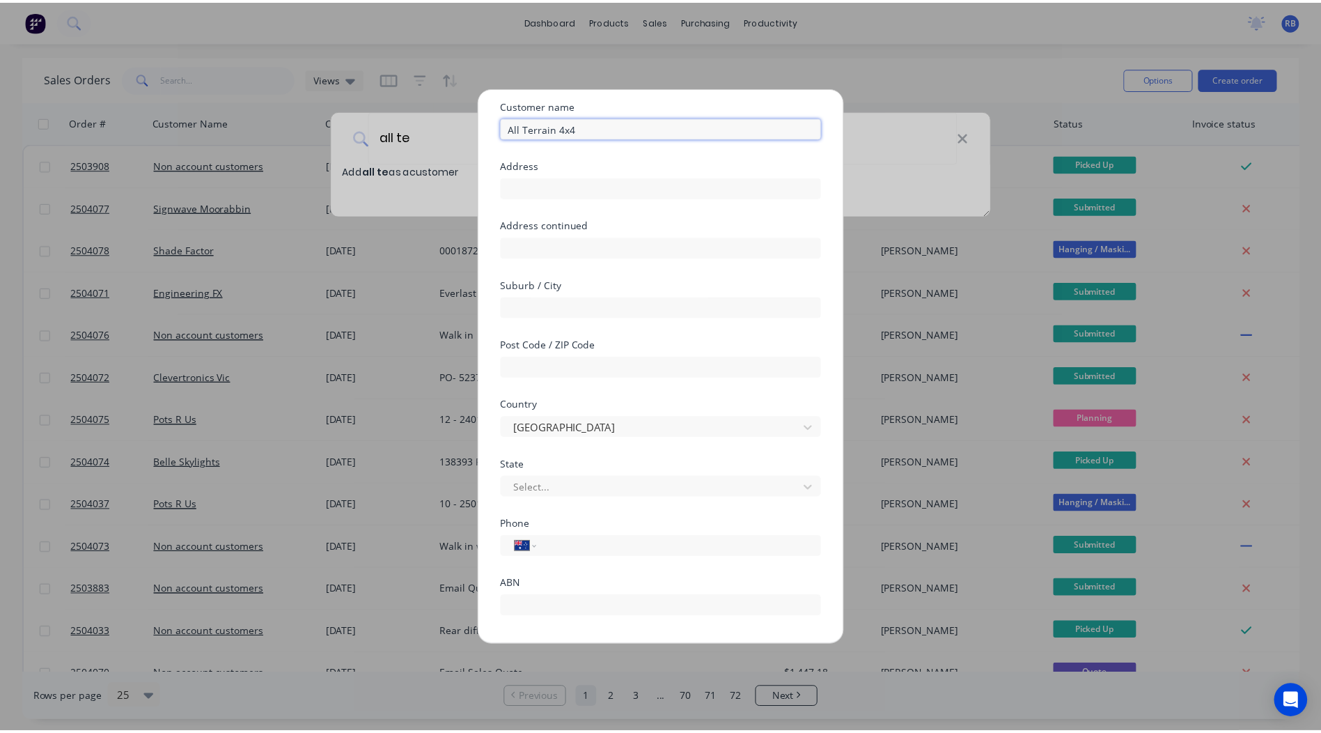
scroll to position [123, 0]
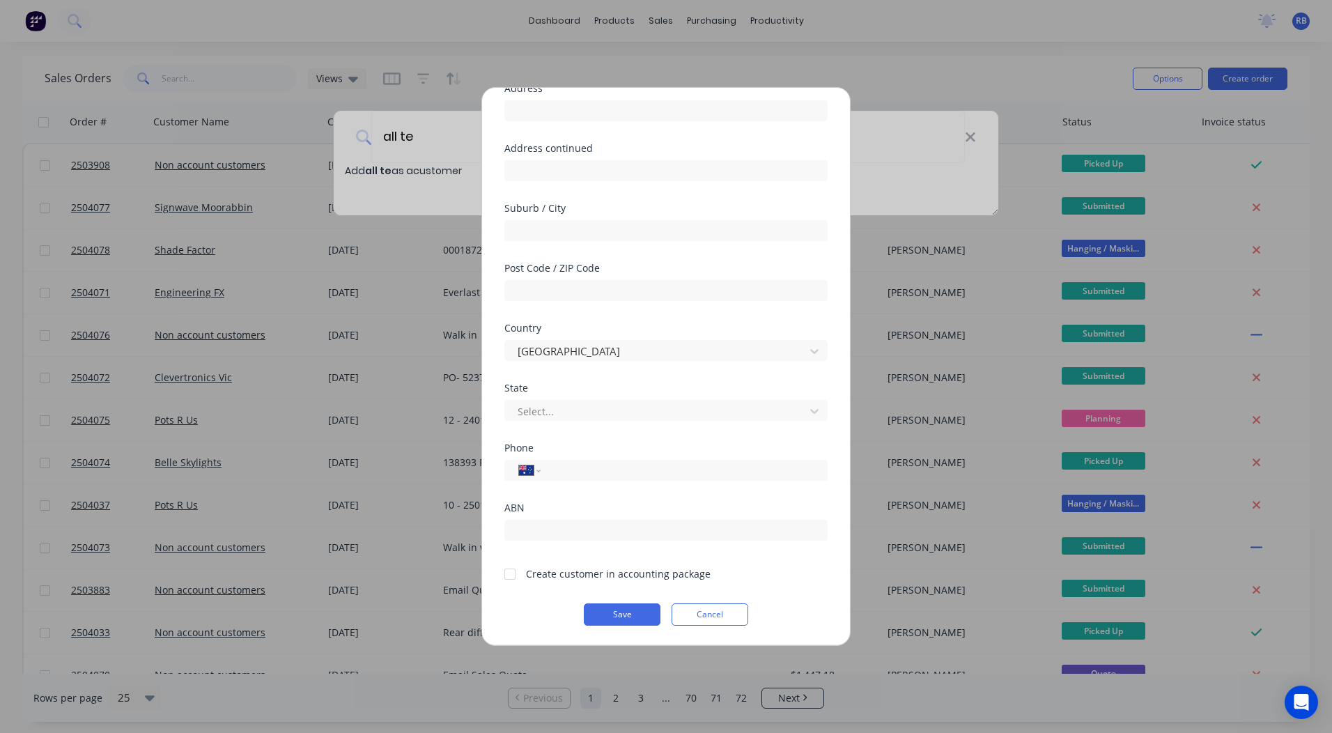
type input "All Terrain 4x4"
click at [509, 575] on div at bounding box center [510, 574] width 28 height 28
click at [631, 614] on button "Save" at bounding box center [622, 614] width 77 height 22
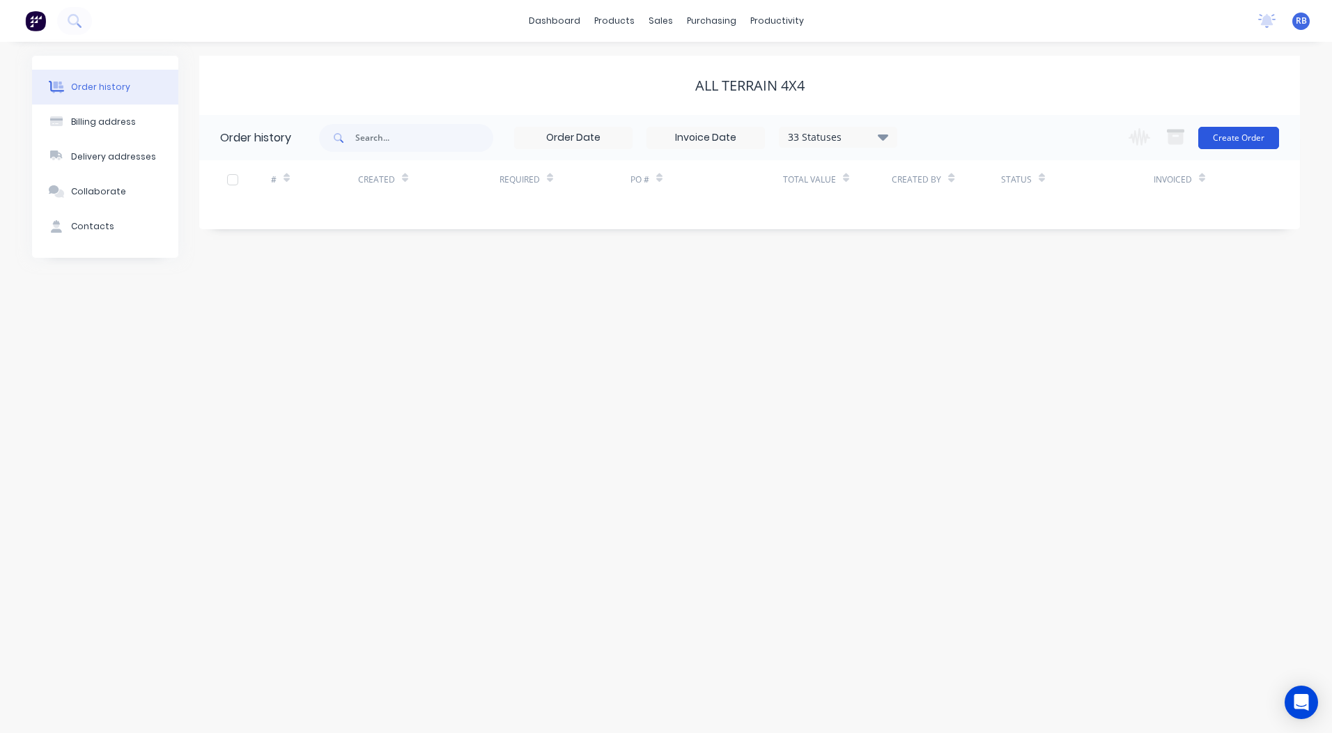
click at [1227, 137] on button "Create Order" at bounding box center [1238, 138] width 81 height 22
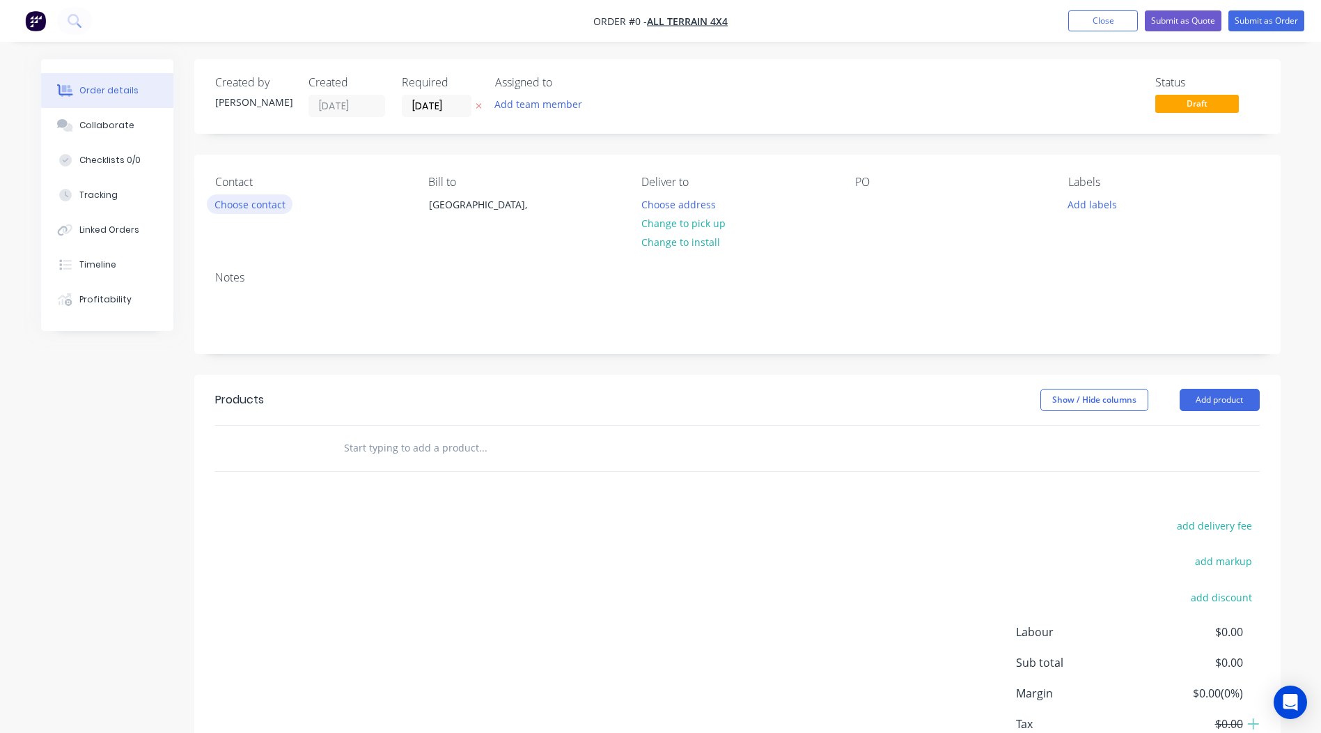
click at [270, 212] on button "Choose contact" at bounding box center [250, 203] width 86 height 19
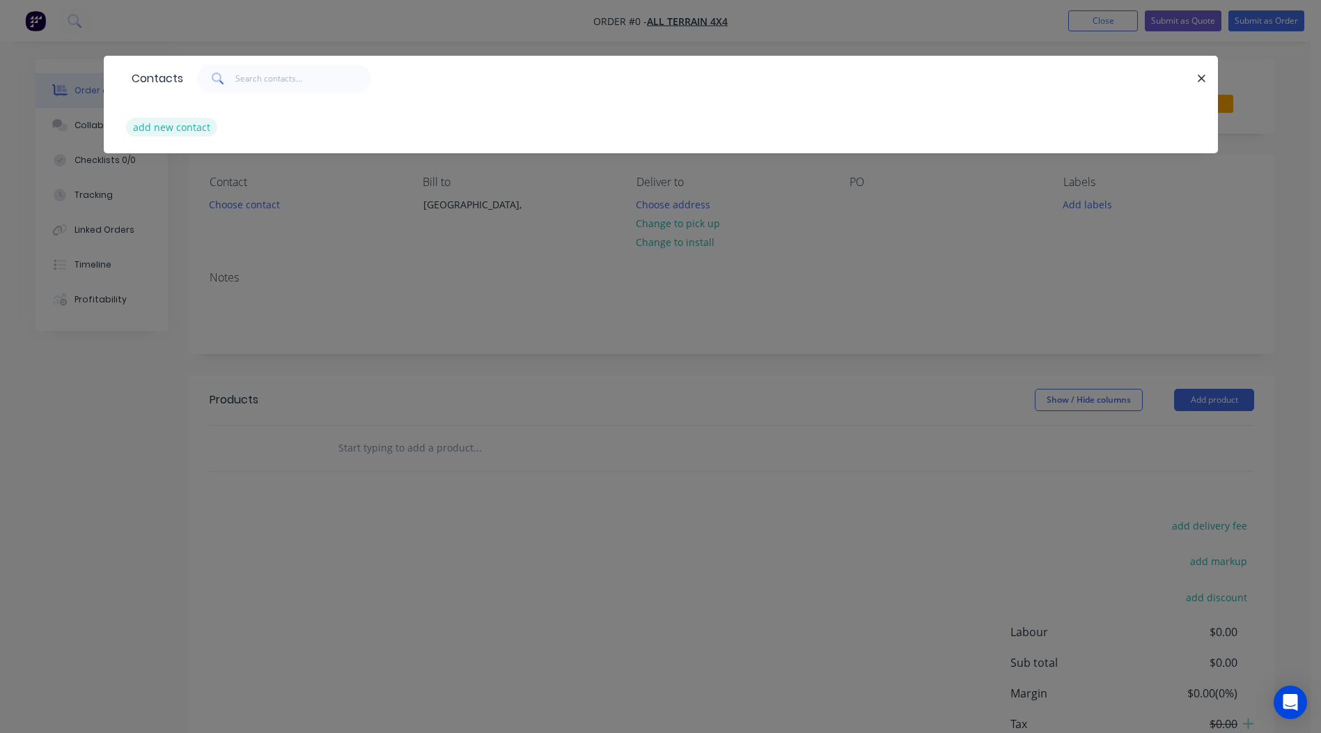
click at [175, 123] on button "add new contact" at bounding box center [172, 127] width 92 height 19
select select "AU"
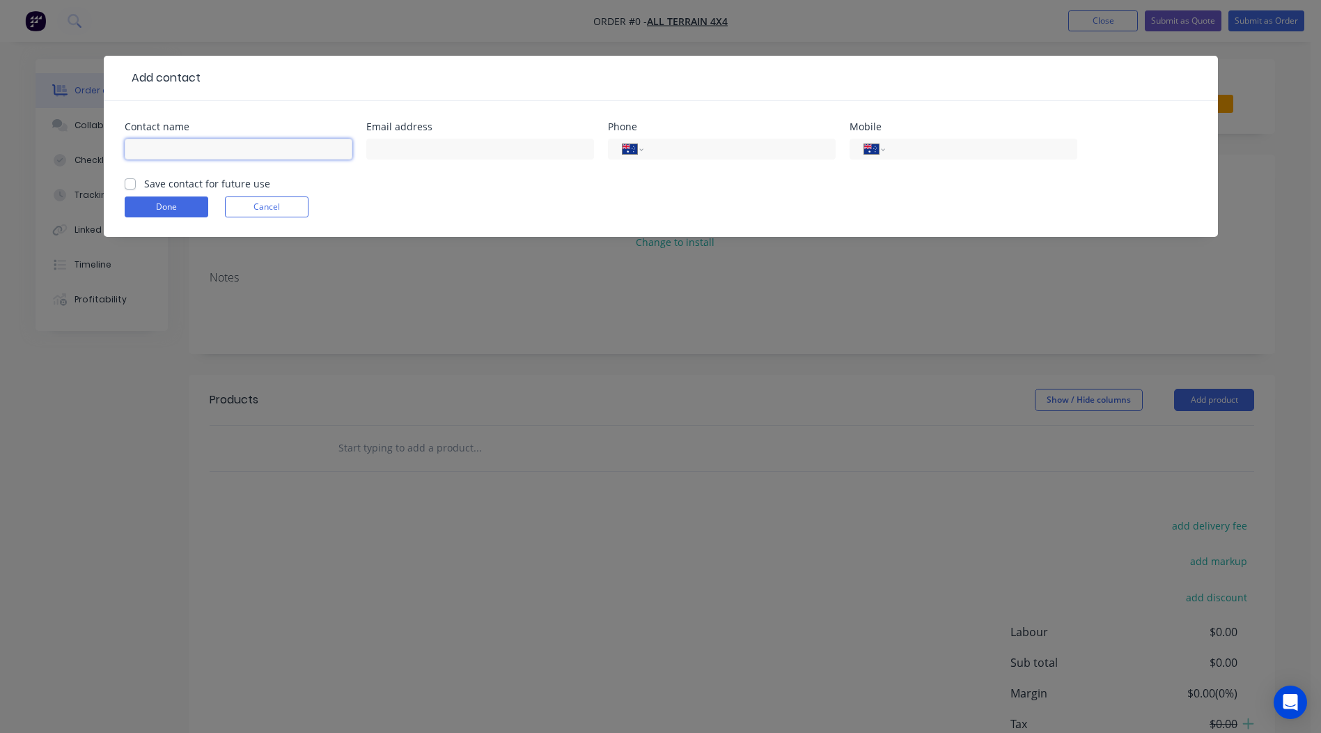
click at [185, 147] on input "text" at bounding box center [239, 149] width 228 height 21
type input "[PERSON_NAME]"
click at [435, 148] on input "text" at bounding box center [480, 149] width 228 height 21
type input "[EMAIL_ADDRESS][DOMAIN_NAME]"
click at [910, 144] on input "tel" at bounding box center [978, 149] width 167 height 16
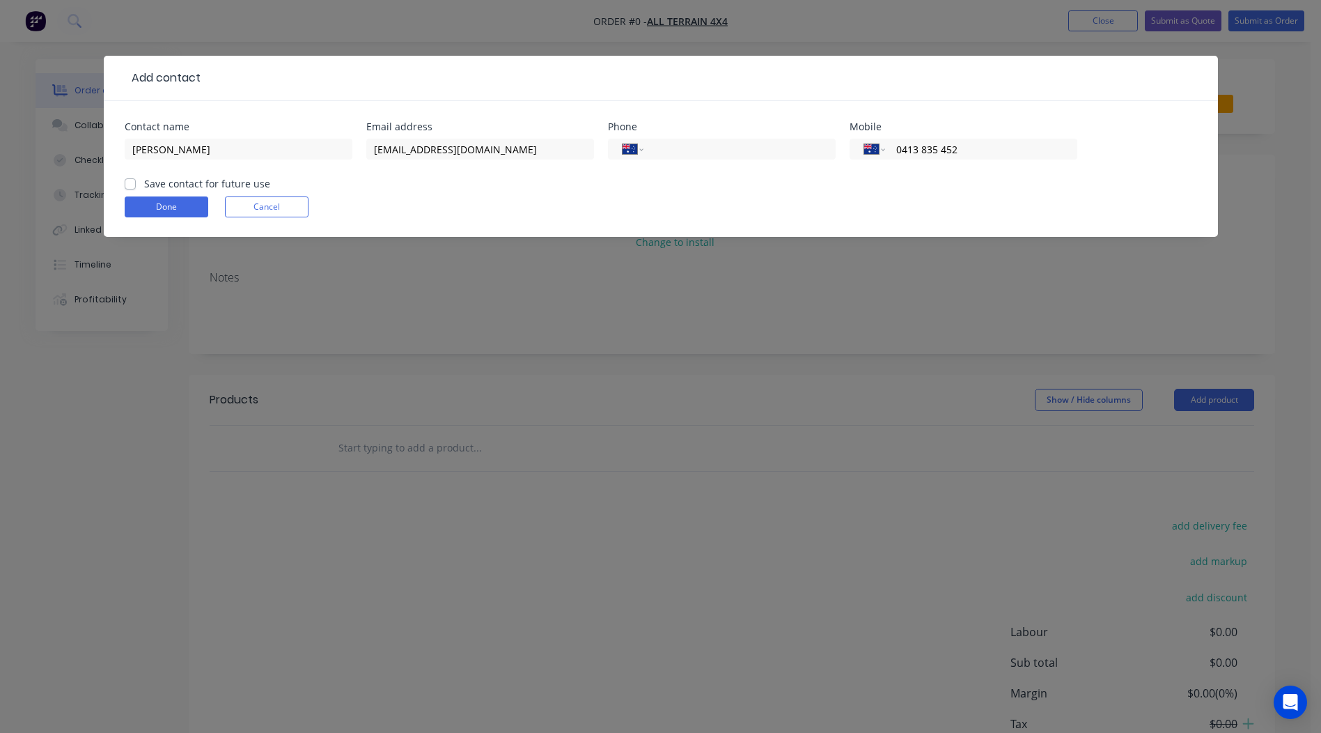
type input "0413 835 452"
click at [144, 181] on label "Save contact for future use" at bounding box center [207, 183] width 126 height 15
click at [128, 181] on input "Save contact for future use" at bounding box center [130, 182] width 11 height 13
checkbox input "true"
click at [157, 211] on button "Done" at bounding box center [167, 206] width 84 height 21
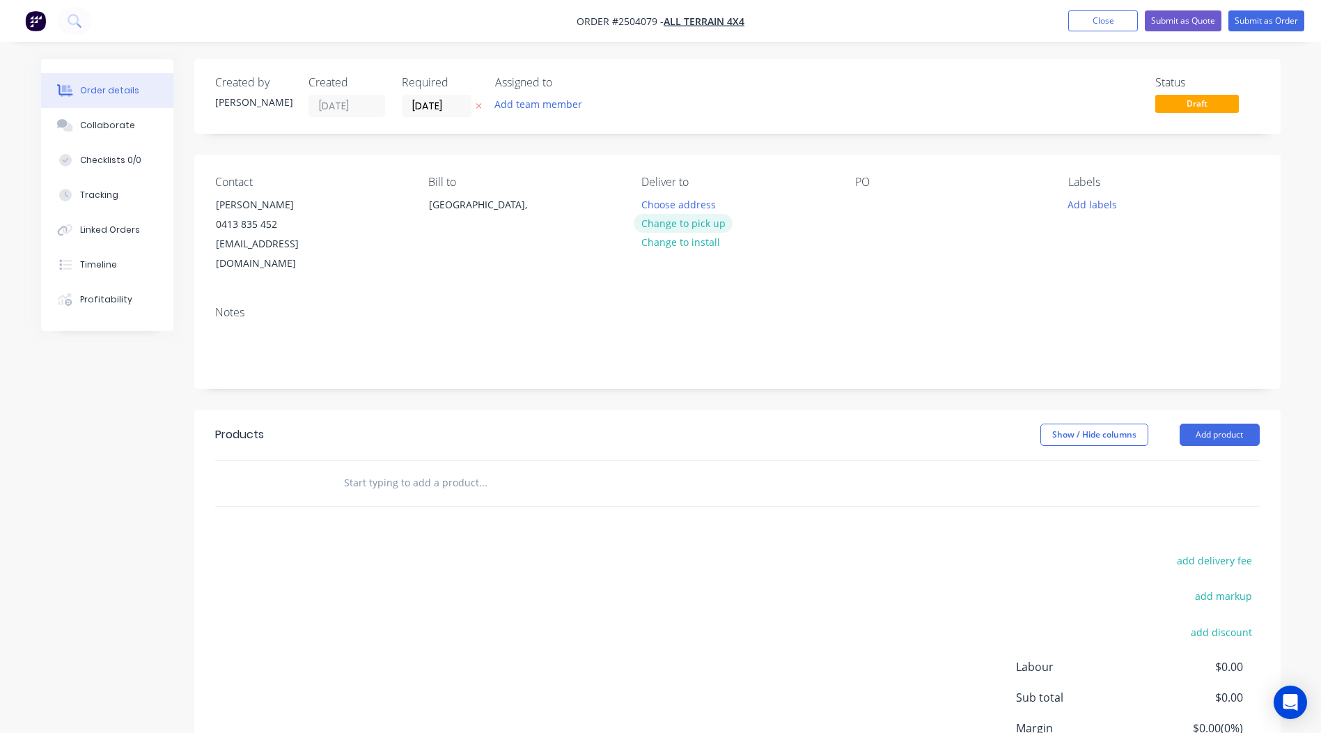
click at [692, 228] on button "Change to pick up" at bounding box center [683, 223] width 99 height 19
click at [311, 350] on div "Notes" at bounding box center [737, 341] width 1087 height 93
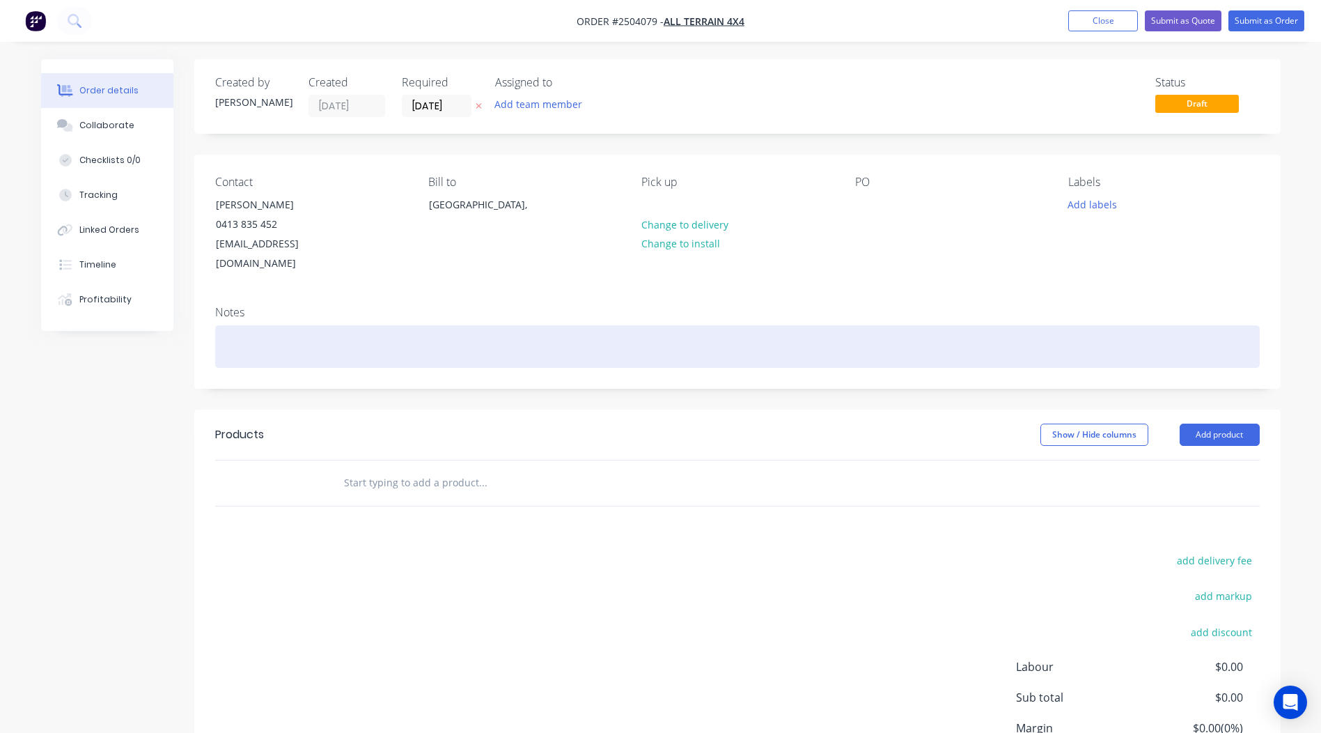
drag, startPoint x: 309, startPoint y: 325, endPoint x: 313, endPoint y: 332, distance: 7.5
click at [313, 332] on div at bounding box center [737, 346] width 1045 height 42
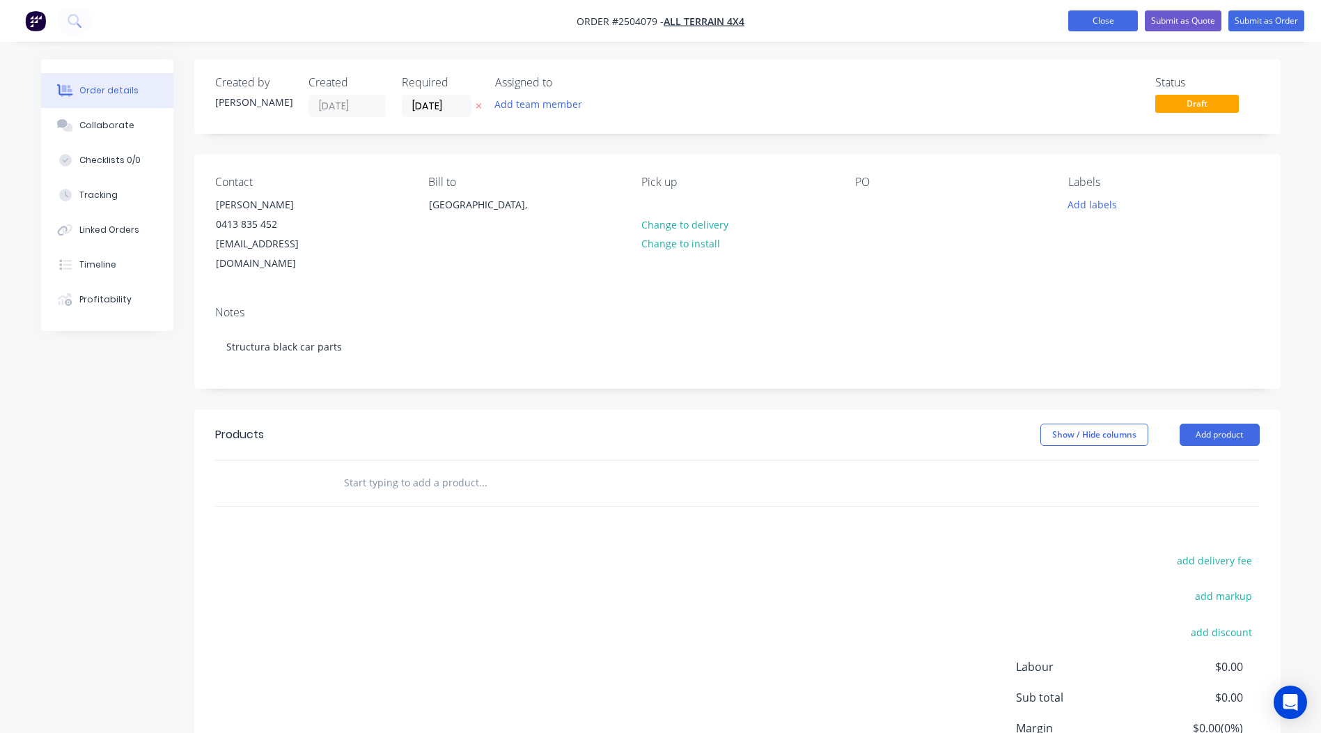
click at [1108, 20] on button "Close" at bounding box center [1104, 20] width 70 height 21
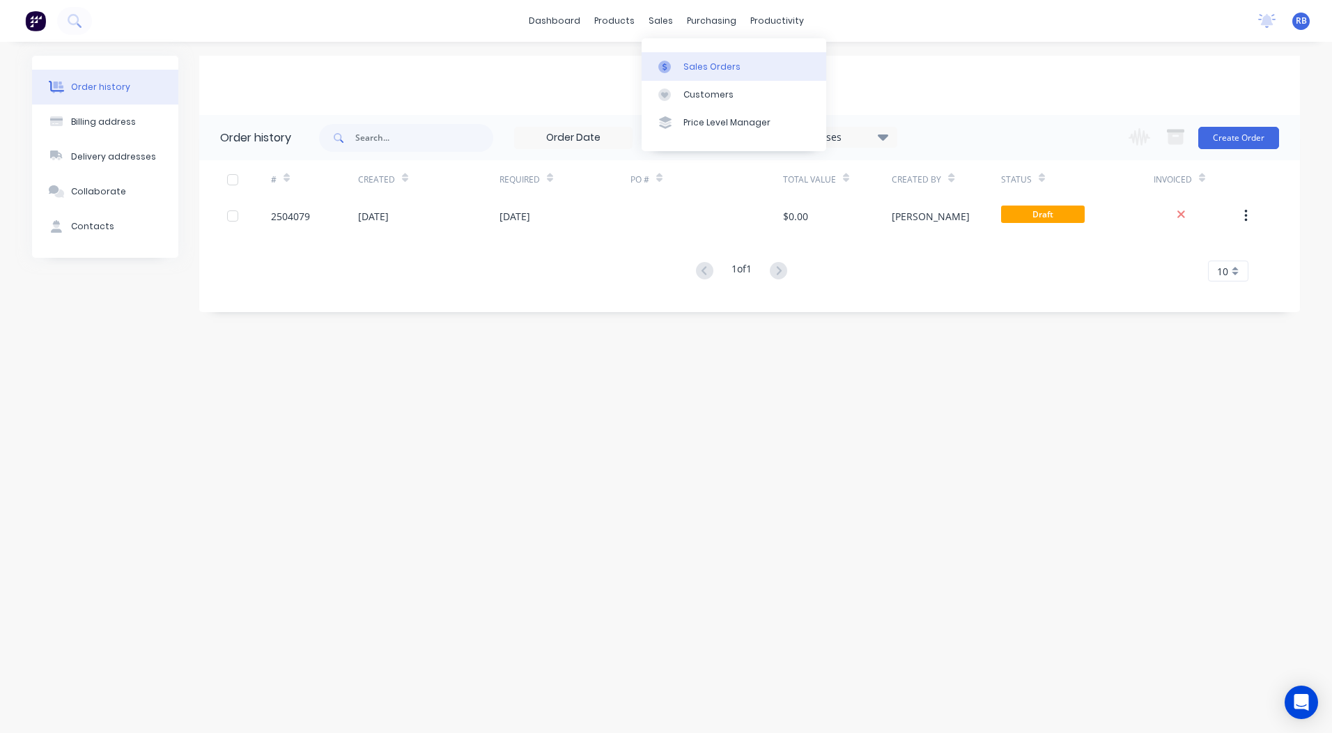
click at [683, 65] on div "Sales Orders" at bounding box center [711, 67] width 57 height 13
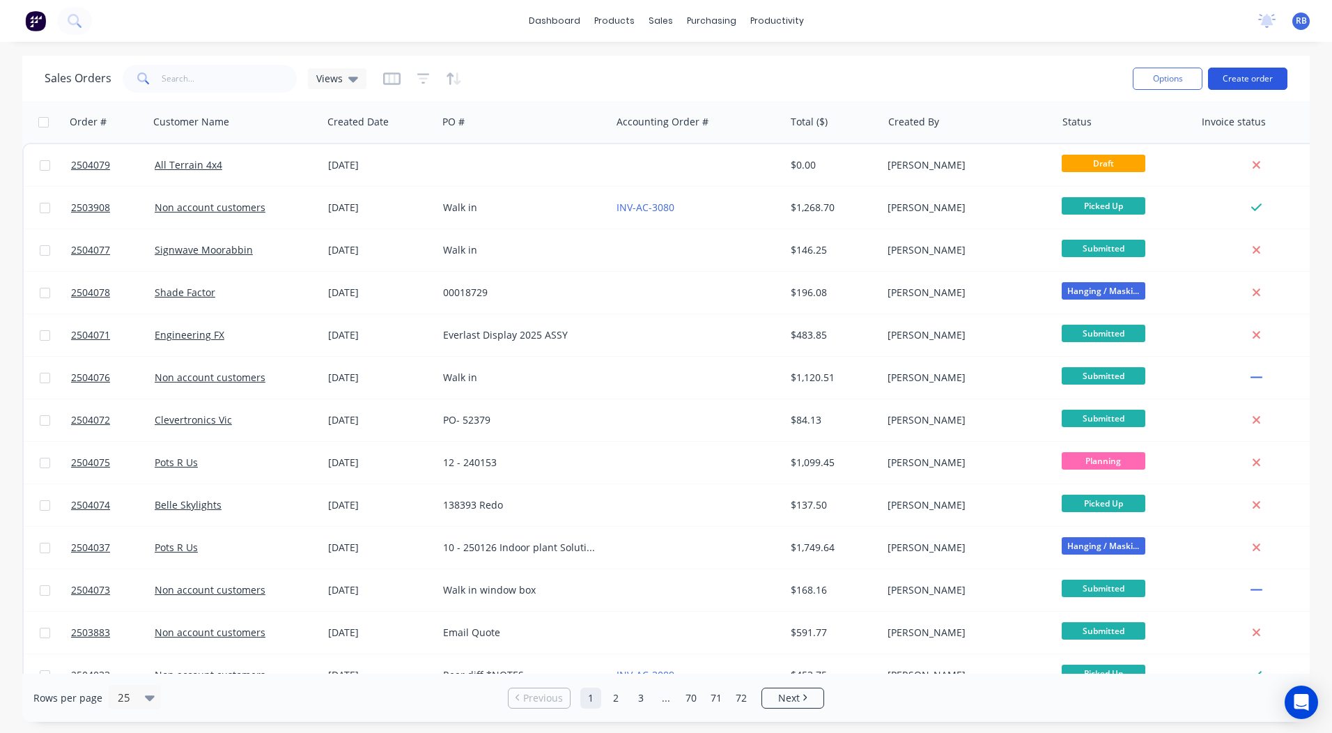
click at [1232, 75] on button "Create order" at bounding box center [1247, 79] width 79 height 22
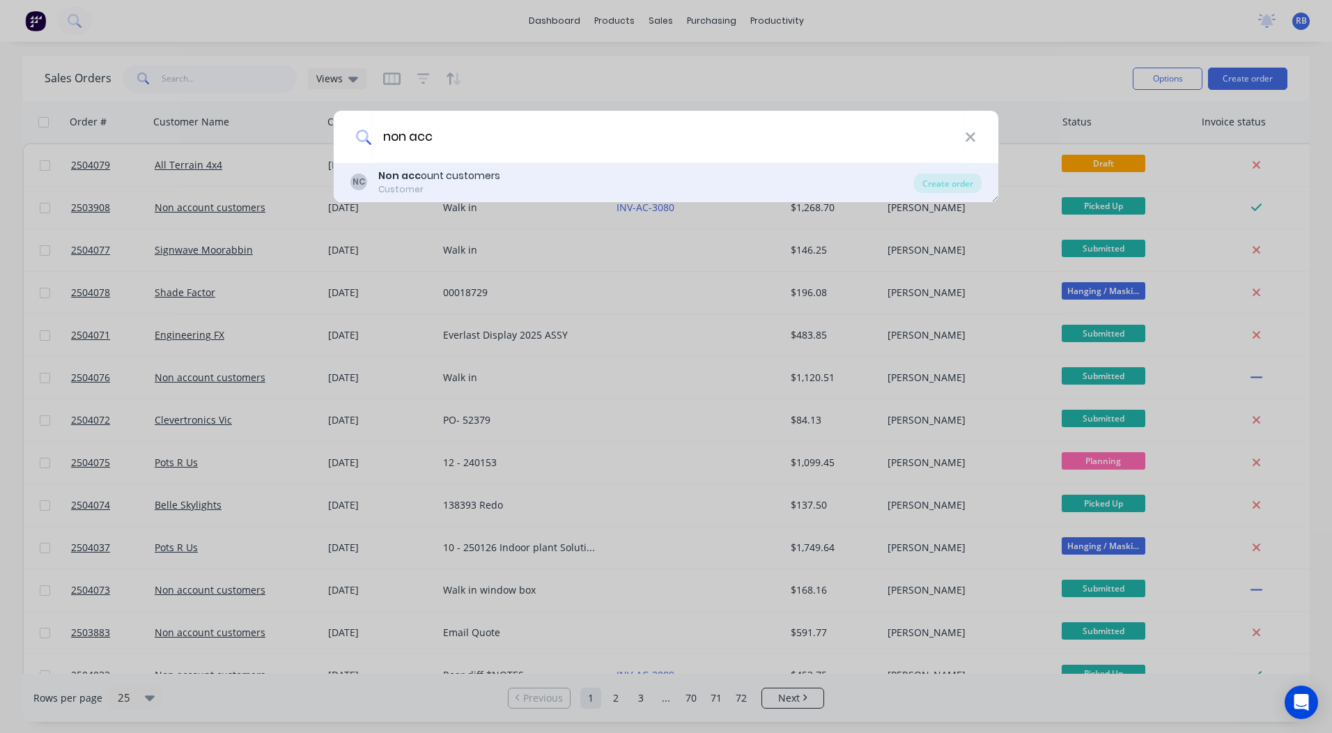
type input "non acc"
click at [399, 187] on div "Customer" at bounding box center [439, 189] width 122 height 13
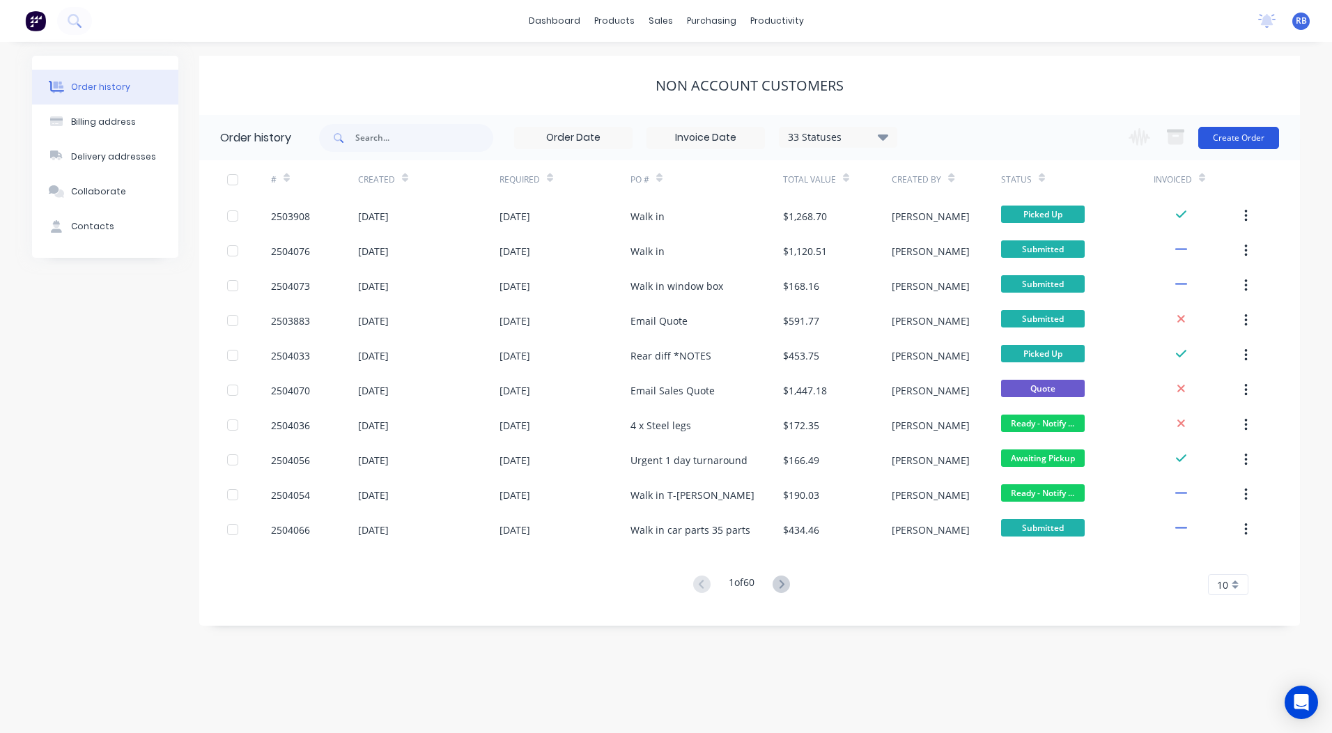
click at [1248, 132] on button "Create Order" at bounding box center [1238, 138] width 81 height 22
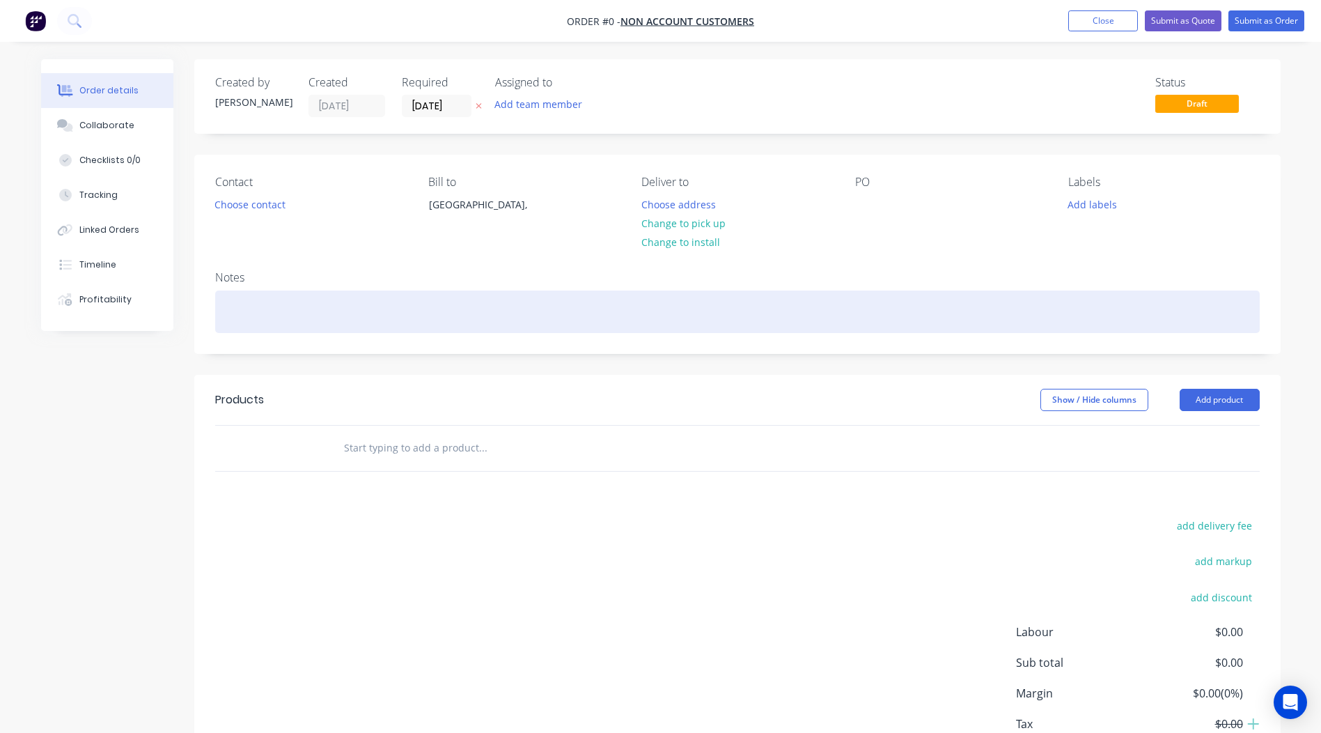
click at [262, 308] on div at bounding box center [737, 311] width 1045 height 42
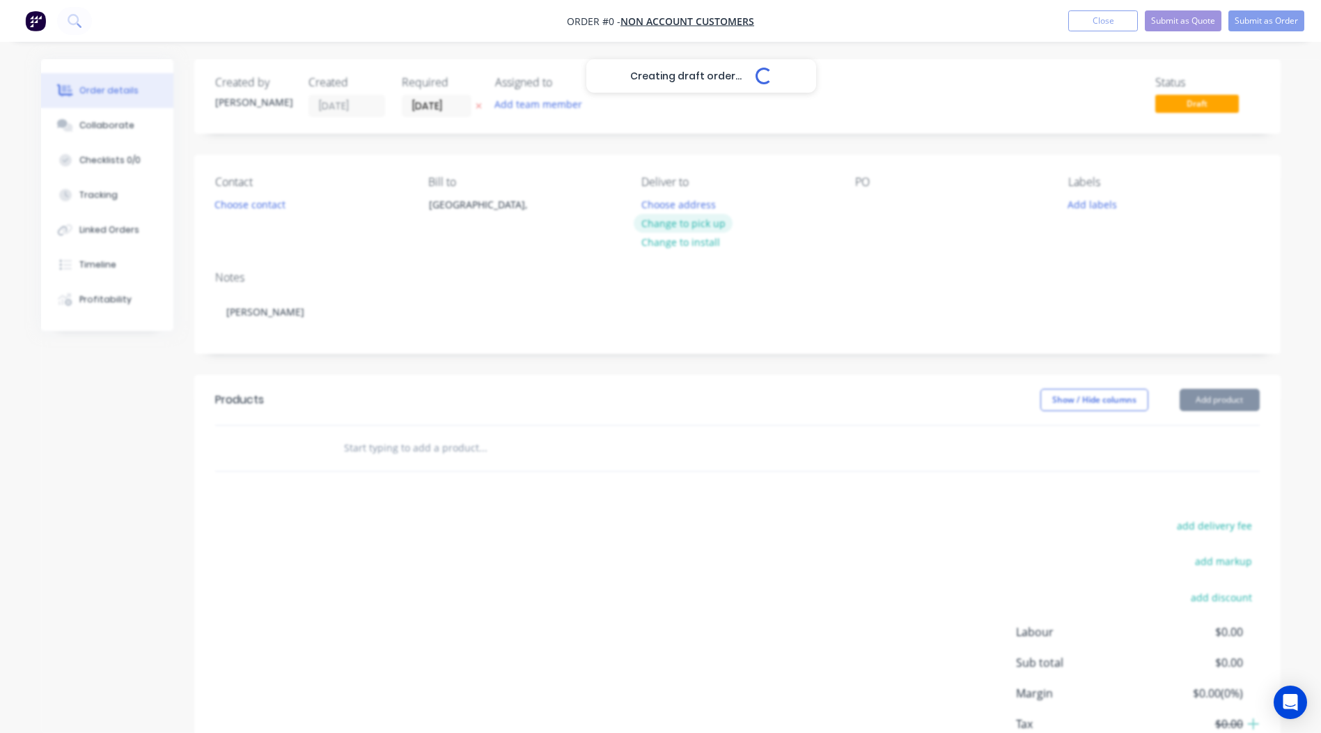
click at [674, 215] on div "Creating draft order... Loading... Order details Collaborate Checklists 0/0 Tra…" at bounding box center [661, 443] width 1268 height 768
click at [693, 219] on button "Change to pick up" at bounding box center [683, 223] width 99 height 19
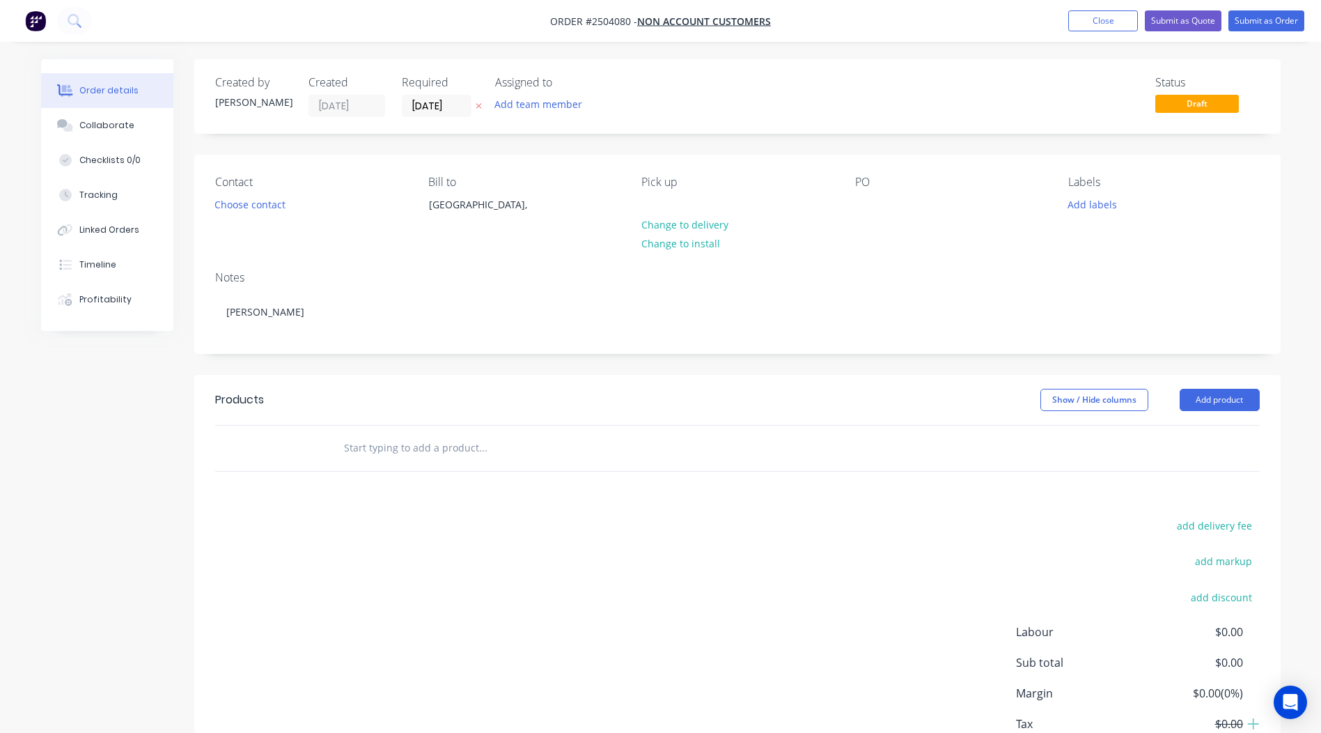
scroll to position [63, 0]
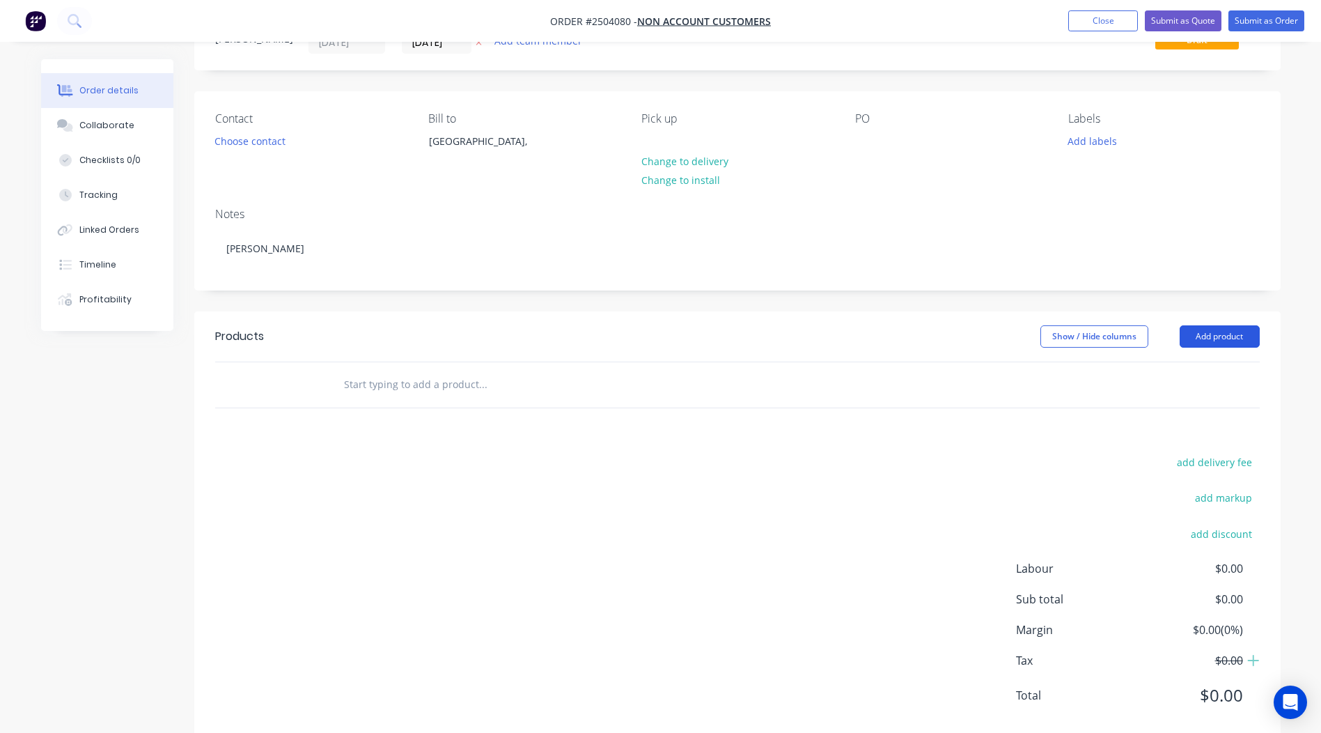
click at [1213, 342] on button "Add product" at bounding box center [1220, 336] width 80 height 22
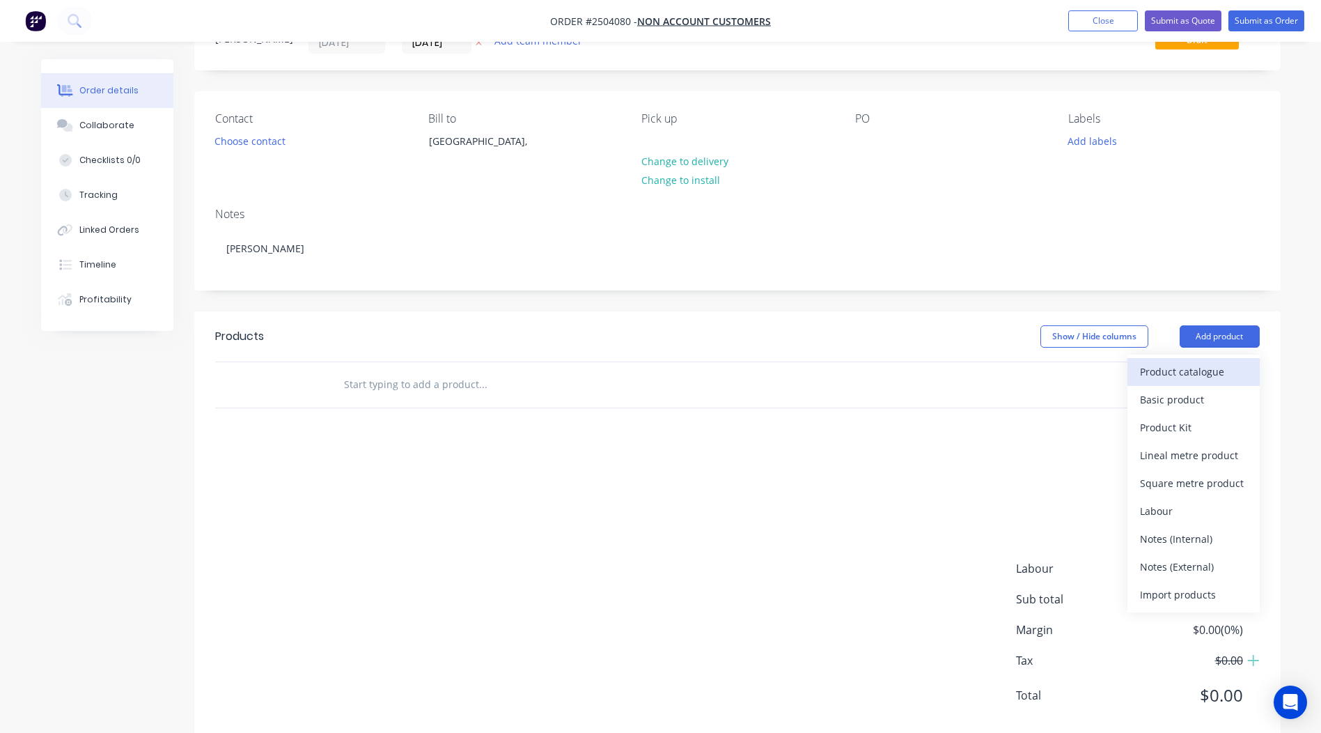
click at [1175, 358] on button "Product catalogue" at bounding box center [1194, 372] width 132 height 28
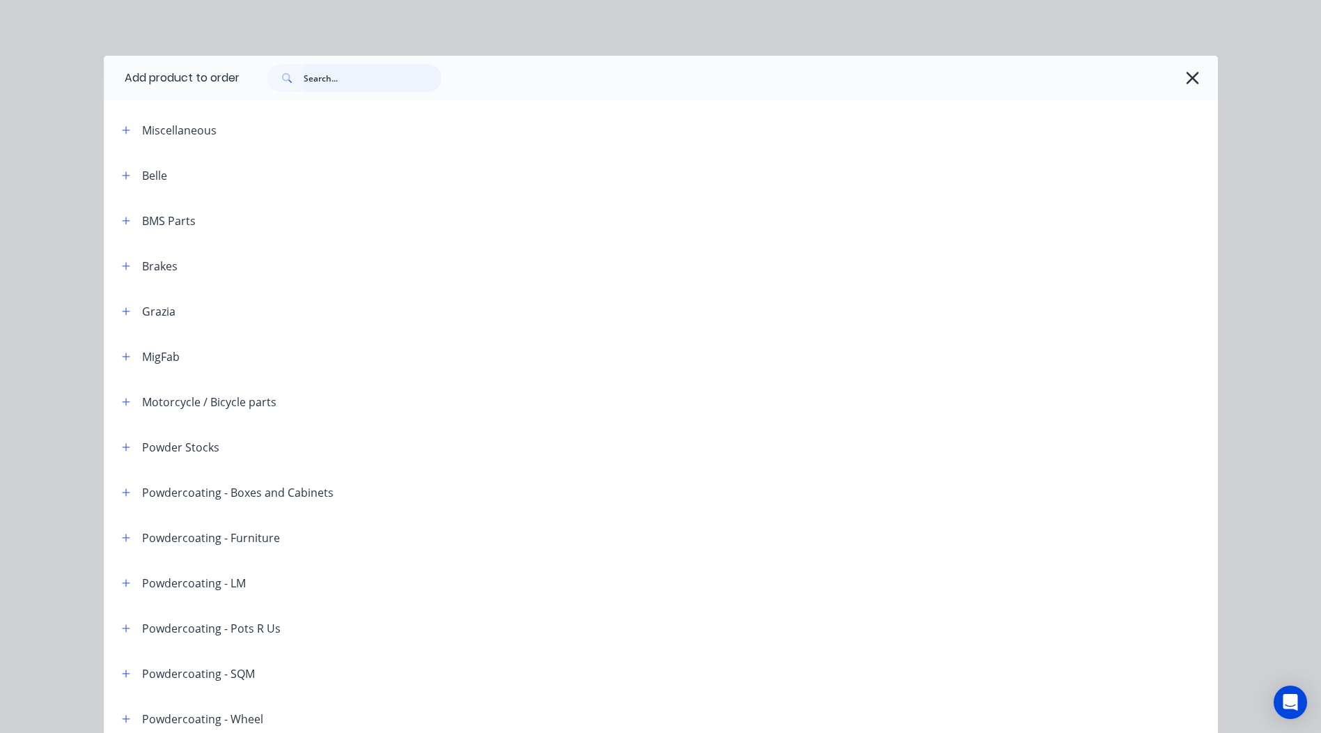
click at [315, 82] on input "text" at bounding box center [373, 78] width 138 height 28
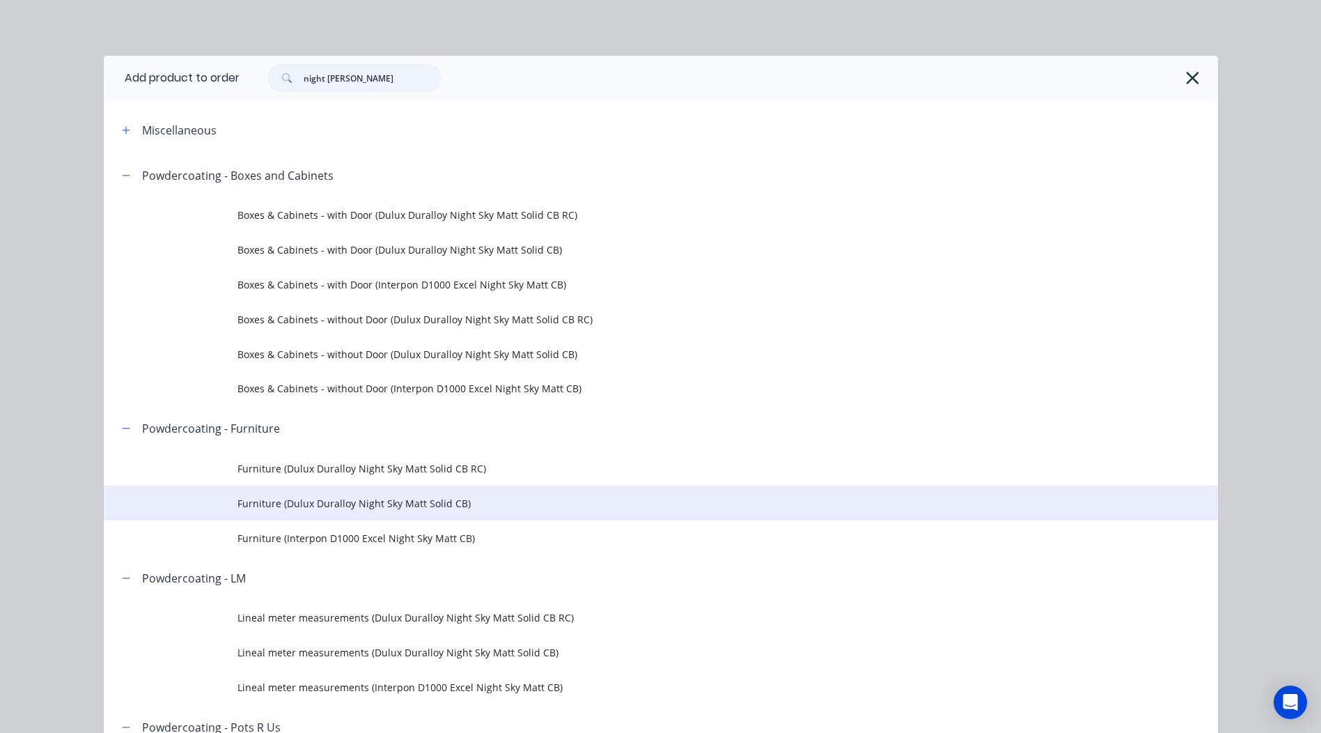
scroll to position [70, 0]
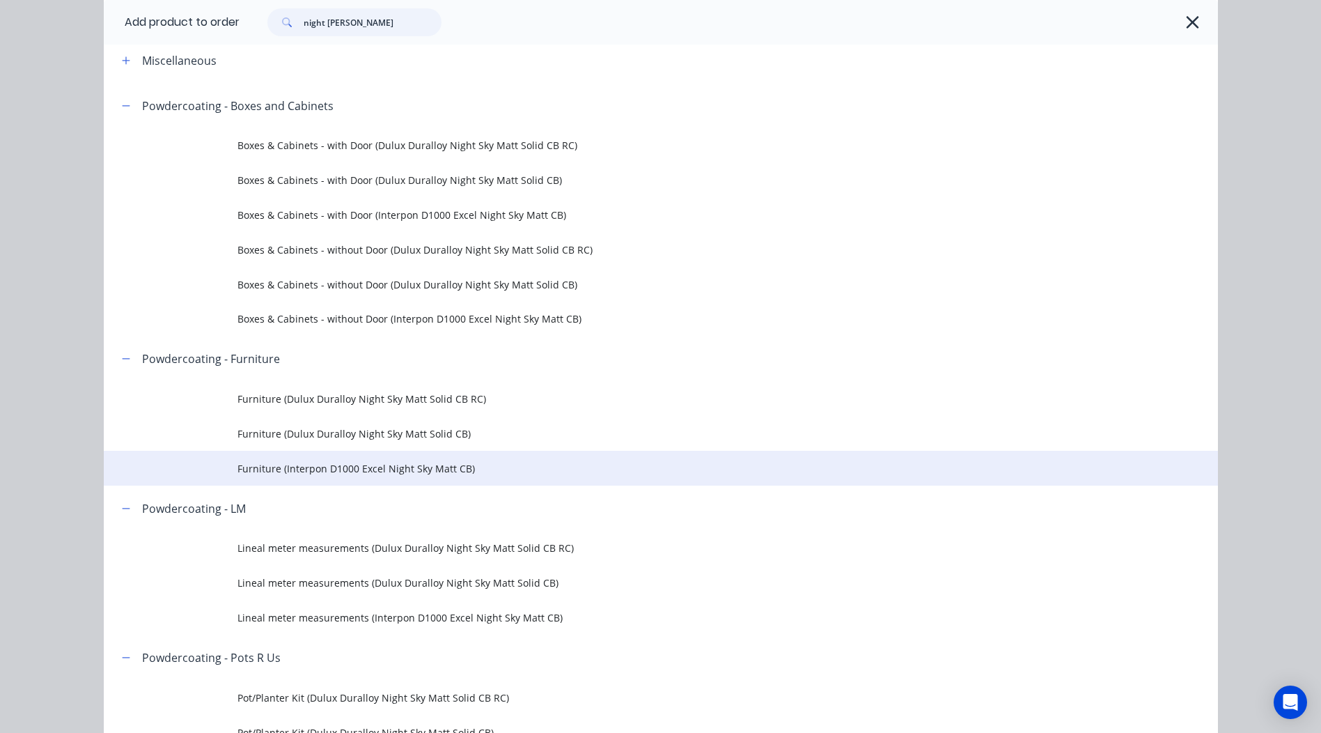
type input "night [PERSON_NAME]"
click at [407, 481] on td "Furniture (Interpon D1000 Excel Night Sky Matt CB)" at bounding box center [728, 468] width 981 height 35
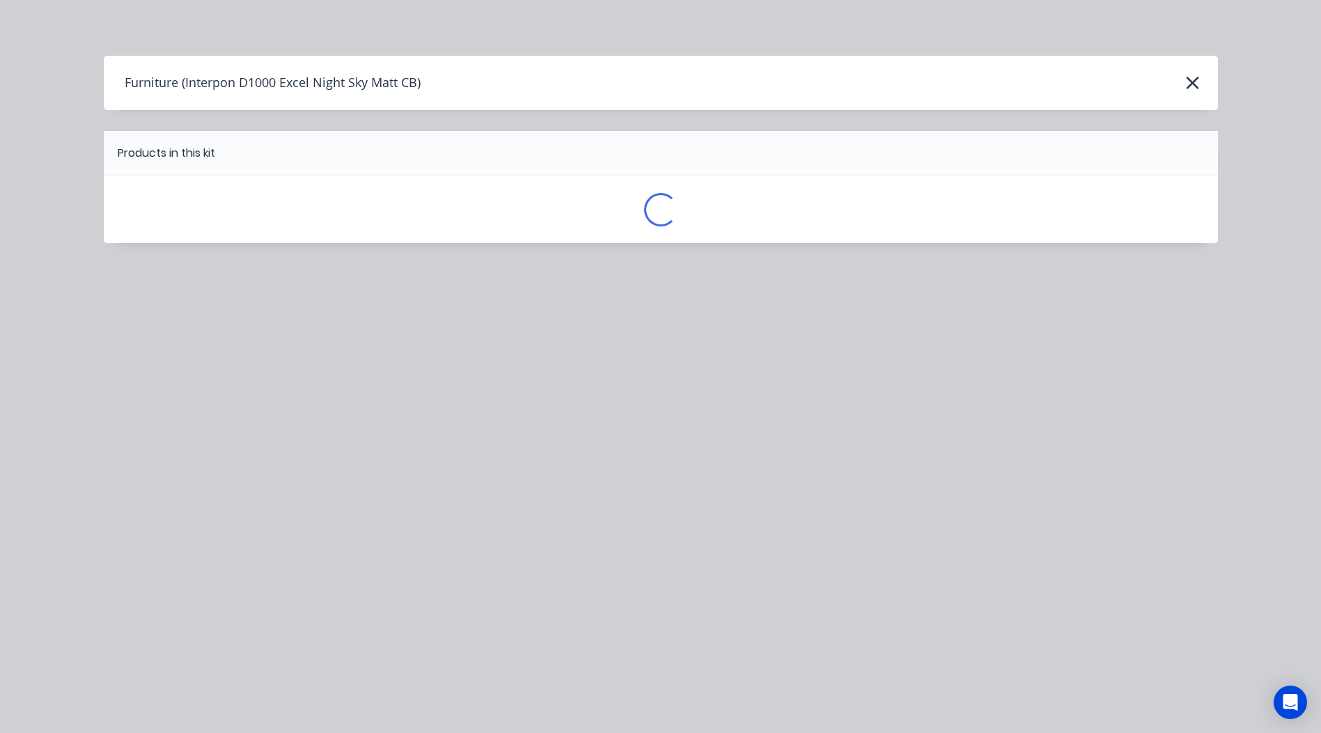
scroll to position [0, 0]
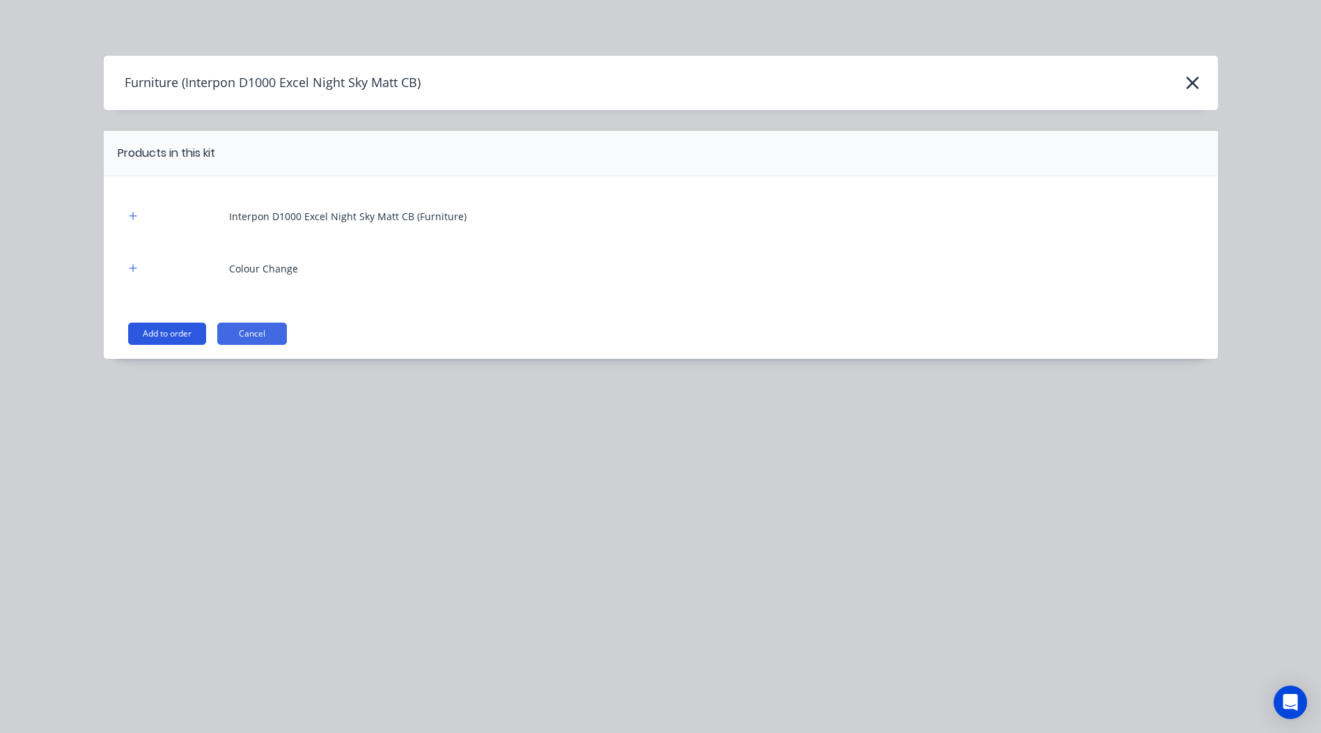
click at [157, 325] on button "Add to order" at bounding box center [167, 334] width 78 height 22
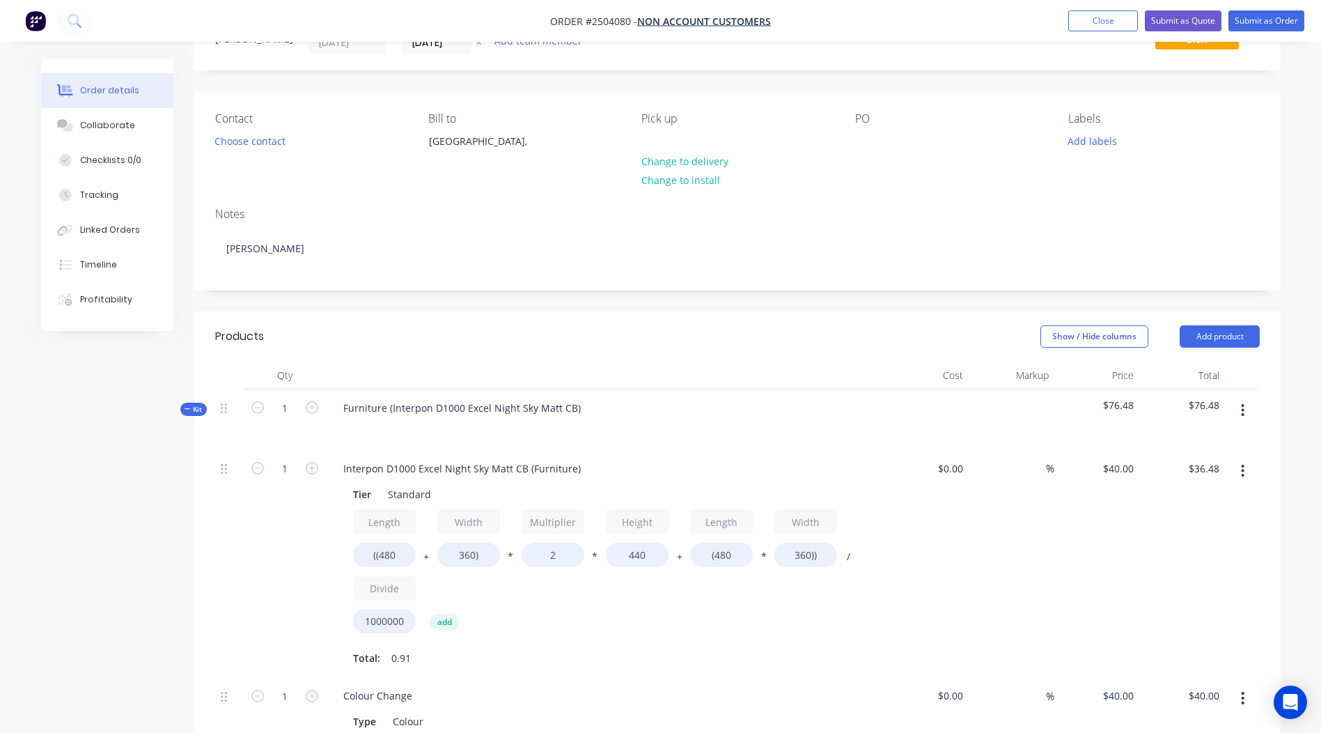
scroll to position [133, 0]
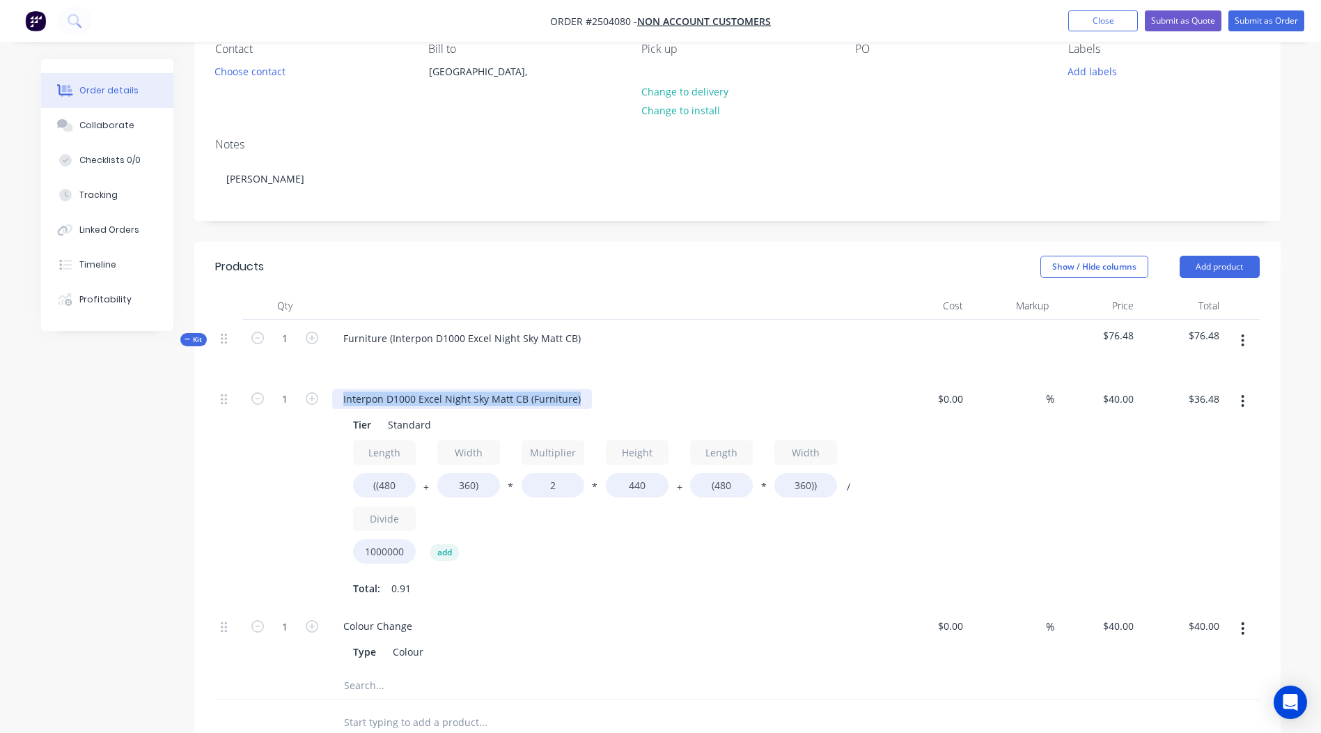
drag, startPoint x: 576, startPoint y: 399, endPoint x: 0, endPoint y: 428, distance: 576.8
click at [0, 426] on html "Order #2504080 - Non account customers Add product Close Submit as Quote Submit…" at bounding box center [660, 483] width 1321 height 1233
click at [391, 495] on input "((480" at bounding box center [384, 485] width 63 height 24
click at [402, 484] on input "((480" at bounding box center [384, 485] width 63 height 24
type input "((500"
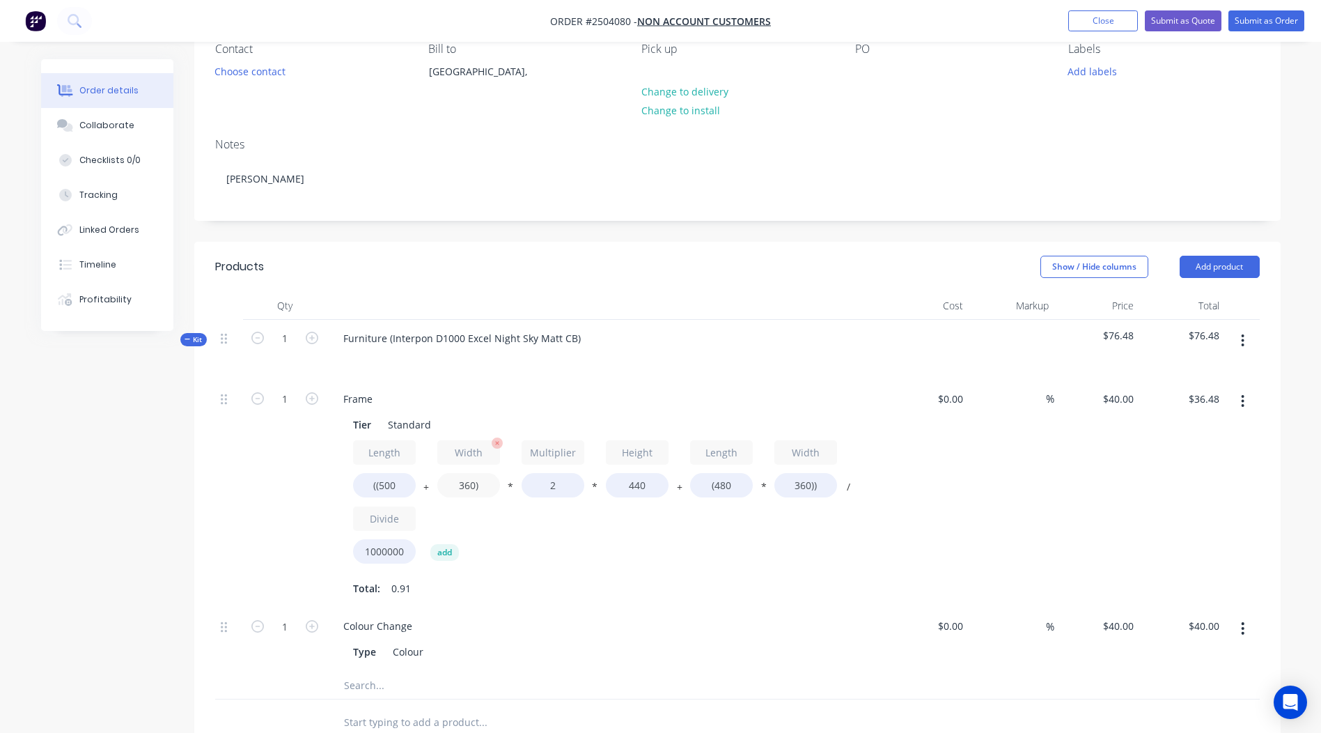
type input "$37.18"
click at [466, 483] on input "360)" at bounding box center [468, 485] width 63 height 24
click at [468, 484] on input "360)" at bounding box center [468, 485] width 63 height 24
type input "950)"
type input "$57.95"
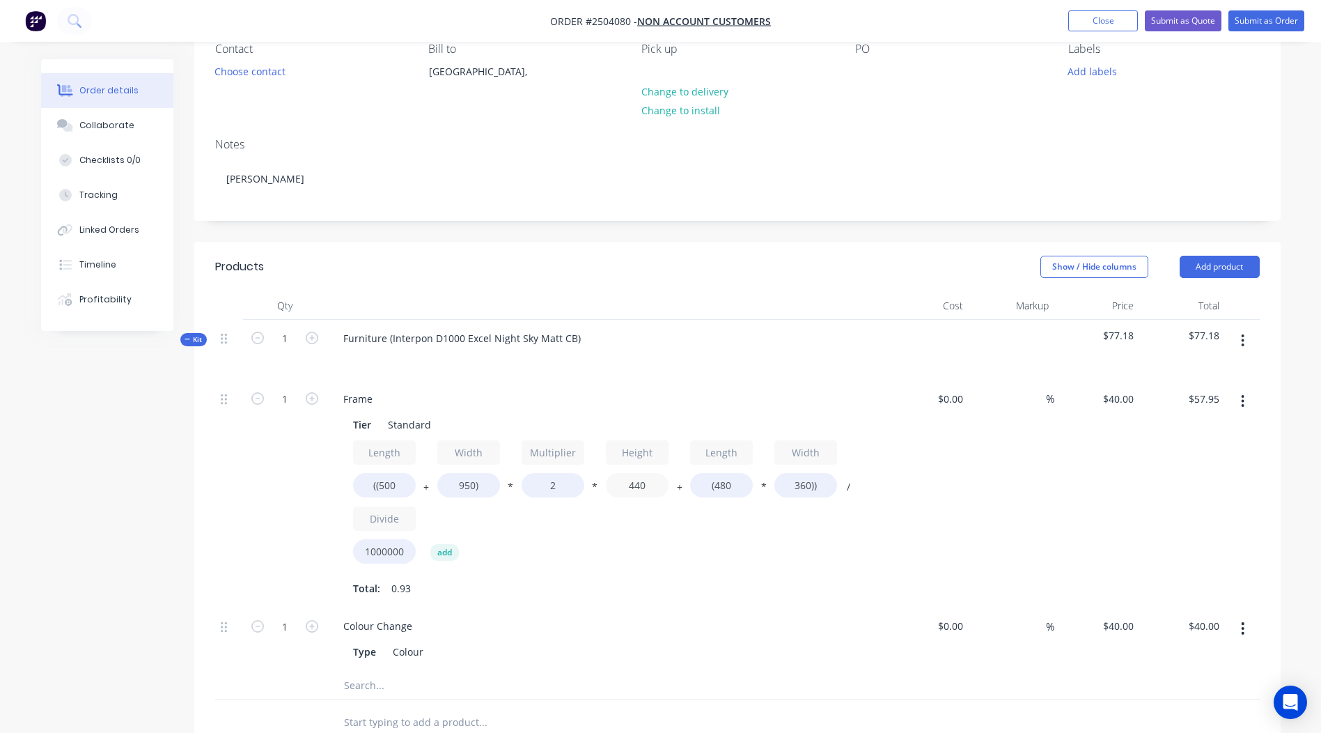
drag, startPoint x: 660, startPoint y: 485, endPoint x: 297, endPoint y: 499, distance: 363.9
click at [346, 500] on div "Tier Standard Length ((500 + Width 950) * Multiplier 2 * Height 440 + Length (4…" at bounding box center [605, 505] width 546 height 187
type input "100"
type input "$18.51"
drag, startPoint x: 724, startPoint y: 483, endPoint x: 717, endPoint y: 486, distance: 7.5
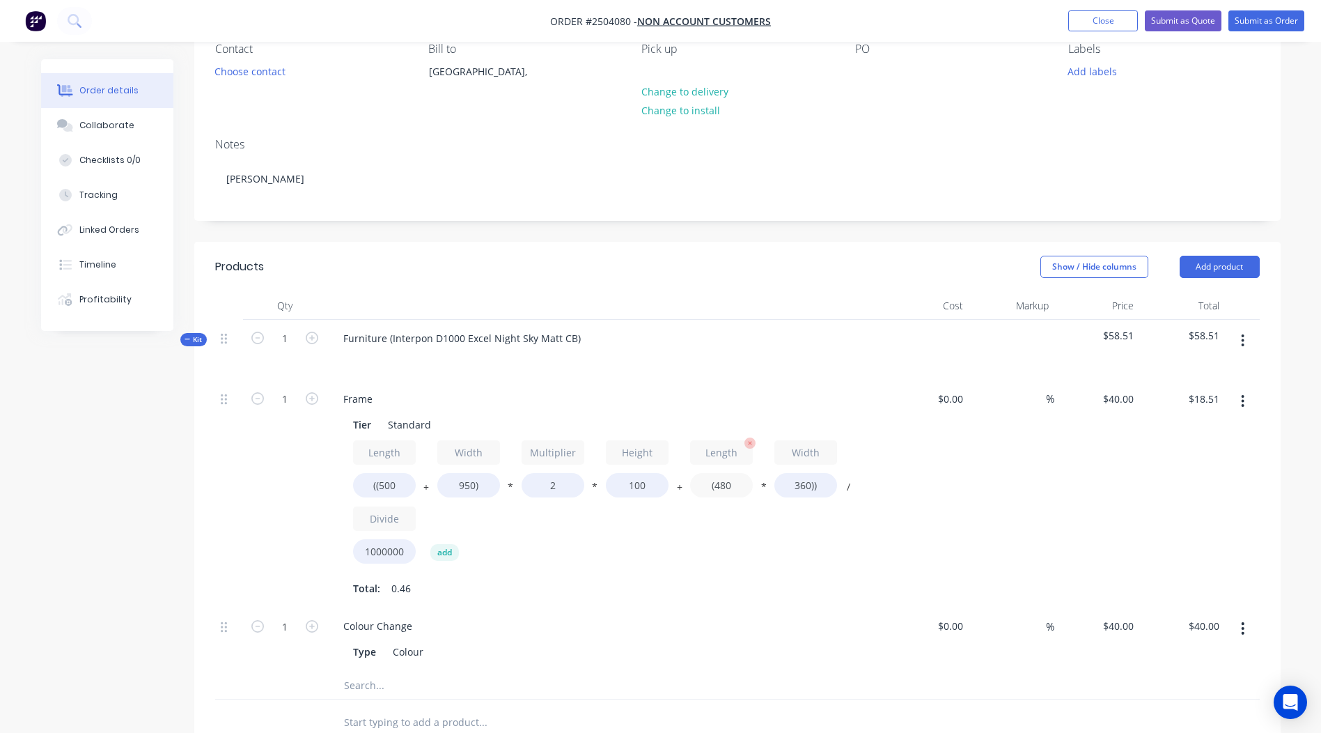
click at [717, 486] on input "(480" at bounding box center [721, 485] width 63 height 24
type input "(500"
type input "$18.80"
click at [813, 483] on input "360))" at bounding box center [806, 485] width 63 height 24
type input "950))"
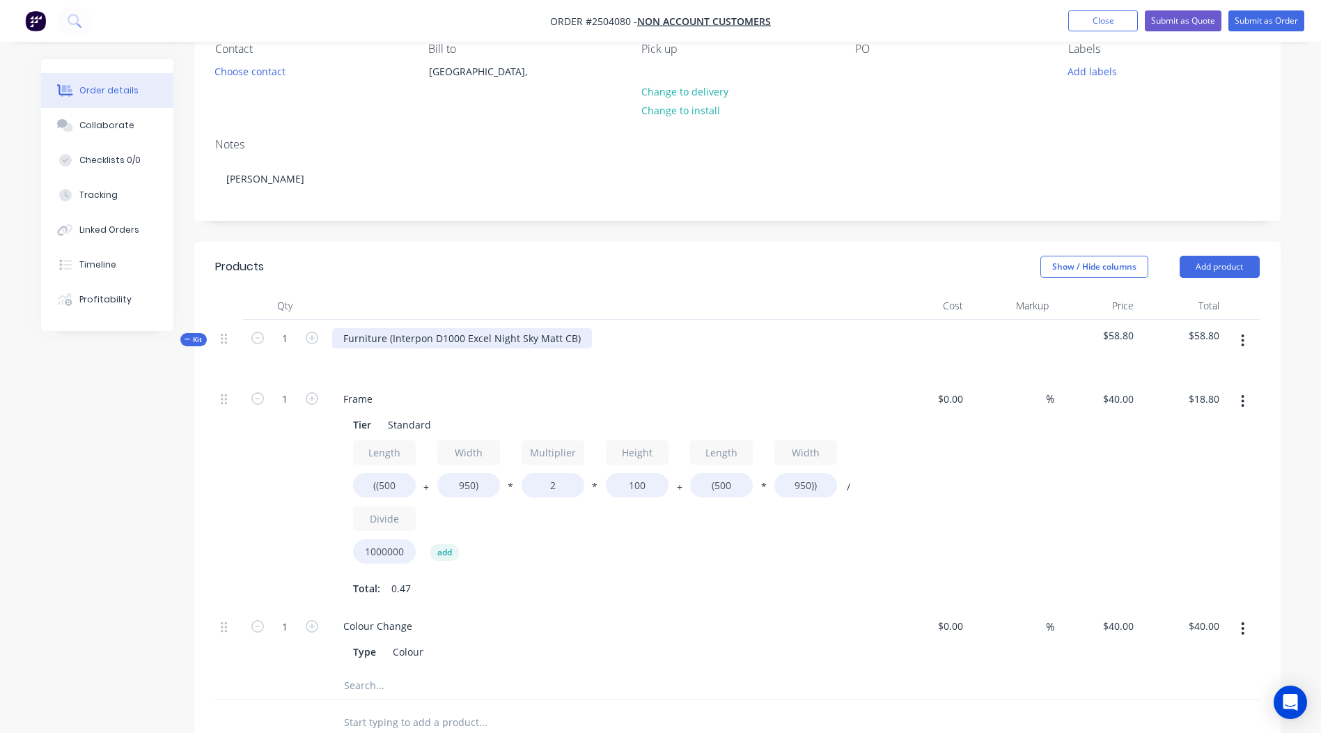
type input "$30.60"
drag, startPoint x: 391, startPoint y: 333, endPoint x: 209, endPoint y: 348, distance: 182.4
click at [215, 351] on div "Kit 1 Furniture (Interpon D1000 Excel Night Sky Matt CB) $70.60 $70.60" at bounding box center [737, 350] width 1045 height 61
click at [527, 337] on div "Interpon D1000 Excel Night Sky Matt CB)" at bounding box center [437, 338] width 210 height 20
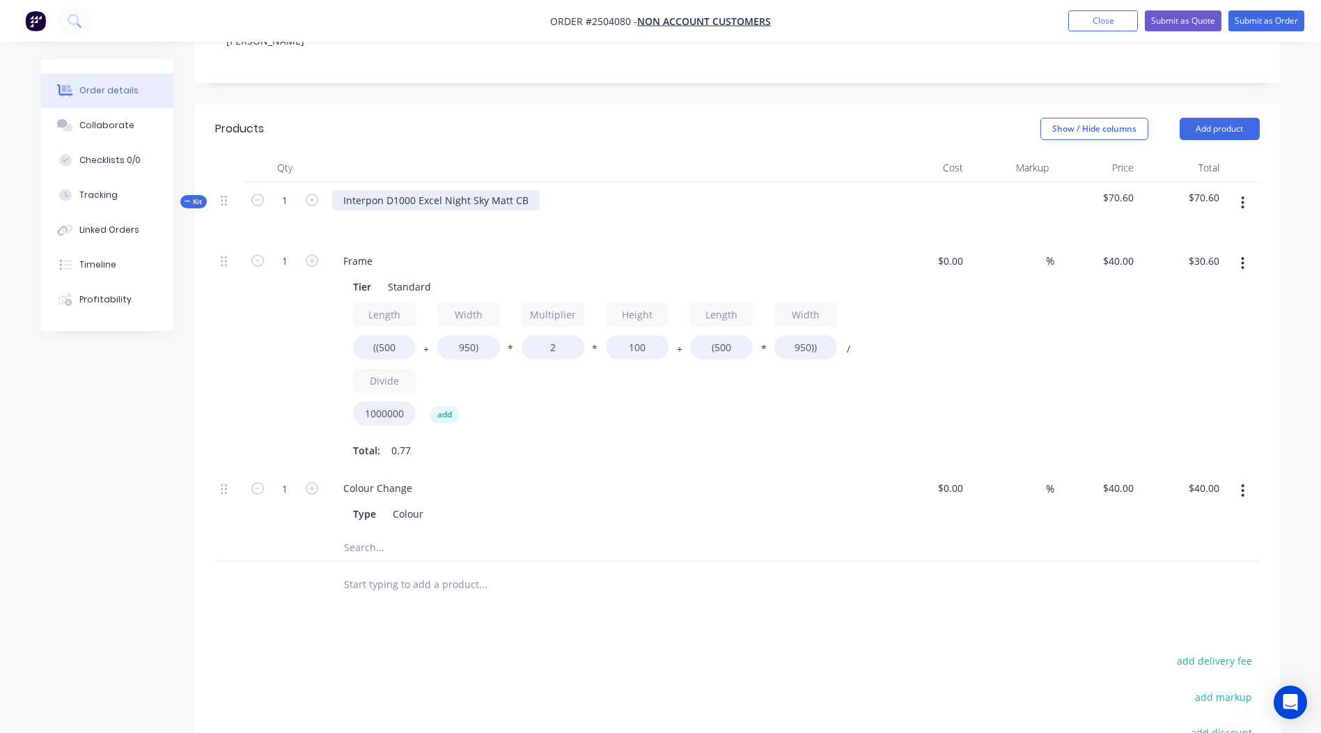
scroll to position [272, 0]
drag, startPoint x: 568, startPoint y: 353, endPoint x: 300, endPoint y: 359, distance: 268.3
click at [300, 359] on div "1 Frame Tier Standard Length ((500 + Width 950) * Multiplier 2 * Height 100 + L…" at bounding box center [737, 355] width 1045 height 228
type input "1.5"
type input "$27.70"
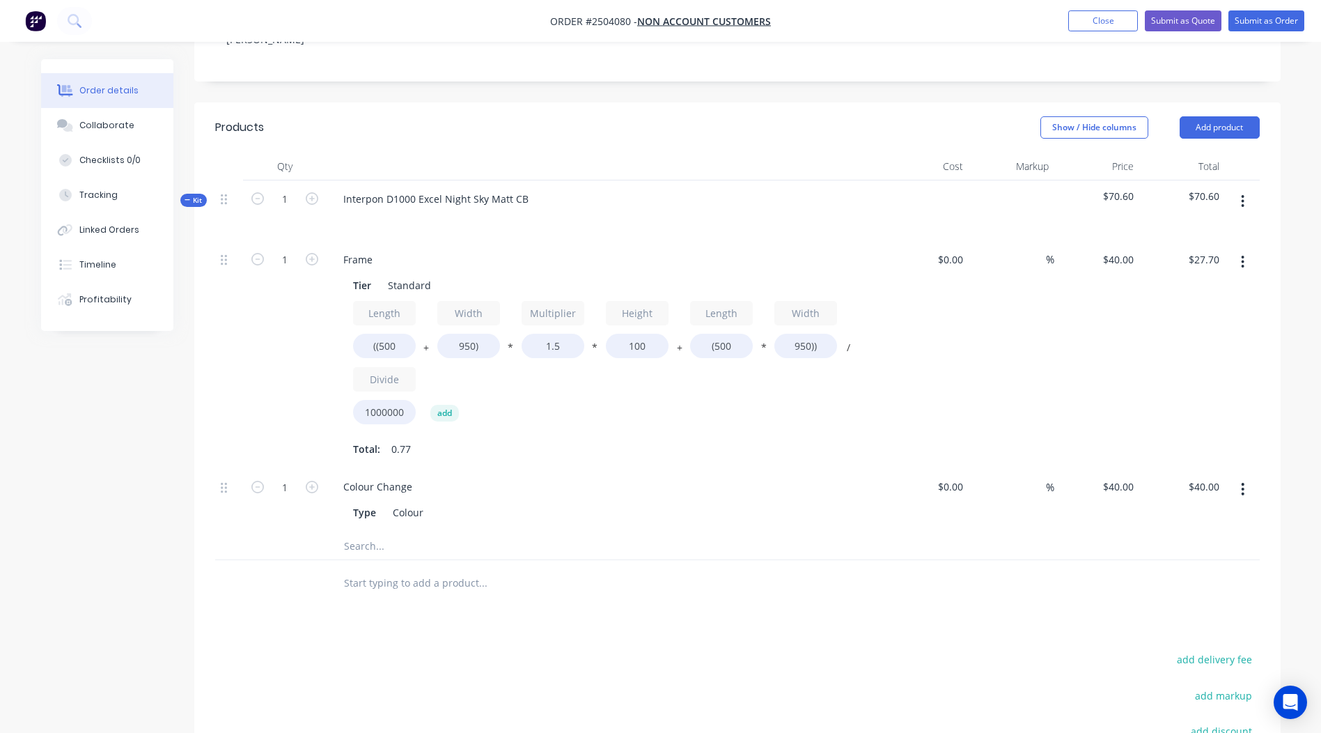
click at [1271, 340] on div "Qty Cost Markup Price Total Kit 1 Interpon D1000 Excel Night Sky Matt CB $70.60…" at bounding box center [737, 379] width 1087 height 453
click at [1245, 265] on button "button" at bounding box center [1243, 261] width 33 height 25
click at [1208, 288] on div "Duplicate" at bounding box center [1193, 298] width 107 height 20
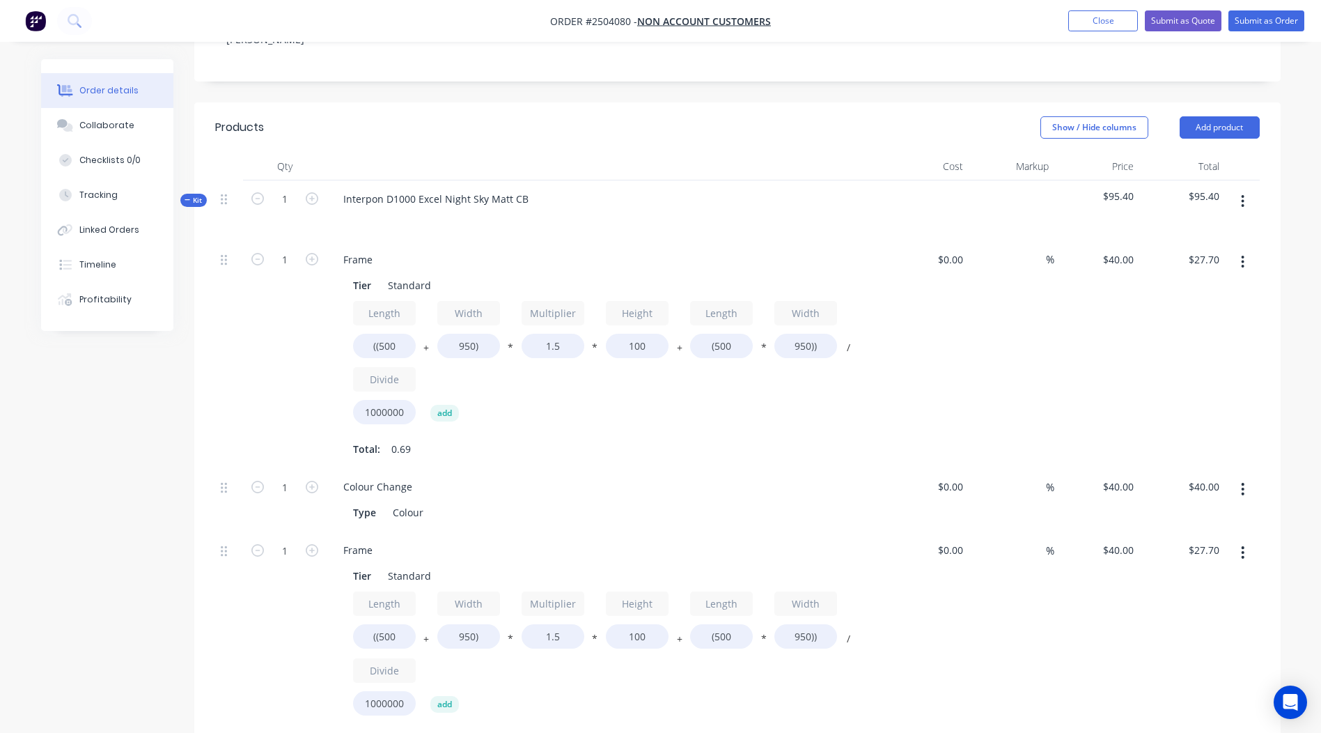
click at [231, 547] on div at bounding box center [229, 645] width 28 height 228
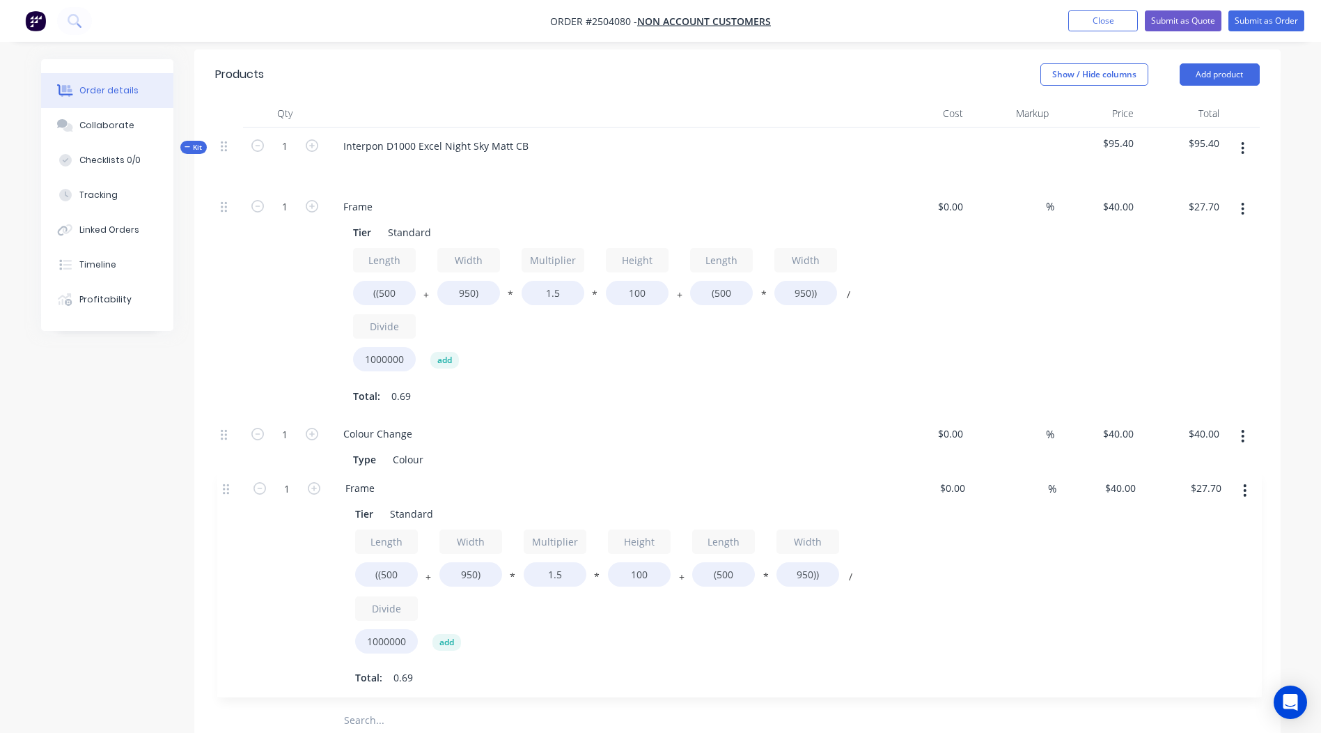
drag, startPoint x: 226, startPoint y: 549, endPoint x: 230, endPoint y: 450, distance: 99.0
click at [230, 450] on div "1 Frame Tier Standard Length ((500 + Width 950) * Multiplier 1.5 * Height 100 +…" at bounding box center [737, 447] width 1045 height 518
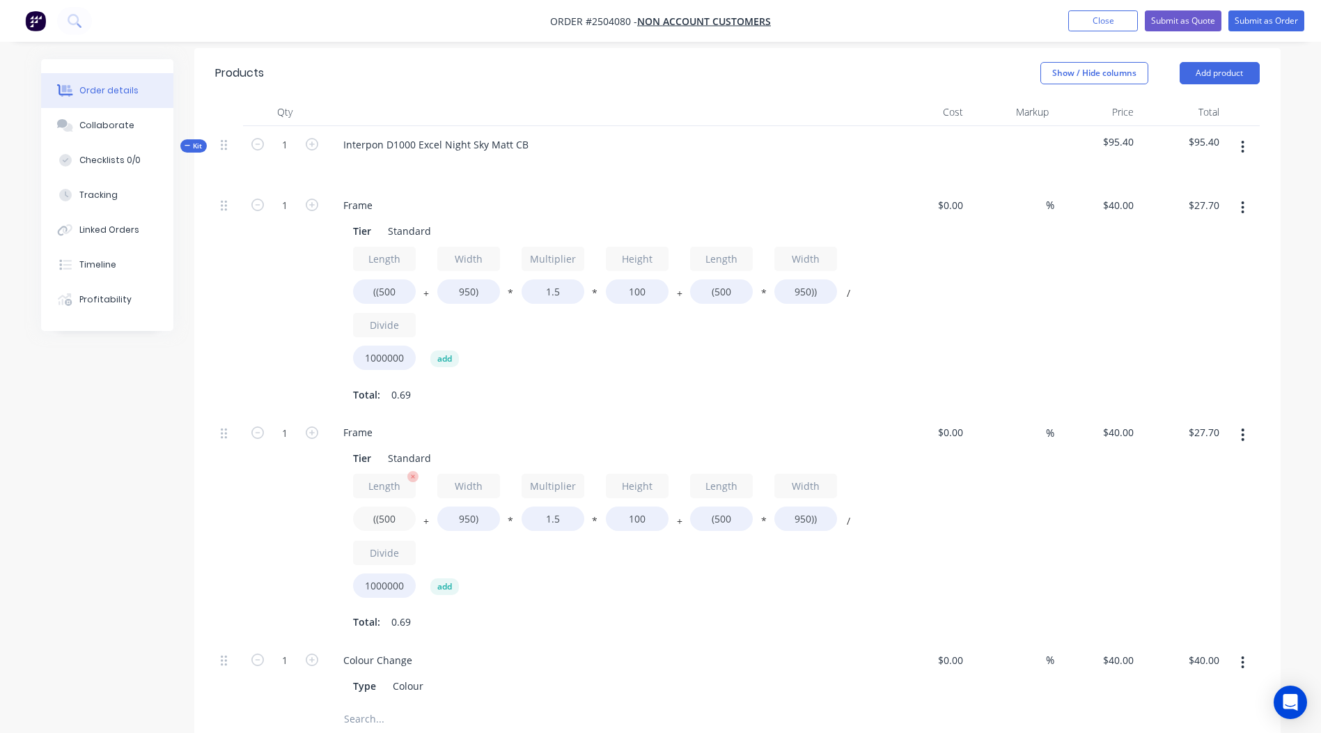
click at [396, 515] on input "((500" at bounding box center [384, 518] width 63 height 24
type input "((1000"
type input "$30.70"
click at [808, 518] on input "950))" at bounding box center [806, 518] width 63 height 24
click at [717, 518] on input "(500" at bounding box center [721, 518] width 63 height 24
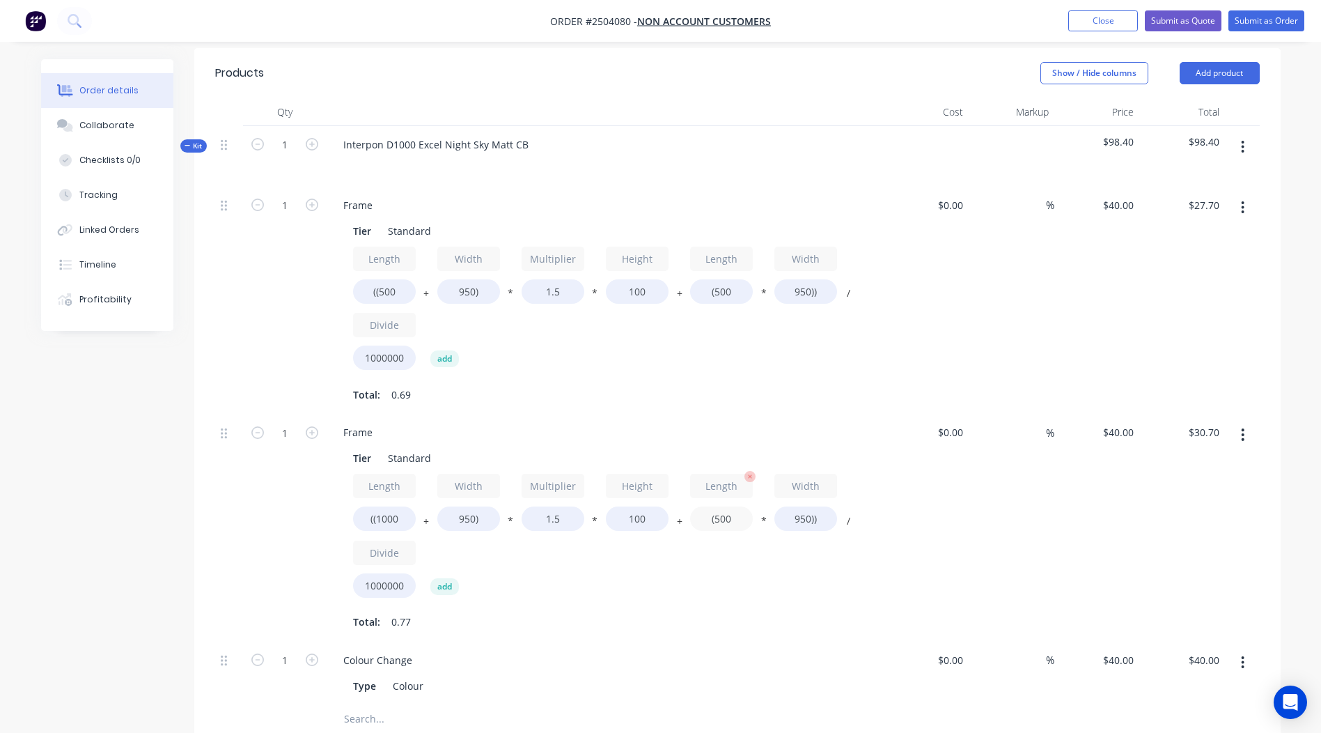
click at [722, 516] on input "(500" at bounding box center [721, 518] width 63 height 24
type input "(1000"
type input "$49.70"
click at [1312, 499] on div "Order details Collaborate Checklists 0/0 Tracking Linked Orders Timeline Profit…" at bounding box center [660, 403] width 1321 height 1461
drag, startPoint x: 1321, startPoint y: 421, endPoint x: 1330, endPoint y: 438, distance: 19.6
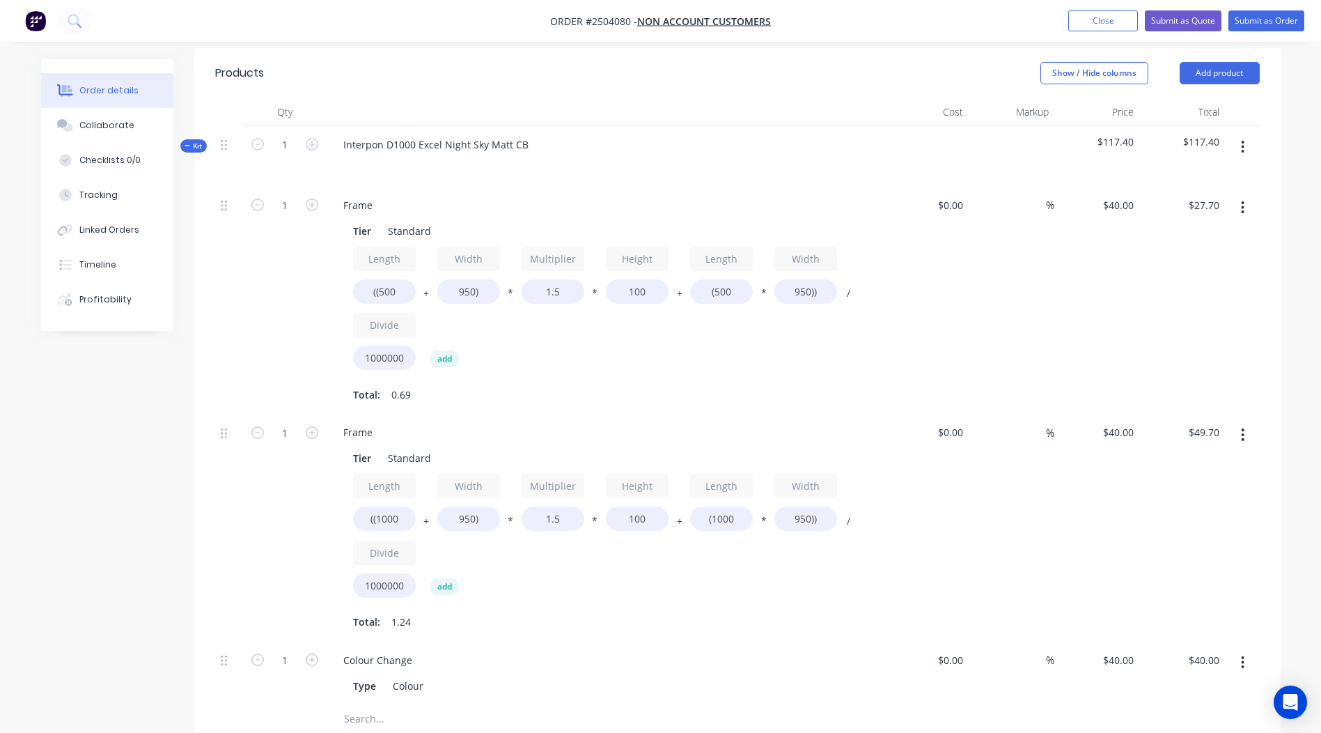
click at [1321, 438] on html "Order #2504080 - Non account customers Add product Close Submit as Quote Submit…" at bounding box center [660, 403] width 1321 height 1461
click at [1248, 152] on button "button" at bounding box center [1243, 146] width 33 height 25
click at [1202, 184] on div "Add product to kit" at bounding box center [1193, 183] width 107 height 20
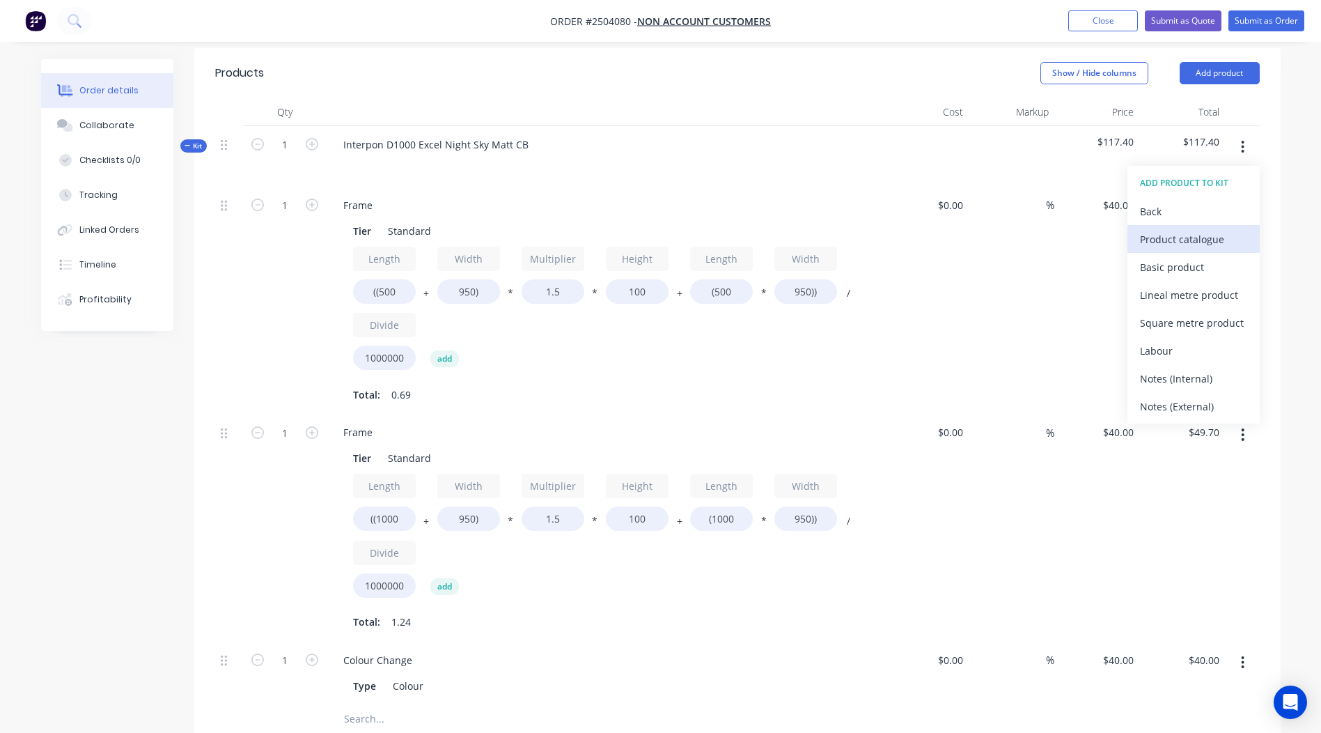
click at [1178, 233] on div "Product catalogue" at bounding box center [1193, 239] width 107 height 20
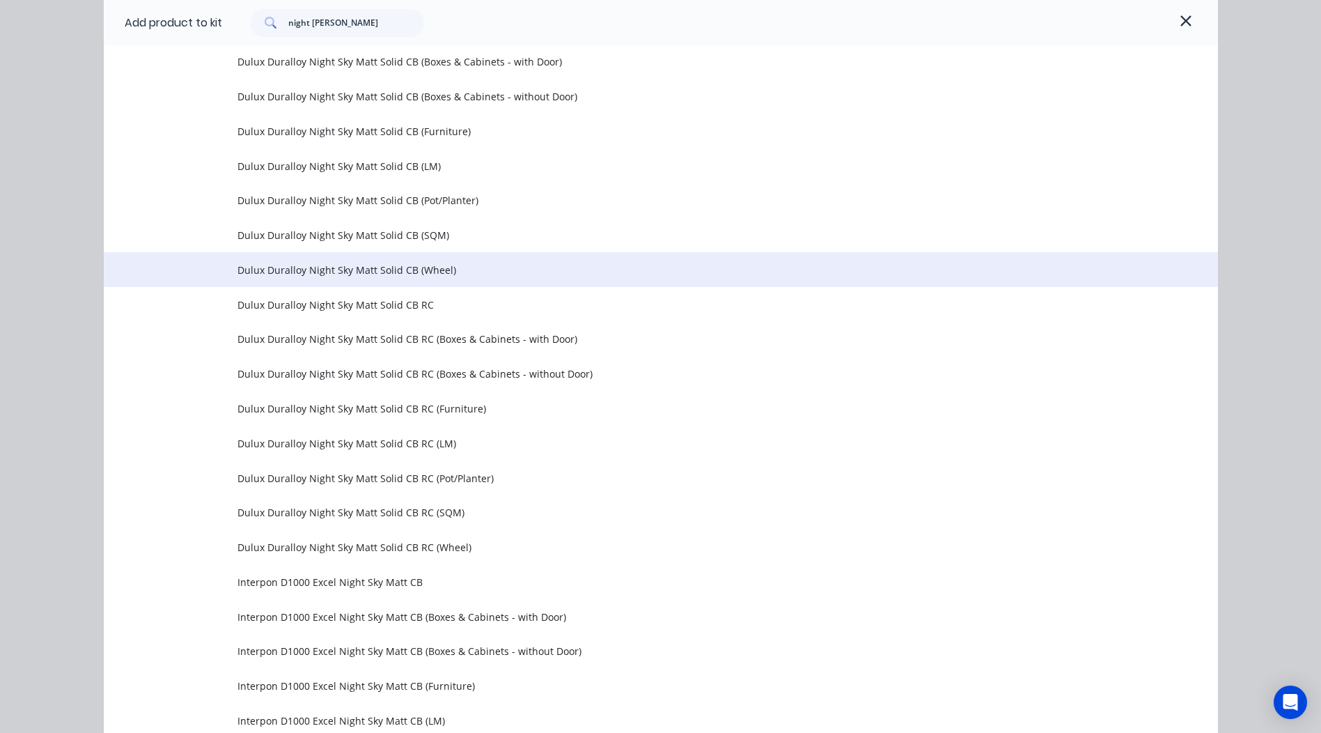
scroll to position [213, 0]
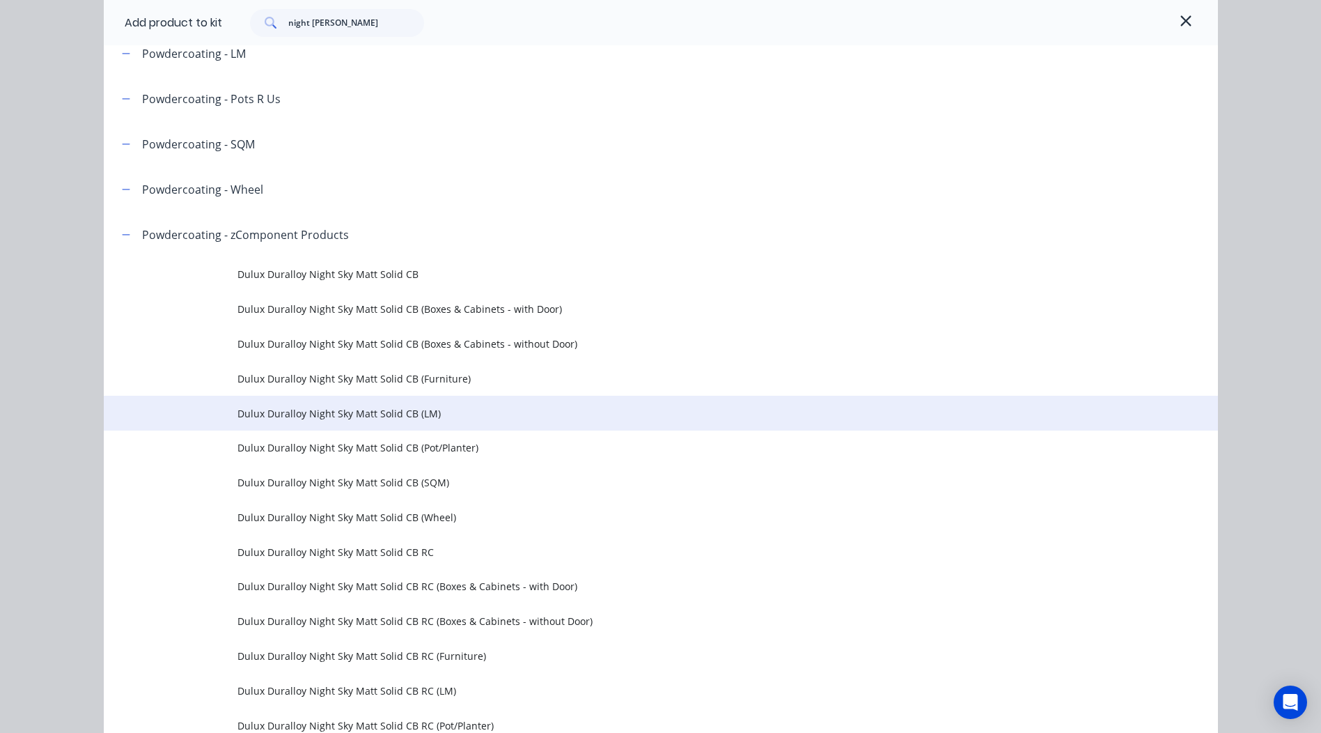
click at [423, 401] on td "Dulux Duralloy Night Sky Matt Solid CB (LM)" at bounding box center [728, 413] width 981 height 35
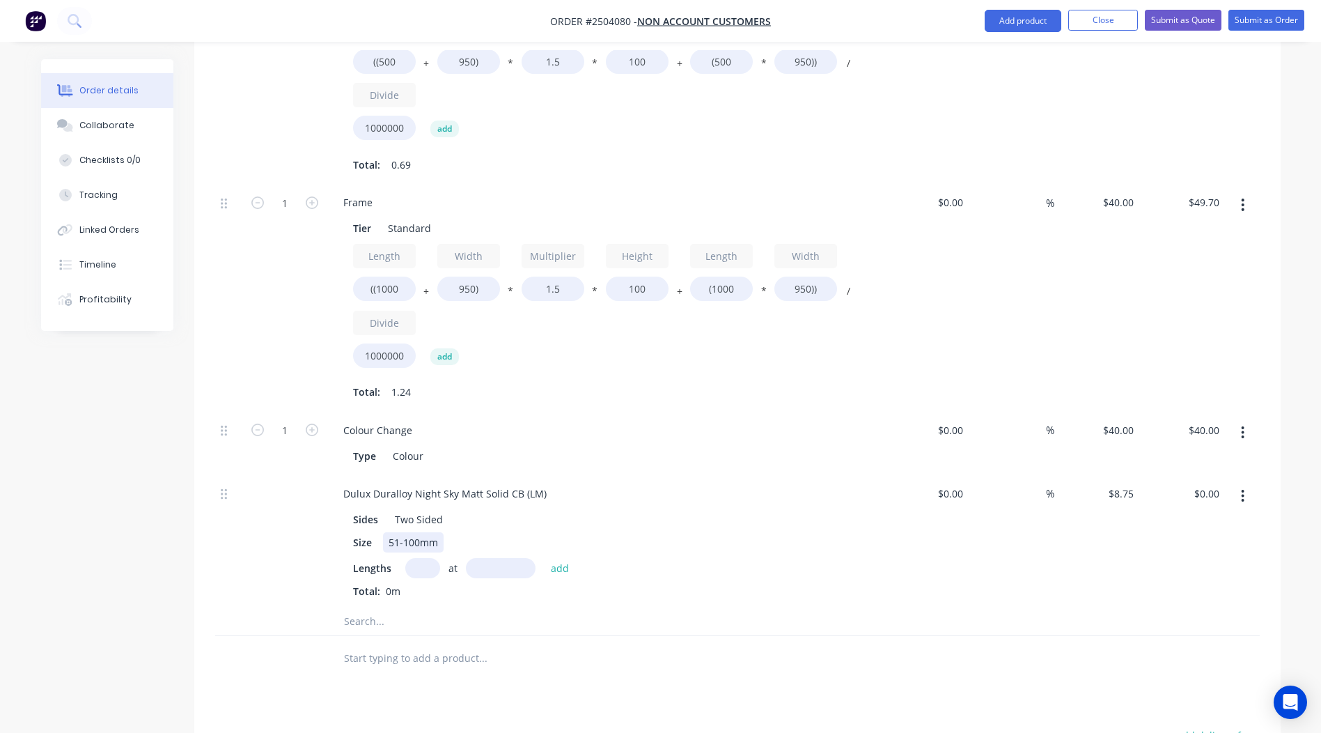
scroll to position [675, 0]
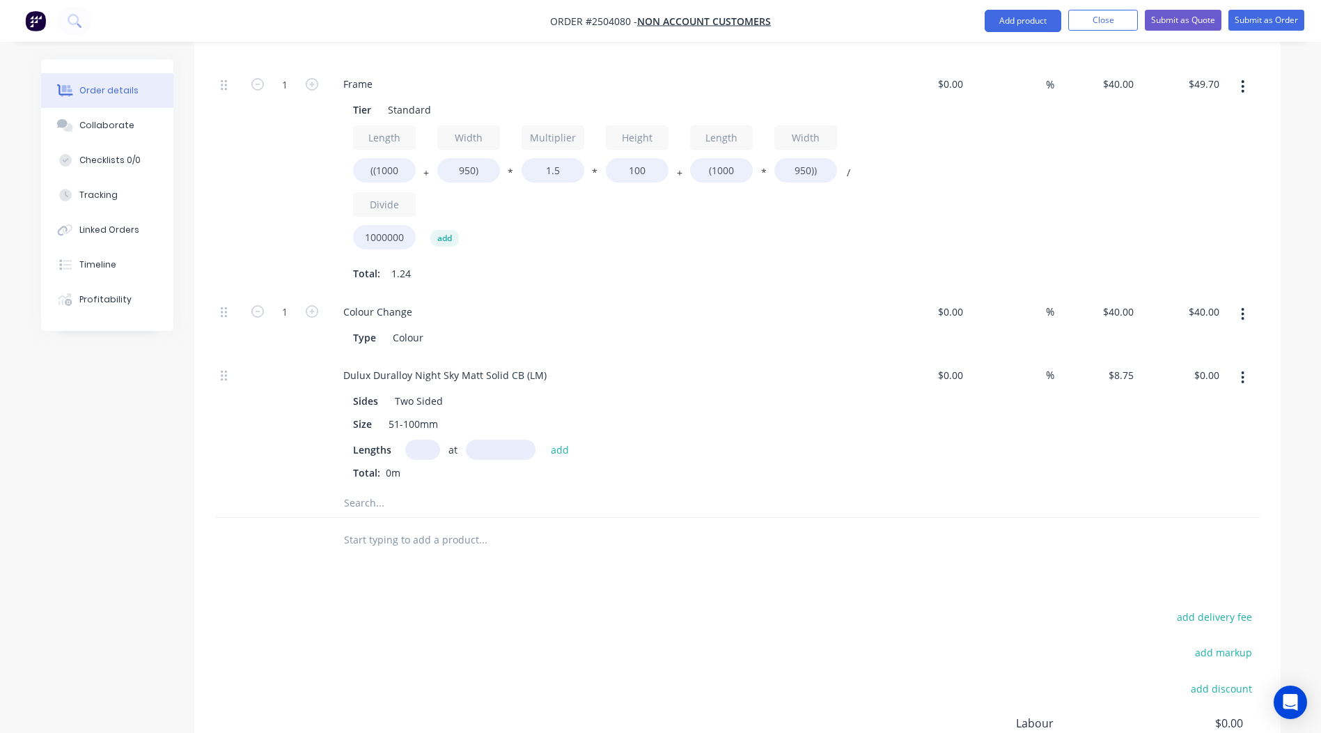
click at [407, 449] on input "text" at bounding box center [422, 450] width 35 height 20
type input "2"
click at [500, 445] on input "text" at bounding box center [501, 450] width 70 height 20
type input "1900"
click at [544, 440] on button "add" at bounding box center [560, 449] width 33 height 19
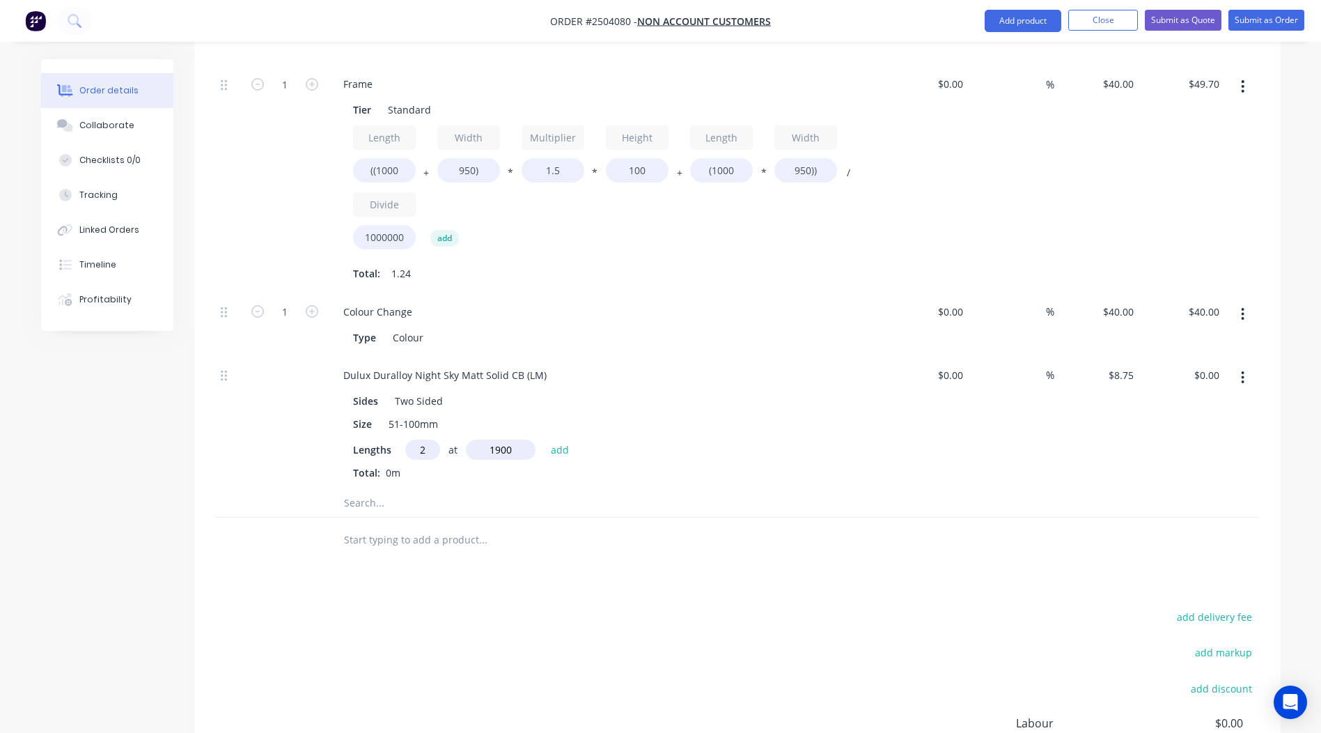
type input "$33.25"
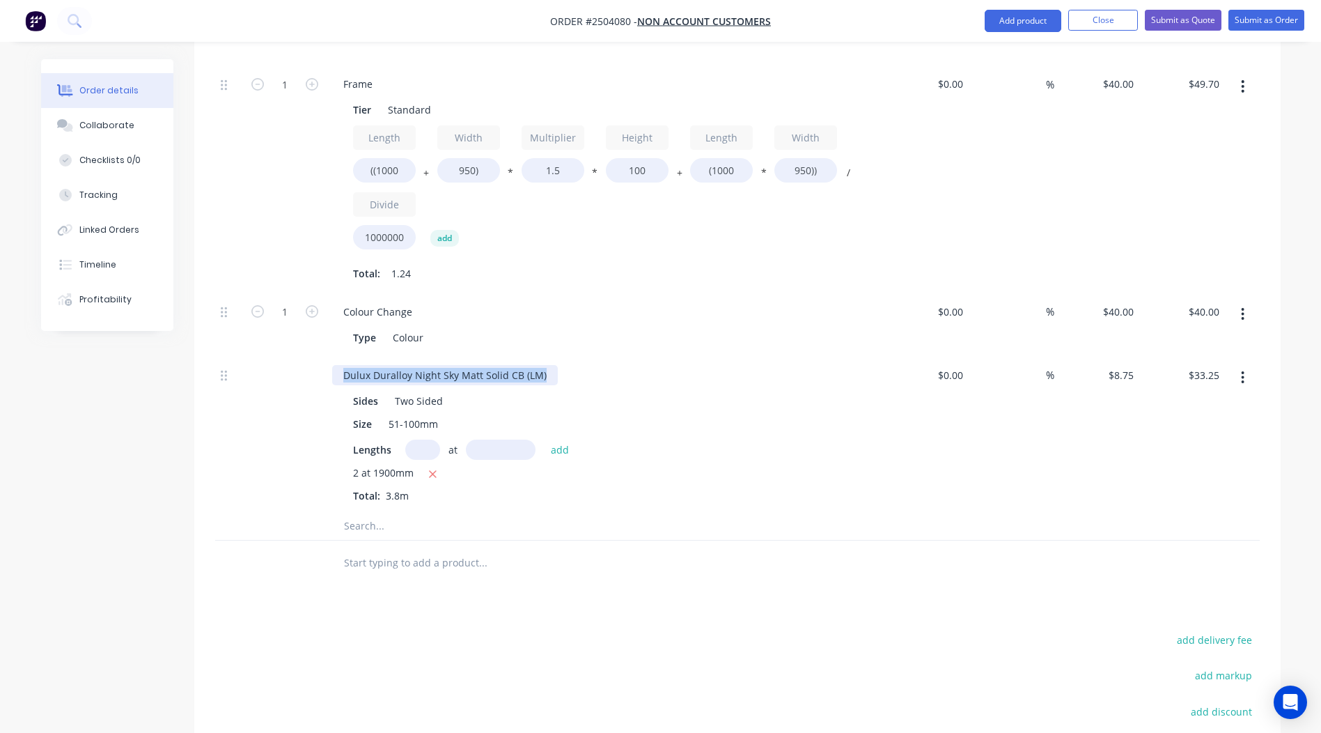
drag, startPoint x: 545, startPoint y: 378, endPoint x: 0, endPoint y: 408, distance: 545.6
click at [0, 412] on html "Order #2504080 - Non account customers Add product Close Submit as Quote Submit…" at bounding box center [660, 133] width 1321 height 1616
click at [479, 628] on div "Products Show / Hide columns Add product Qty Cost Markup Price Total Kit 1 Inte…" at bounding box center [737, 310] width 1087 height 1220
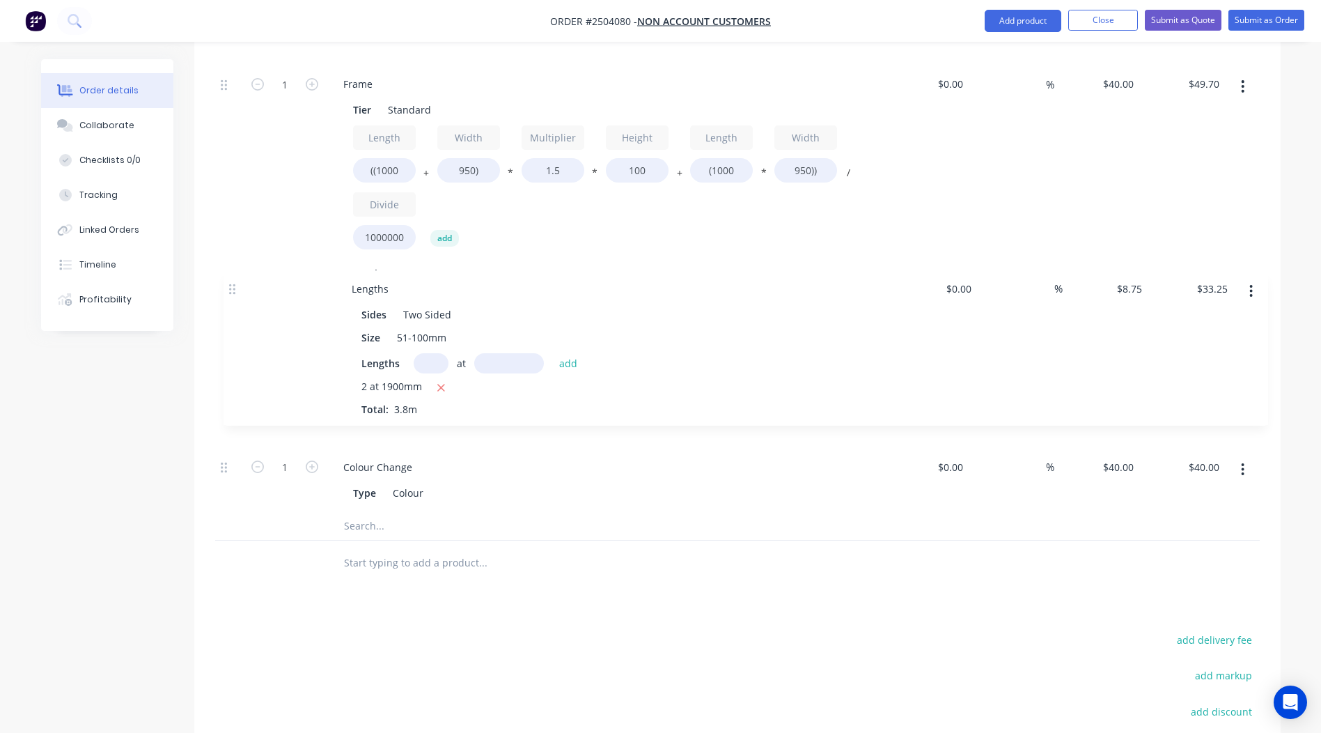
drag, startPoint x: 224, startPoint y: 374, endPoint x: 232, endPoint y: 281, distance: 93.0
click at [232, 281] on div "1 Frame Tier Standard Length ((500 + Width 950) * Multiplier 1.5 * Height 100 +…" at bounding box center [737, 175] width 1045 height 674
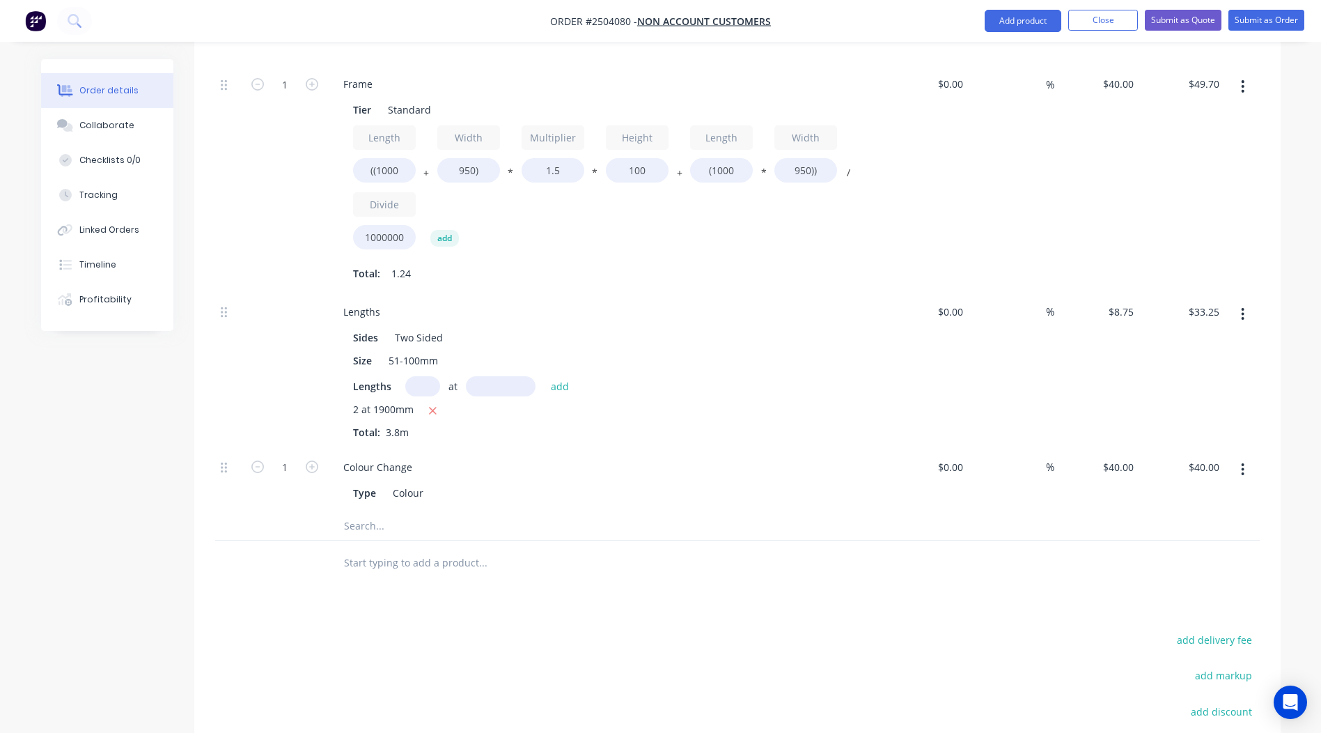
scroll to position [883, 0]
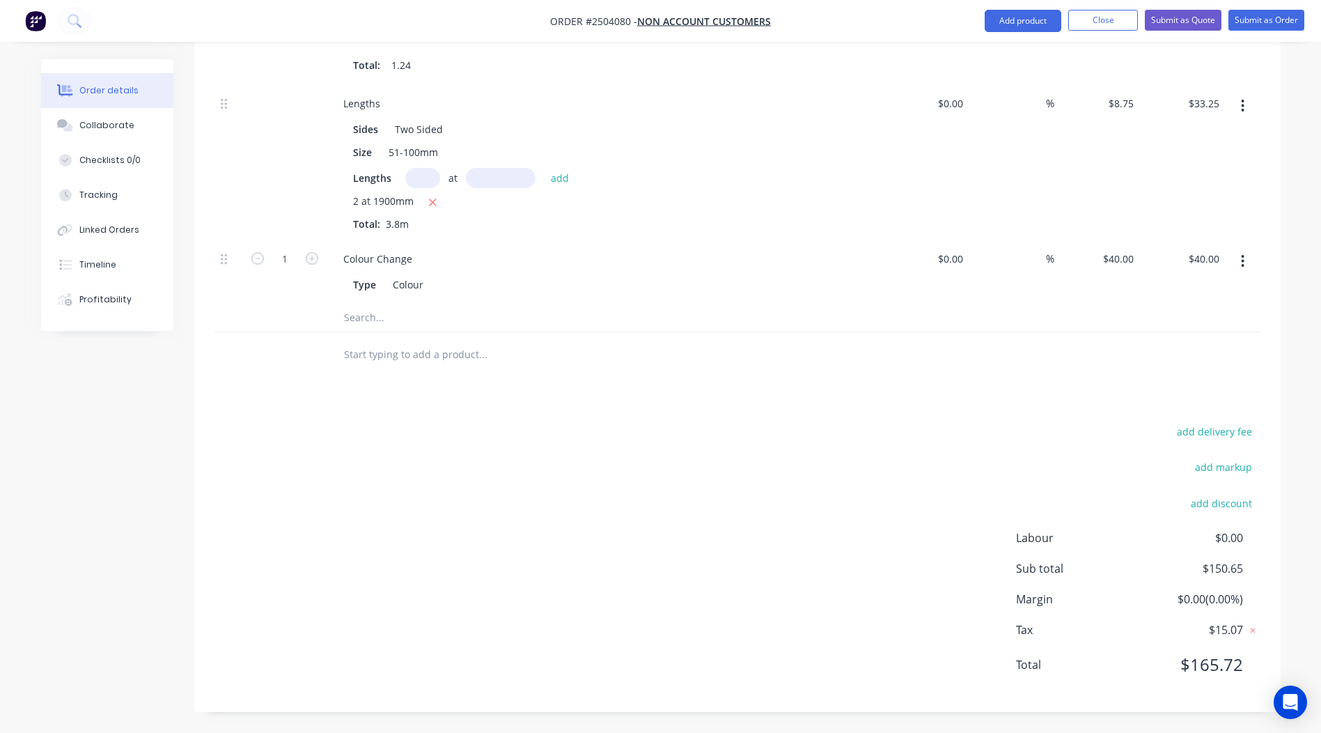
click at [620, 532] on div "add delivery fee add markup add discount Labour $0.00 Sub total $150.65 Margin …" at bounding box center [737, 556] width 1045 height 269
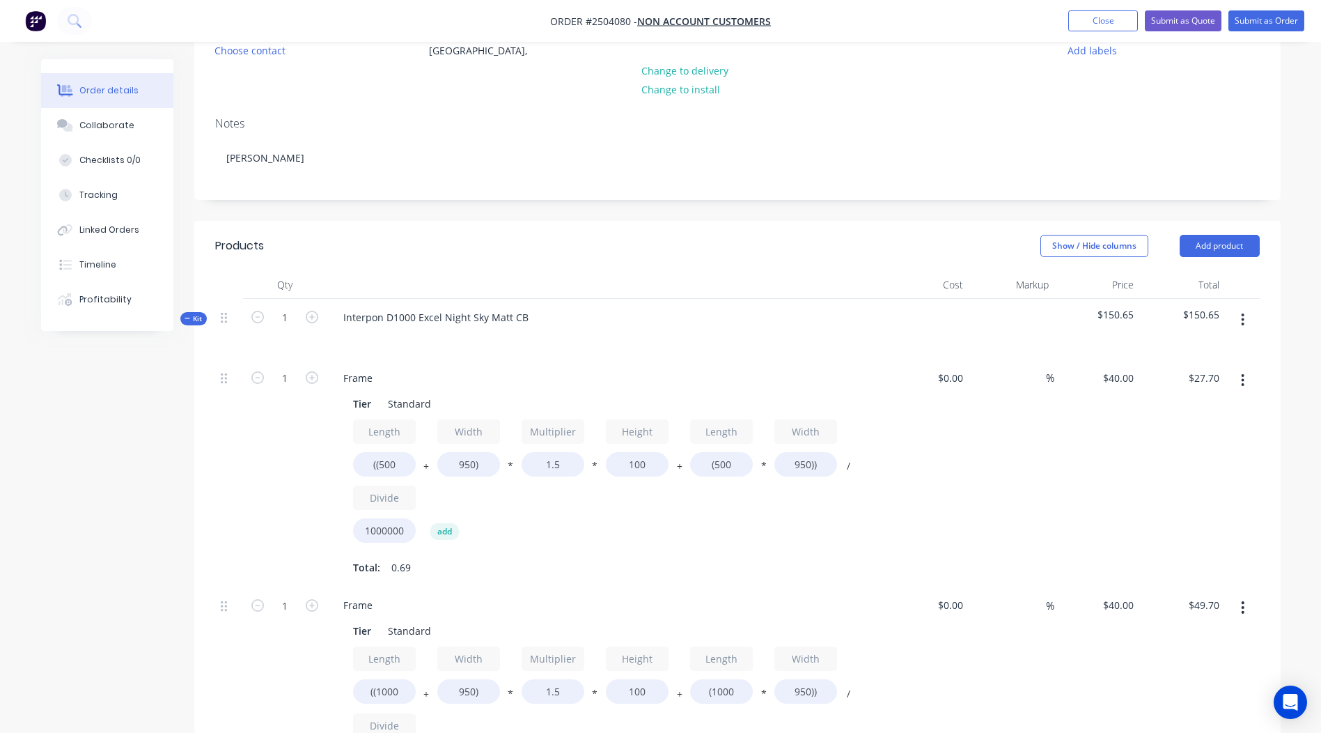
scroll to position [0, 0]
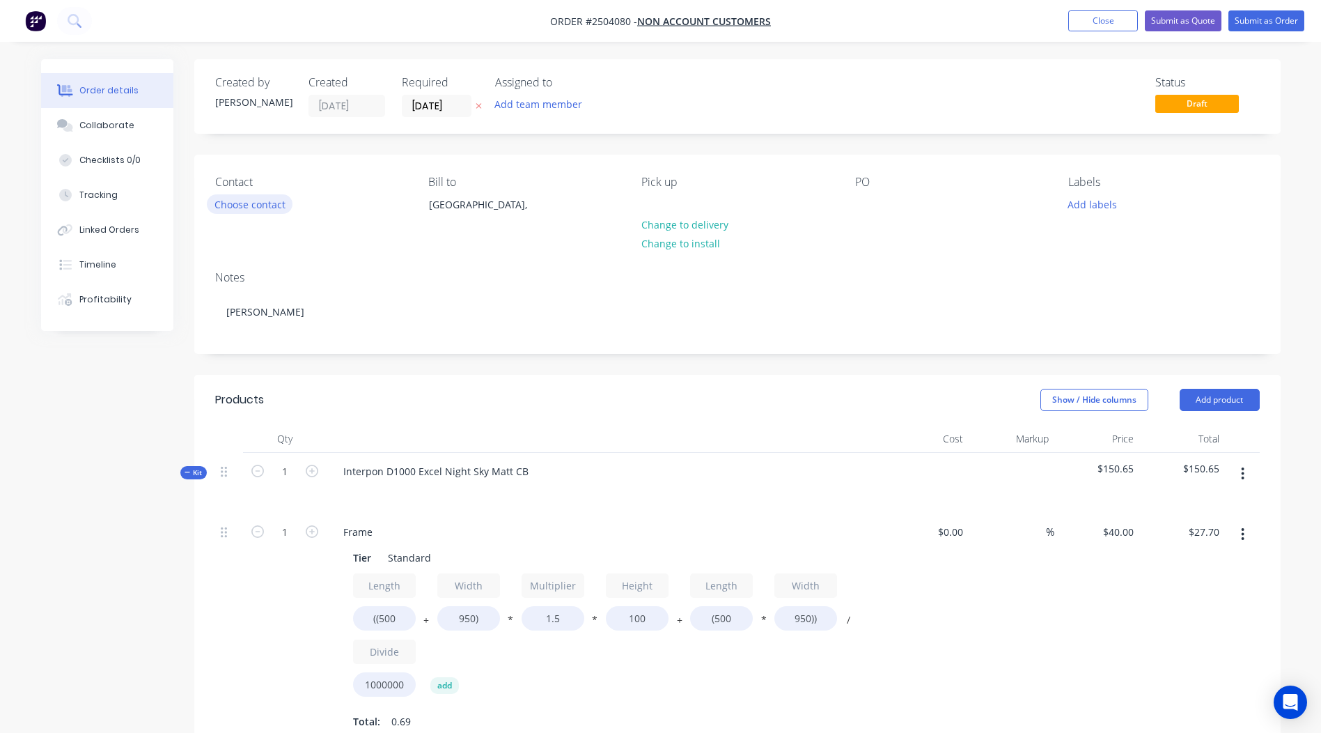
click at [235, 202] on button "Choose contact" at bounding box center [250, 203] width 86 height 19
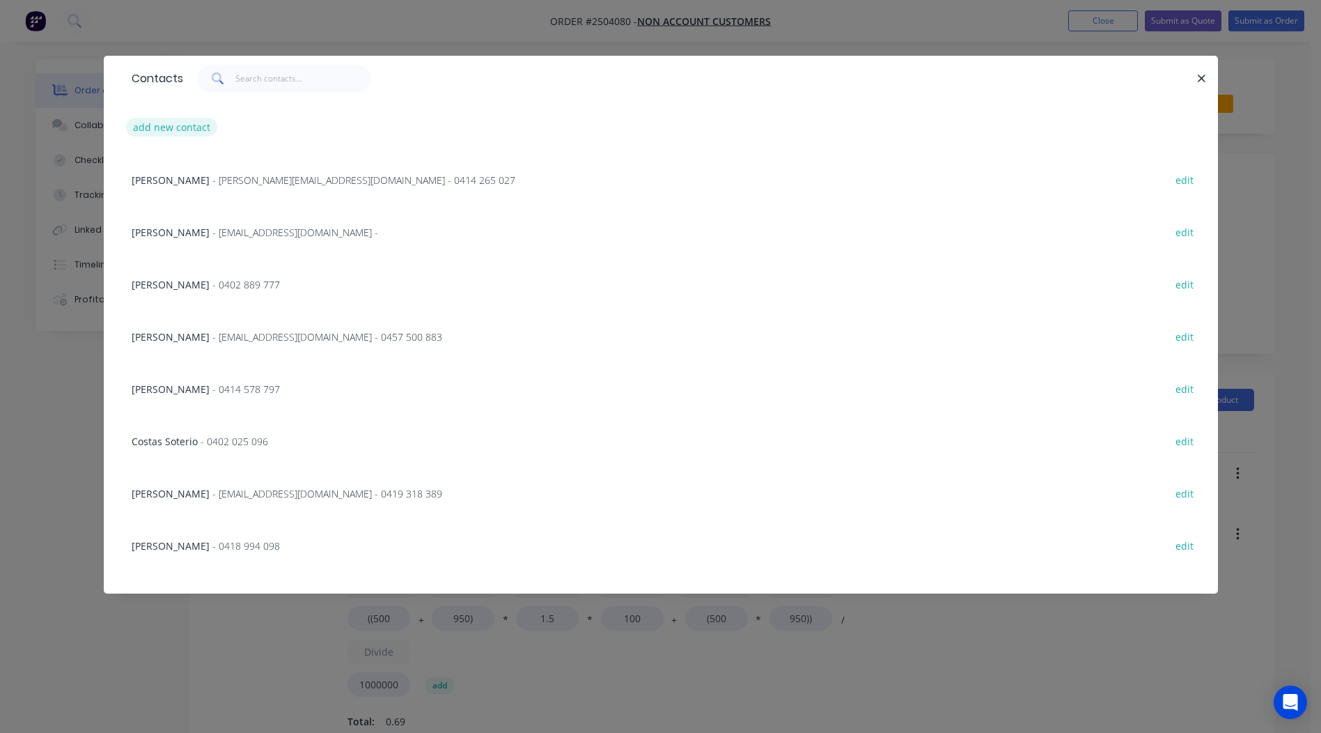
click at [183, 132] on button "add new contact" at bounding box center [172, 127] width 92 height 19
select select "AU"
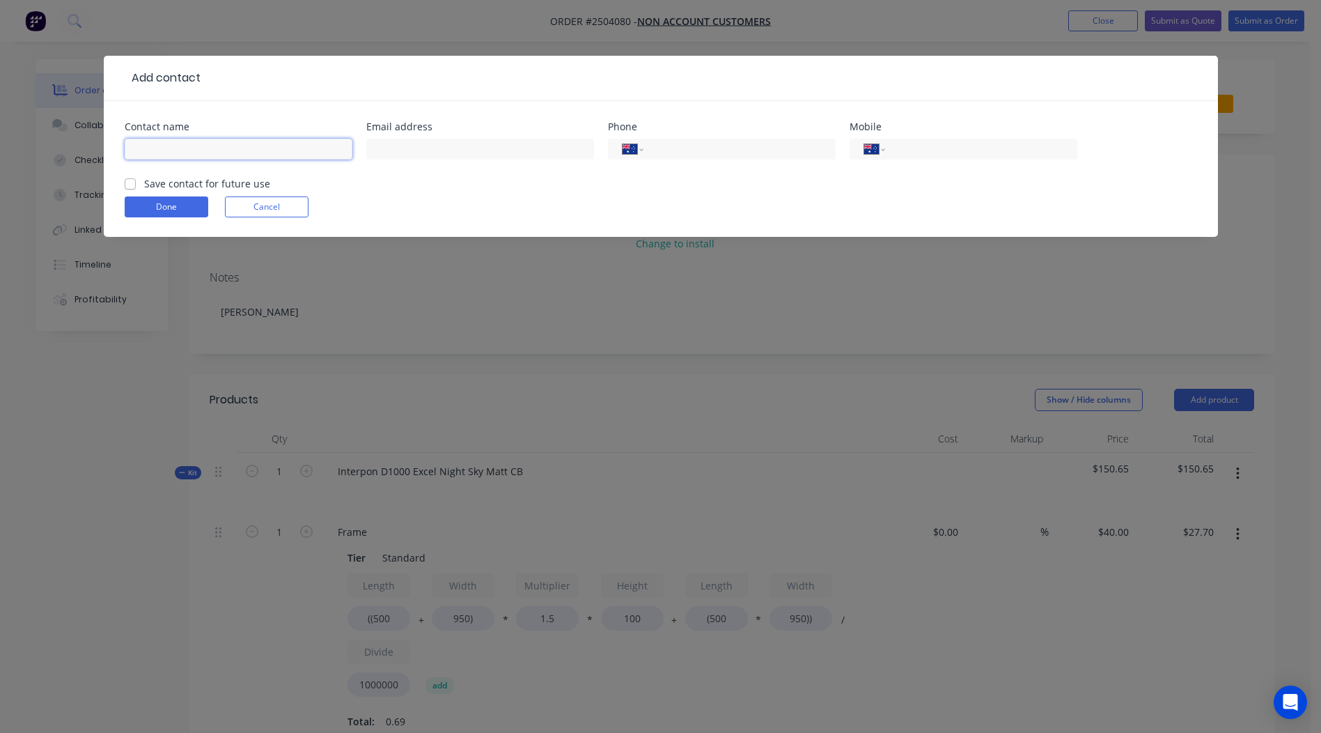
click at [176, 141] on input "text" at bounding box center [239, 149] width 228 height 21
type input "[PERSON_NAME]"
click at [921, 147] on input "tel" at bounding box center [978, 149] width 167 height 16
type input "0411 607 008"
click at [144, 183] on label "Save contact for future use" at bounding box center [207, 183] width 126 height 15
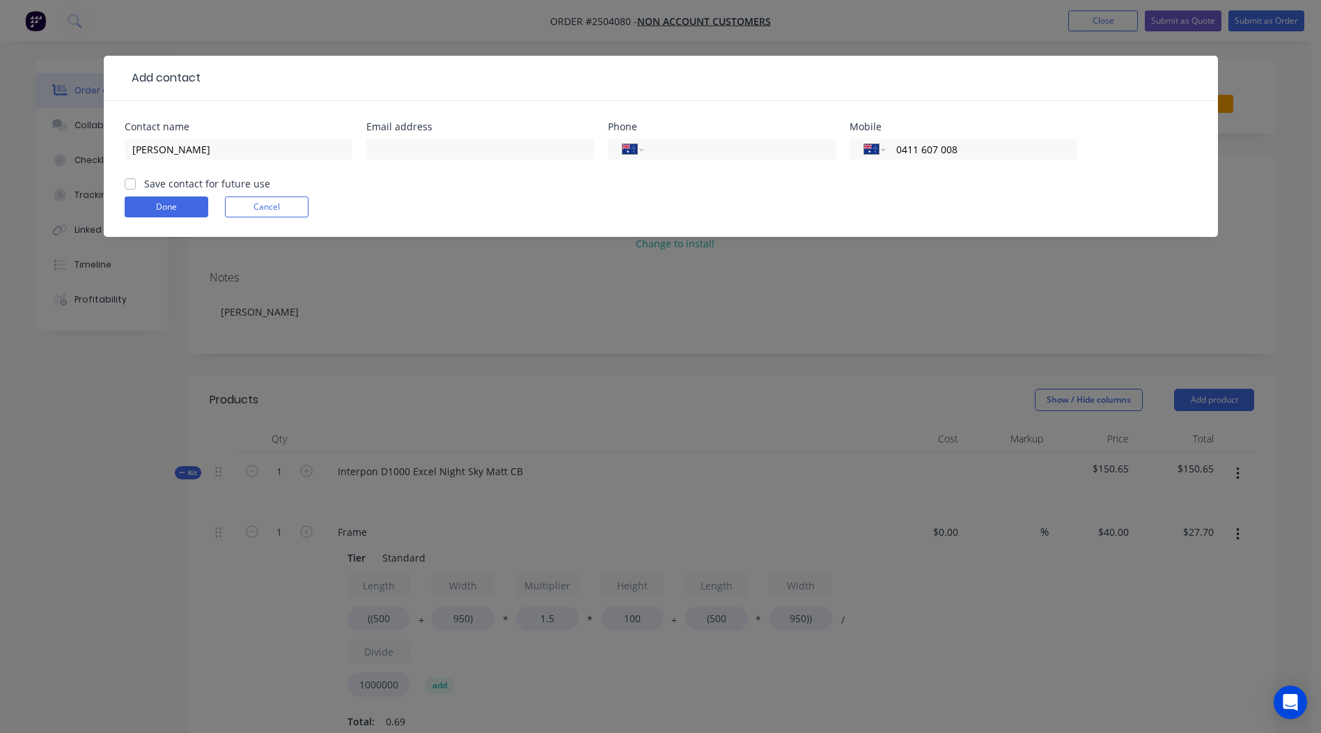
click at [127, 183] on input "Save contact for future use" at bounding box center [130, 182] width 11 height 13
checkbox input "true"
click at [161, 210] on button "Done" at bounding box center [167, 206] width 84 height 21
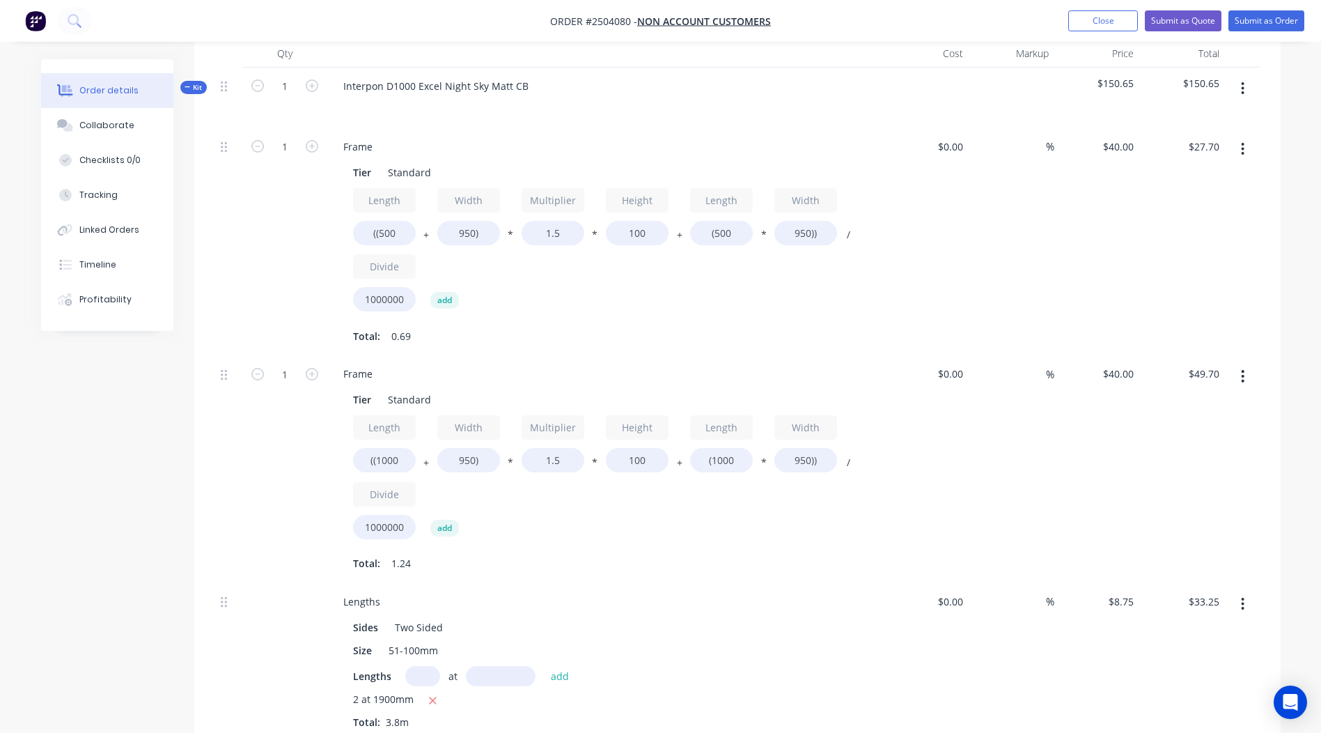
scroll to position [16, 0]
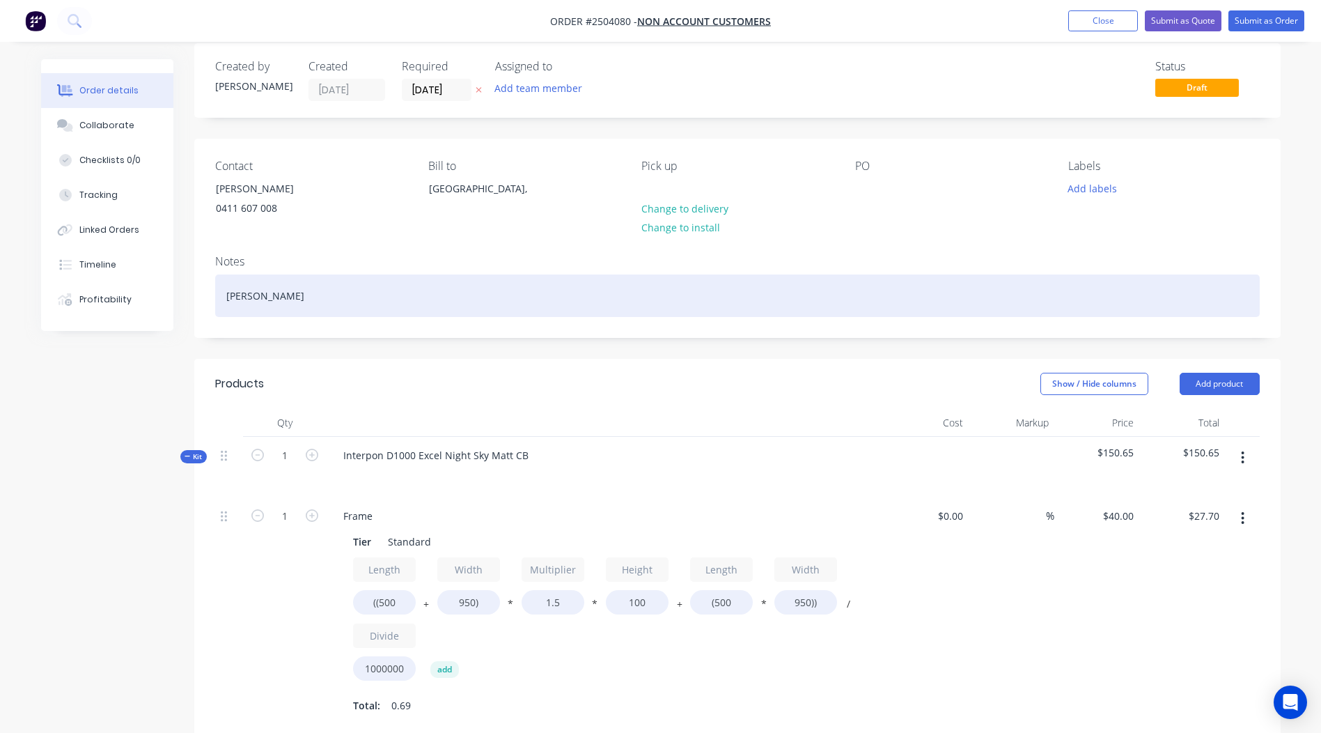
click at [334, 302] on div "[PERSON_NAME]" at bounding box center [737, 295] width 1045 height 42
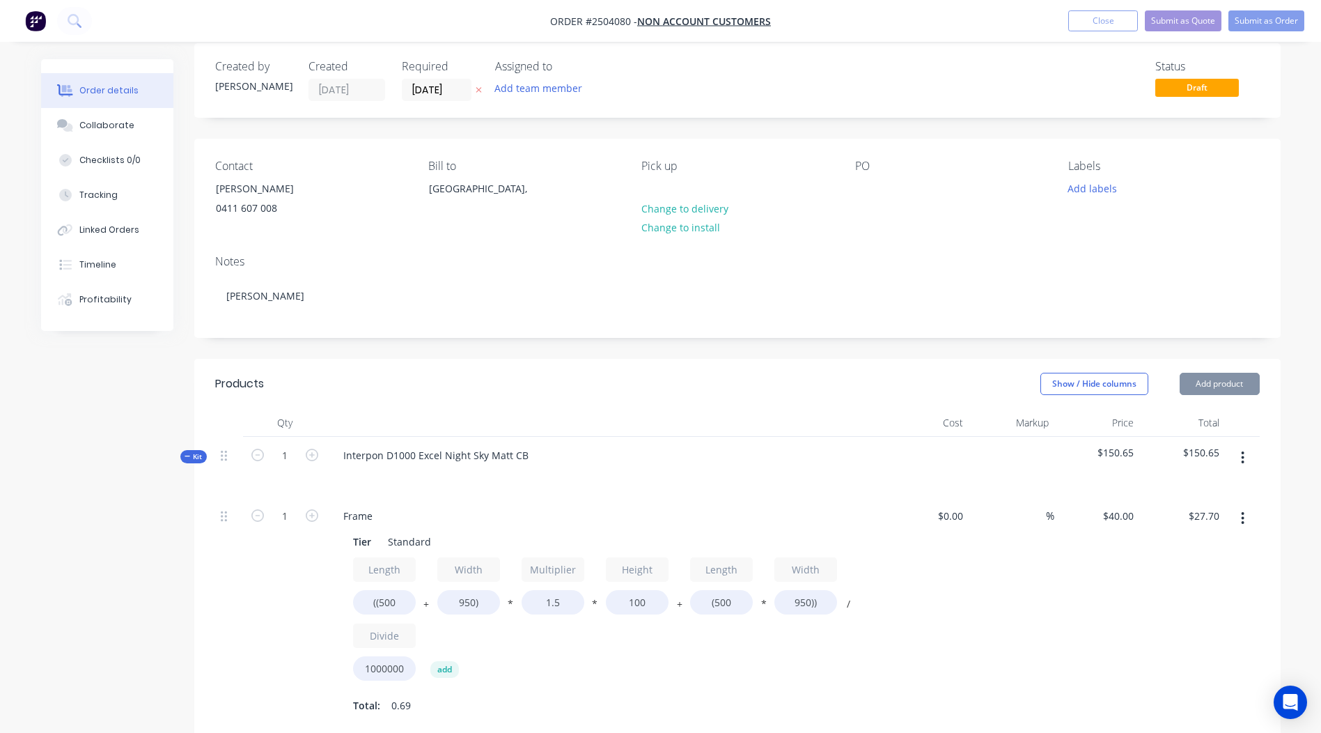
click at [1271, 22] on button "Submit as Order" at bounding box center [1267, 20] width 76 height 21
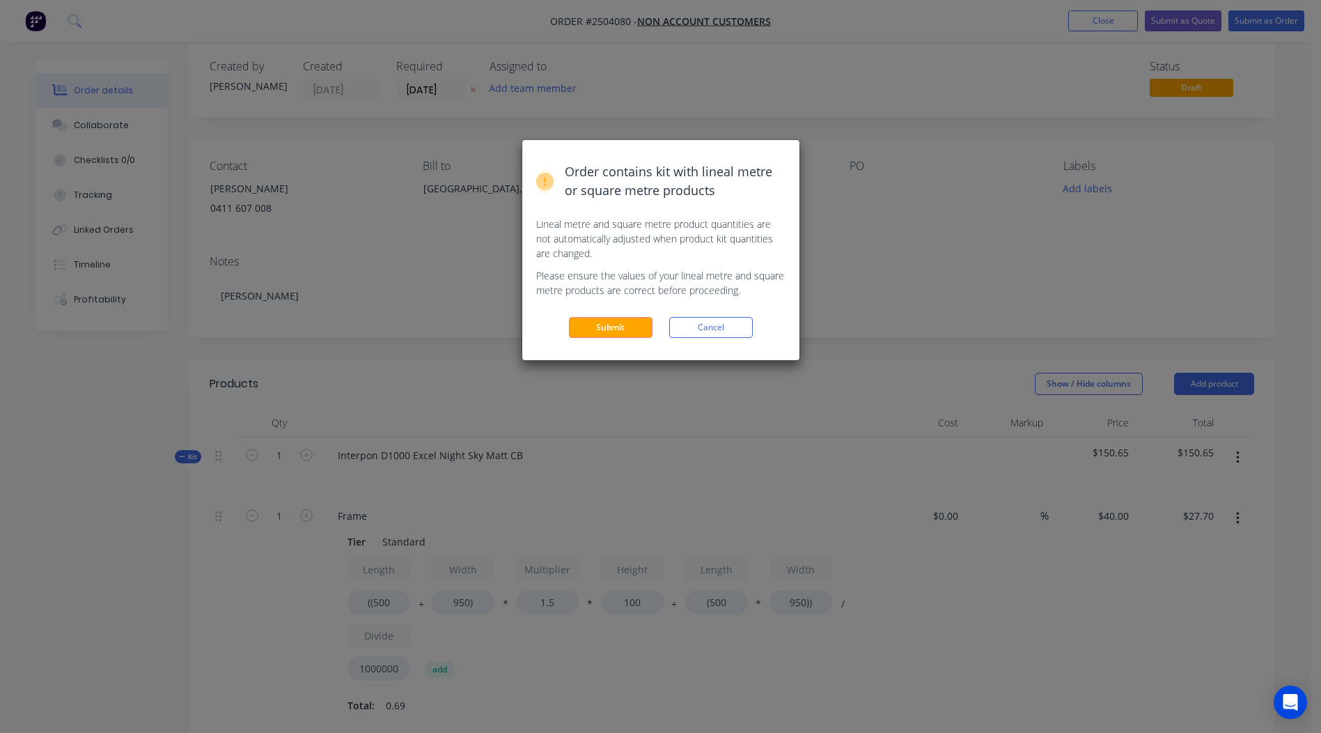
click at [610, 332] on button "Submit" at bounding box center [611, 327] width 84 height 21
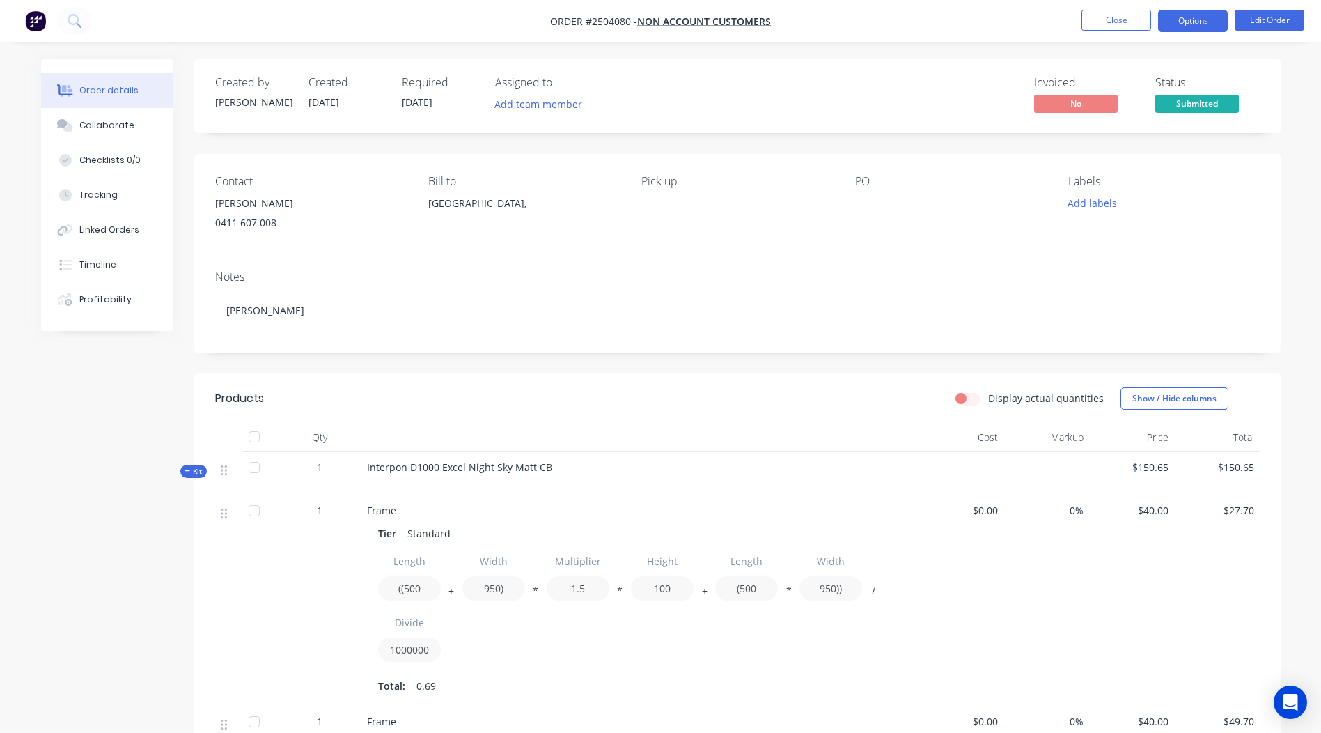
click at [1182, 26] on button "Options" at bounding box center [1193, 21] width 70 height 22
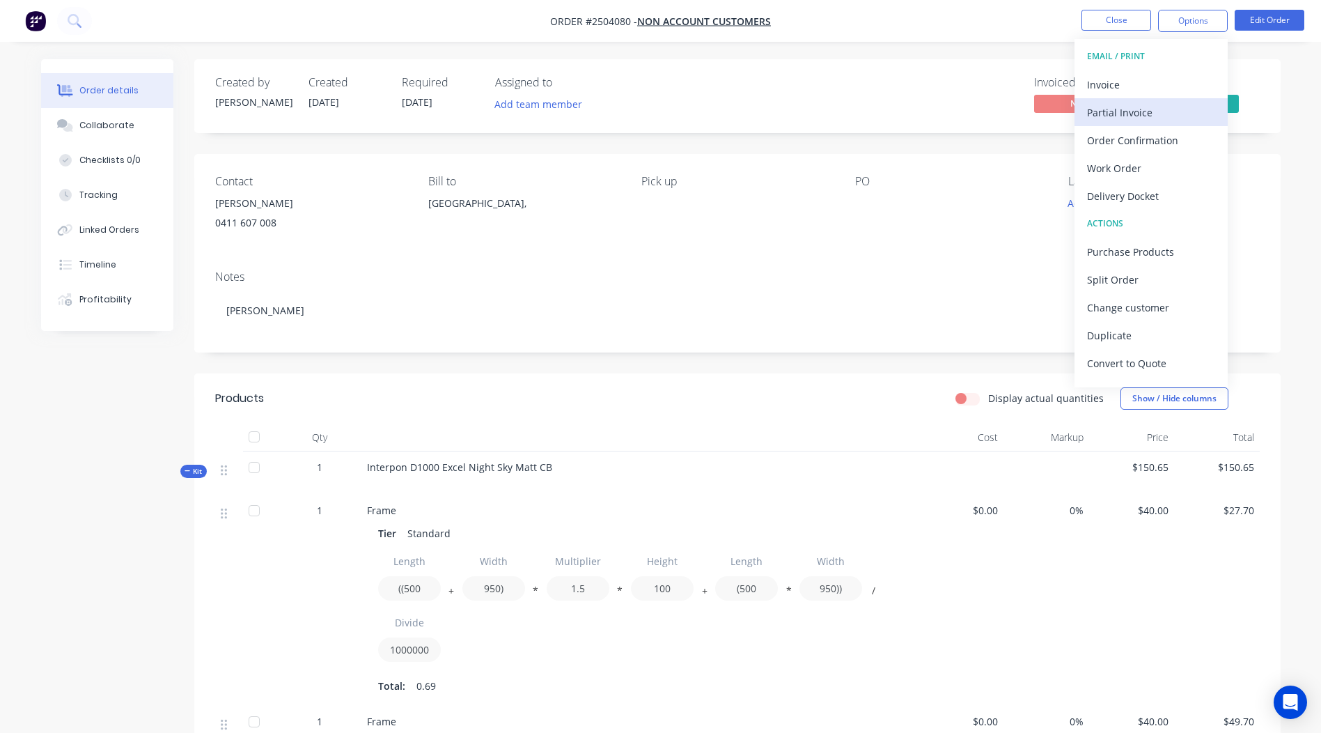
click at [1135, 104] on div "Partial Invoice" at bounding box center [1151, 112] width 128 height 20
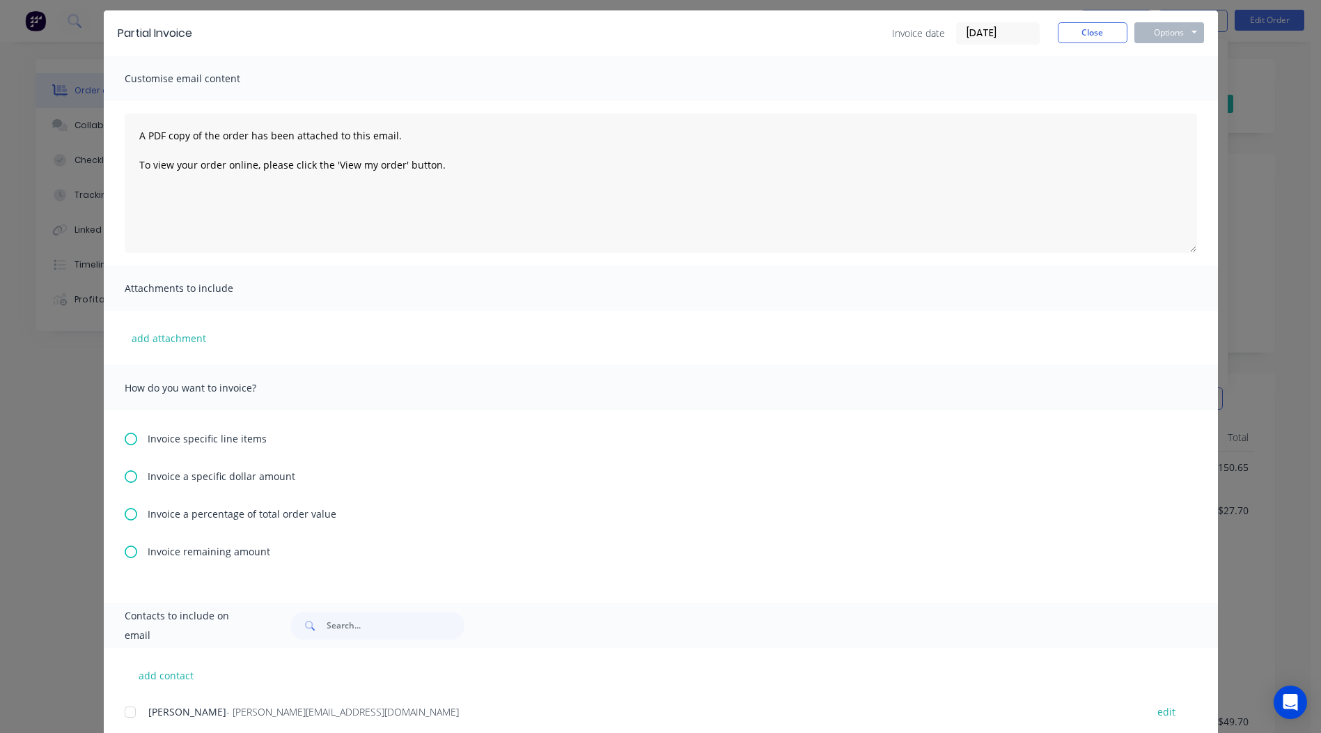
scroll to position [70, 0]
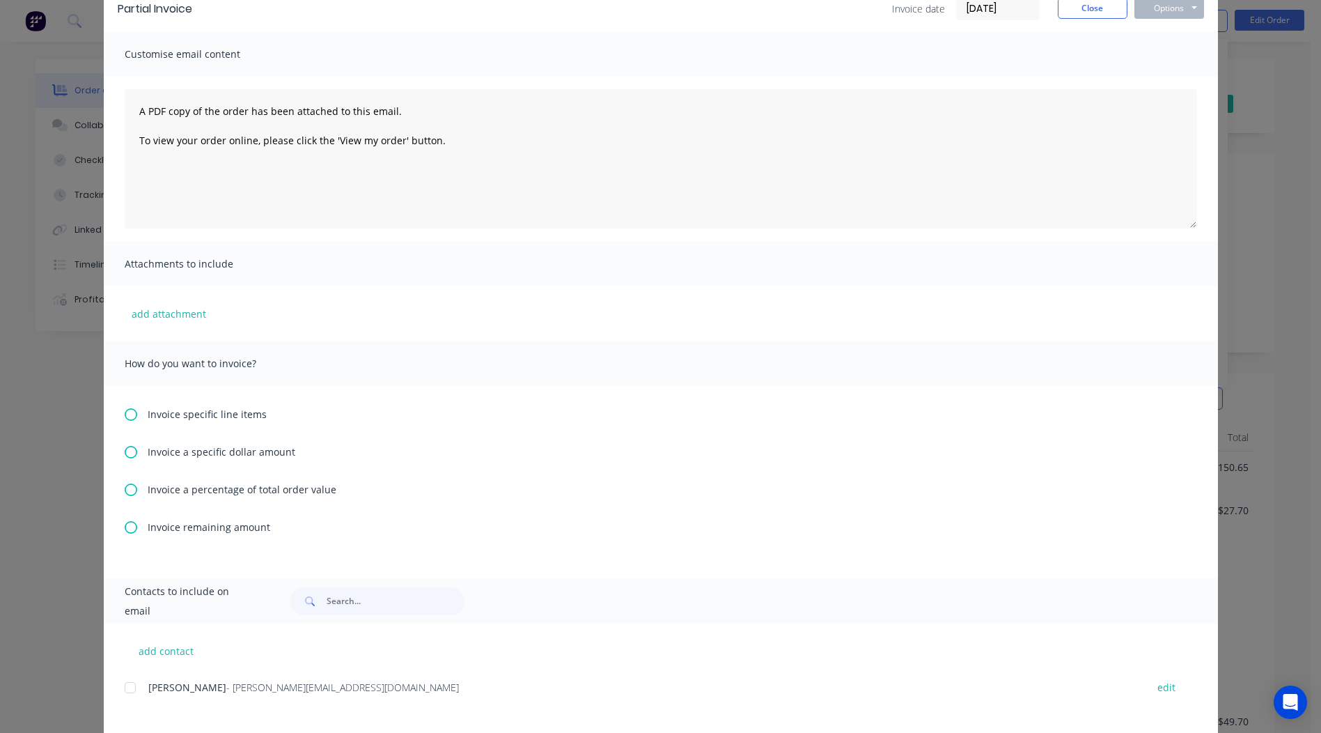
click at [231, 488] on span "Invoice a percentage of total order value" at bounding box center [242, 489] width 189 height 15
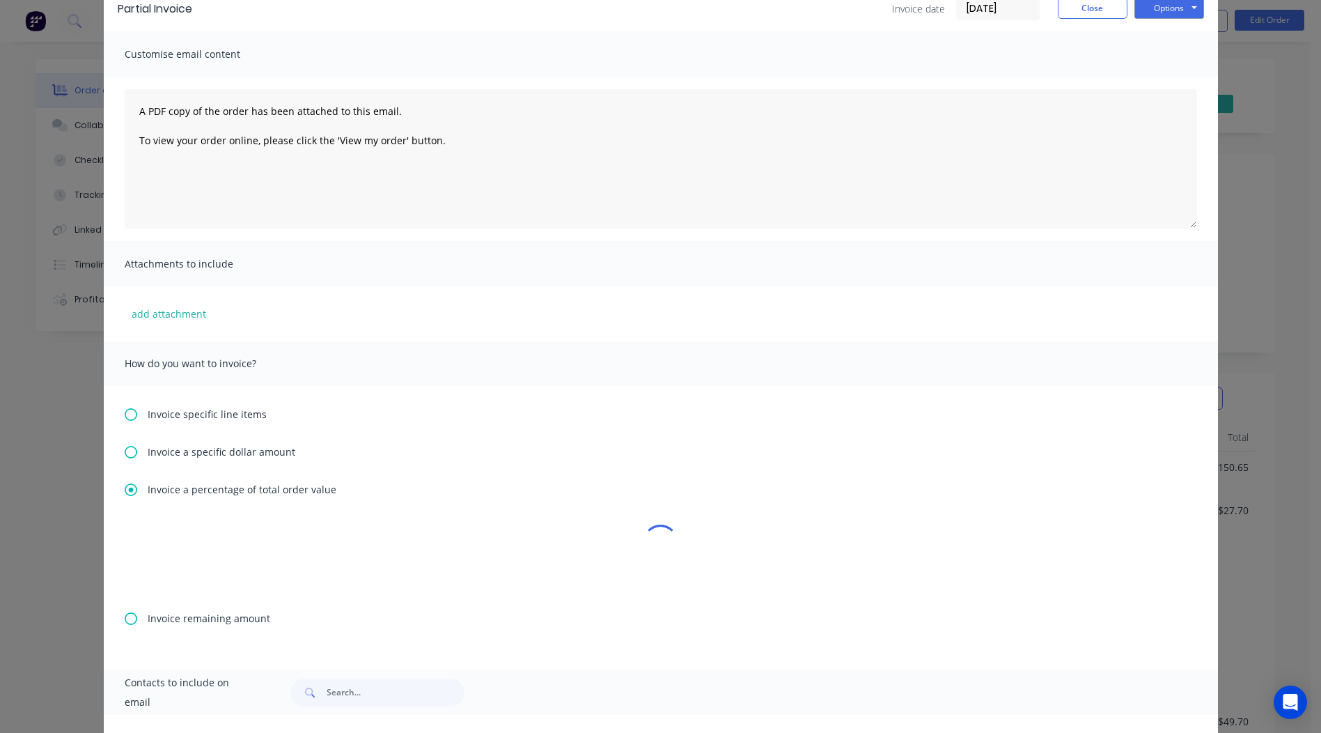
scroll to position [0, 0]
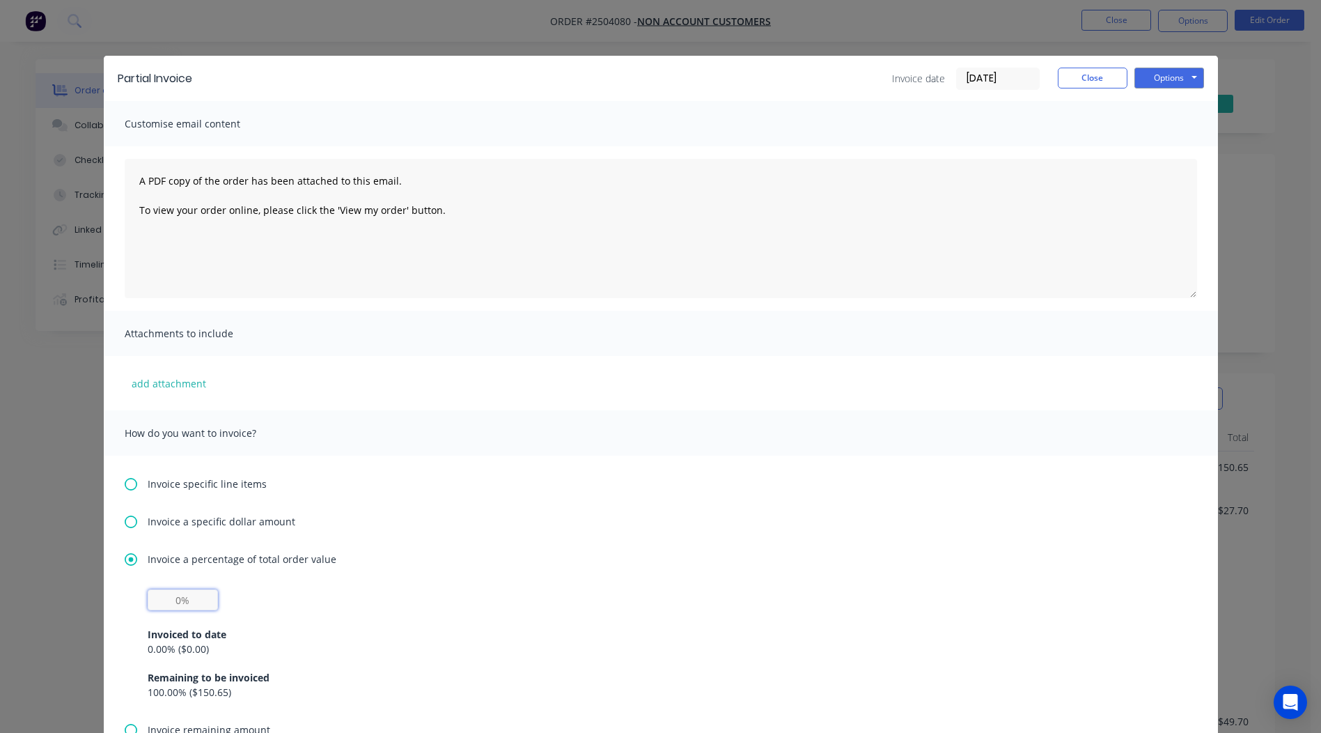
click at [154, 604] on input "text" at bounding box center [183, 599] width 70 height 21
type input "50%"
click at [1160, 75] on button "Options" at bounding box center [1170, 78] width 70 height 21
click at [1174, 125] on button "Print" at bounding box center [1179, 125] width 89 height 23
click at [1076, 69] on button "Close" at bounding box center [1093, 78] width 70 height 21
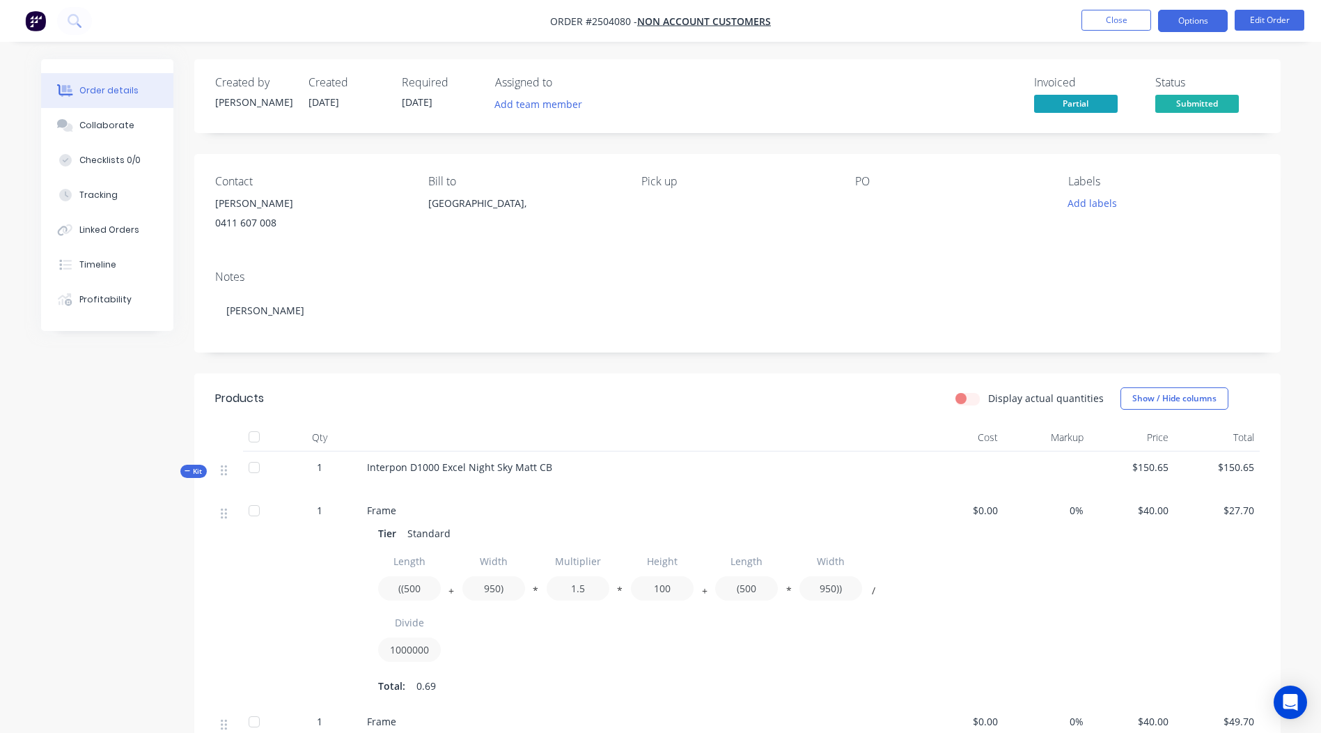
click at [1188, 20] on button "Options" at bounding box center [1193, 21] width 70 height 22
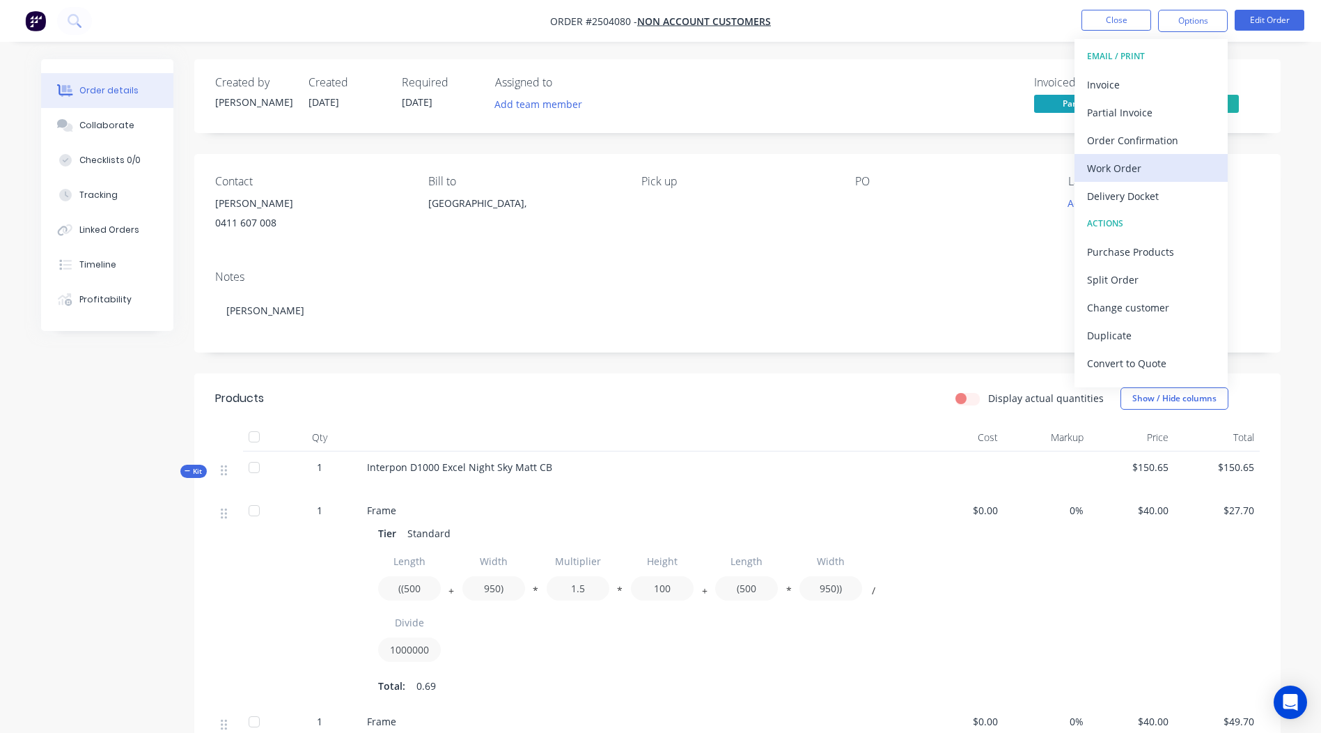
click at [1111, 175] on div "Work Order" at bounding box center [1151, 168] width 128 height 20
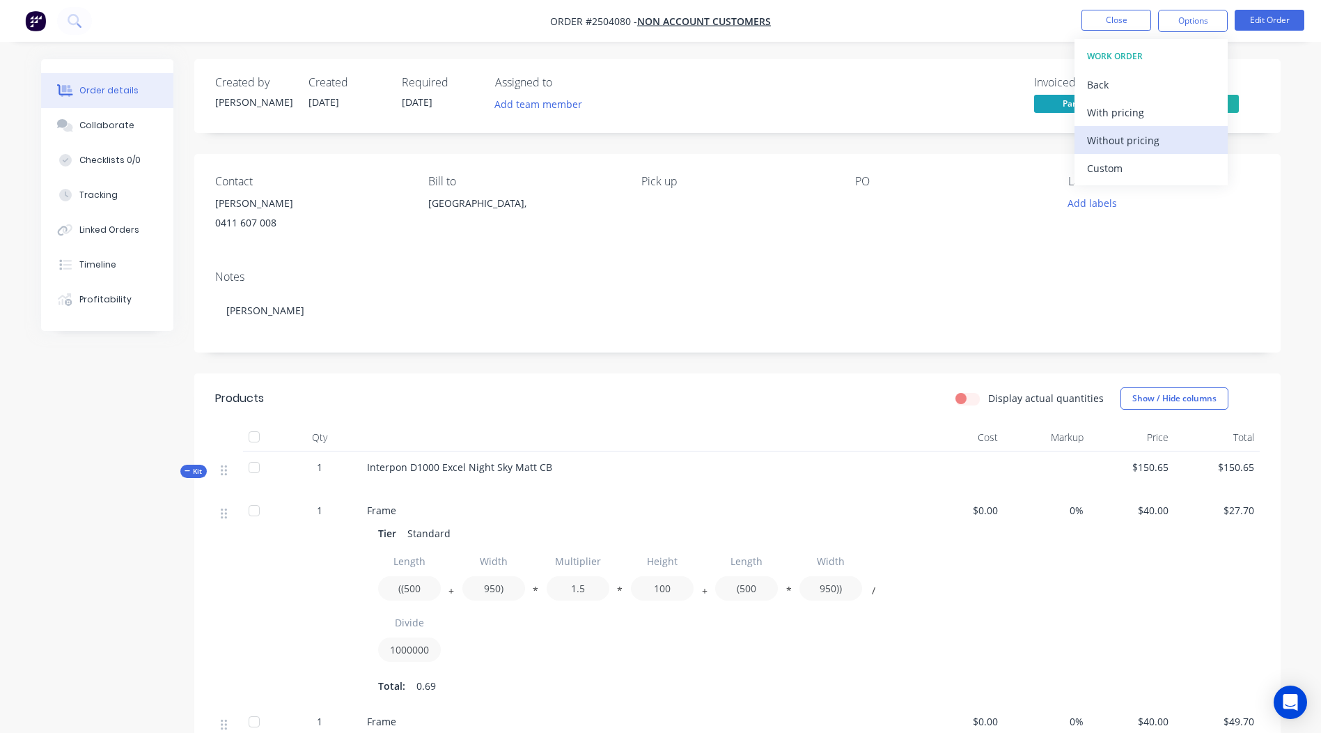
click at [1141, 143] on div "Without pricing" at bounding box center [1151, 140] width 128 height 20
click at [1286, 205] on div "Order details Collaborate Checklists 0/0 Tracking Linked Orders Timeline Profit…" at bounding box center [661, 711] width 1268 height 1304
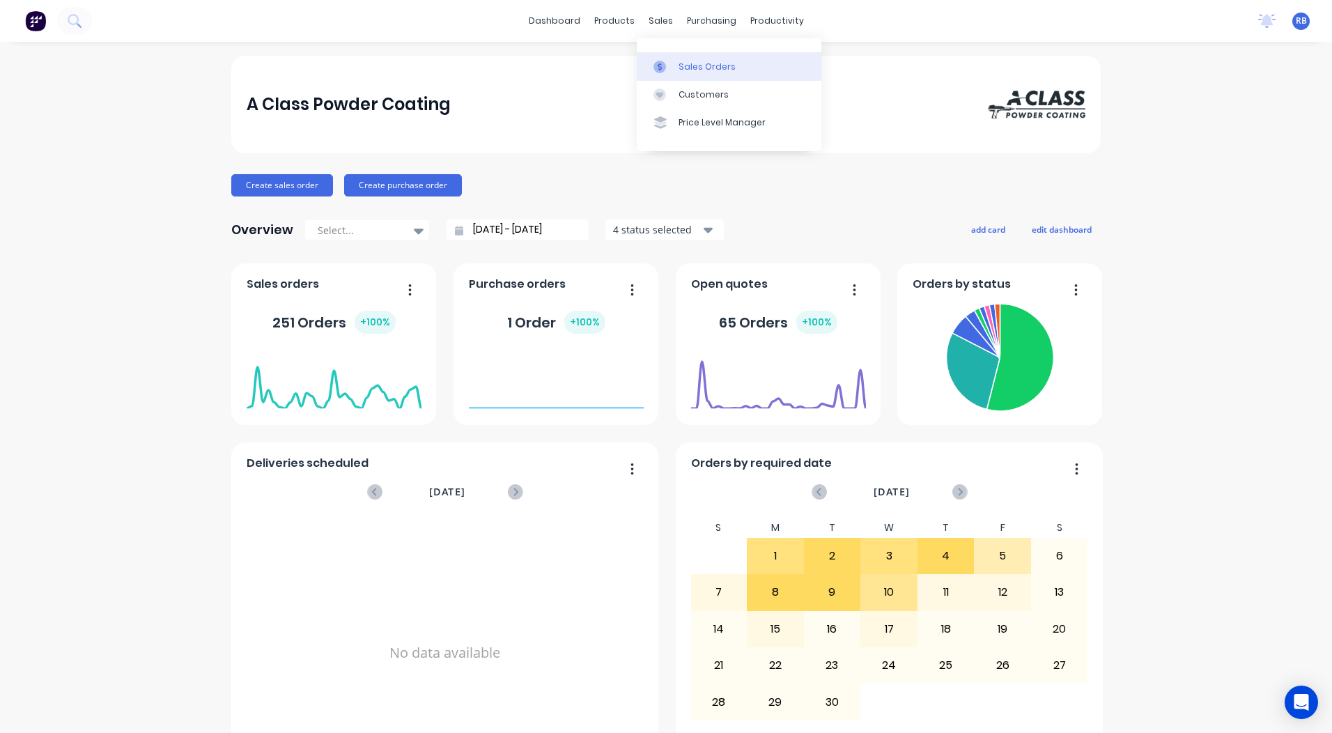
click at [689, 67] on div "Sales Orders" at bounding box center [706, 67] width 57 height 13
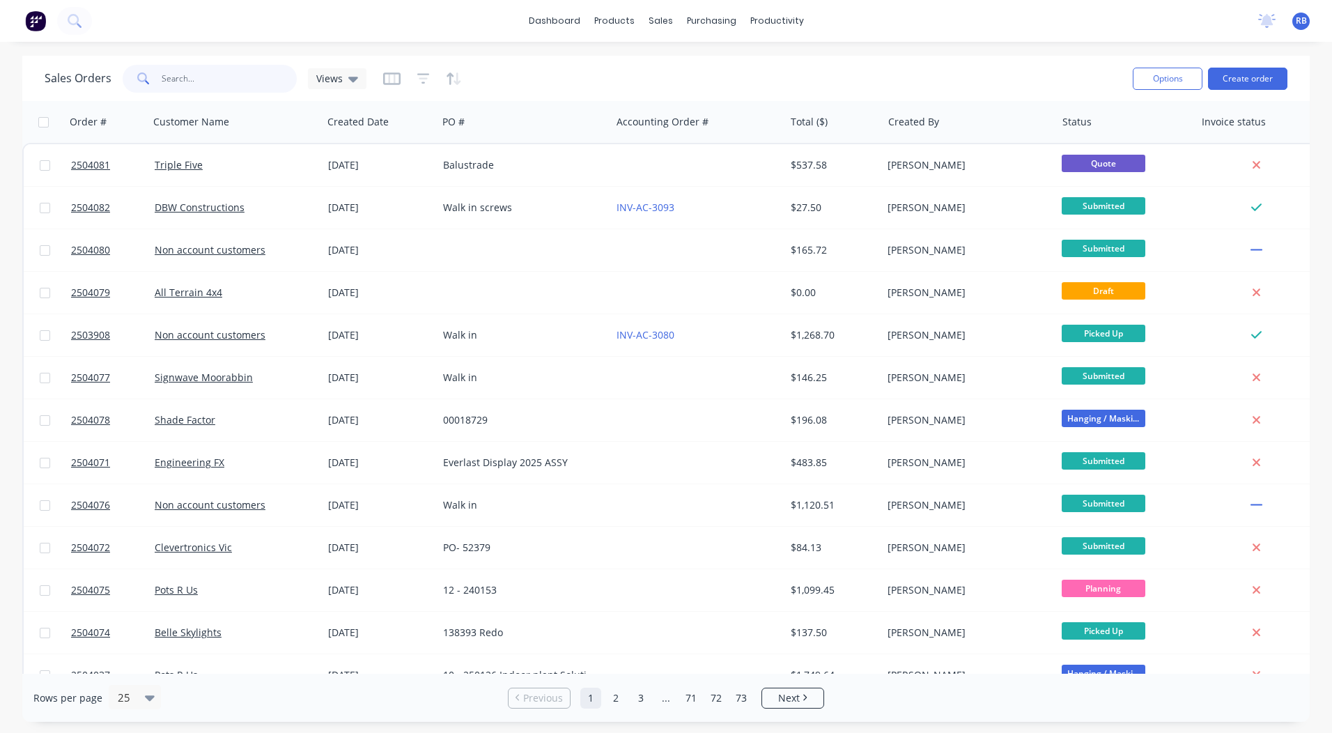
click at [224, 79] on input "text" at bounding box center [230, 79] width 136 height 28
type input "4004"
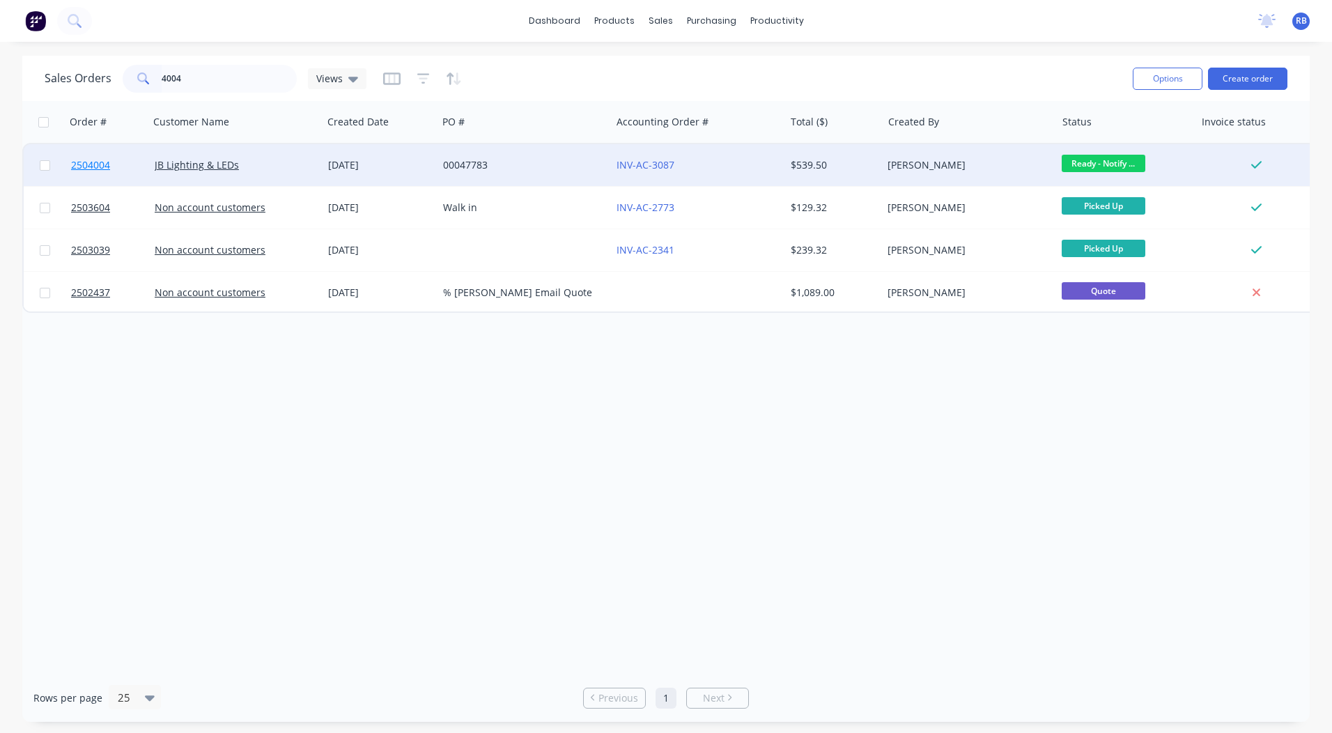
click at [82, 170] on span "2504004" at bounding box center [90, 165] width 39 height 14
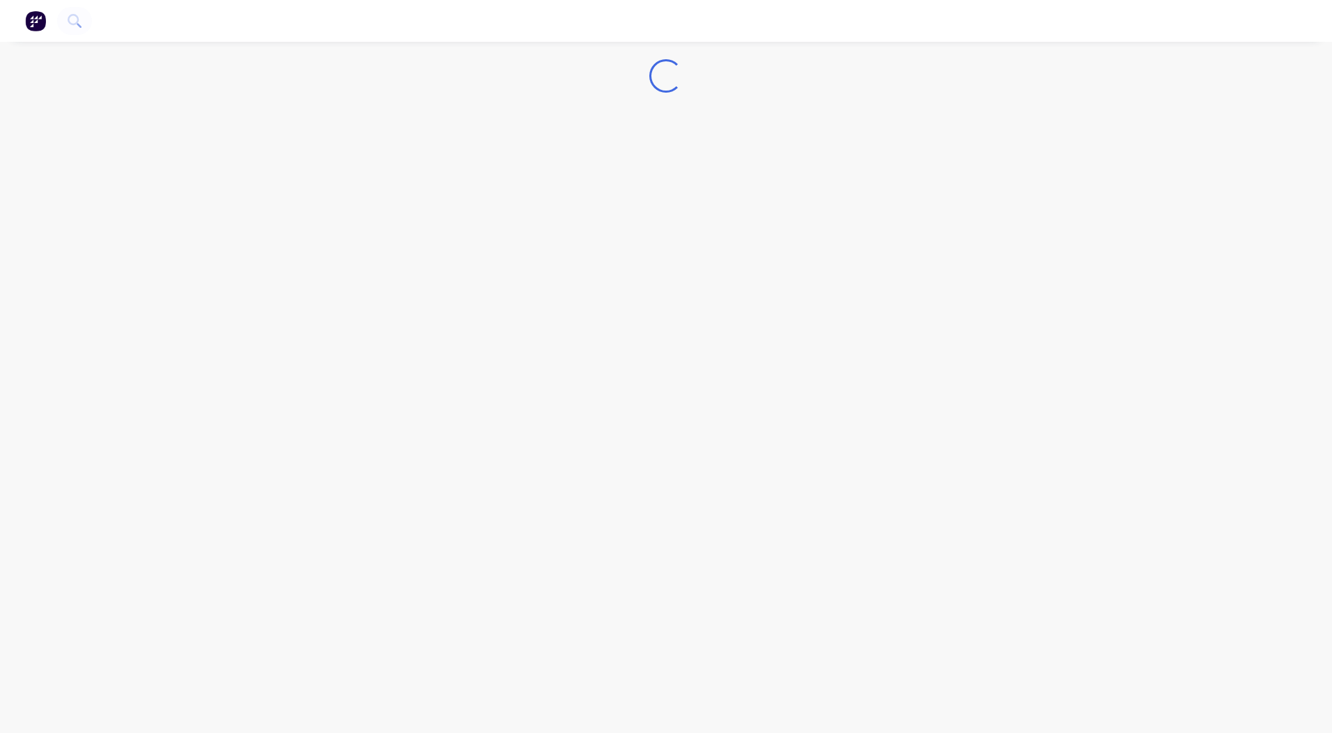
click at [82, 170] on div "Loading..." at bounding box center [666, 366] width 1332 height 733
